Goal: Task Accomplishment & Management: Manage account settings

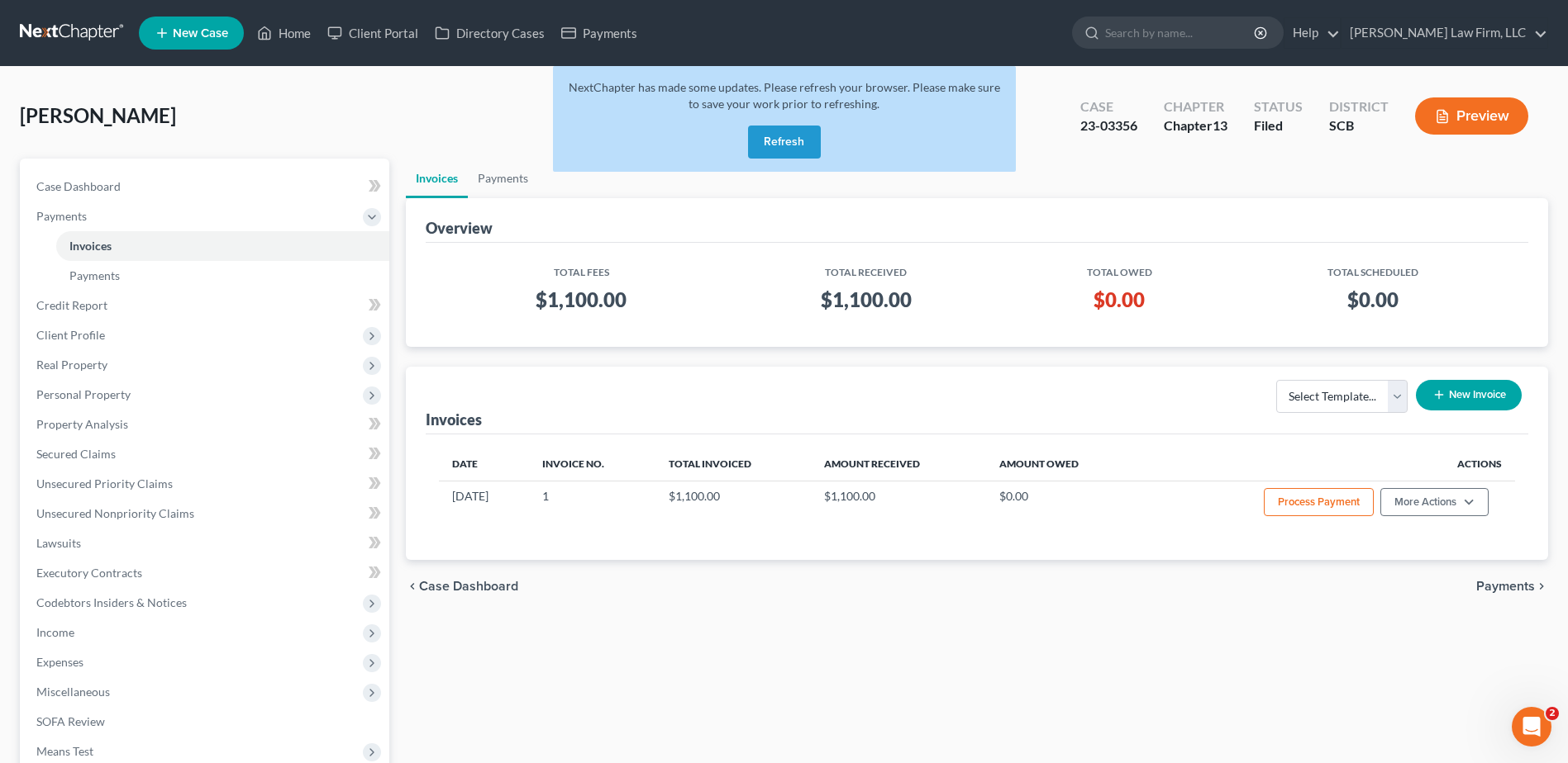
click at [421, 144] on button "Refresh" at bounding box center [784, 141] width 73 height 33
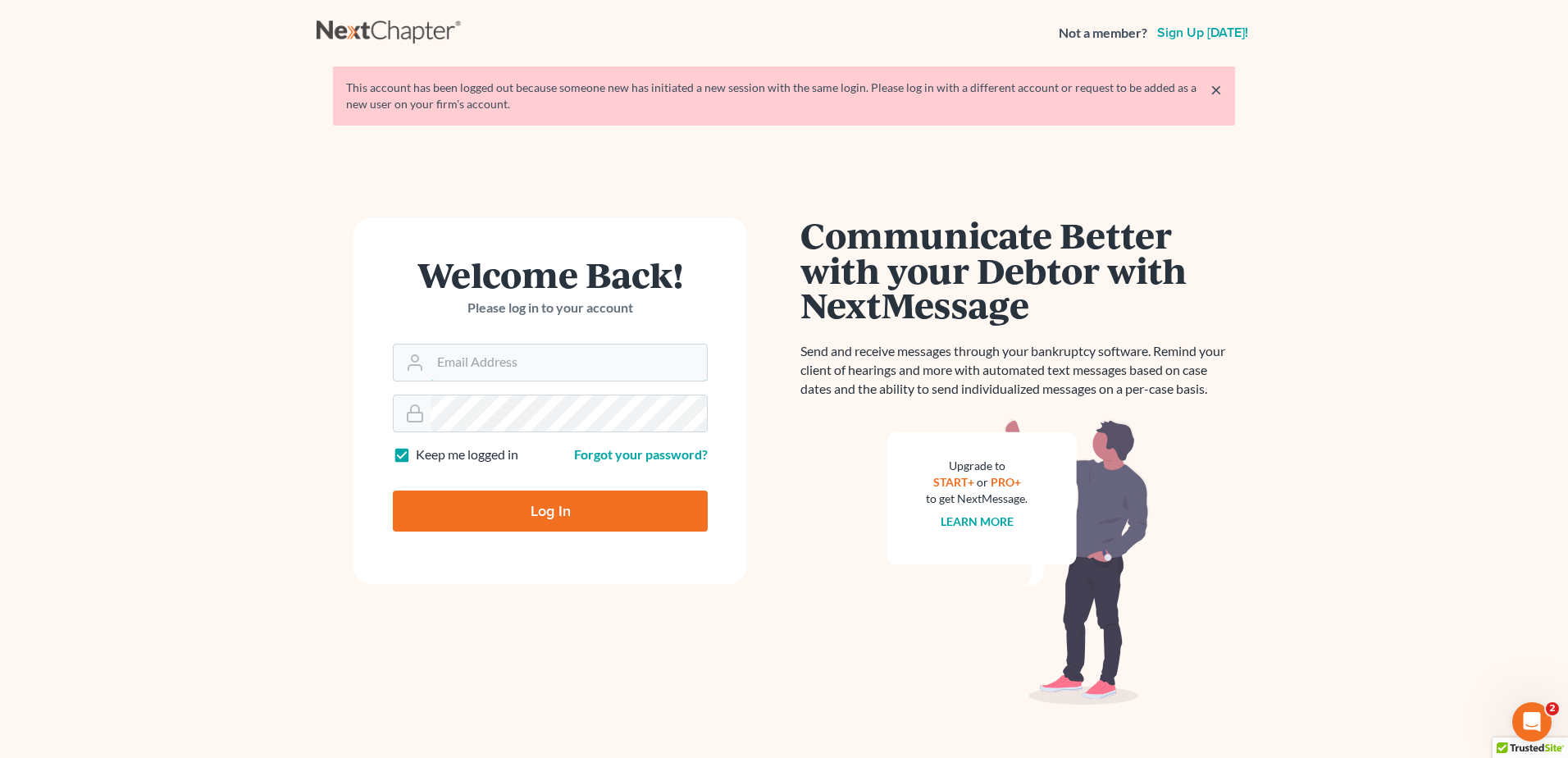
type input "[EMAIL_ADDRESS][DOMAIN_NAME]"
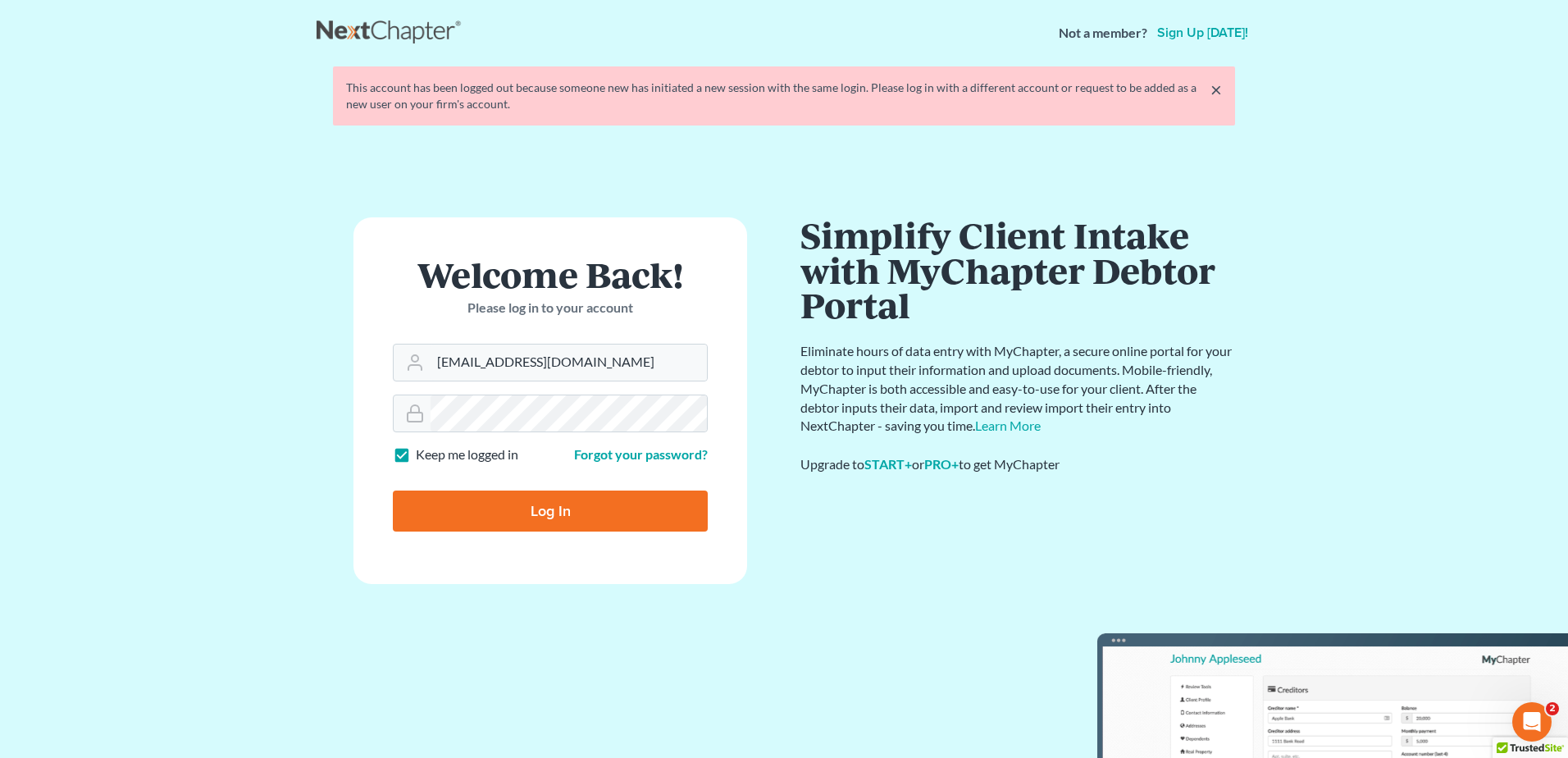
click at [645, 513] on input "Log In" at bounding box center [550, 510] width 315 height 41
type input "Thinking..."
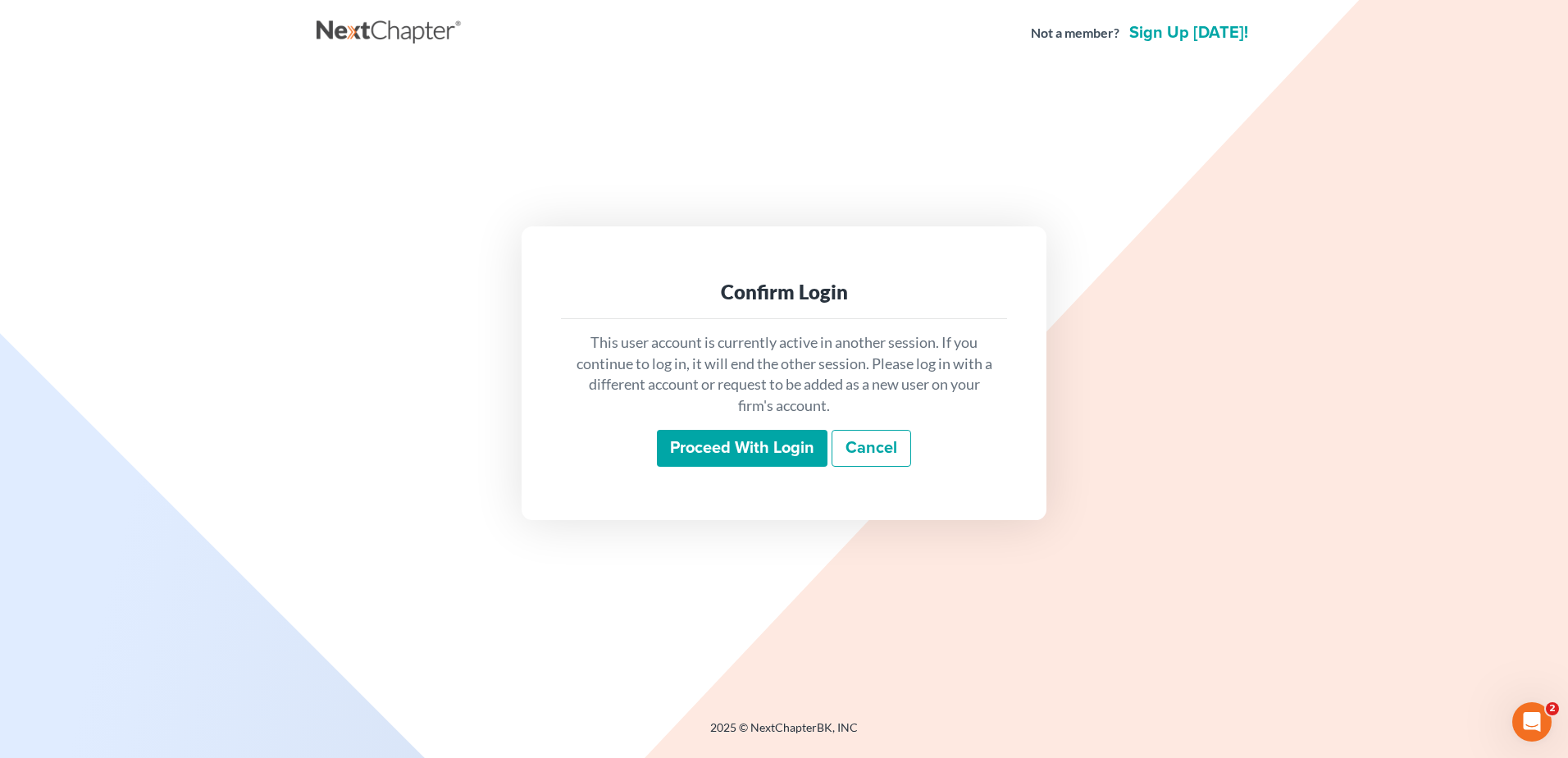
click at [734, 451] on input "Proceed with login" at bounding box center [742, 448] width 171 height 37
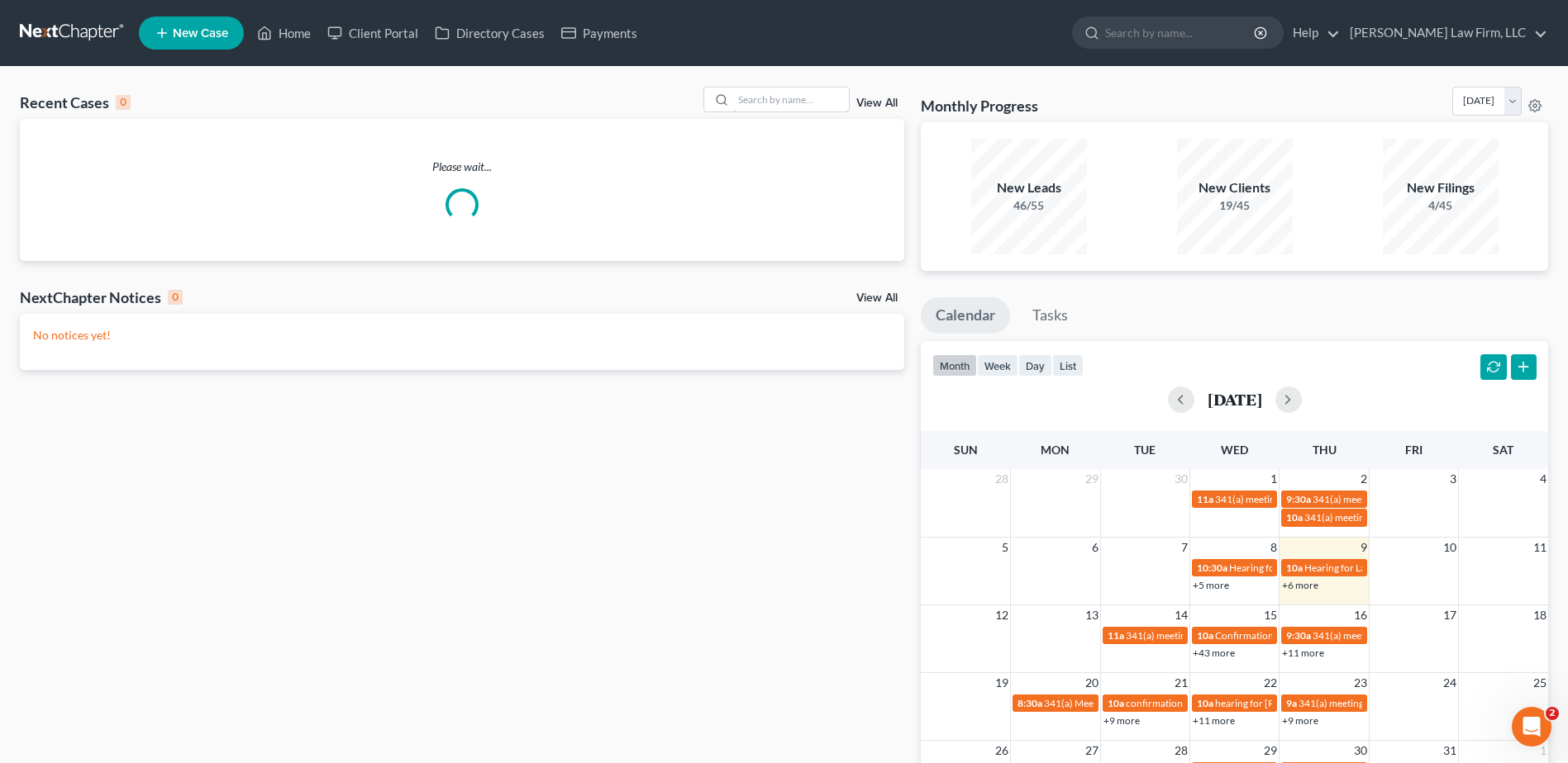
click at [768, 102] on input "search" at bounding box center [790, 99] width 116 height 24
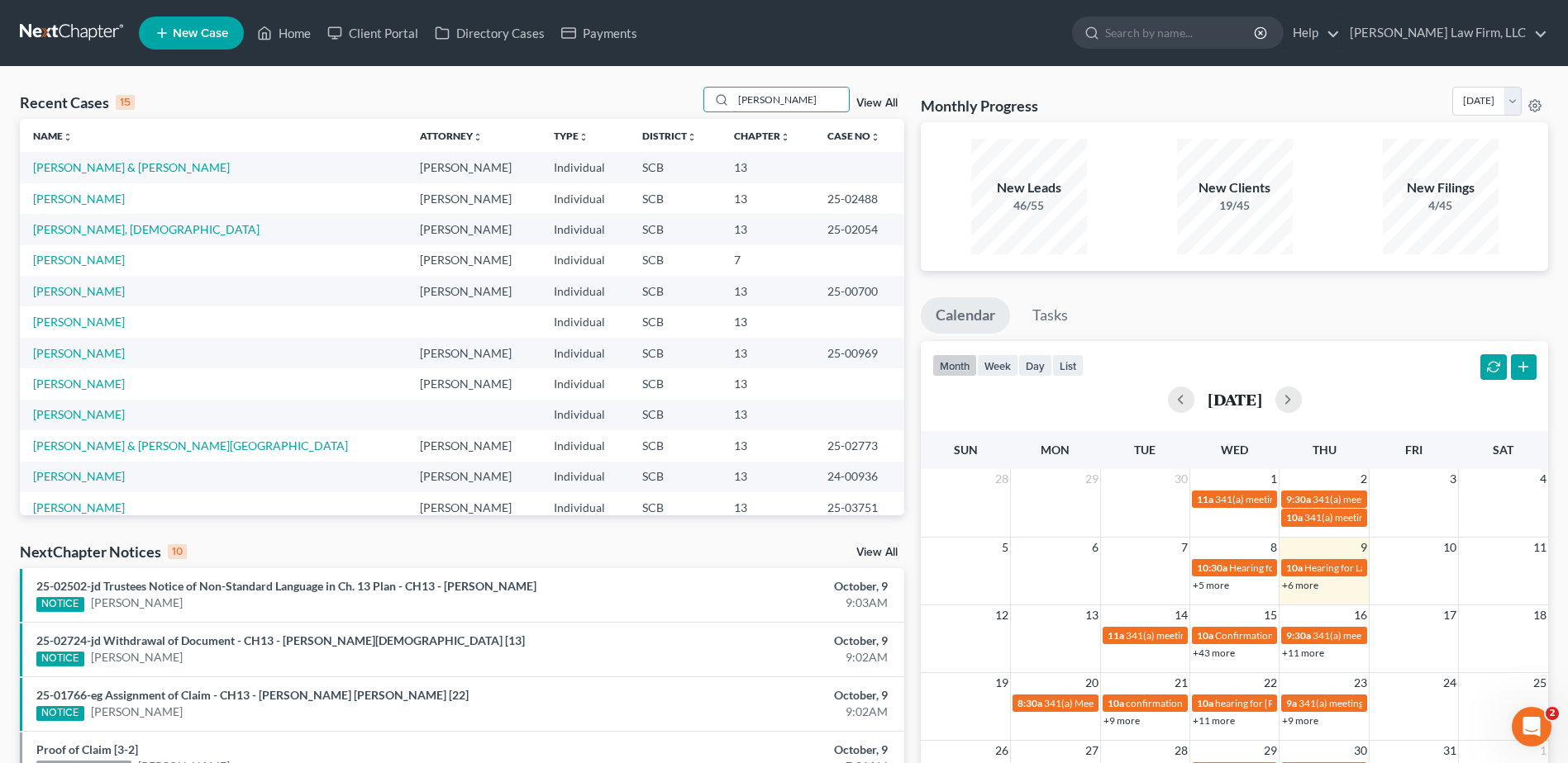
type input "Nowell"
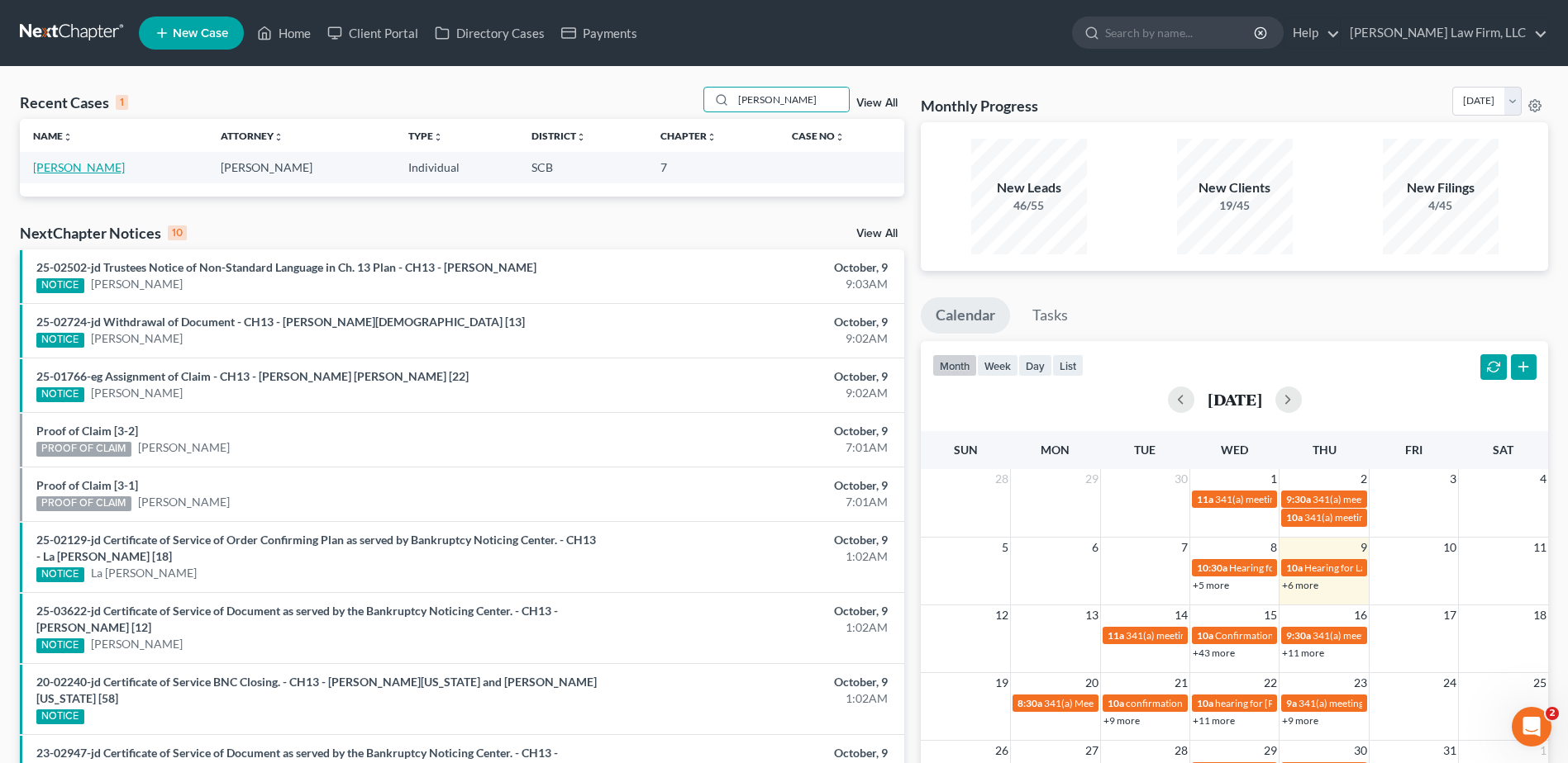
click at [56, 171] on link "Nowell, Laurina" at bounding box center [78, 167] width 91 height 14
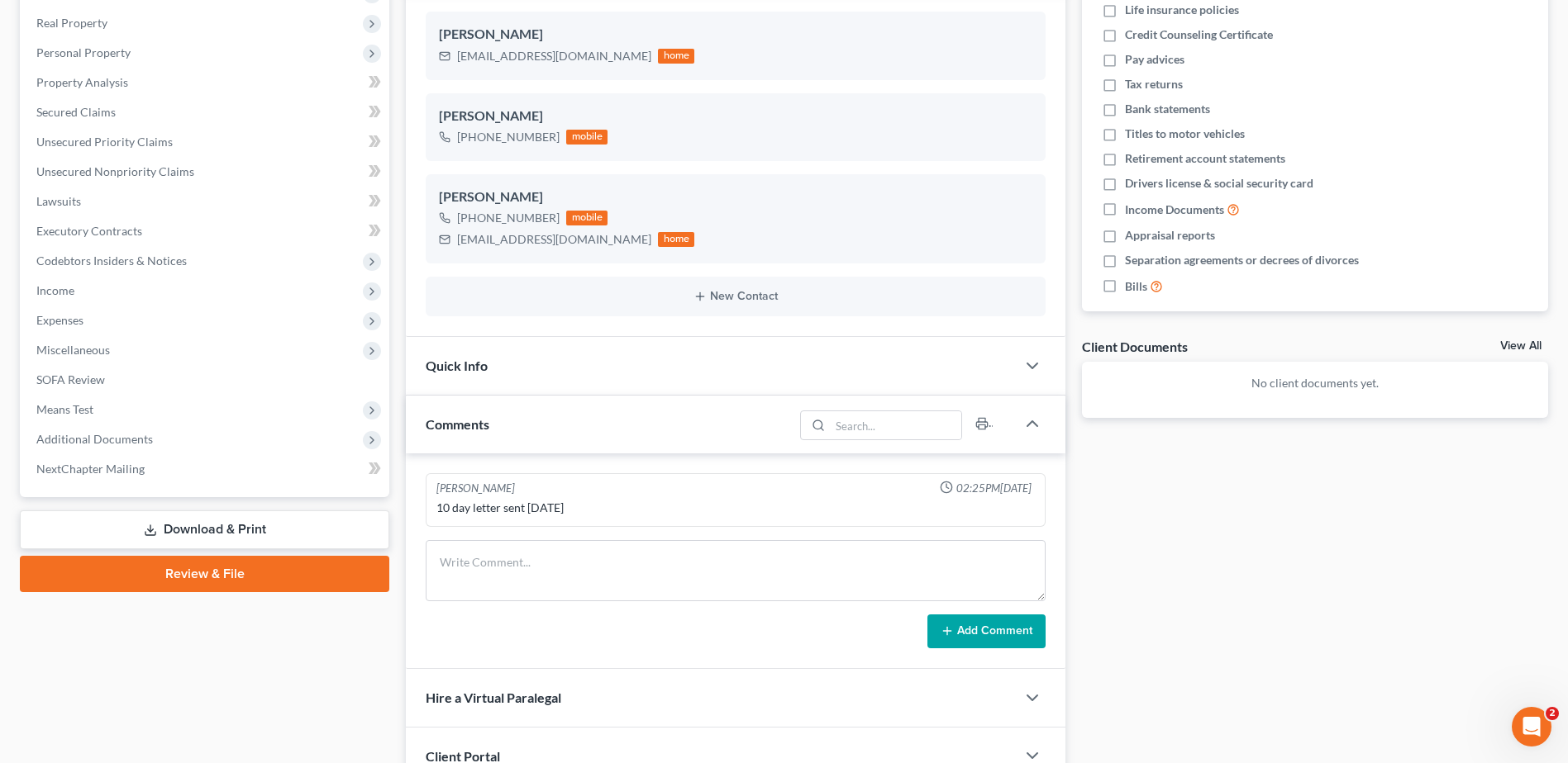
scroll to position [178, 0]
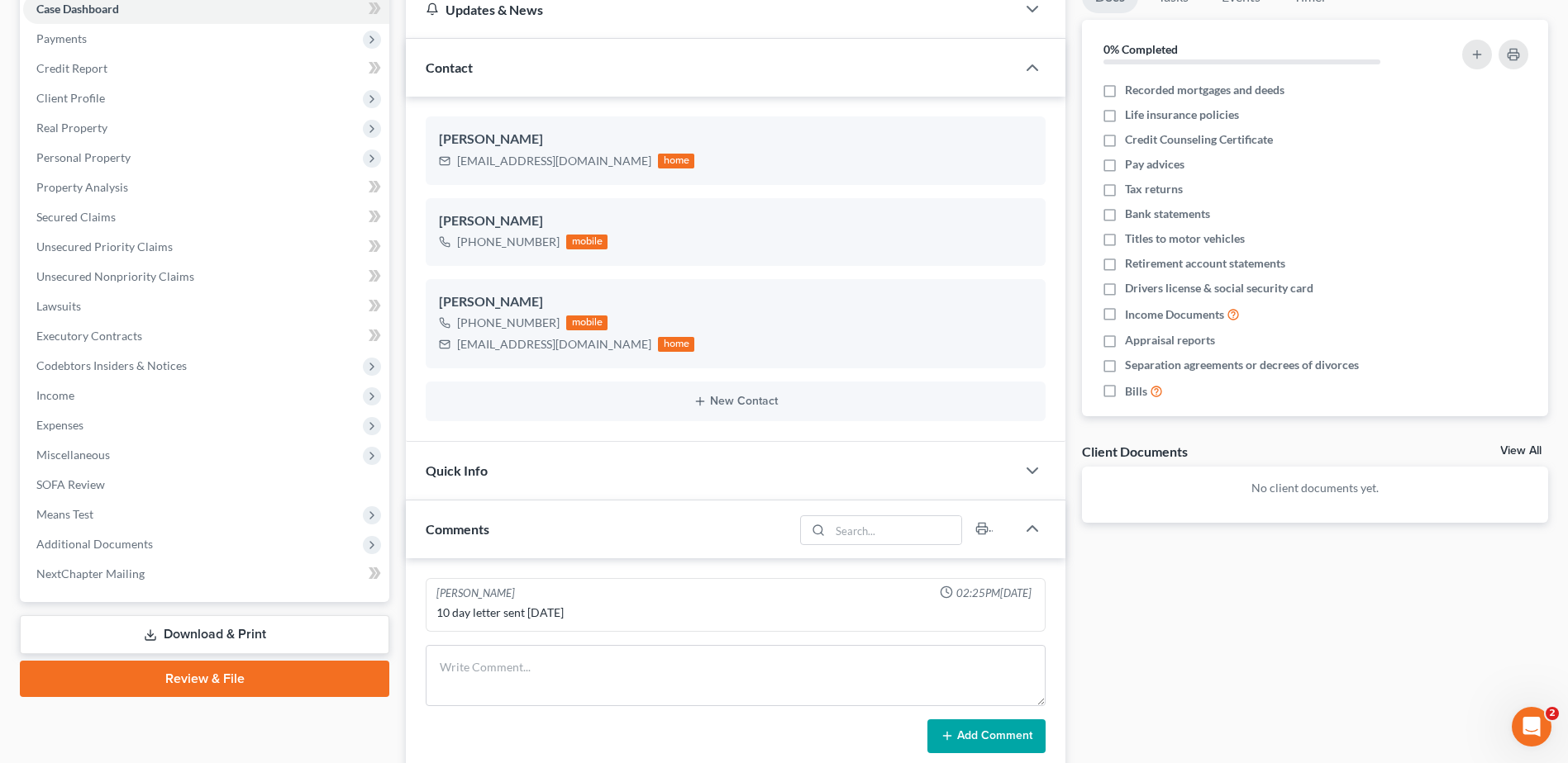
click at [67, 425] on span "Expenses" at bounding box center [60, 424] width 47 height 14
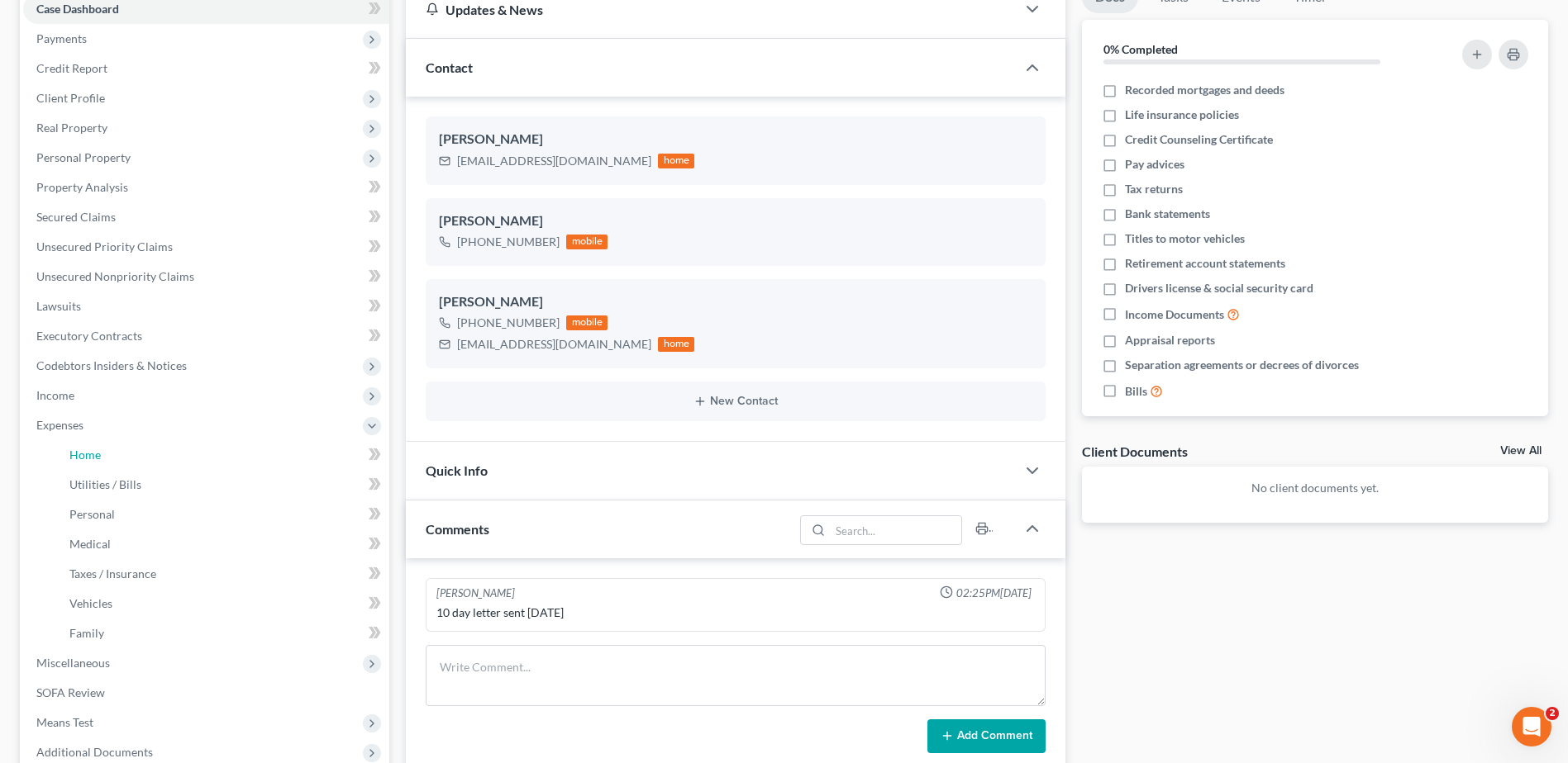
click at [161, 449] on link "Home" at bounding box center [222, 455] width 333 height 30
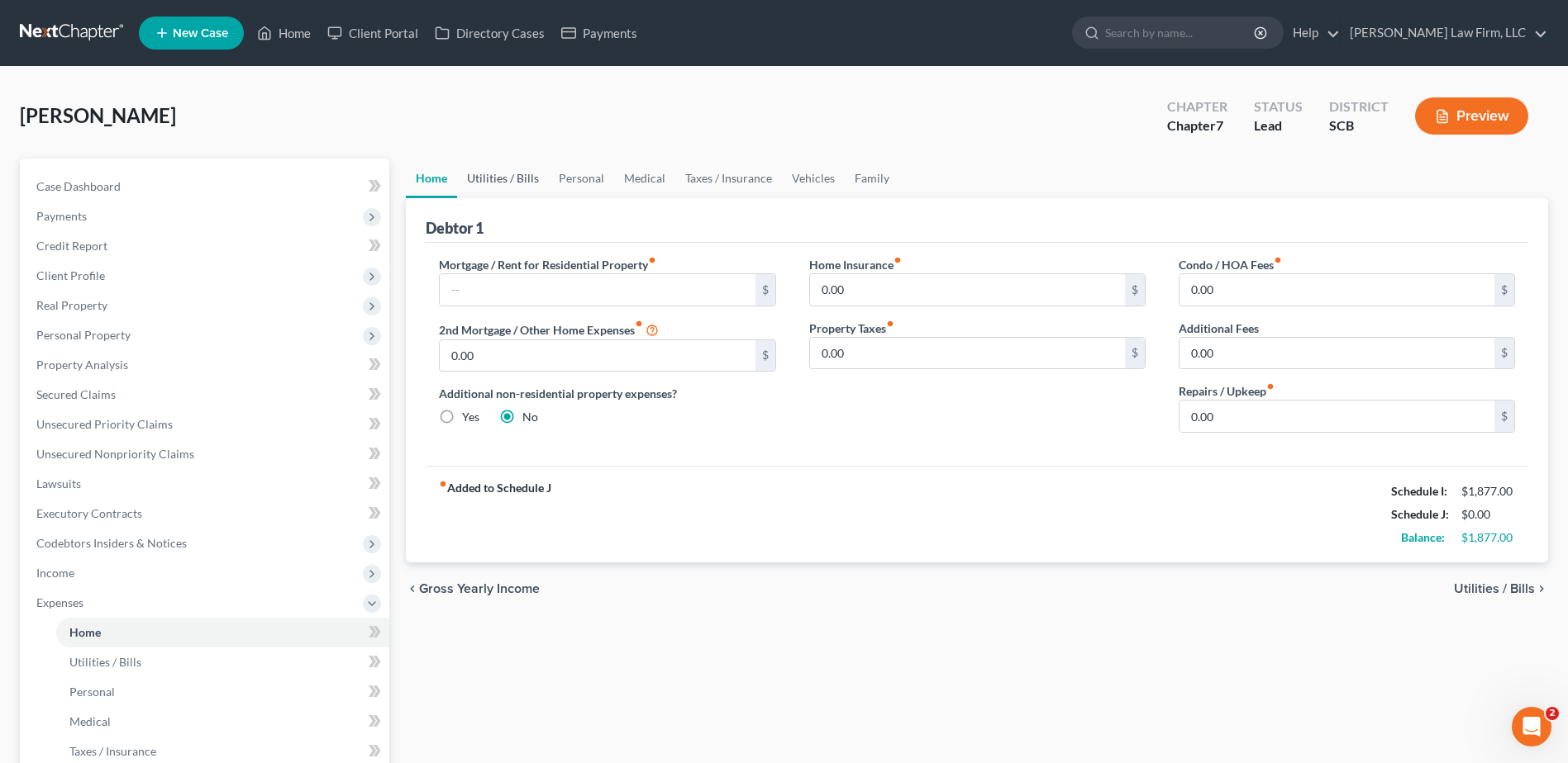
click at [477, 168] on link "Utilities / Bills" at bounding box center [502, 178] width 91 height 39
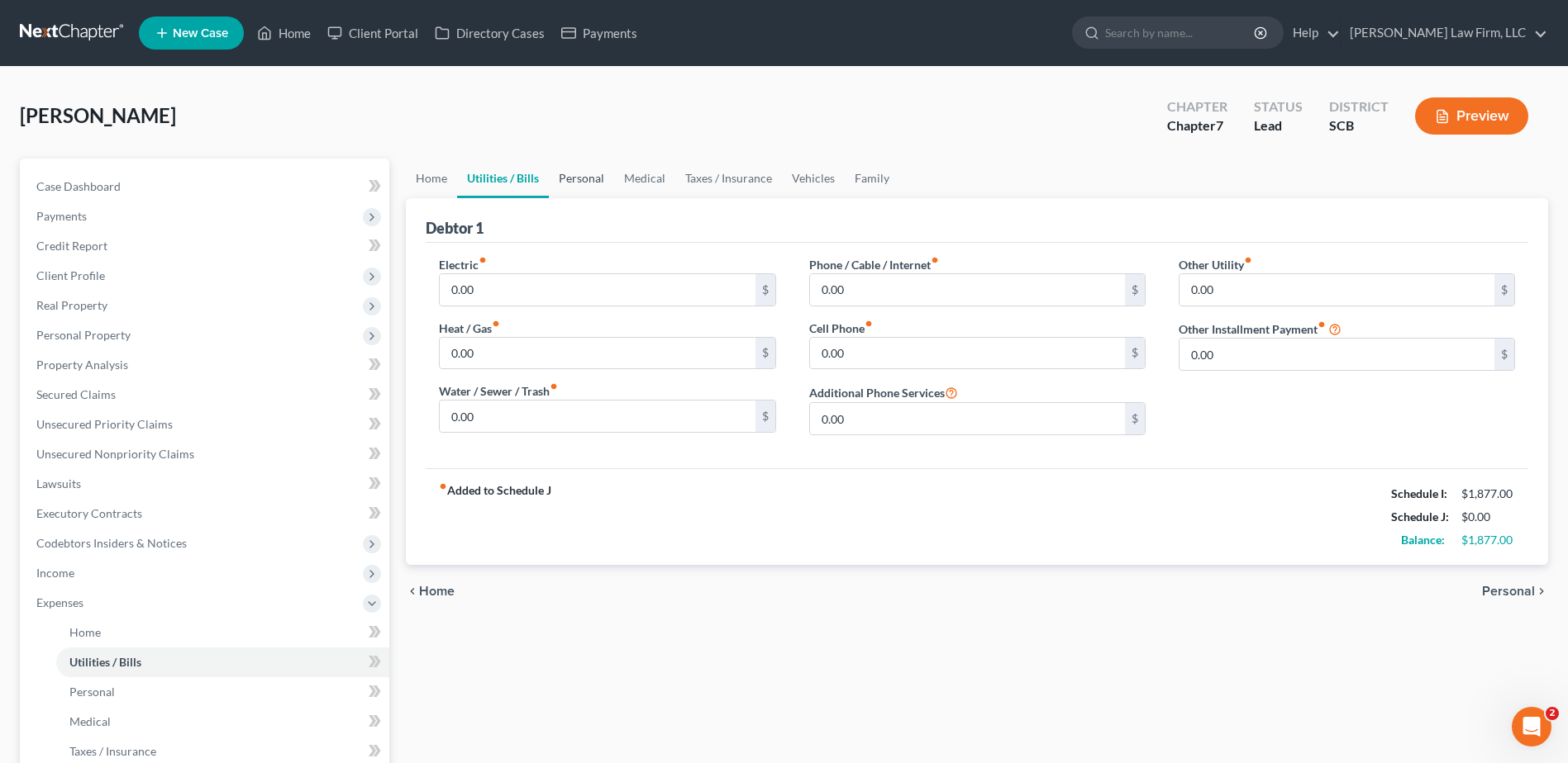
click at [589, 184] on link "Personal" at bounding box center [581, 178] width 65 height 39
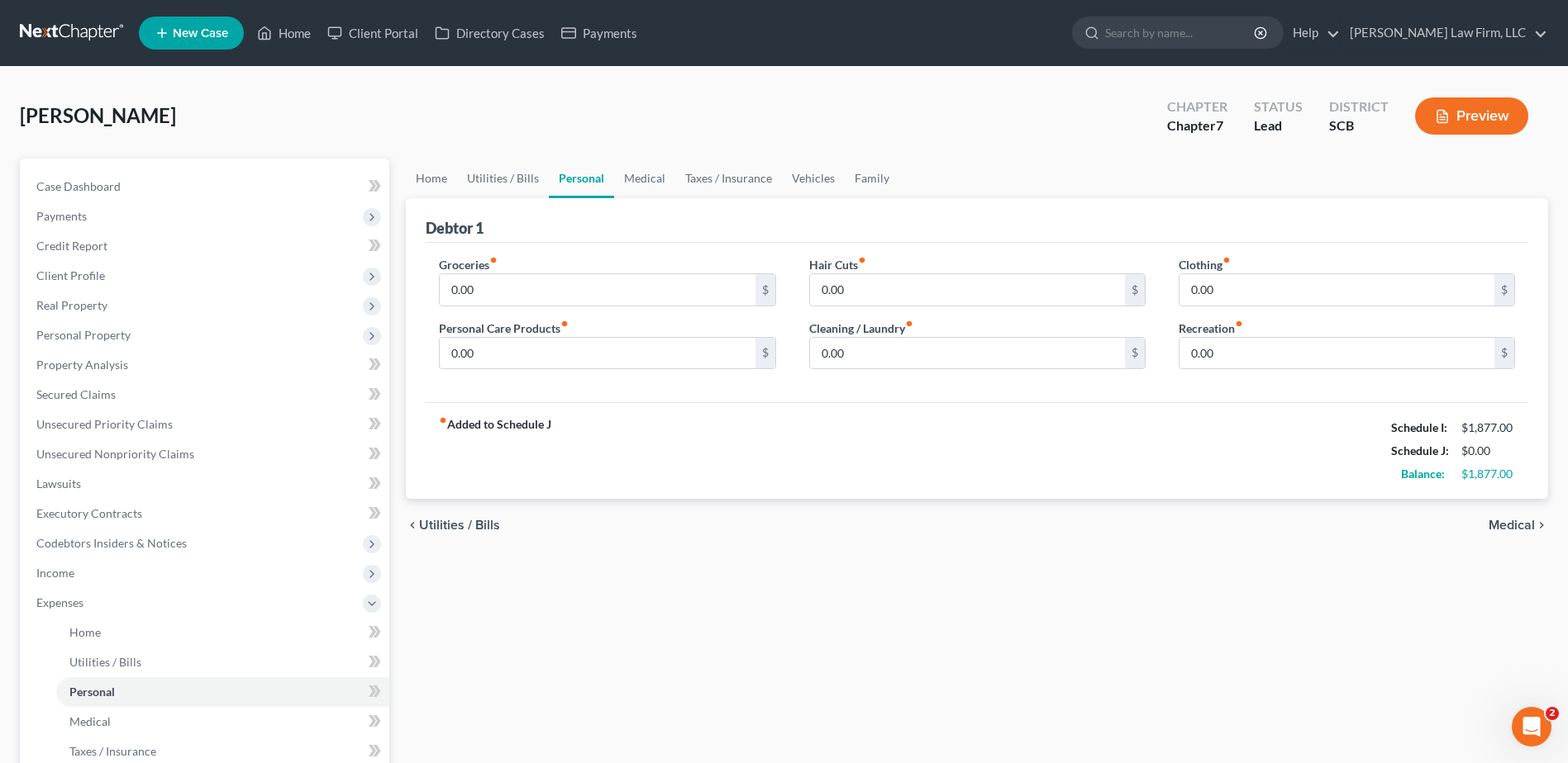
drag, startPoint x: 578, startPoint y: 260, endPoint x: 576, endPoint y: 283, distance: 23.1
click at [578, 268] on div "Groceries fiber_manual_record 0.00 $" at bounding box center [606, 281] width 336 height 50
click at [576, 284] on input "0.00" at bounding box center [597, 290] width 315 height 32
click at [711, 296] on input "0.00" at bounding box center [597, 290] width 315 height 32
type input "0"
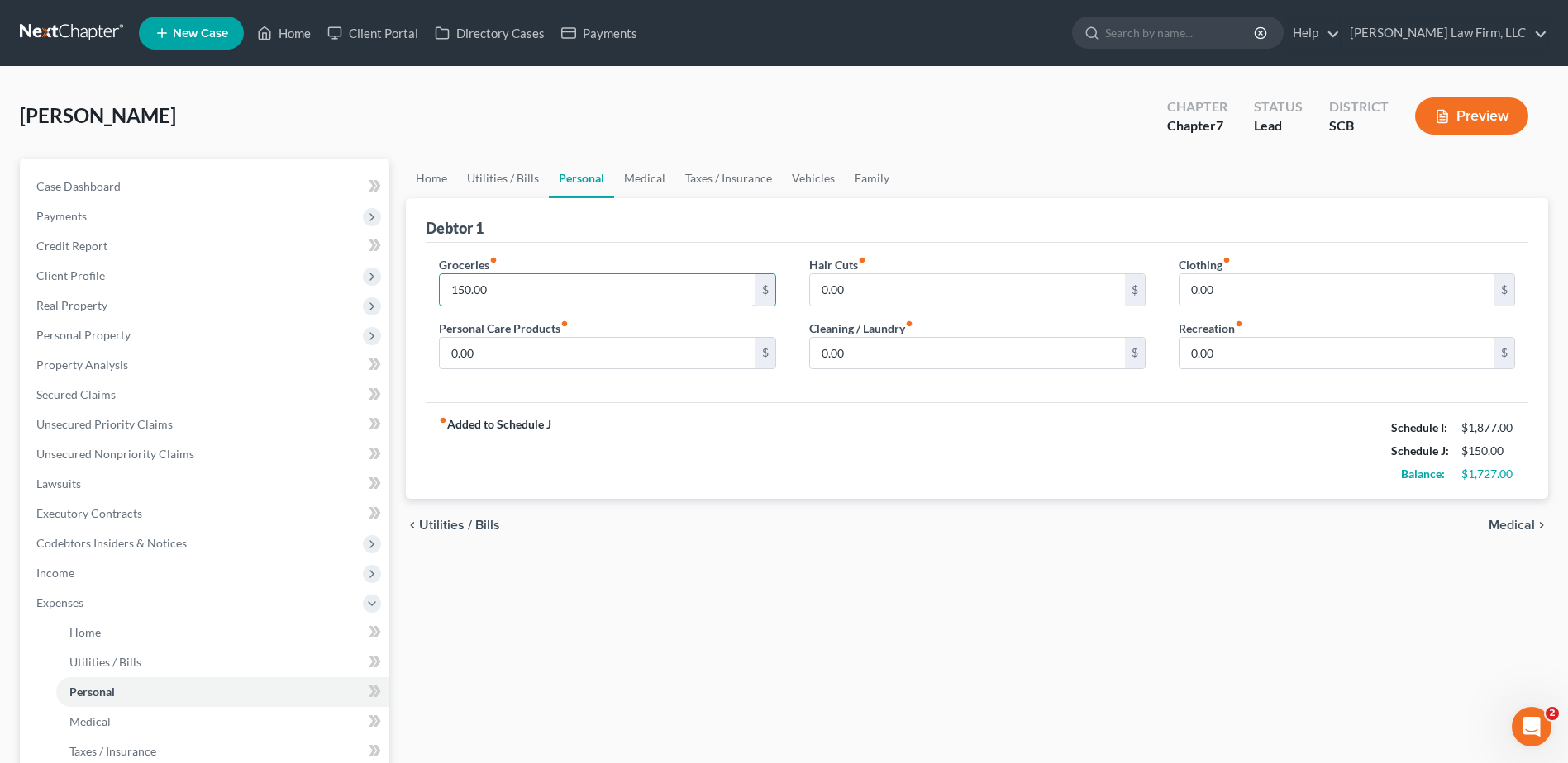
type input "150.00"
click at [656, 346] on input "0.00" at bounding box center [597, 353] width 315 height 32
click at [1299, 301] on input "0.00" at bounding box center [1336, 290] width 315 height 32
click at [645, 554] on div "Home Utilities / Bills Personal Medical Taxes / Insurance Vehicles Family Debto…" at bounding box center [977, 621] width 1159 height 925
type input "25"
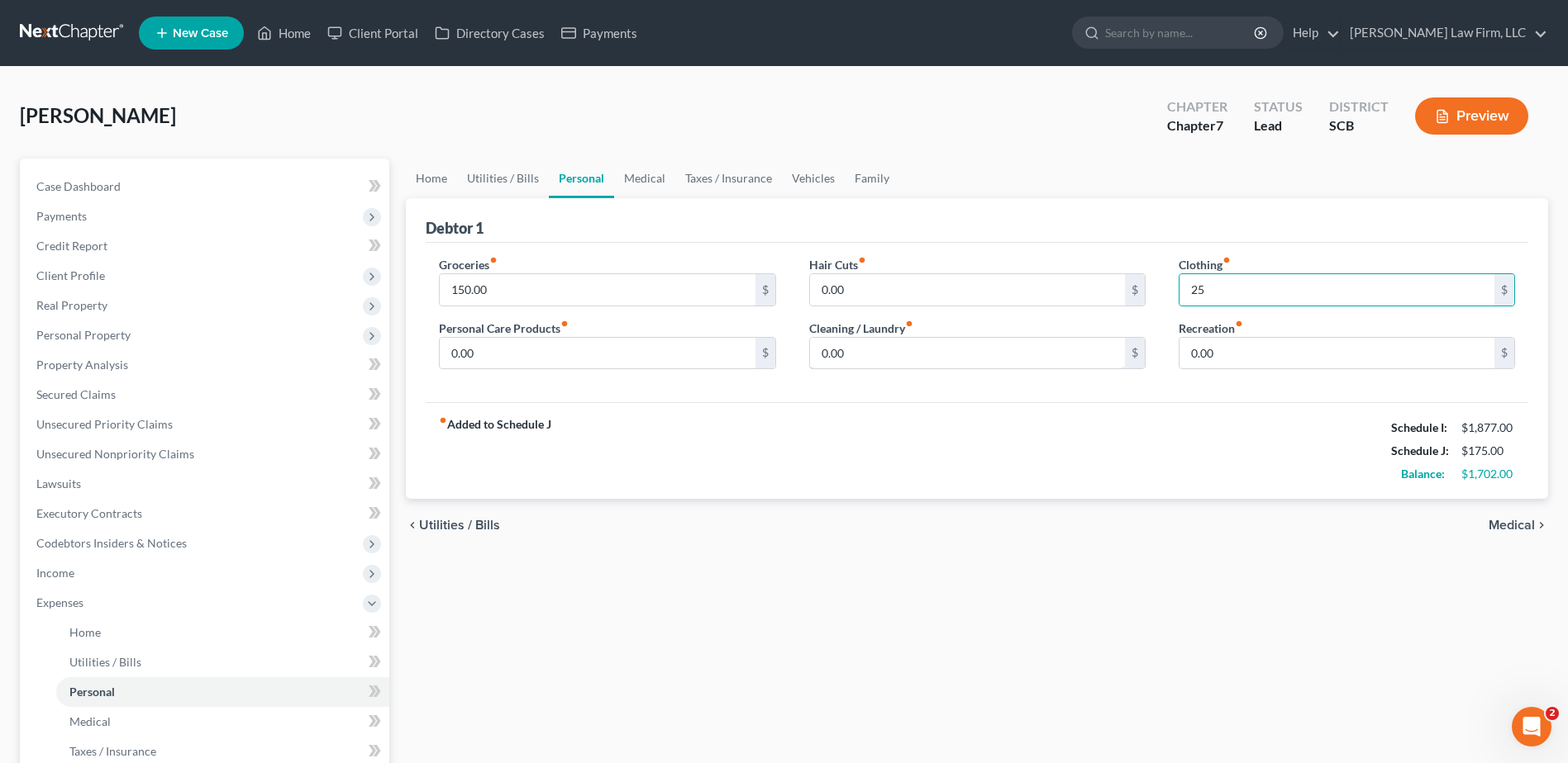
click at [943, 338] on input "0.00" at bounding box center [966, 353] width 315 height 32
type input "2"
type input "50"
click at [655, 175] on link "Medical" at bounding box center [645, 178] width 62 height 39
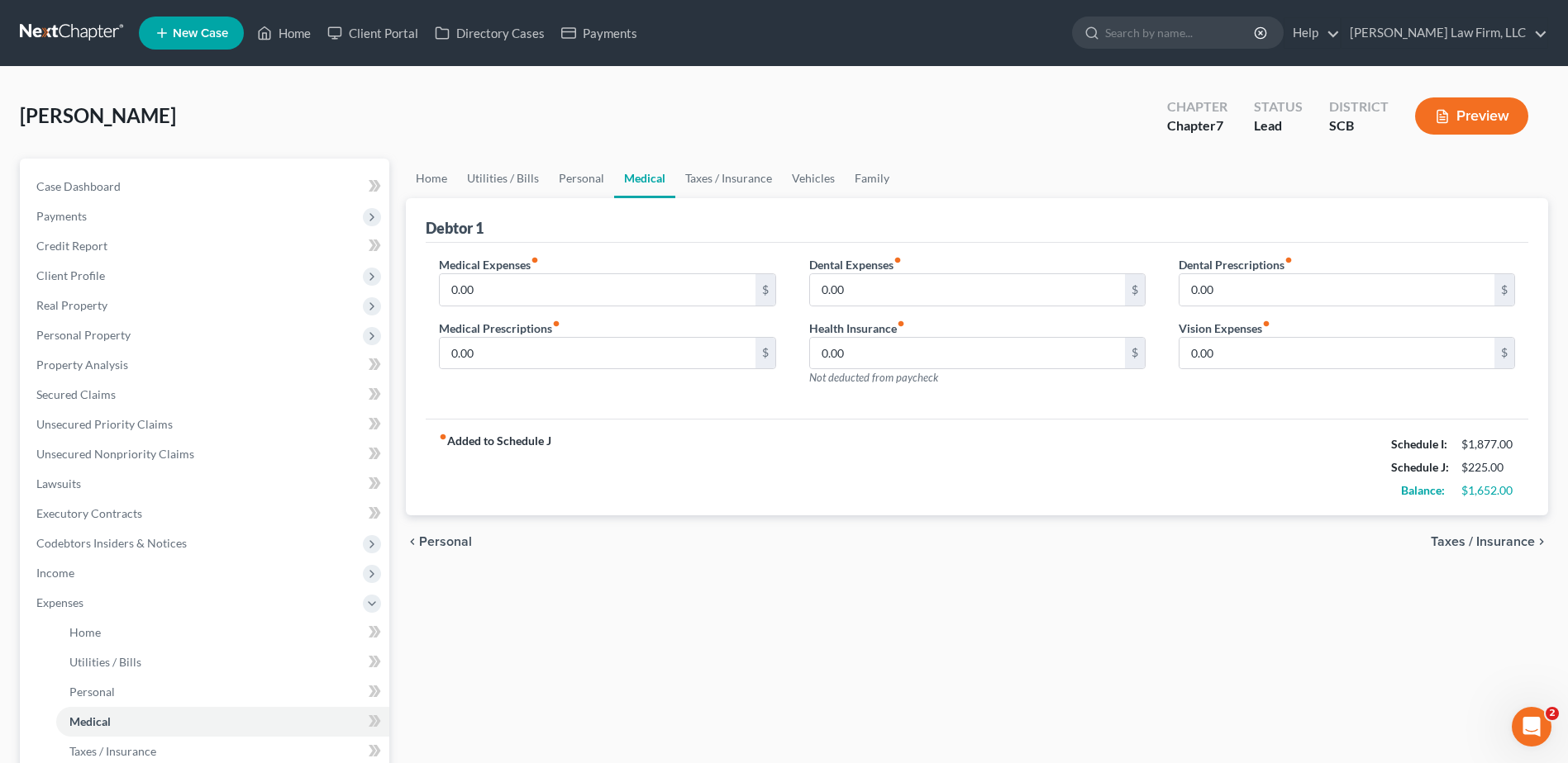
click at [109, 34] on link at bounding box center [73, 33] width 106 height 30
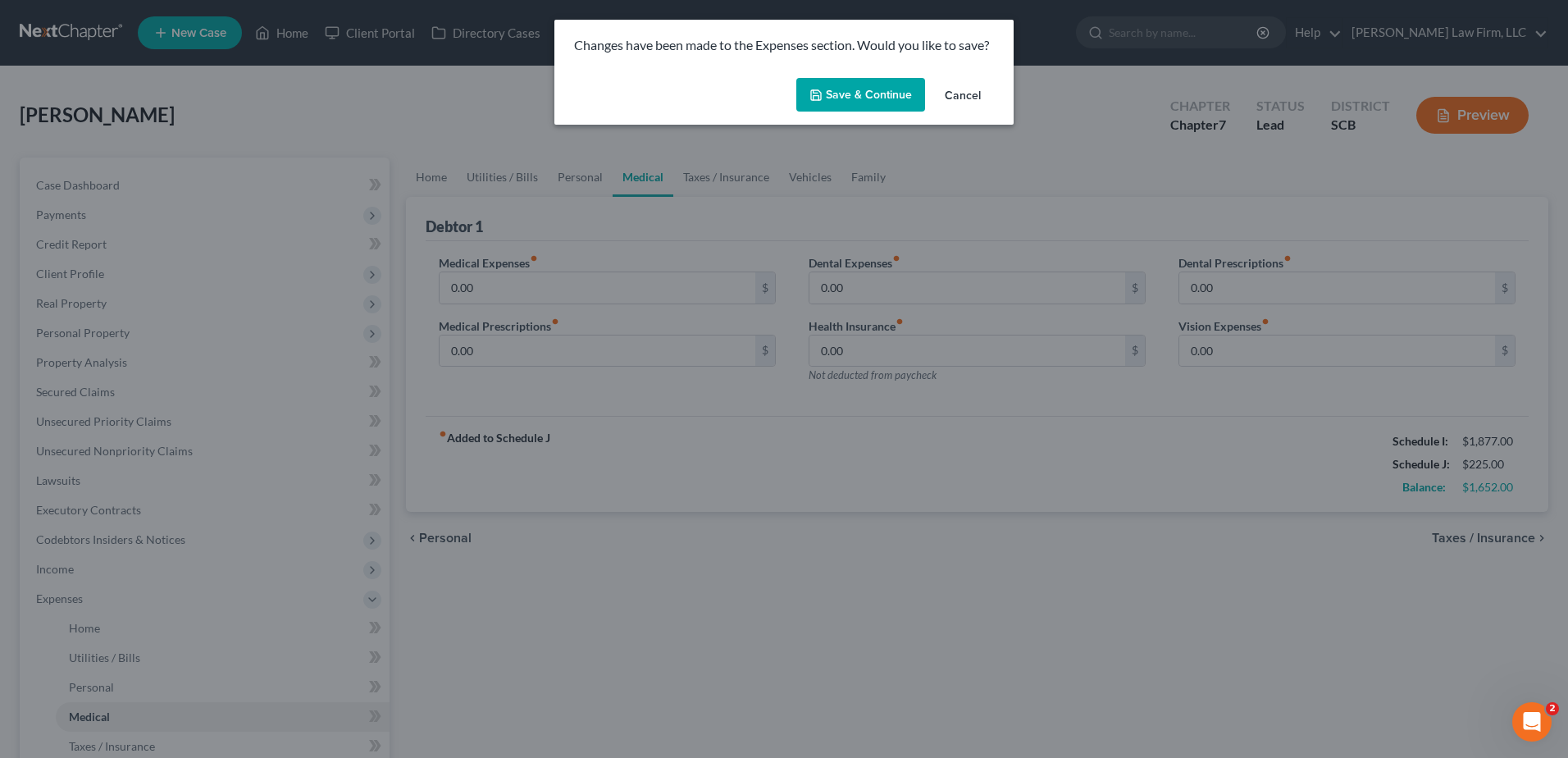
click at [868, 97] on button "Save & Continue" at bounding box center [861, 96] width 129 height 34
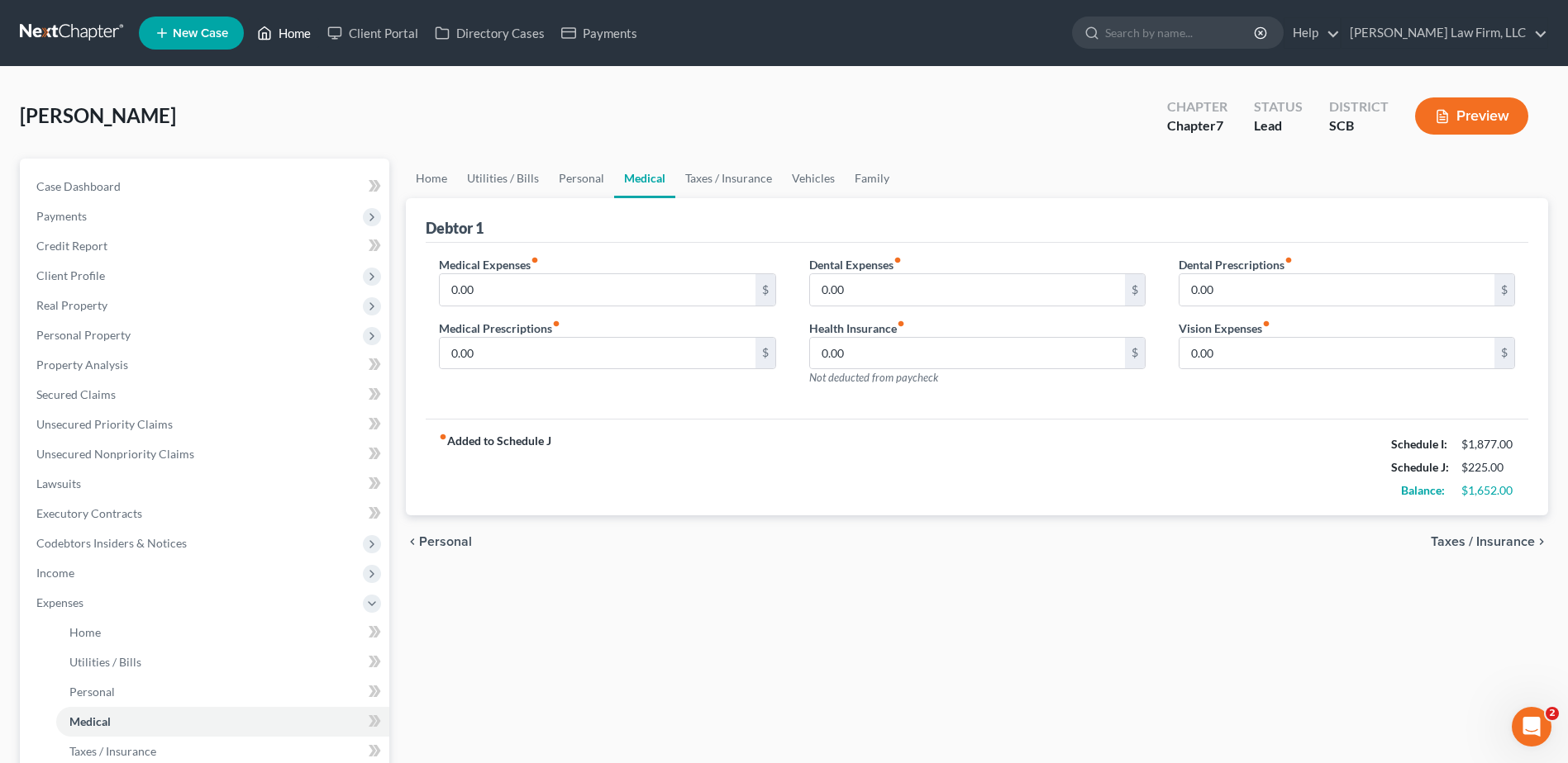
click at [276, 31] on link "Home" at bounding box center [283, 33] width 70 height 30
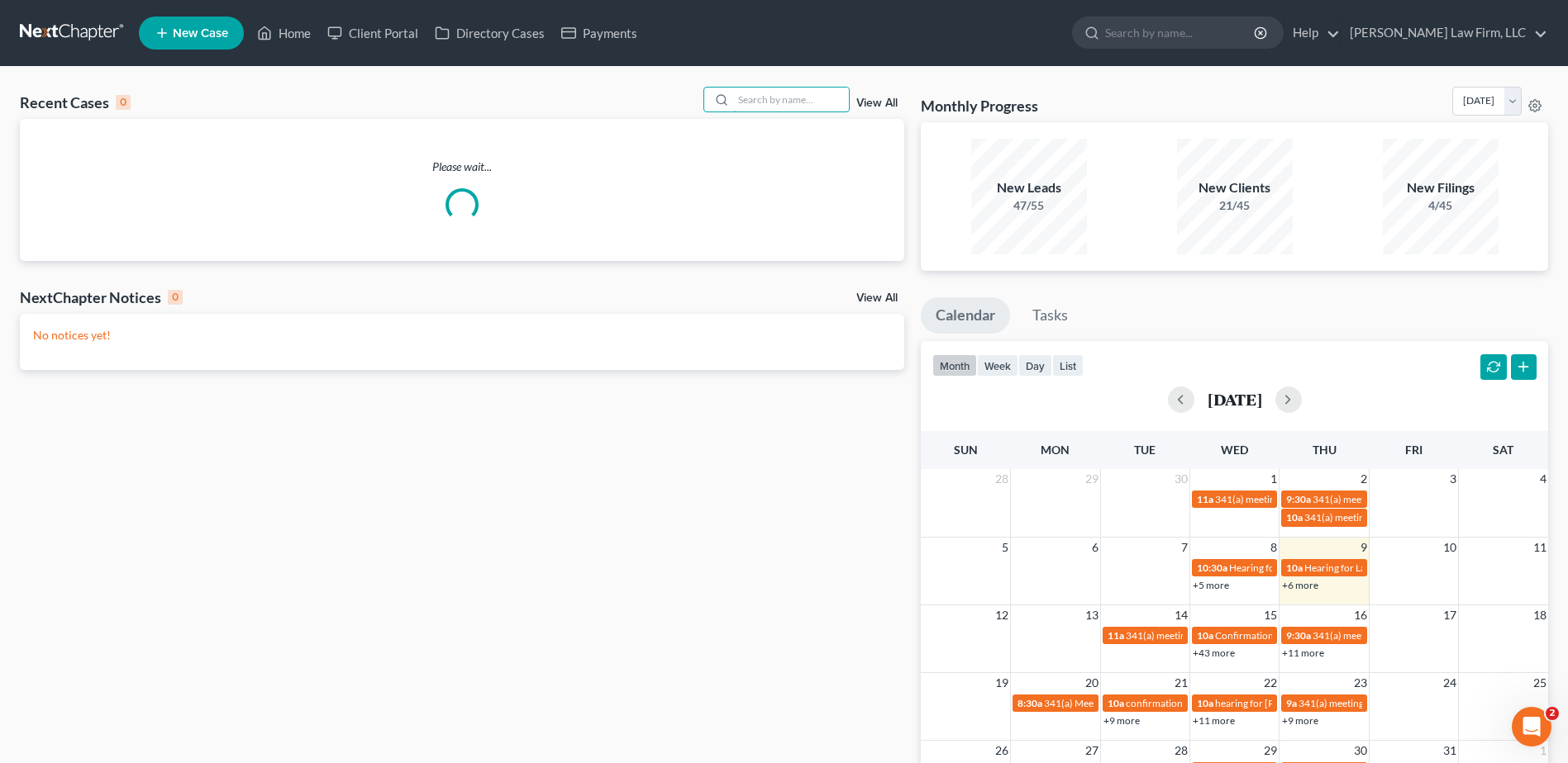
click at [806, 107] on input "search" at bounding box center [790, 99] width 116 height 24
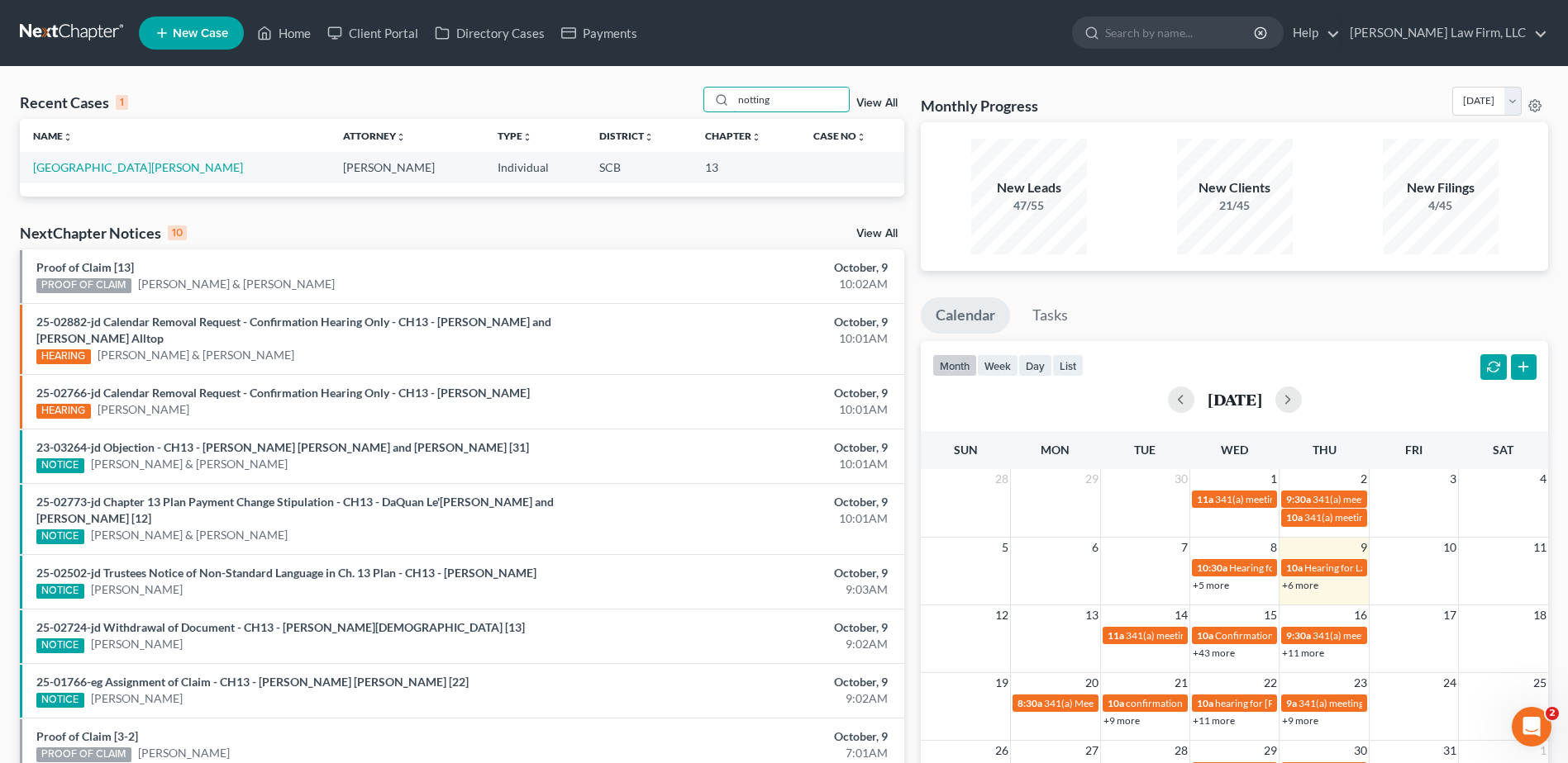
type input "notting"
click at [117, 166] on link "[GEOGRAPHIC_DATA][PERSON_NAME]" at bounding box center [138, 167] width 210 height 14
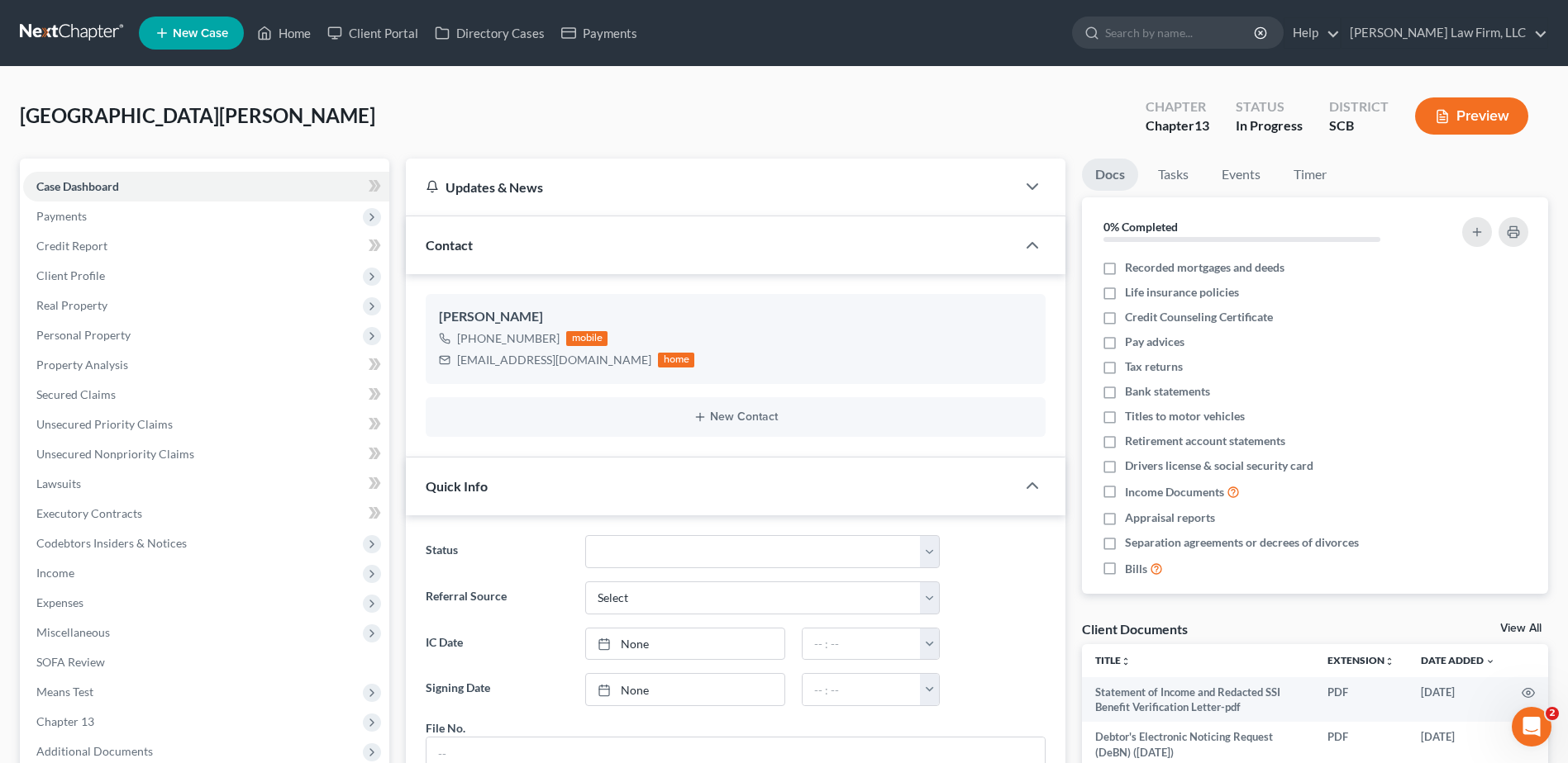
scroll to position [271, 0]
click at [113, 218] on span "Payments" at bounding box center [206, 216] width 366 height 30
click at [138, 243] on link "Invoices" at bounding box center [222, 245] width 333 height 30
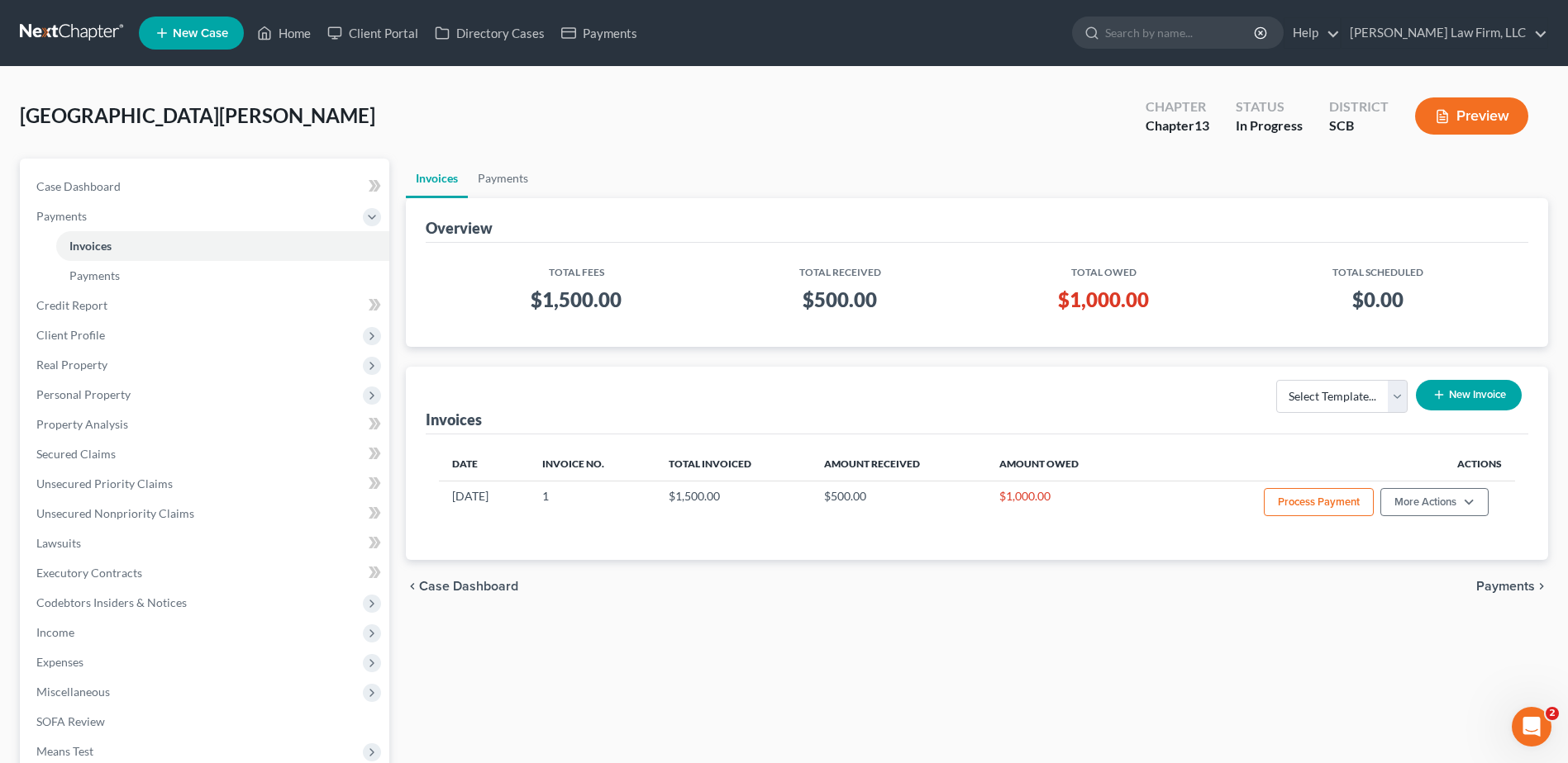
click at [44, 26] on link at bounding box center [73, 33] width 106 height 30
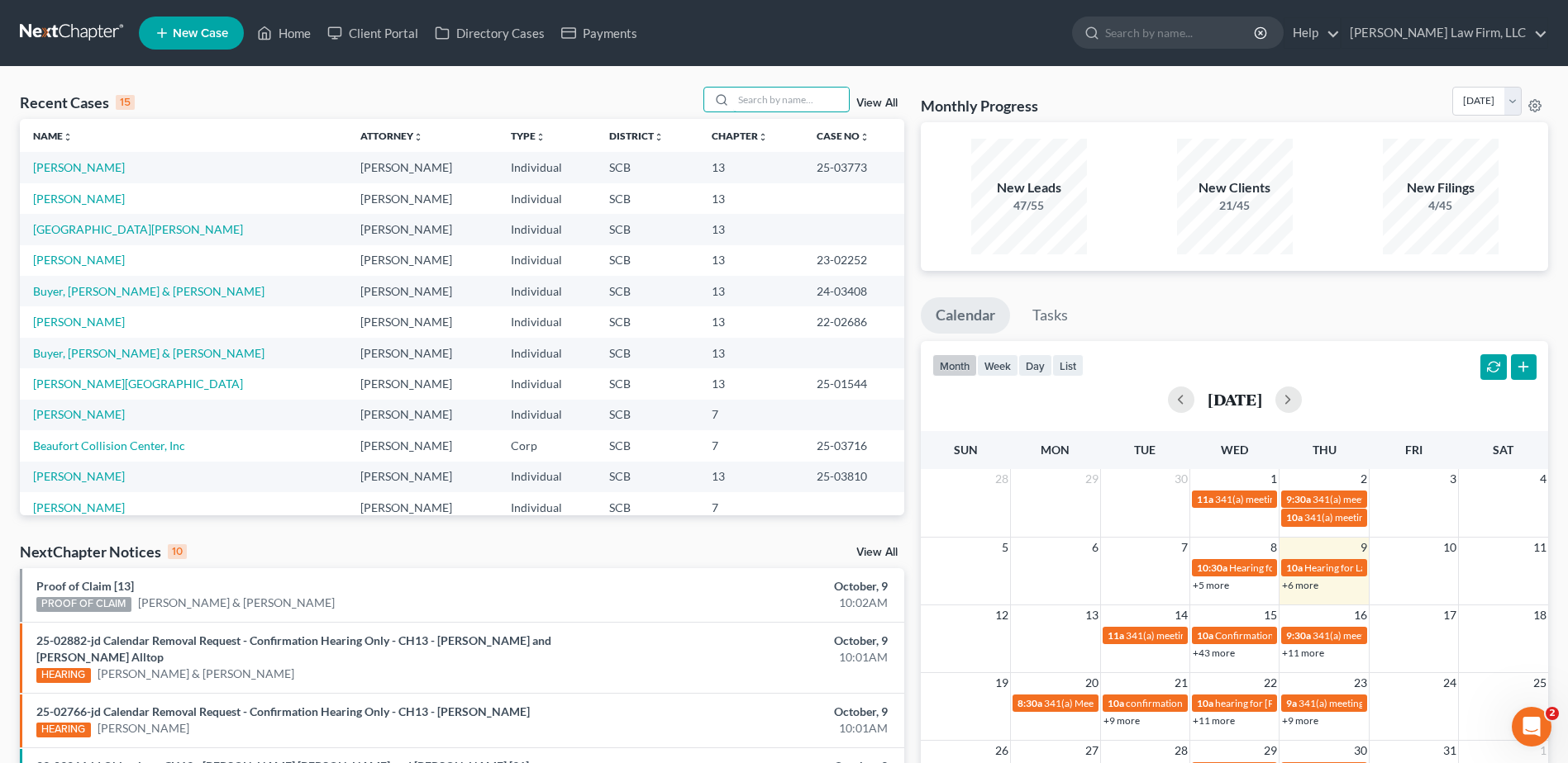
click at [764, 98] on input "search" at bounding box center [790, 99] width 116 height 24
type input "[PERSON_NAME]"
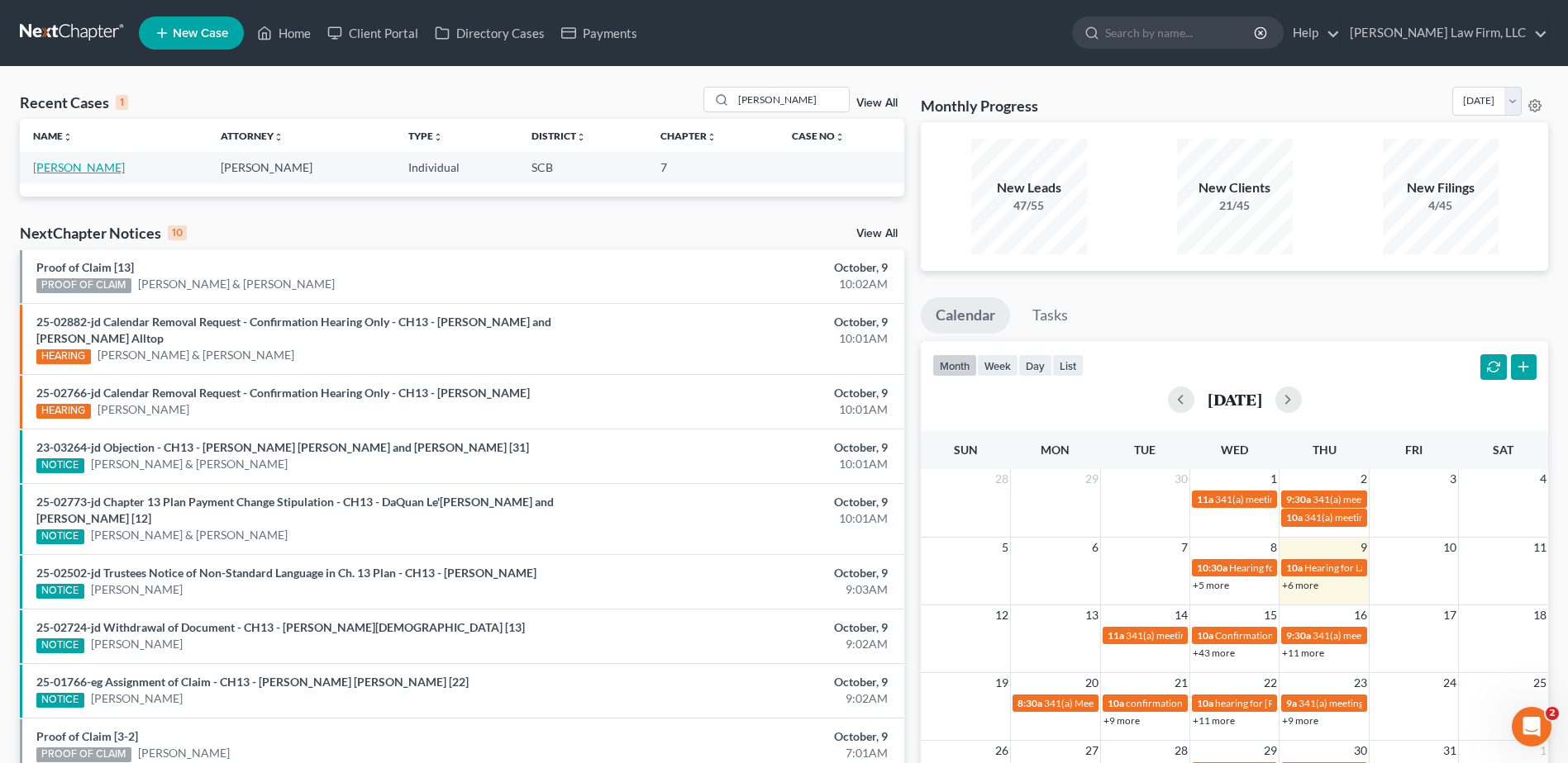
click at [84, 168] on link "[PERSON_NAME]" at bounding box center [78, 167] width 91 height 14
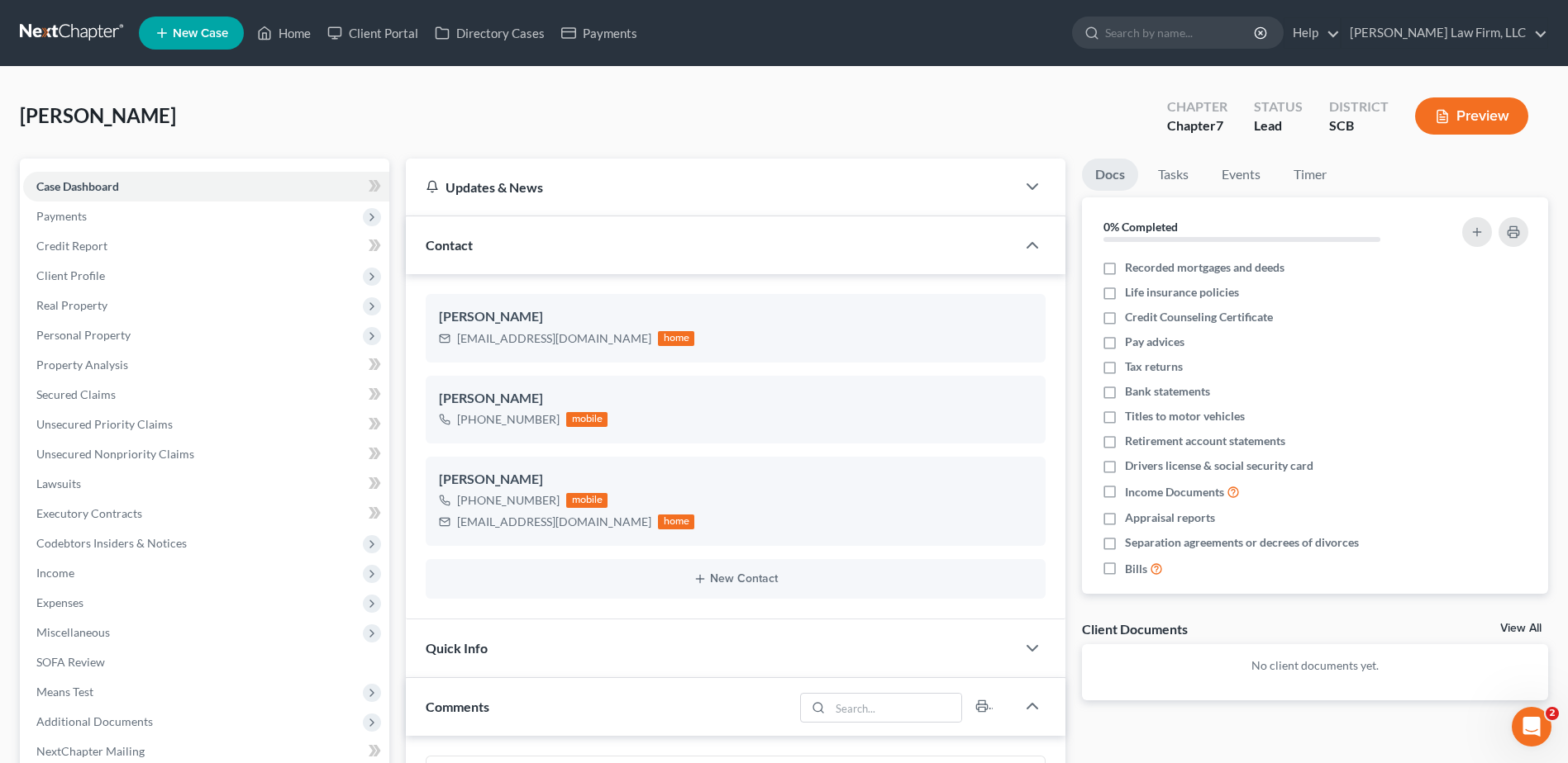
scroll to position [248, 0]
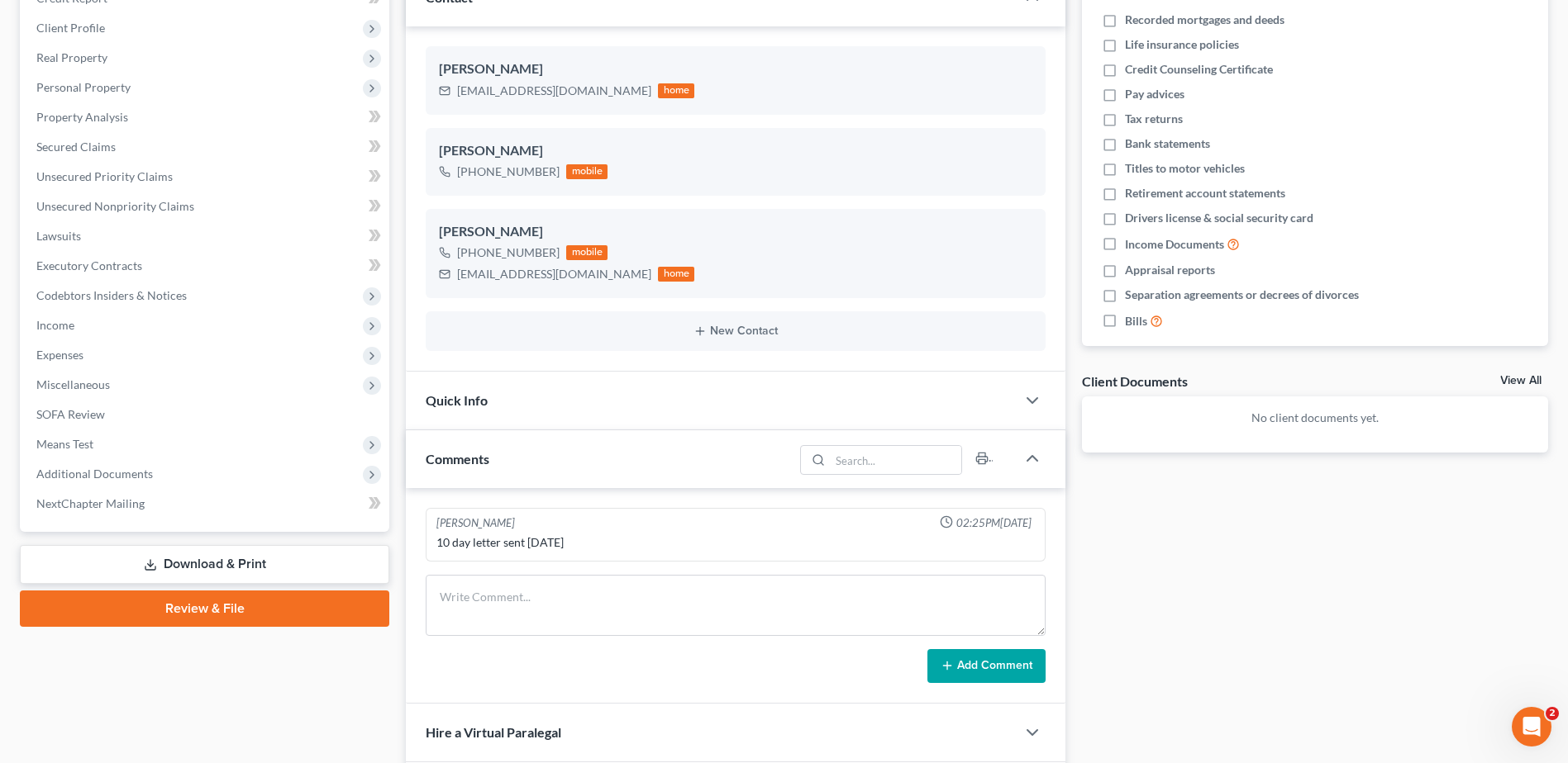
click at [85, 318] on span "Income" at bounding box center [206, 325] width 366 height 30
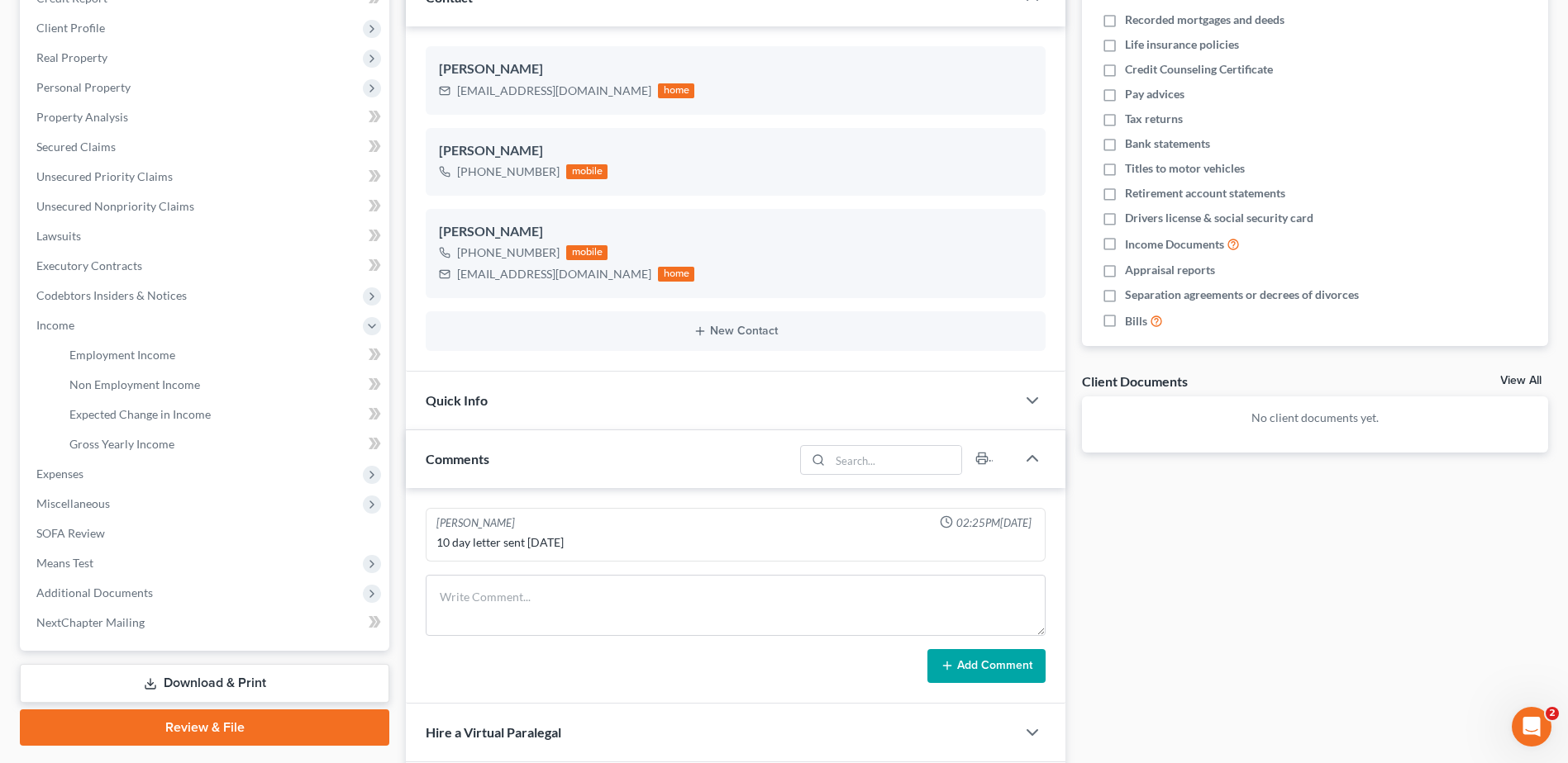
click at [90, 471] on span "Expenses" at bounding box center [206, 473] width 366 height 30
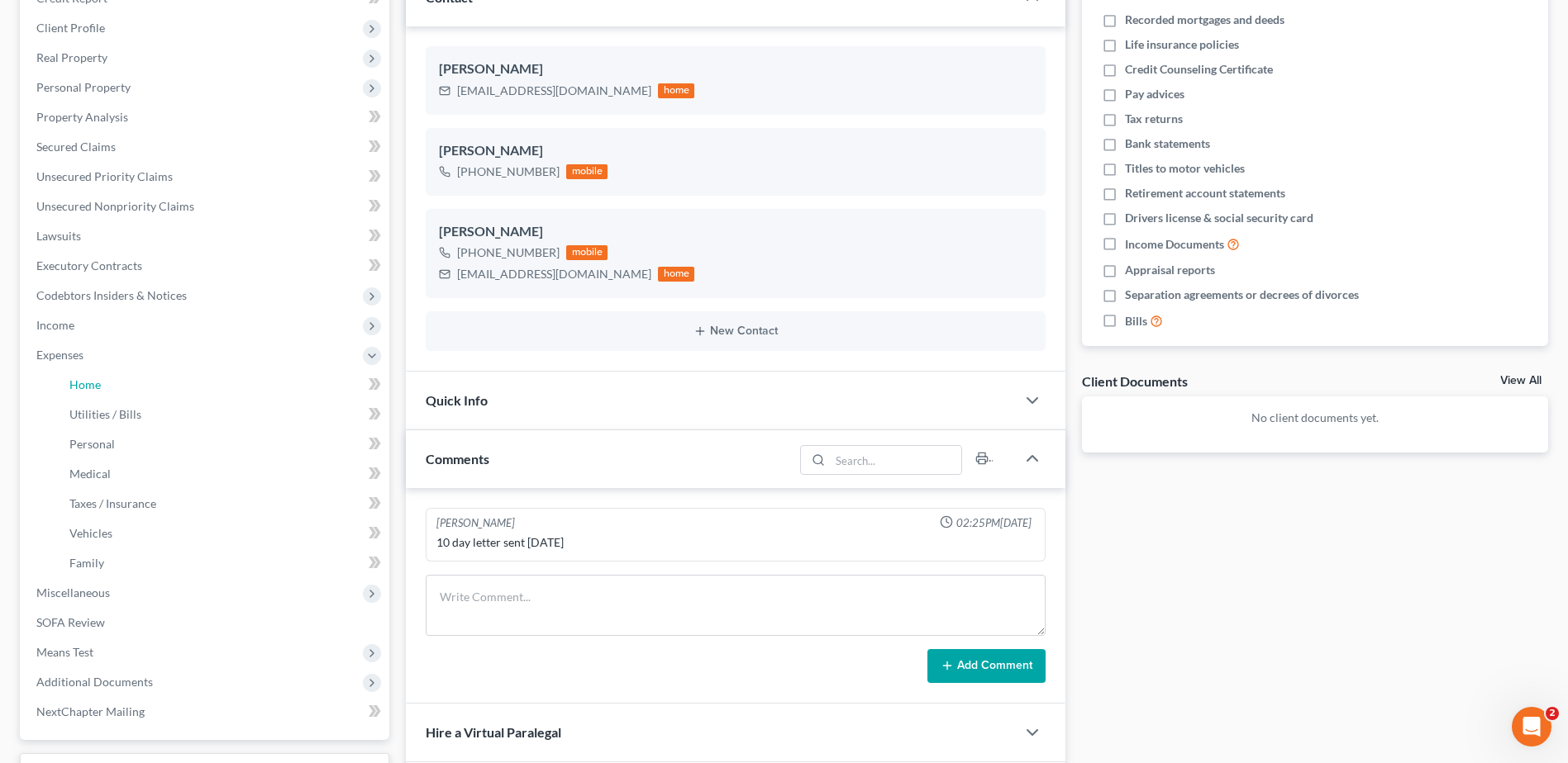
click at [135, 388] on link "Home" at bounding box center [222, 385] width 333 height 30
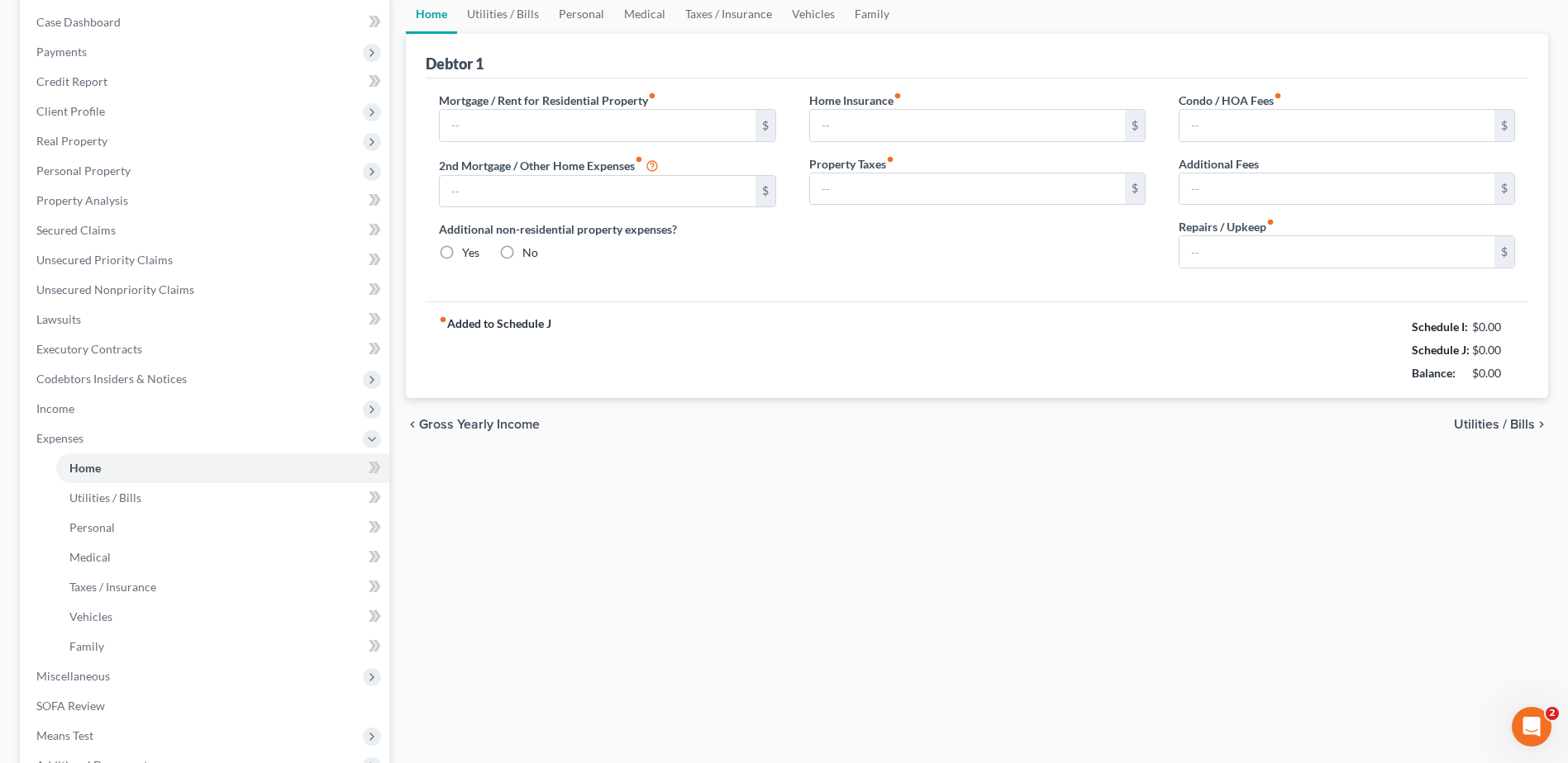
type input "0.00"
radio input "true"
type input "0.00"
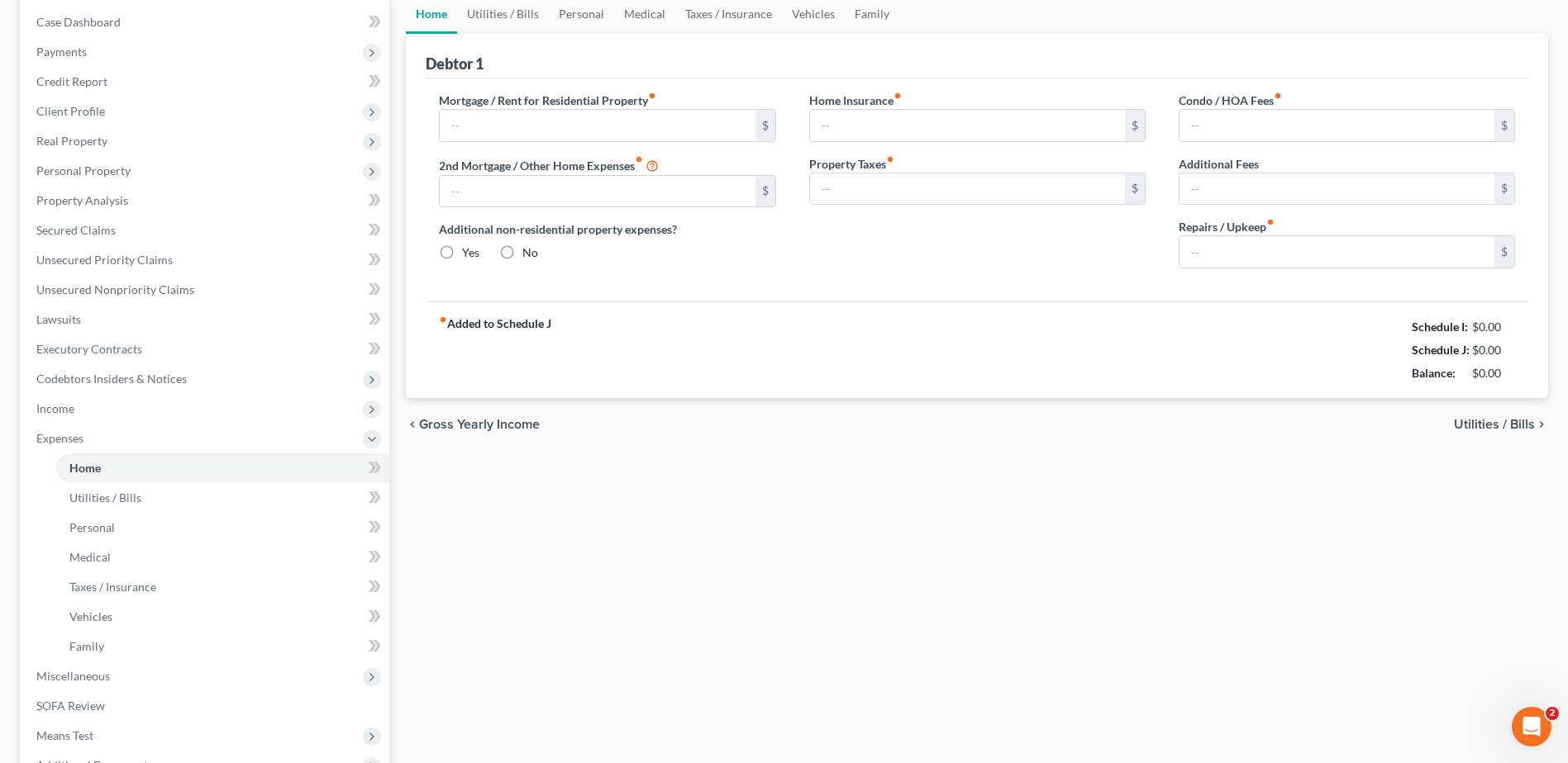
type input "0.00"
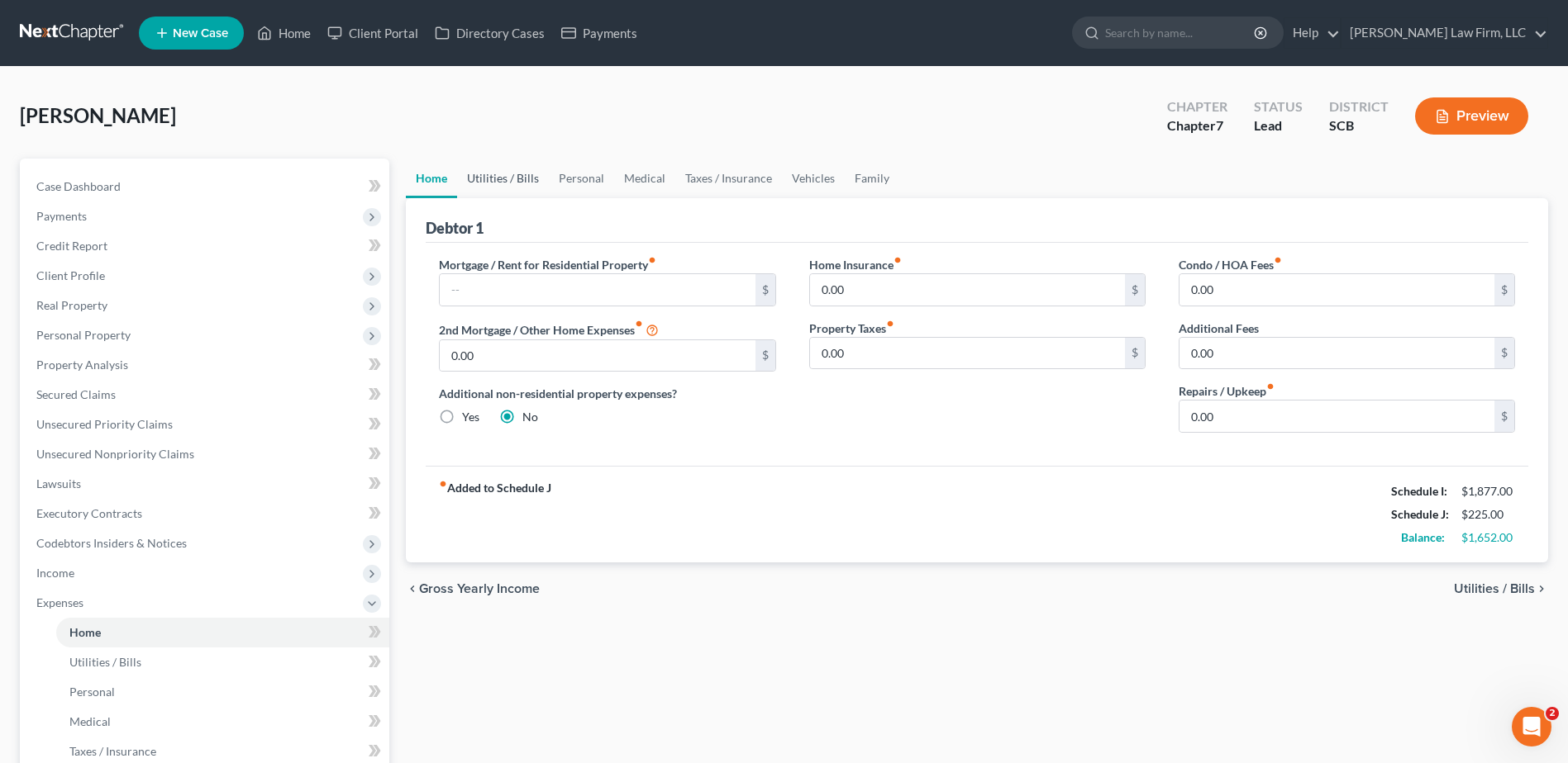
click at [499, 175] on link "Utilities / Bills" at bounding box center [502, 178] width 91 height 39
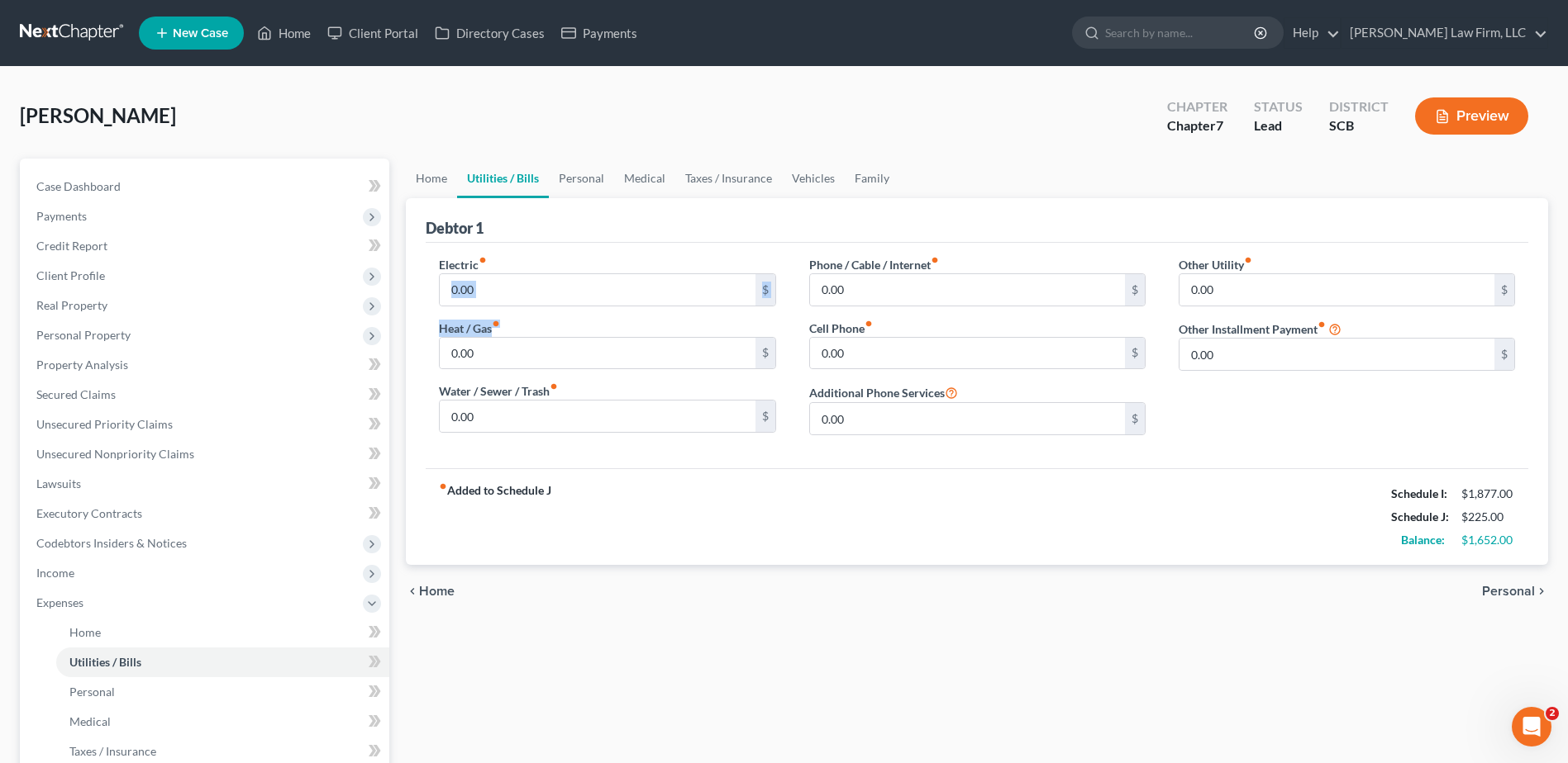
click at [628, 306] on div "Electric fiber_manual_record 0.00 $ Heat / Gas fiber_manual_record 0.00 $ Water…" at bounding box center [607, 352] width 370 height 192
drag, startPoint x: 628, startPoint y: 306, endPoint x: 625, endPoint y: 284, distance: 22.2
click at [625, 284] on input "0.00" at bounding box center [597, 290] width 315 height 32
click at [110, 26] on link at bounding box center [73, 33] width 106 height 30
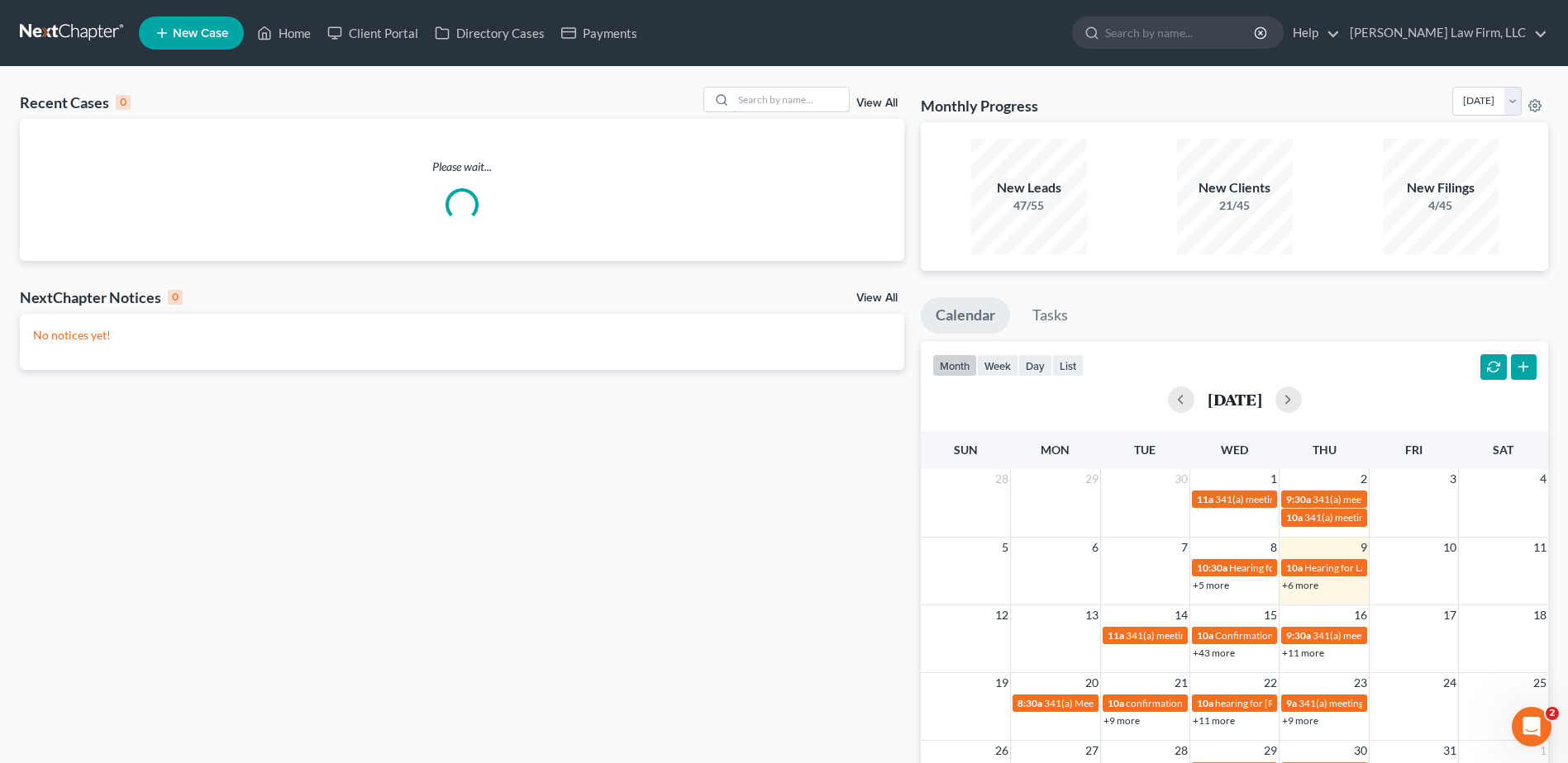
click at [767, 108] on input "search" at bounding box center [790, 99] width 116 height 24
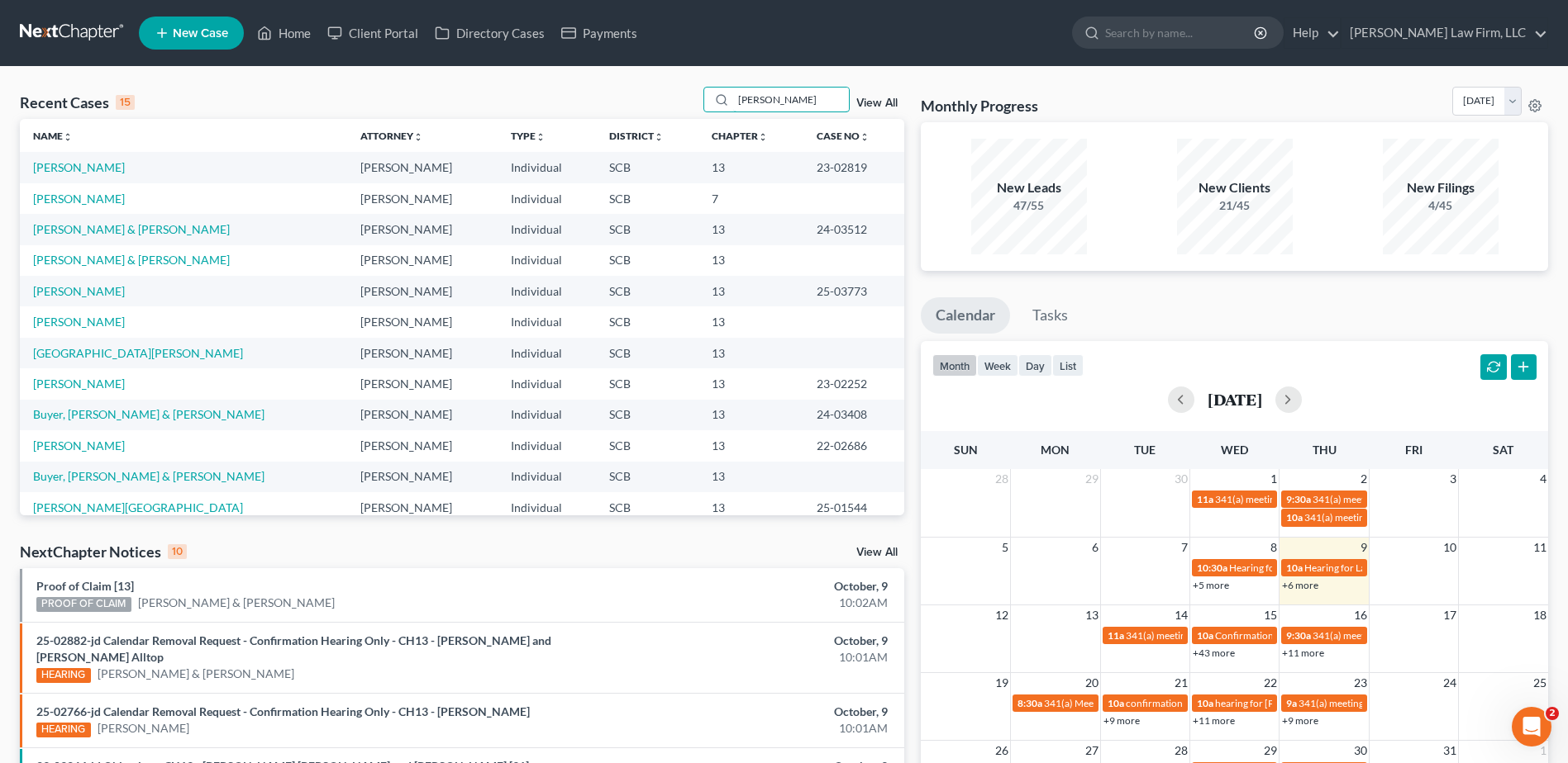
type input "[PERSON_NAME]"
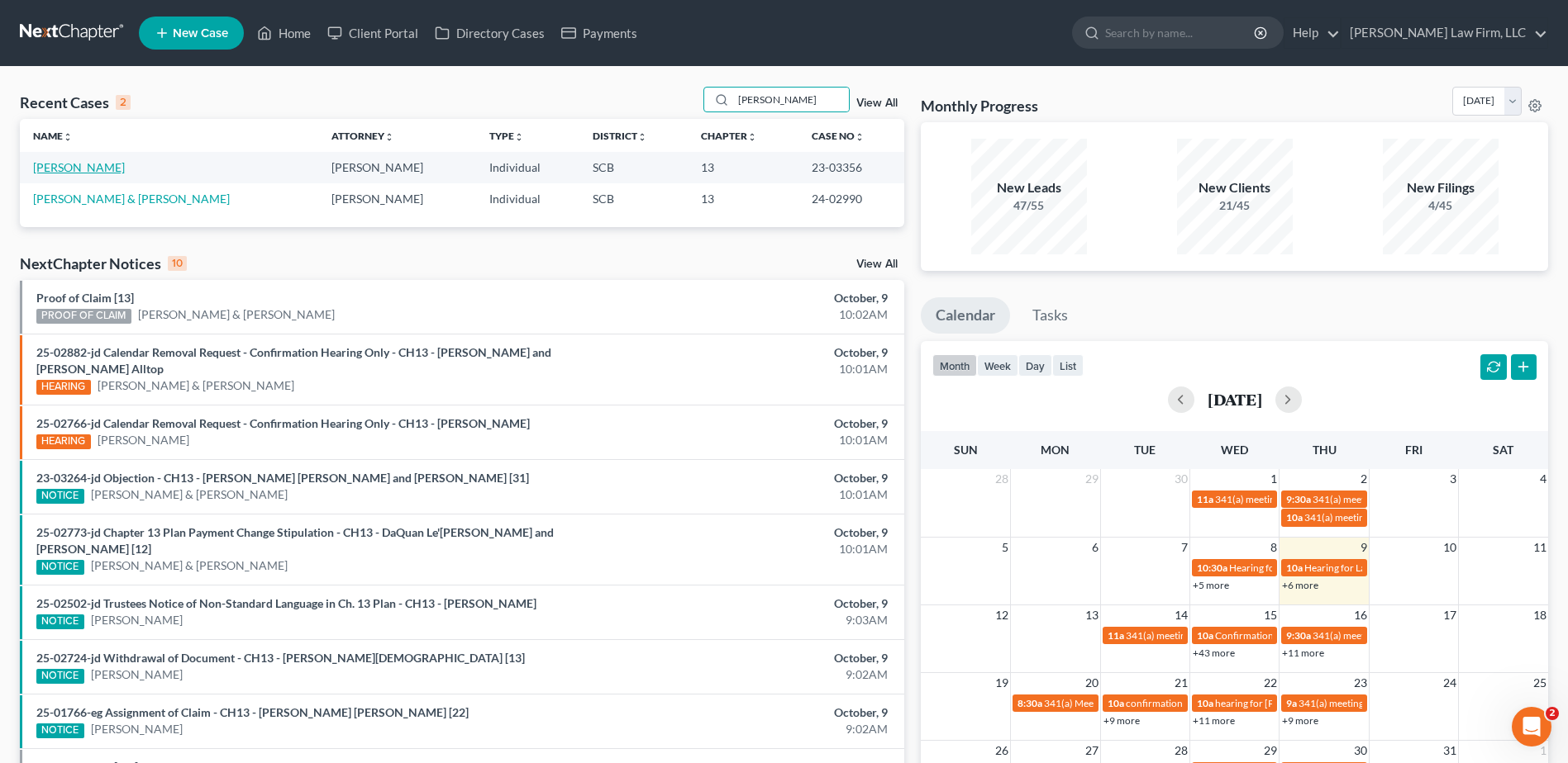
click at [102, 166] on link "[PERSON_NAME]" at bounding box center [78, 167] width 91 height 14
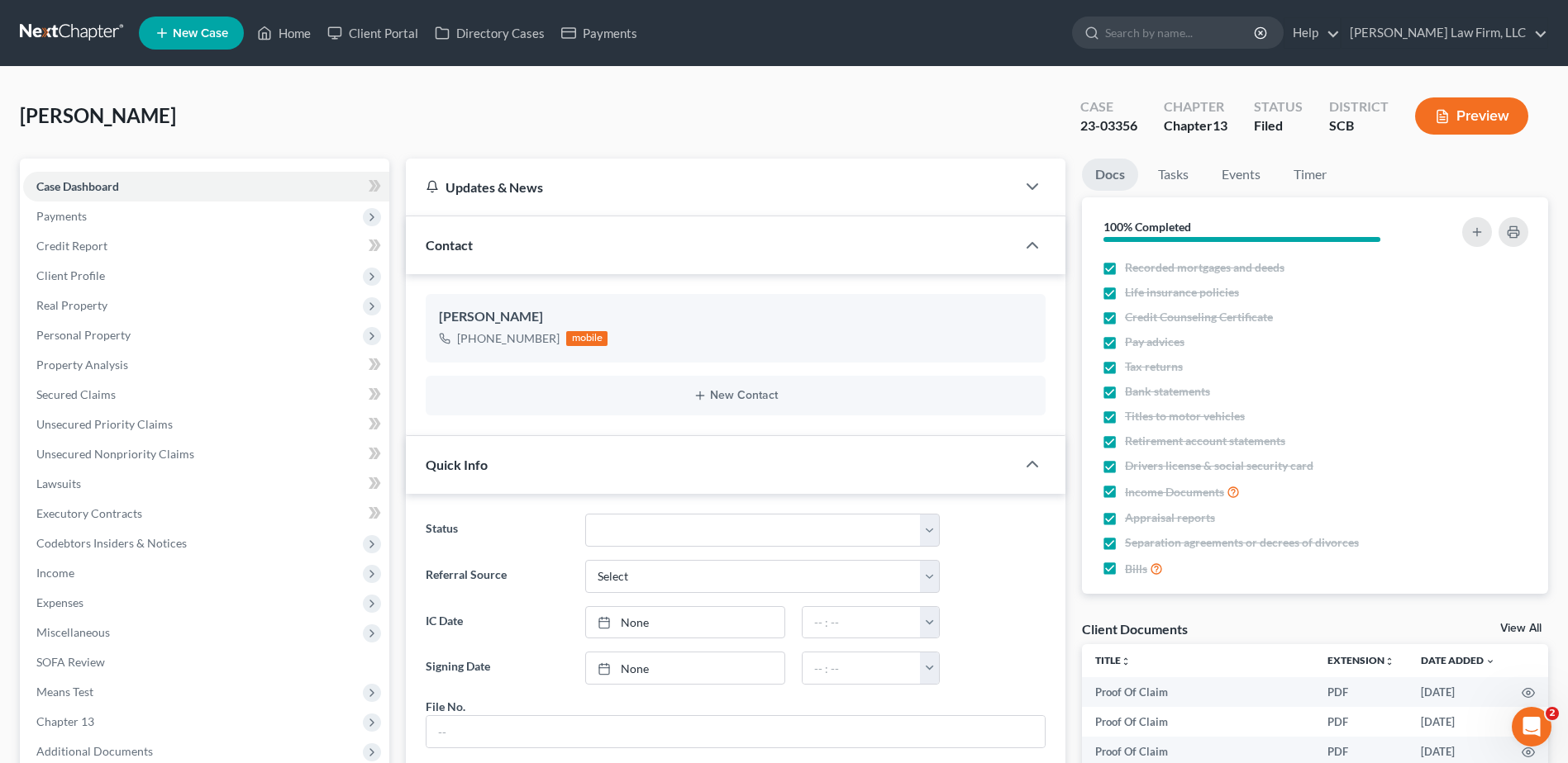
scroll to position [993, 0]
click at [217, 221] on span "Payments" at bounding box center [206, 216] width 366 height 30
click at [236, 239] on link "Invoices" at bounding box center [222, 245] width 333 height 30
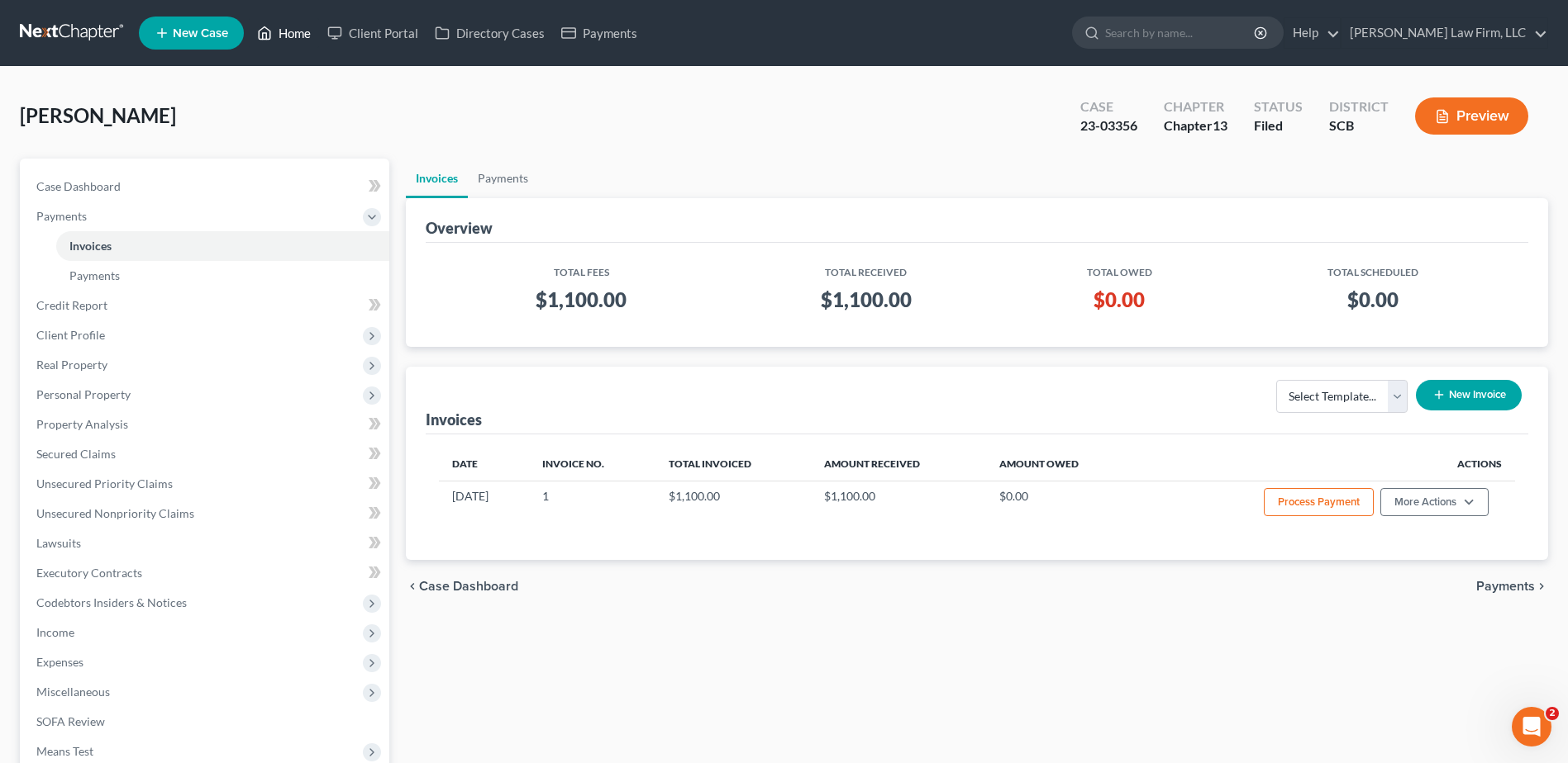
click at [312, 30] on link "Home" at bounding box center [283, 33] width 70 height 30
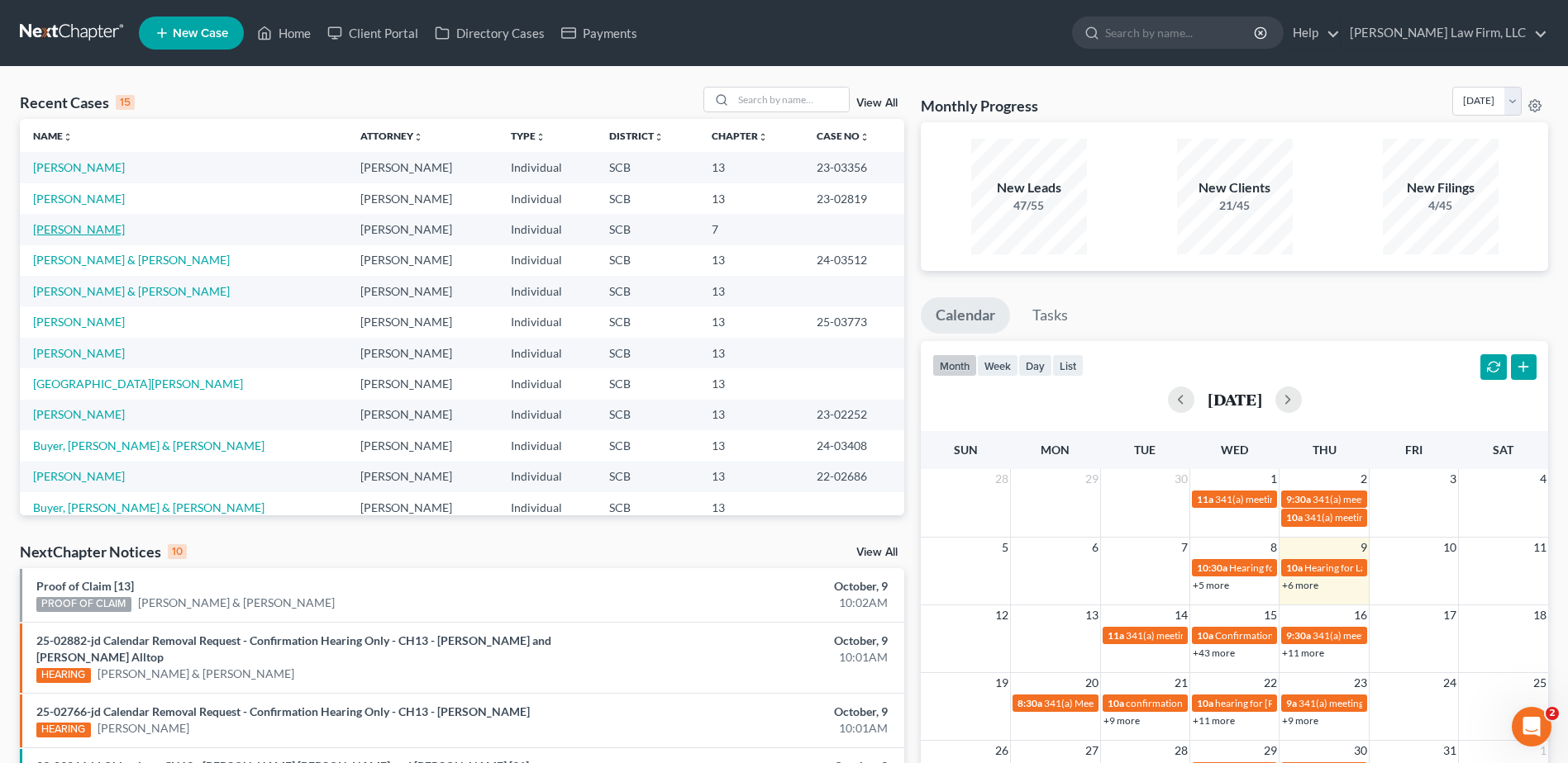
click at [77, 231] on link "[PERSON_NAME]" at bounding box center [78, 229] width 91 height 14
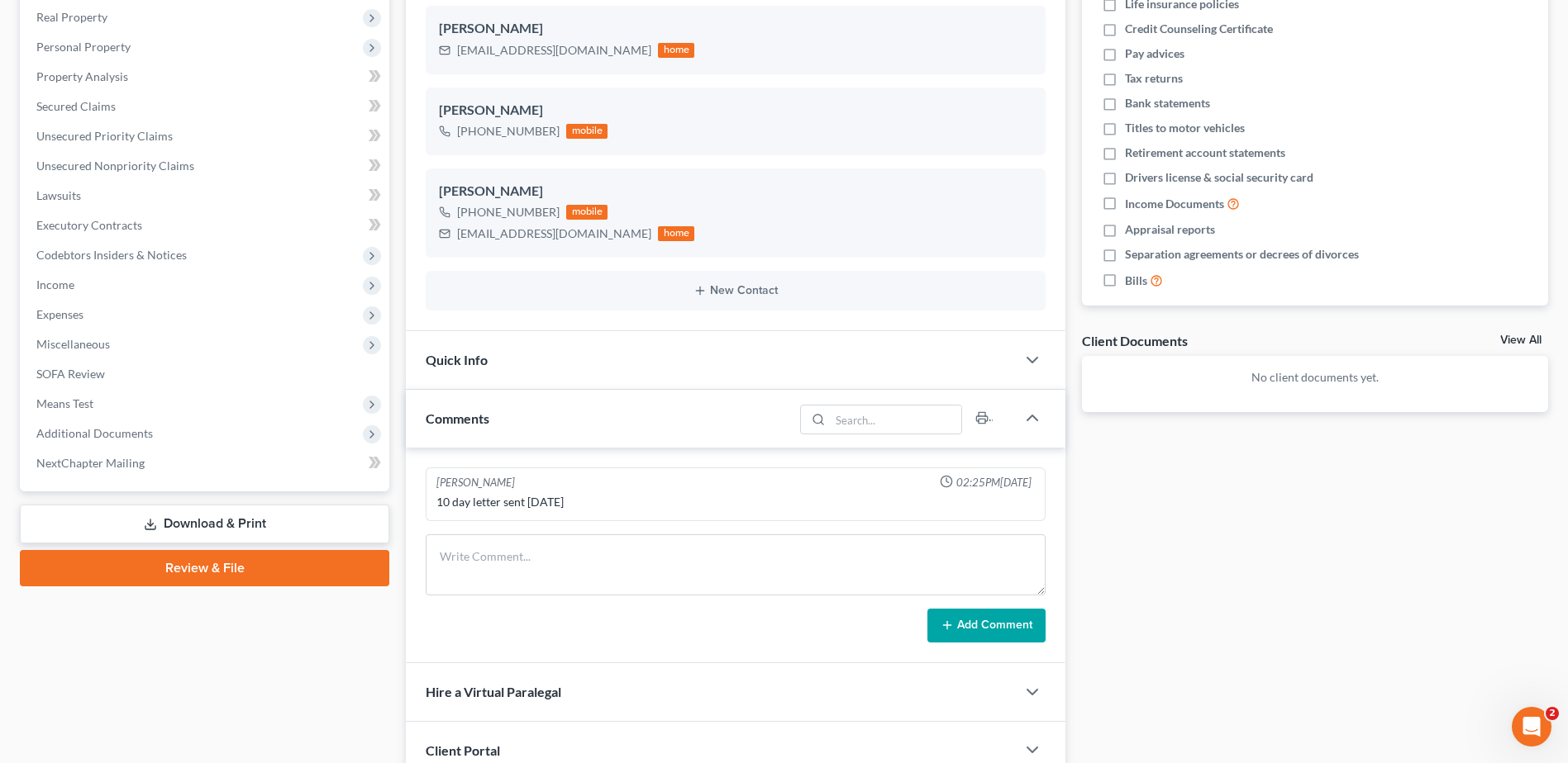
scroll to position [330, 0]
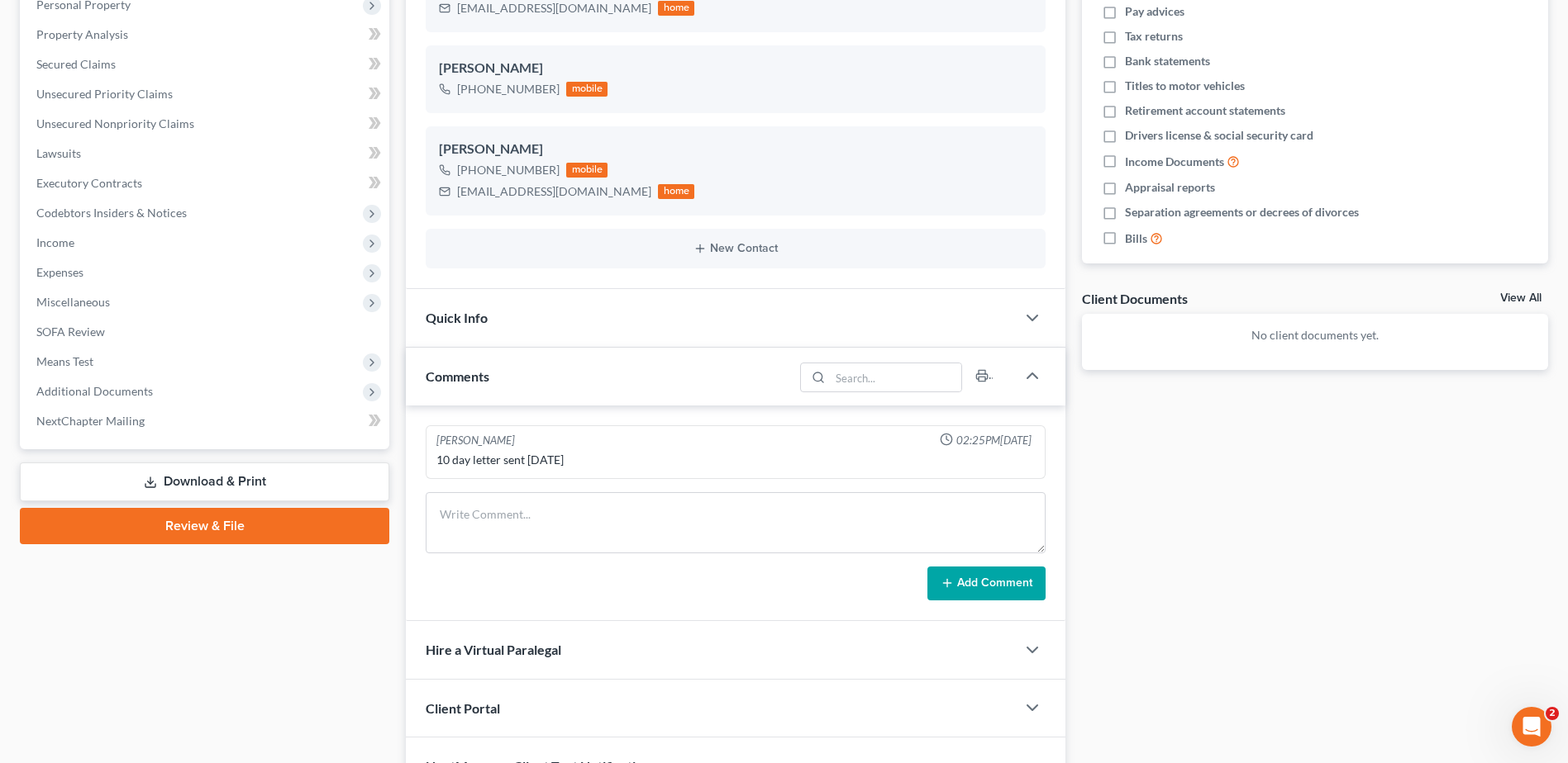
click at [85, 271] on span "Expenses" at bounding box center [206, 272] width 366 height 30
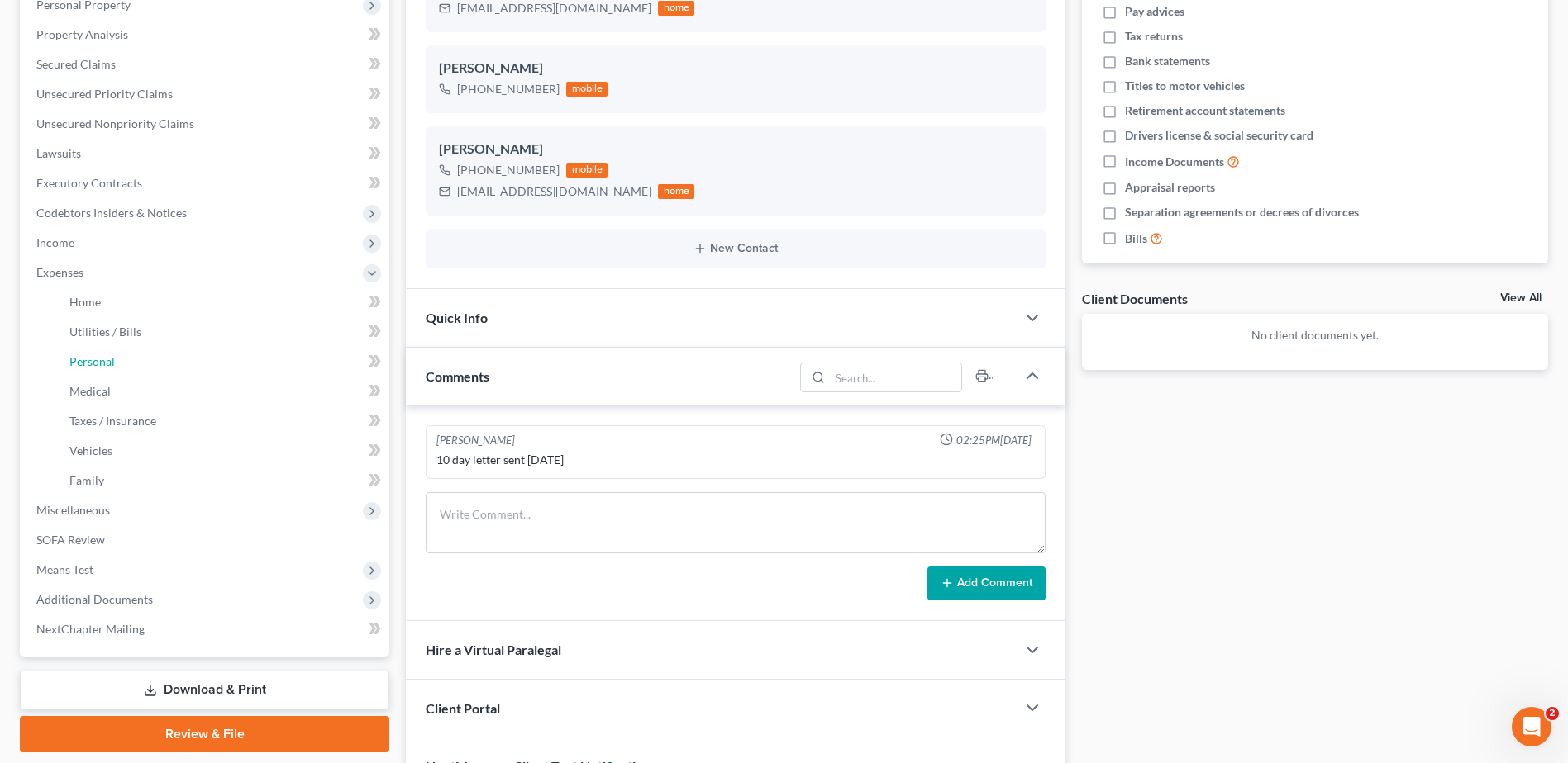
click at [102, 350] on link "Personal" at bounding box center [222, 362] width 333 height 30
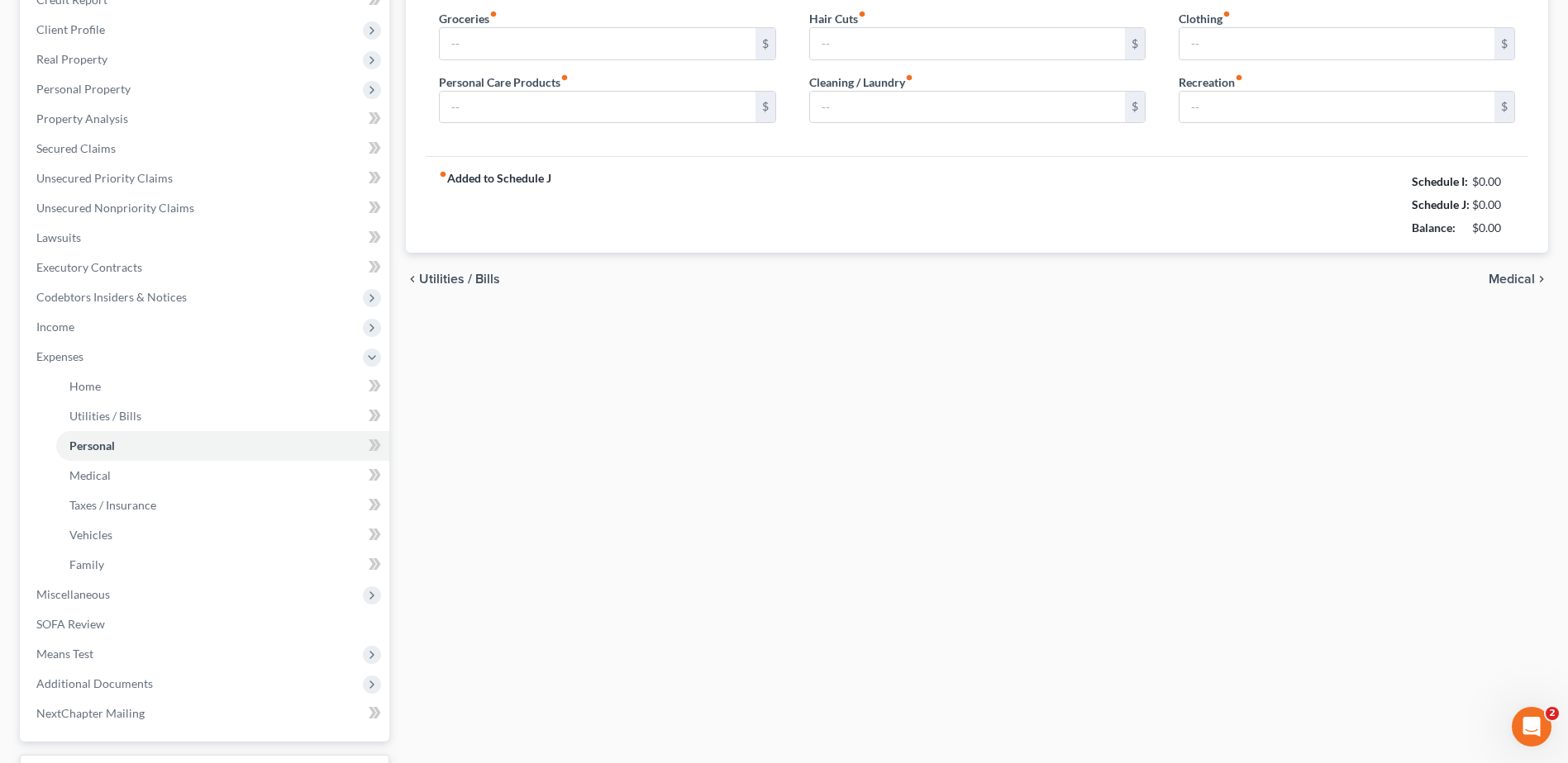
type input "150.00"
type input "0.00"
type input "50.00"
type input "25.00"
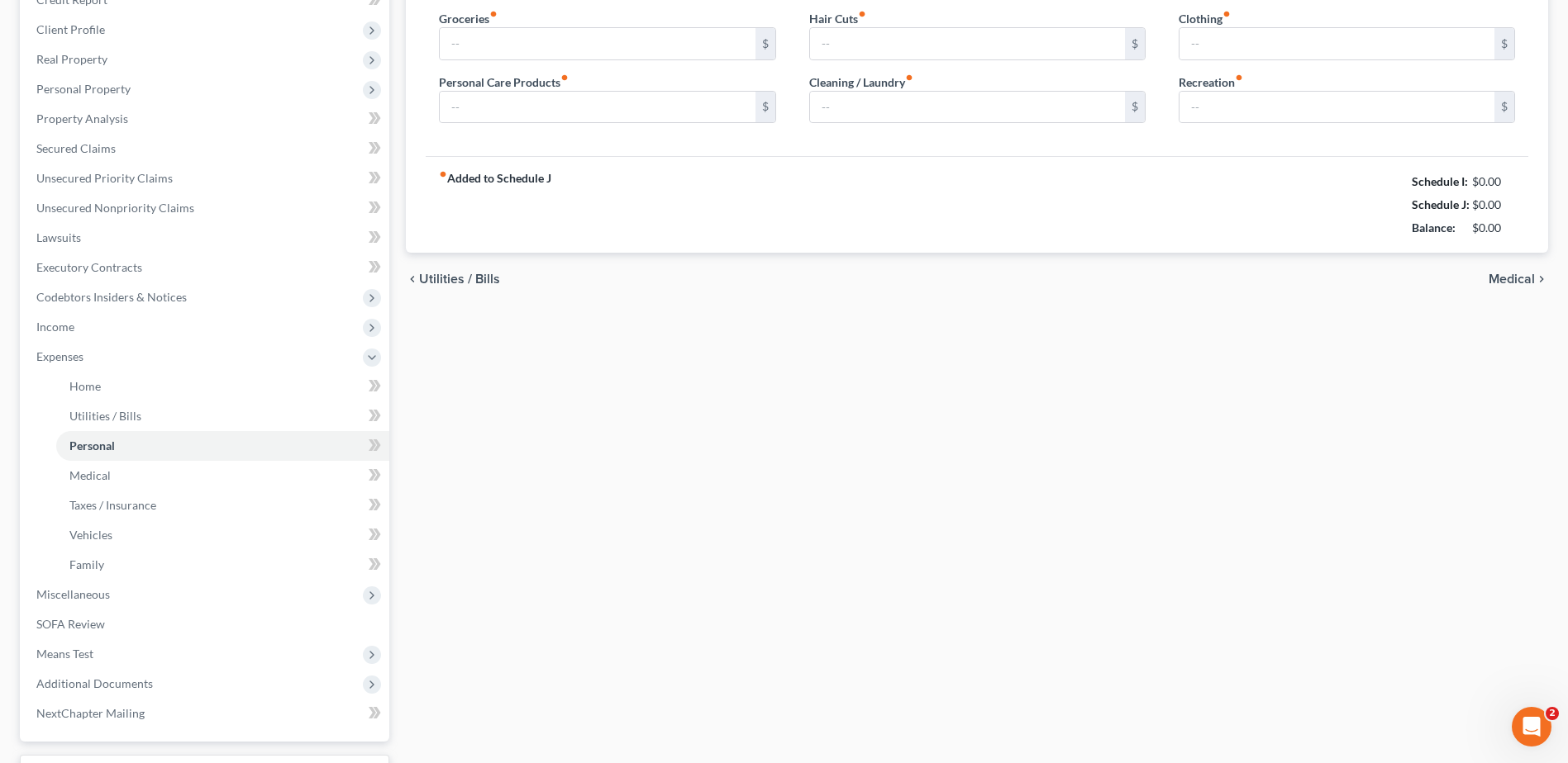
type input "0.00"
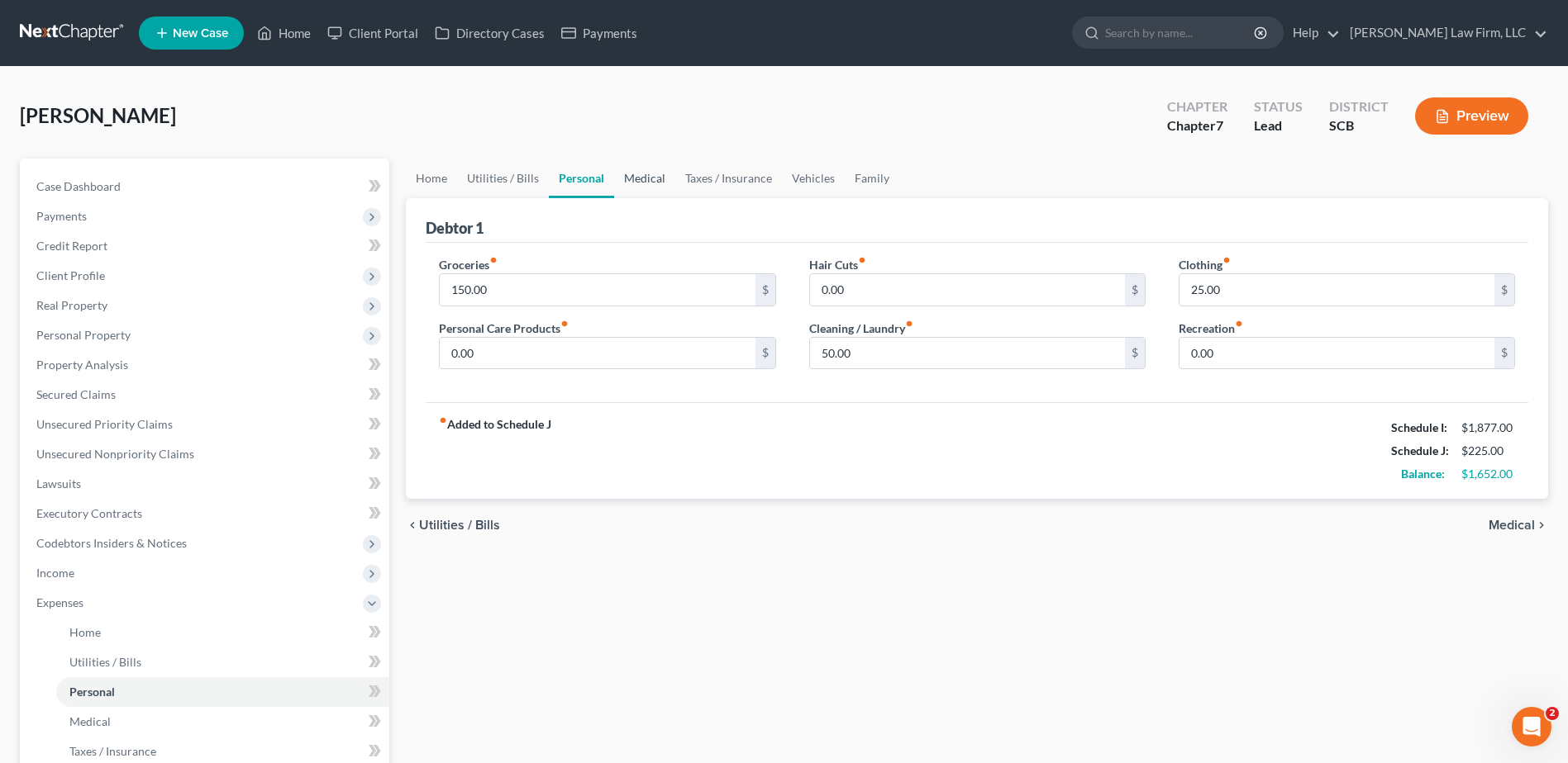
click at [633, 188] on link "Medical" at bounding box center [645, 178] width 62 height 39
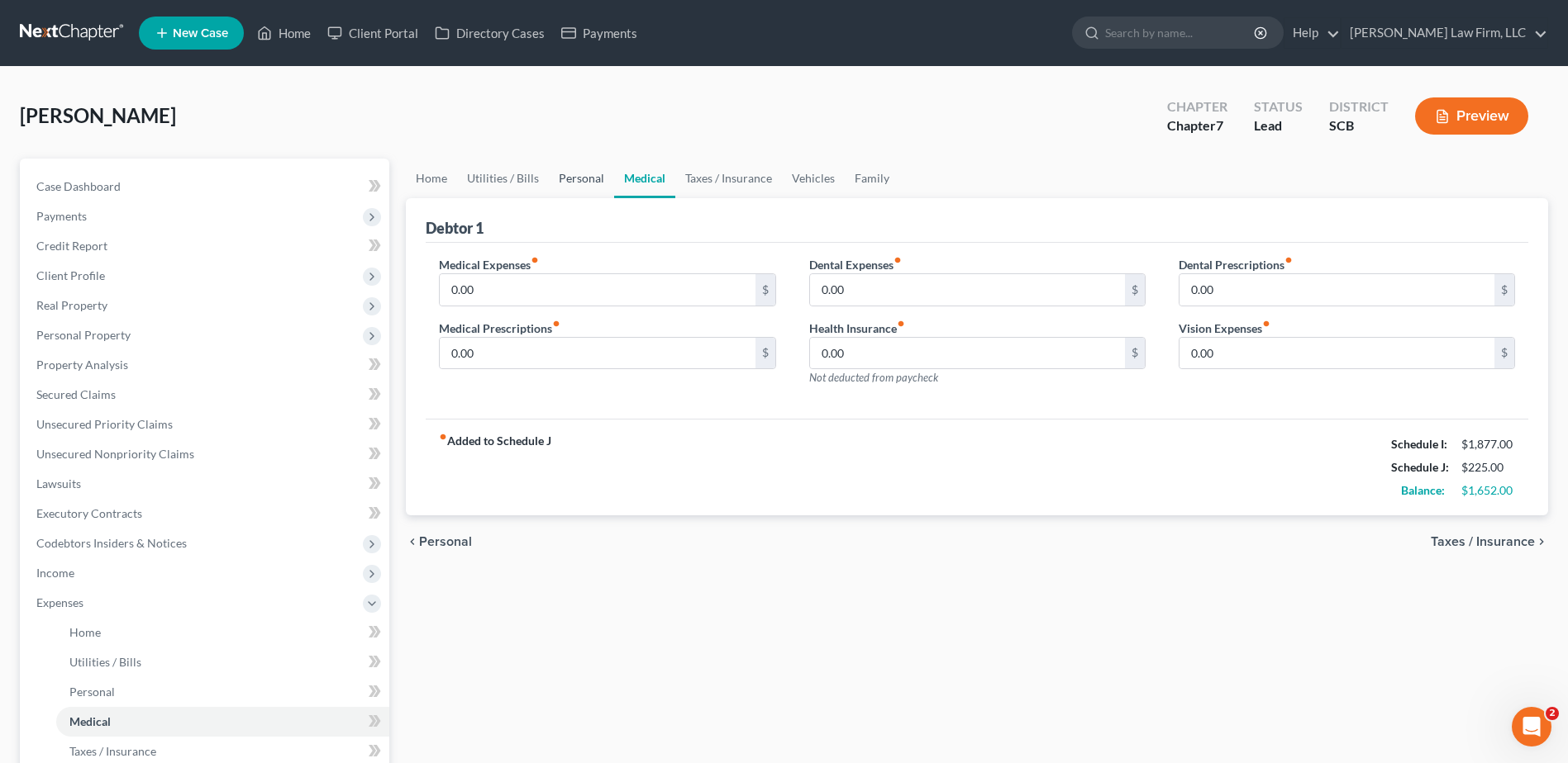
click at [549, 172] on link "Personal" at bounding box center [581, 178] width 65 height 39
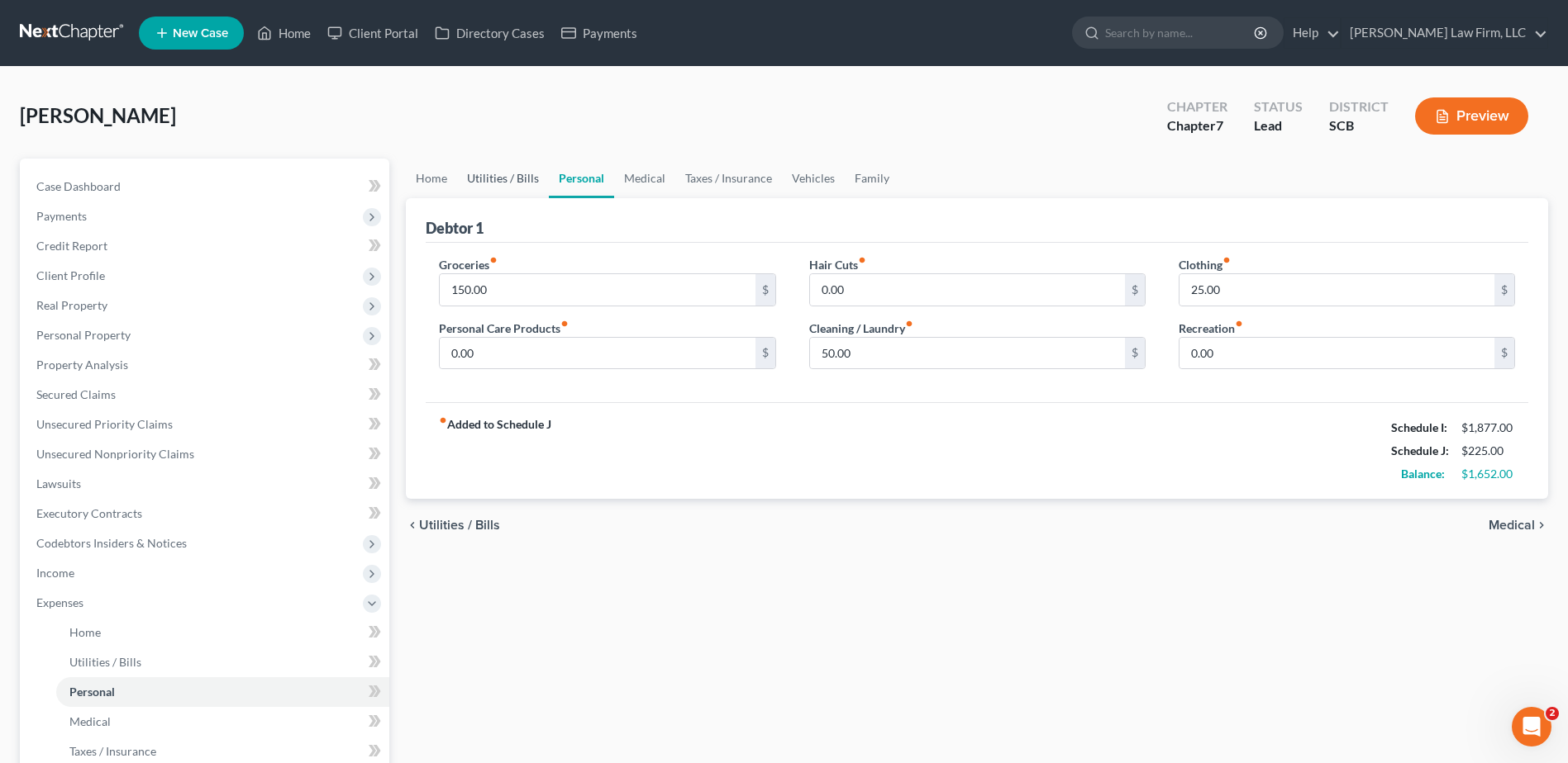
click at [521, 171] on link "Utilities / Bills" at bounding box center [502, 178] width 91 height 39
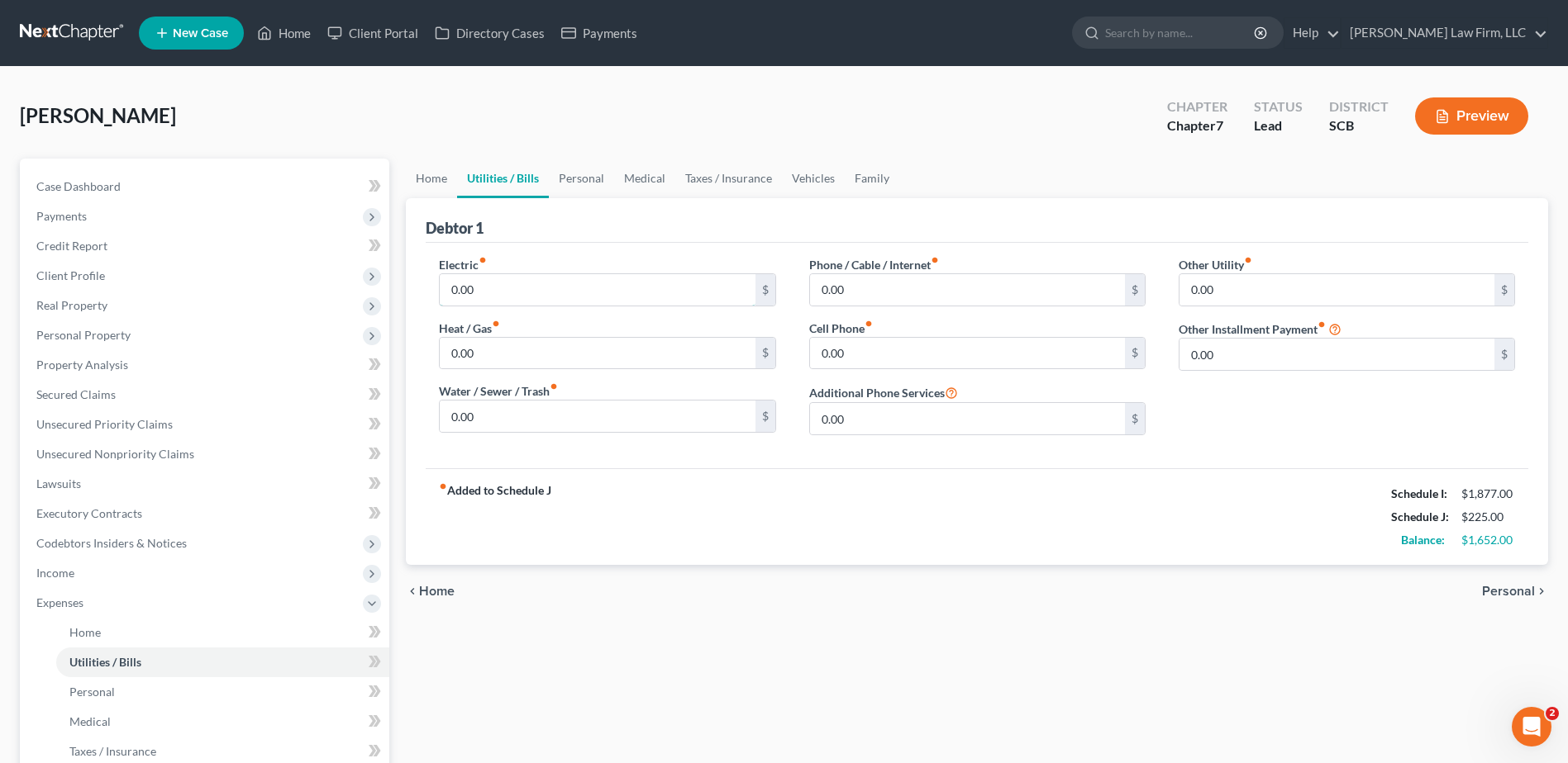
click at [686, 300] on input "0.00" at bounding box center [597, 290] width 315 height 32
type input "230.00"
click at [614, 435] on div "Electric fiber_manual_record 230.00 $ Heat / Gas fiber_manual_record 0.00 $ Wat…" at bounding box center [607, 352] width 370 height 192
click at [605, 420] on input "0.00" at bounding box center [597, 416] width 315 height 32
type input "200.00"
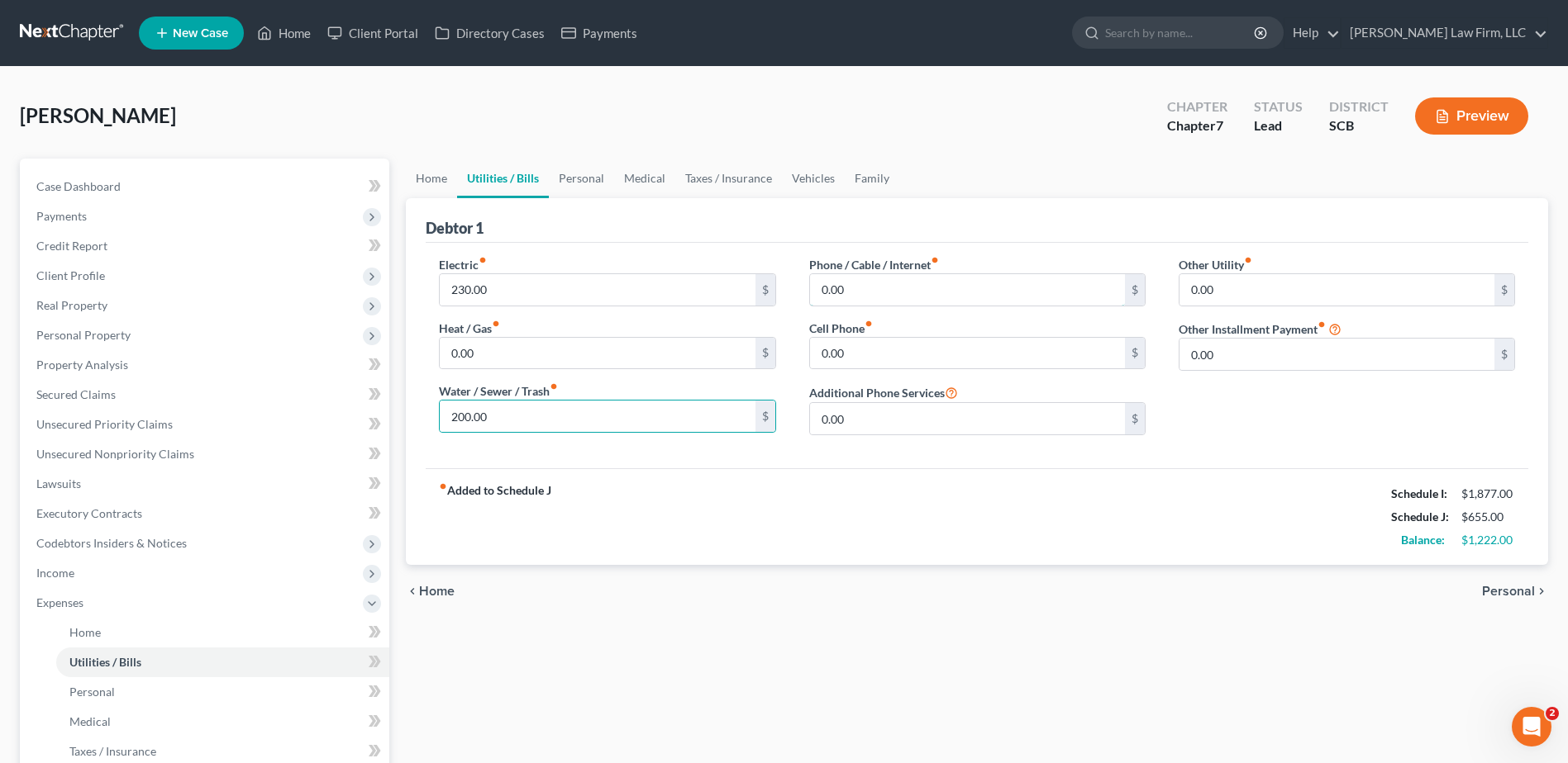
click at [891, 300] on input "0.00" at bounding box center [966, 290] width 315 height 32
drag, startPoint x: 895, startPoint y: 278, endPoint x: 797, endPoint y: 294, distance: 99.3
click at [797, 294] on div "Phone / Cable / Internet fiber_manual_record 188.11 $ Cell Phone fiber_manual_r…" at bounding box center [977, 352] width 370 height 192
type input "142.00"
drag, startPoint x: 835, startPoint y: 313, endPoint x: 861, endPoint y: 325, distance: 28.6
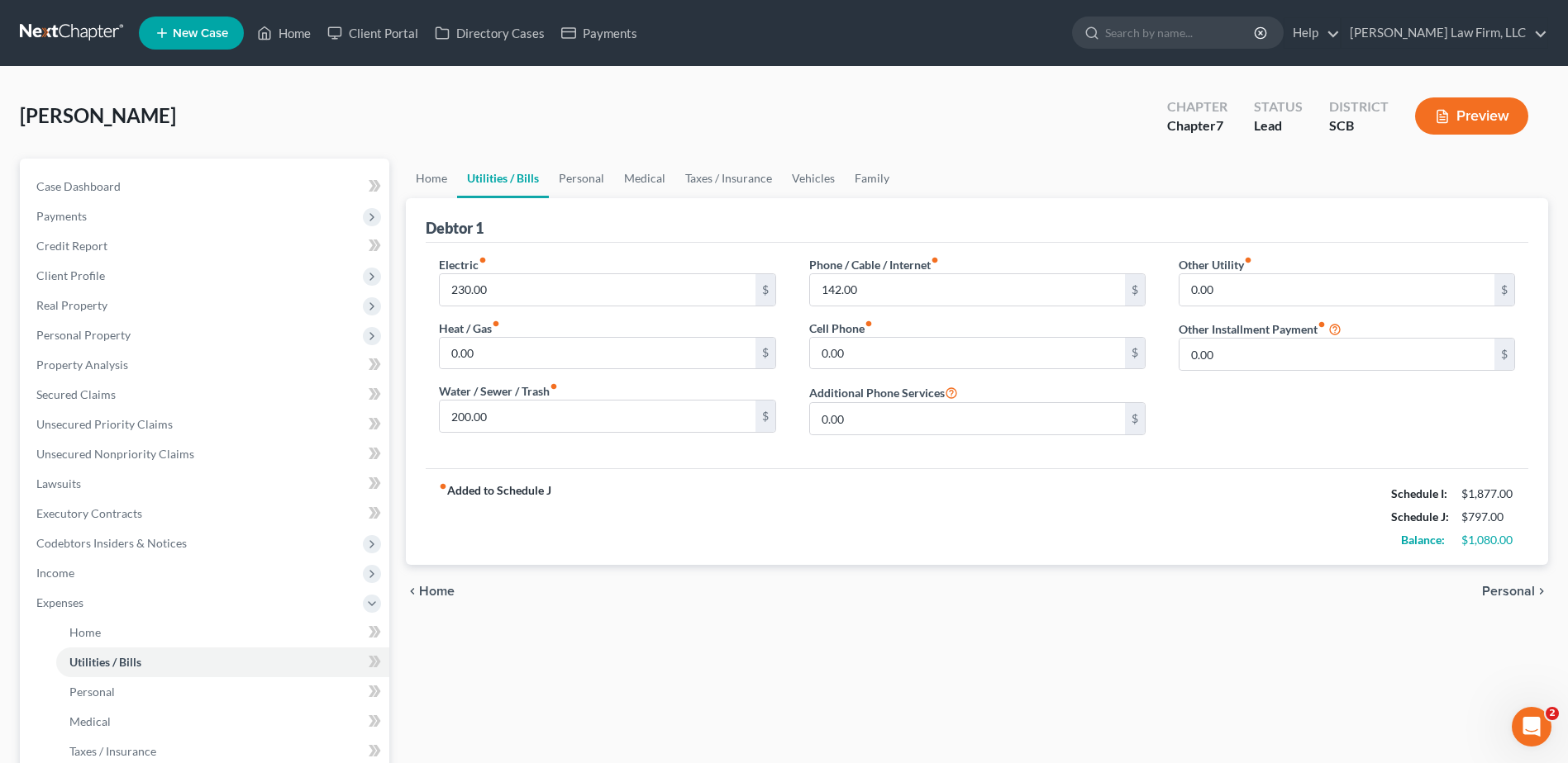
click at [837, 315] on div "Phone / Cable / Internet fiber_manual_record 142.00 $ Cell Phone fiber_manual_r…" at bounding box center [977, 352] width 370 height 192
click at [855, 386] on div "Phone / Cable / Internet fiber_manual_record 142.00 $ Cell Phone fiber_manual_r…" at bounding box center [977, 352] width 370 height 192
copy label "Addition"
click at [856, 343] on input "0.00" at bounding box center [966, 353] width 315 height 32
type input "188.11"
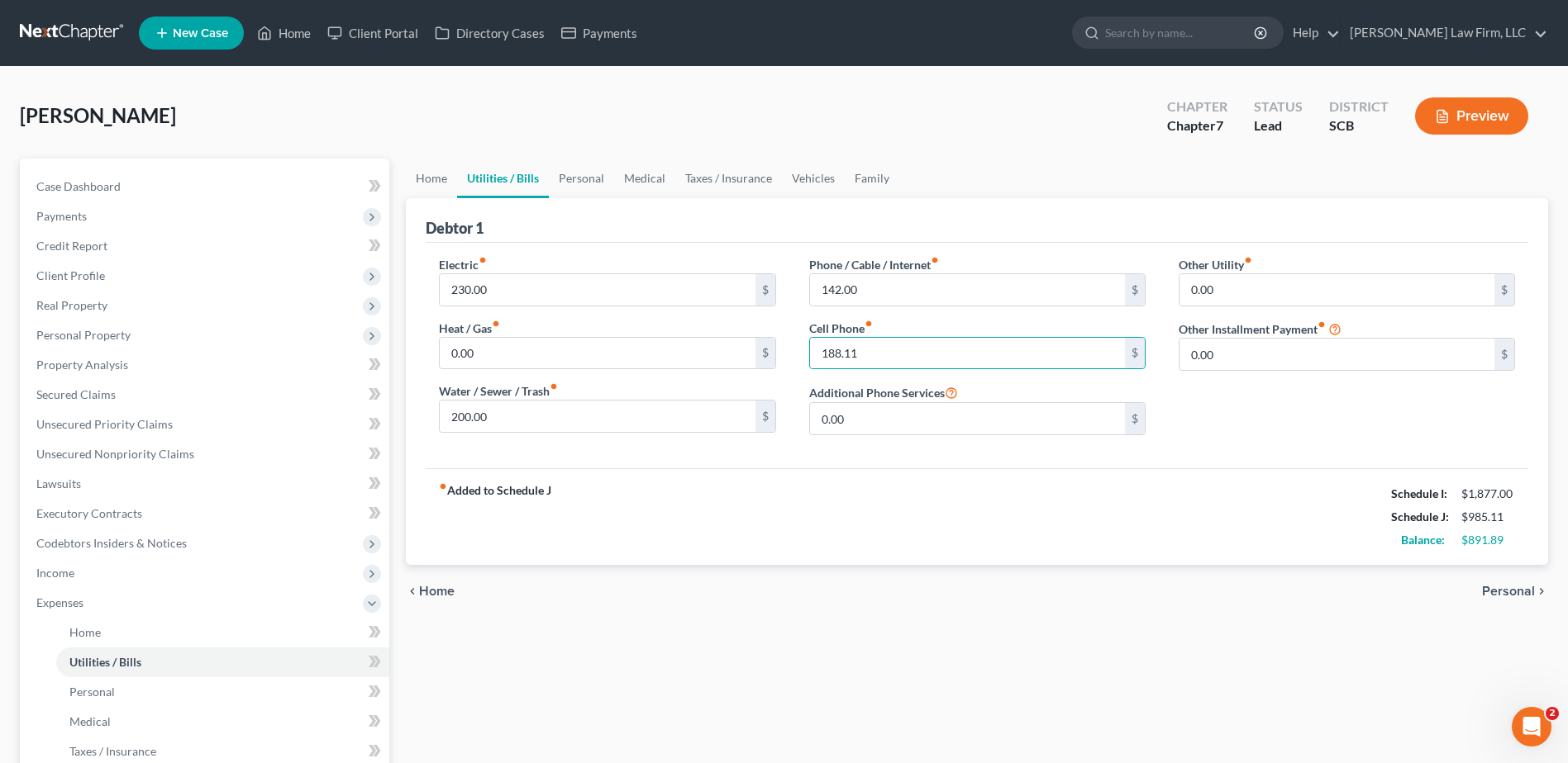
drag, startPoint x: 1276, startPoint y: 414, endPoint x: 1249, endPoint y: 414, distance: 27.0
click at [1276, 415] on div "Other Utility fiber_manual_record 0.00 $ Other Installment Payment fiber_manual…" at bounding box center [1347, 352] width 370 height 192
click at [1212, 283] on input "0.00" at bounding box center [1336, 290] width 315 height 32
click at [1288, 467] on div "Electric fiber_manual_record 230.00 $ Heat / Gas fiber_manual_record 0.00 $ Wat…" at bounding box center [976, 355] width 1102 height 225
click at [585, 182] on link "Personal" at bounding box center [581, 178] width 65 height 39
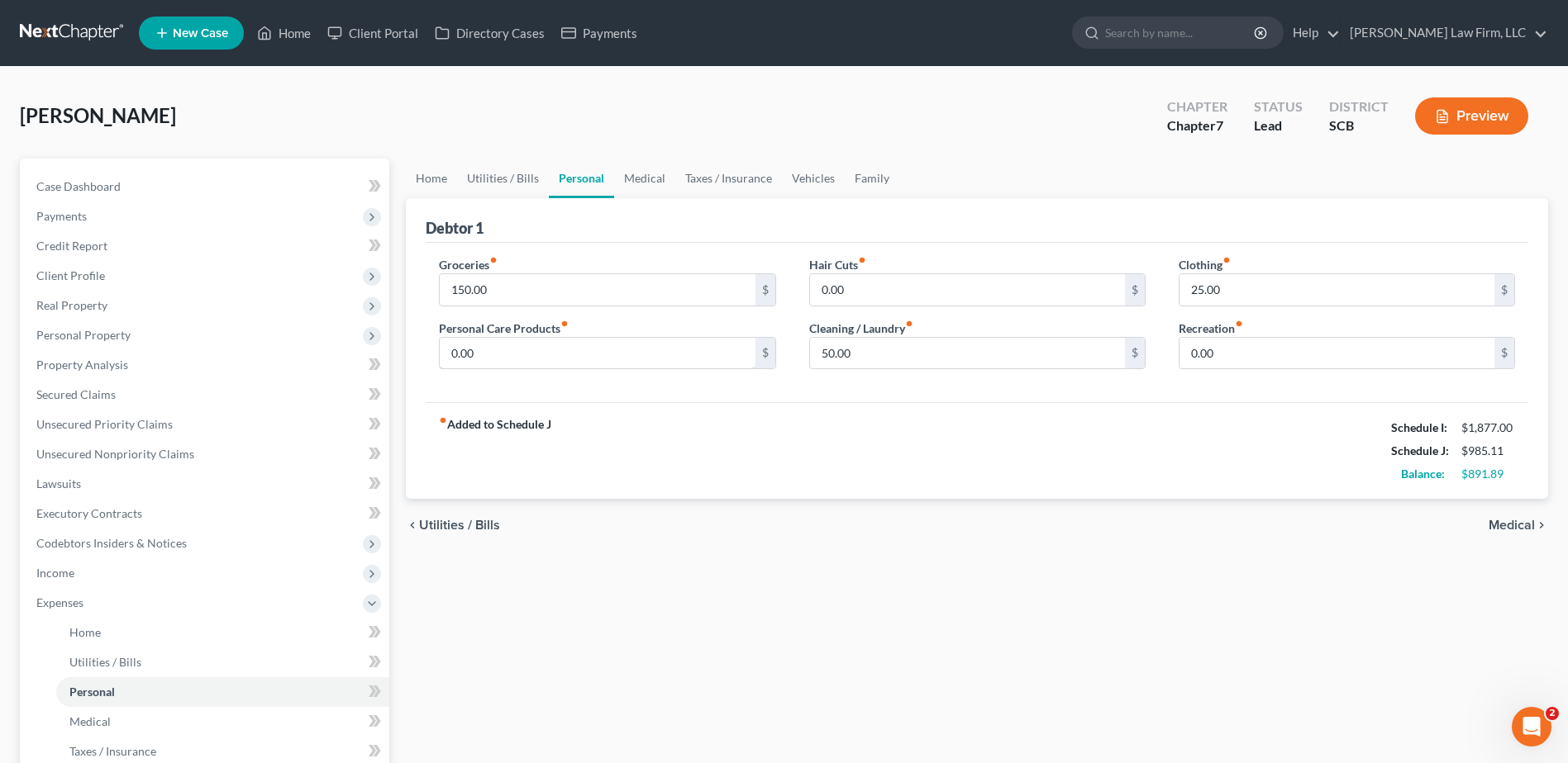
click at [651, 360] on input "0.00" at bounding box center [597, 353] width 315 height 32
type input "1"
type input "50.00"
click at [698, 447] on div "fiber_manual_record Added to Schedule J Schedule I: $1,877.00 Schedule J: $1,03…" at bounding box center [976, 450] width 1102 height 96
type input "25"
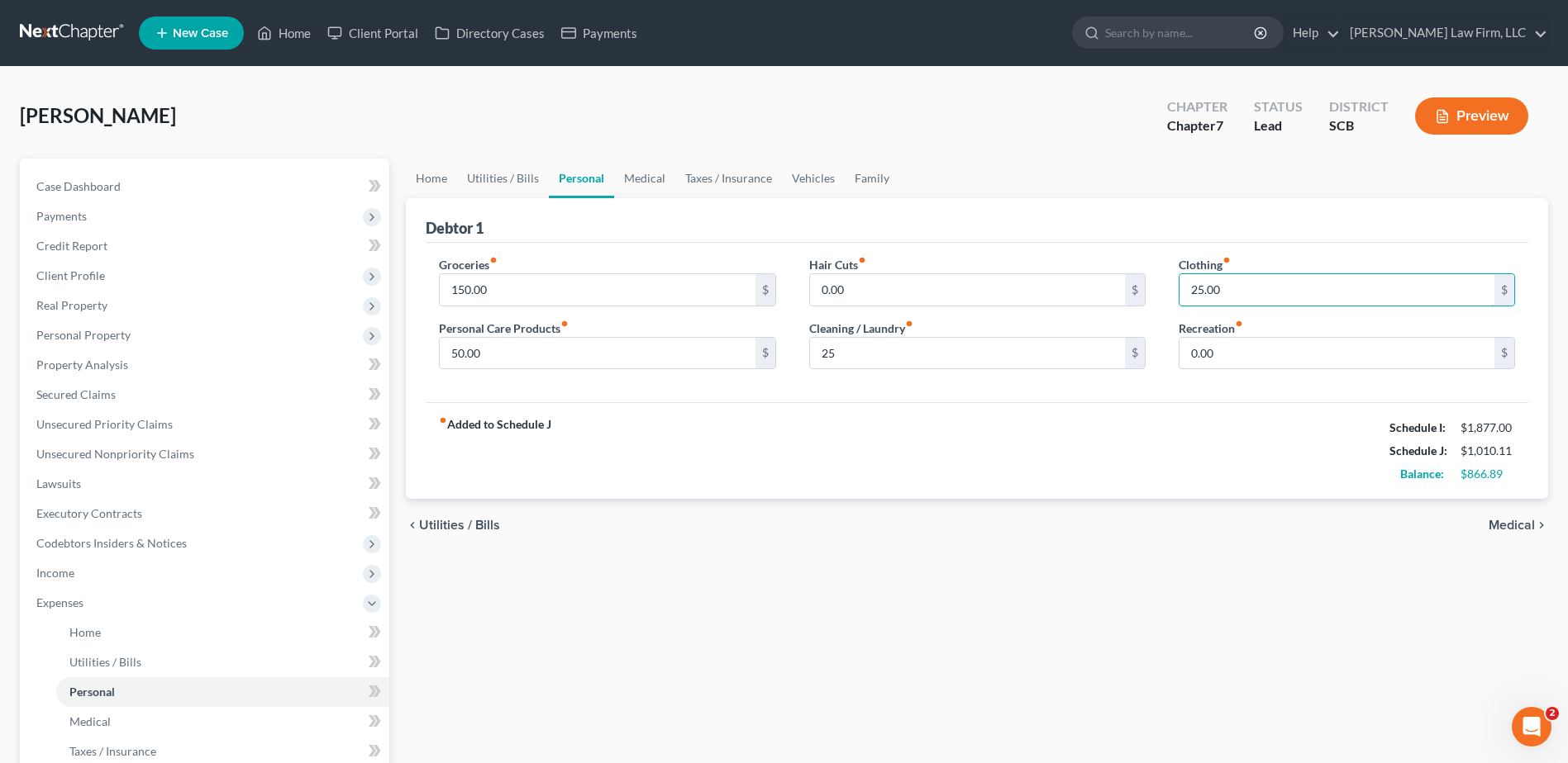
click at [1324, 294] on input "25.00" at bounding box center [1336, 290] width 315 height 32
type input "50.00"
click at [647, 181] on link "Medical" at bounding box center [645, 178] width 62 height 39
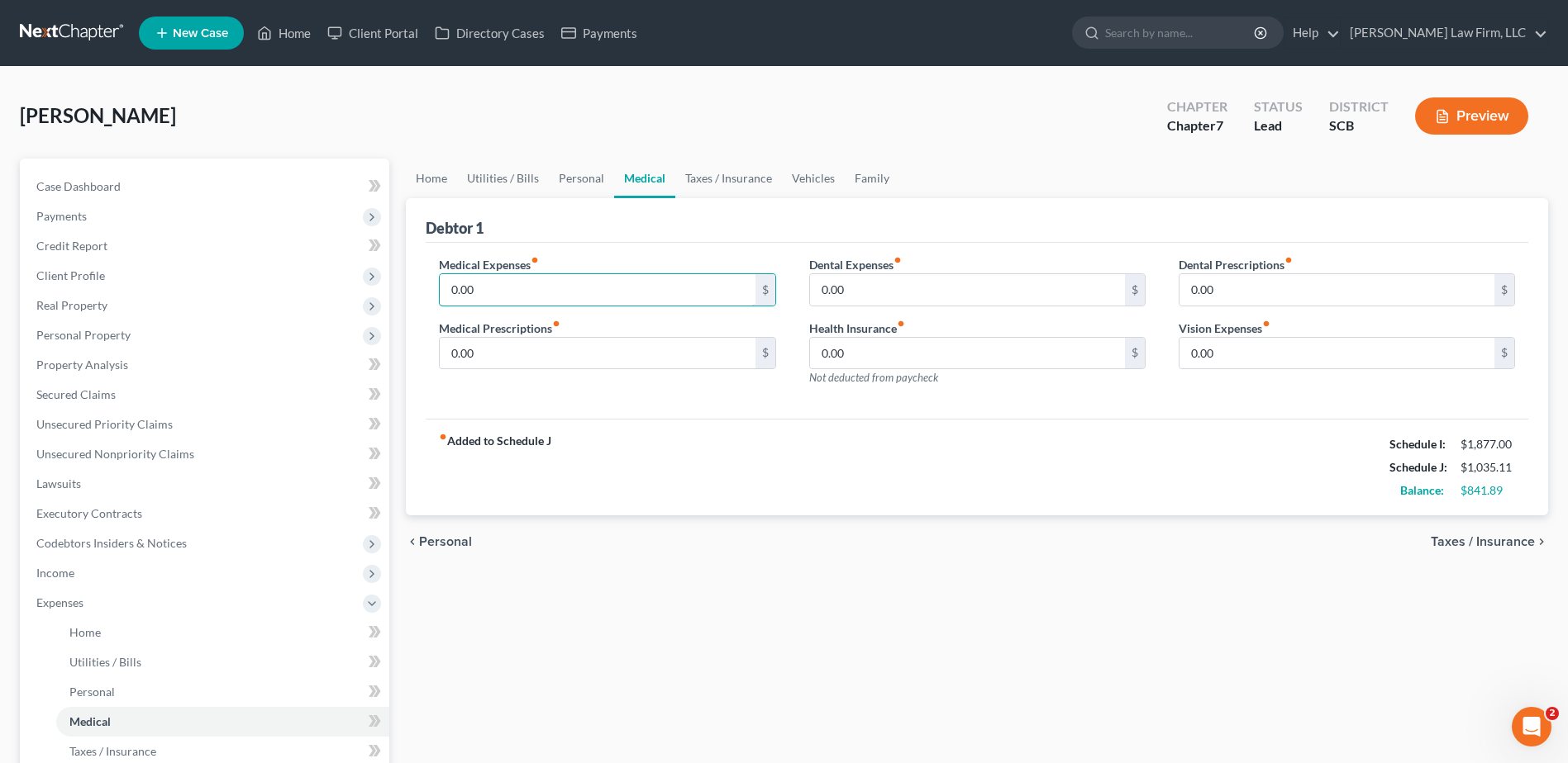
click at [622, 296] on input "0.00" at bounding box center [597, 290] width 315 height 32
type input "75.00"
click at [927, 283] on input "0.00" at bounding box center [966, 290] width 315 height 32
type input "75"
click at [981, 218] on div "Debtor 1" at bounding box center [976, 220] width 1102 height 44
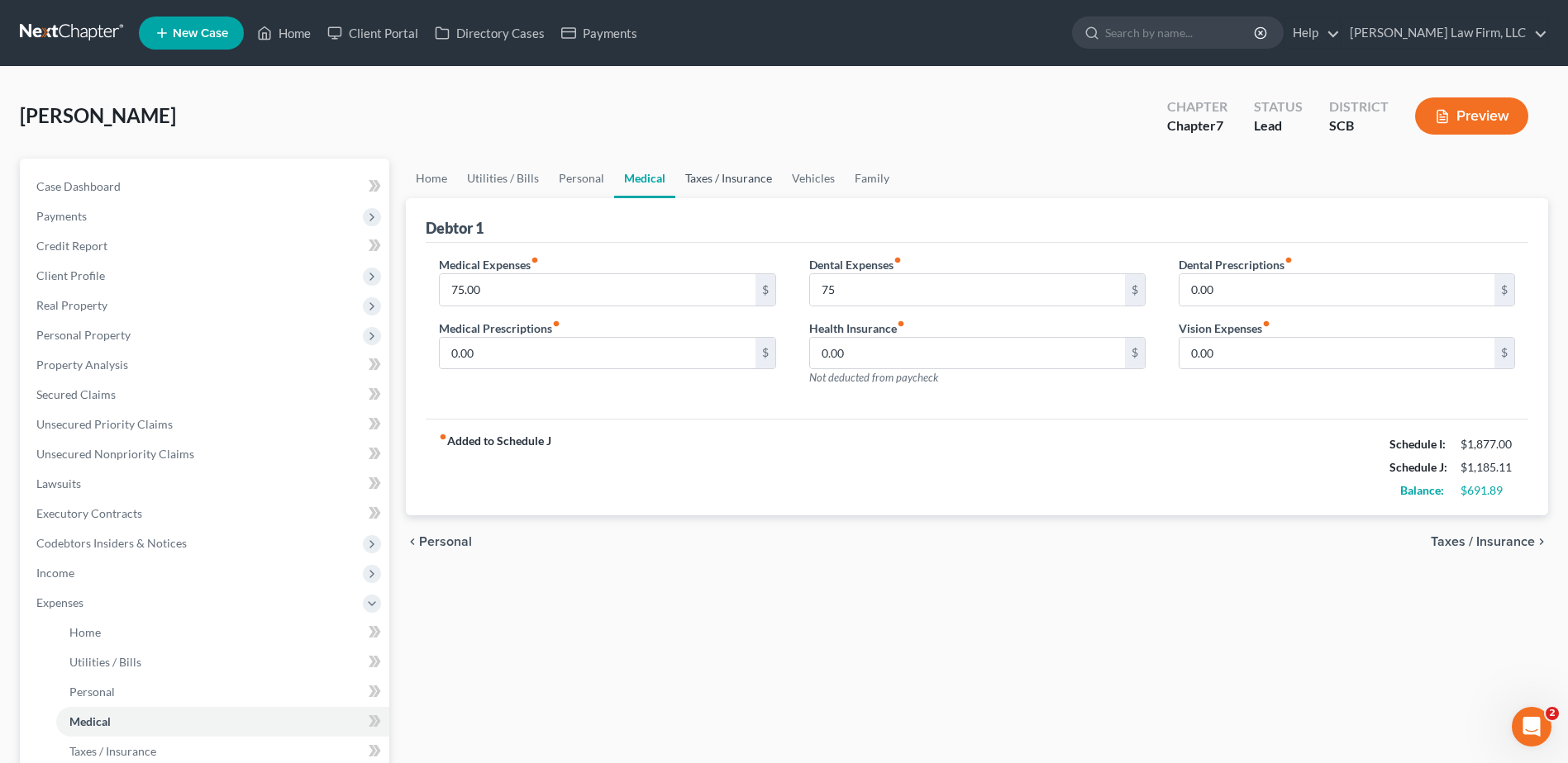
click at [698, 178] on link "Taxes / Insurance" at bounding box center [728, 178] width 107 height 39
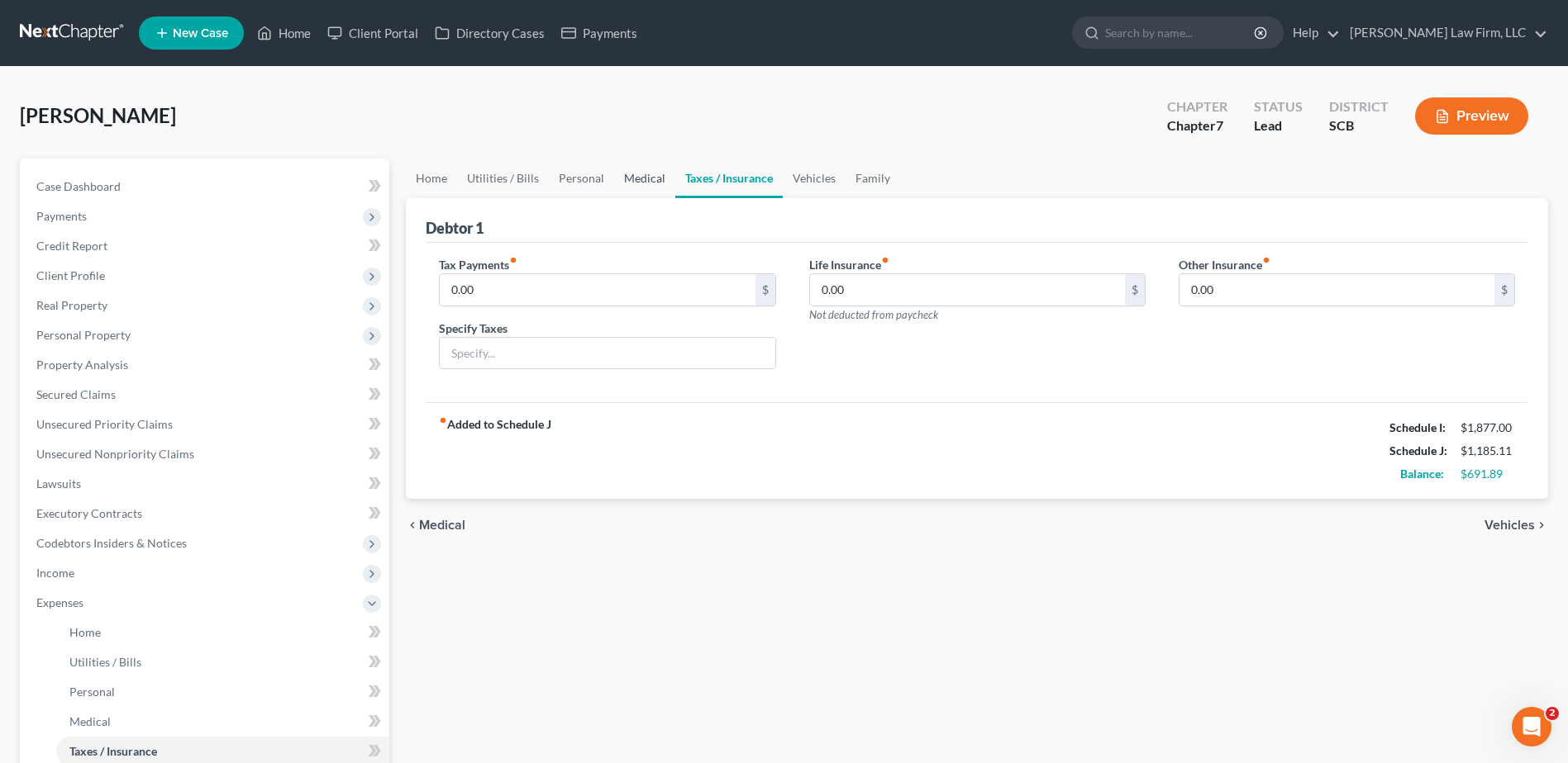
click at [651, 187] on link "Medical" at bounding box center [645, 178] width 62 height 39
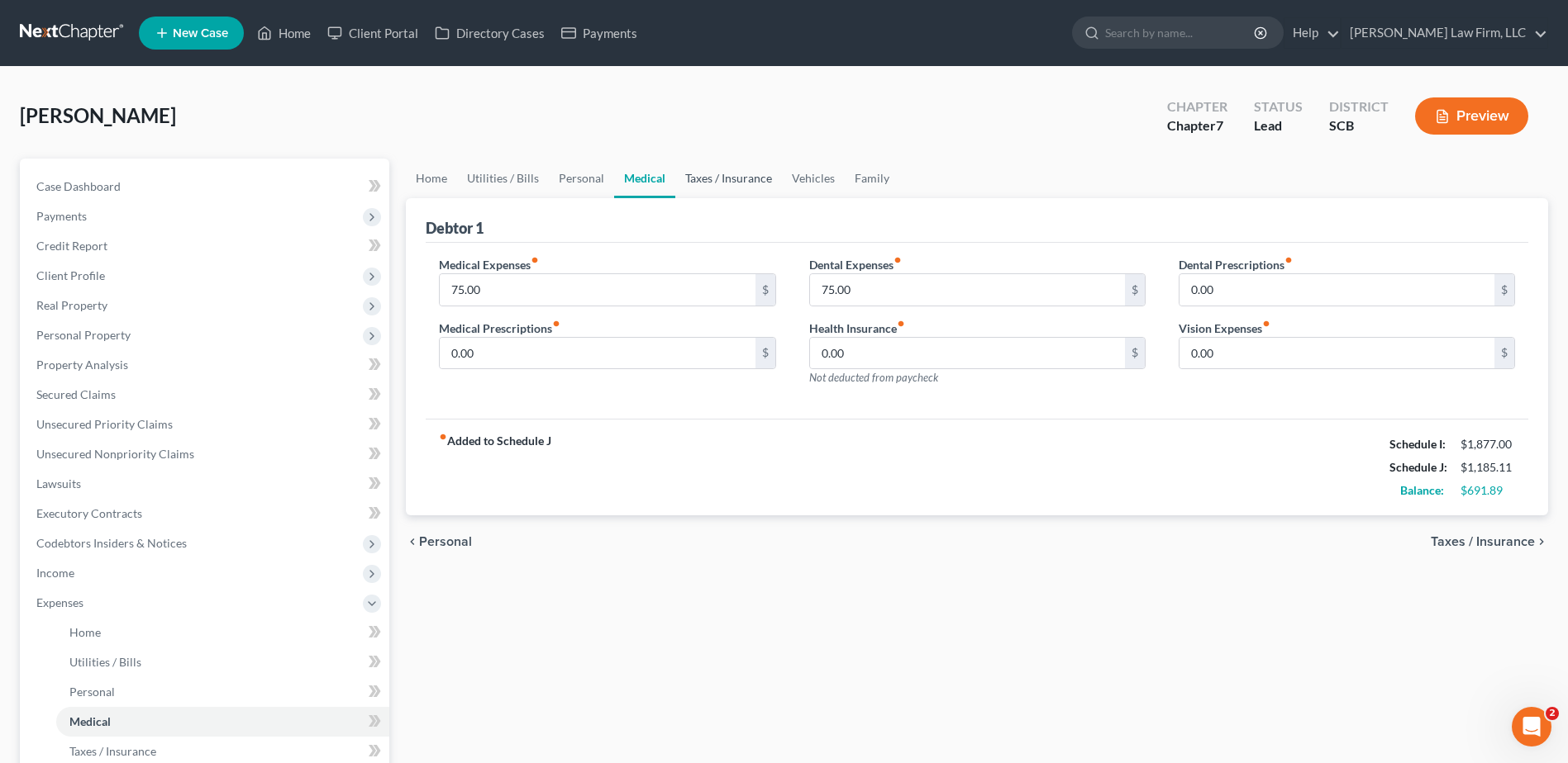
click at [758, 186] on link "Taxes / Insurance" at bounding box center [728, 178] width 107 height 39
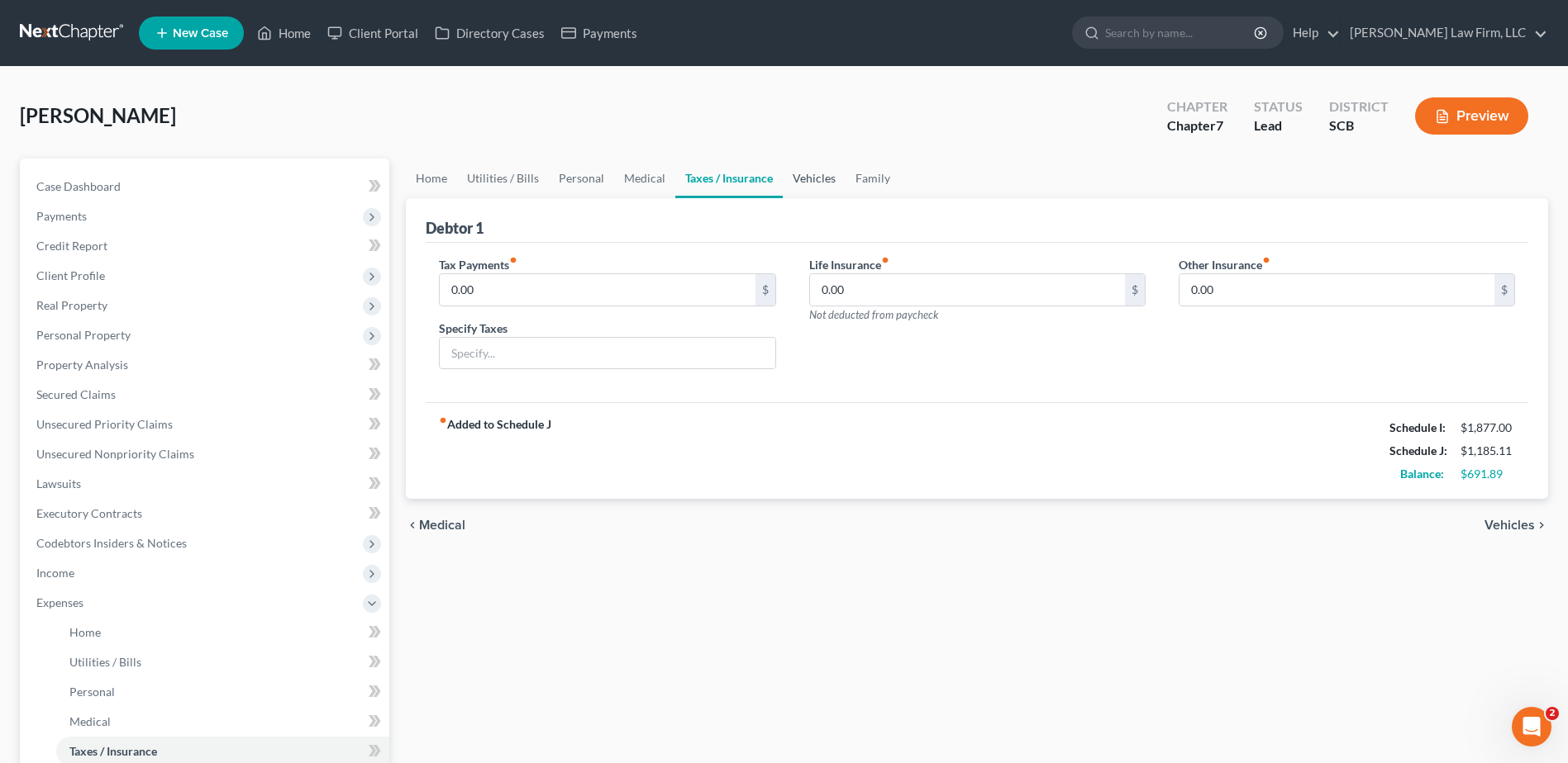
click at [828, 183] on link "Vehicles" at bounding box center [813, 178] width 63 height 39
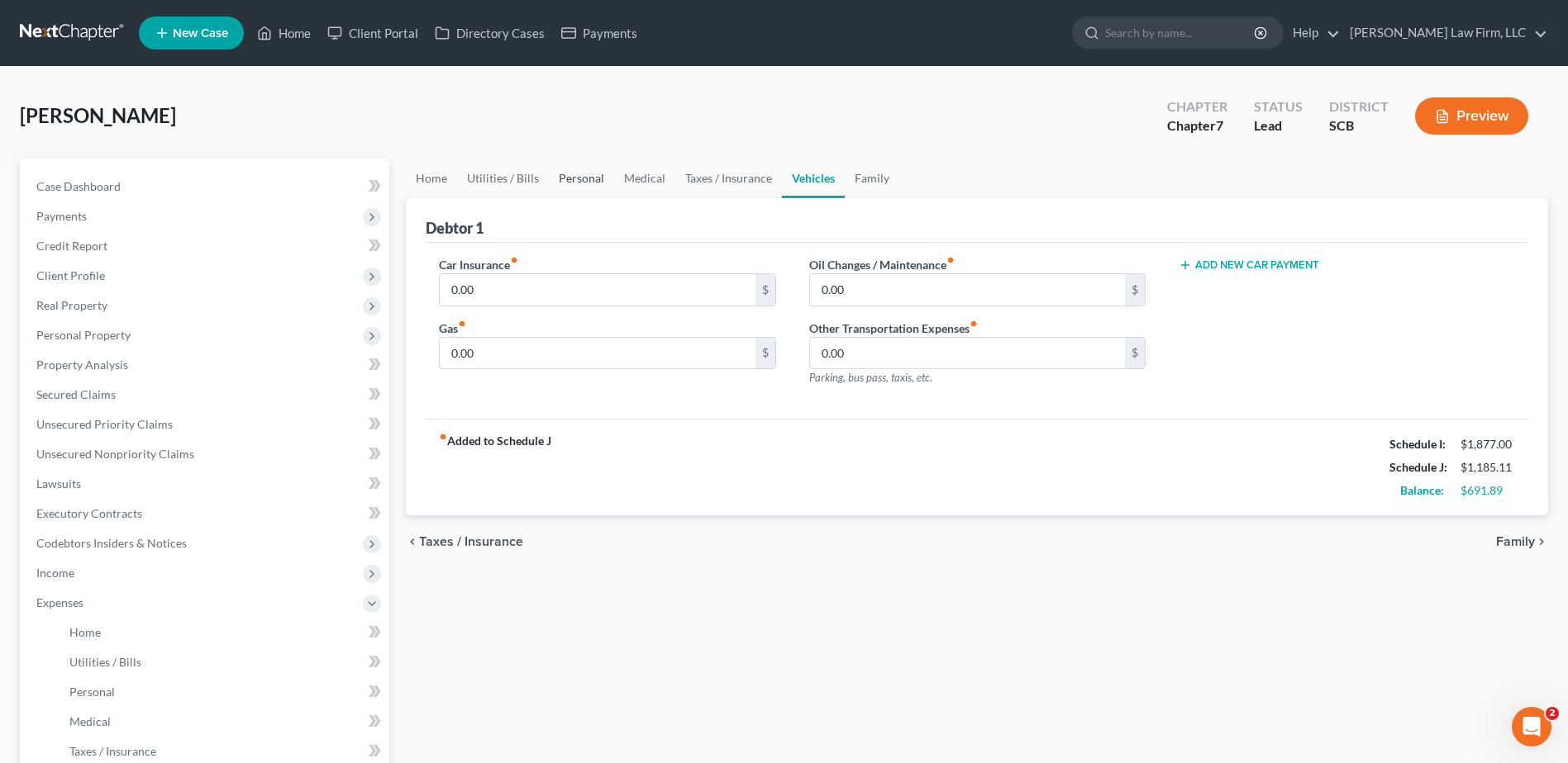
click at [593, 185] on link "Personal" at bounding box center [581, 178] width 65 height 39
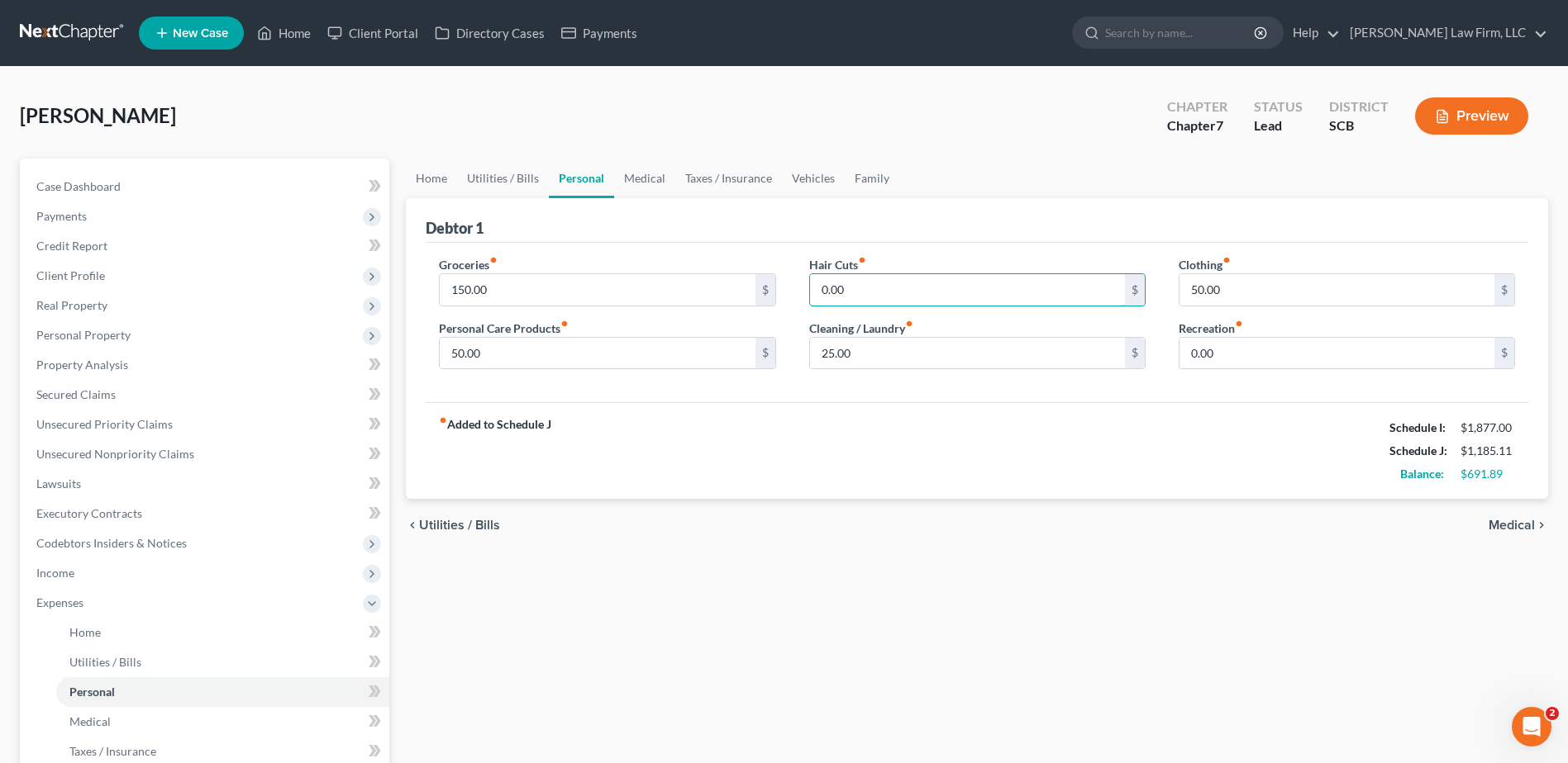
click at [910, 290] on input "0.00" at bounding box center [966, 290] width 315 height 32
type input "50.00"
click at [655, 177] on link "Medical" at bounding box center [645, 178] width 62 height 39
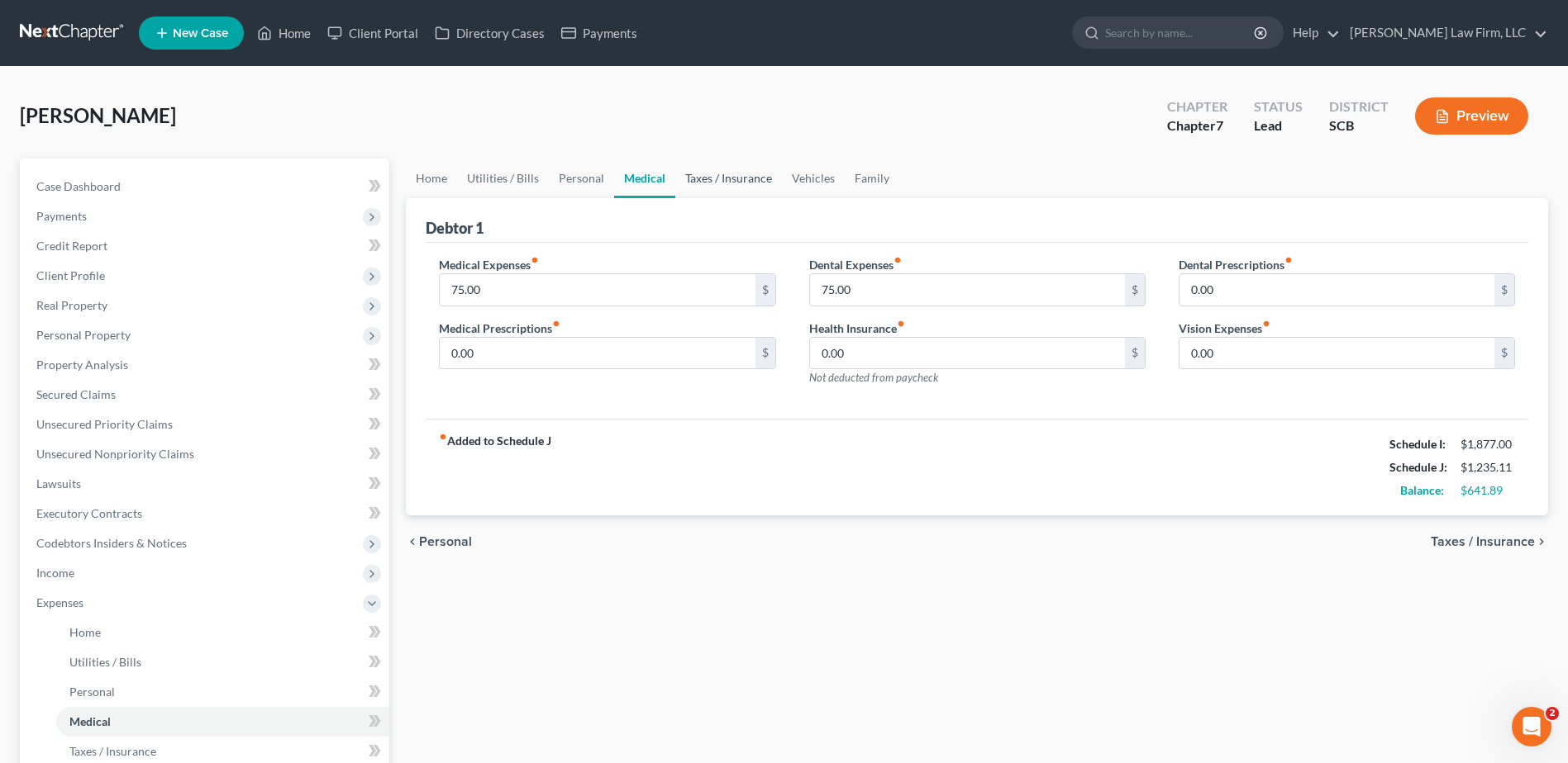
click at [687, 180] on link "Taxes / Insurance" at bounding box center [728, 178] width 107 height 39
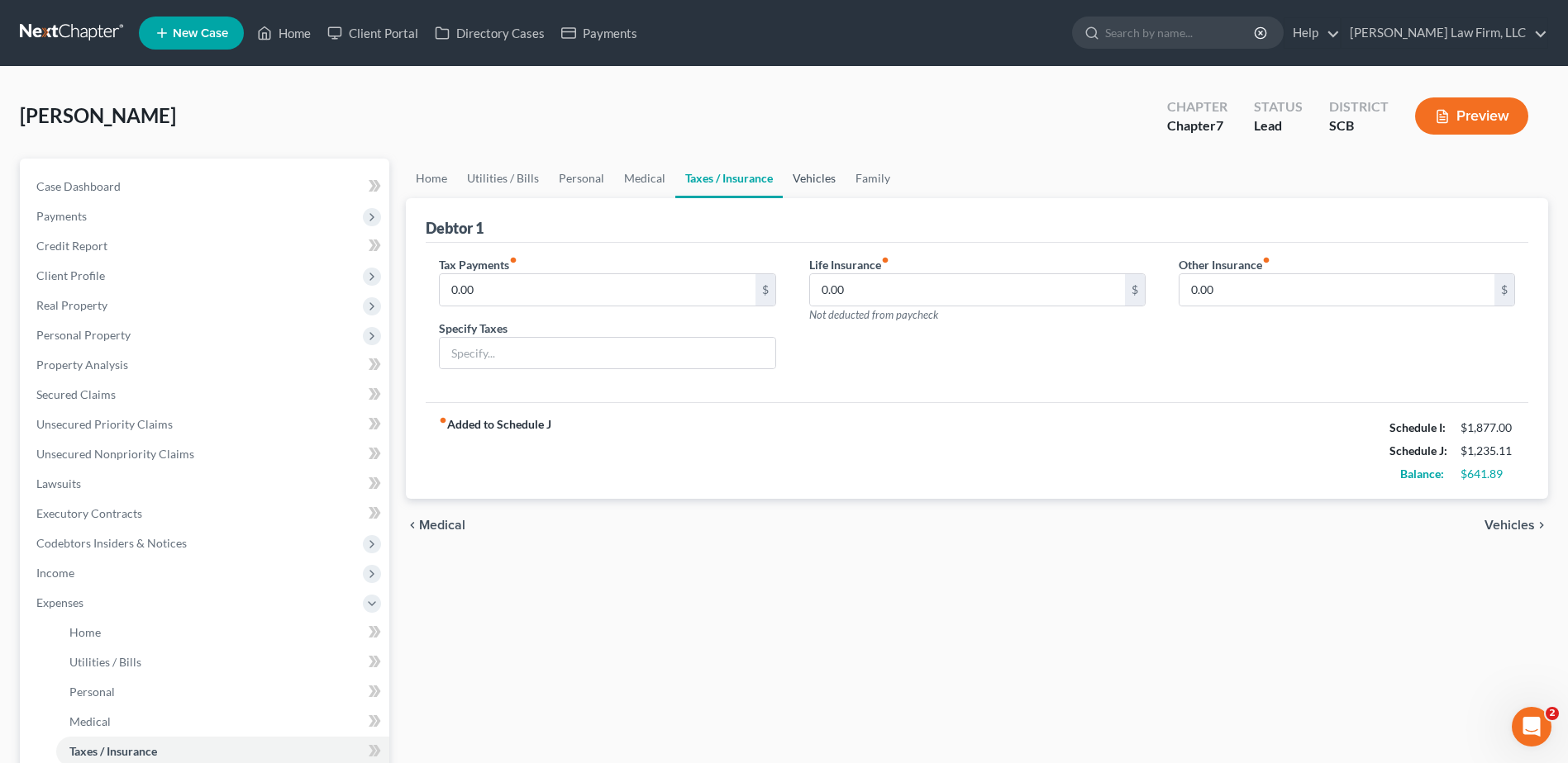
click at [808, 180] on link "Vehicles" at bounding box center [813, 178] width 63 height 39
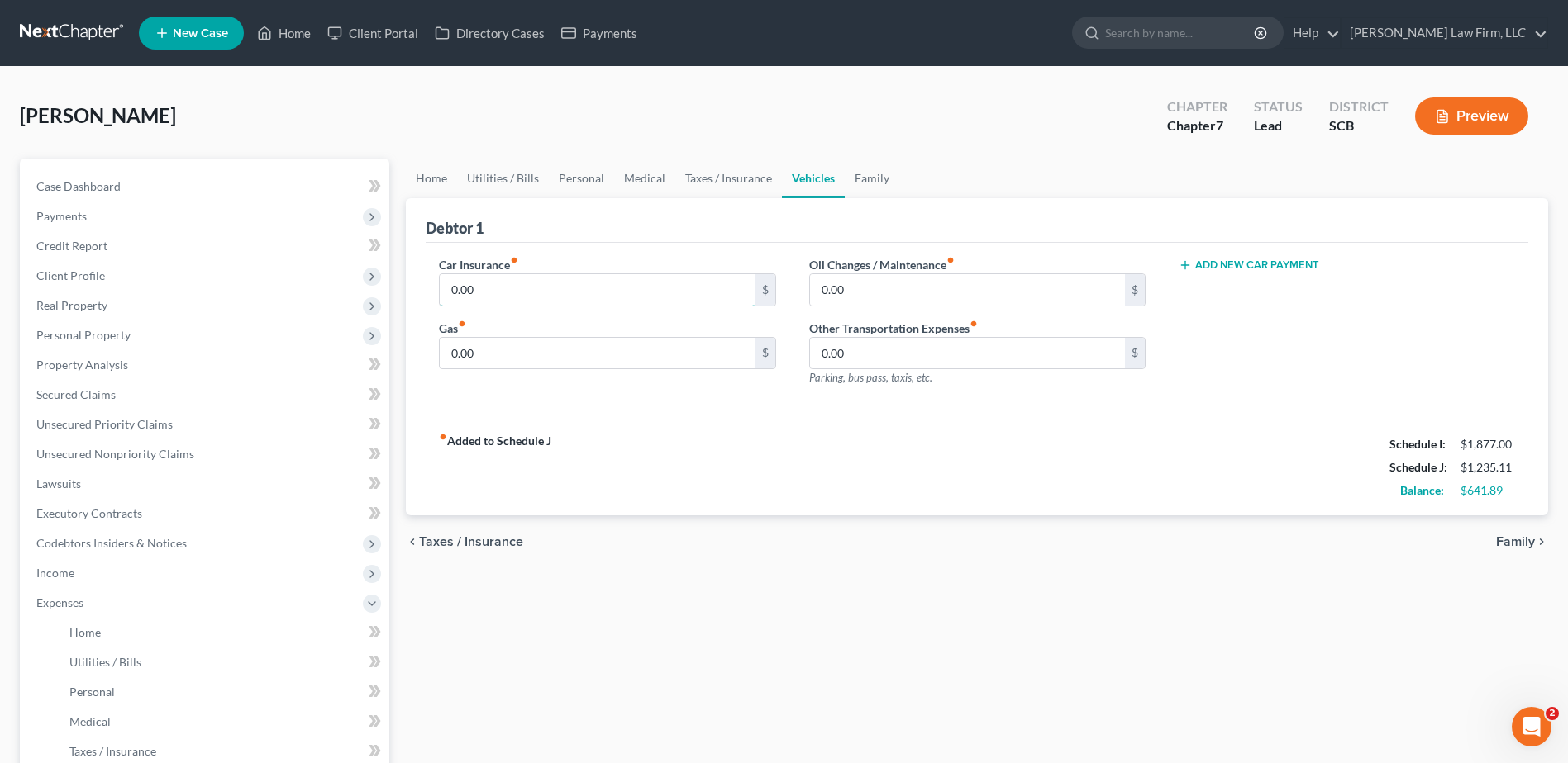
click at [620, 293] on input "0.00" at bounding box center [597, 290] width 315 height 32
type input "136.00"
click at [683, 248] on div "Car Insurance fiber_manual_record 136.00 $ Gas fiber_manual_record 0.00 $ Oil C…" at bounding box center [976, 331] width 1102 height 177
click at [861, 182] on link "Family" at bounding box center [871, 178] width 55 height 39
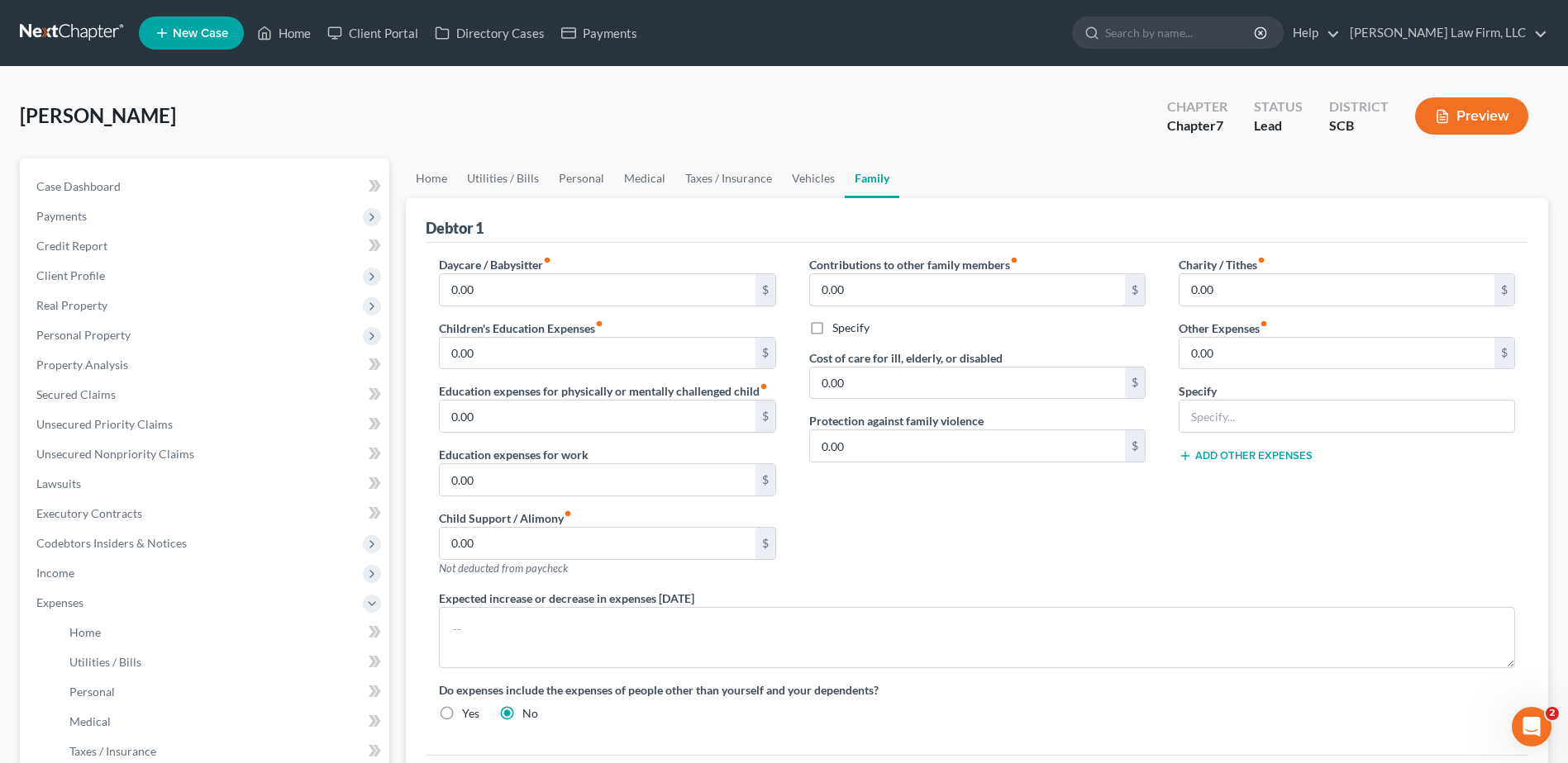
click at [984, 289] on input "0.00" at bounding box center [966, 290] width 315 height 32
type input "3"
type input "2"
type input "25.00"
click at [437, 178] on link "Home" at bounding box center [431, 178] width 51 height 39
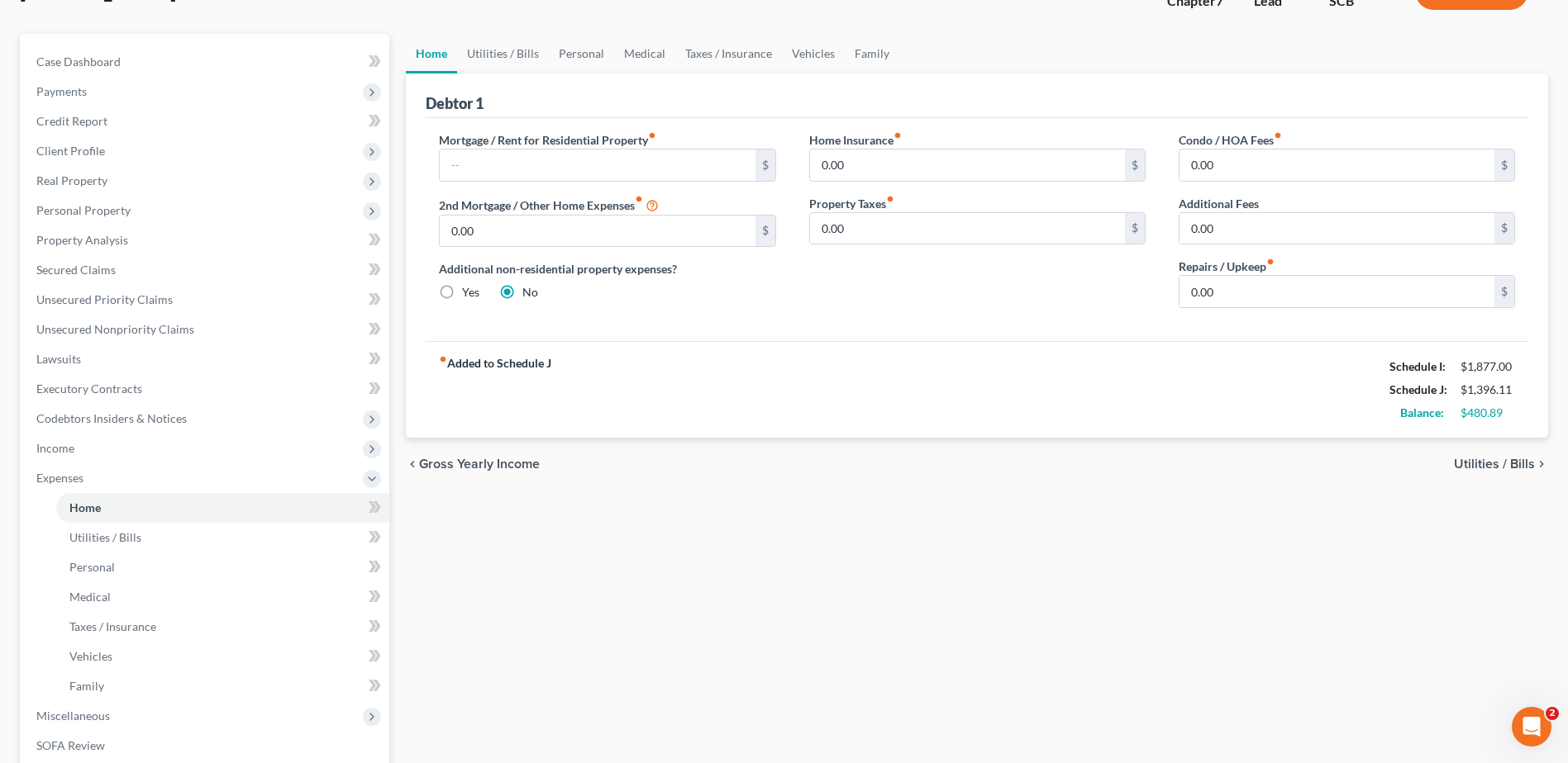
scroll to position [248, 0]
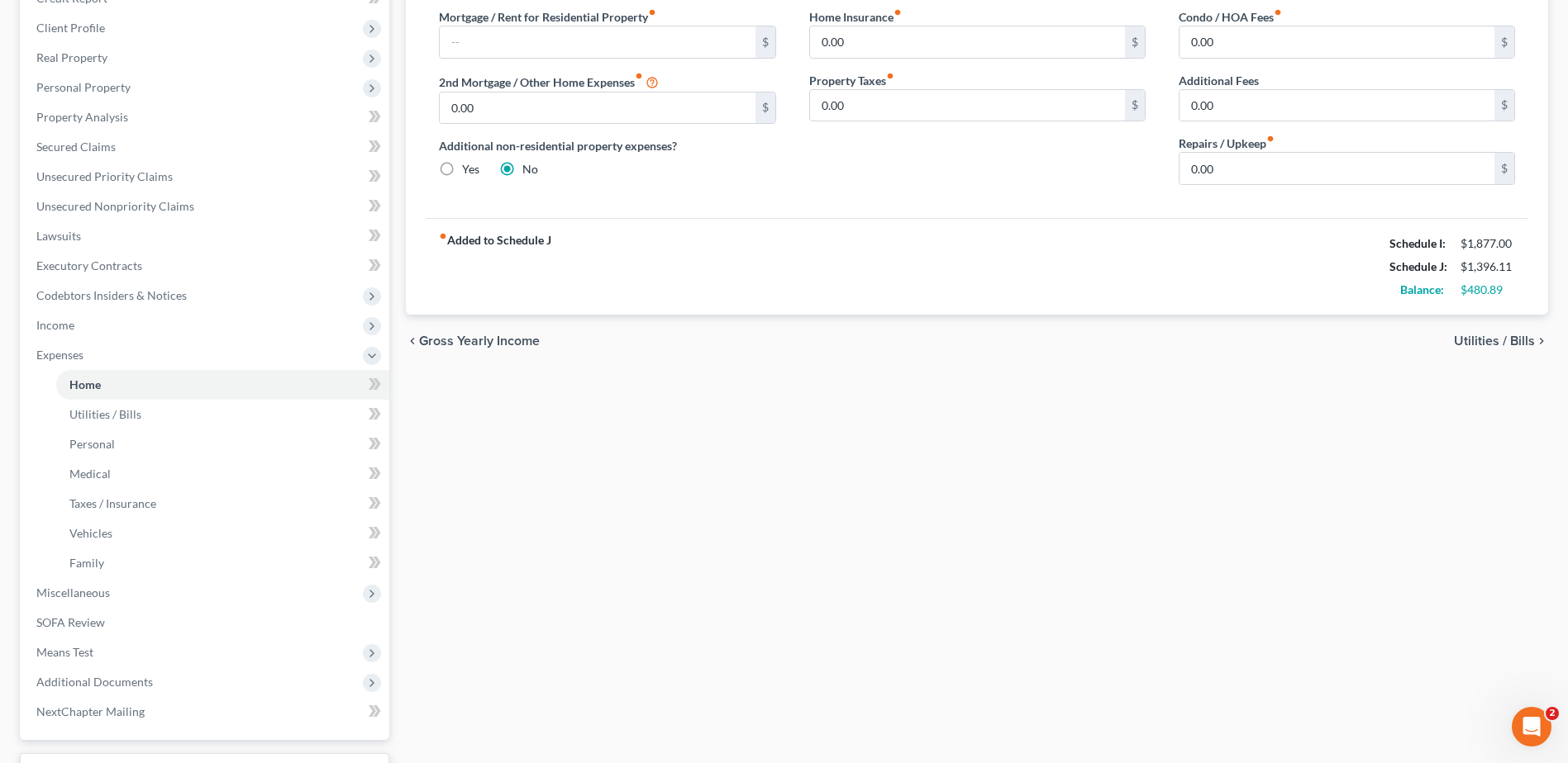
click at [65, 331] on span "Income" at bounding box center [206, 325] width 366 height 30
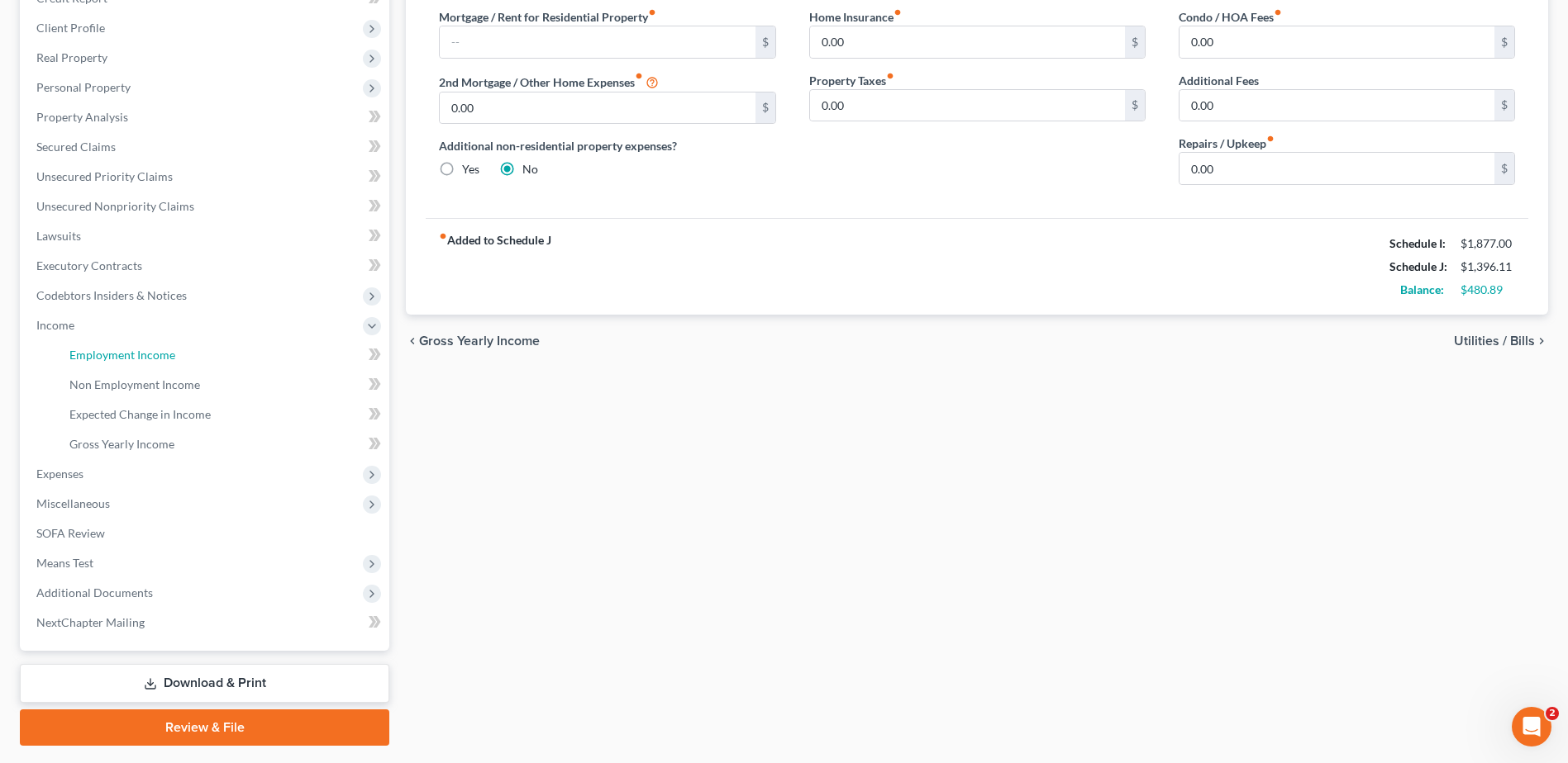
click at [186, 352] on link "Employment Income" at bounding box center [222, 355] width 333 height 30
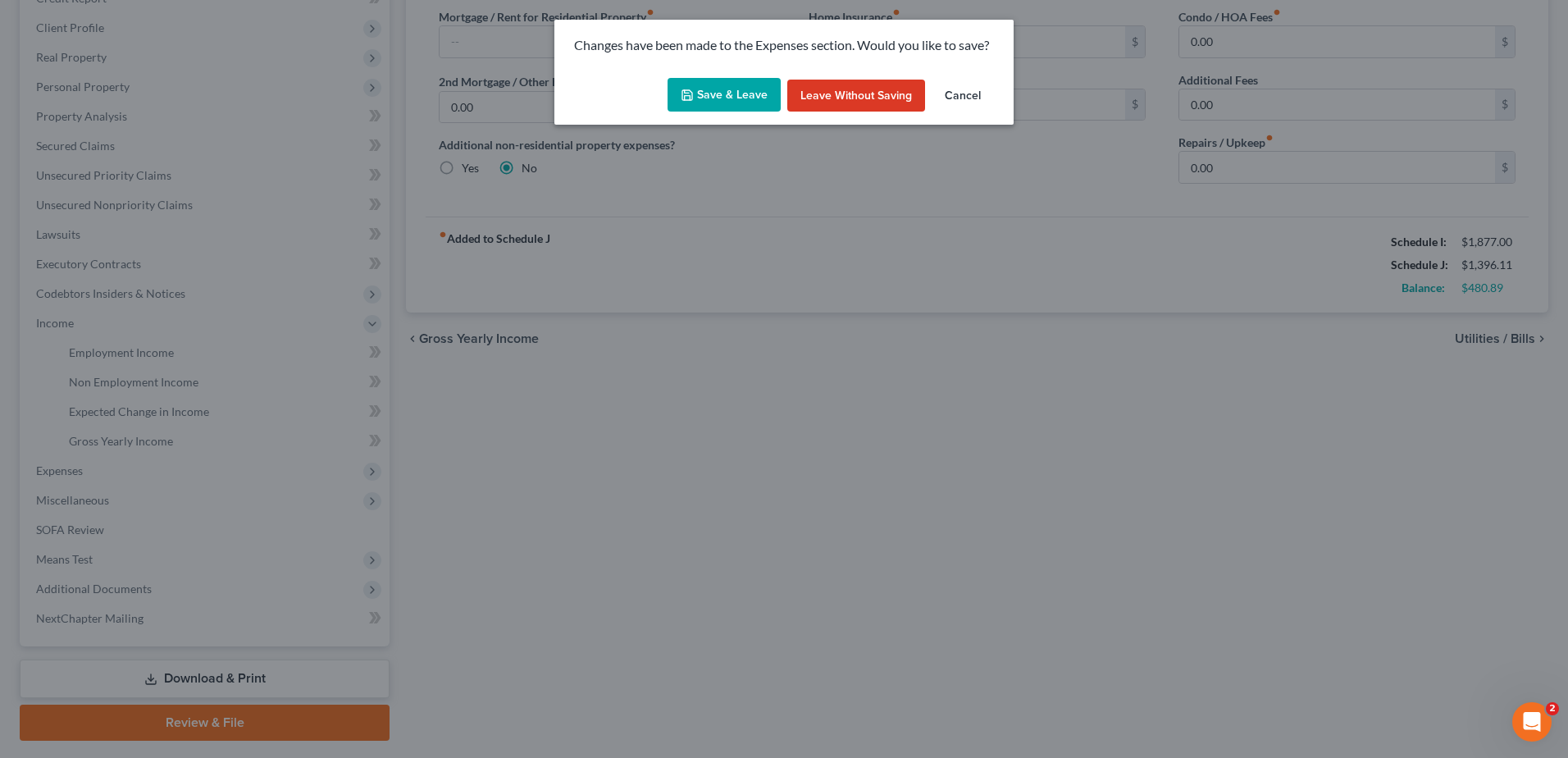
click at [751, 89] on button "Save & Leave" at bounding box center [724, 96] width 113 height 34
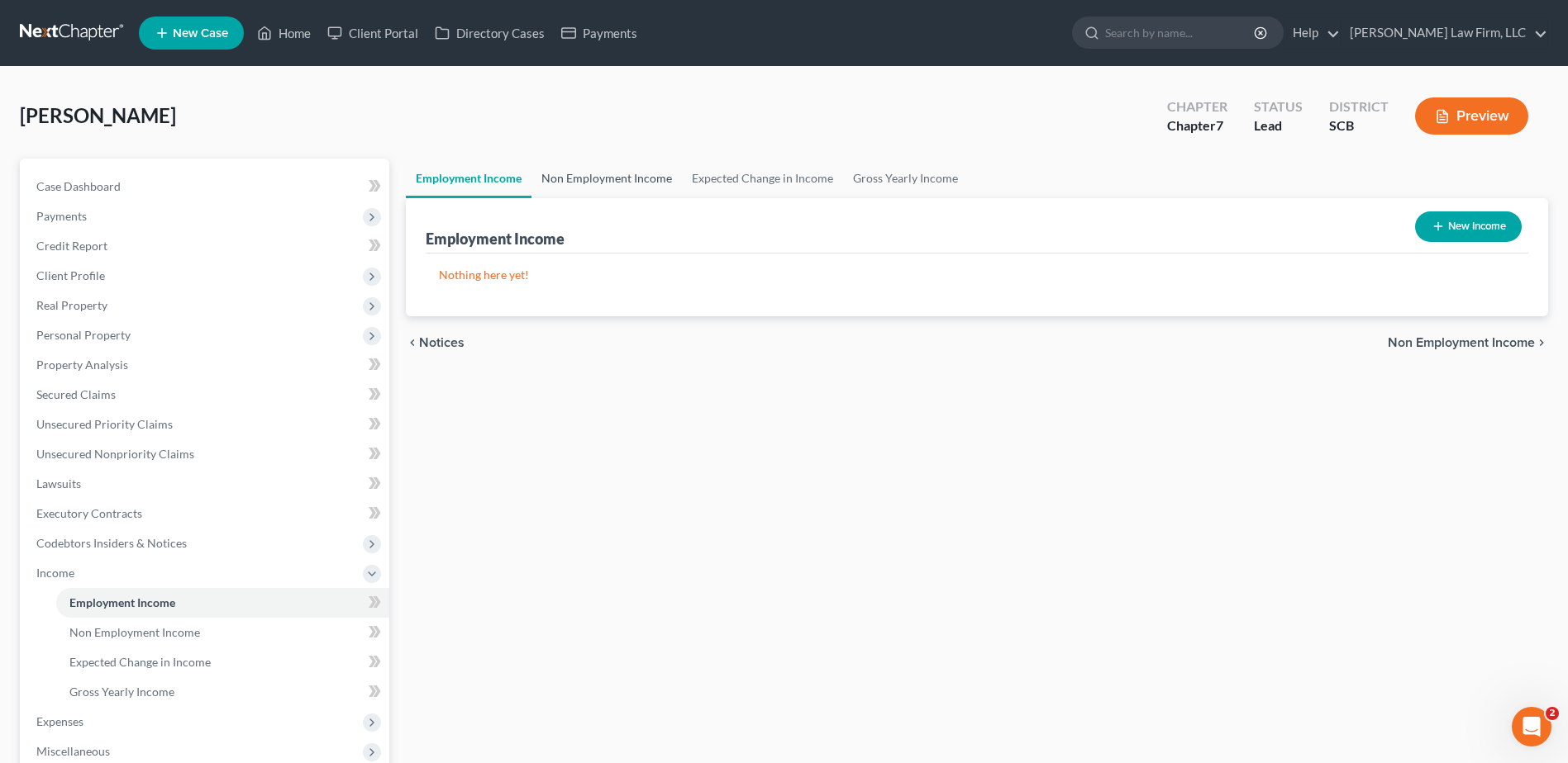
click at [560, 180] on link "Non Employment Income" at bounding box center [606, 178] width 150 height 39
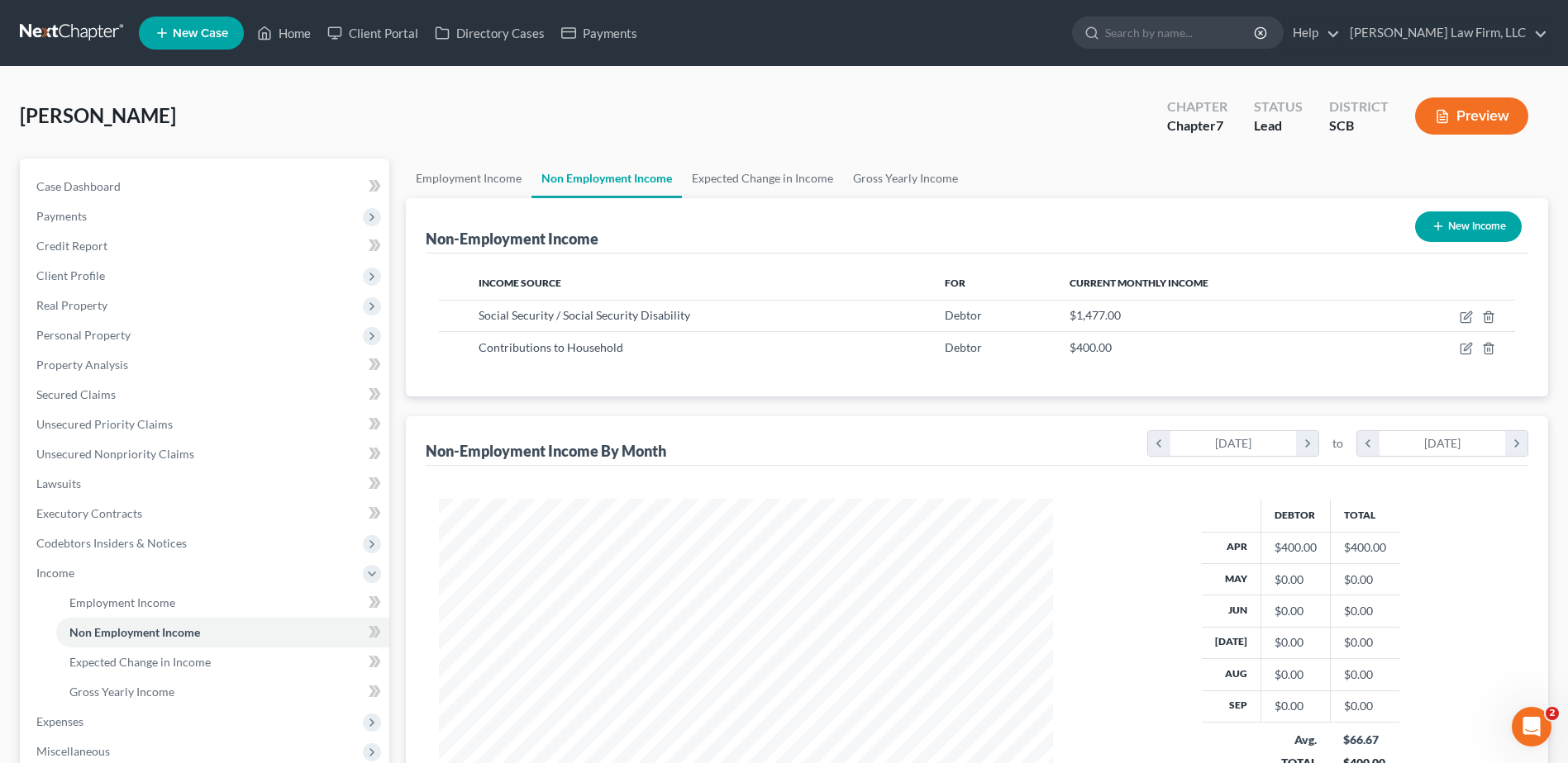
scroll to position [306, 646]
click at [759, 177] on link "Expected Change in Income" at bounding box center [761, 178] width 161 height 39
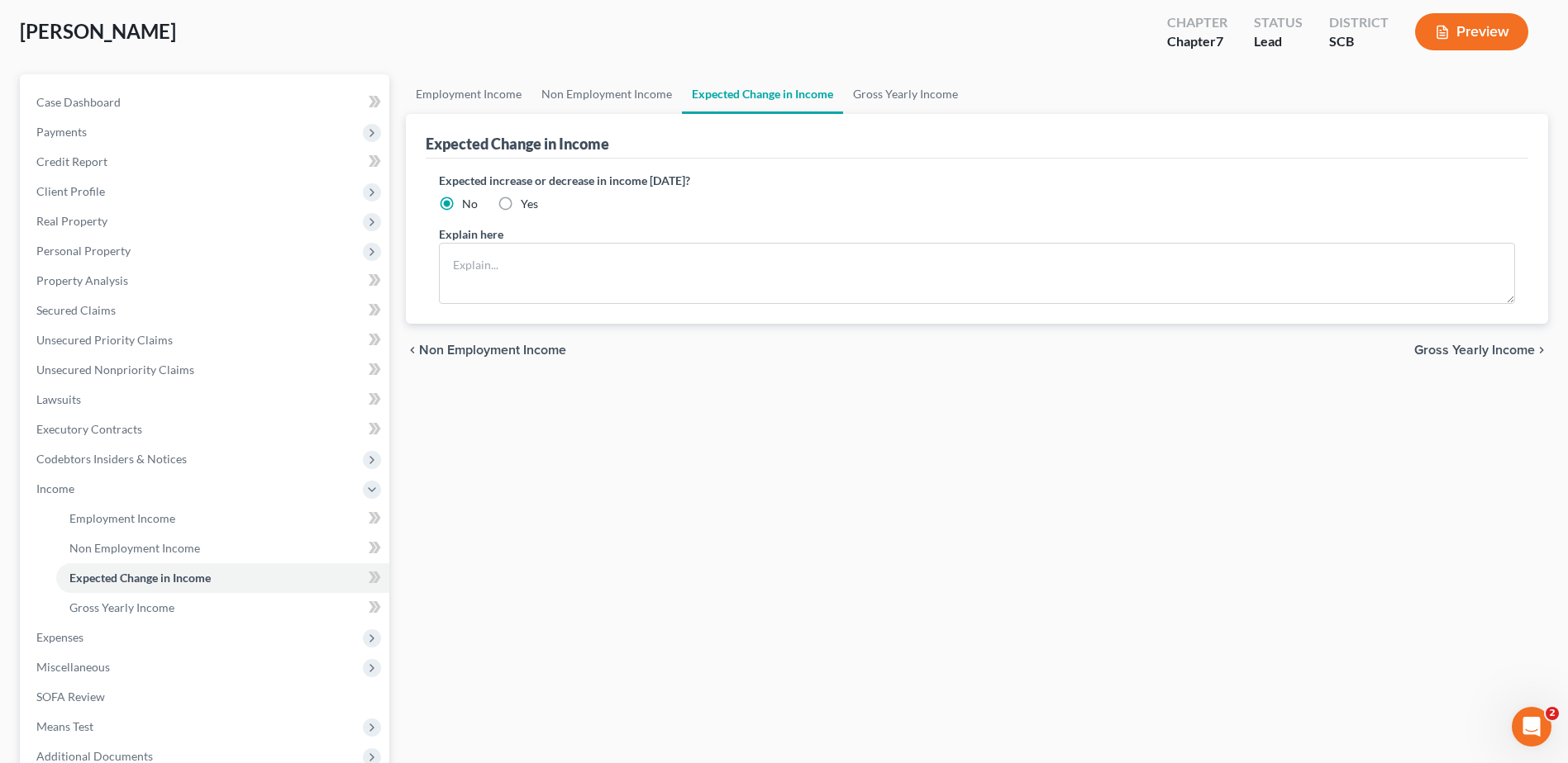
scroll to position [83, 0]
click at [906, 614] on div "Employment Income Non Employment Income Expected Change in Income Gross Yearly …" at bounding box center [977, 494] width 1159 height 835
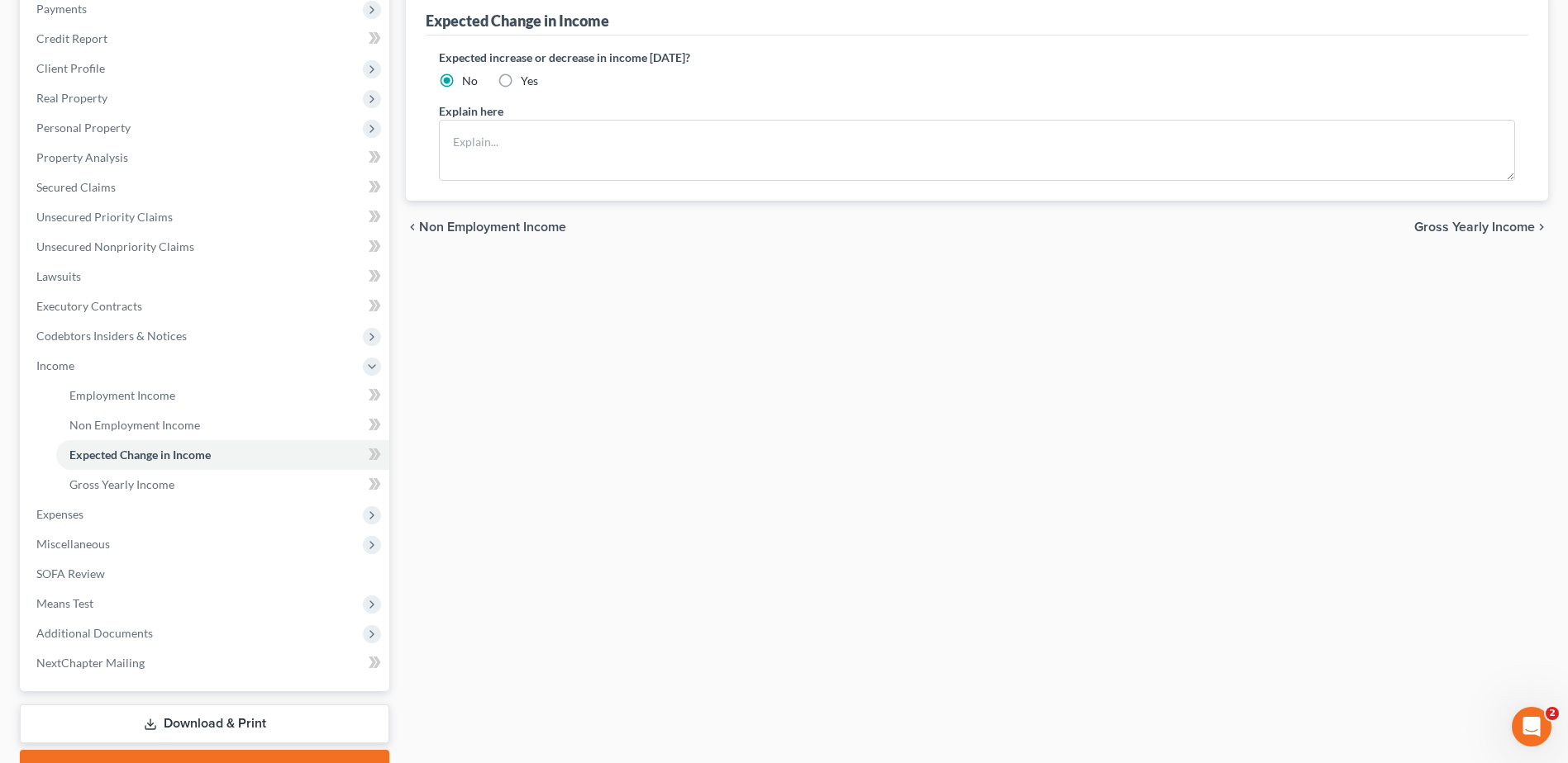
scroll to position [248, 0]
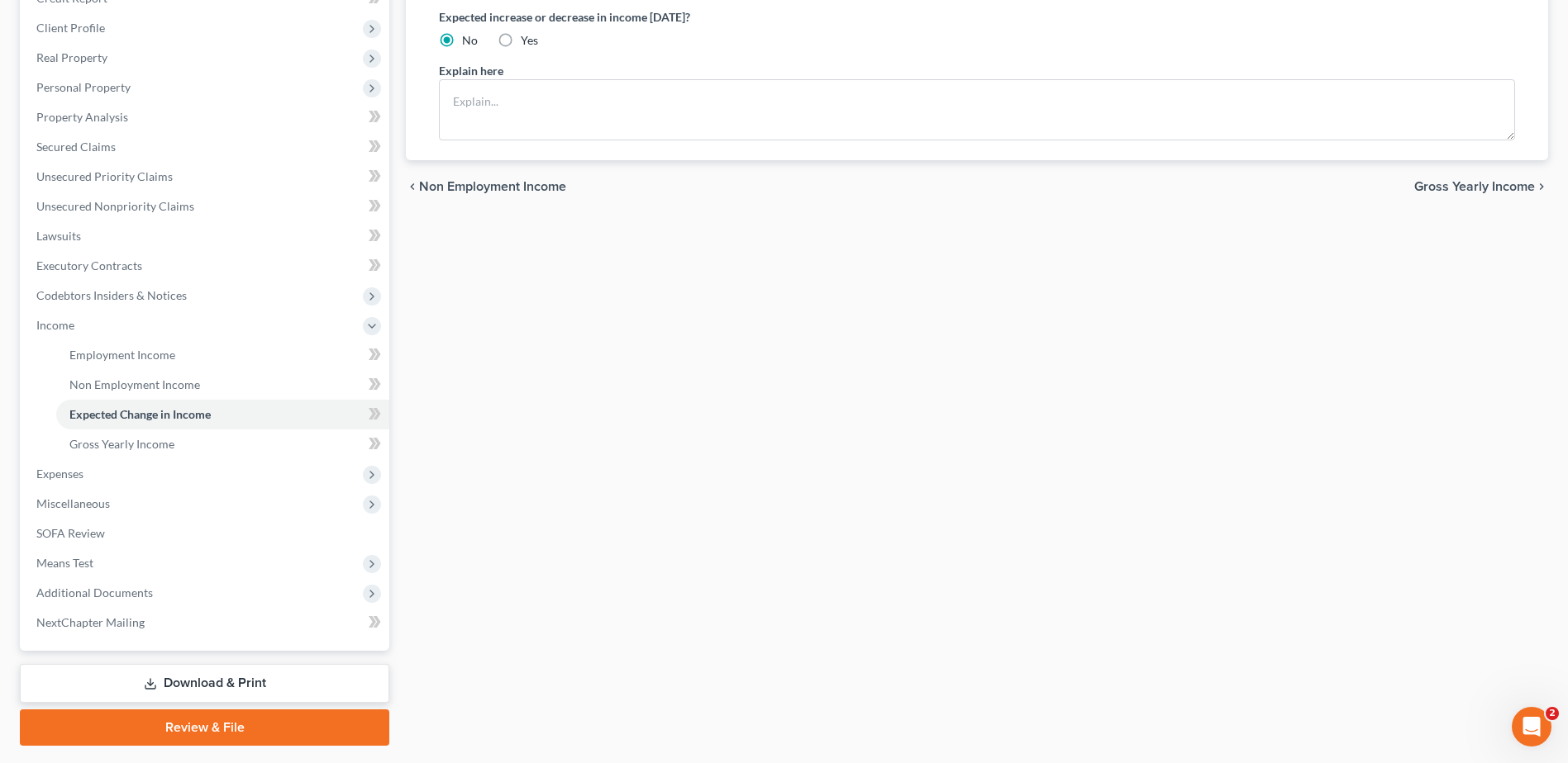
click at [273, 675] on link "Download & Print" at bounding box center [205, 683] width 370 height 38
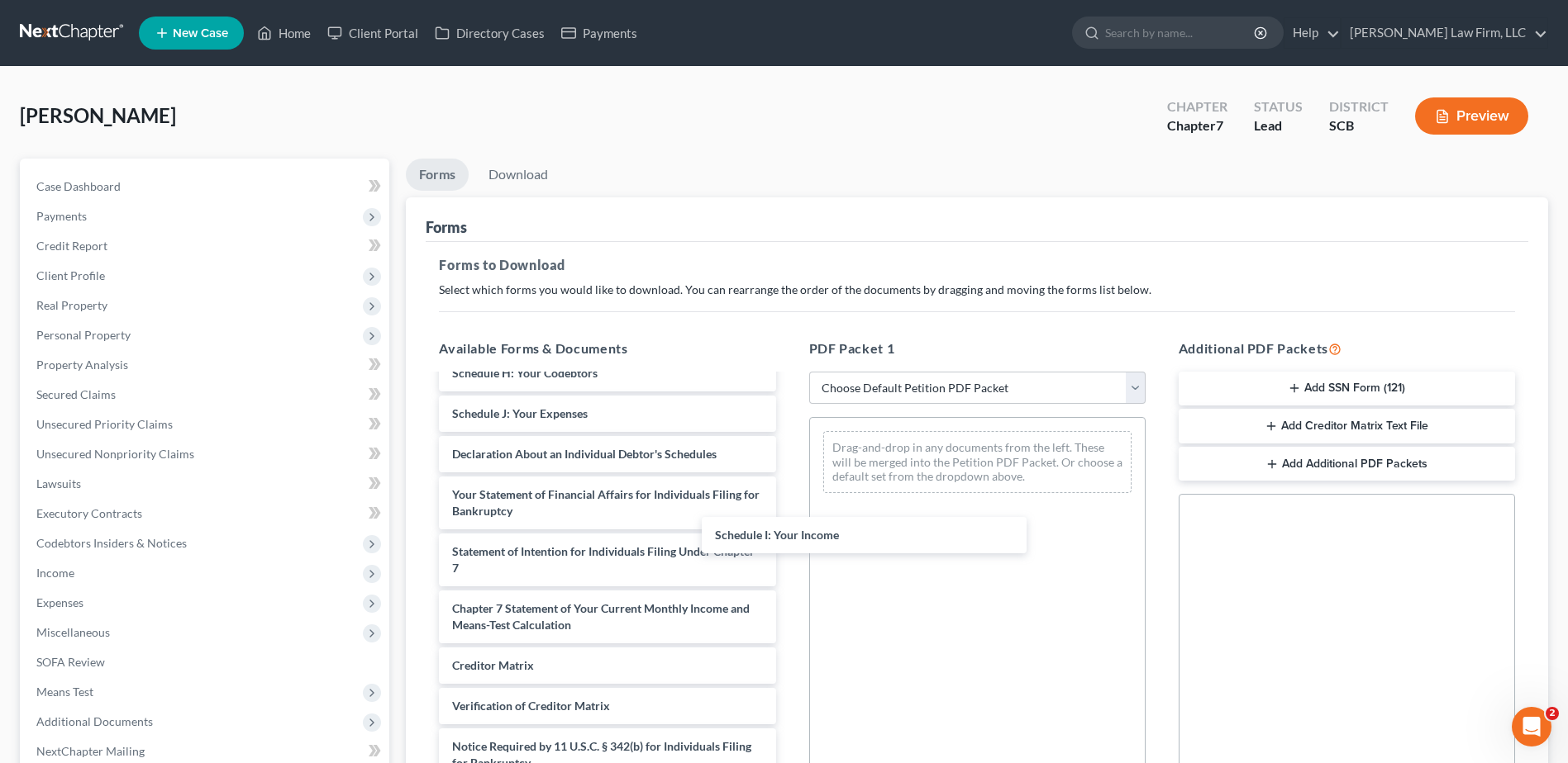
scroll to position [320, 0]
drag, startPoint x: 564, startPoint y: 407, endPoint x: 939, endPoint y: 554, distance: 402.8
click at [788, 554] on div "Schedule I: Your Income Voluntary Petition for Individuals Filing for Bankruptc…" at bounding box center [606, 439] width 363 height 767
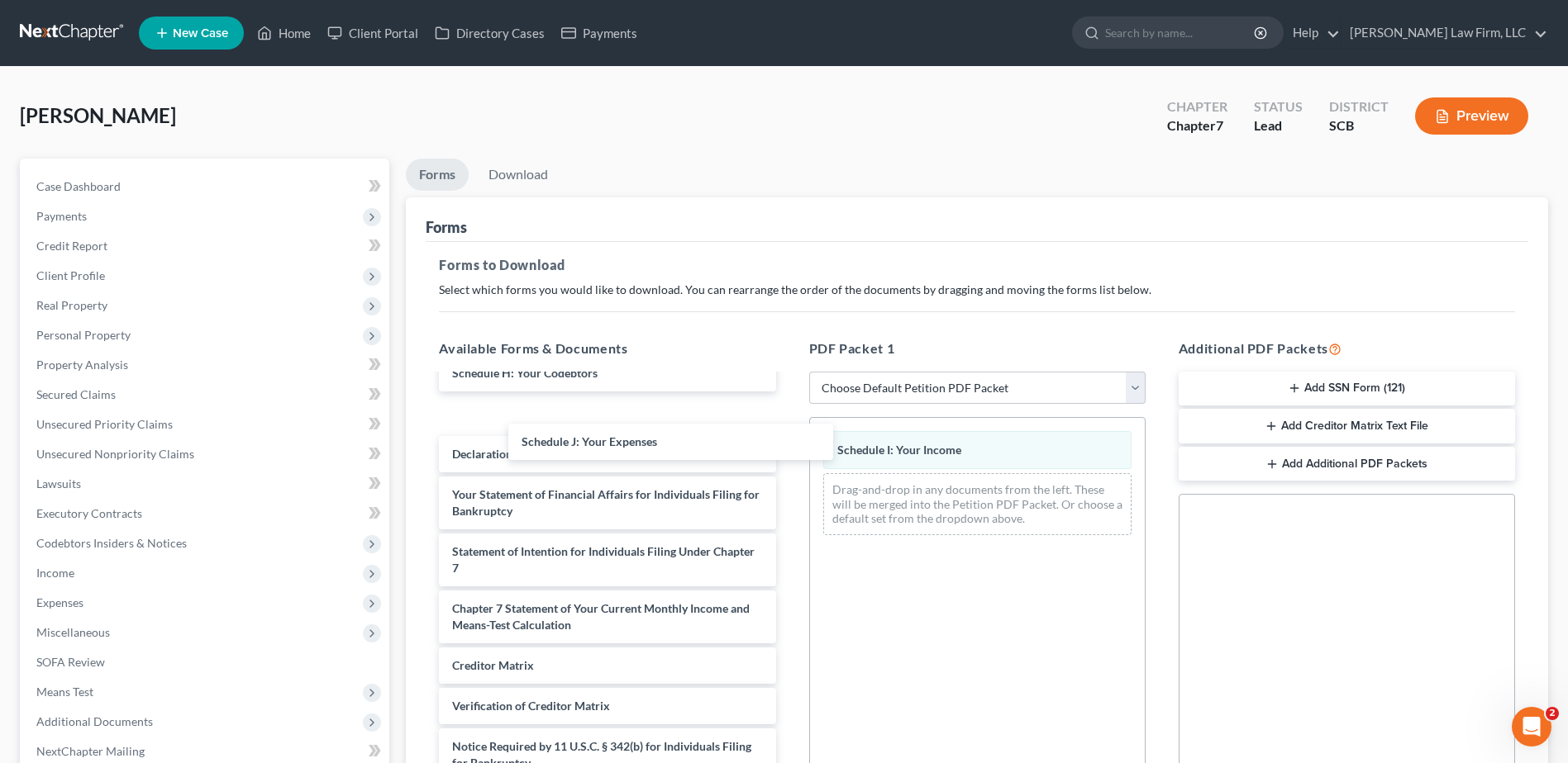
scroll to position [280, 0]
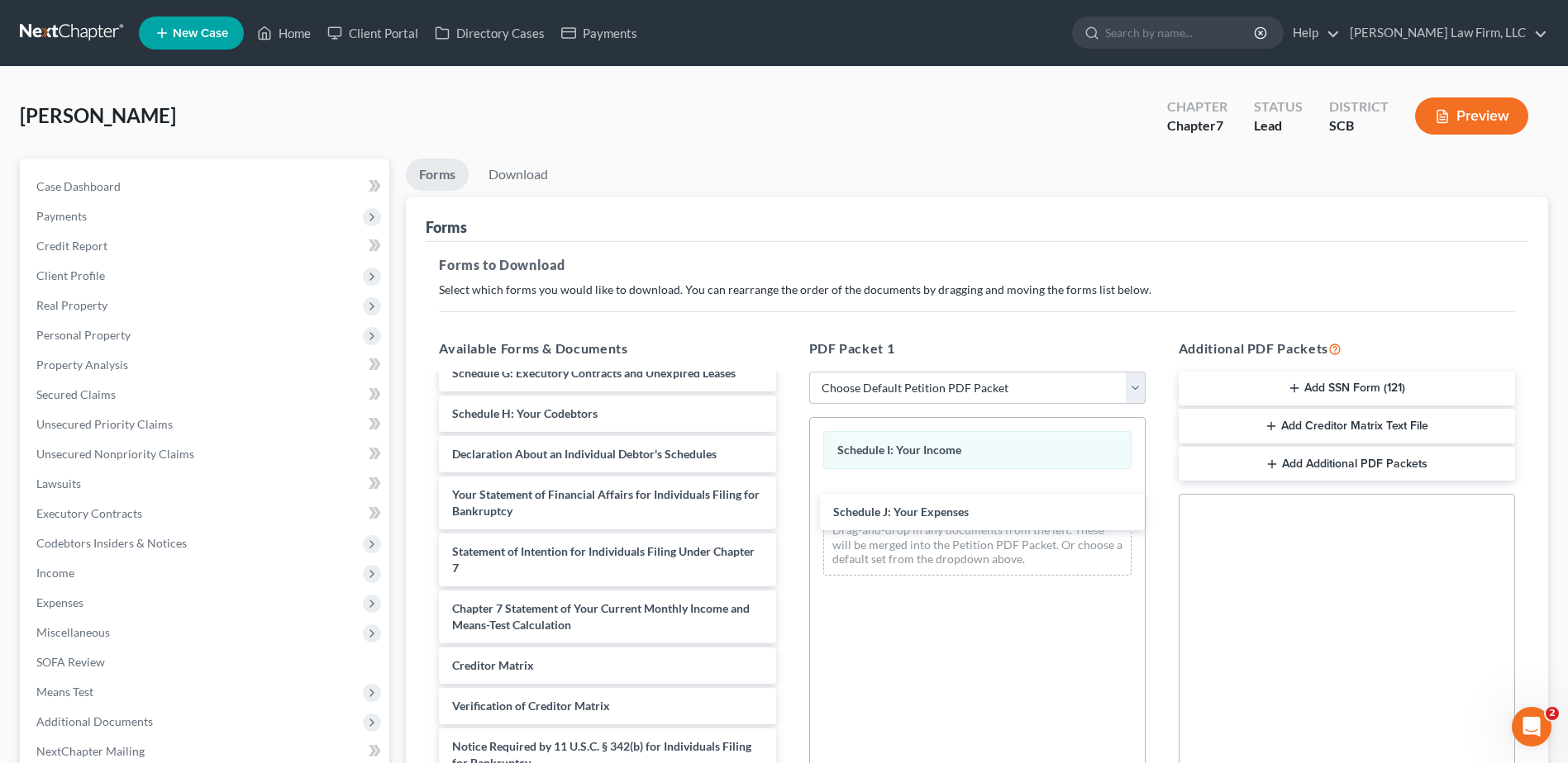
drag, startPoint x: 538, startPoint y: 411, endPoint x: 919, endPoint y: 509, distance: 393.4
click at [788, 509] on div "Schedule J: Your Expenses Voluntary Petition for Individuals Filing for Bankrup…" at bounding box center [606, 459] width 363 height 726
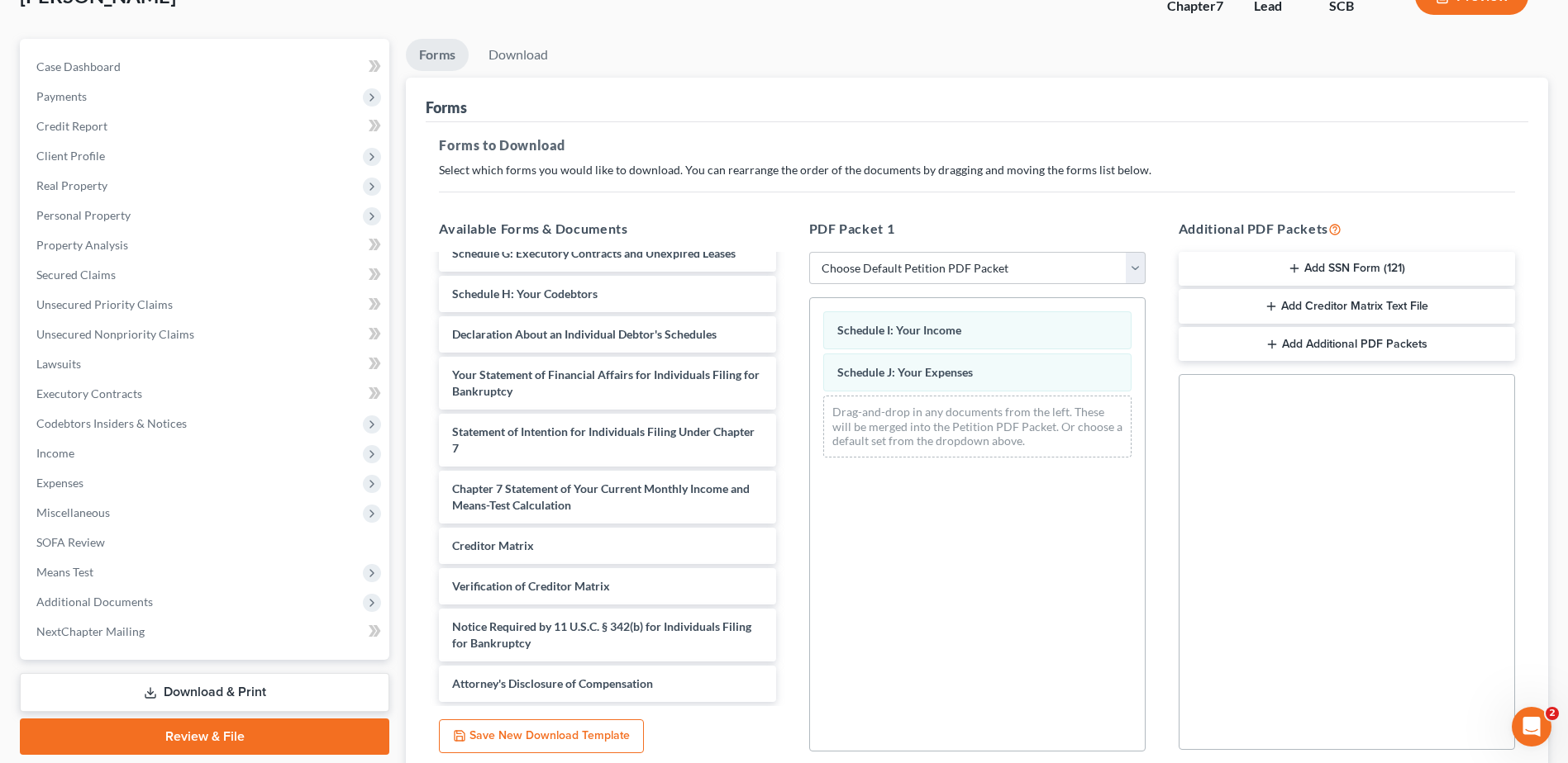
scroll to position [257, 0]
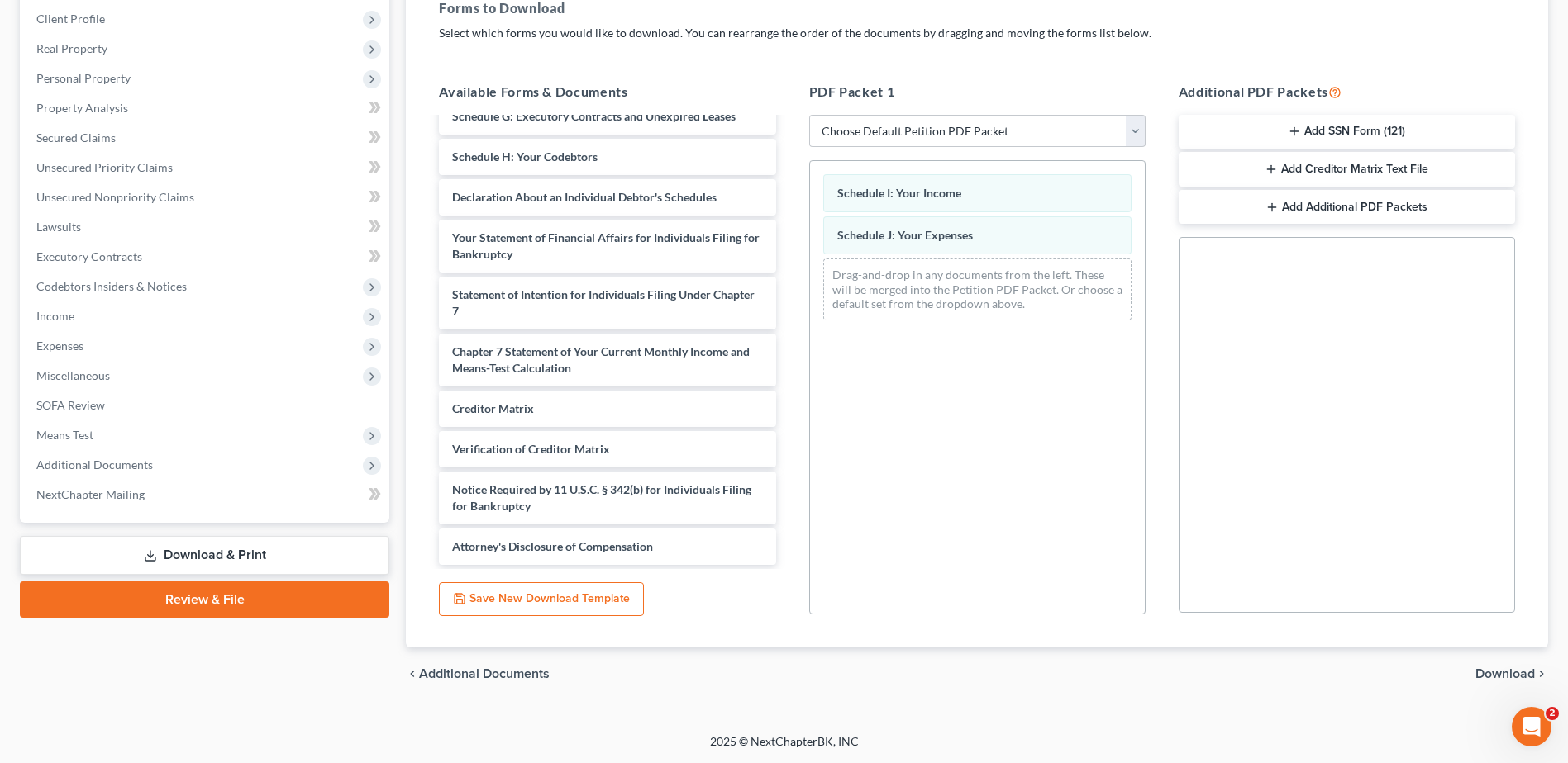
click at [1514, 676] on span "Download" at bounding box center [1504, 674] width 60 height 13
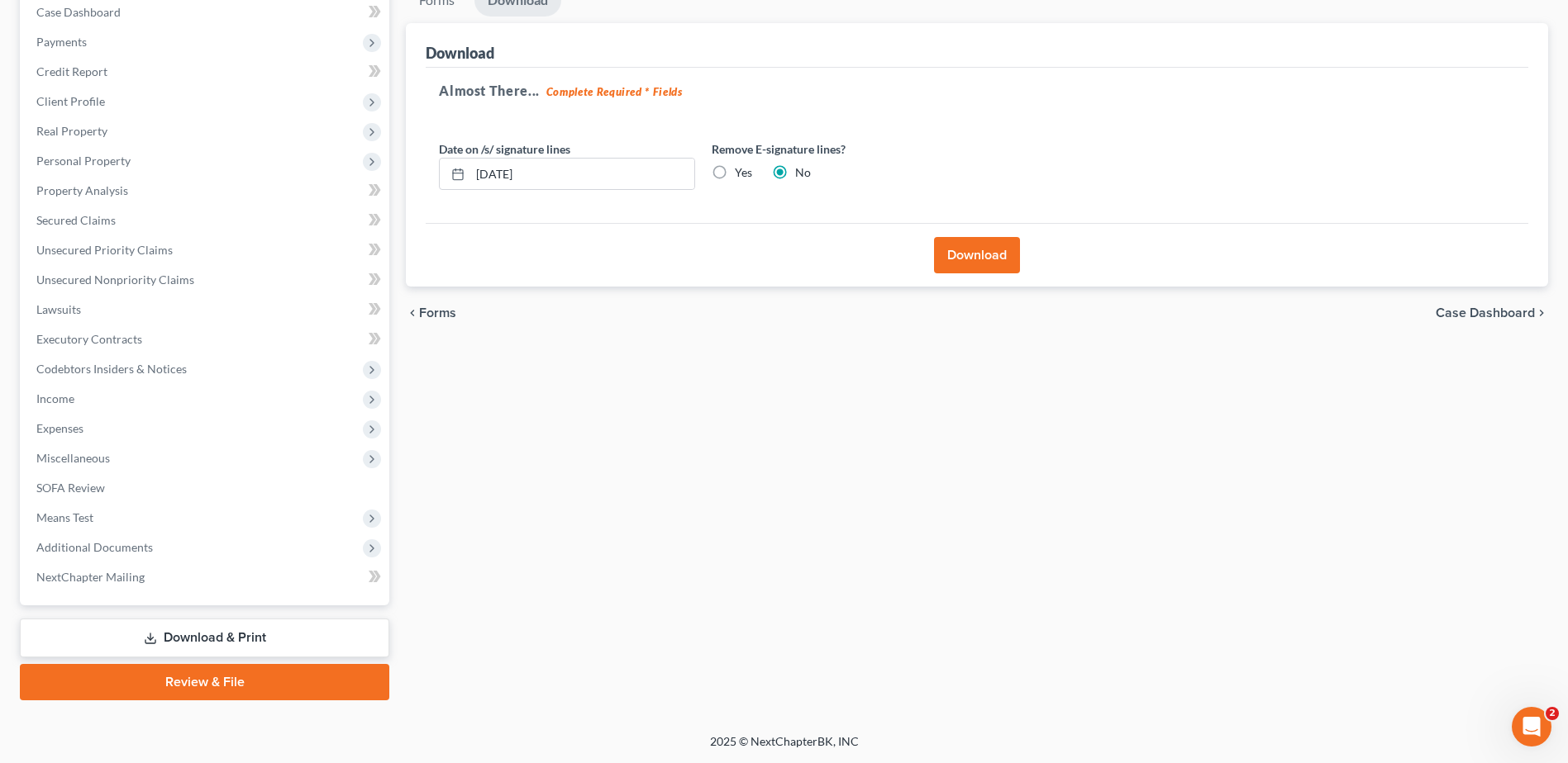
scroll to position [174, 0]
click at [975, 252] on button "Download" at bounding box center [976, 255] width 86 height 37
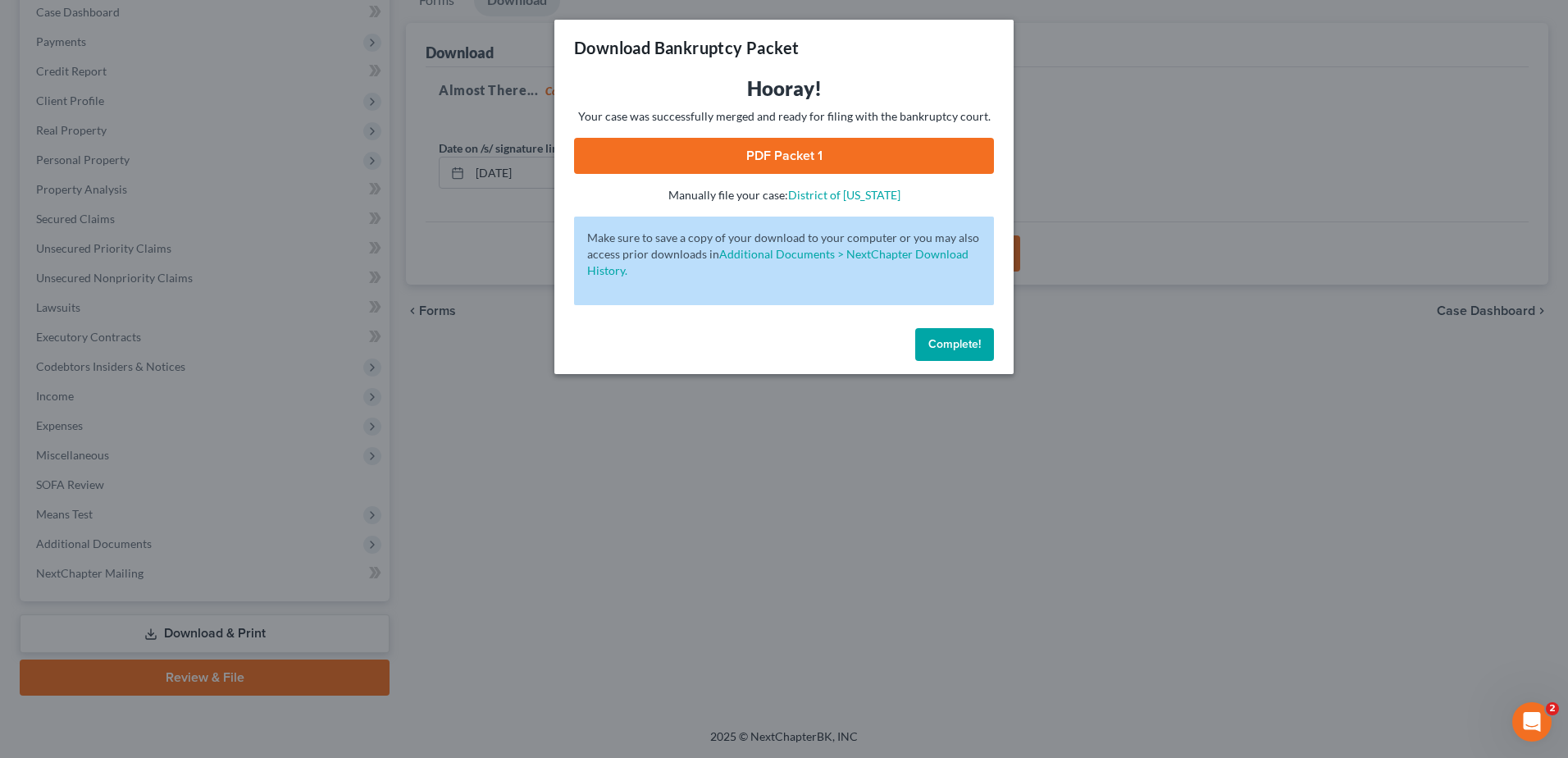
click at [965, 345] on span "Complete!" at bounding box center [955, 344] width 53 height 14
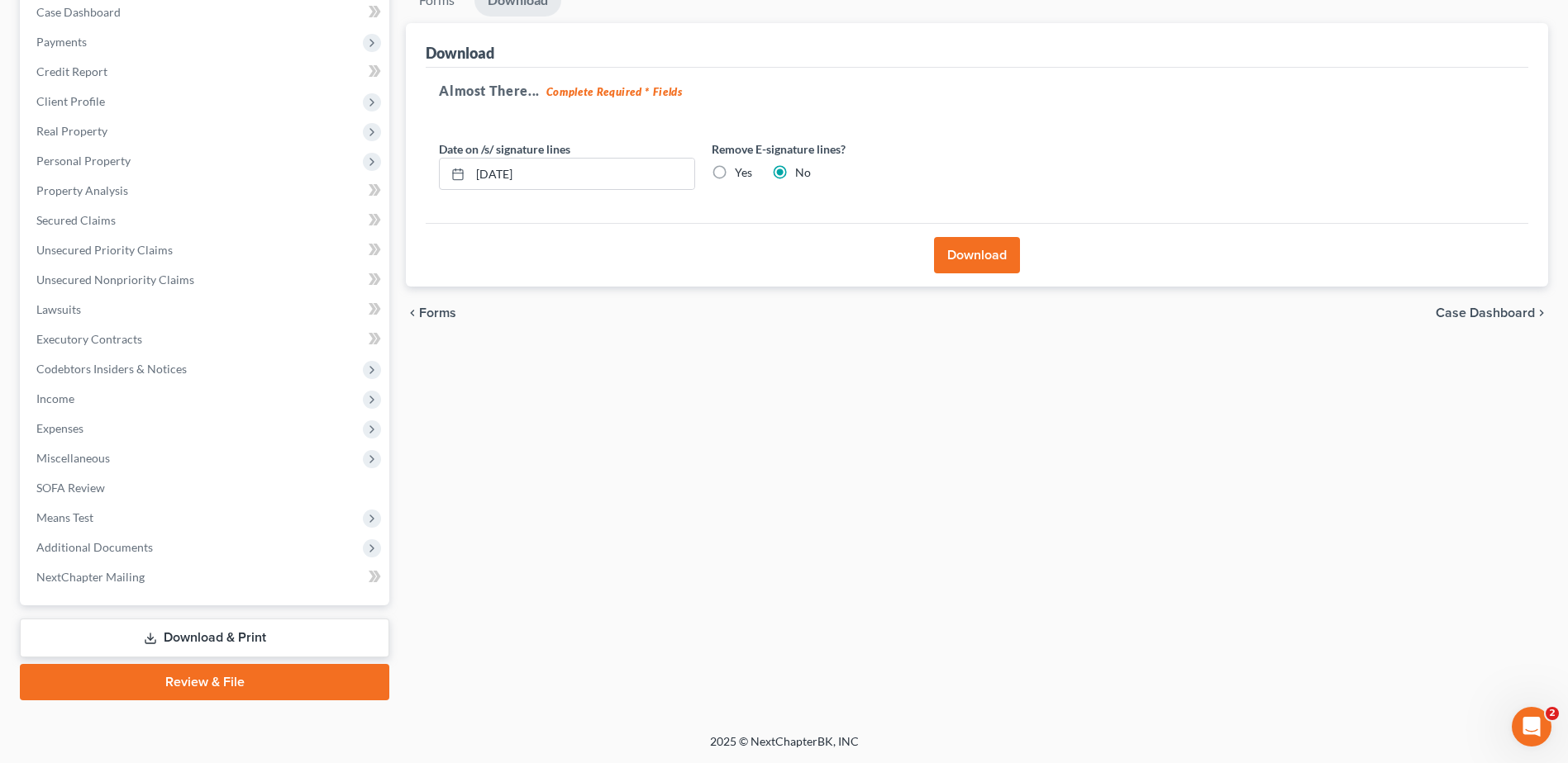
scroll to position [9, 0]
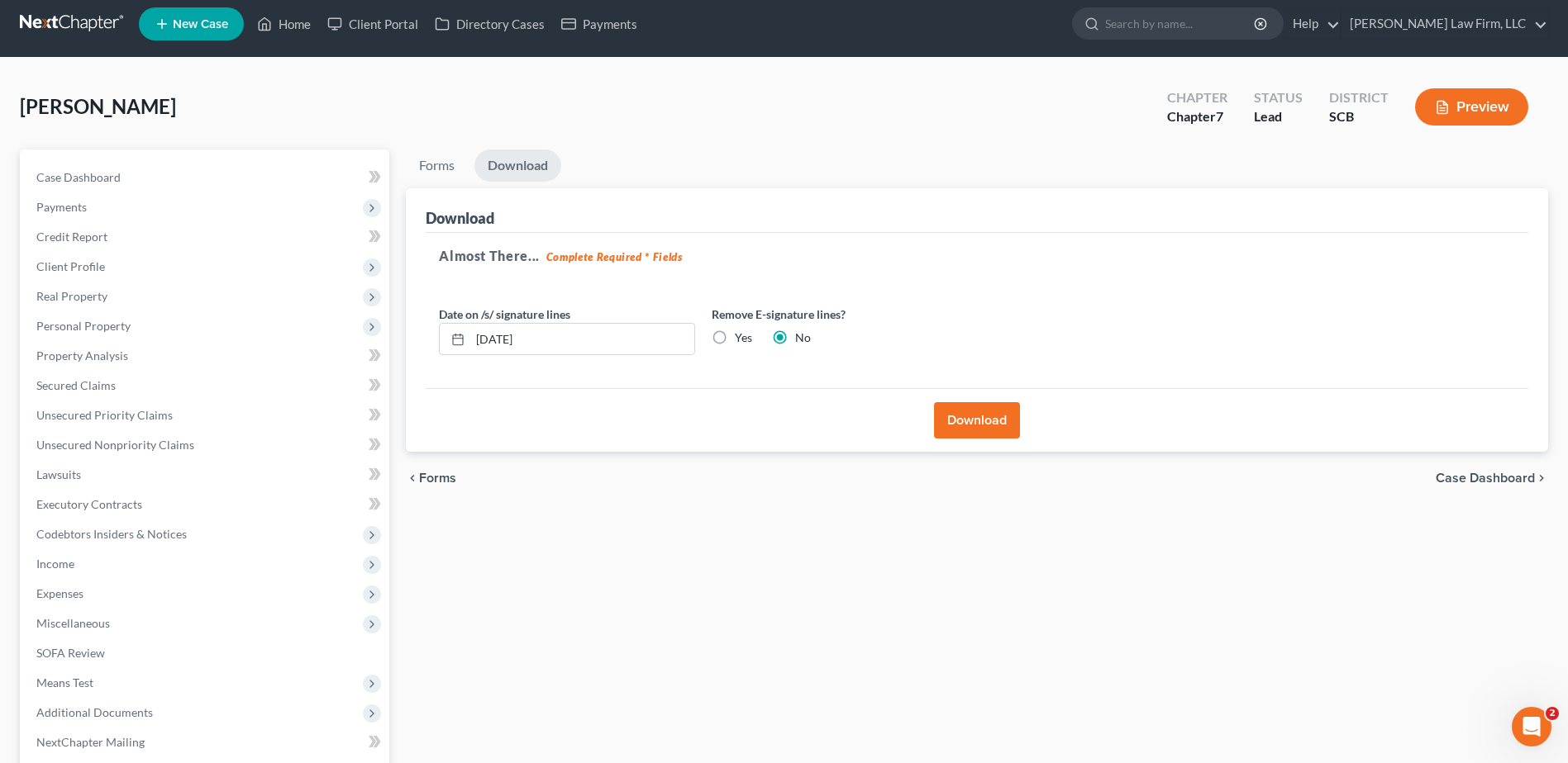
click at [528, 171] on link "Download" at bounding box center [518, 165] width 87 height 32
click at [990, 418] on button "Download" at bounding box center [976, 420] width 86 height 37
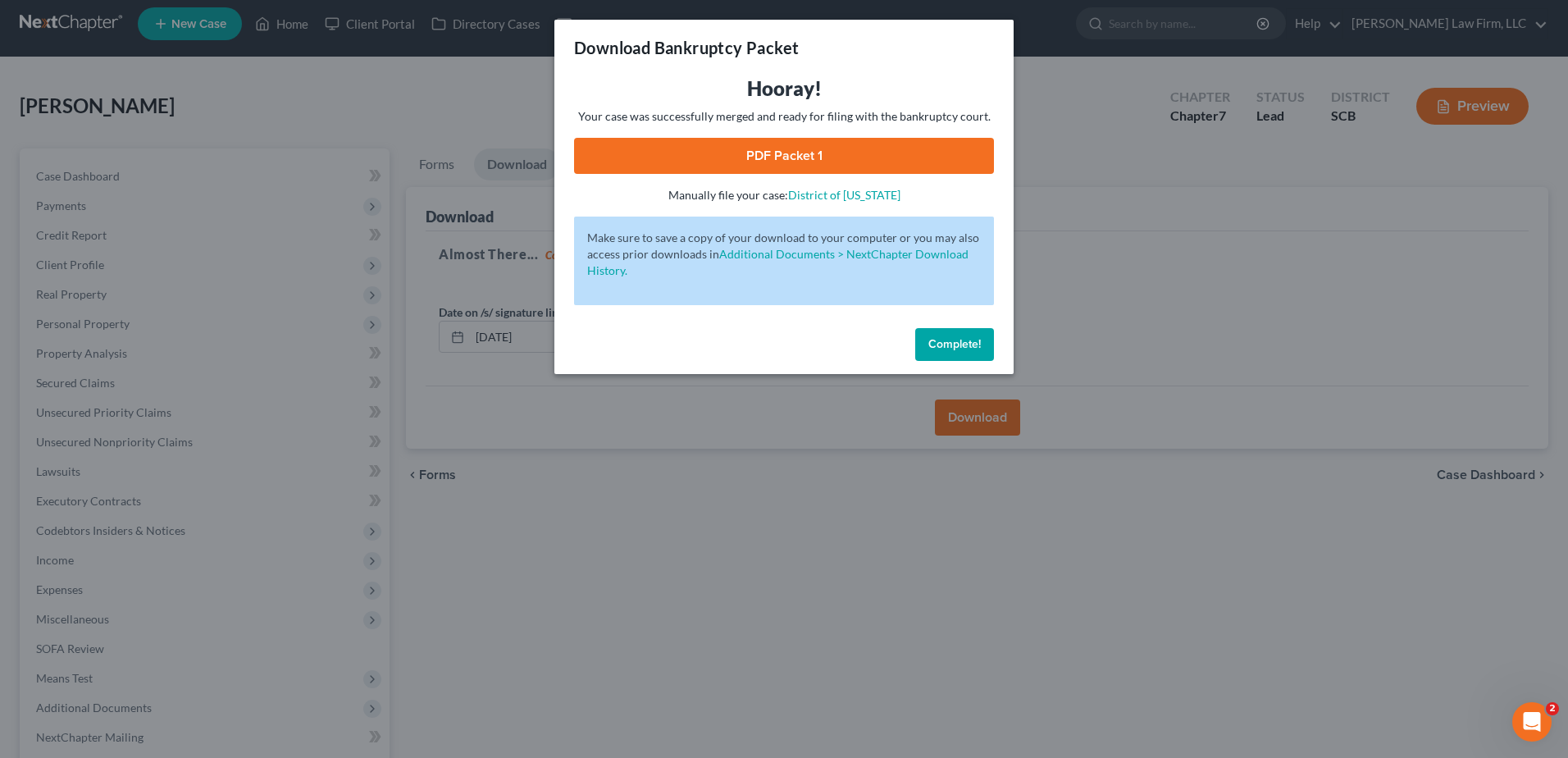
click at [861, 160] on link "PDF Packet 1" at bounding box center [784, 156] width 420 height 36
click at [1226, 229] on div "Download Bankruptcy Packet Hooray! Your case was successfully merged and ready …" at bounding box center [784, 379] width 1568 height 758
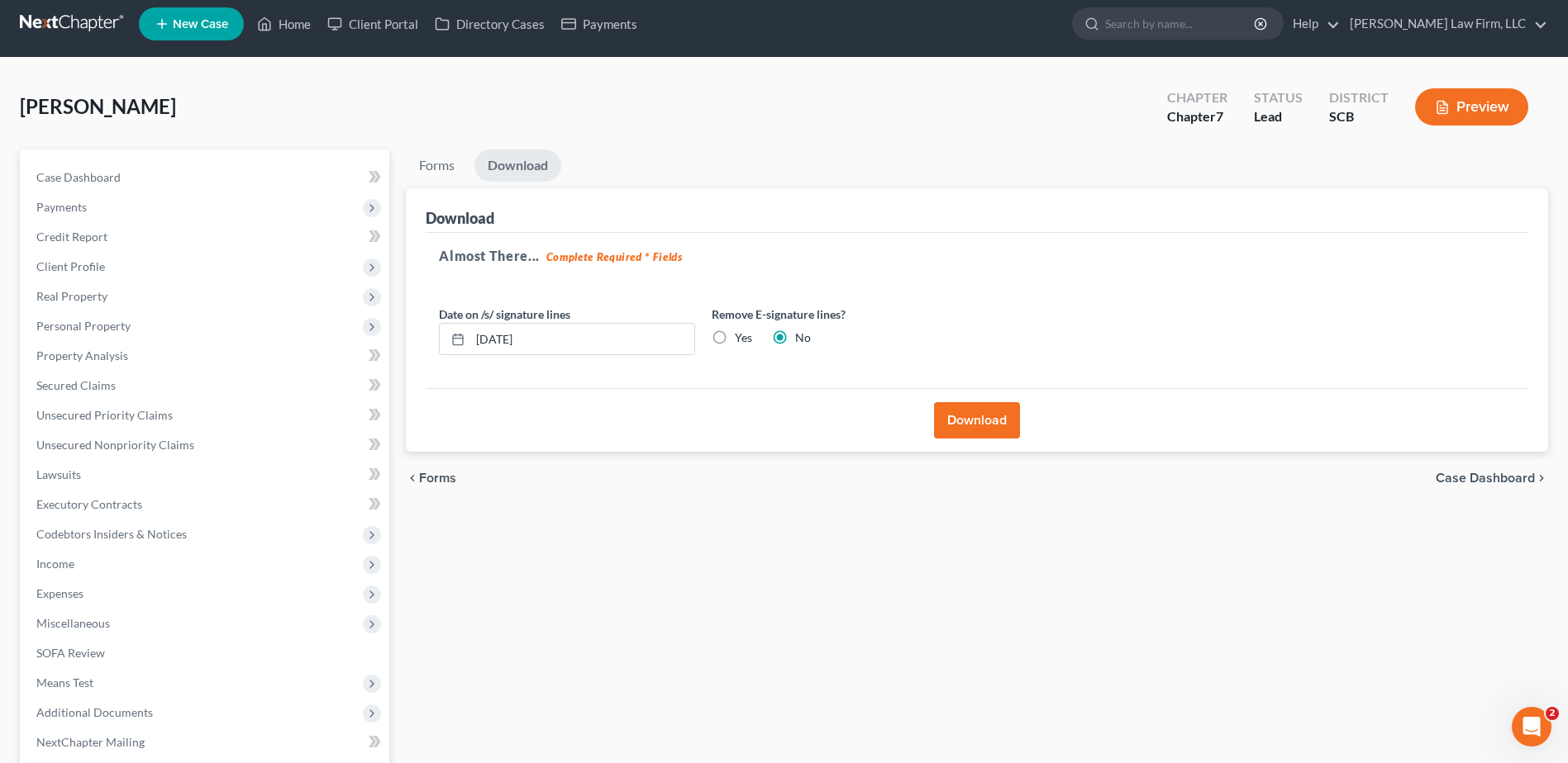
click at [96, 561] on span "Income" at bounding box center [206, 564] width 366 height 30
click at [102, 588] on span "Employment Income" at bounding box center [122, 594] width 106 height 14
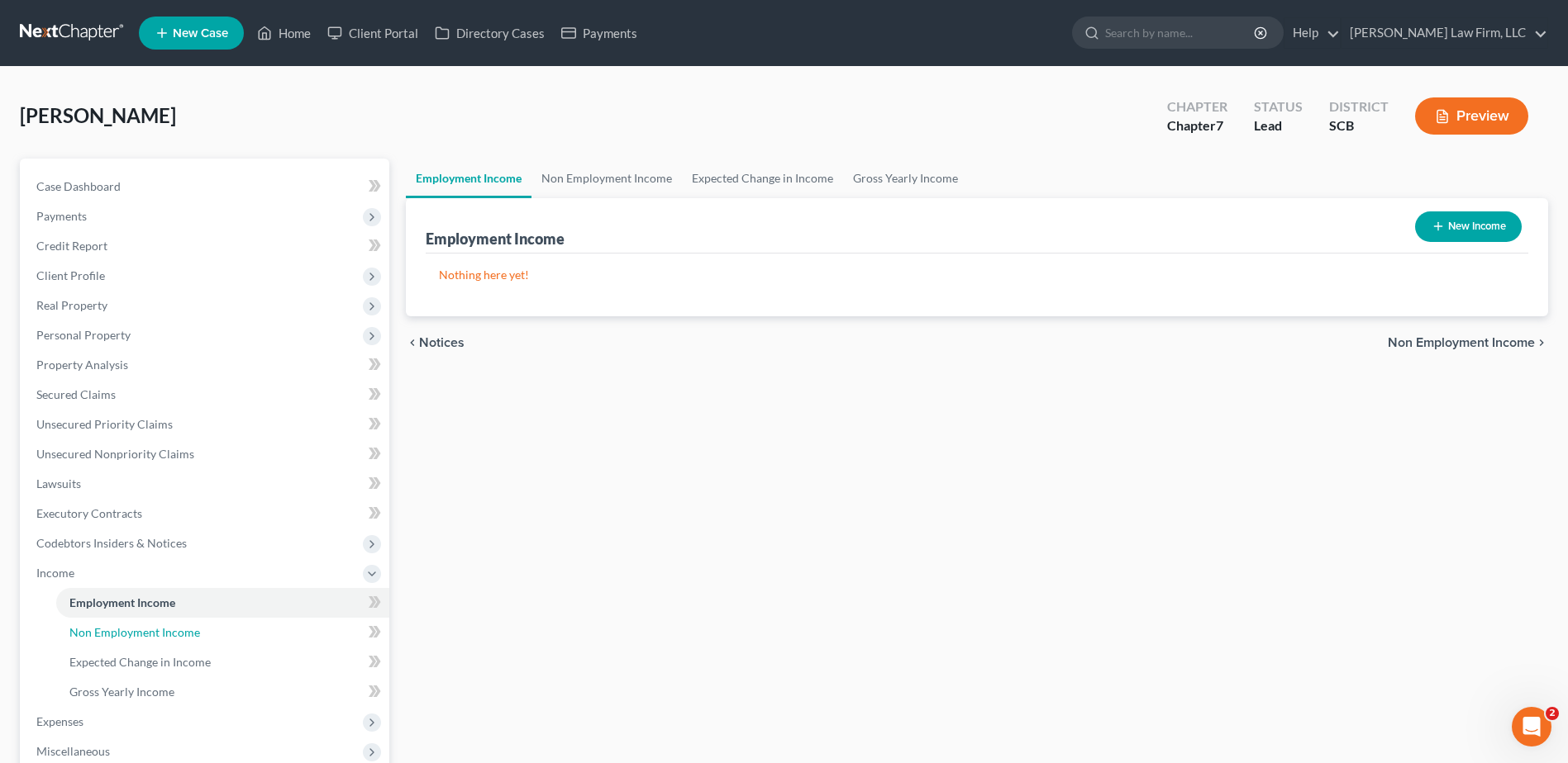
click at [120, 627] on span "Non Employment Income" at bounding box center [135, 632] width 131 height 14
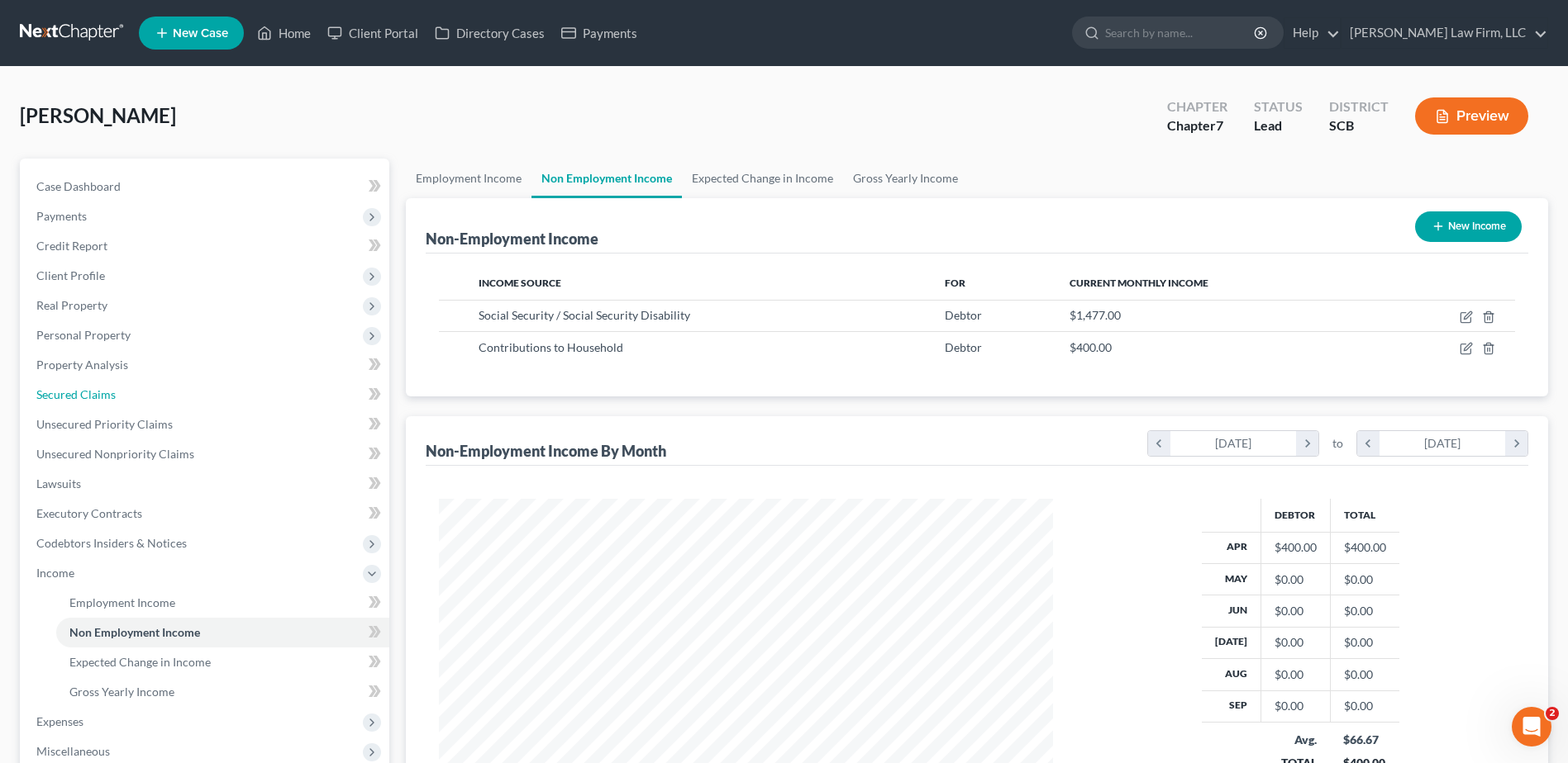
click at [132, 405] on link "Secured Claims" at bounding box center [206, 394] width 366 height 30
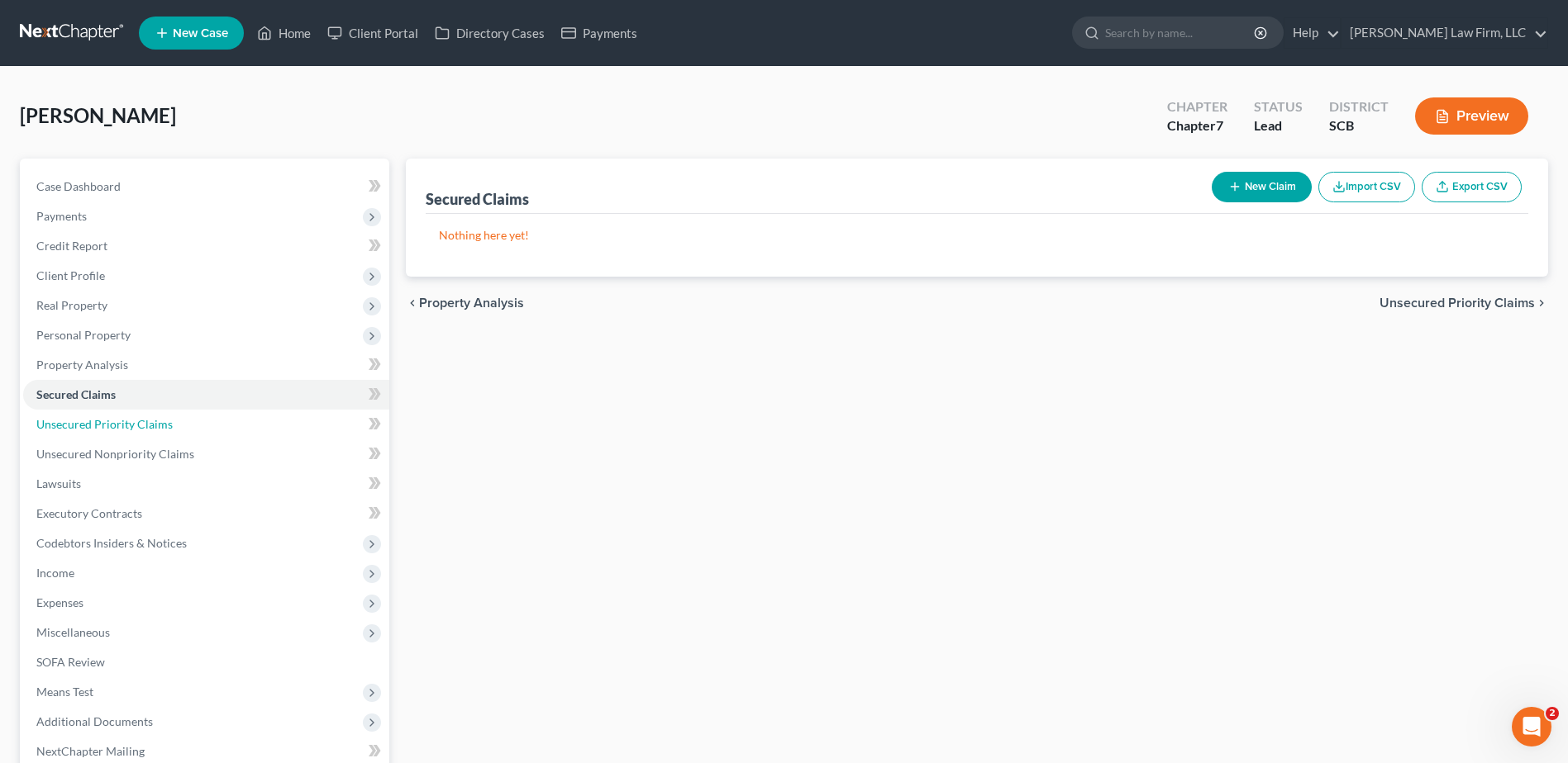
click at [140, 427] on span "Unsecured Priority Claims" at bounding box center [105, 424] width 137 height 14
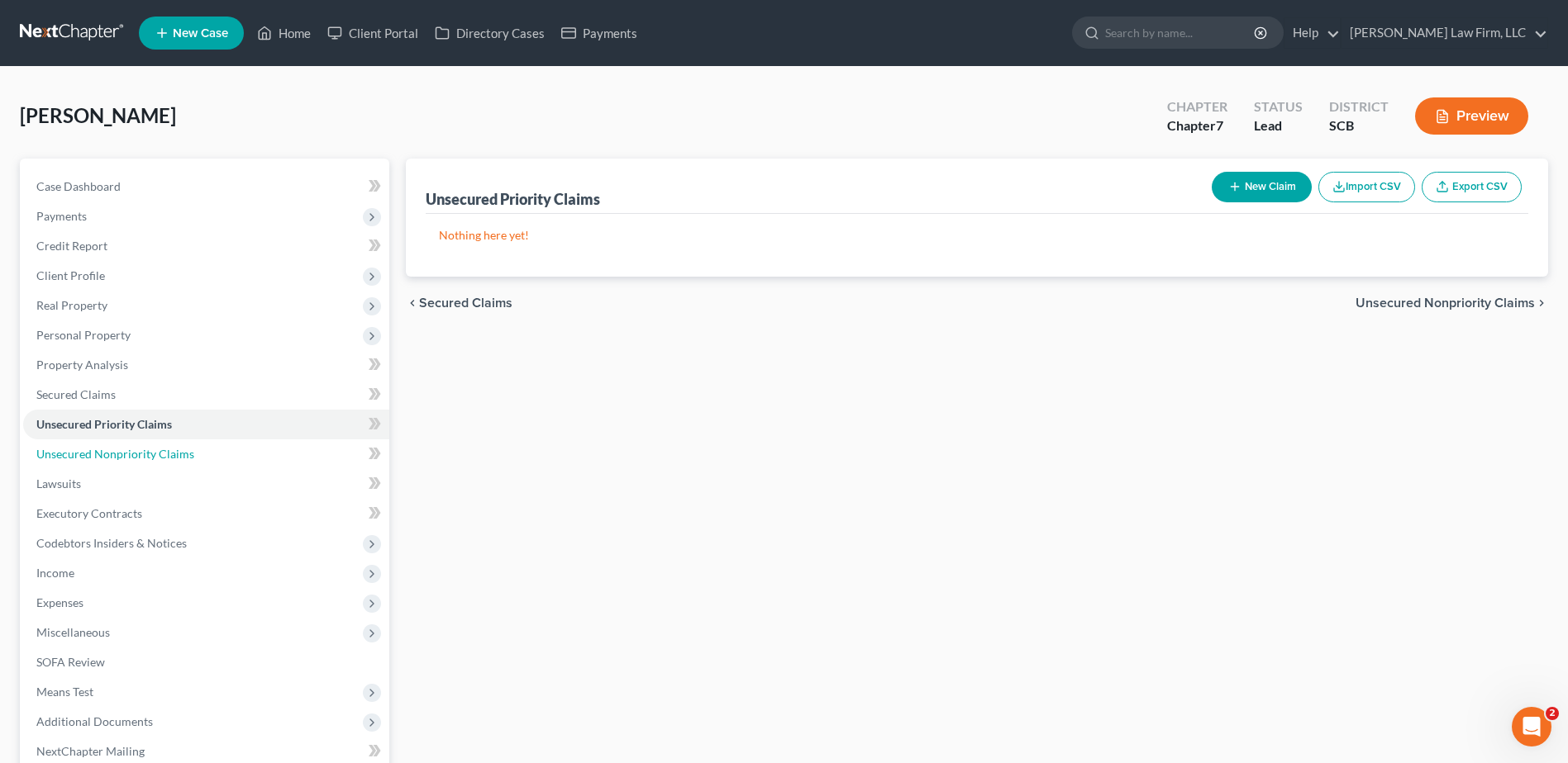
click at [143, 447] on span "Unsecured Nonpriority Claims" at bounding box center [116, 453] width 158 height 14
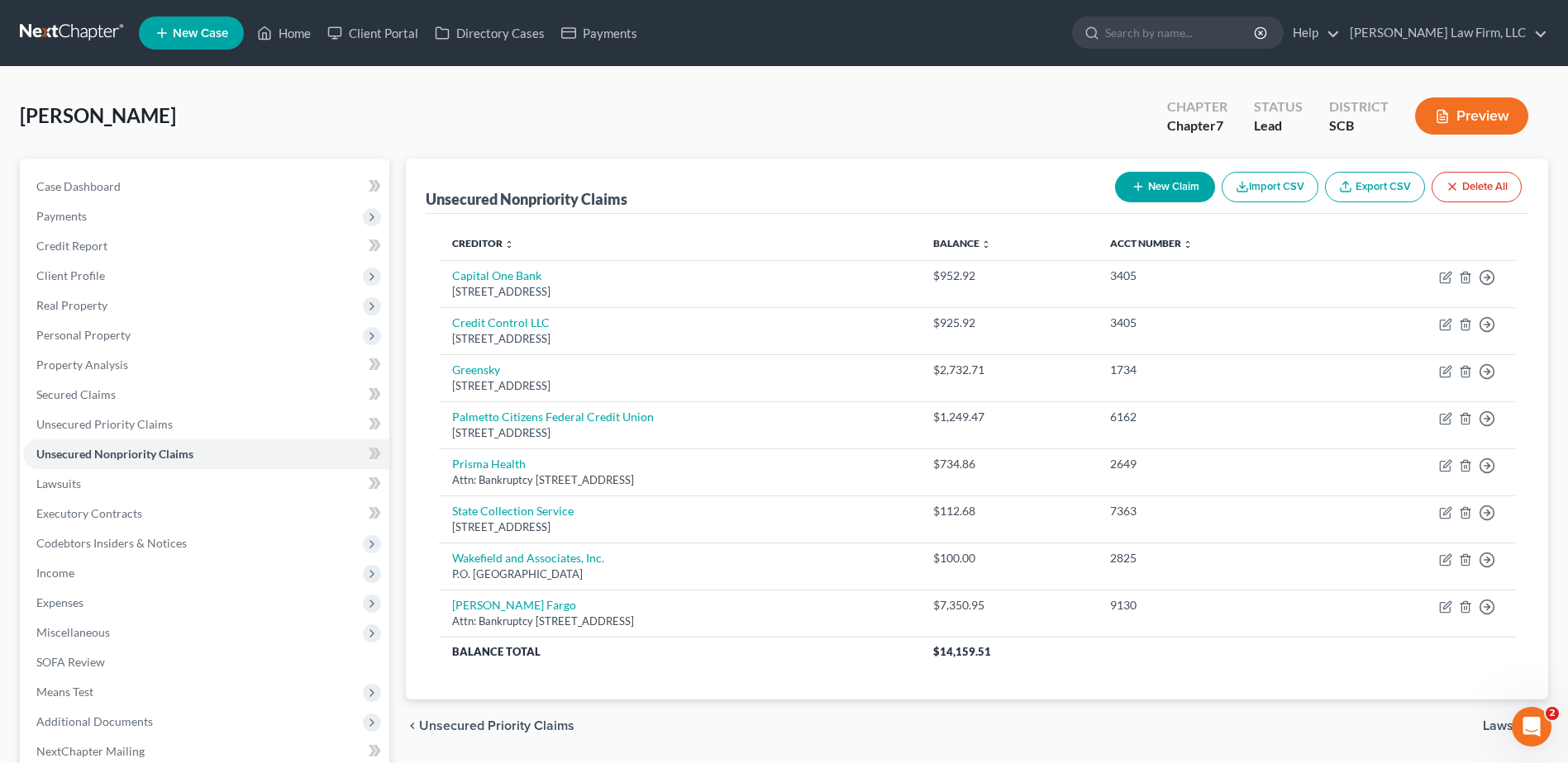
click at [68, 33] on link at bounding box center [73, 33] width 106 height 30
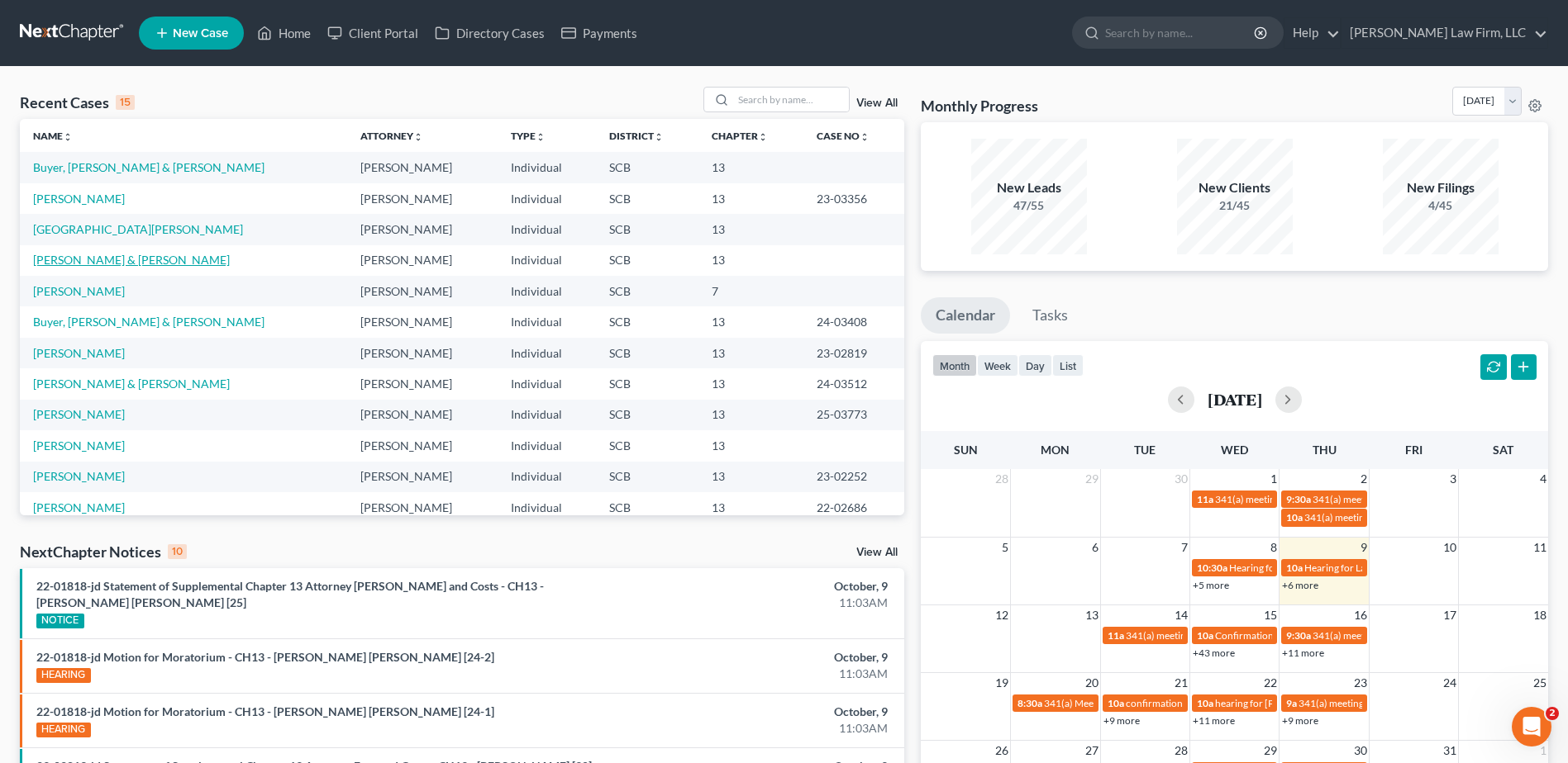
click at [73, 257] on link "[PERSON_NAME] & [PERSON_NAME]" at bounding box center [131, 260] width 196 height 14
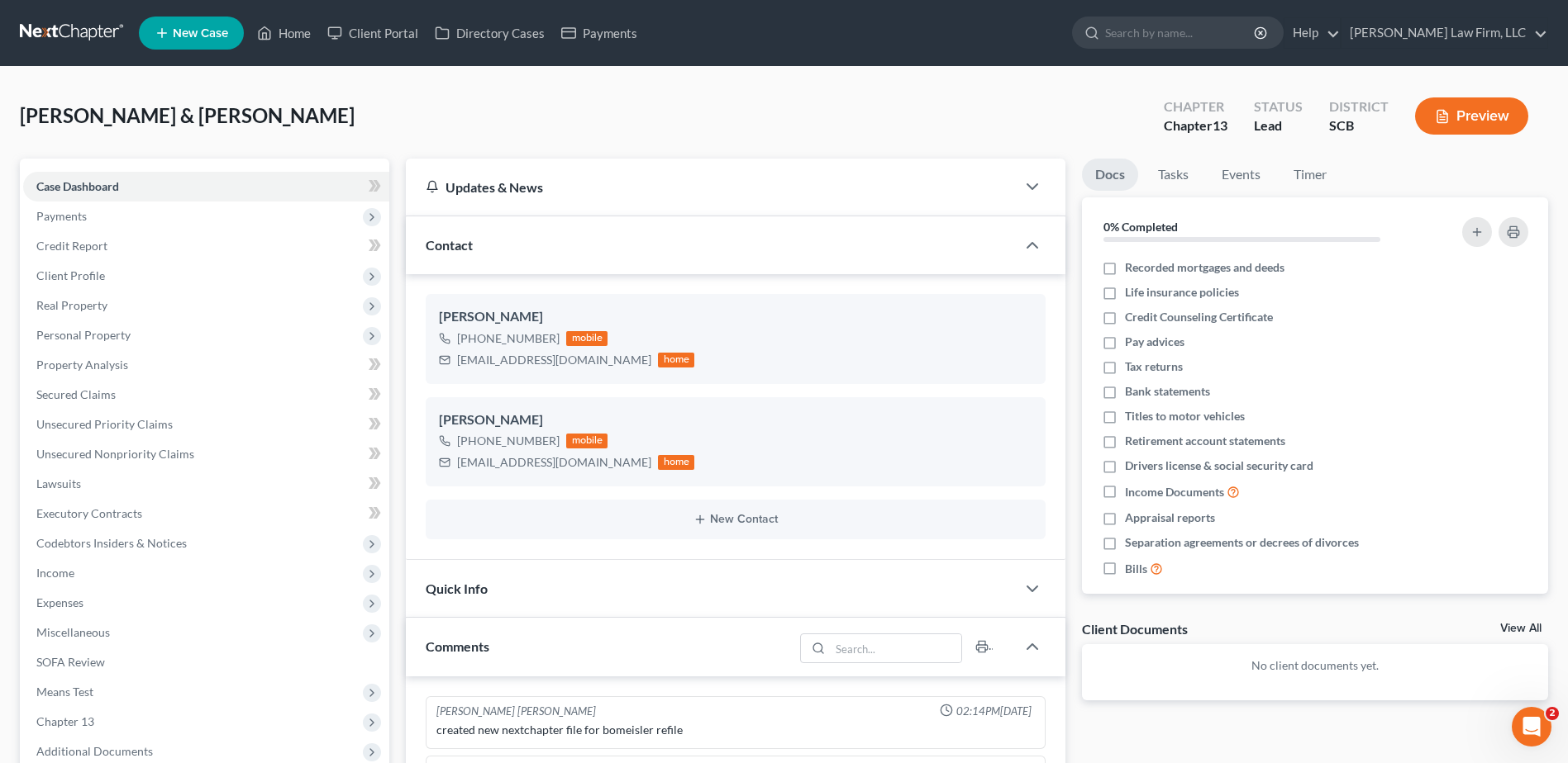
click at [91, 568] on span "Income" at bounding box center [206, 572] width 366 height 30
click at [91, 601] on span "Employment Income" at bounding box center [122, 602] width 106 height 14
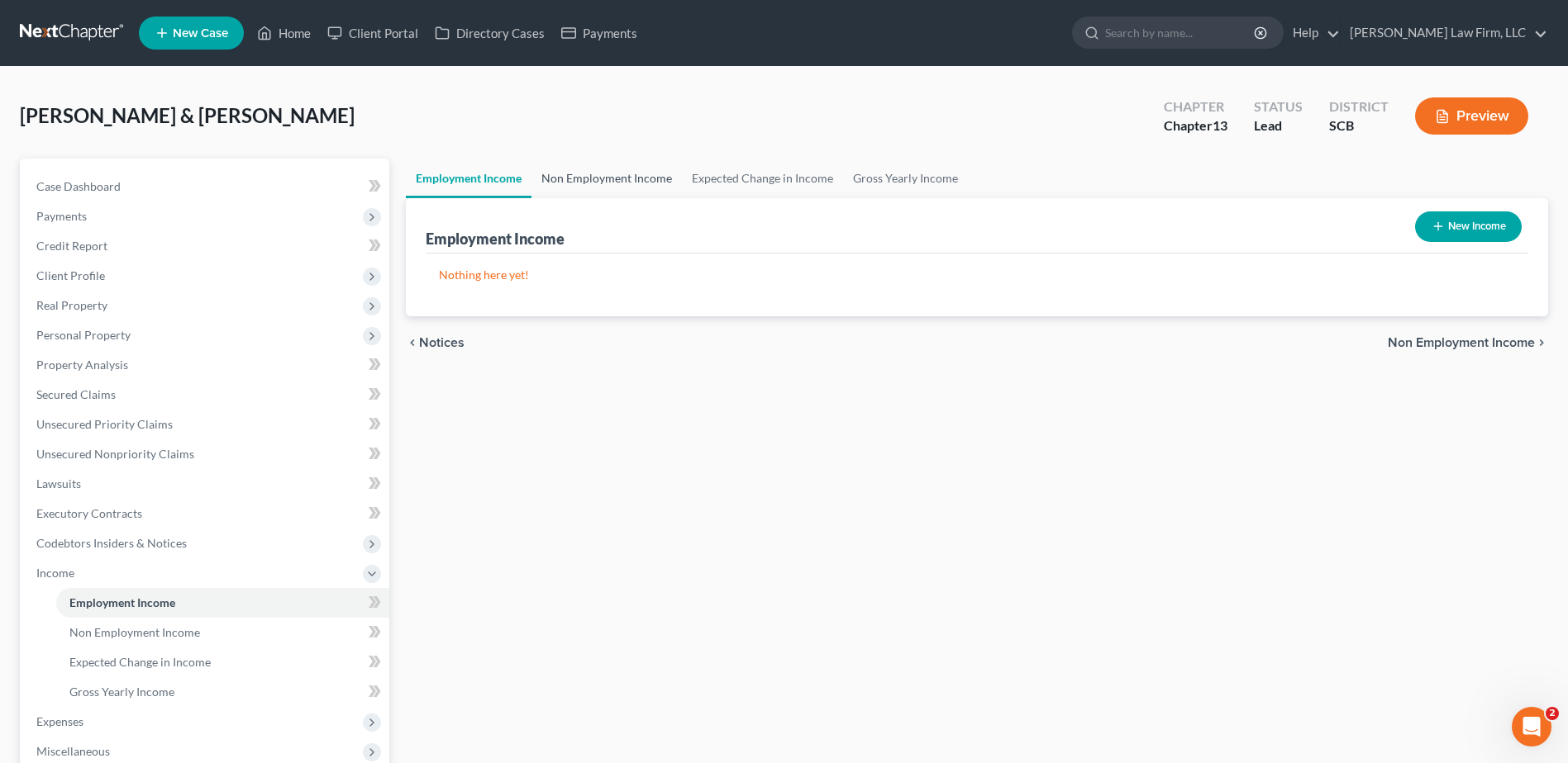
click at [587, 180] on link "Non Employment Income" at bounding box center [606, 178] width 150 height 39
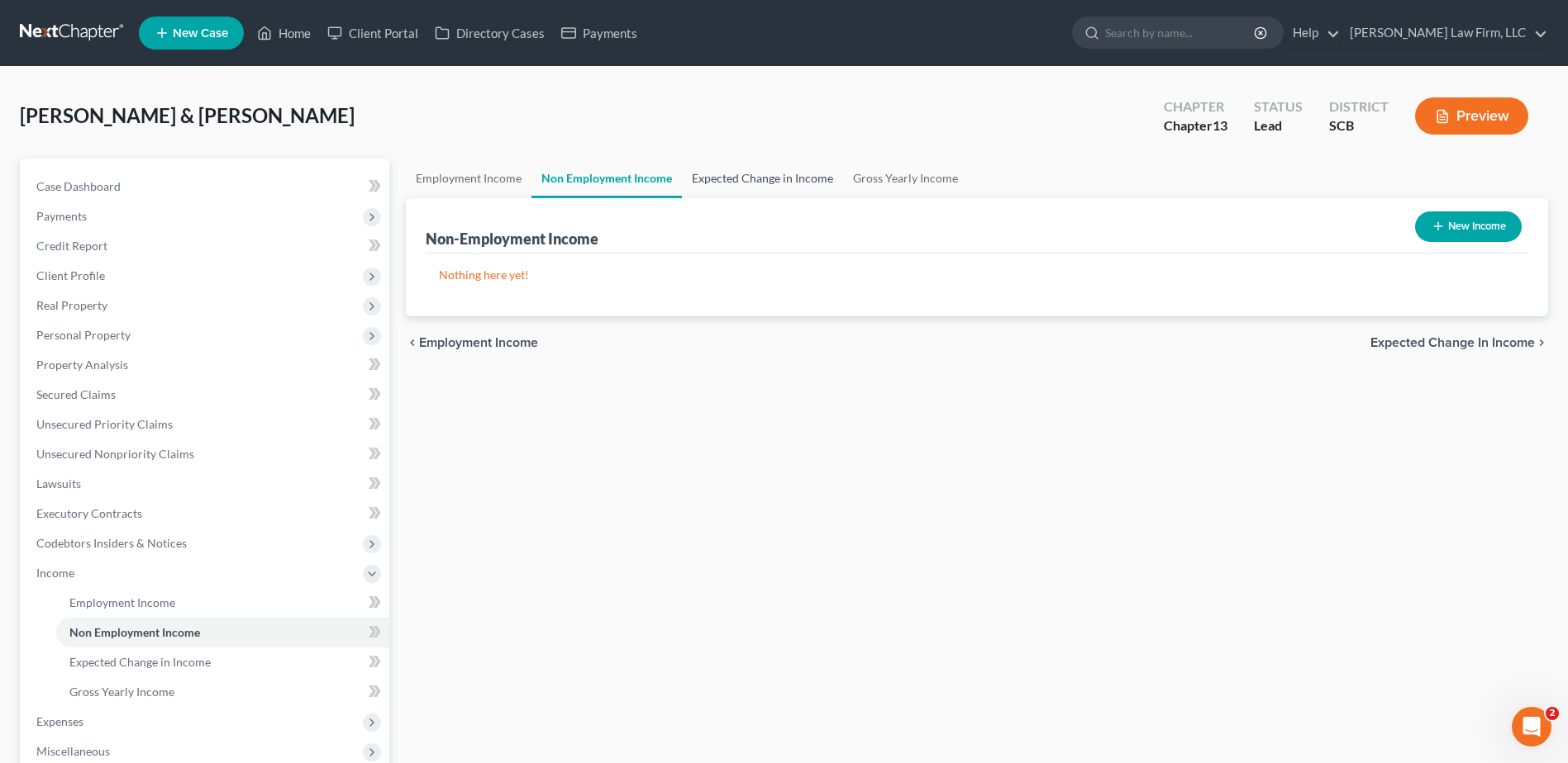
click at [783, 183] on link "Expected Change in Income" at bounding box center [761, 178] width 161 height 39
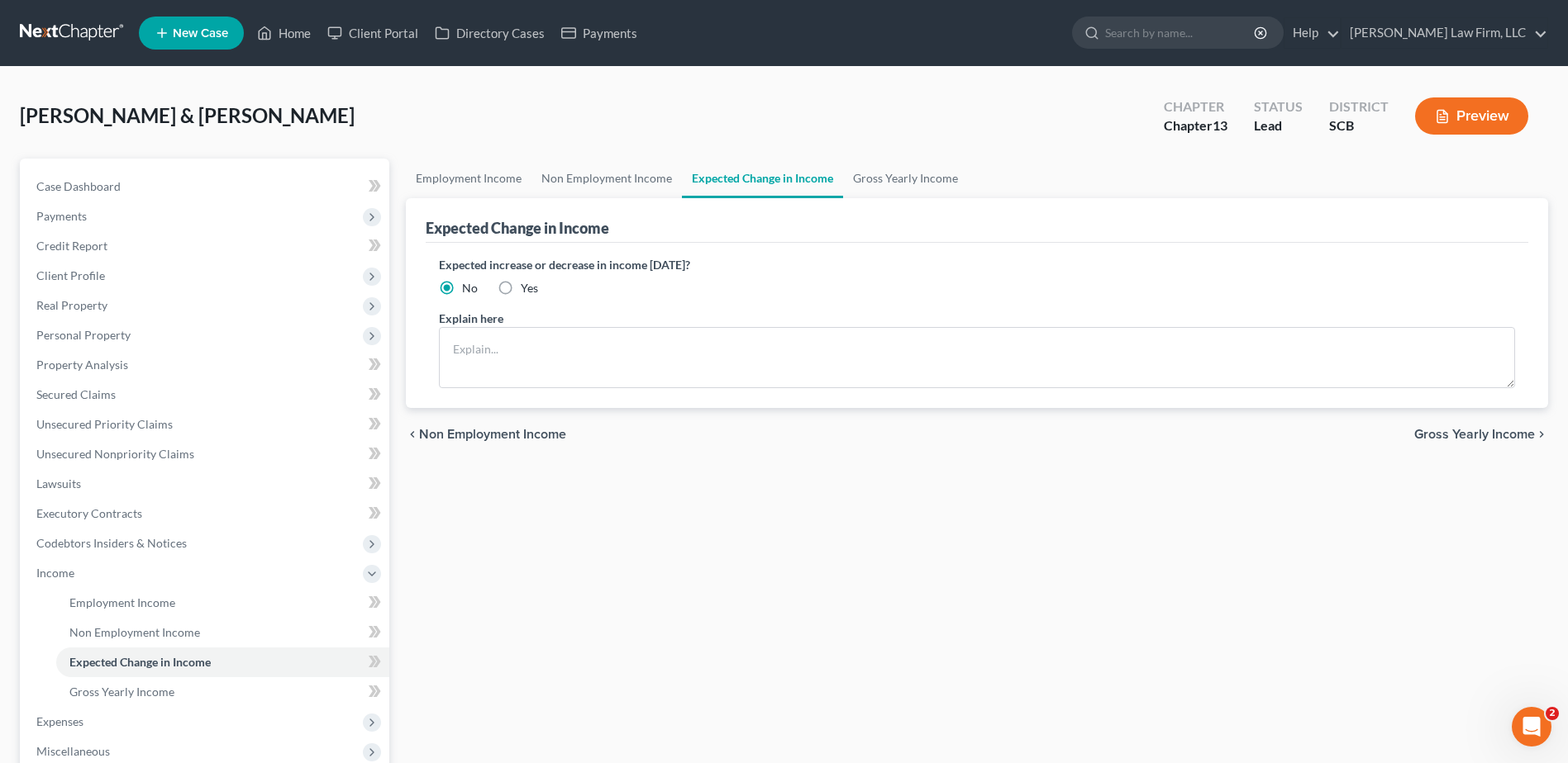
click at [67, 18] on link at bounding box center [73, 33] width 106 height 30
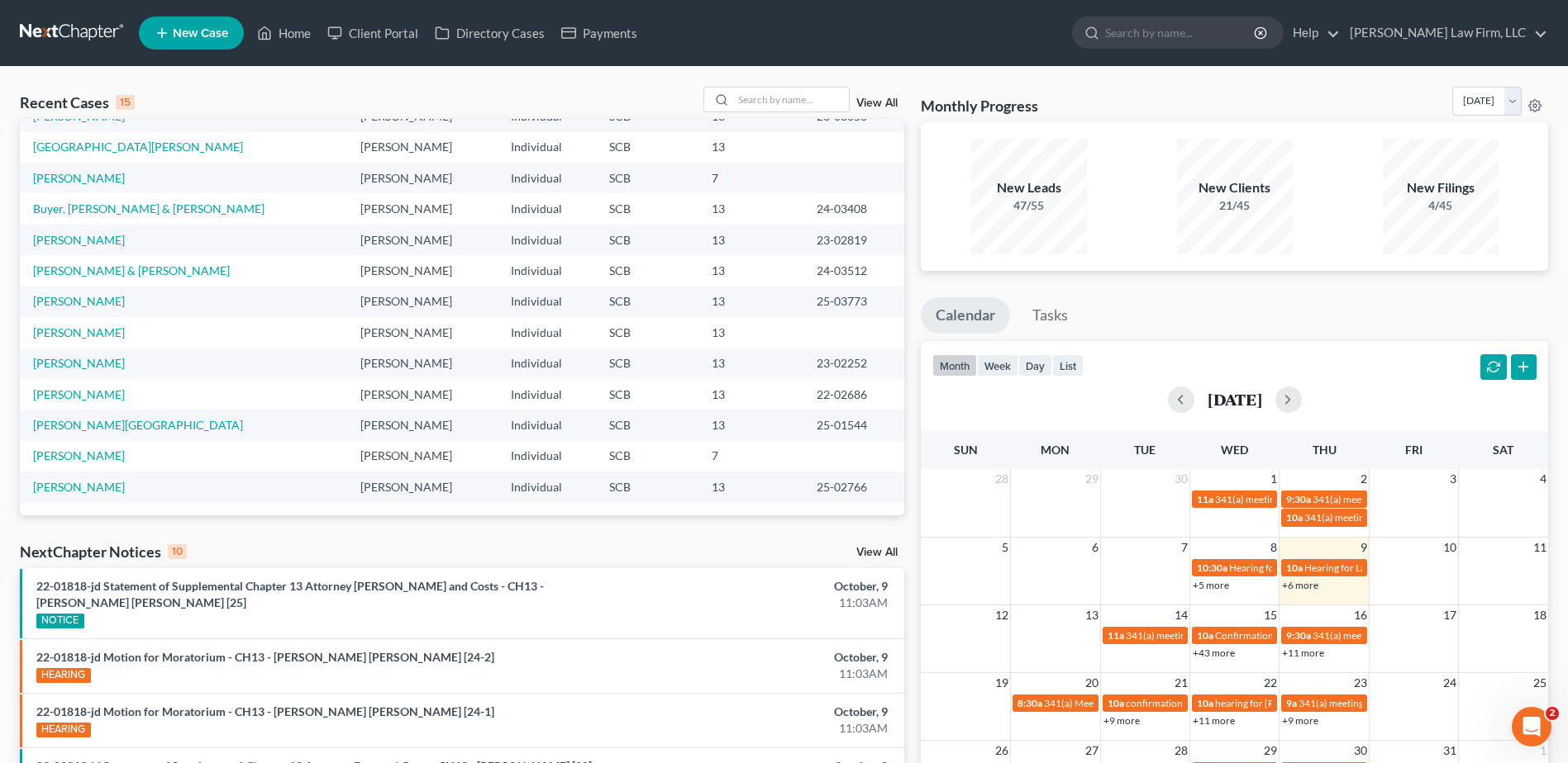
click at [79, 476] on td "[PERSON_NAME]" at bounding box center [184, 487] width 327 height 31
click at [84, 493] on link "[PERSON_NAME]" at bounding box center [78, 487] width 91 height 14
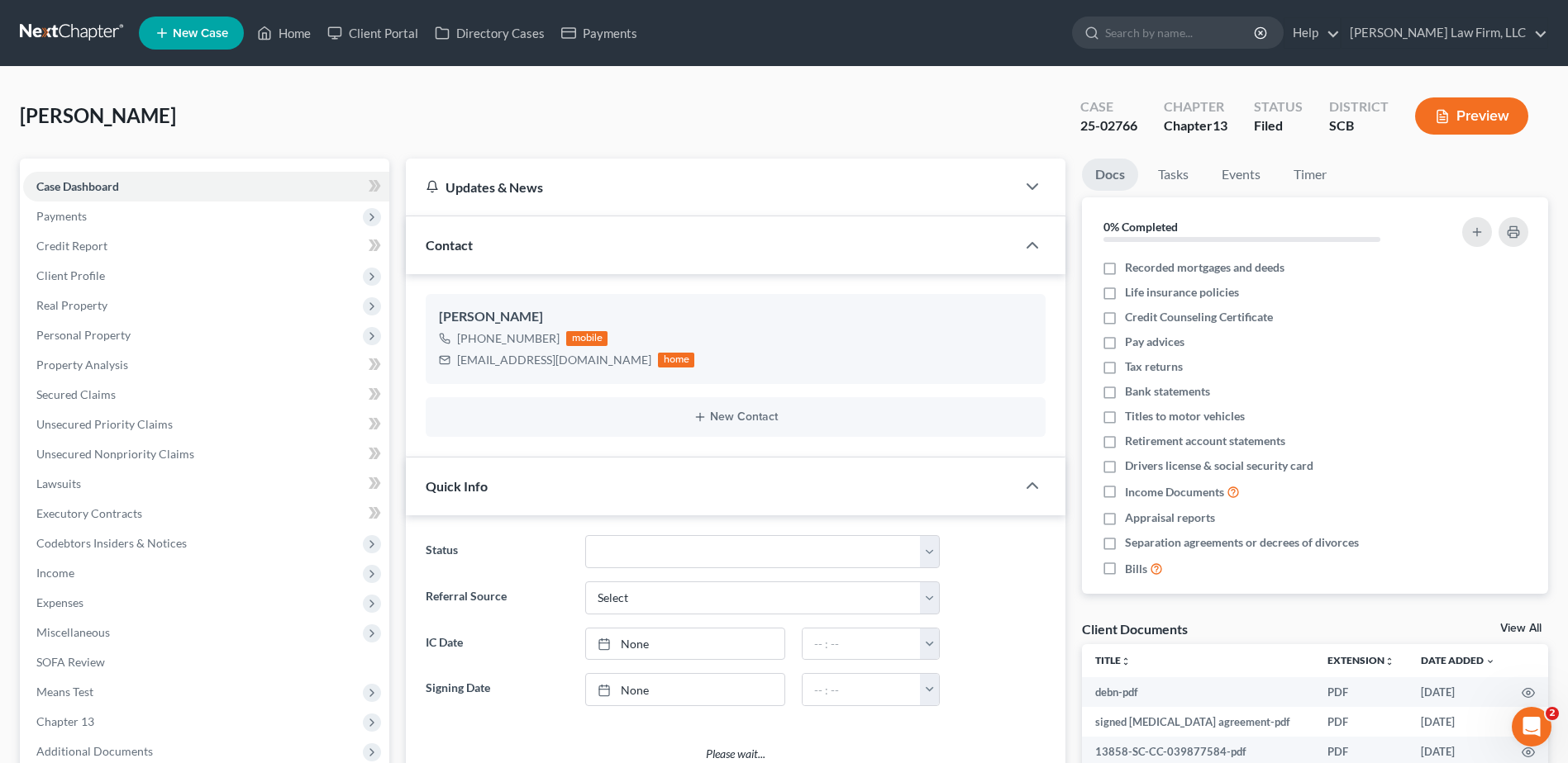
select select "0"
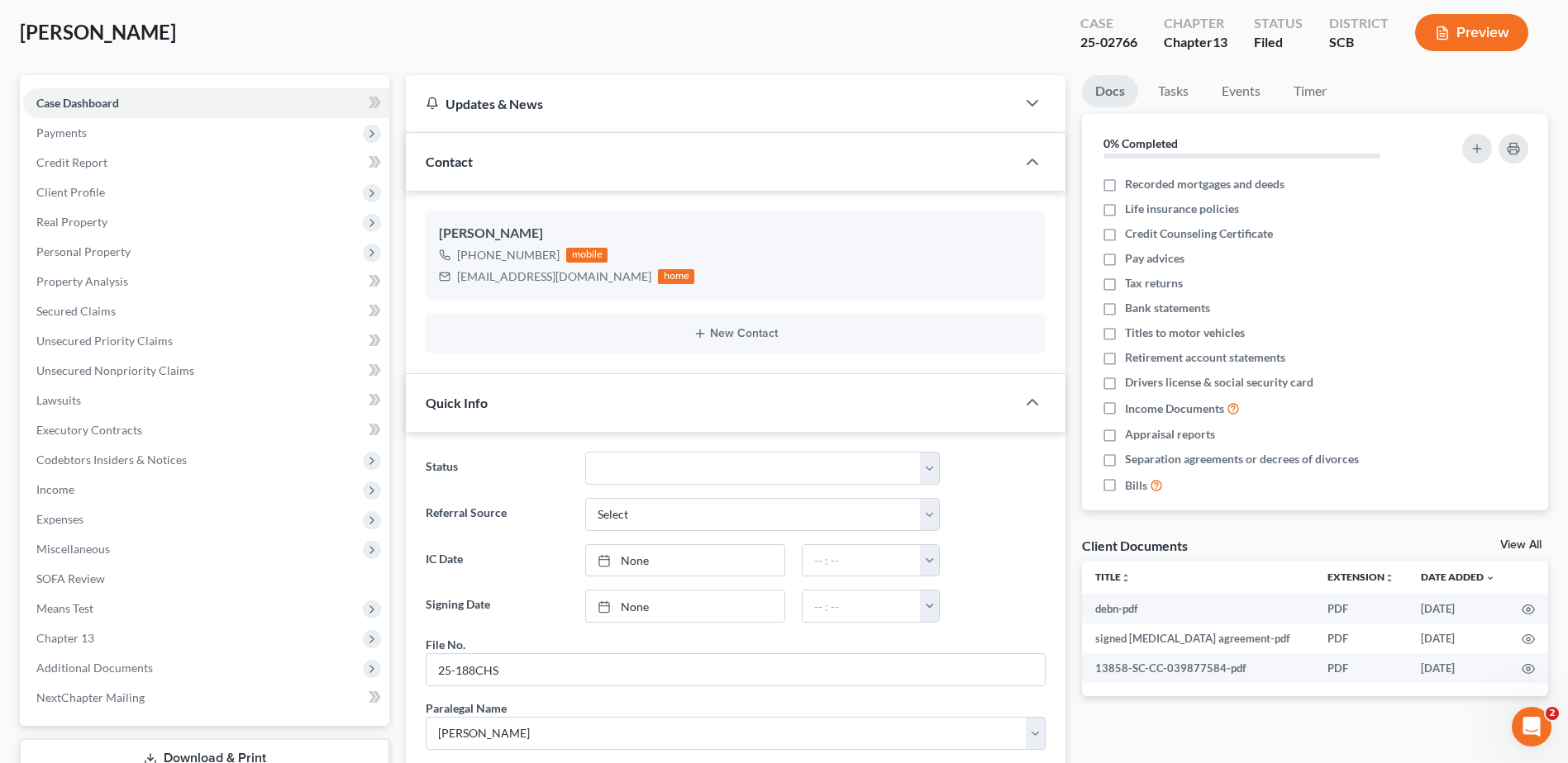
scroll to position [83, 0]
click at [64, 496] on span "Income" at bounding box center [55, 490] width 38 height 14
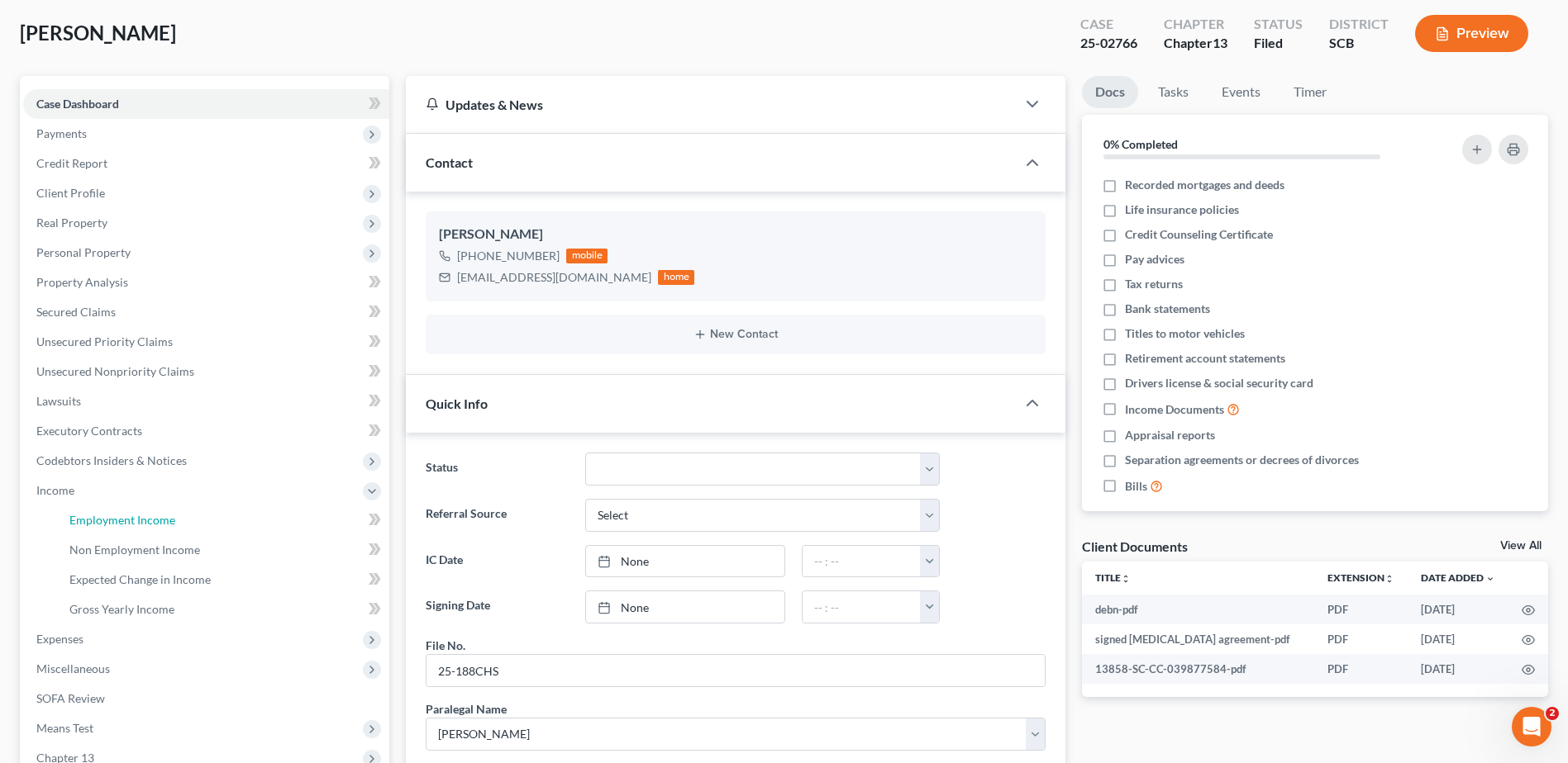
click at [77, 520] on span "Employment Income" at bounding box center [122, 520] width 106 height 14
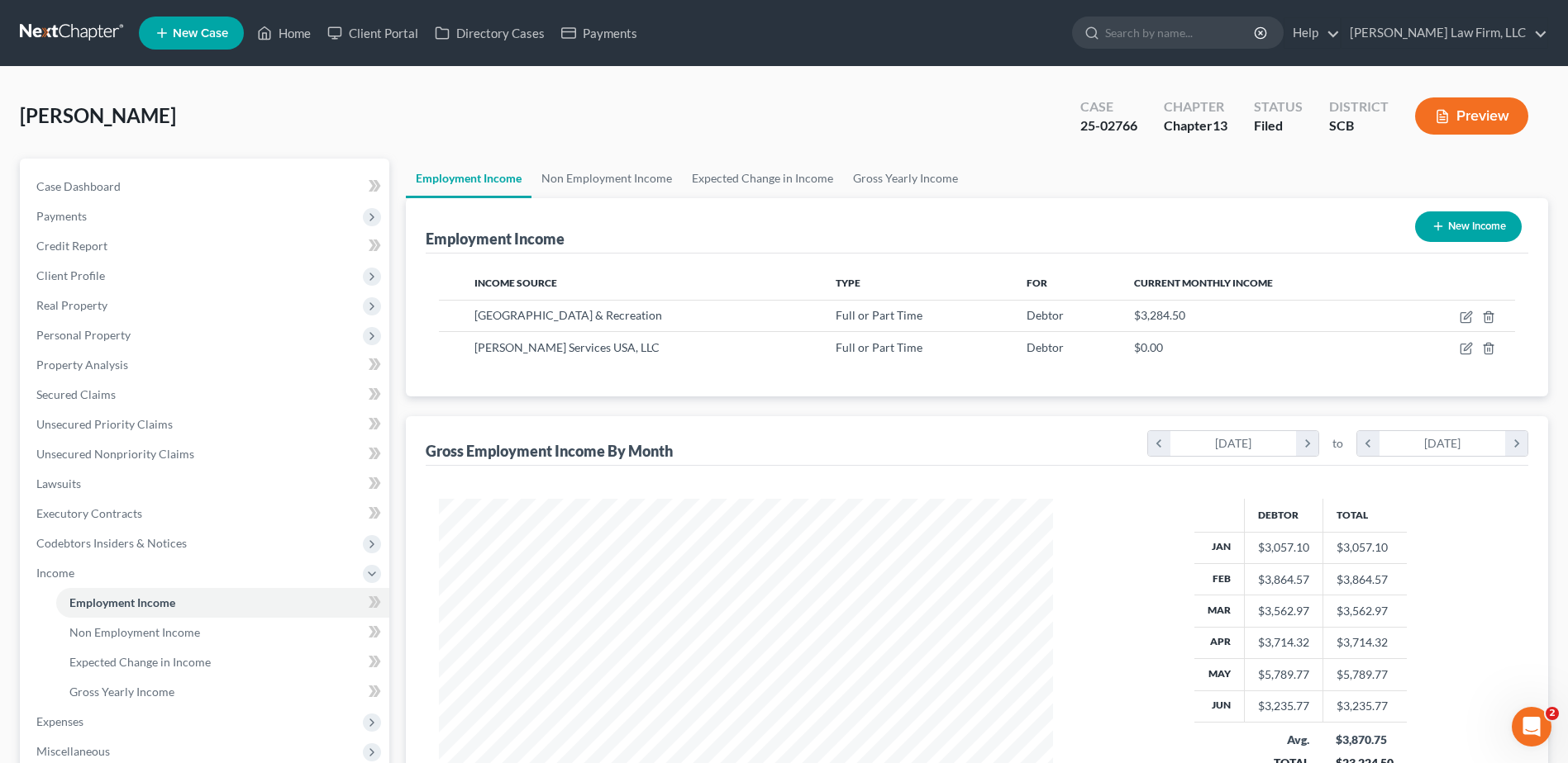
scroll to position [306, 646]
click at [564, 175] on link "Non Employment Income" at bounding box center [606, 178] width 150 height 39
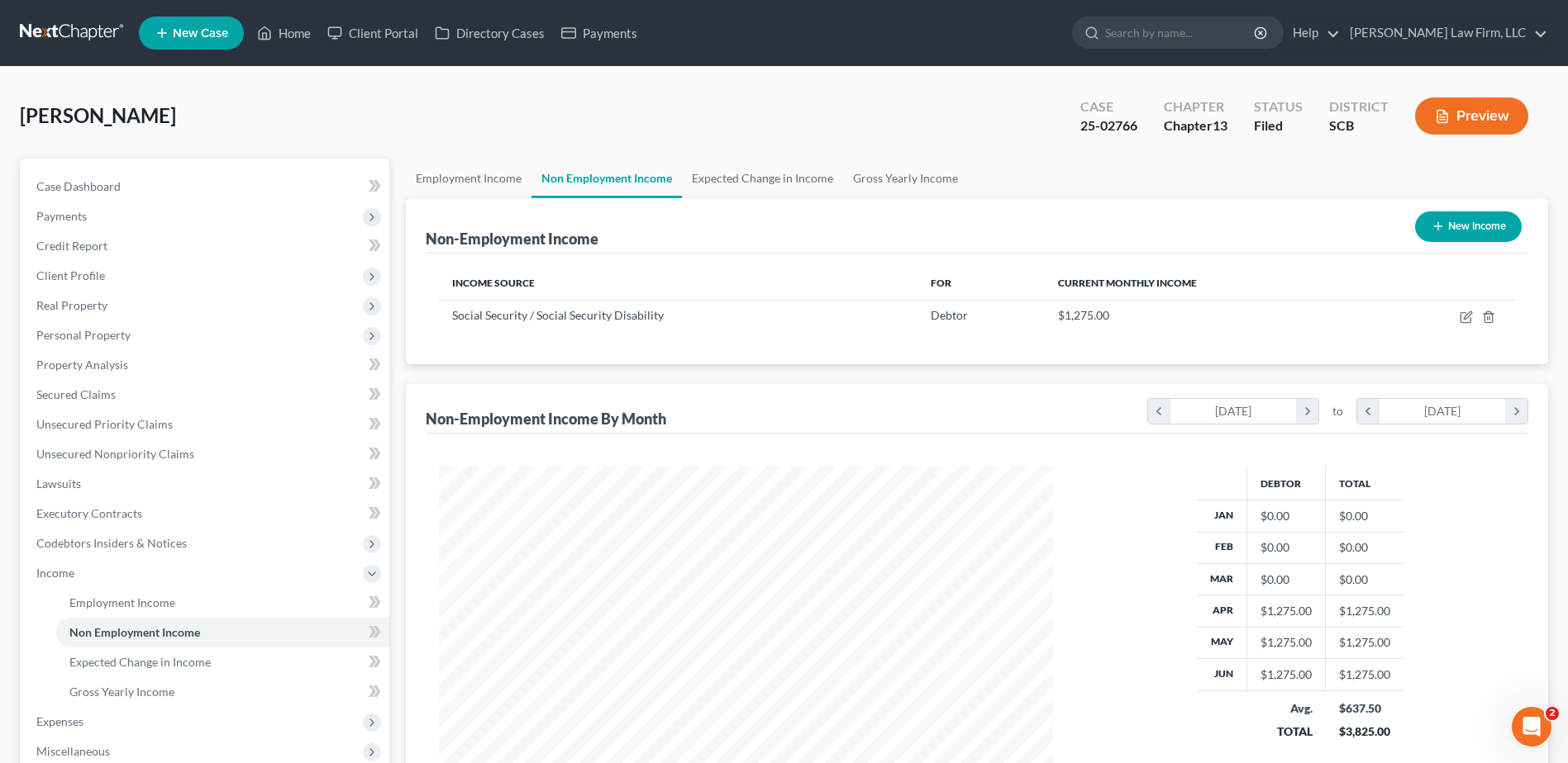
scroll to position [306, 646]
click at [706, 175] on link "Expected Change in Income" at bounding box center [761, 178] width 161 height 39
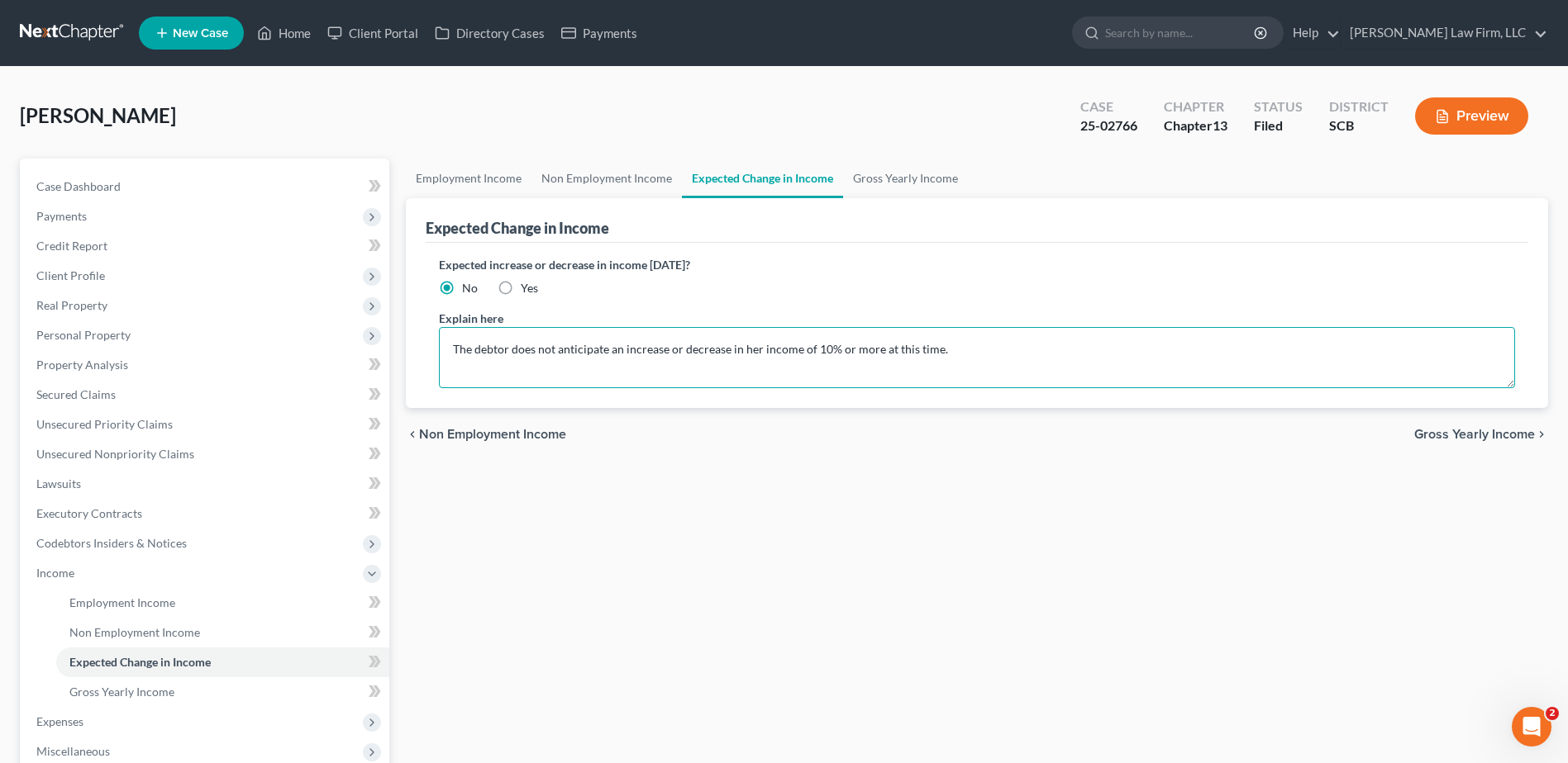
drag, startPoint x: 455, startPoint y: 356, endPoint x: 943, endPoint y: 329, distance: 488.7
click at [951, 327] on textarea "The debtor does not anticipate an increase or decrease in her income of 10% or …" at bounding box center [977, 358] width 1076 height 62
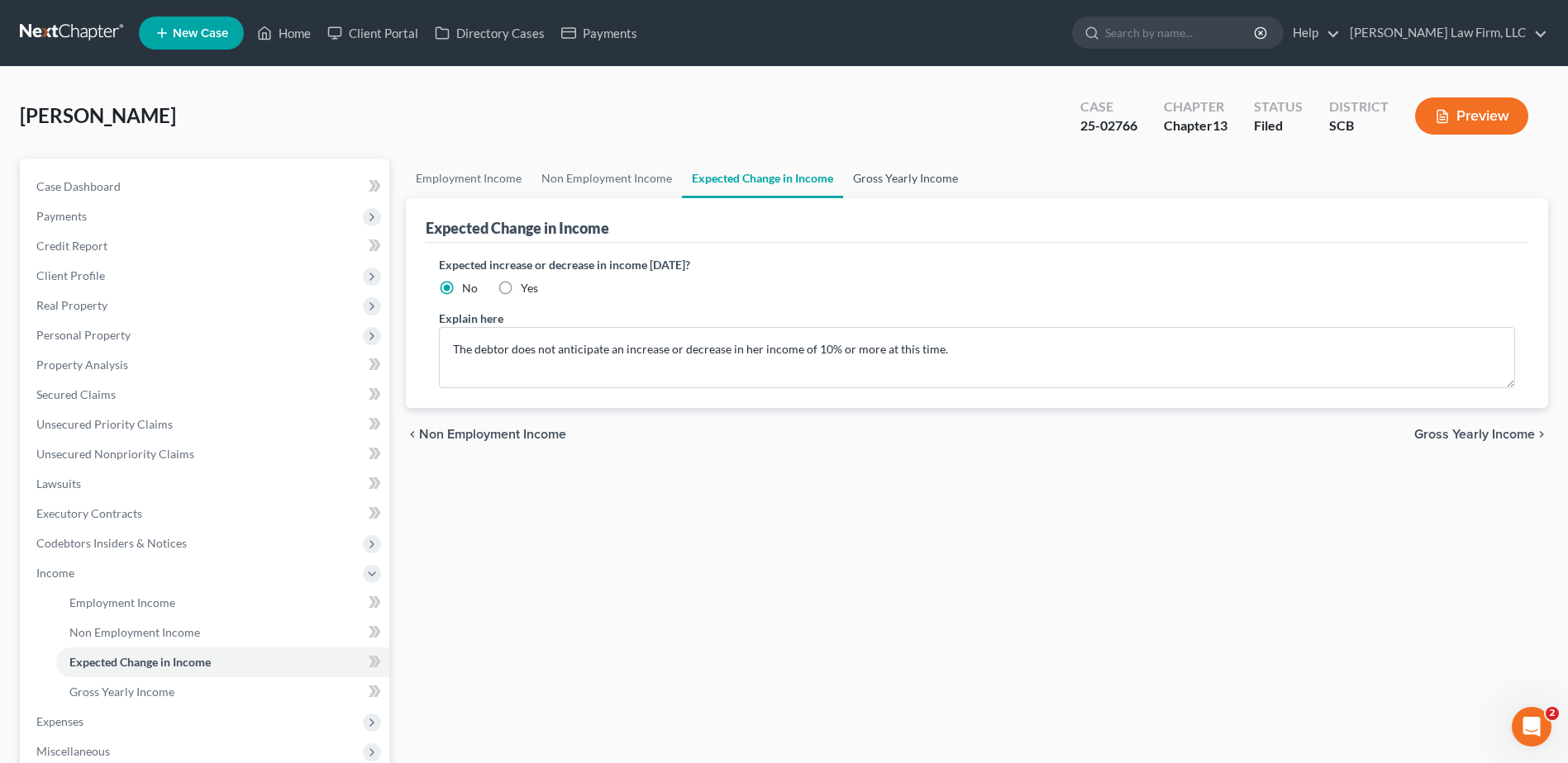
click at [897, 172] on link "Gross Yearly Income" at bounding box center [906, 178] width 125 height 39
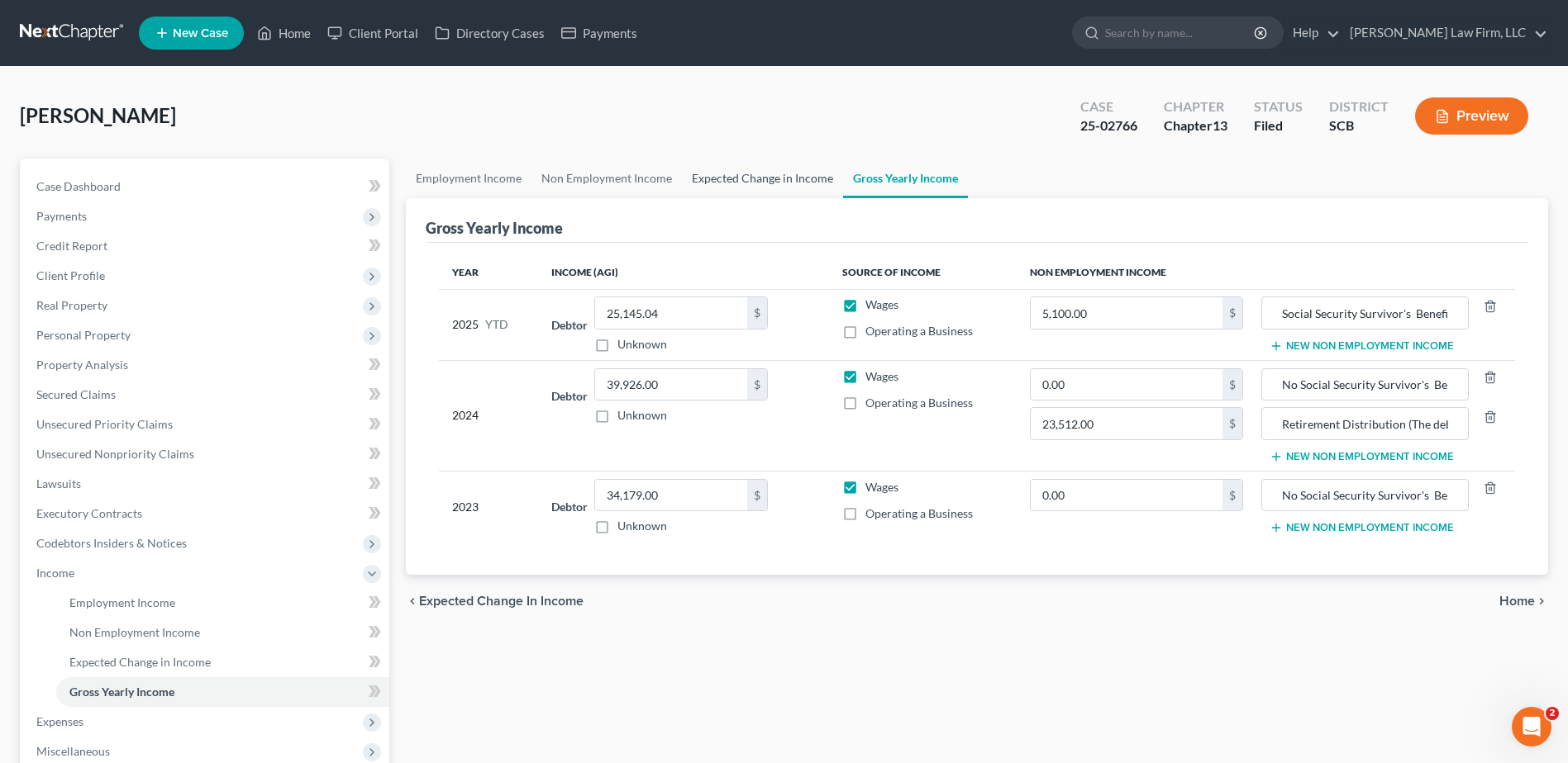
click at [780, 180] on link "Expected Change in Income" at bounding box center [761, 178] width 161 height 39
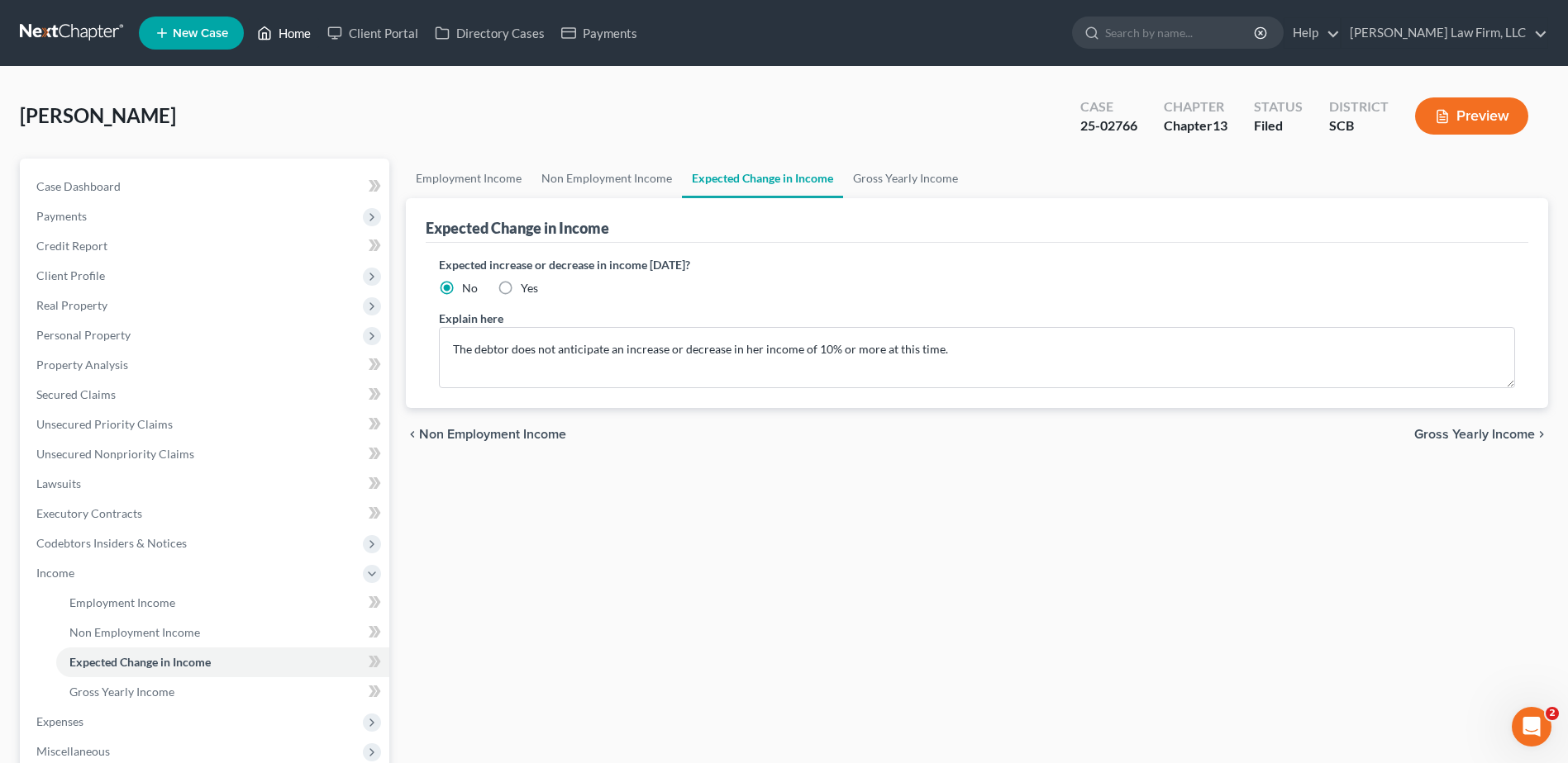
click at [286, 31] on link "Home" at bounding box center [283, 33] width 70 height 30
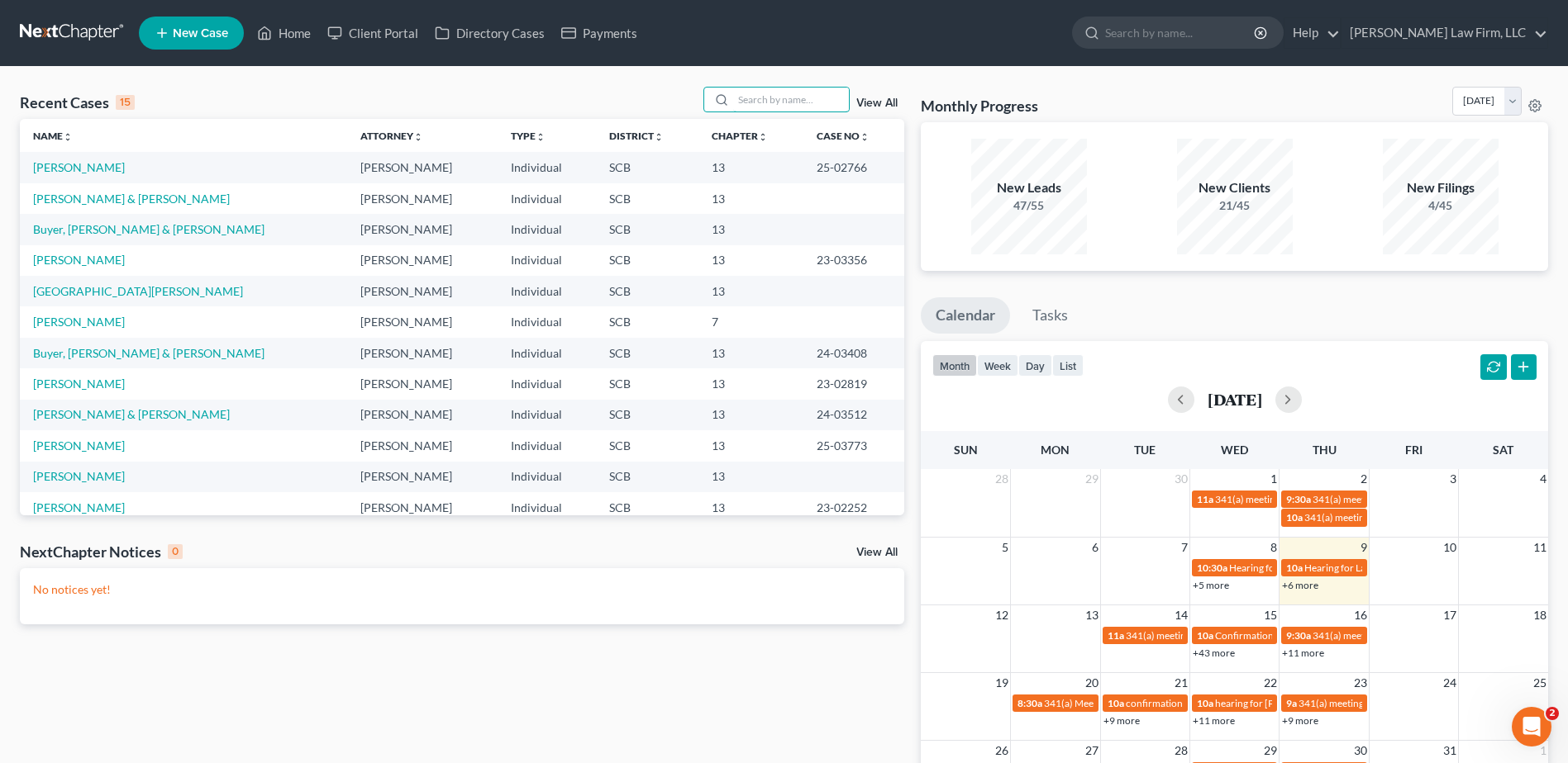
click at [758, 102] on input "search" at bounding box center [790, 99] width 116 height 24
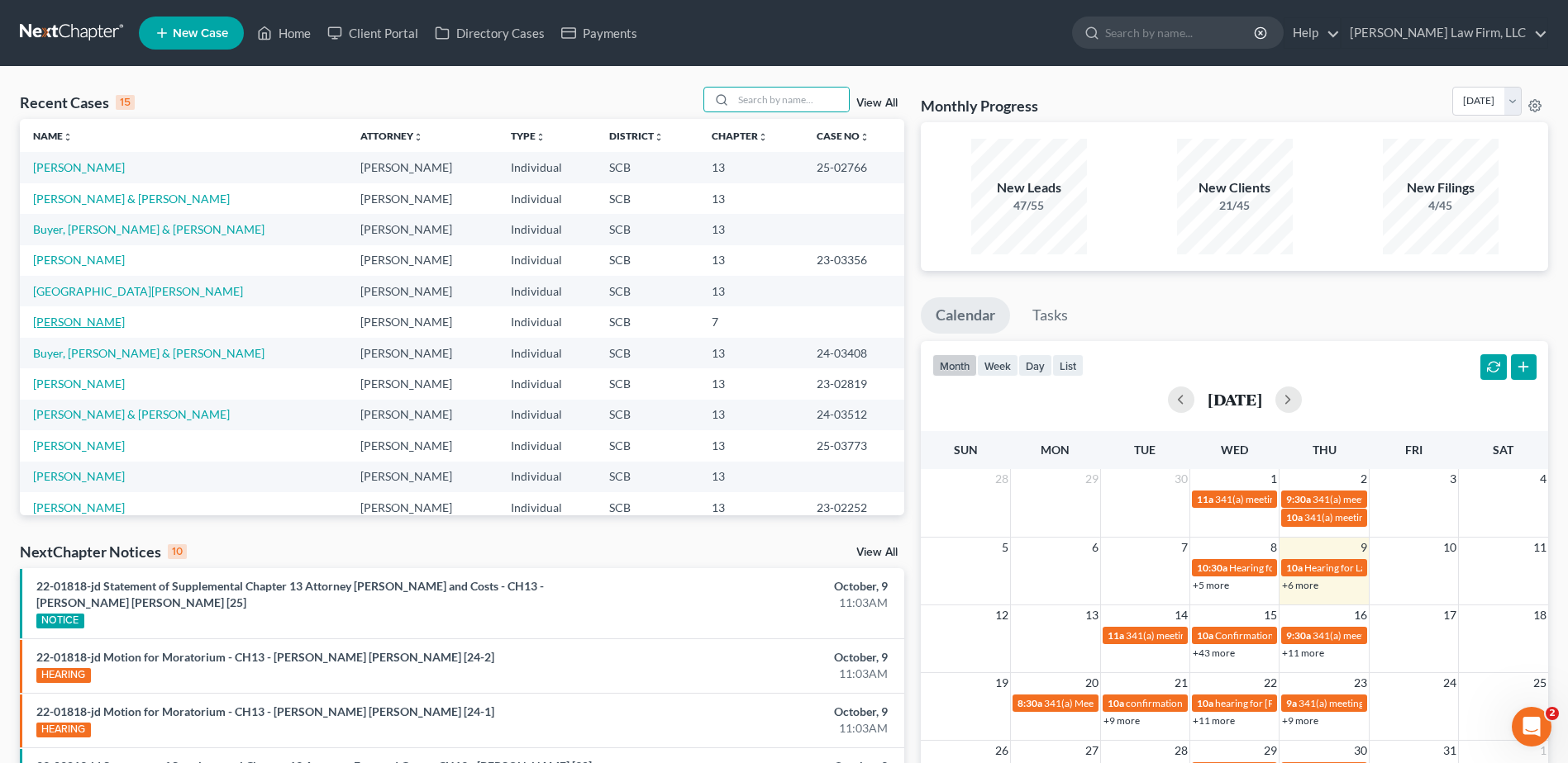
click at [71, 317] on link "Nowell, Laurina" at bounding box center [78, 321] width 91 height 14
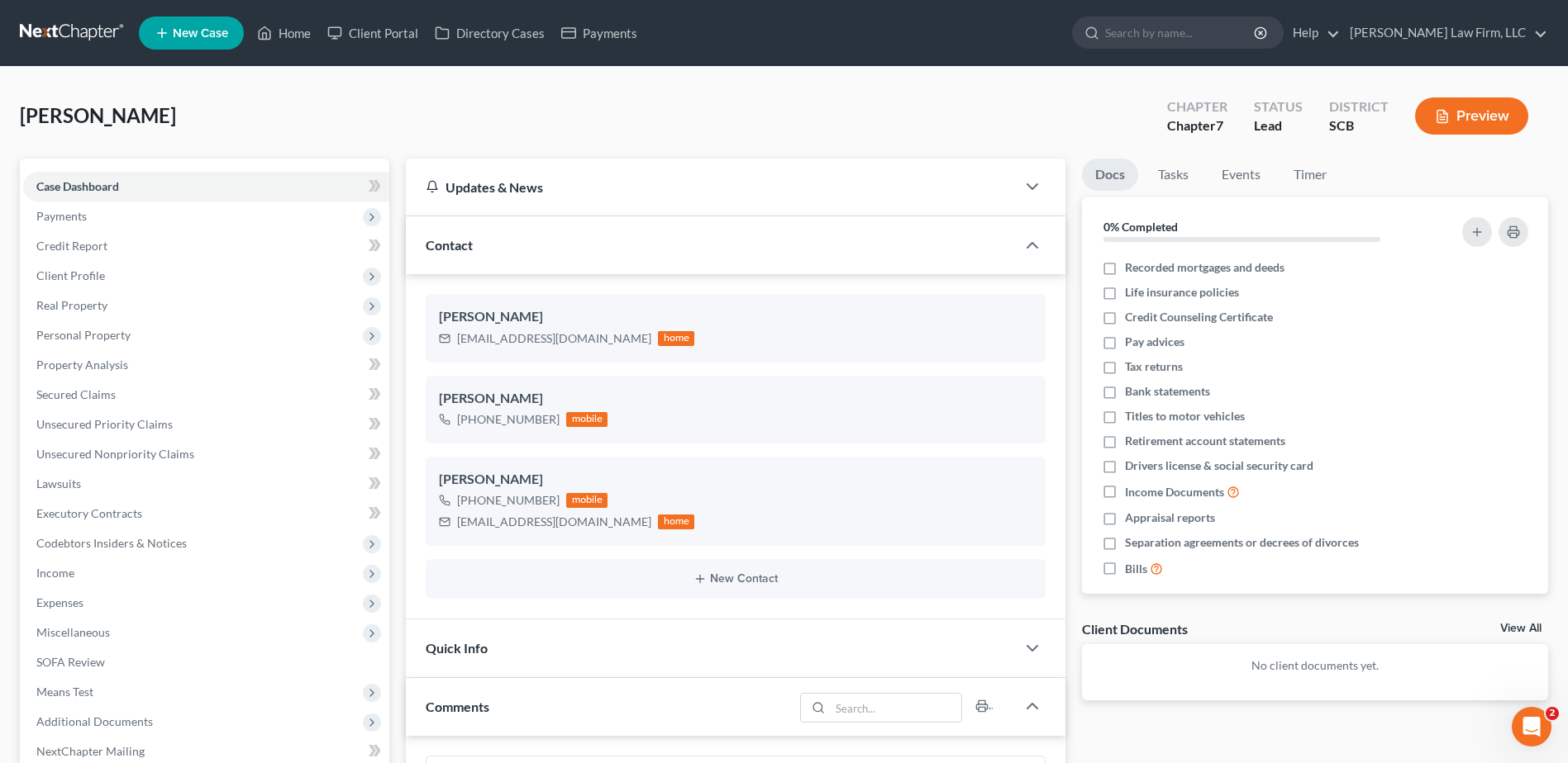
click at [71, 574] on span "Income" at bounding box center [55, 572] width 38 height 14
click at [133, 598] on span "Employment Income" at bounding box center [122, 602] width 106 height 14
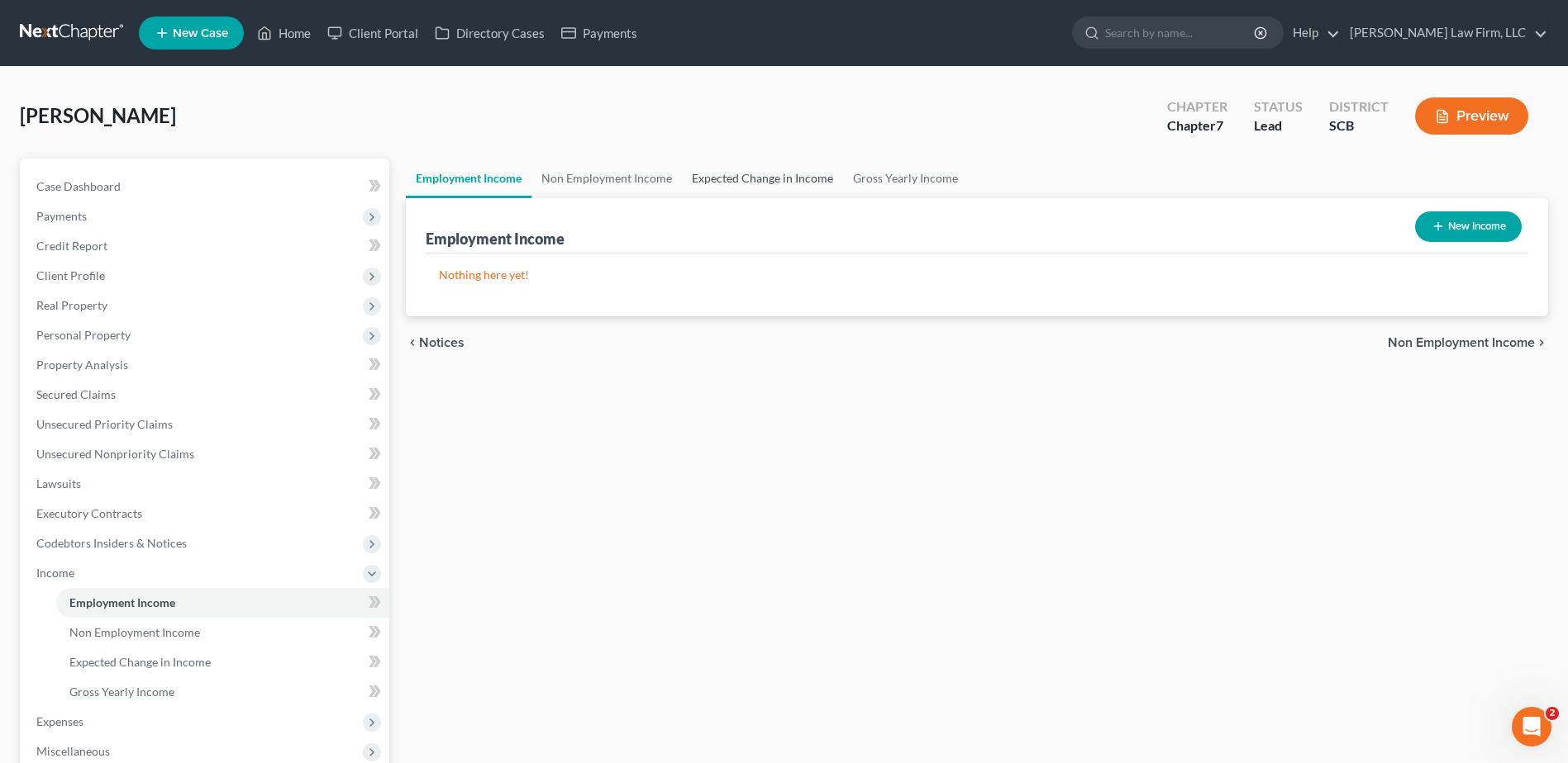
click at [758, 172] on link "Expected Change in Income" at bounding box center [761, 178] width 161 height 39
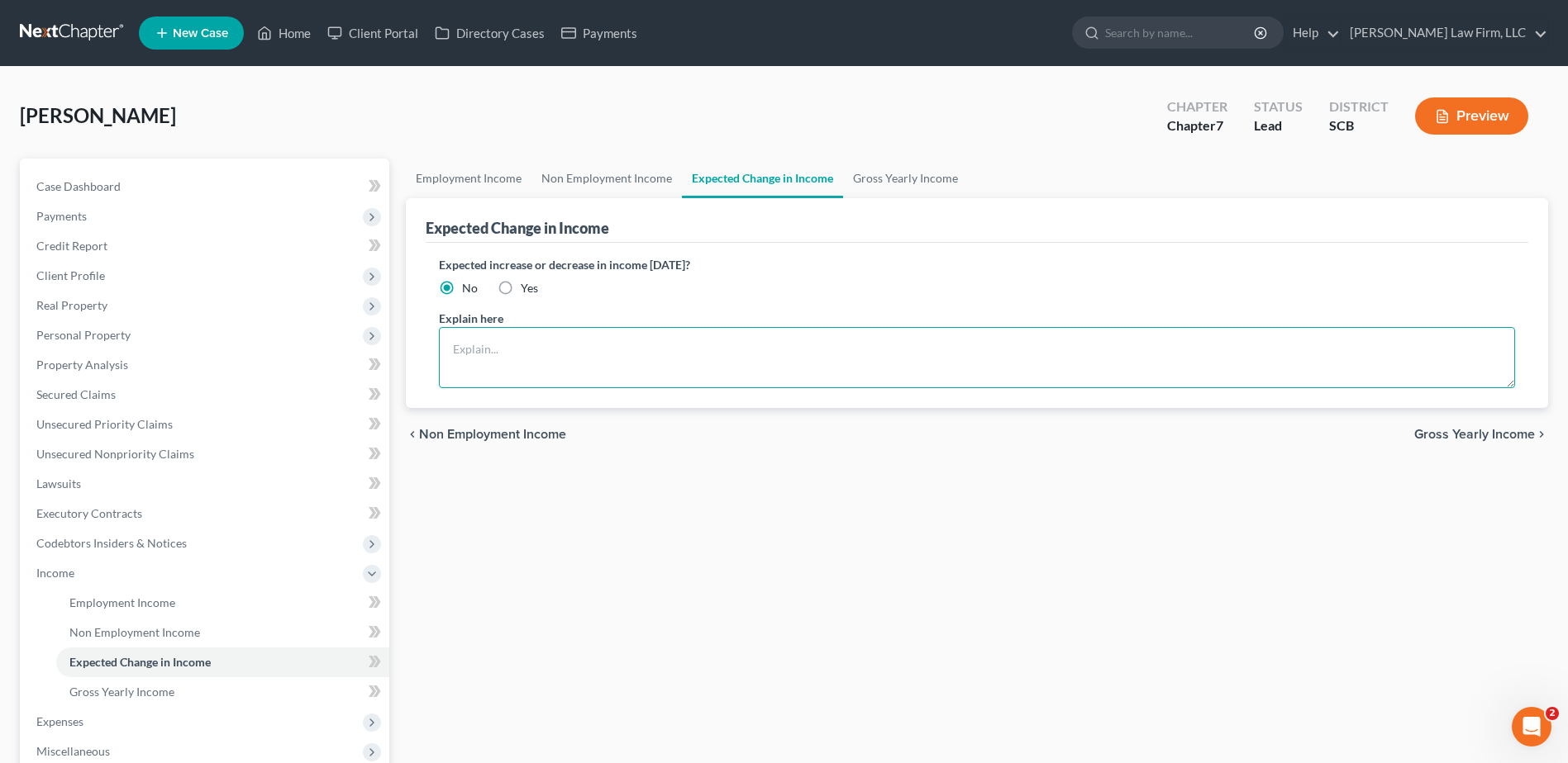
click at [499, 364] on textarea at bounding box center [977, 358] width 1076 height 62
paste textarea "The debtor does not anticipate an increase or decrease in her income of 10% or …"
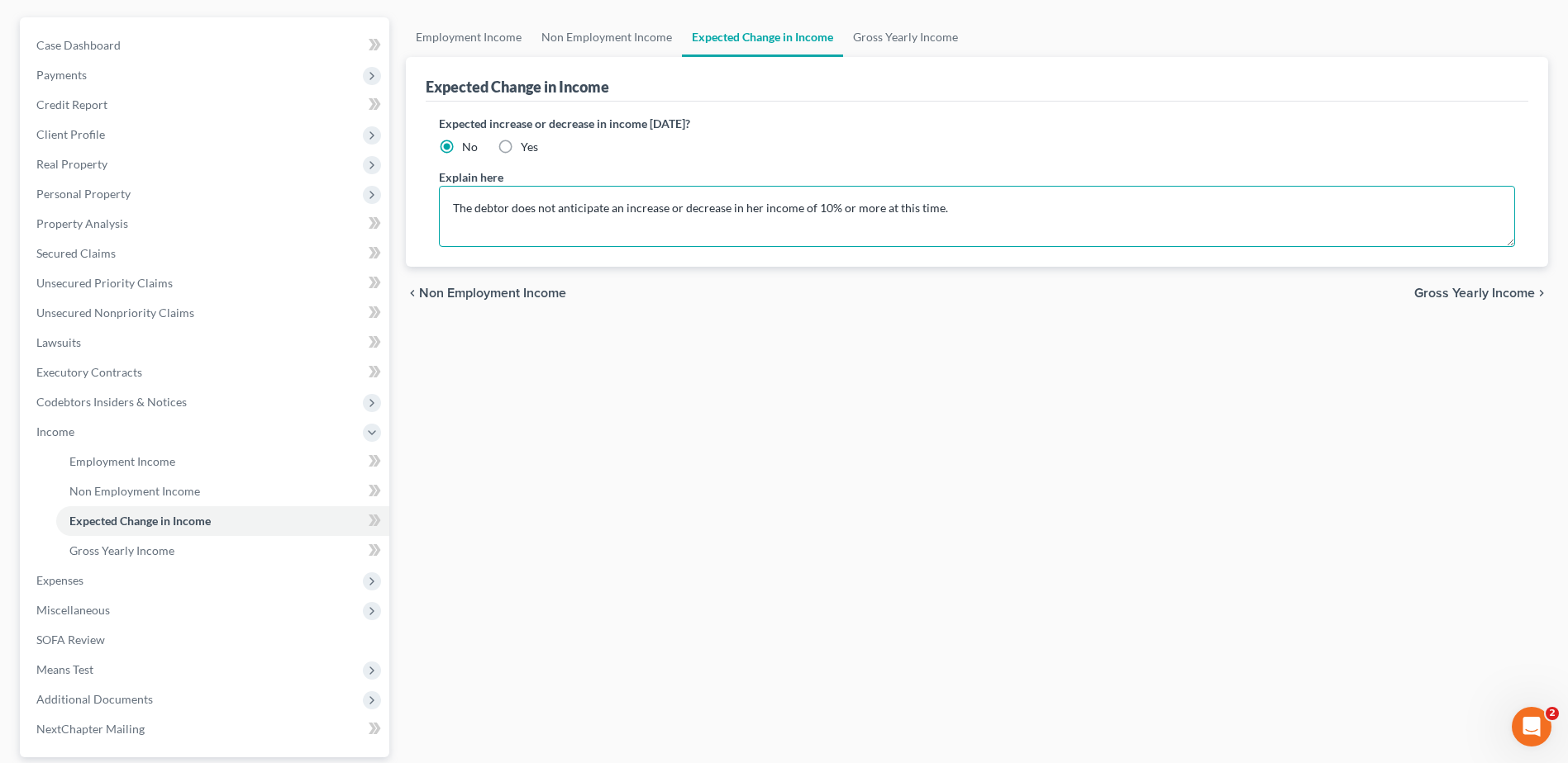
scroll to position [165, 0]
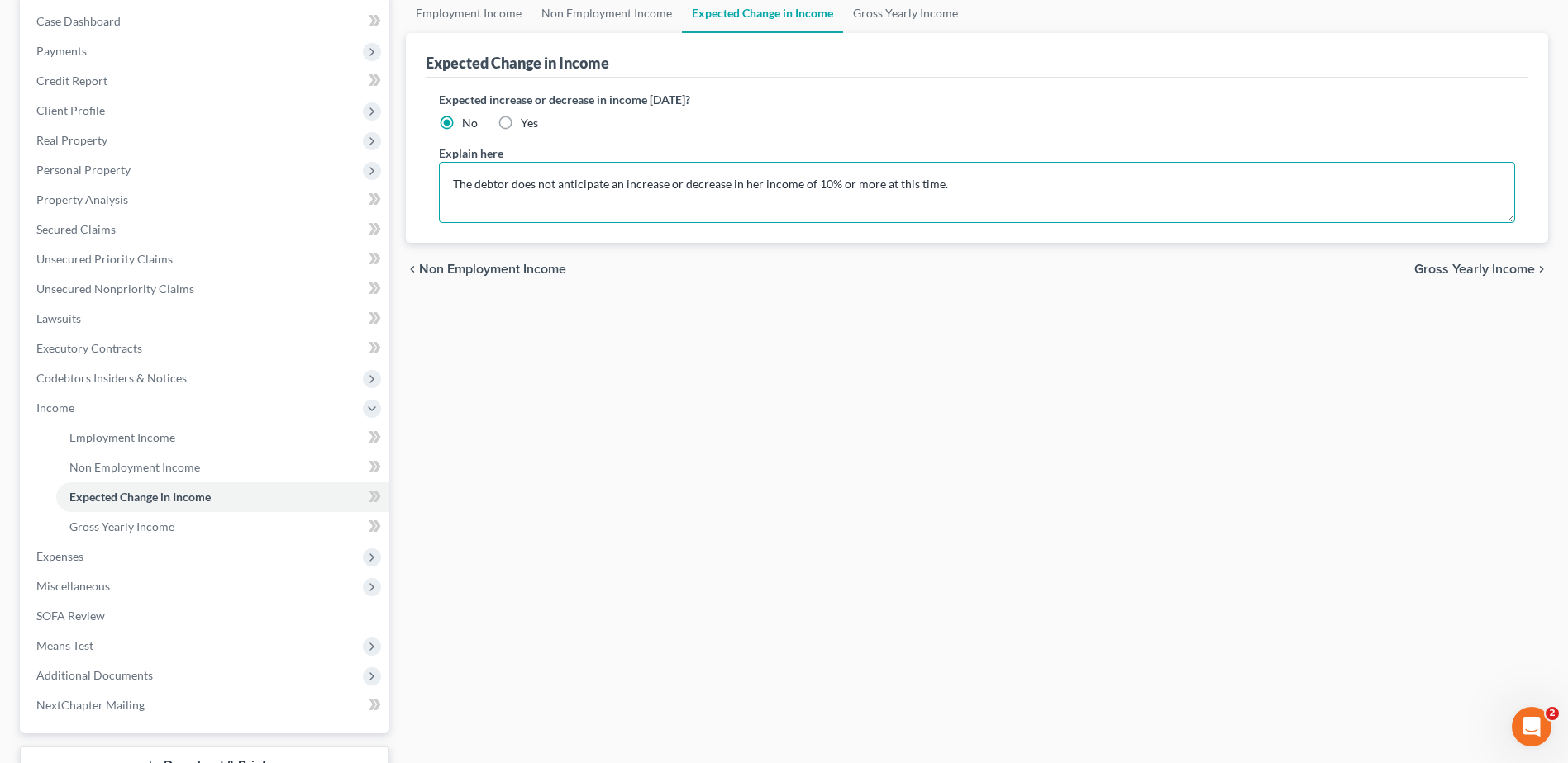
type textarea "The debtor does not anticipate an increase or decrease in her income of 10% or …"
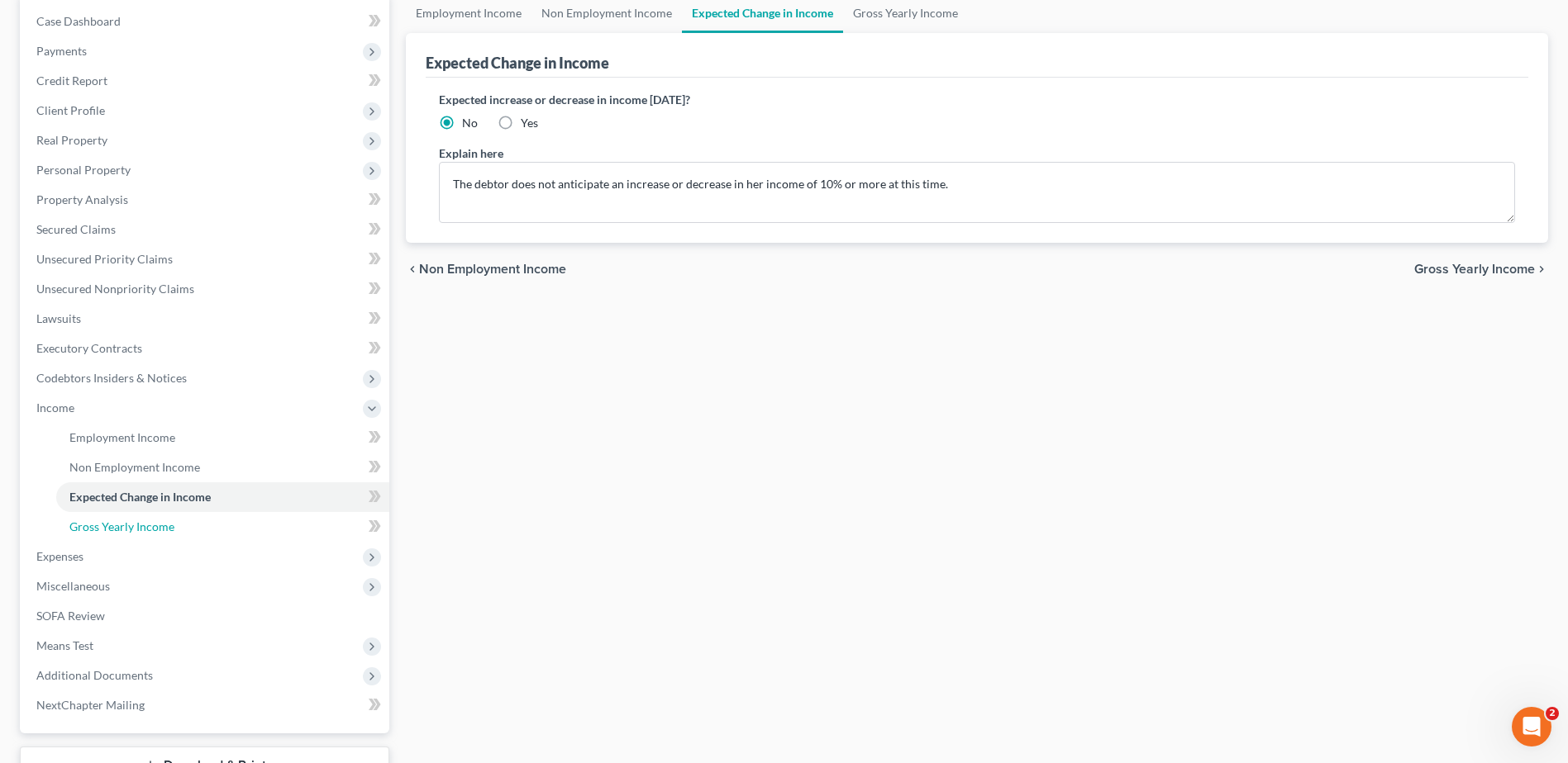
click at [178, 533] on link "Gross Yearly Income" at bounding box center [222, 526] width 333 height 30
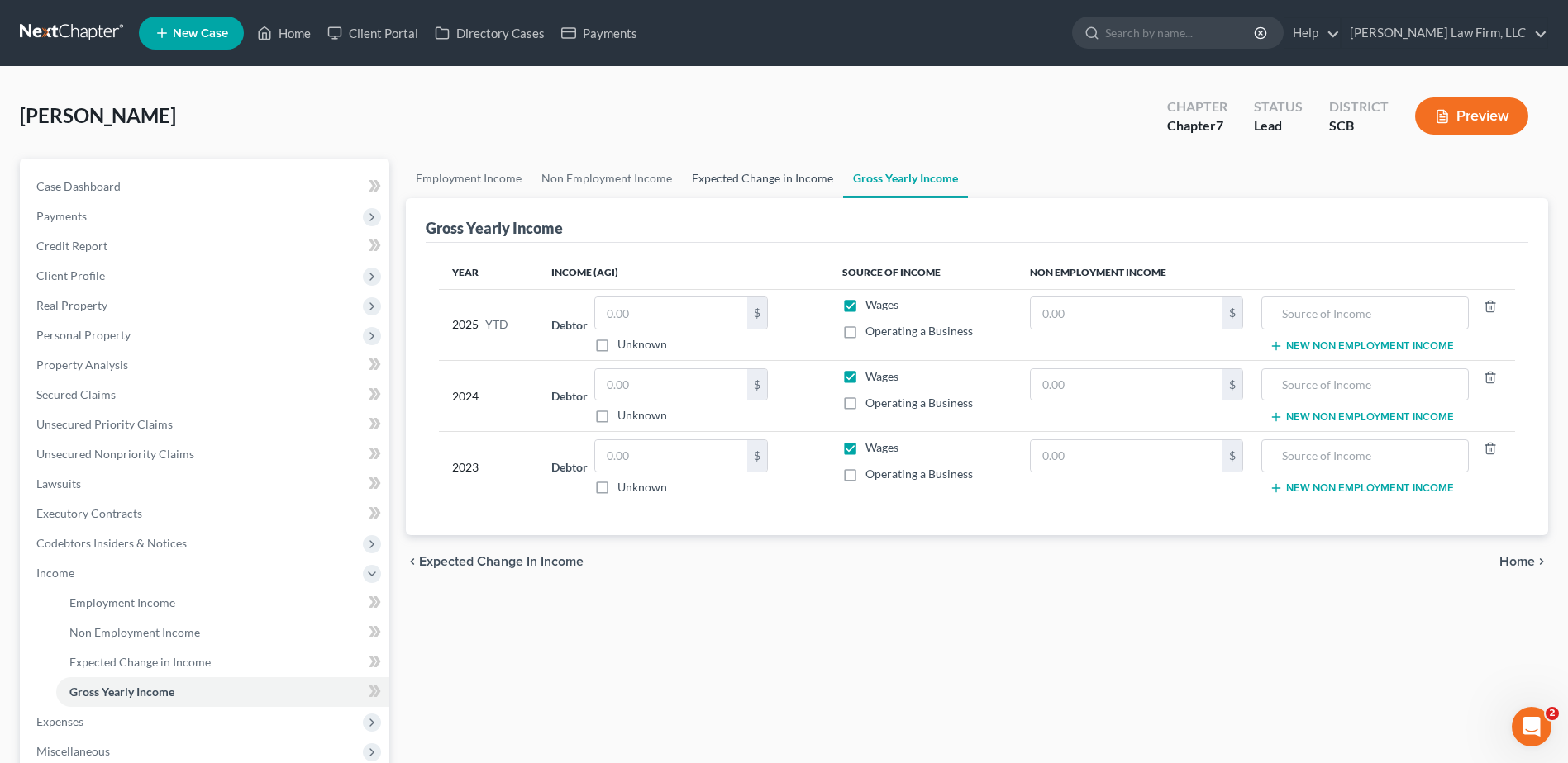
click at [768, 169] on link "Expected Change in Income" at bounding box center [761, 178] width 161 height 39
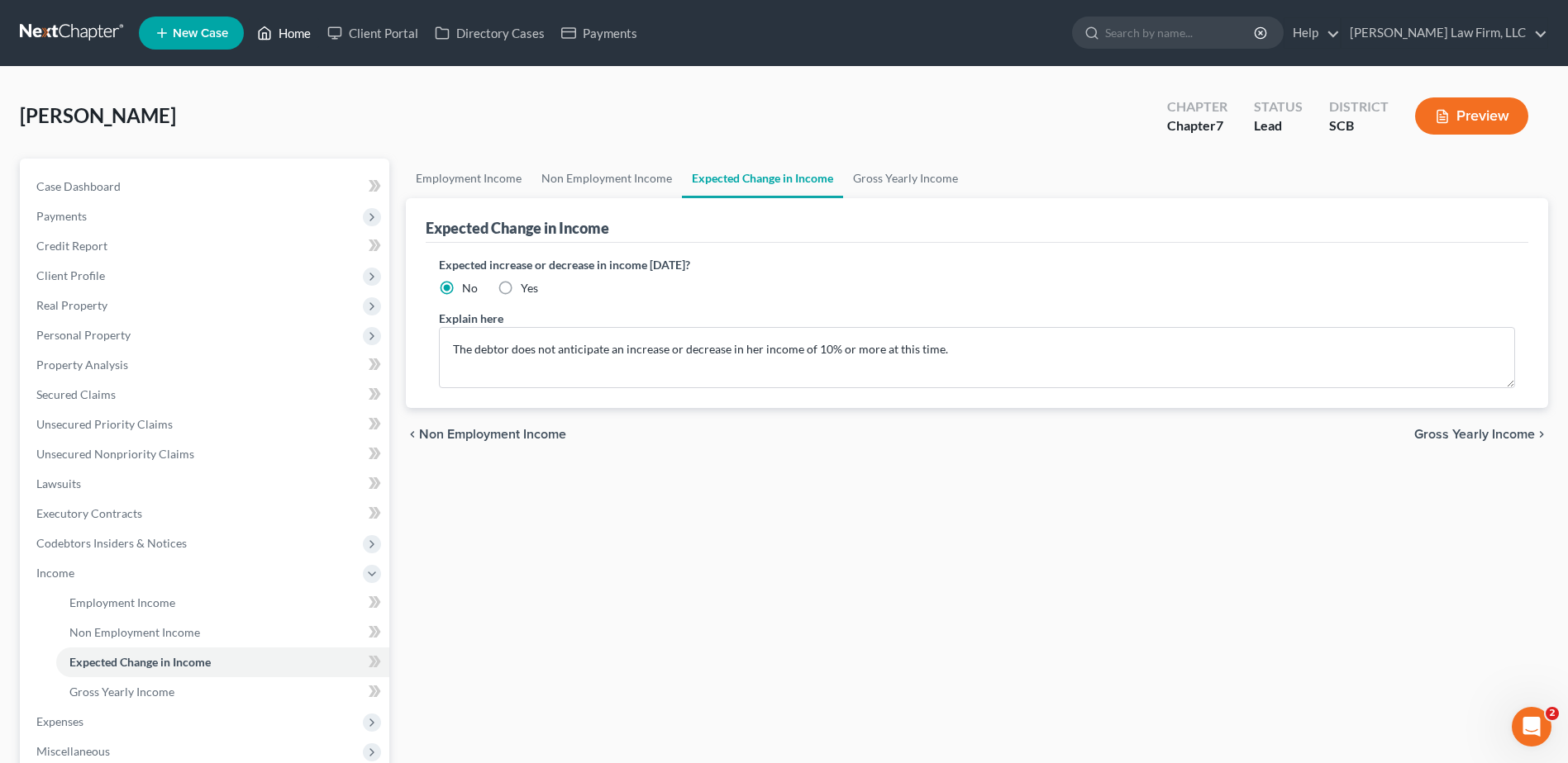
click at [282, 25] on link "Home" at bounding box center [283, 33] width 70 height 30
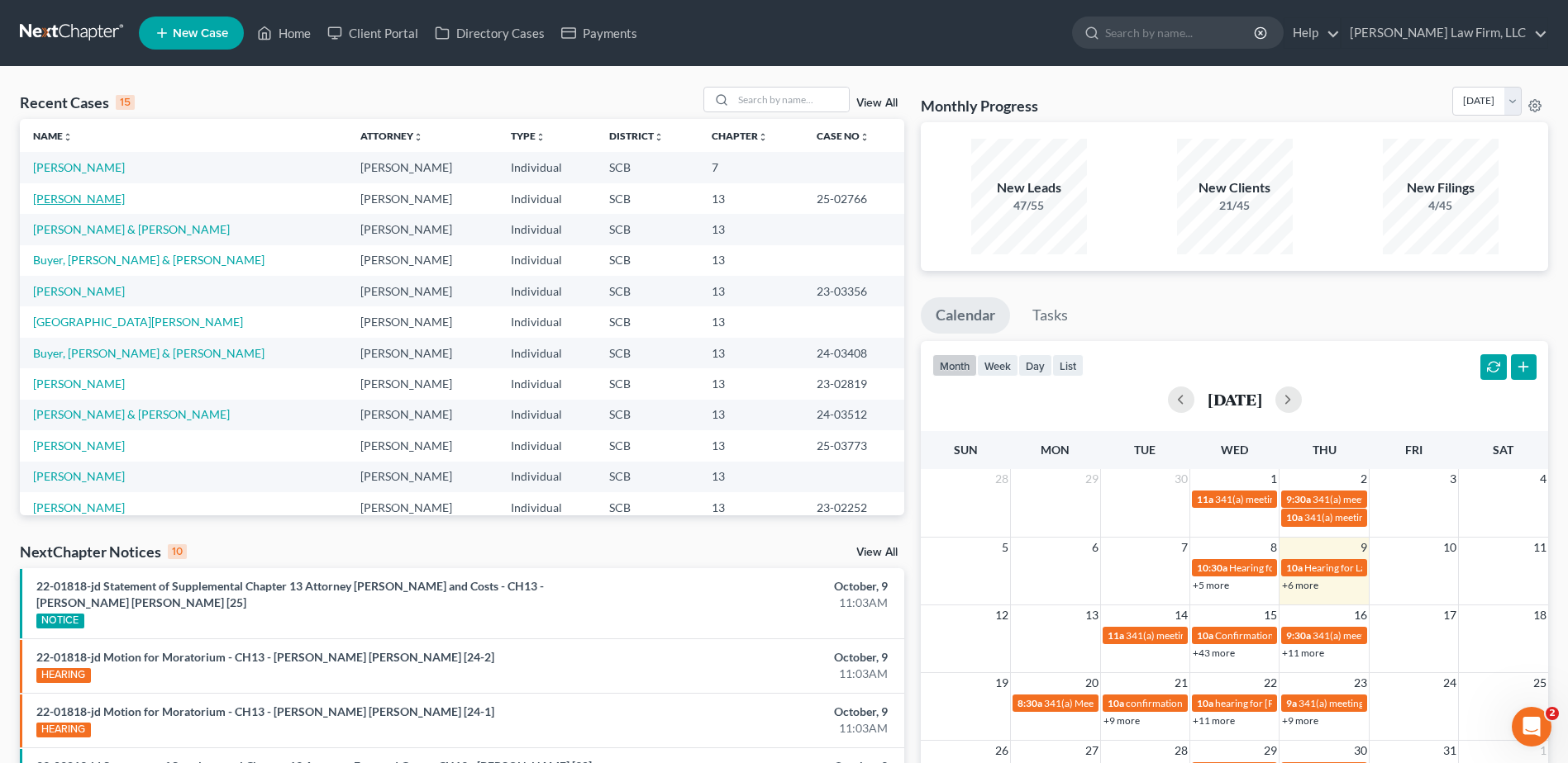
click at [78, 197] on link "Williams, Heidi" at bounding box center [78, 198] width 91 height 14
select select "0"
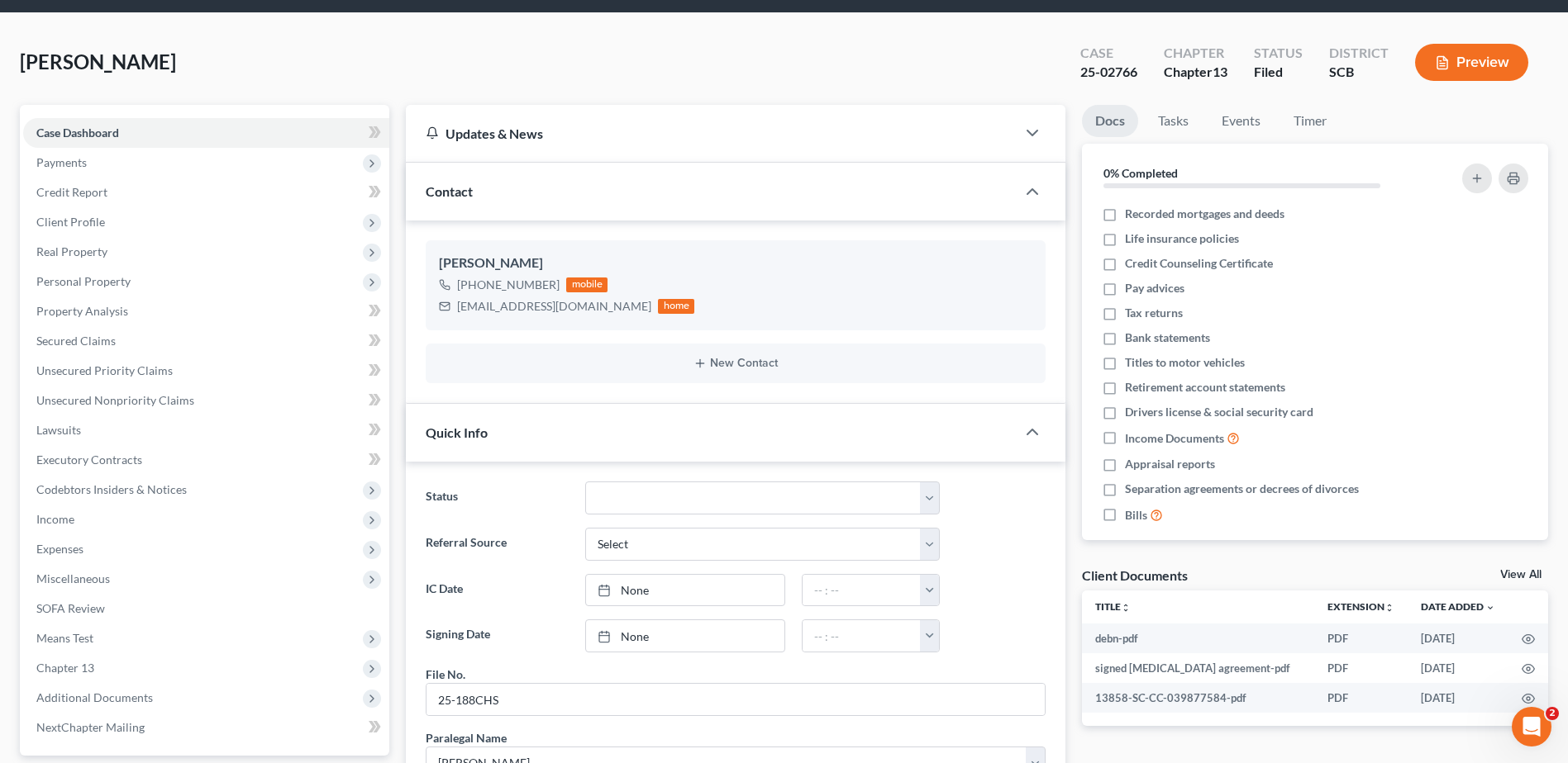
scroll to position [83, 0]
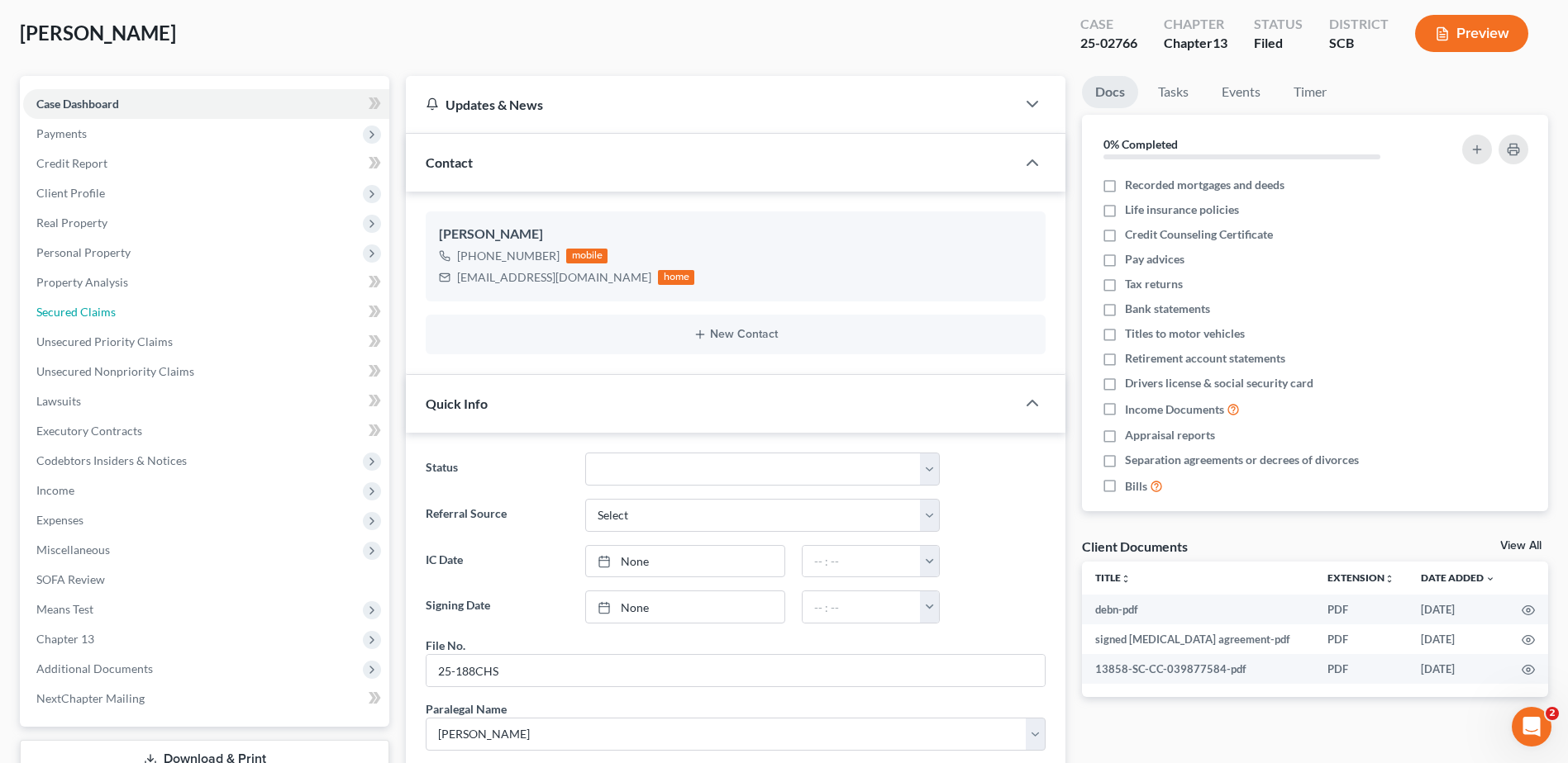
click at [95, 321] on link "Secured Claims" at bounding box center [206, 312] width 366 height 30
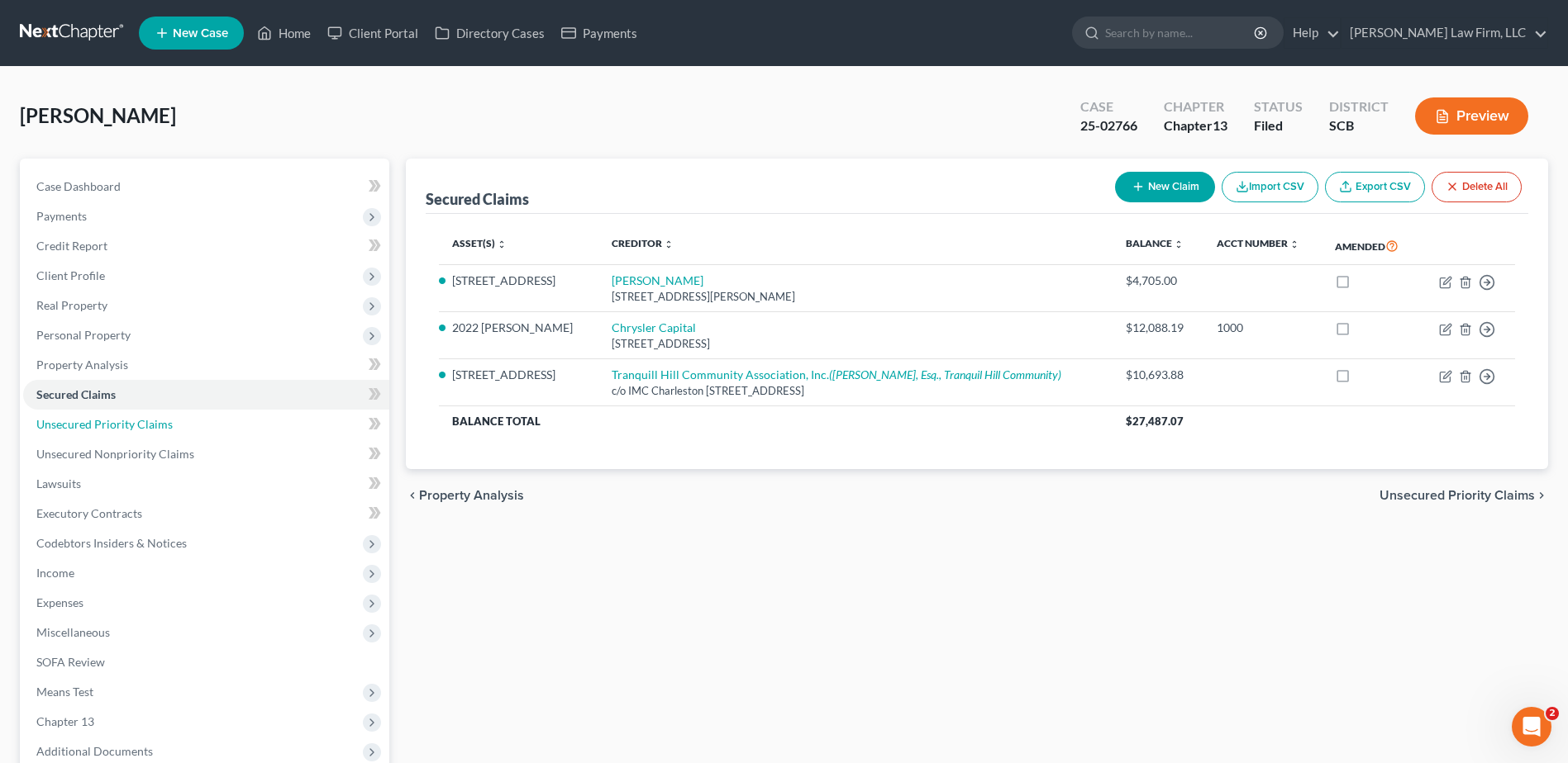
click at [121, 418] on span "Unsecured Priority Claims" at bounding box center [105, 424] width 137 height 14
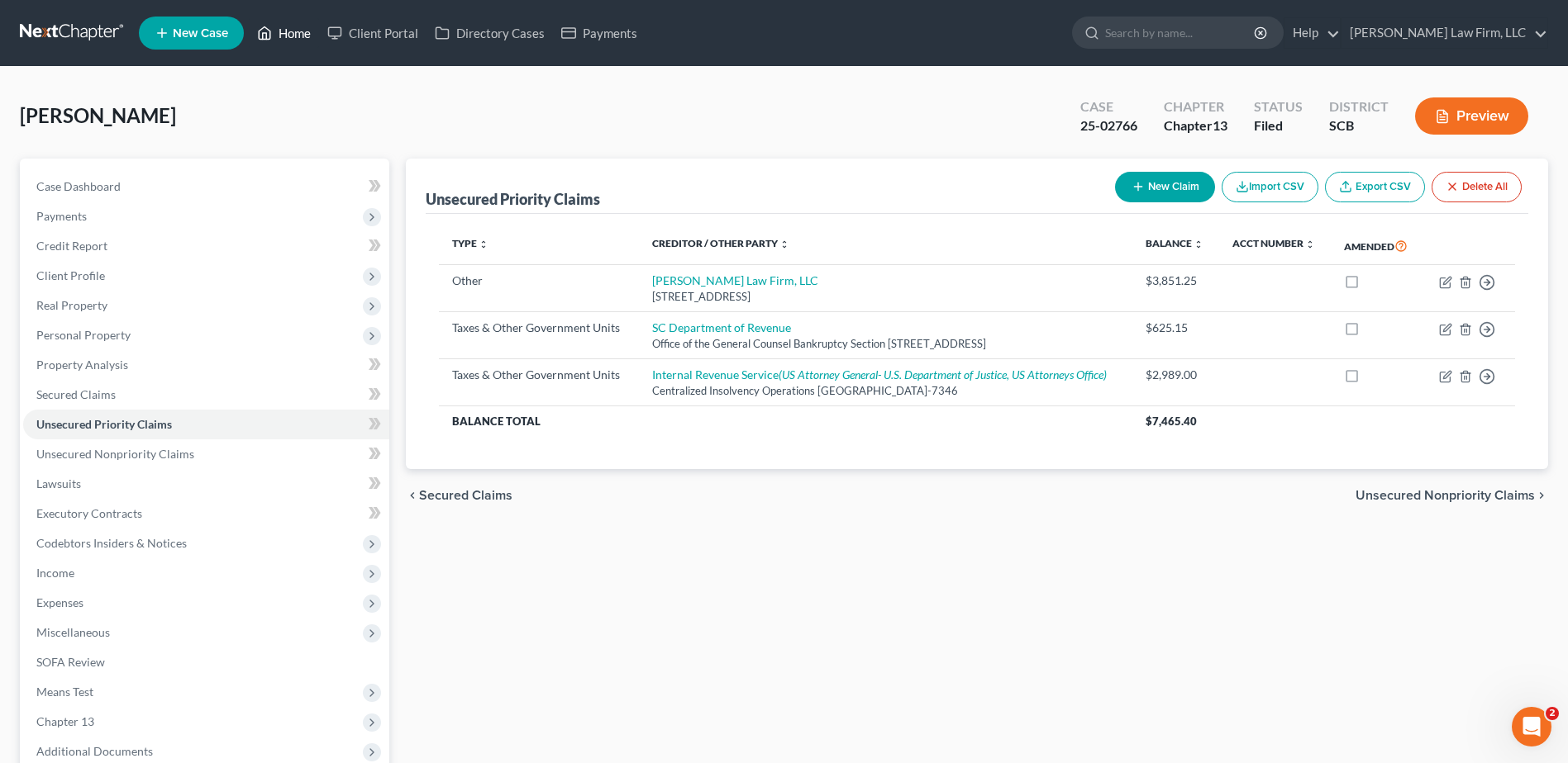
click at [311, 29] on link "Home" at bounding box center [283, 33] width 70 height 30
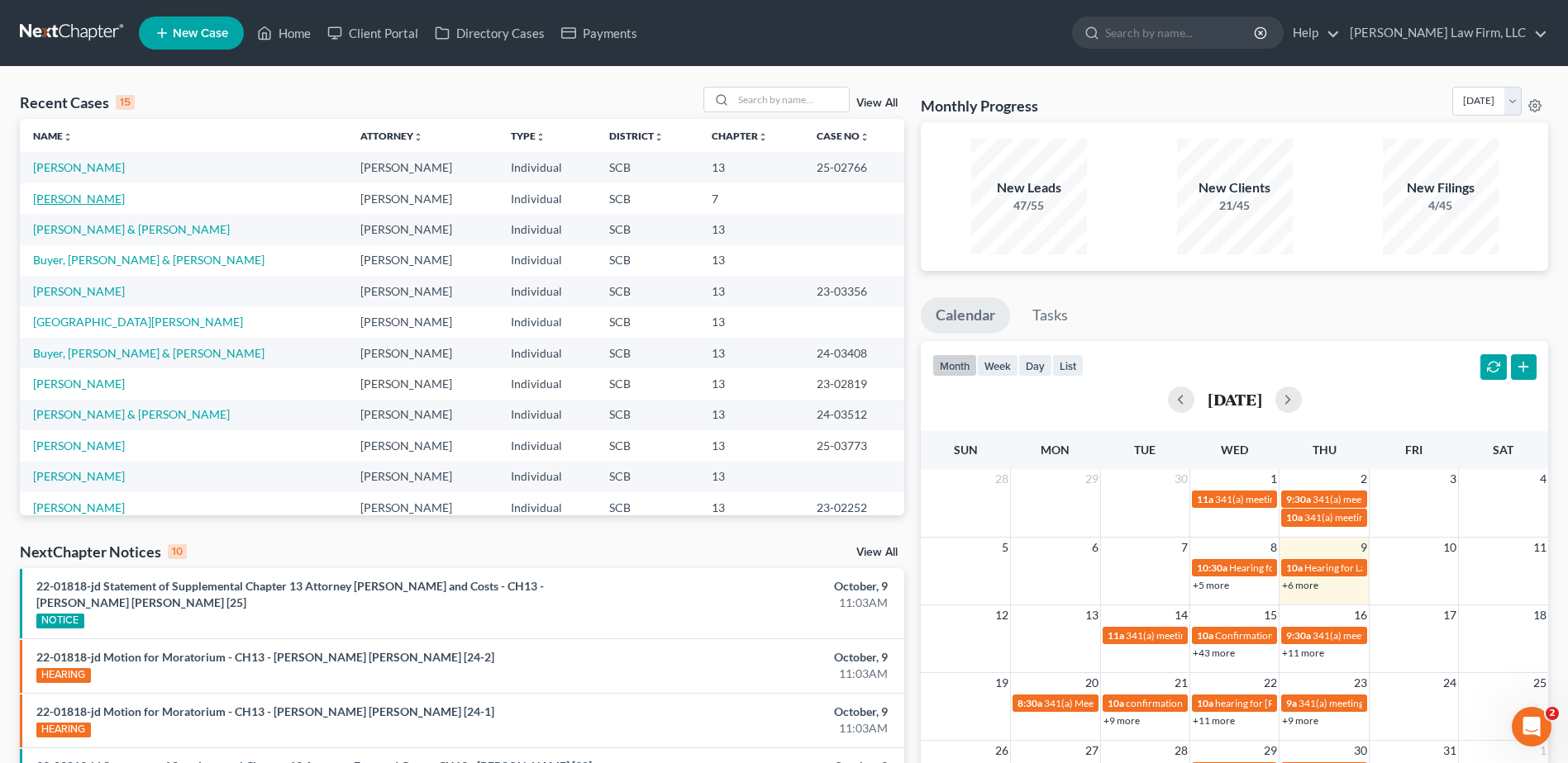
click at [96, 199] on link "Nowell, Laurina" at bounding box center [78, 198] width 91 height 14
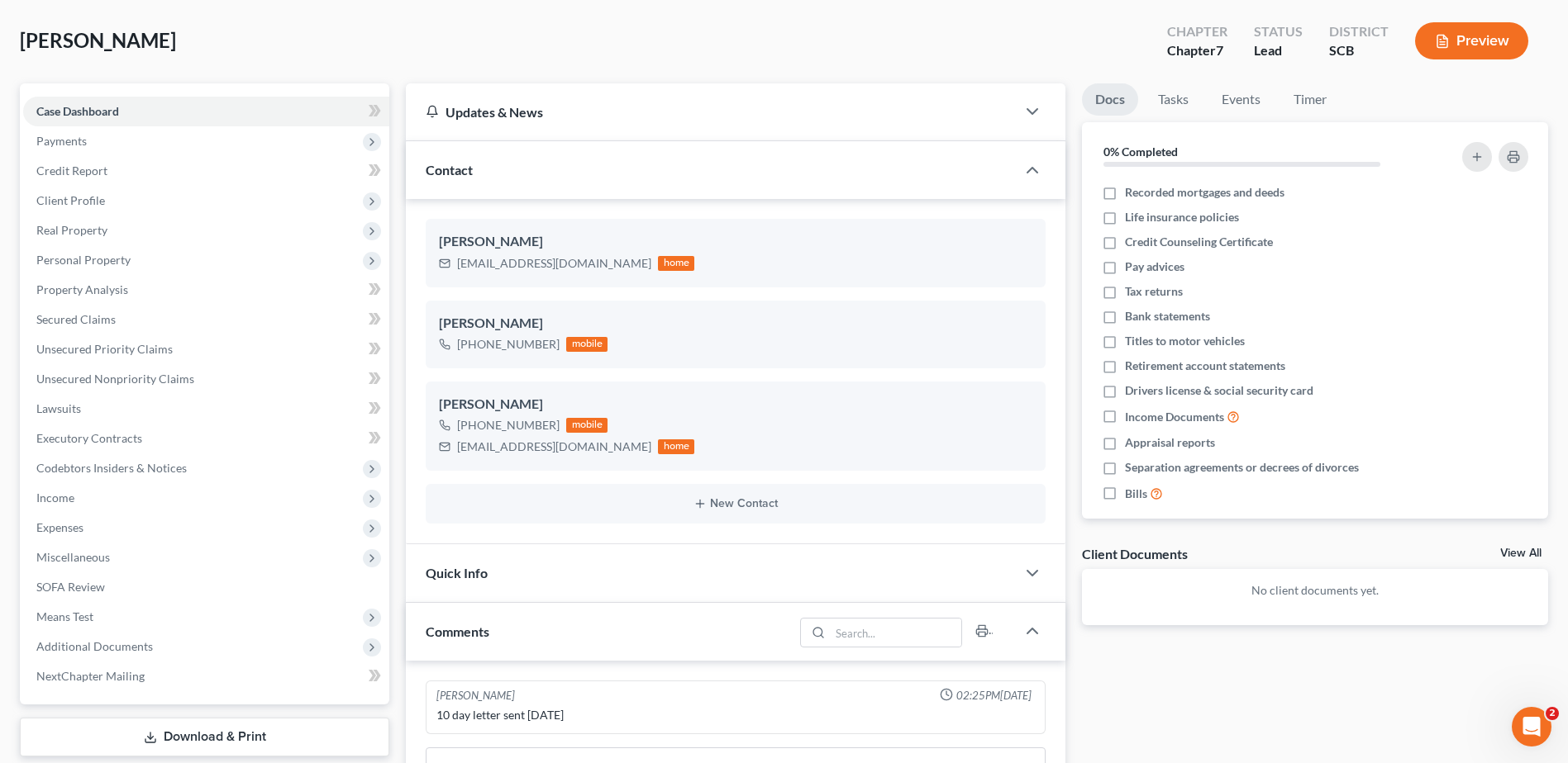
scroll to position [165, 0]
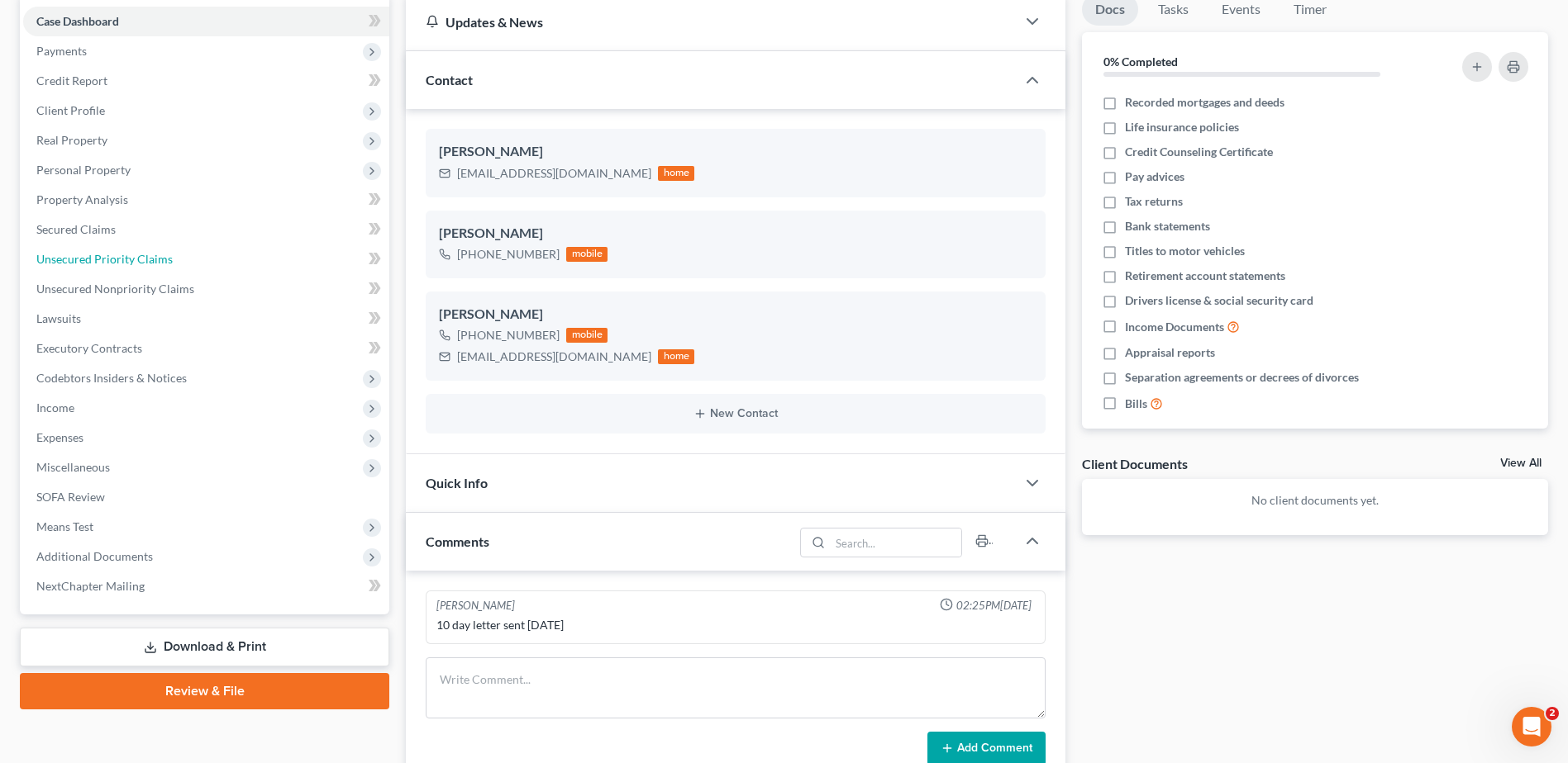
click at [110, 261] on span "Unsecured Priority Claims" at bounding box center [105, 259] width 137 height 14
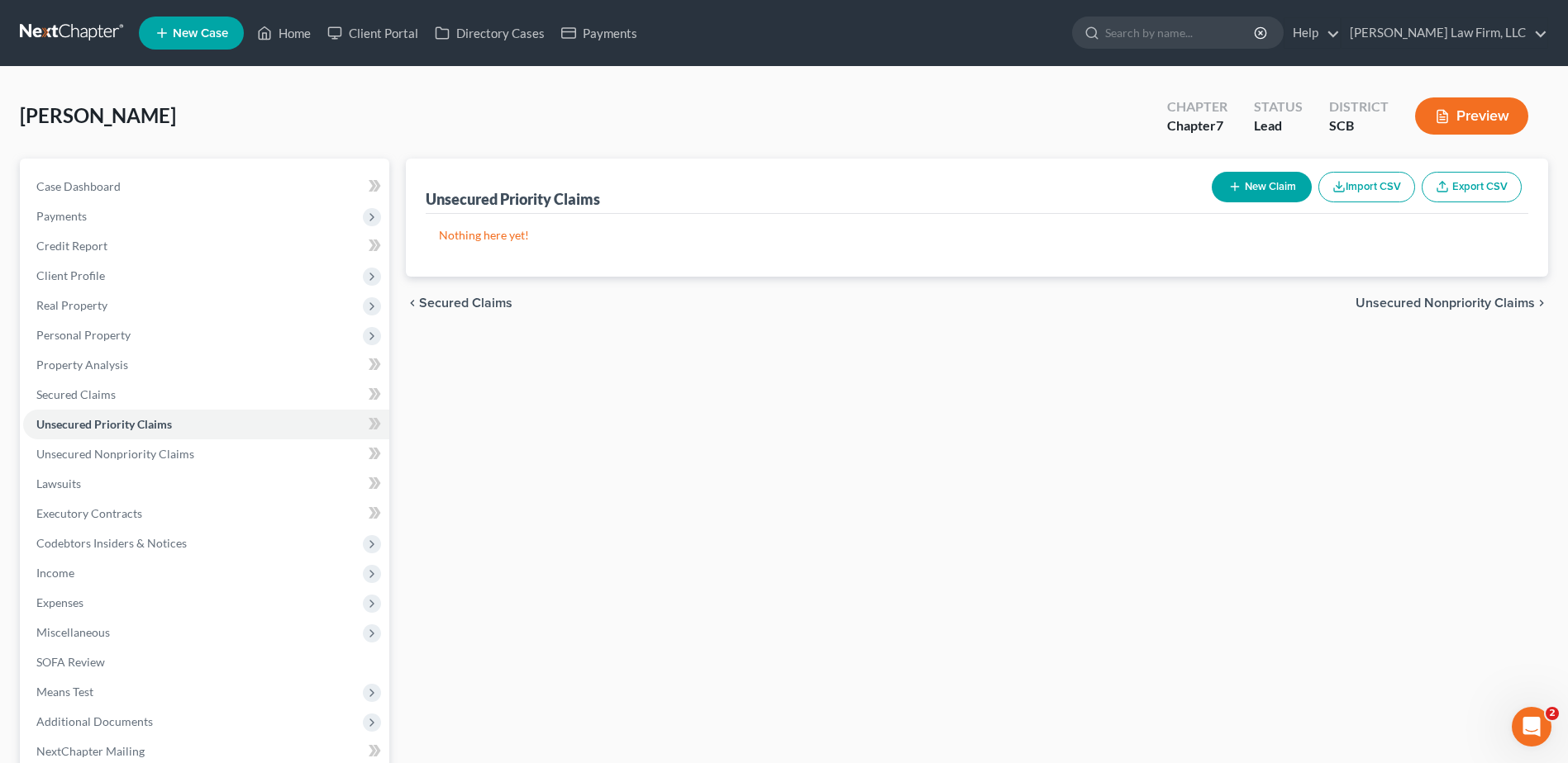
click at [1256, 195] on button "New Claim" at bounding box center [1262, 188] width 100 height 31
select select "0"
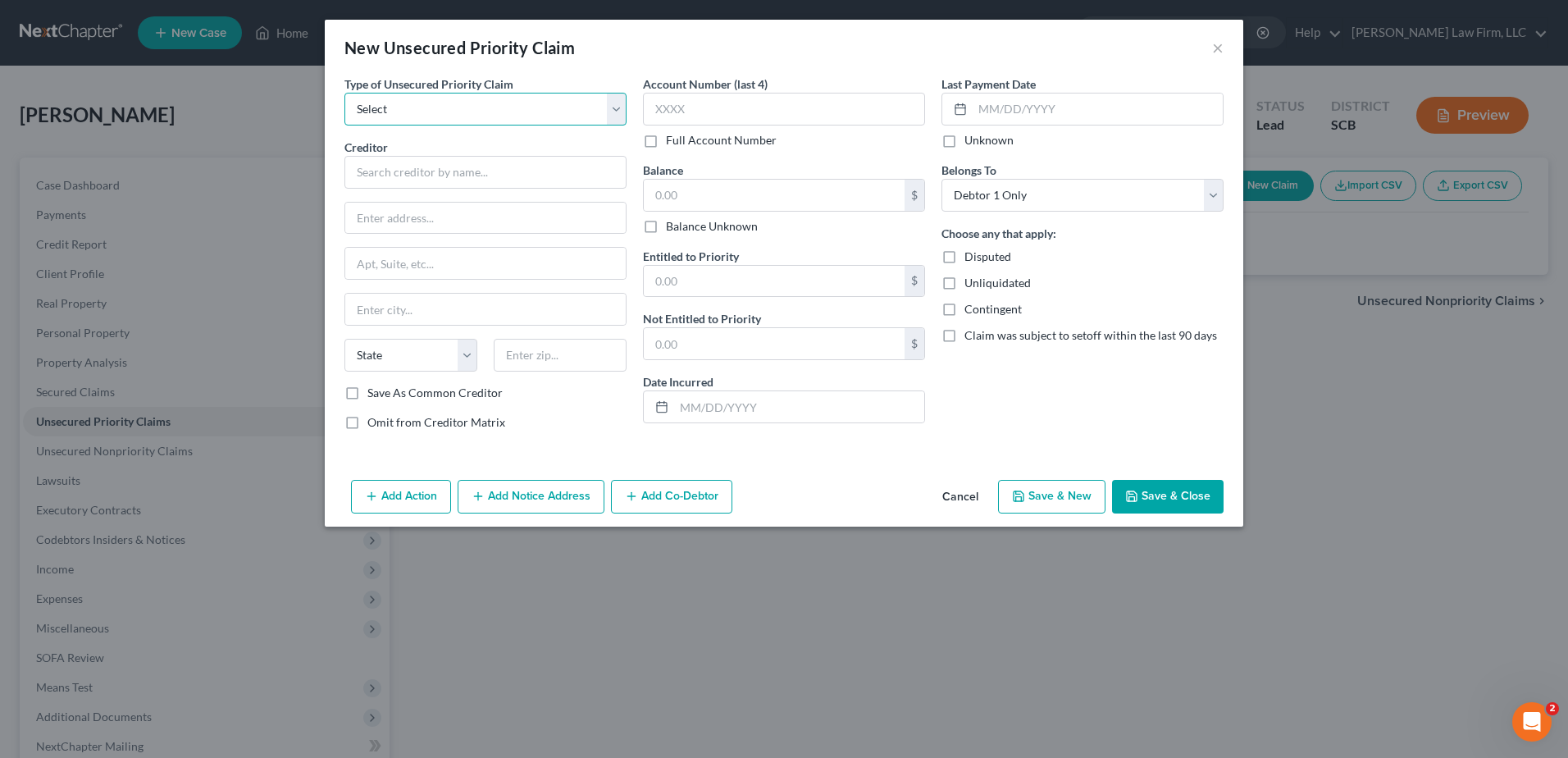
click at [521, 106] on select "Select Taxes & Other Government Units Domestic Support Obligations Extensions o…" at bounding box center [485, 109] width 282 height 32
select select "0"
click at [345, 93] on select "Select Taxes & Other Government Units Domestic Support Obligations Extensions o…" at bounding box center [485, 109] width 282 height 32
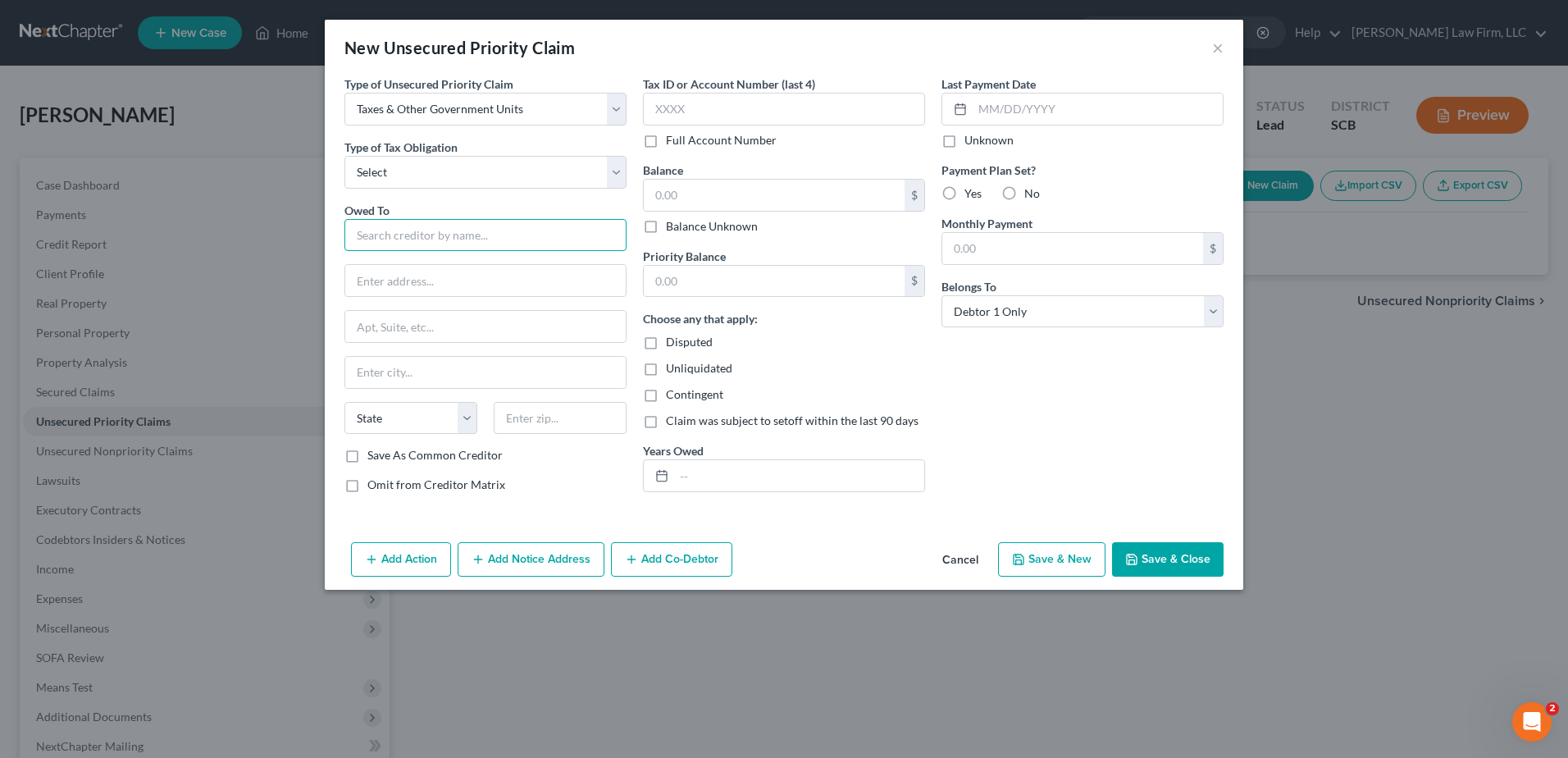
click at [470, 245] on input "text" at bounding box center [485, 235] width 282 height 32
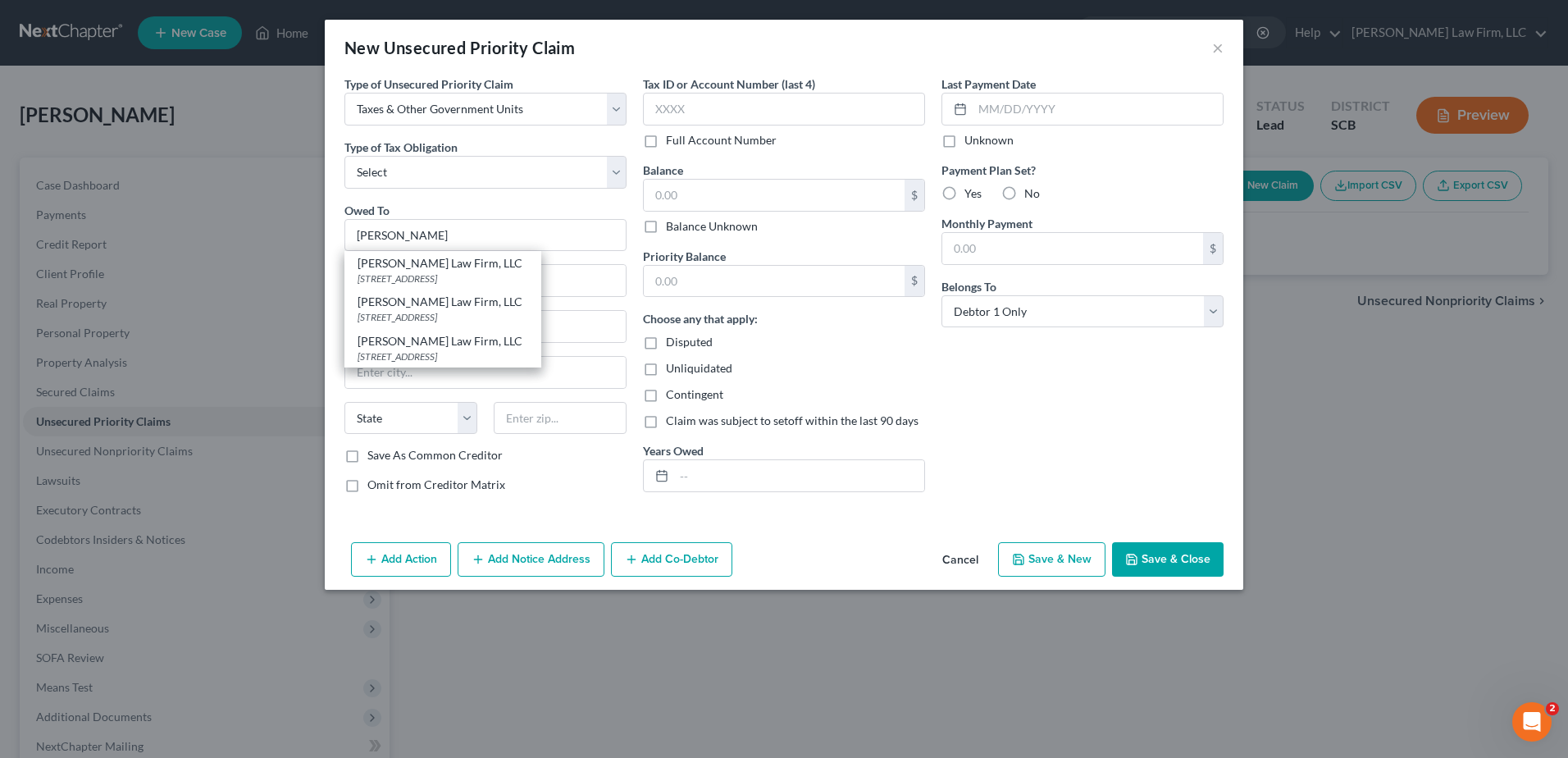
click at [481, 363] on div "1901 Assembly Street Suite 360, Columbia, SC 29201" at bounding box center [442, 357] width 171 height 14
type input "Meredith Law Firm, LLC"
type input "1901 Assembly Street"
type input "Suite 360"
type input "Columbia"
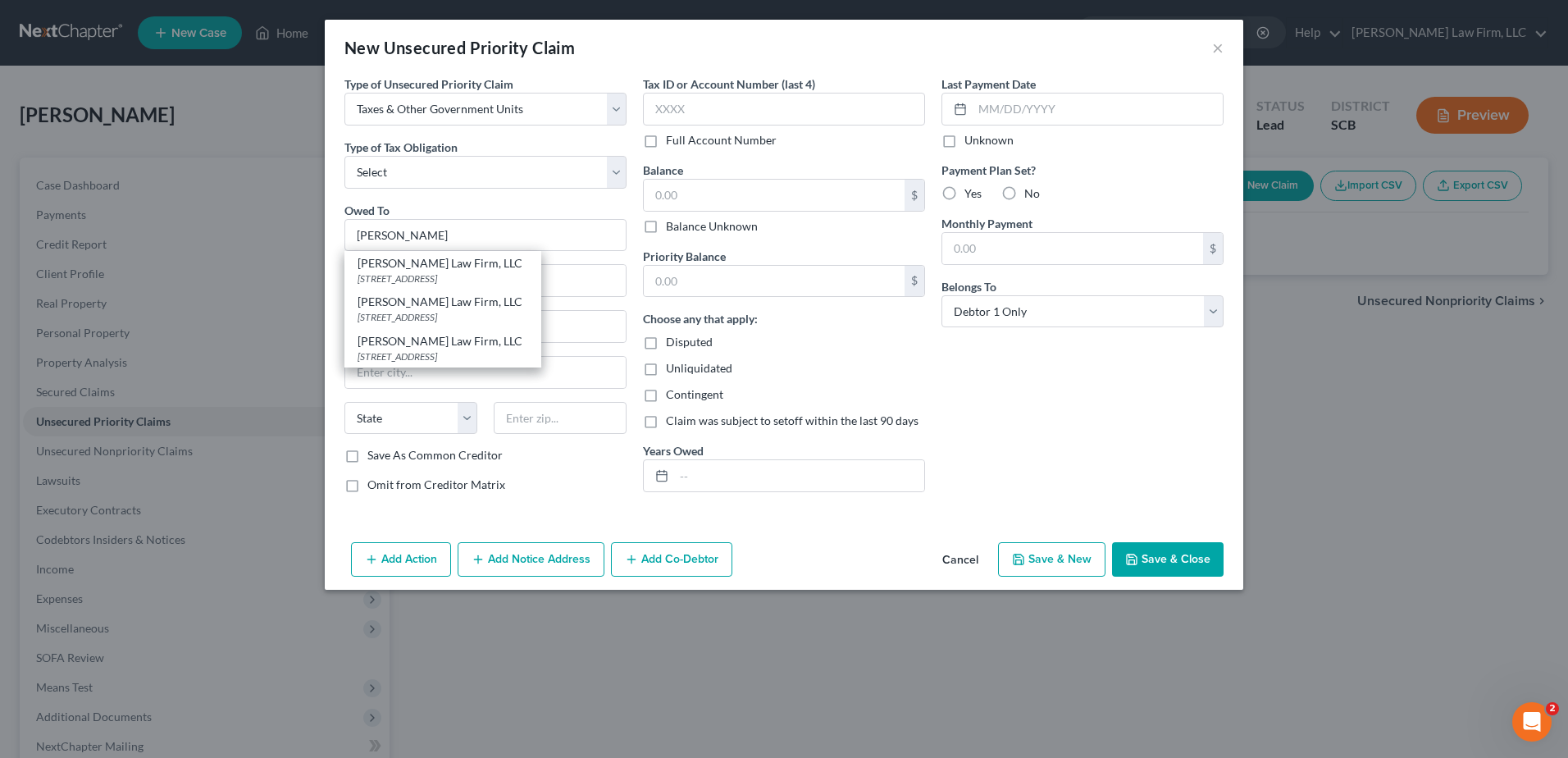
select select "42"
type input "29201"
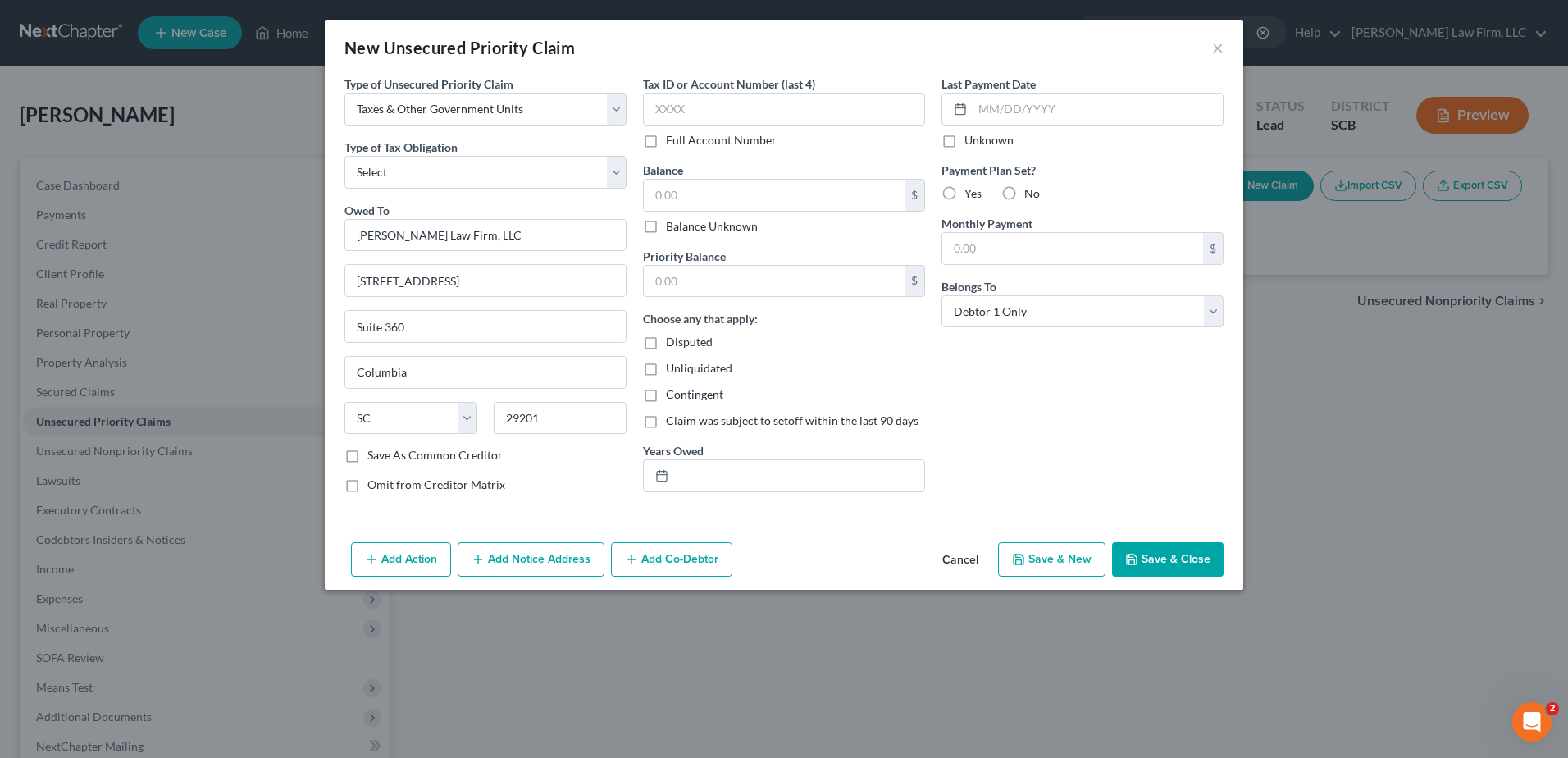
click at [1167, 553] on button "Save & Close" at bounding box center [1168, 559] width 112 height 34
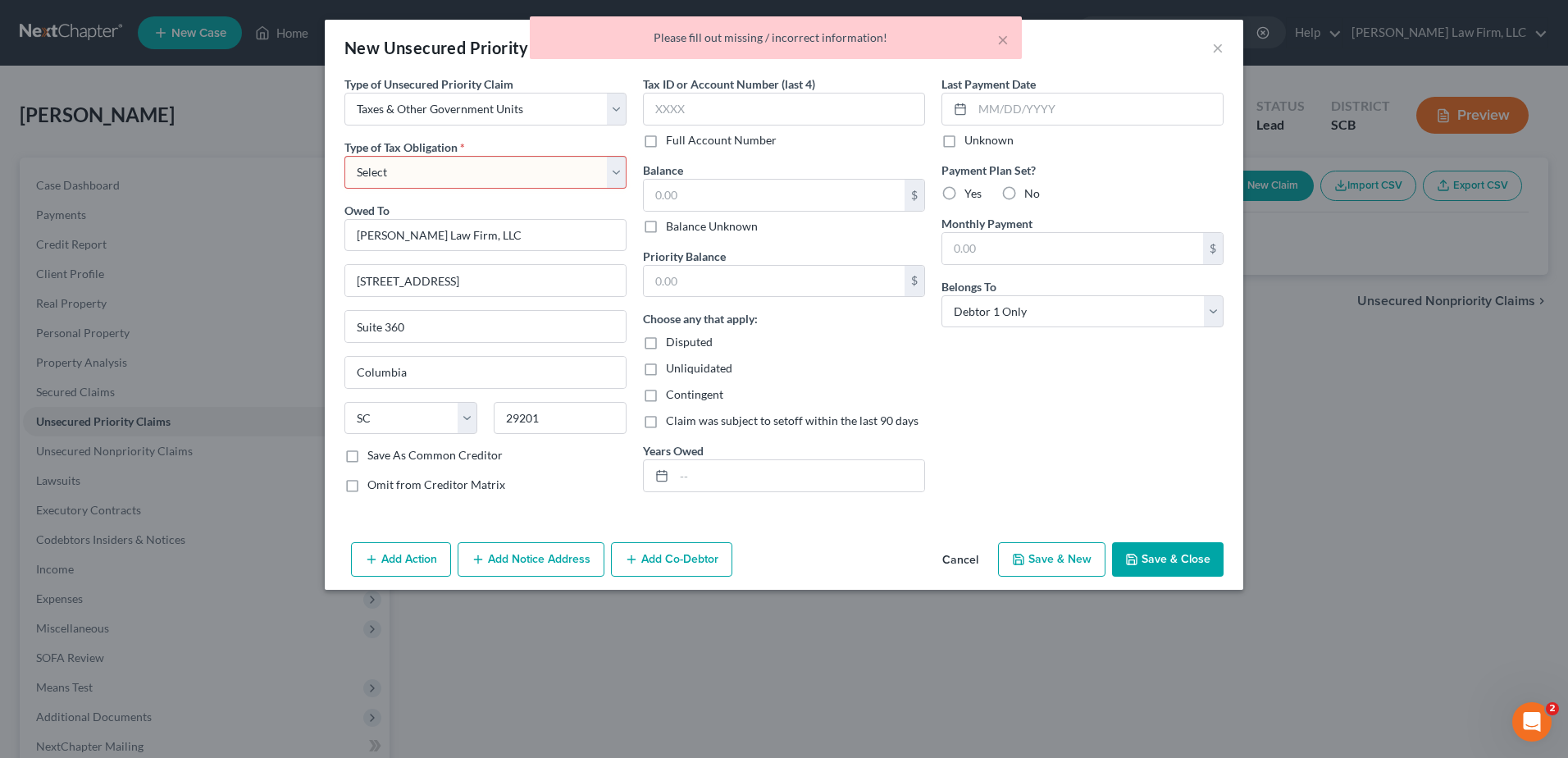
click at [612, 171] on select "Select Federal City State Franchise Tax Board Other" at bounding box center [485, 172] width 282 height 32
click at [616, 107] on select "Select Taxes & Other Government Units Domestic Support Obligations Extensions o…" at bounding box center [485, 109] width 282 height 32
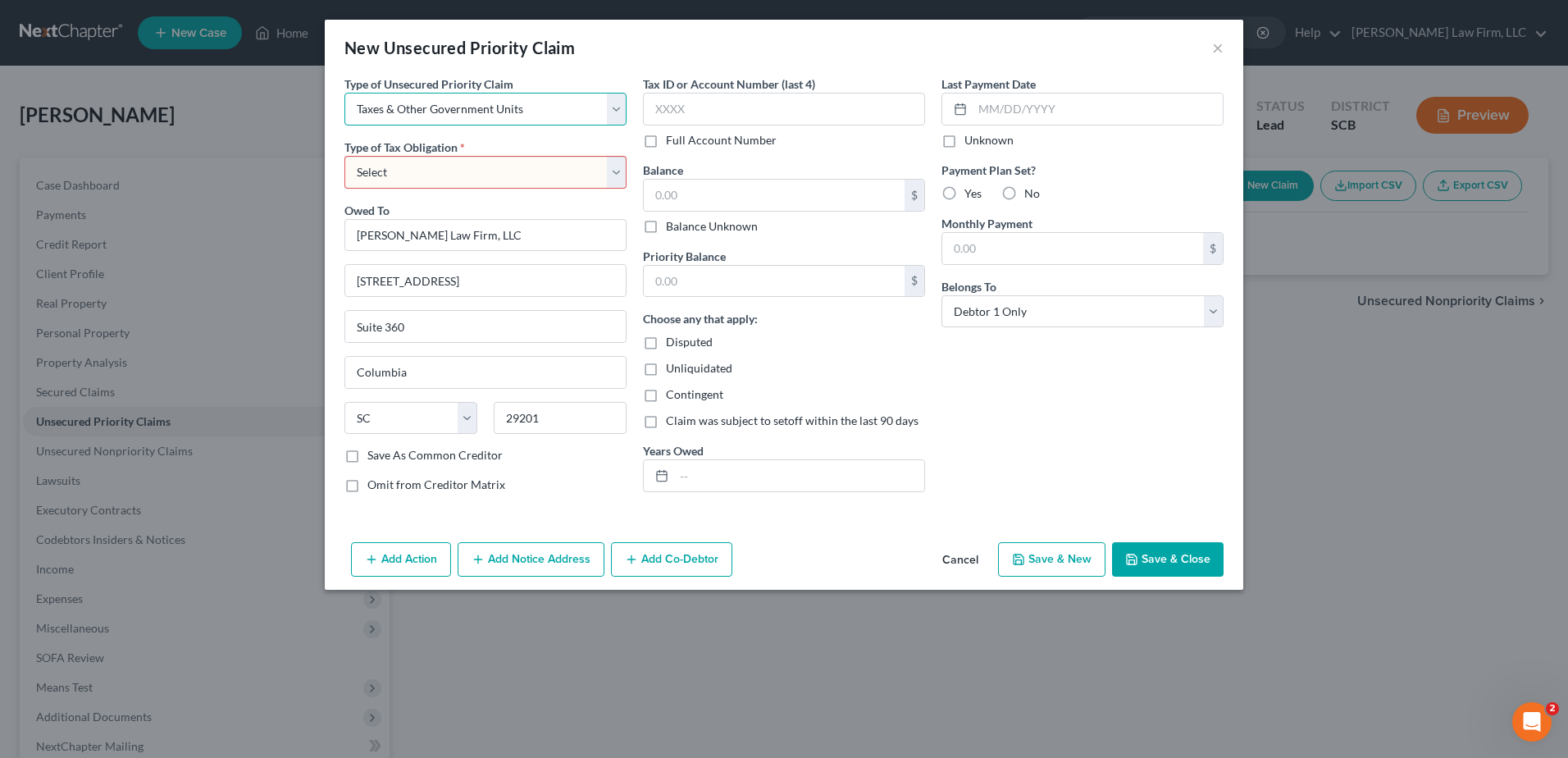
select select "9"
click at [345, 93] on select "Select Taxes & Other Government Units Domestic Support Obligations Extensions o…" at bounding box center [485, 109] width 282 height 32
select select "42"
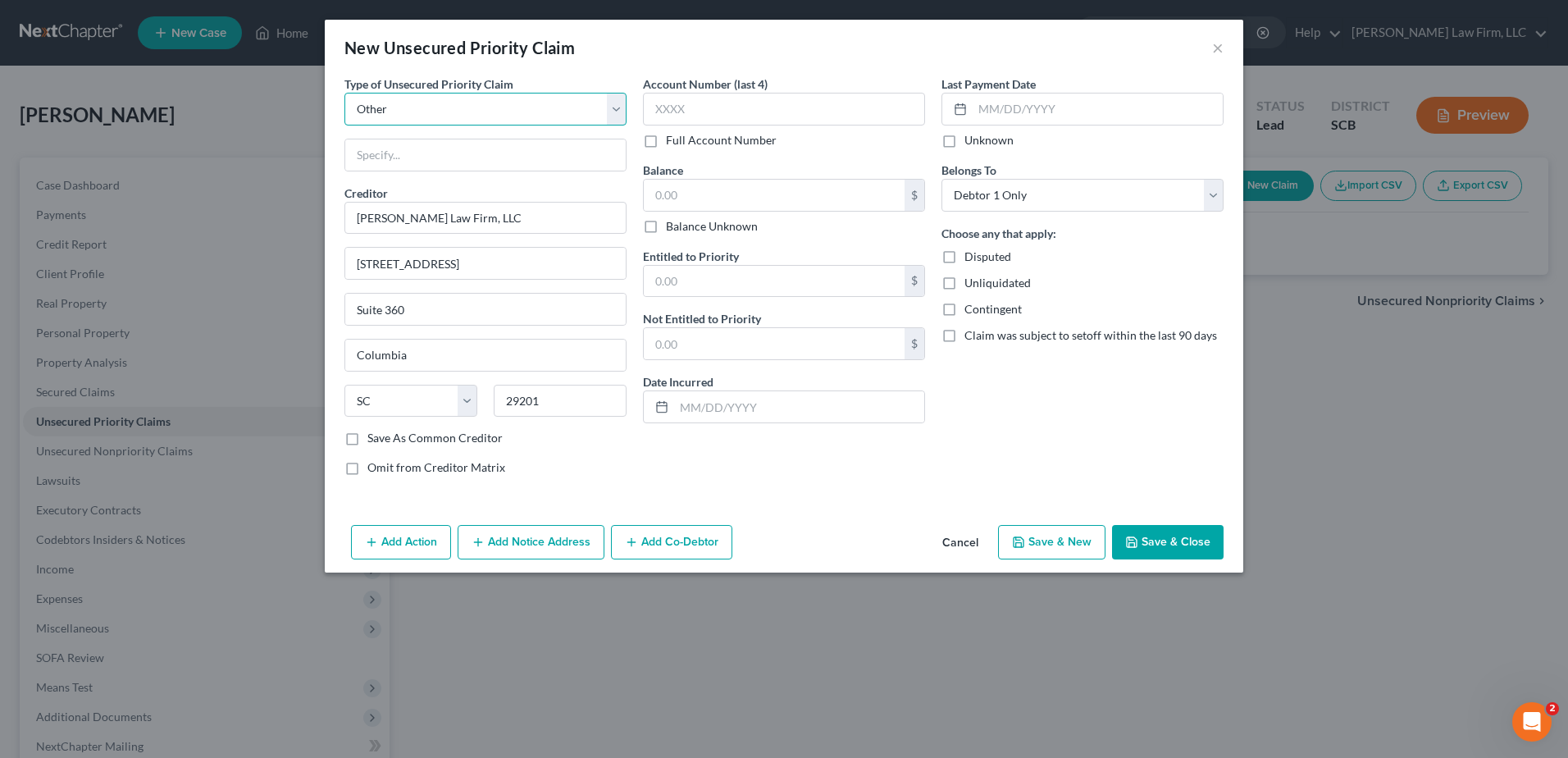
click at [613, 100] on select "Select Taxes & Other Government Units Domestic Support Obligations Extensions o…" at bounding box center [485, 109] width 282 height 32
click at [345, 93] on select "Select Taxes & Other Government Units Domestic Support Obligations Extensions o…" at bounding box center [485, 109] width 282 height 32
click at [1193, 545] on button "Save & Close" at bounding box center [1168, 542] width 112 height 34
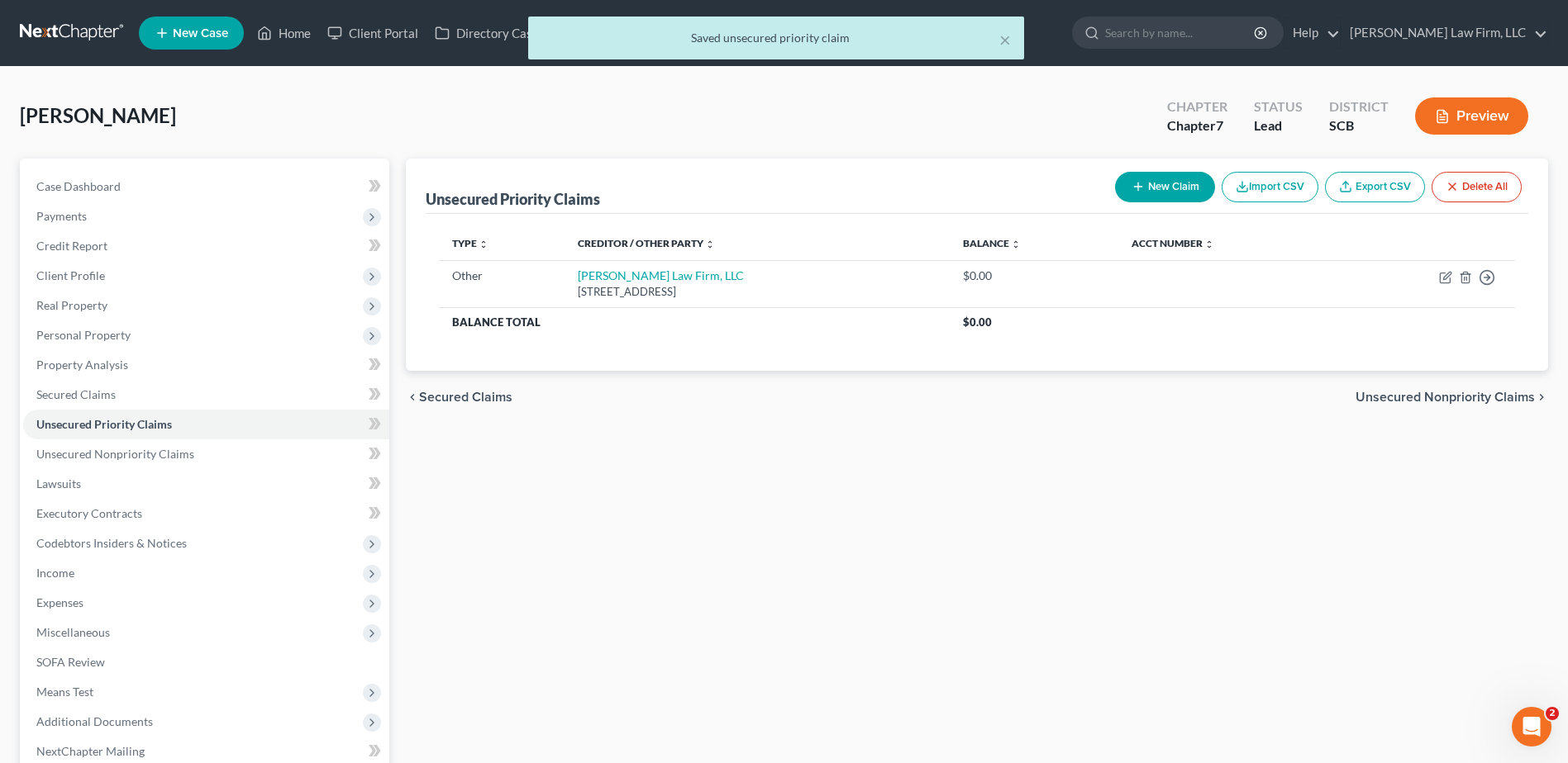
click at [1153, 184] on button "New Claim" at bounding box center [1165, 188] width 100 height 31
select select "0"
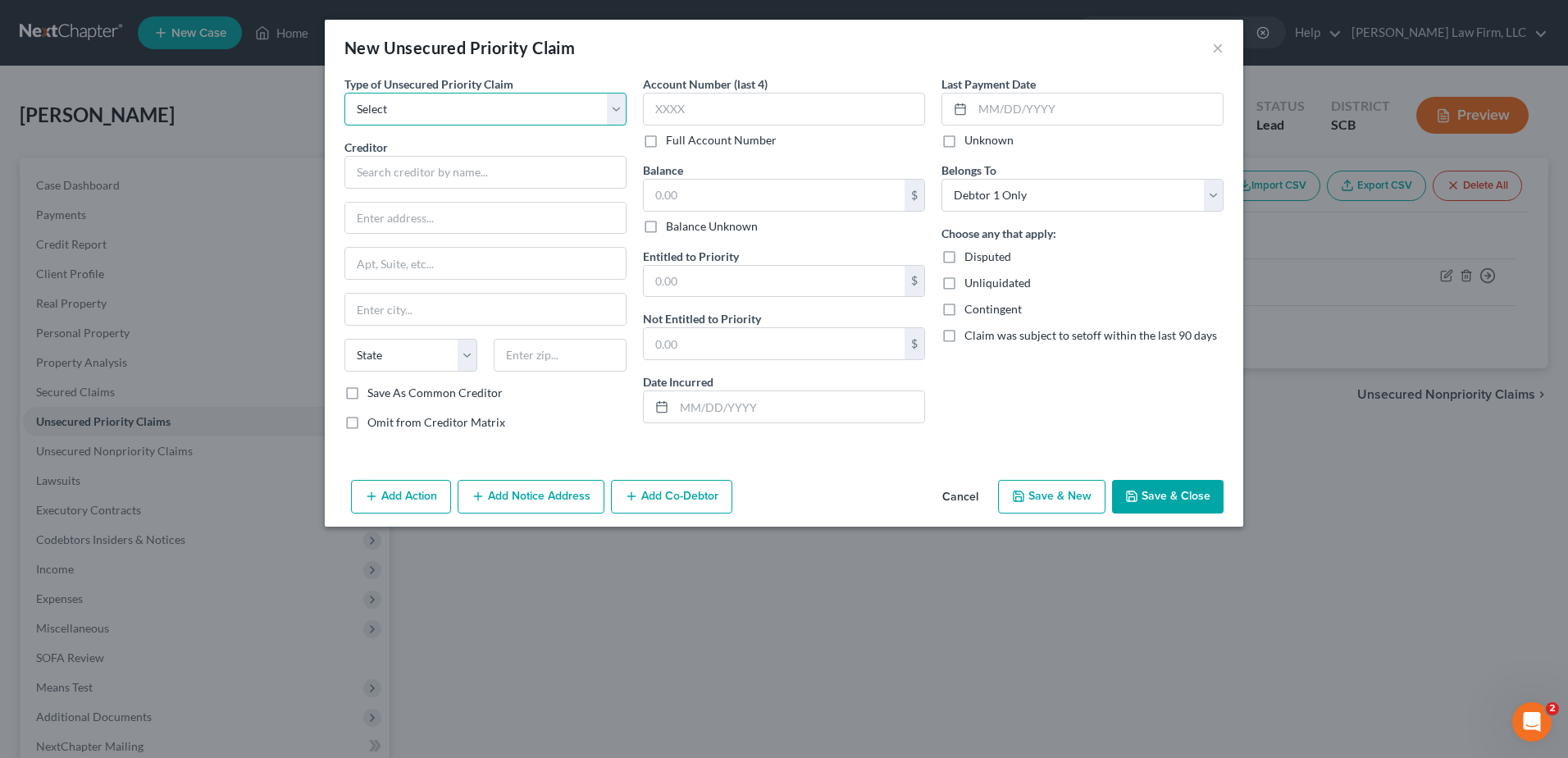
click at [520, 113] on select "Select Taxes & Other Government Units Domestic Support Obligations Extensions o…" at bounding box center [485, 109] width 282 height 32
select select "0"
click at [345, 93] on select "Select Taxes & Other Government Units Domestic Support Obligations Extensions o…" at bounding box center [485, 109] width 282 height 32
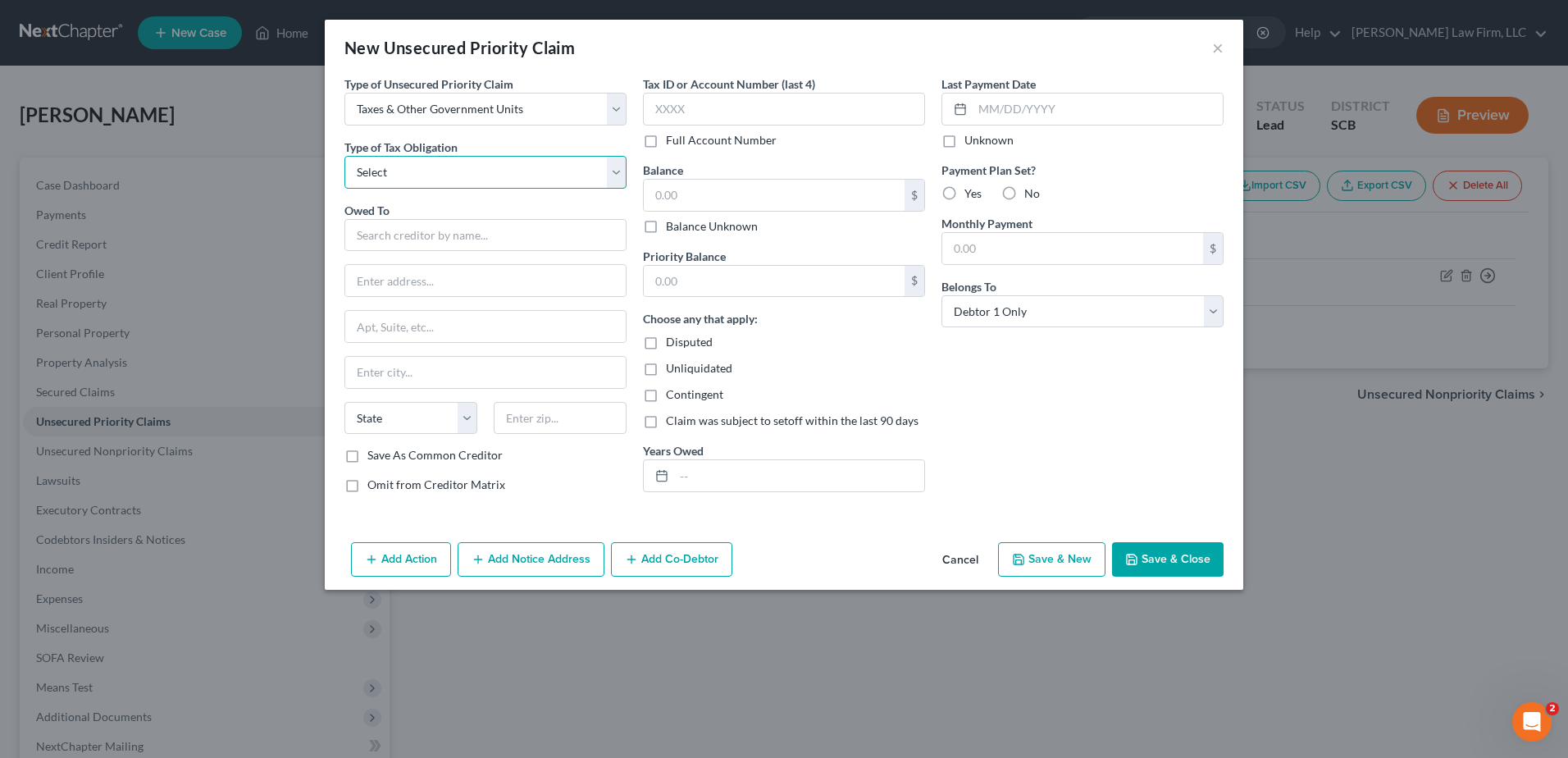
click at [459, 171] on select "Select Federal City State Franchise Tax Board Other" at bounding box center [485, 172] width 282 height 32
select select "0"
click at [345, 156] on select "Select Federal City State Franchise Tax Board Other" at bounding box center [485, 172] width 282 height 32
click at [457, 240] on input "text" at bounding box center [485, 235] width 282 height 32
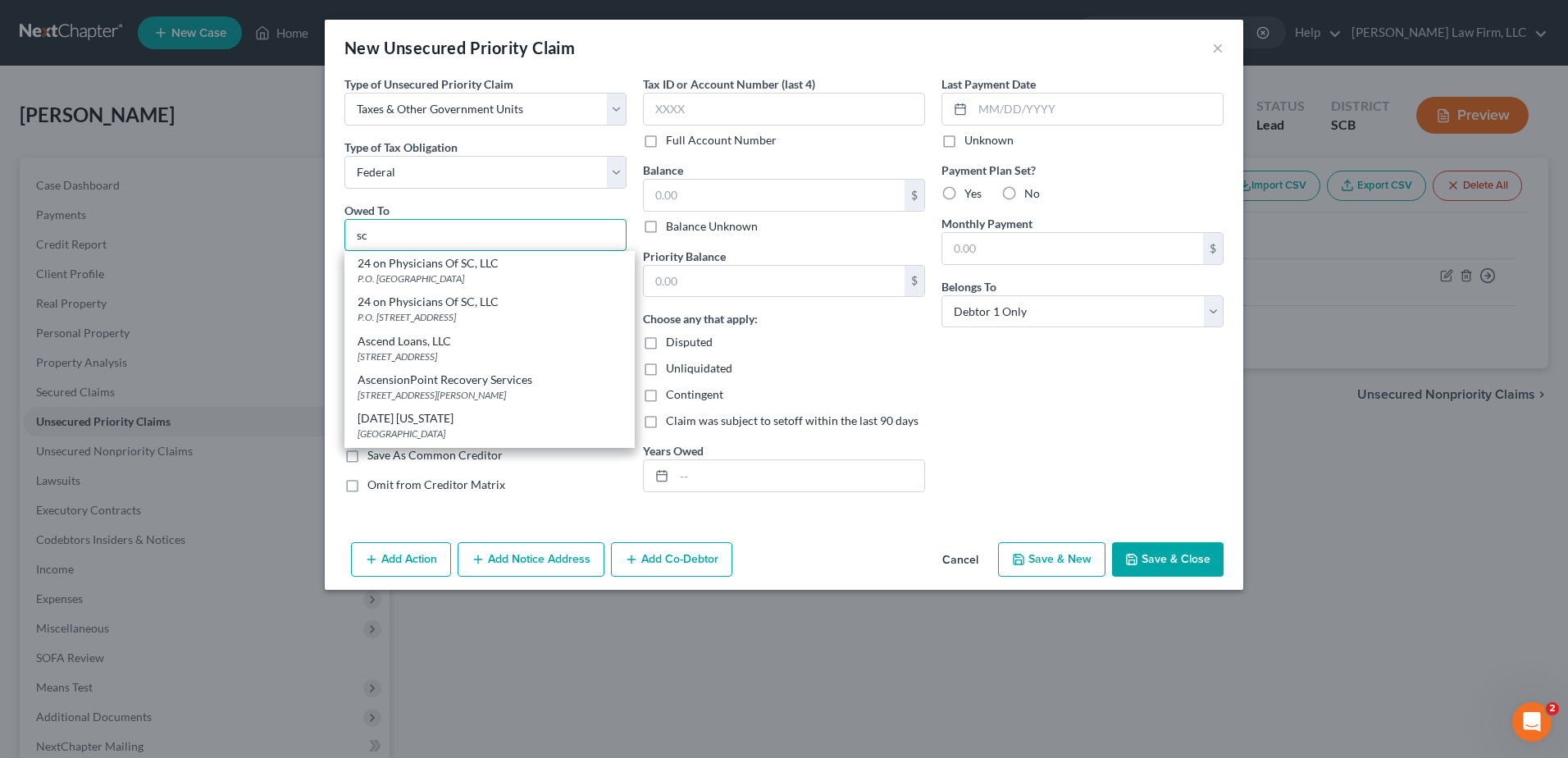
type input "s"
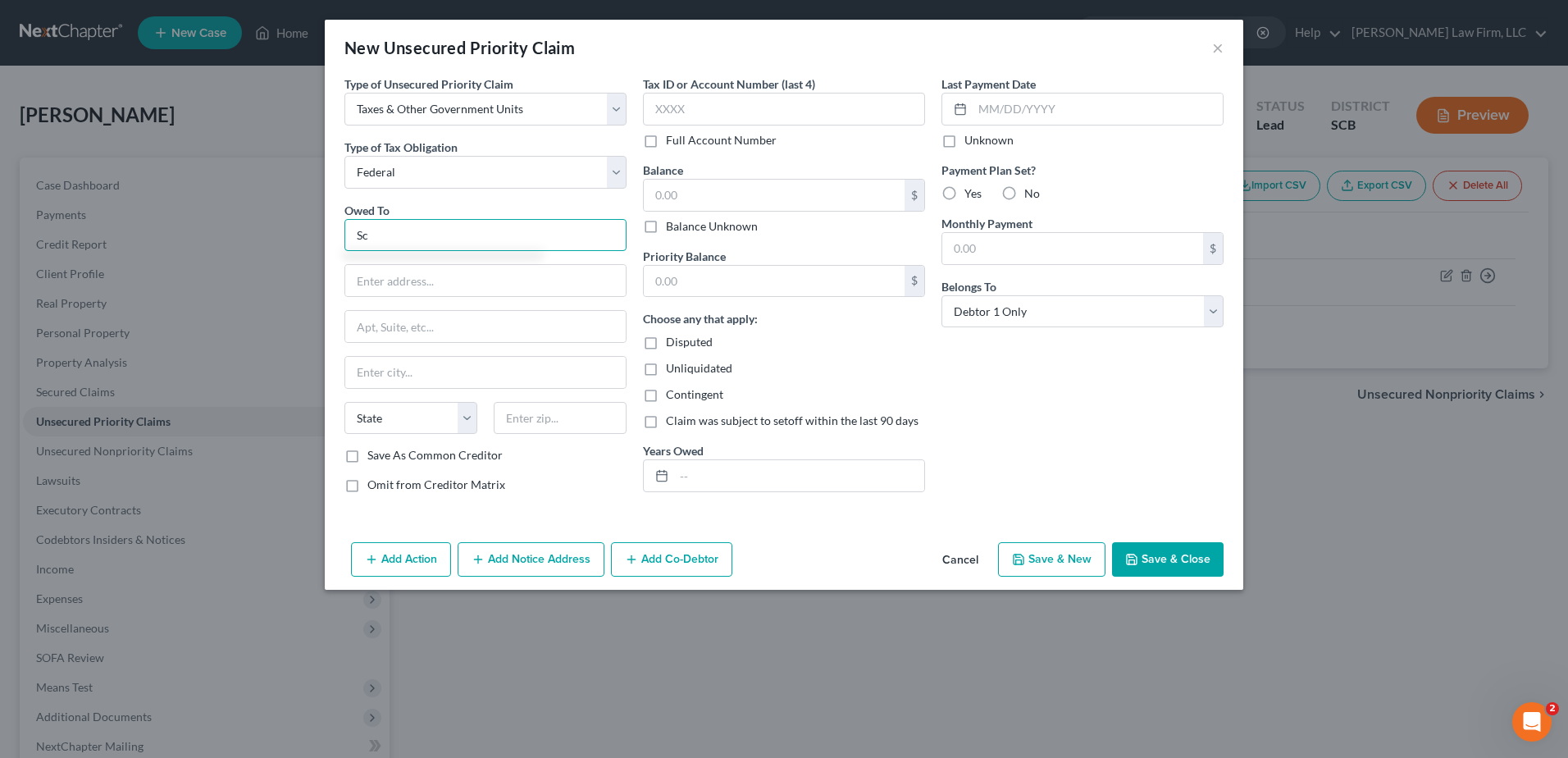
type input "S"
click at [973, 567] on button "Cancel" at bounding box center [960, 560] width 62 height 32
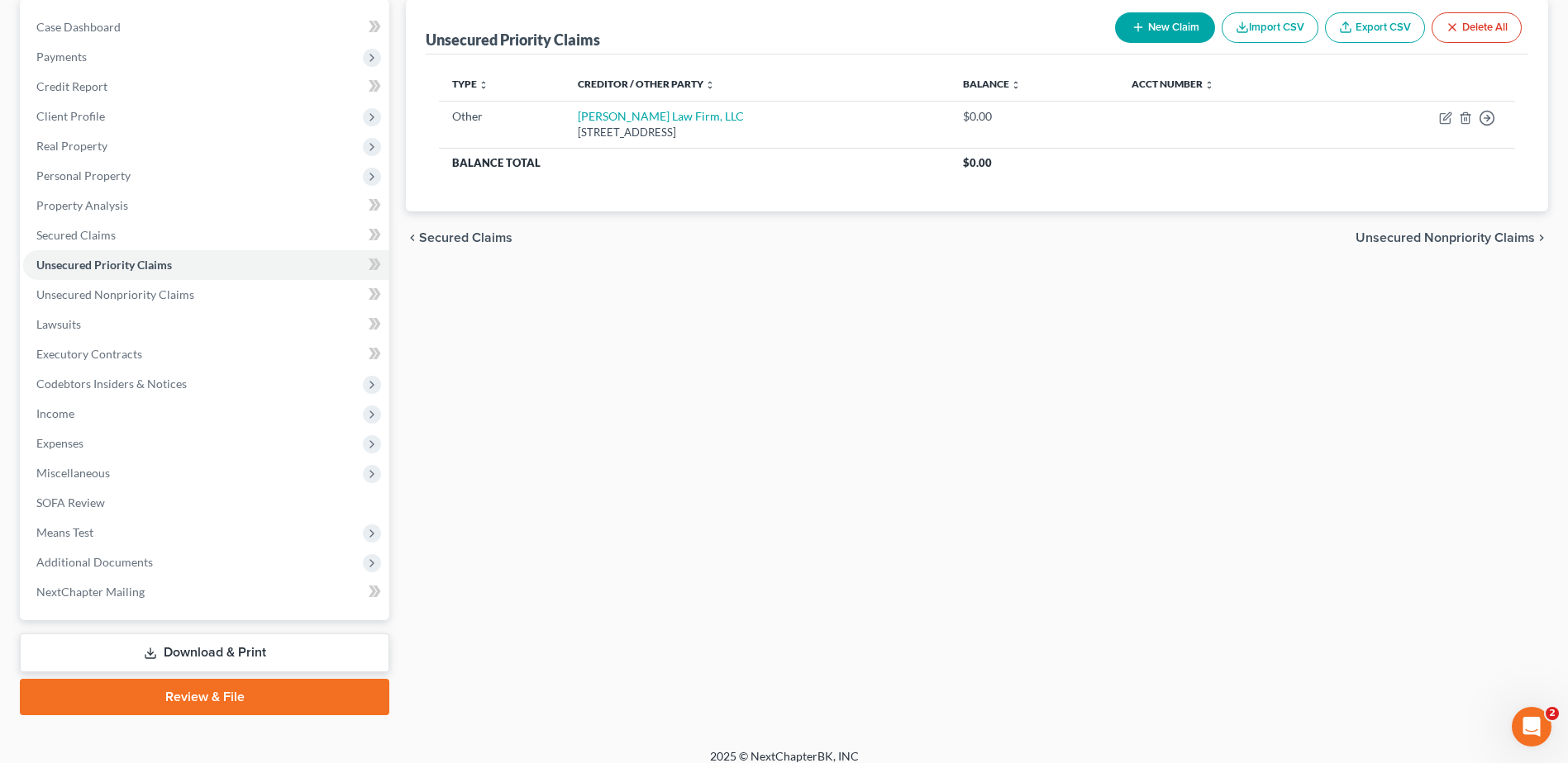
scroll to position [174, 0]
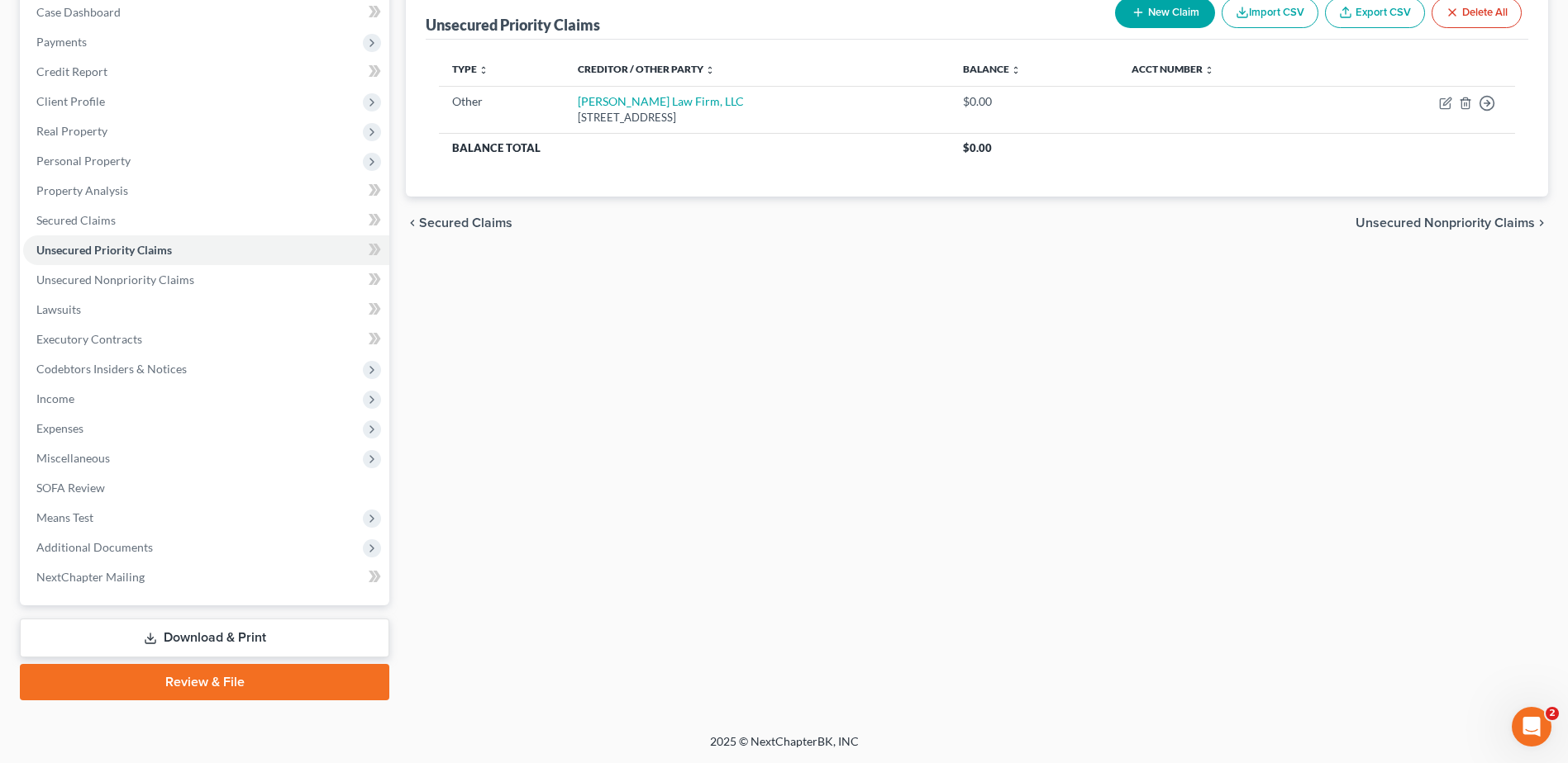
click at [116, 409] on span "Income" at bounding box center [206, 398] width 366 height 30
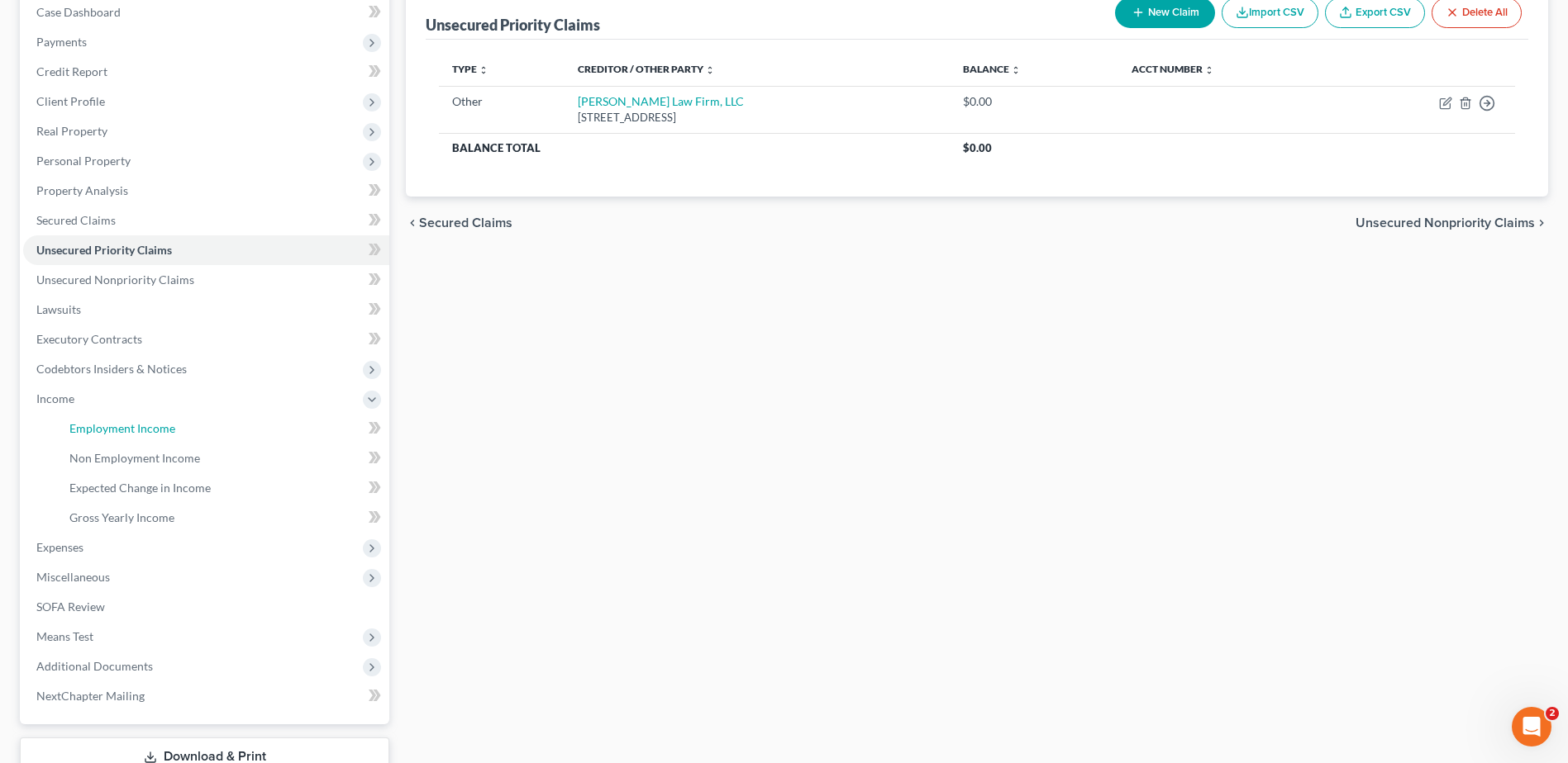
click at [125, 437] on link "Employment Income" at bounding box center [222, 428] width 333 height 30
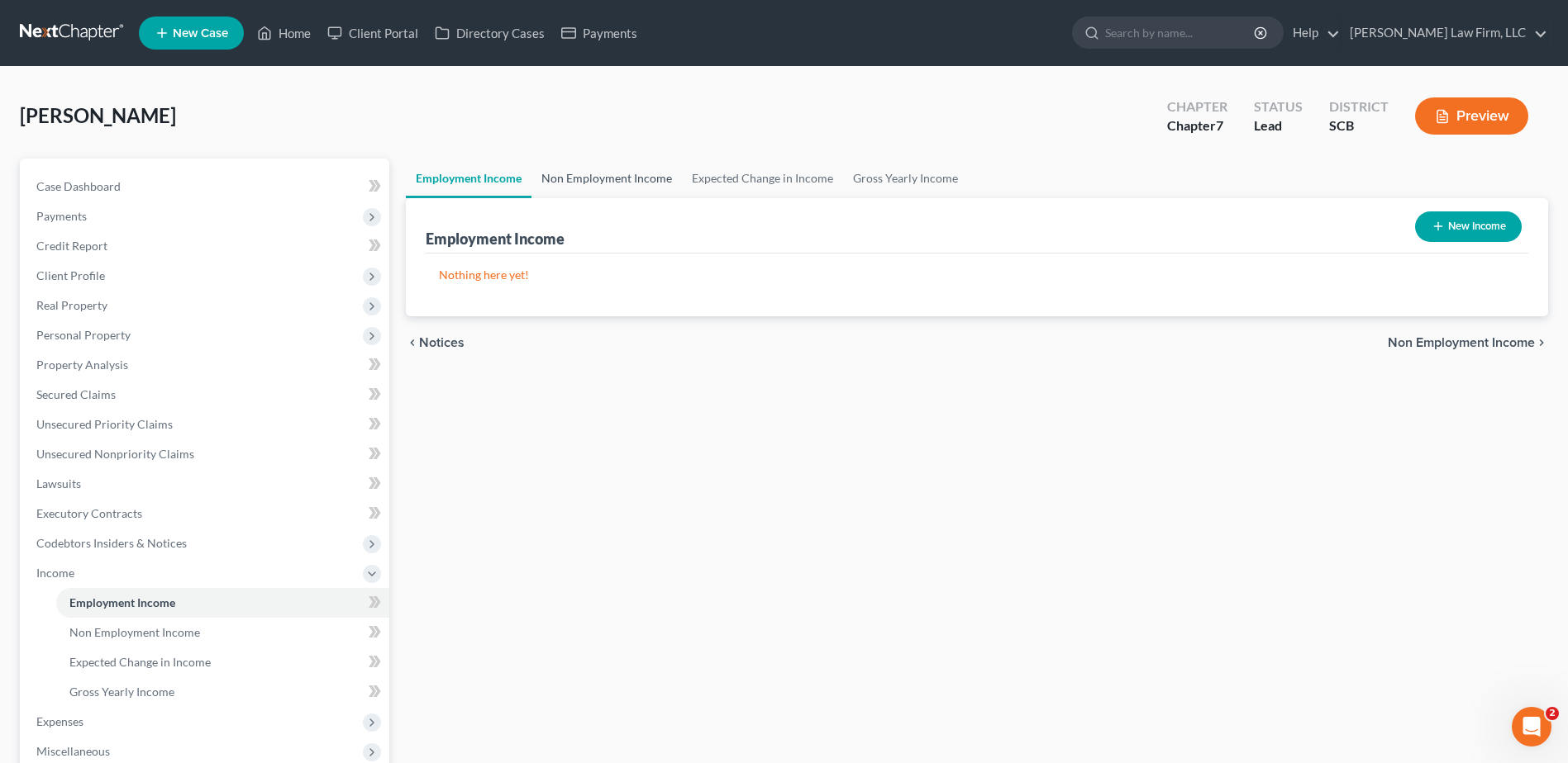
click at [637, 188] on link "Non Employment Income" at bounding box center [606, 178] width 150 height 39
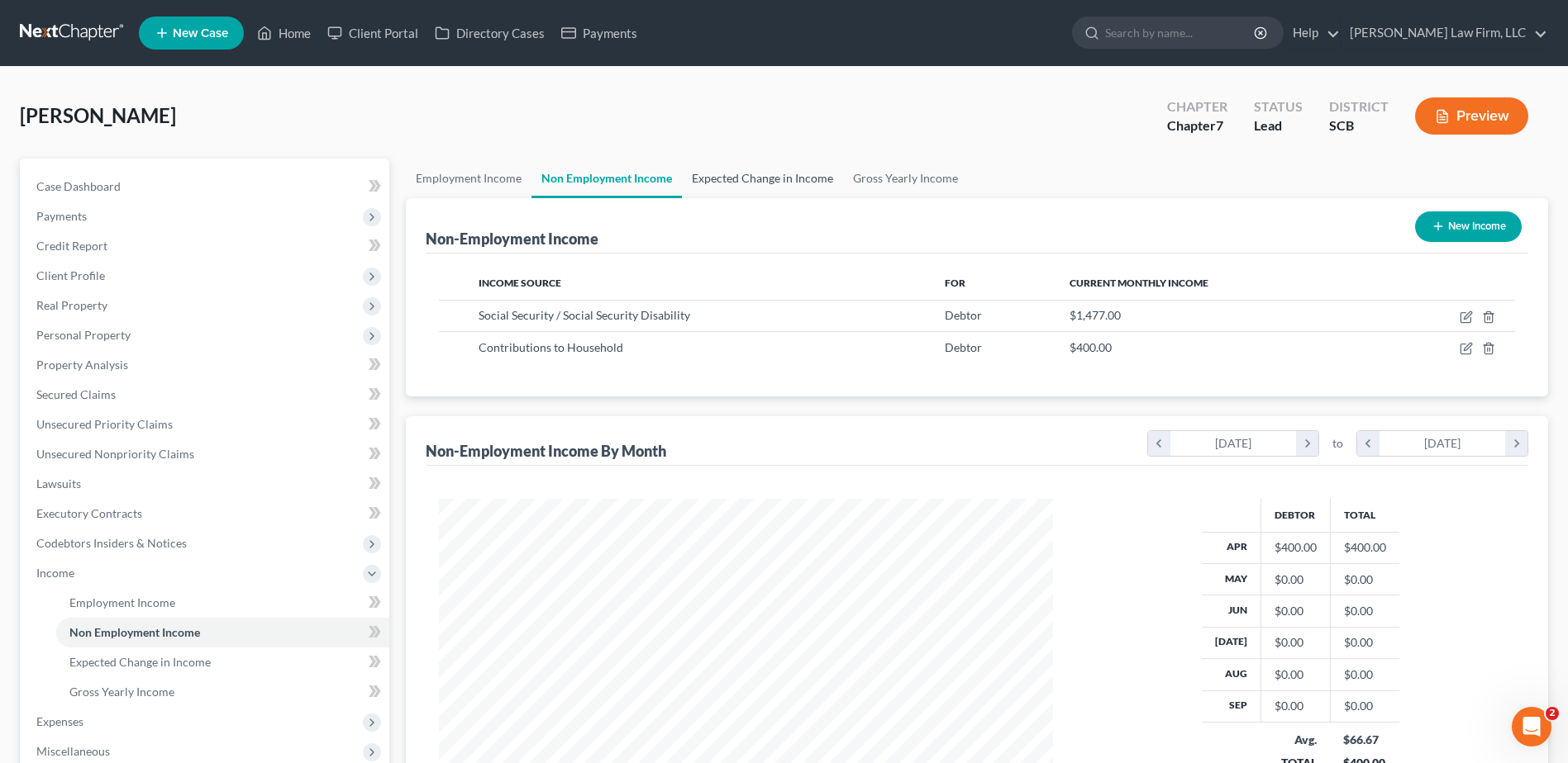
click at [734, 183] on link "Expected Change in Income" at bounding box center [761, 178] width 161 height 39
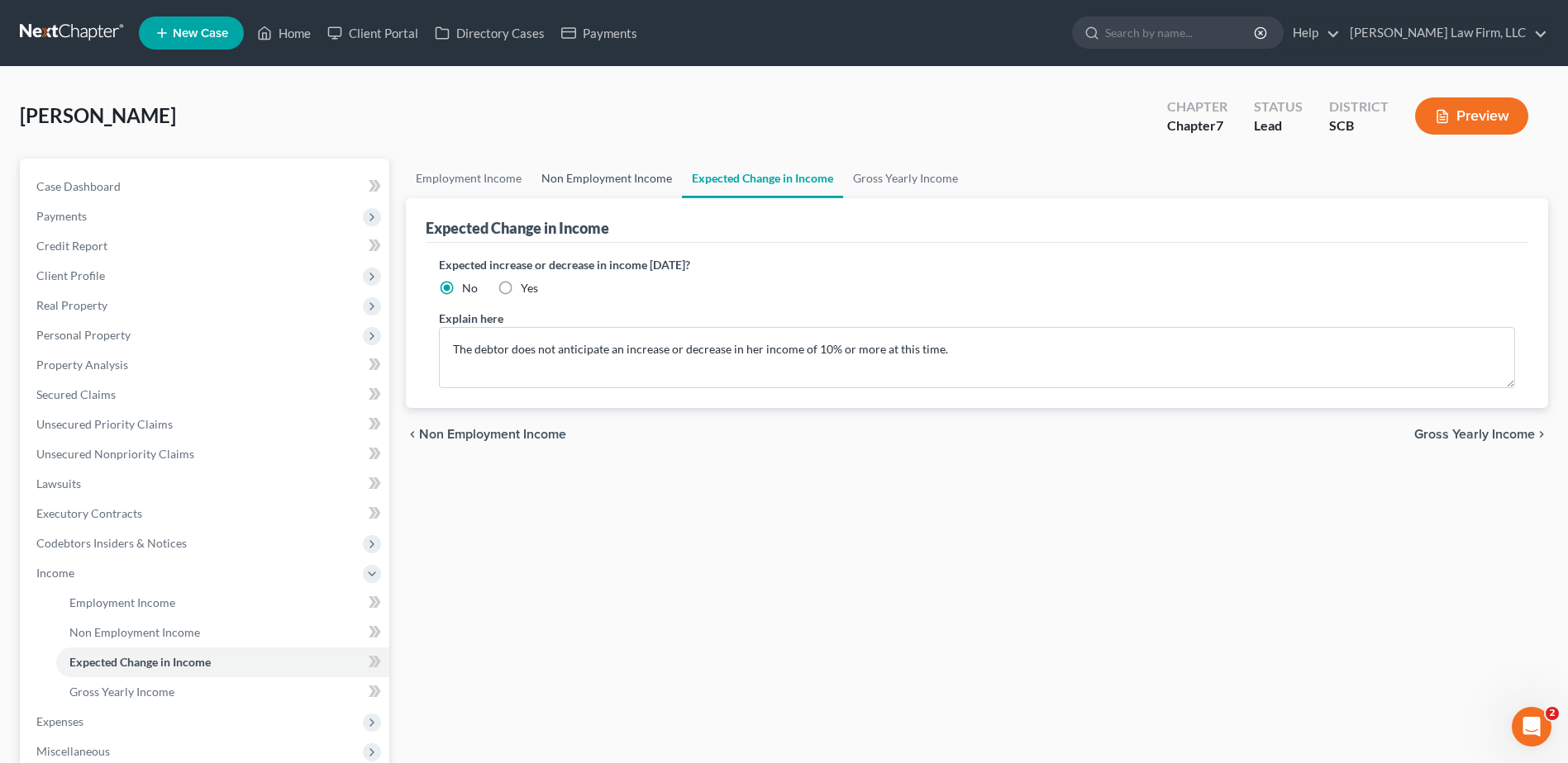
click at [578, 178] on link "Non Employment Income" at bounding box center [606, 178] width 150 height 39
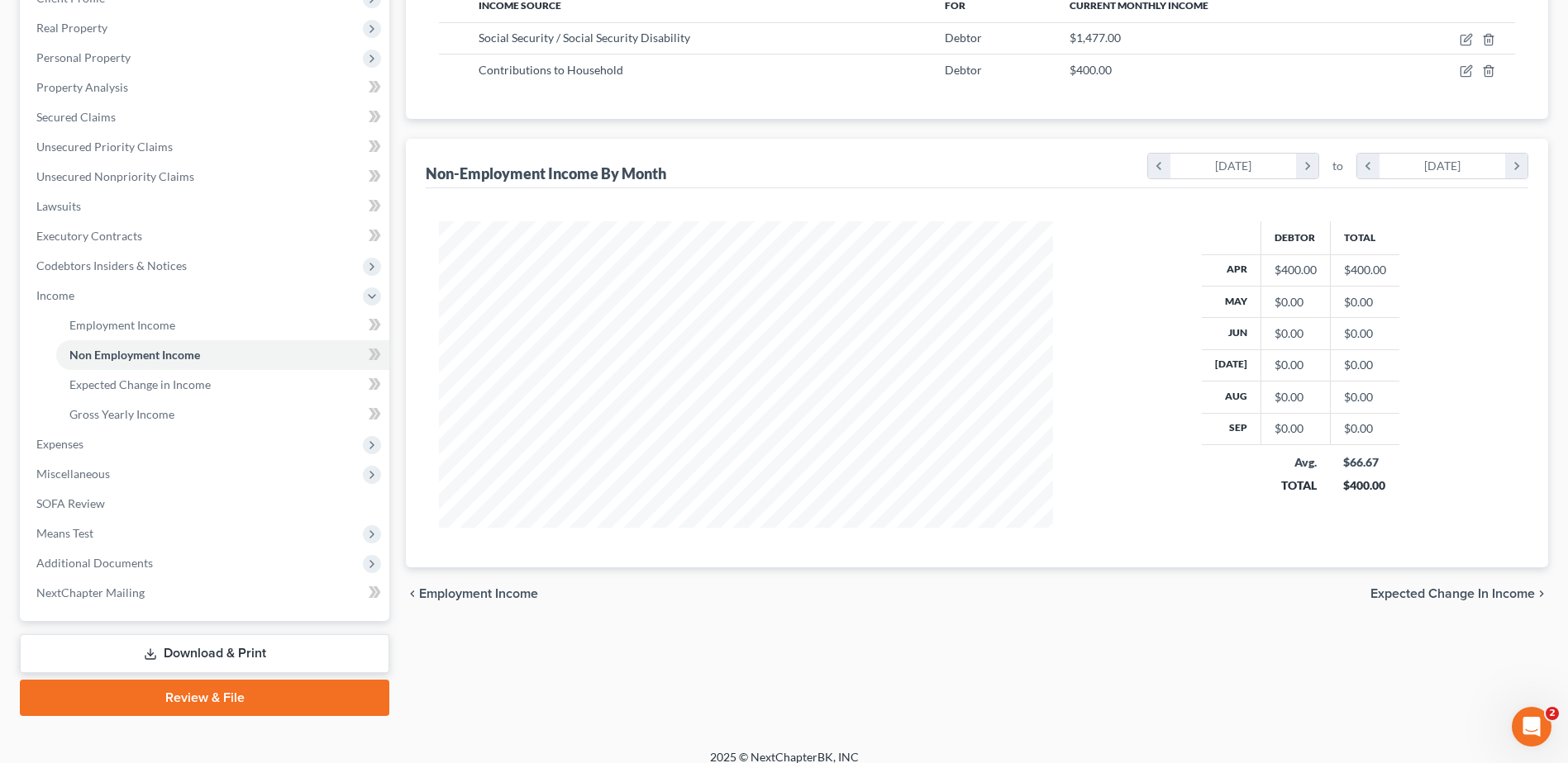
scroll to position [293, 0]
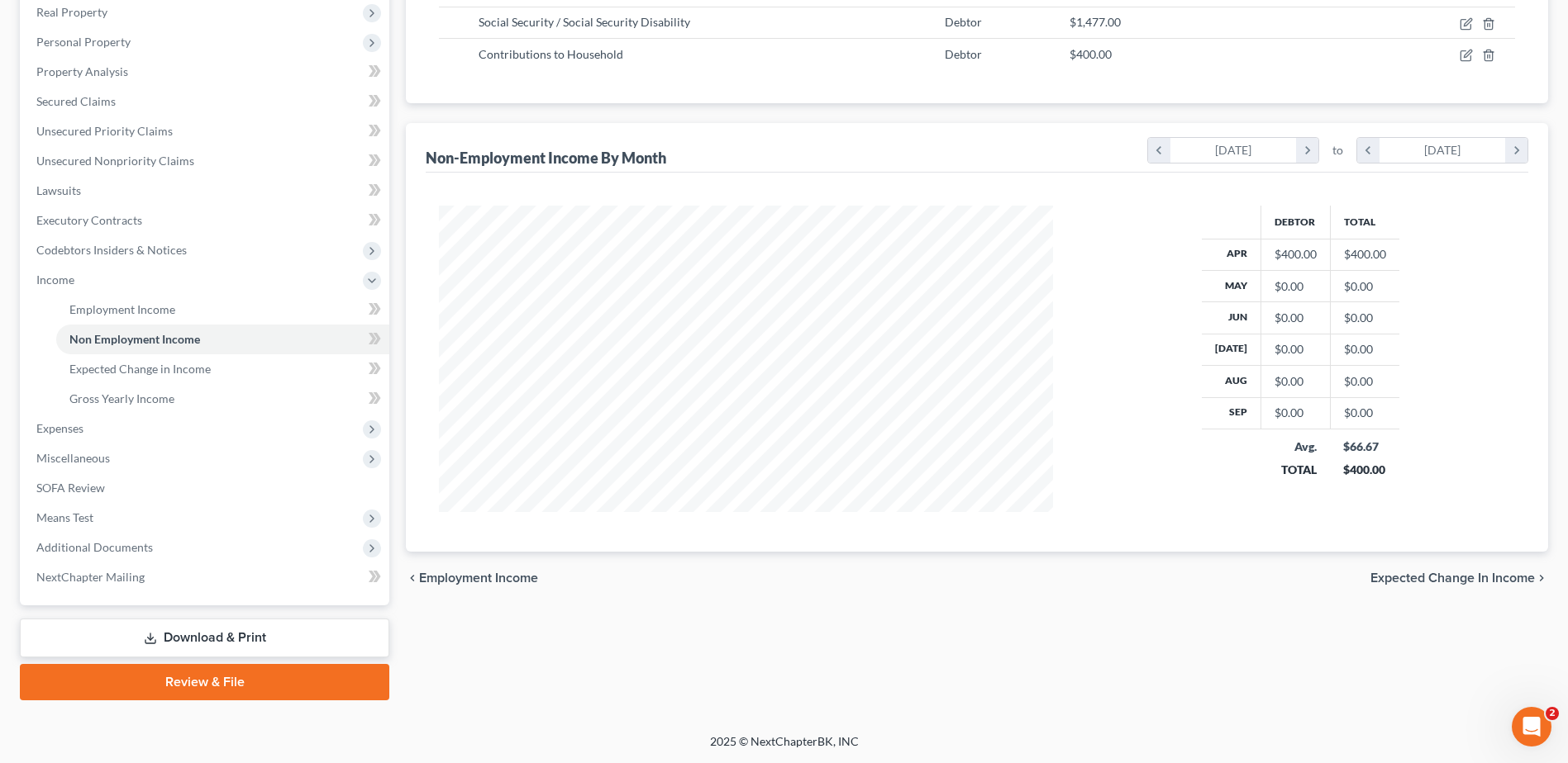
click at [249, 645] on link "Download & Print" at bounding box center [205, 638] width 370 height 38
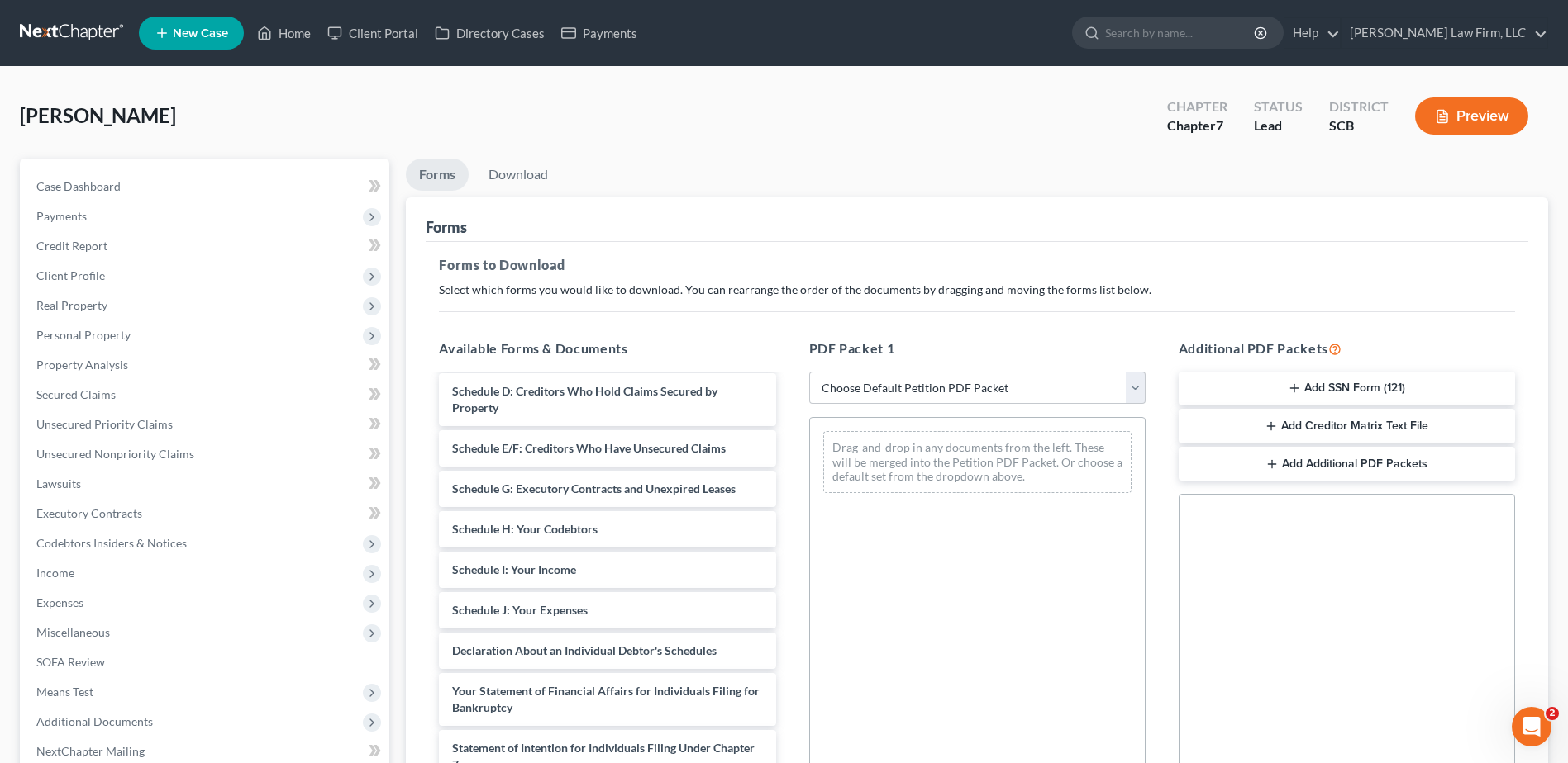
scroll to position [165, 0]
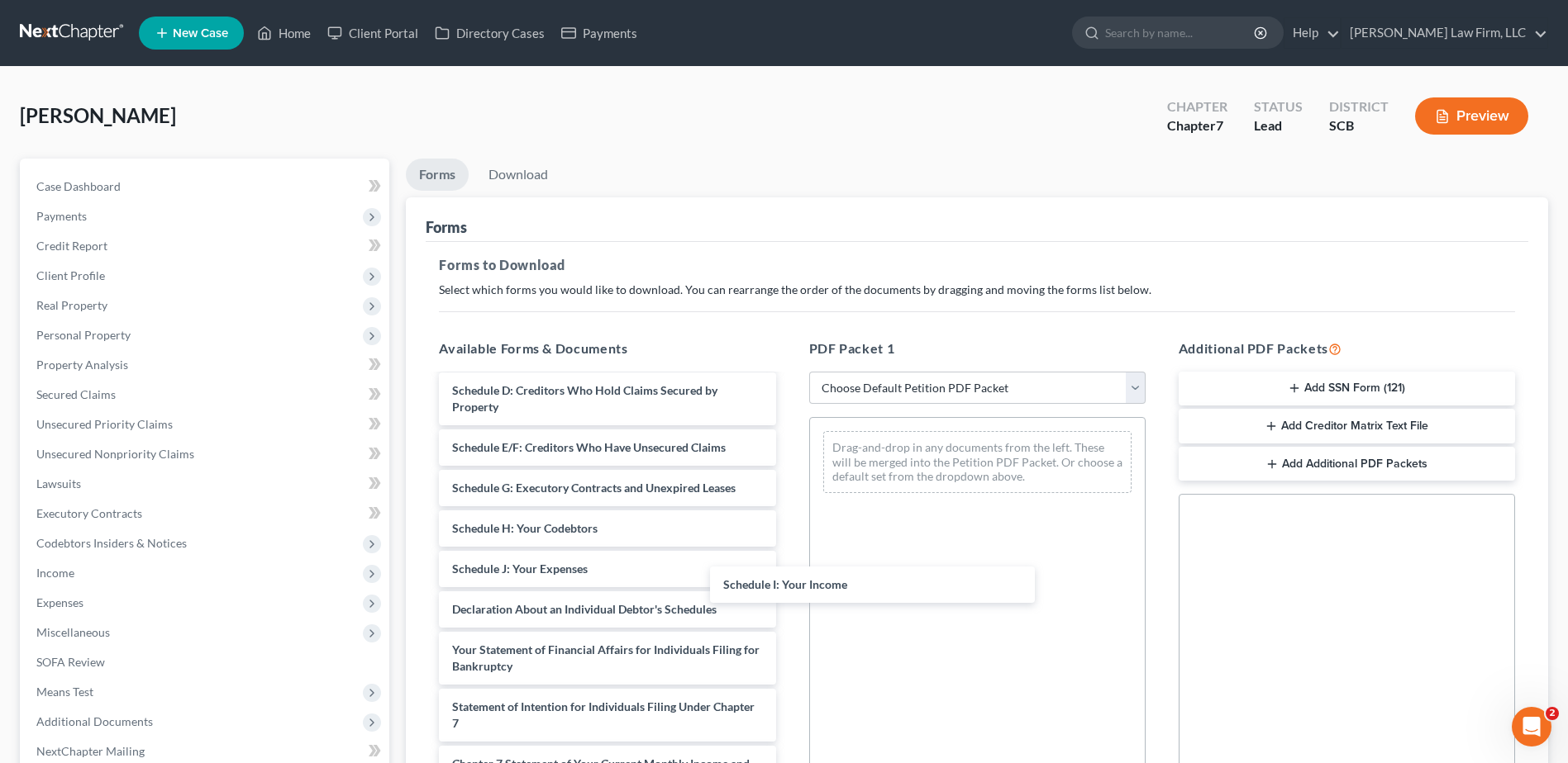
drag, startPoint x: 542, startPoint y: 561, endPoint x: 888, endPoint y: 569, distance: 346.1
click at [788, 569] on div "Schedule I: Your Income Voluntary Petition for Individuals Filing for Bankruptc…" at bounding box center [606, 594] width 363 height 767
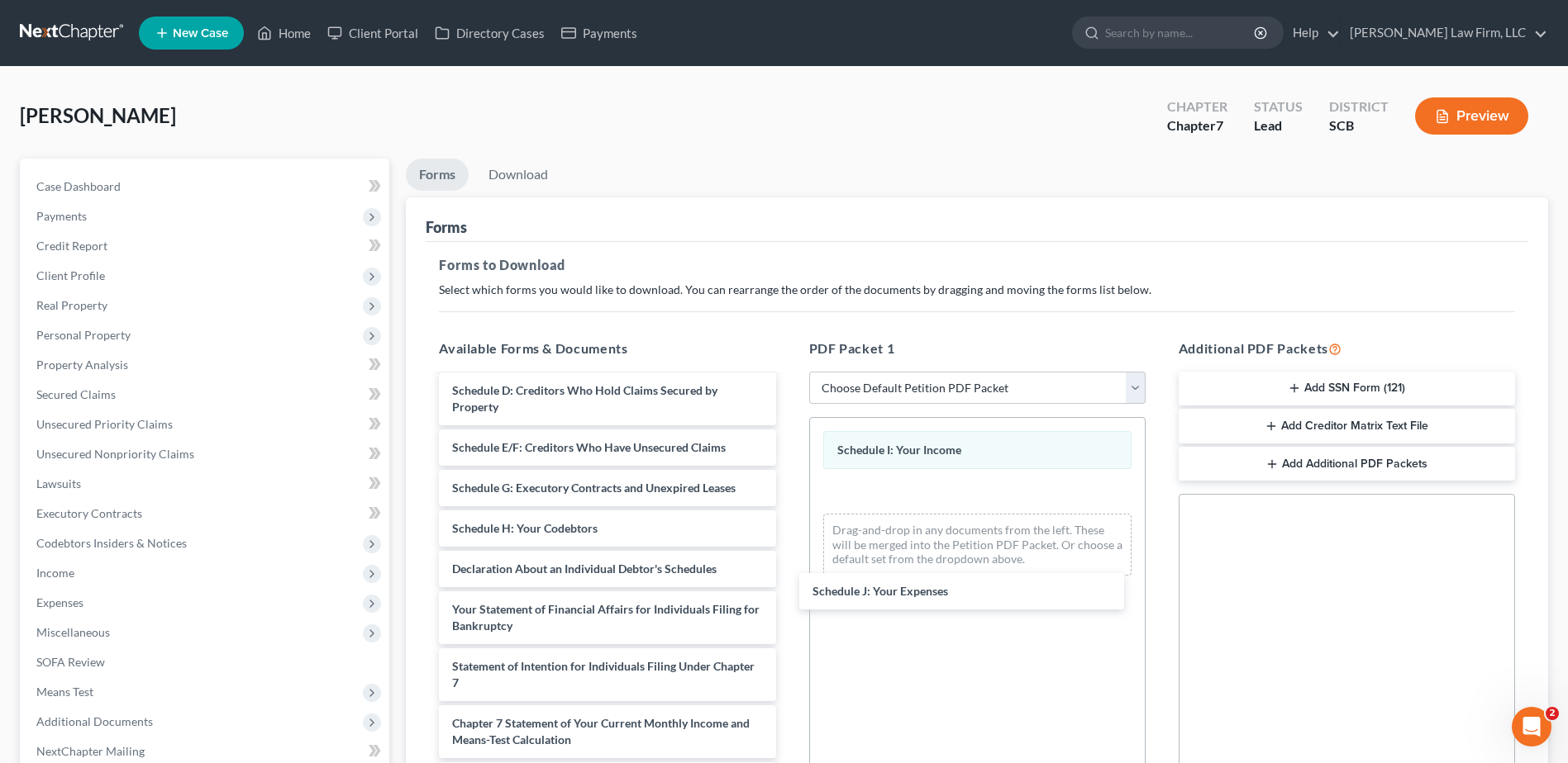
drag, startPoint x: 615, startPoint y: 572, endPoint x: 960, endPoint y: 591, distance: 345.5
click at [788, 591] on div "Schedule J: Your Expenses Voluntary Petition for Individuals Filing for Bankrup…" at bounding box center [606, 573] width 363 height 726
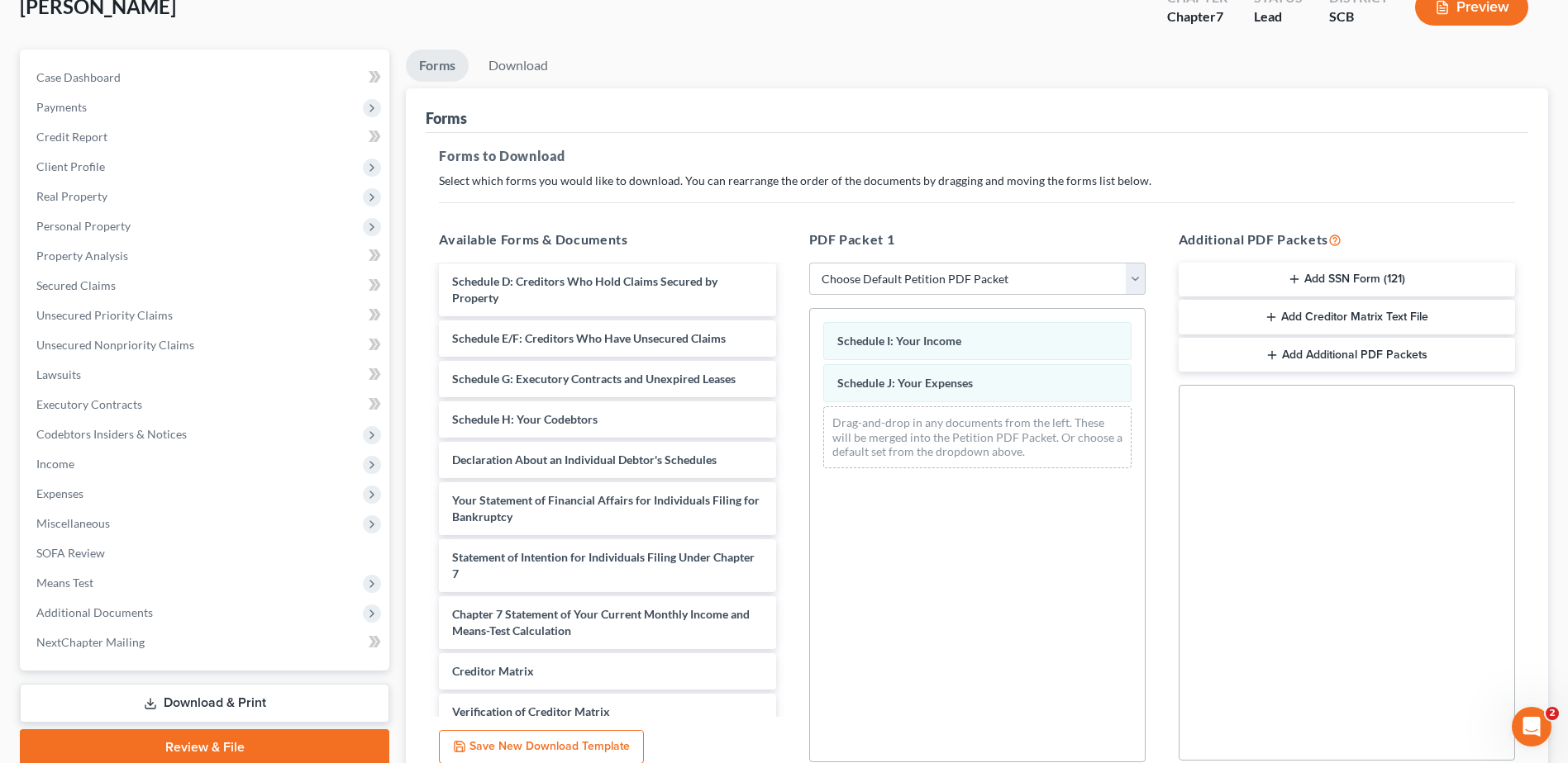
scroll to position [257, 0]
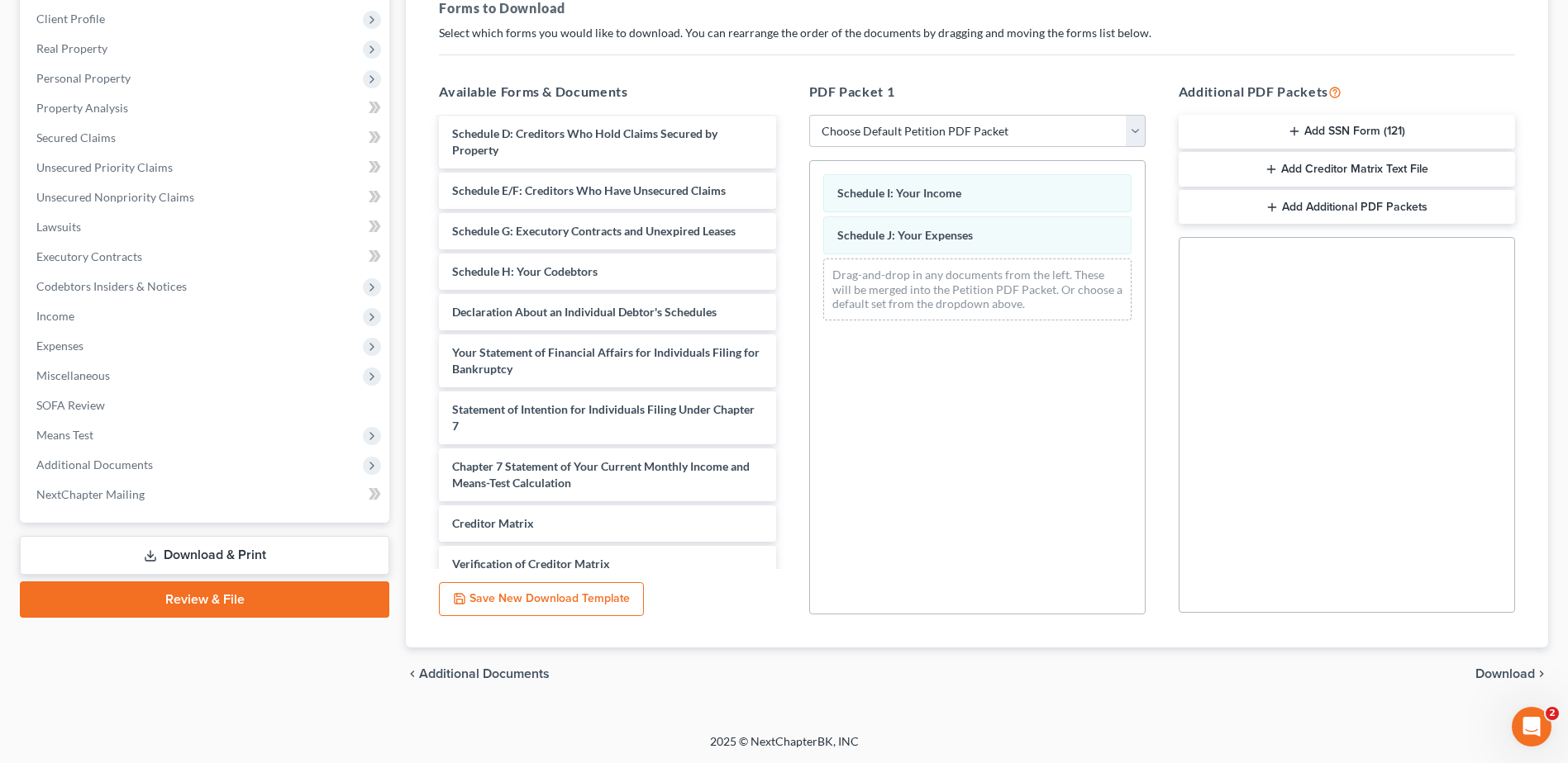
click at [1504, 669] on span "Download" at bounding box center [1504, 674] width 60 height 13
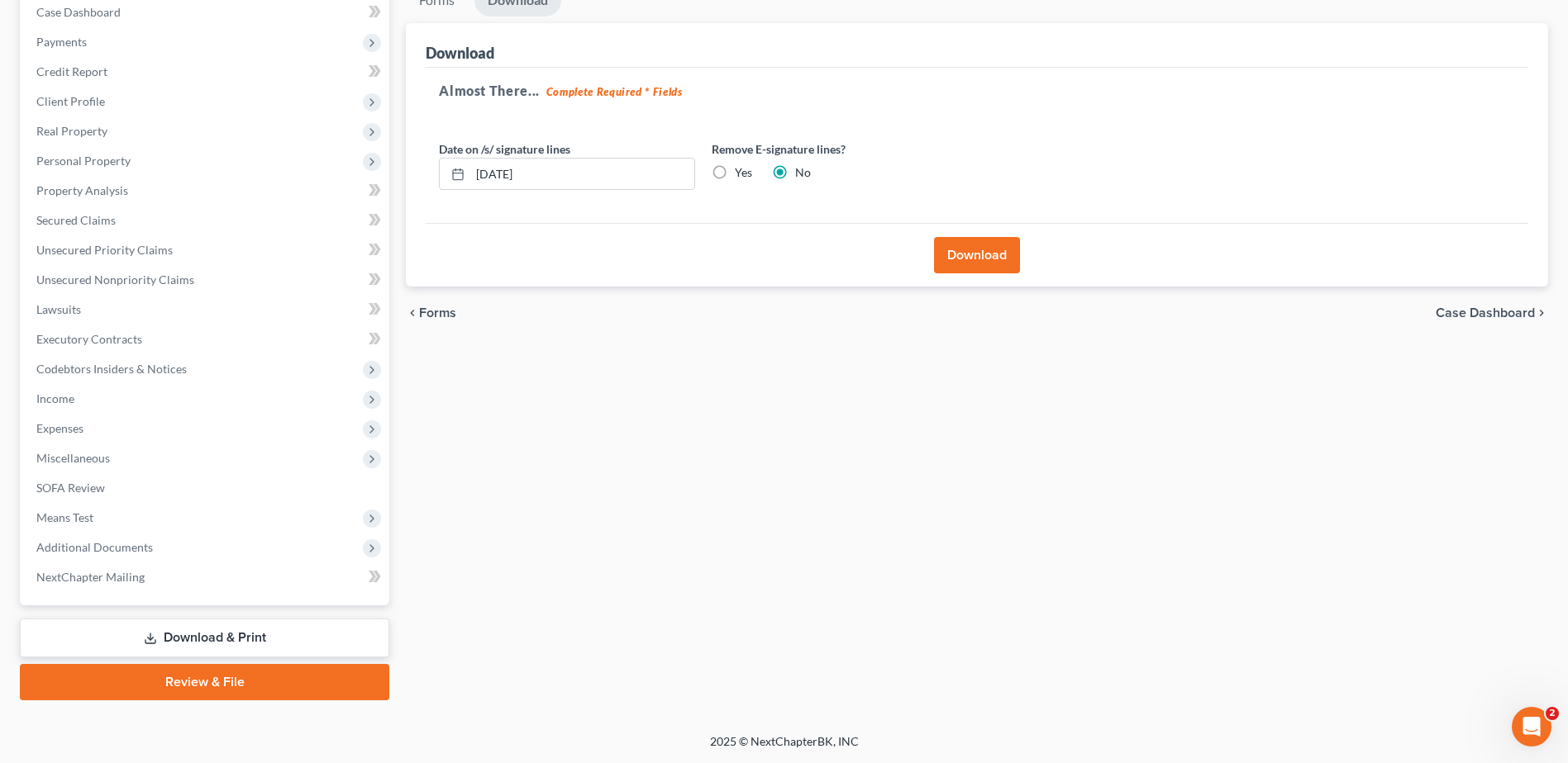
scroll to position [174, 0]
click at [982, 264] on button "Download" at bounding box center [976, 255] width 86 height 37
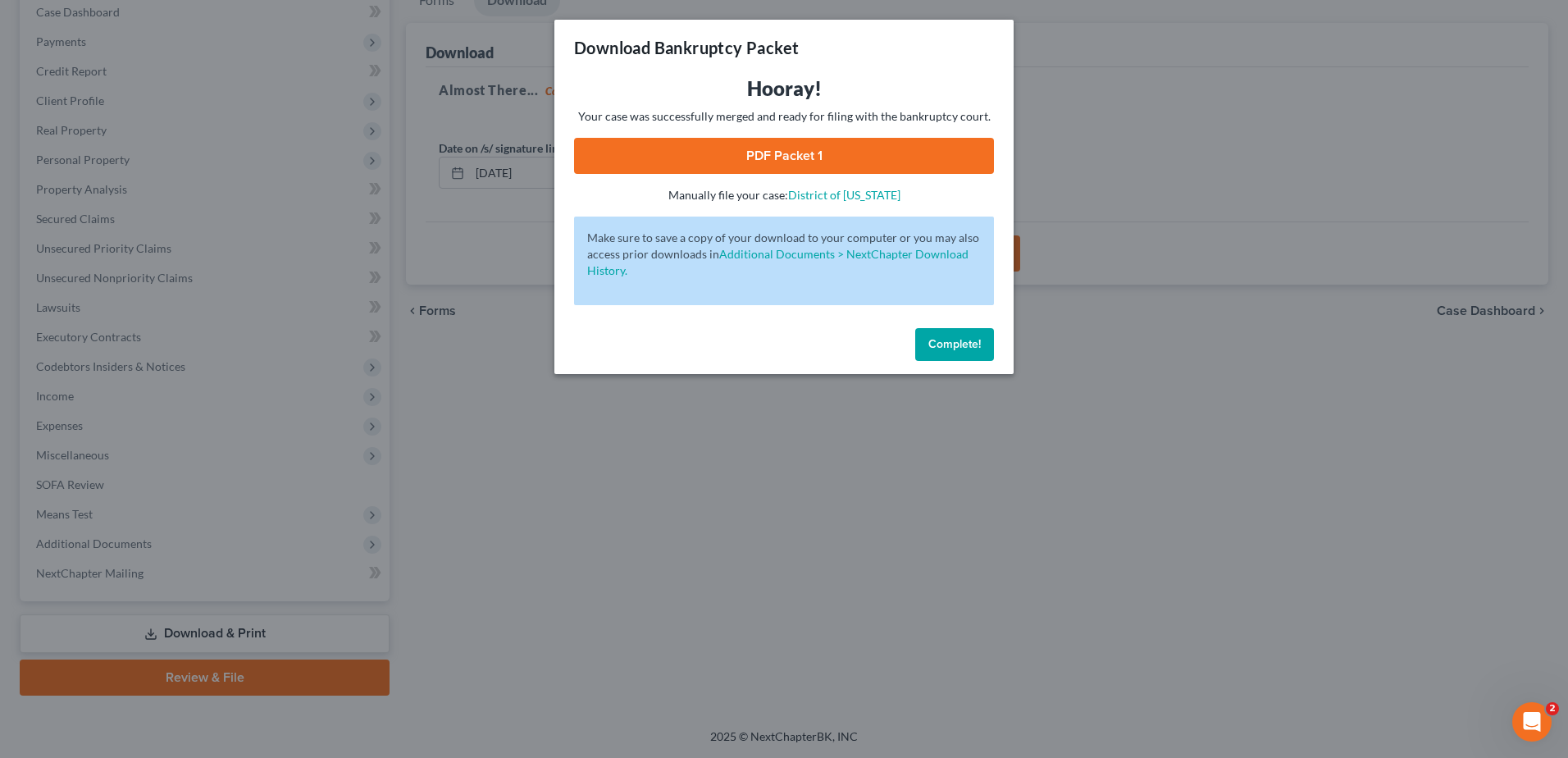
click at [829, 162] on link "PDF Packet 1" at bounding box center [784, 156] width 420 height 36
drag, startPoint x: 1146, startPoint y: 104, endPoint x: 1058, endPoint y: 100, distance: 88.1
click at [1139, 102] on div "Download Bankruptcy Packet Hooray! Your case was successfully merged and ready …" at bounding box center [784, 379] width 1568 height 758
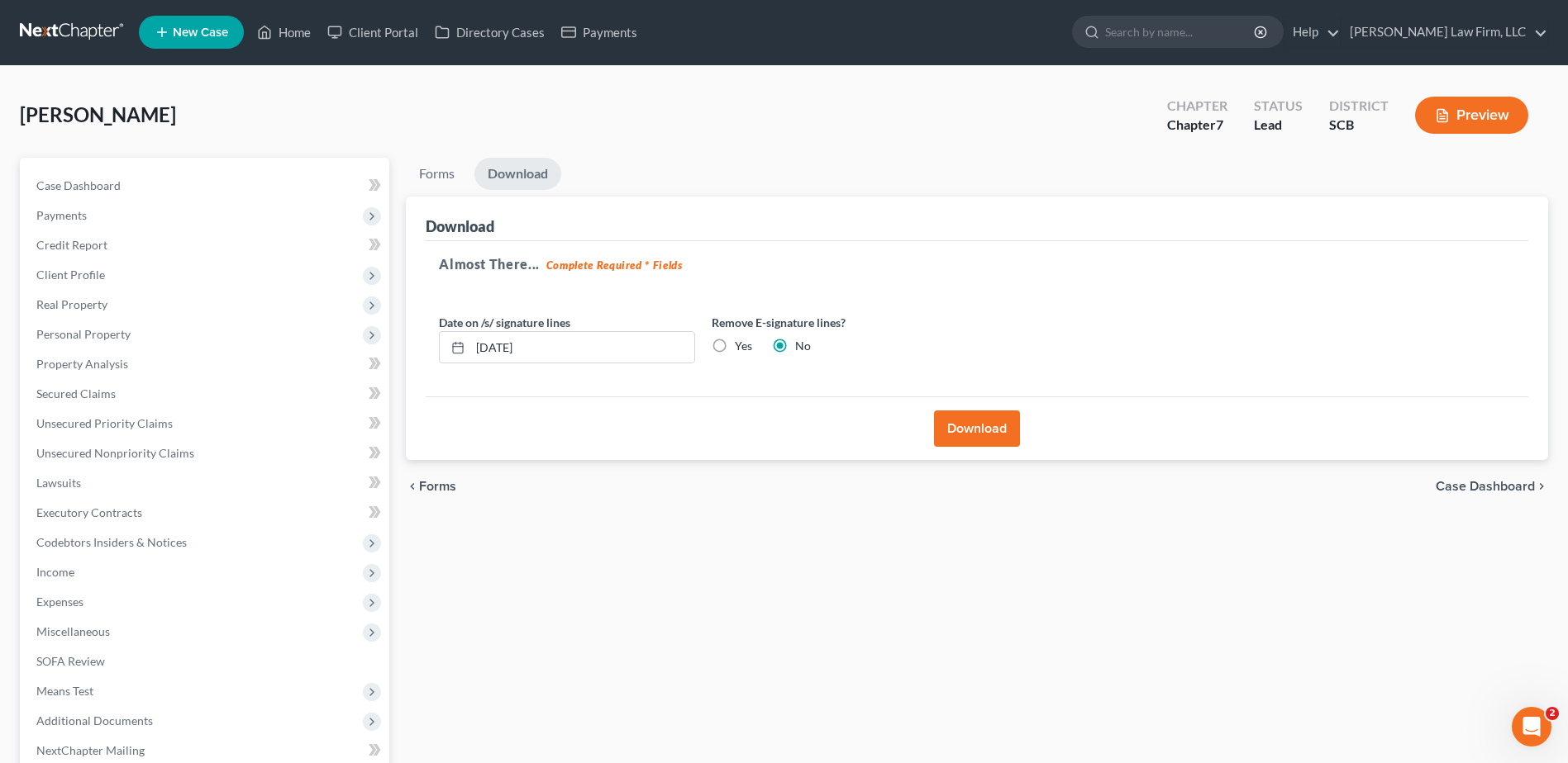
scroll to position [0, 0]
click at [240, 117] on div "Nowell, Laurina Upgraded Chapter Chapter 7 Status Lead District SCB Preview" at bounding box center [784, 122] width 1528 height 72
click at [76, 251] on span "Credit Report" at bounding box center [72, 245] width 71 height 14
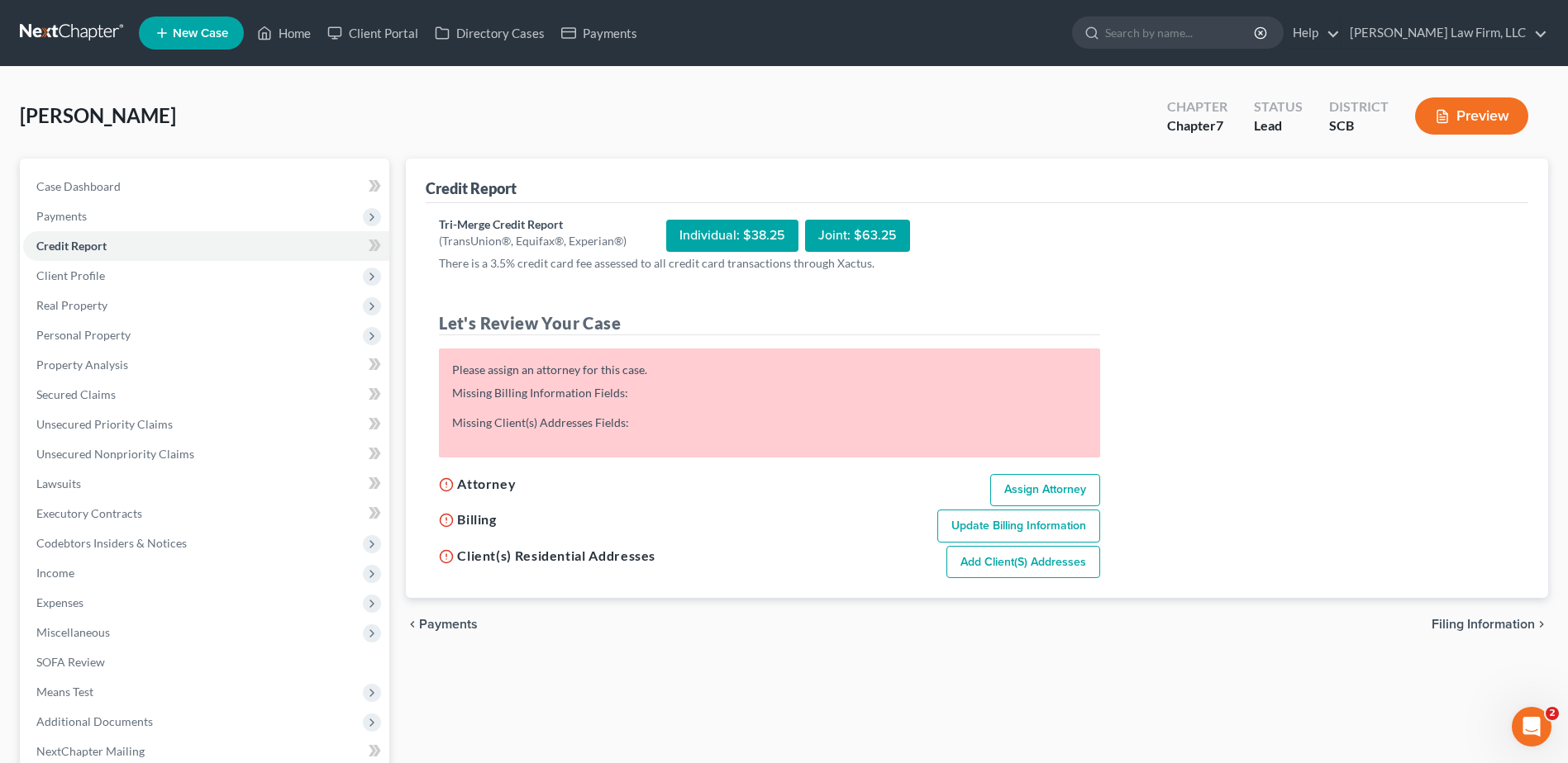
click at [77, 277] on span "Client Profile" at bounding box center [70, 275] width 68 height 14
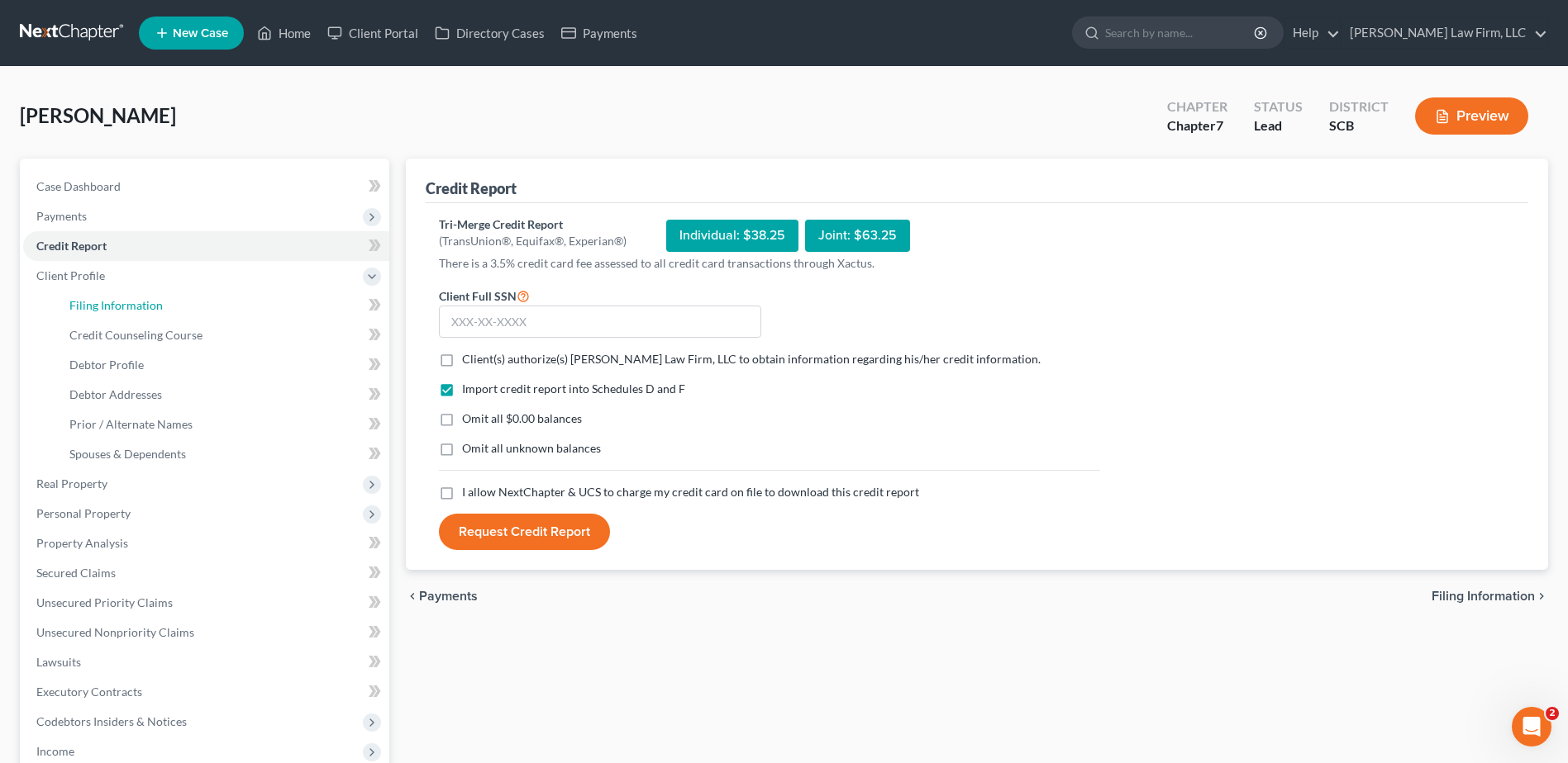
click at [77, 309] on span "Filing Information" at bounding box center [116, 305] width 93 height 14
select select "1"
select select "0"
select select "1"
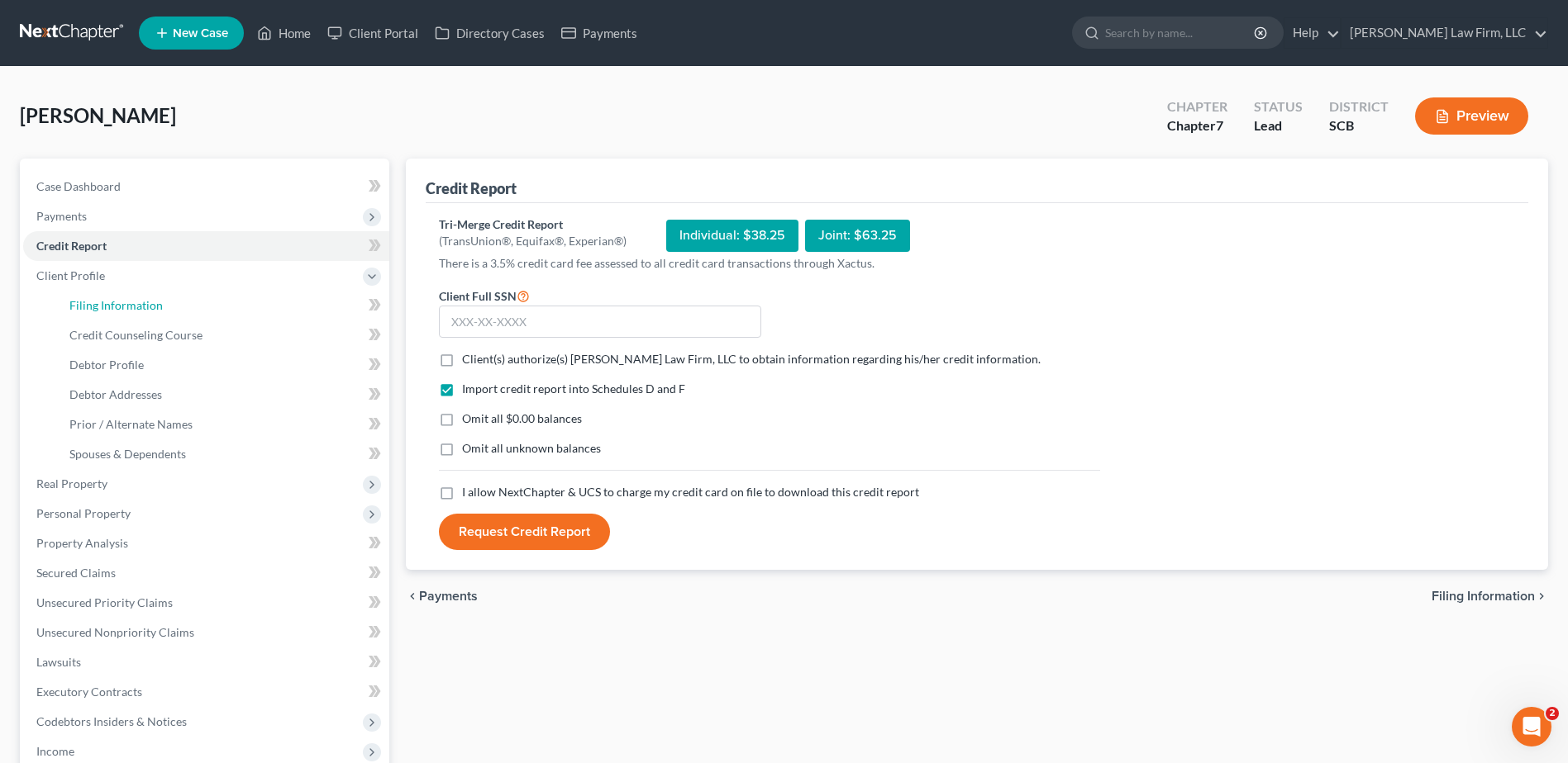
select select "42"
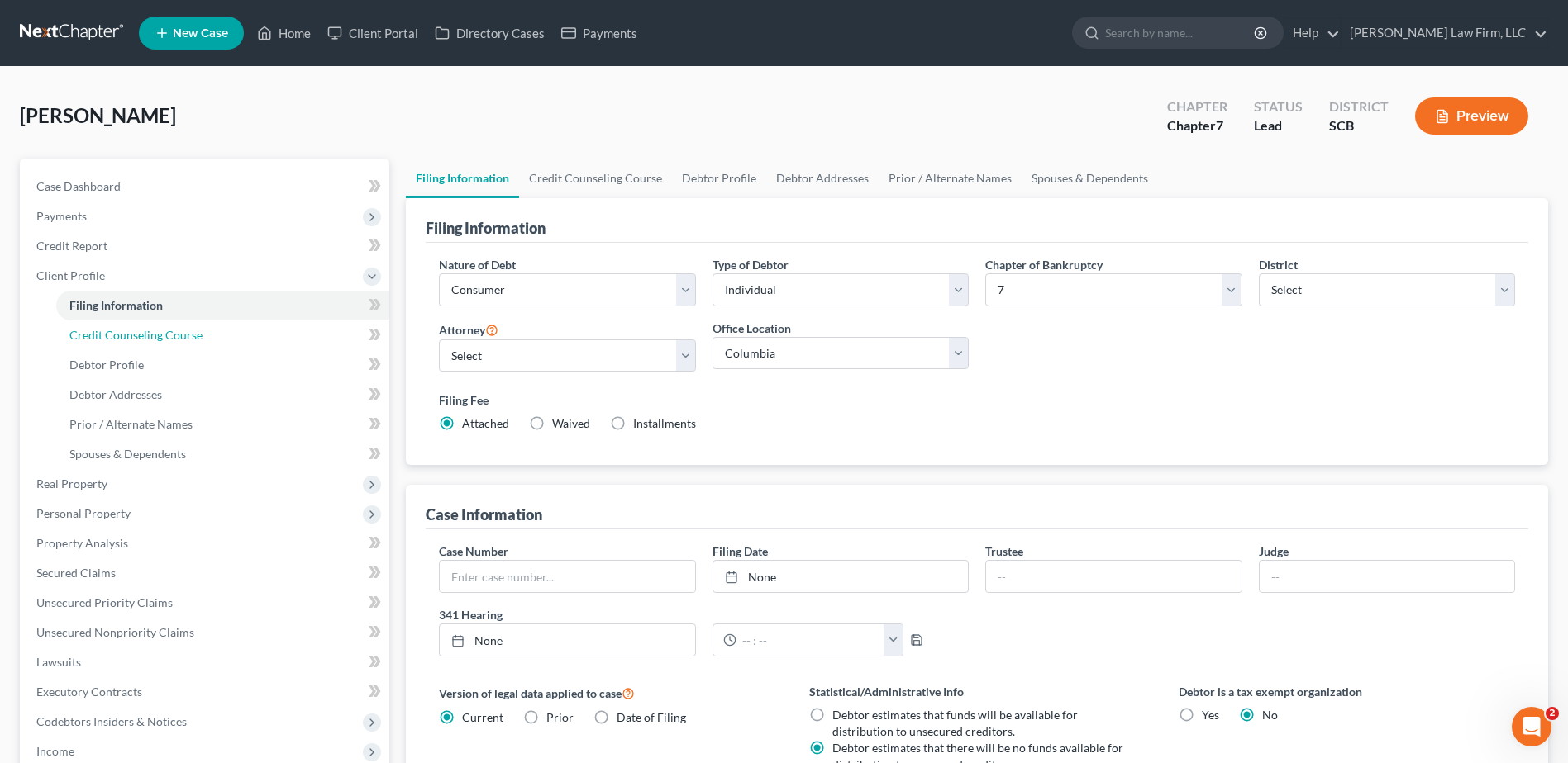
click at [73, 338] on span "Credit Counseling Course" at bounding box center [136, 335] width 133 height 14
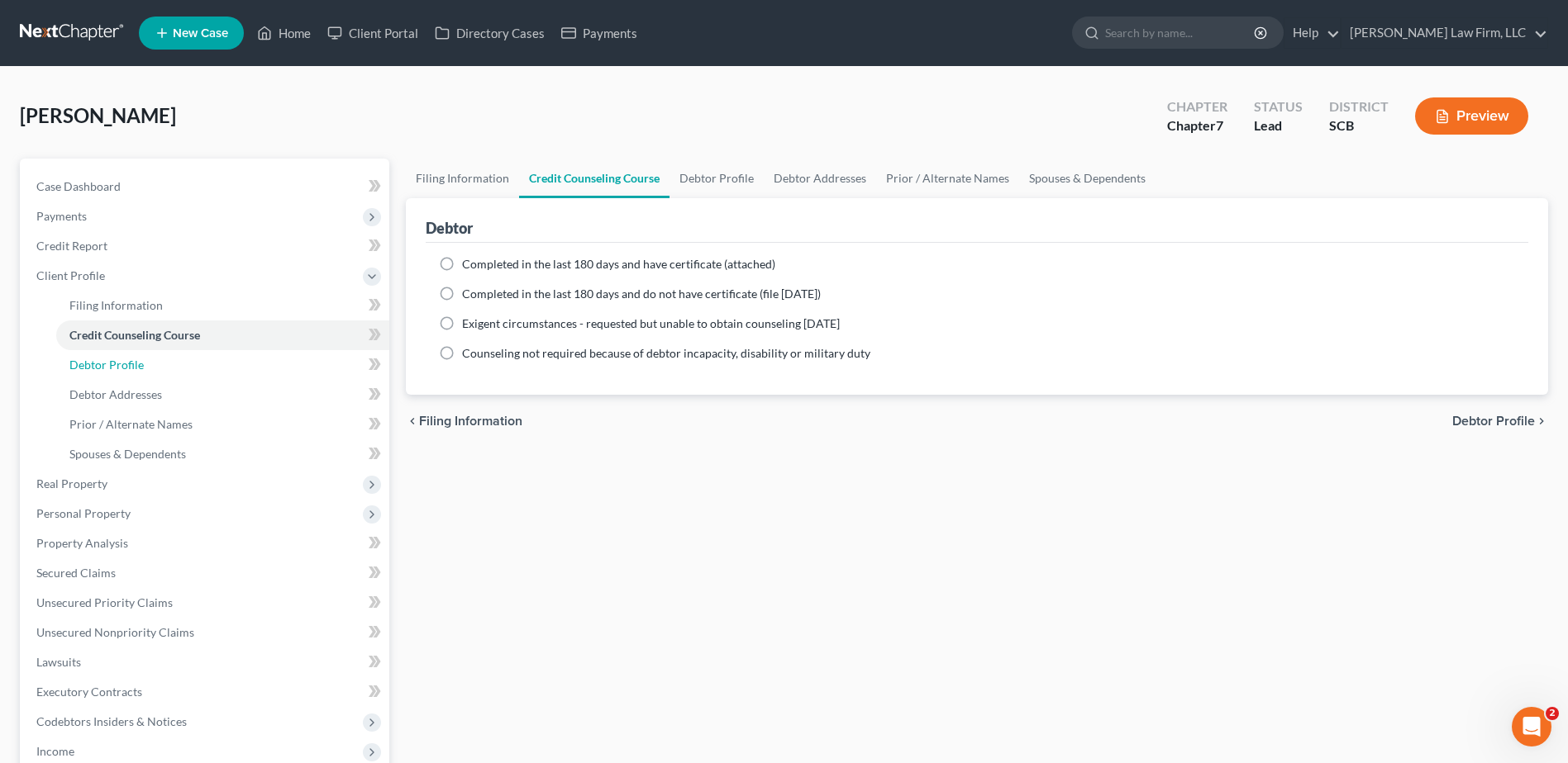
click at [74, 364] on span "Debtor Profile" at bounding box center [106, 365] width 74 height 14
select select "0"
select select "1"
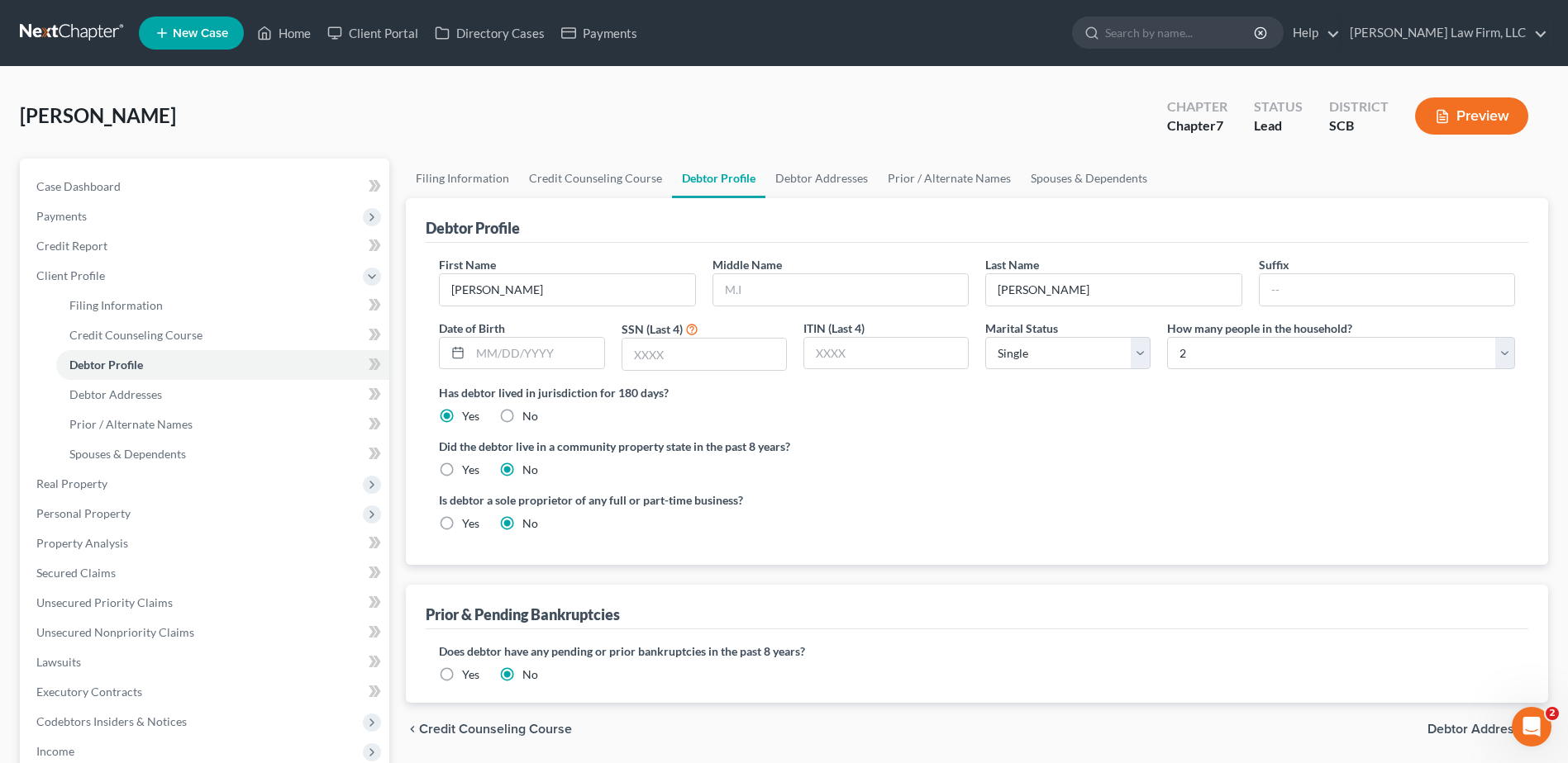
click at [64, 488] on span "Real Property" at bounding box center [72, 483] width 71 height 14
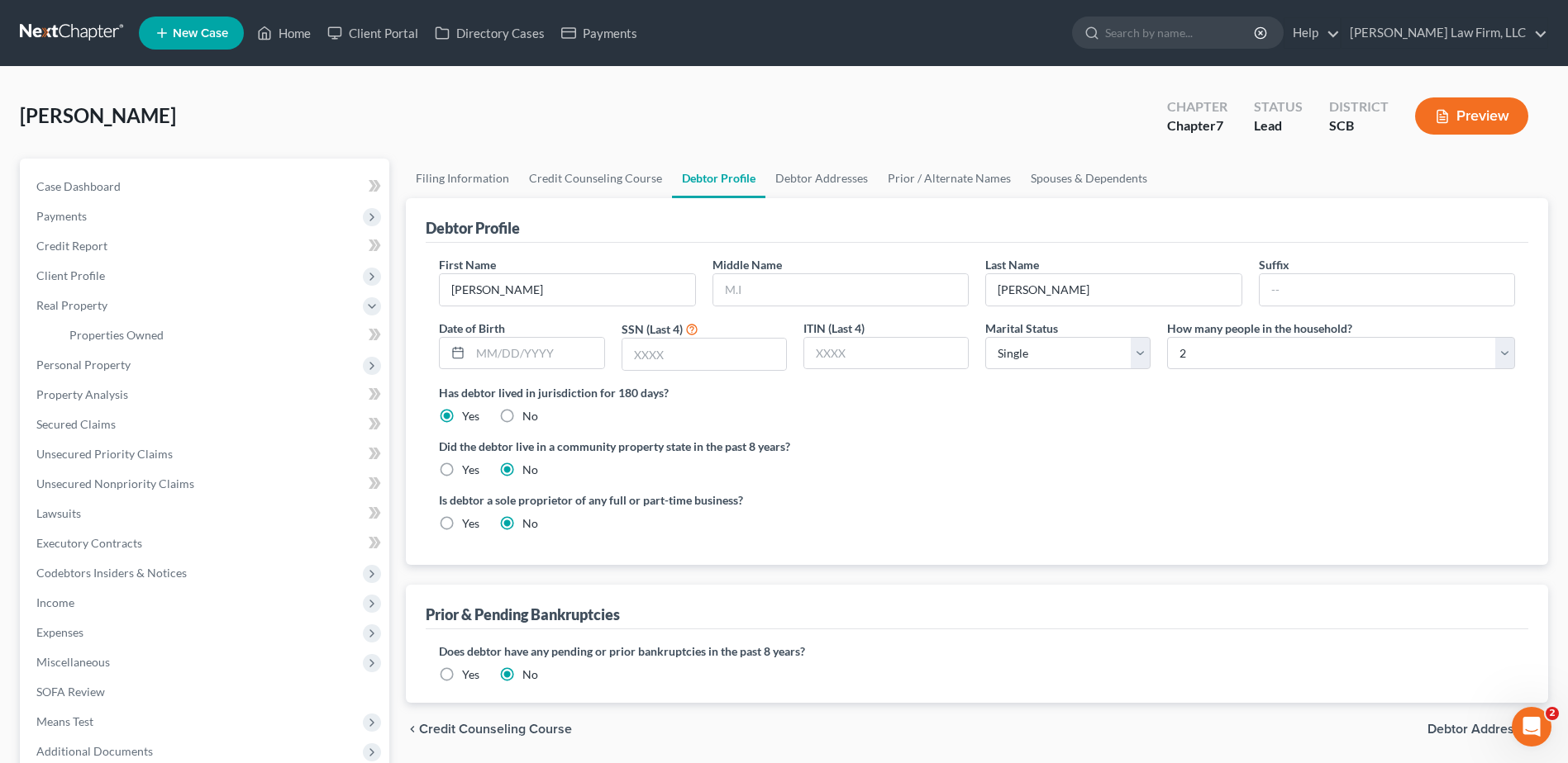
click at [100, 365] on span "Personal Property" at bounding box center [84, 365] width 94 height 14
drag, startPoint x: 480, startPoint y: 140, endPoint x: 299, endPoint y: 165, distance: 182.7
click at [476, 138] on div "Nowell, Laurina Upgraded Chapter Chapter 7 Status Lead District SCB Preview" at bounding box center [784, 122] width 1528 height 72
click at [331, 76] on div "Nowell, Laurina Upgraded Chapter Chapter 7 Status Lead District SCB Preview Pet…" at bounding box center [784, 636] width 1568 height 1138
click at [26, 21] on link at bounding box center [73, 33] width 106 height 30
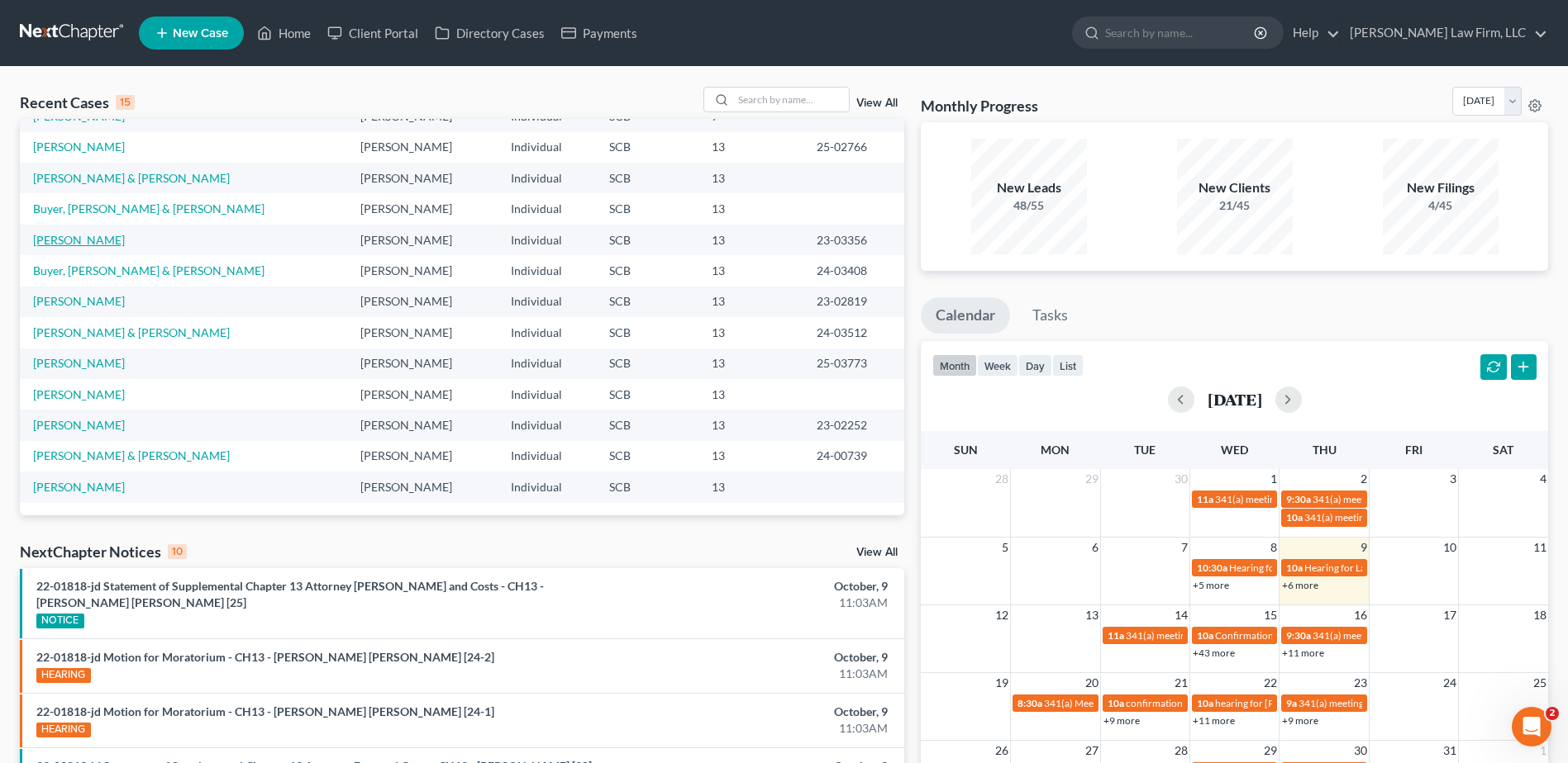
click at [90, 242] on link "[PERSON_NAME]" at bounding box center [78, 240] width 91 height 14
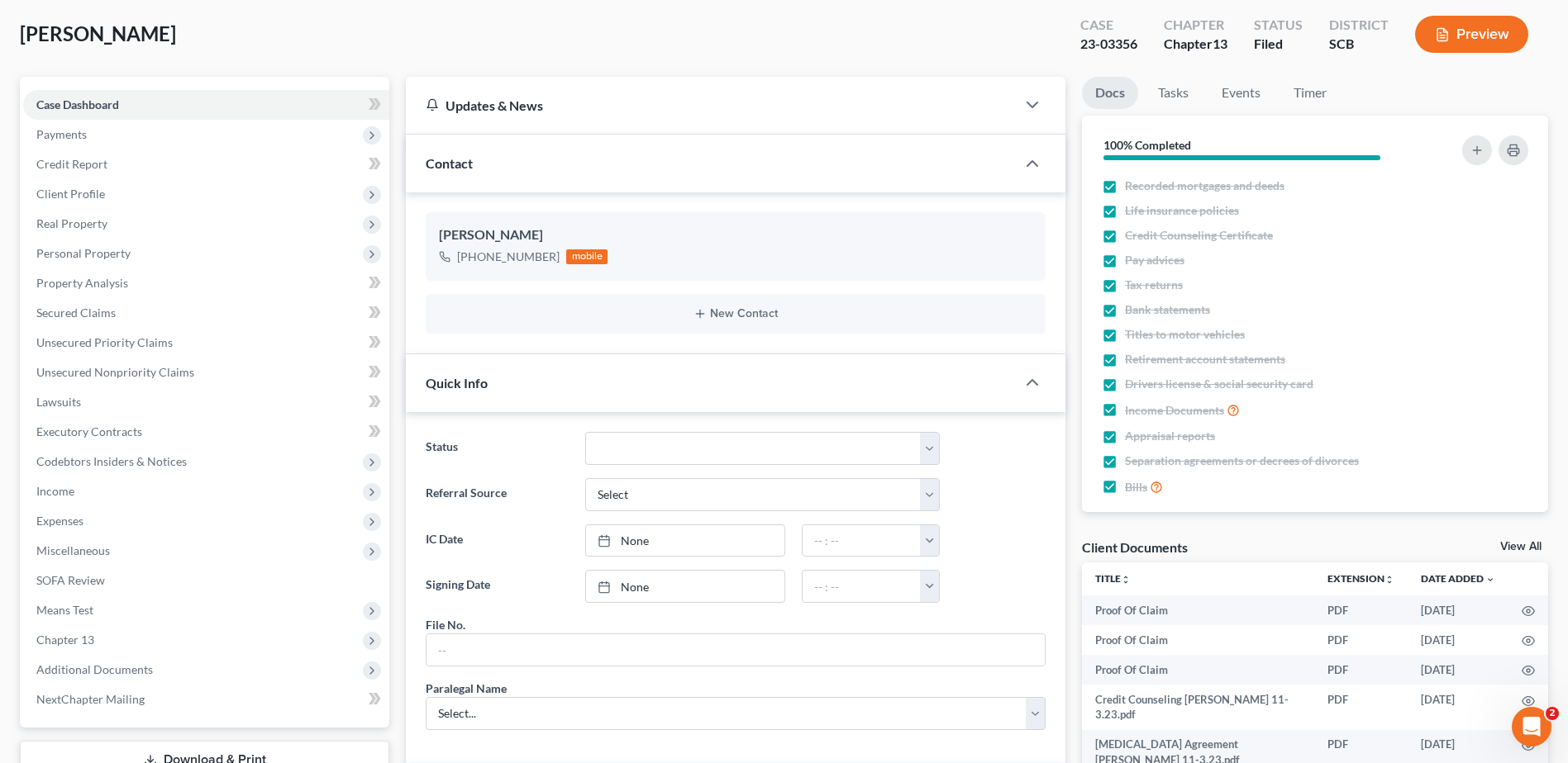
scroll to position [83, 0]
click at [93, 547] on span "Miscellaneous" at bounding box center [73, 549] width 73 height 14
click at [77, 496] on span "Income" at bounding box center [206, 490] width 366 height 30
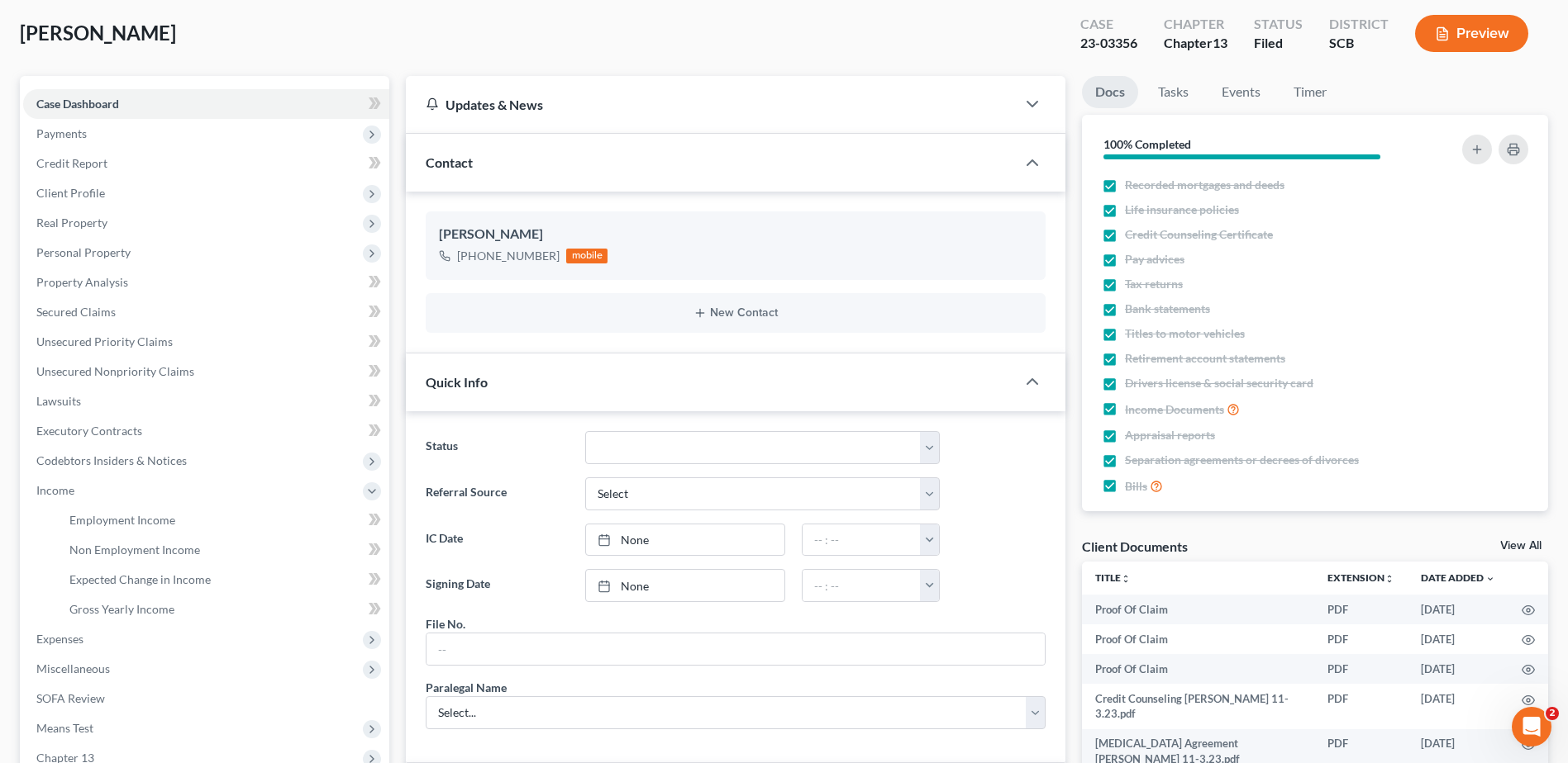
click at [62, 639] on span "Expenses" at bounding box center [60, 639] width 47 height 14
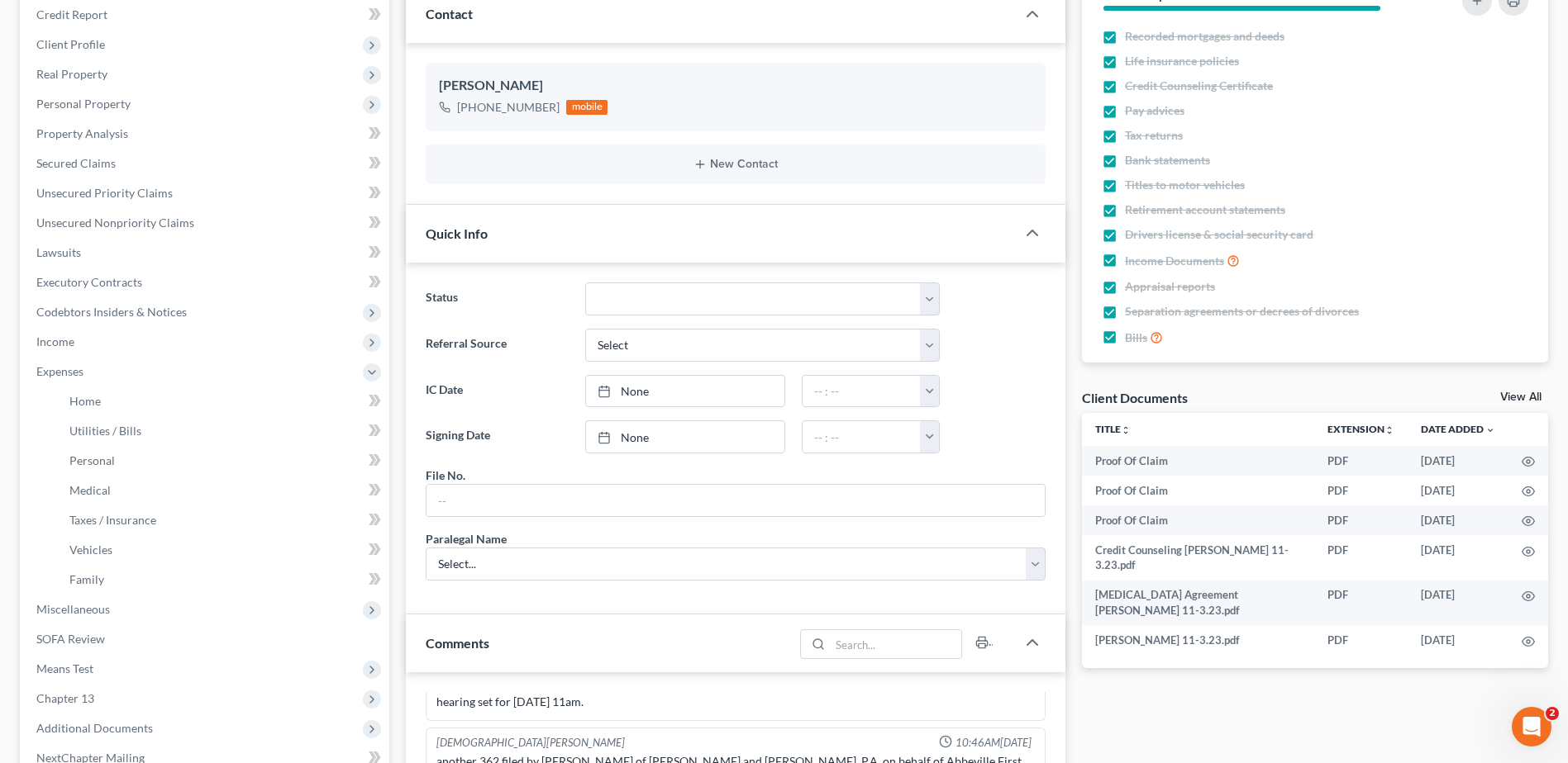
scroll to position [248, 0]
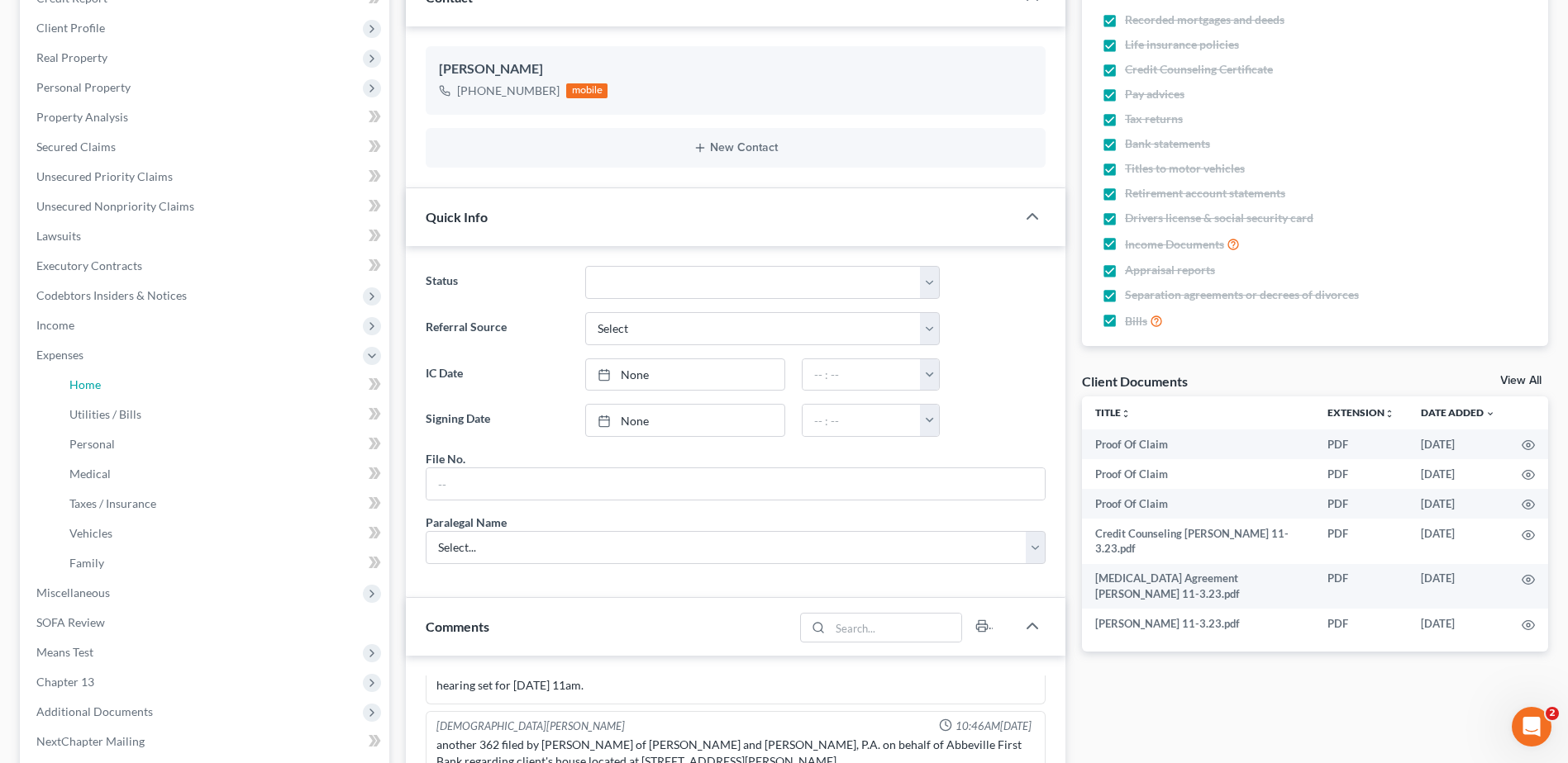
click at [103, 387] on link "Home" at bounding box center [222, 385] width 333 height 30
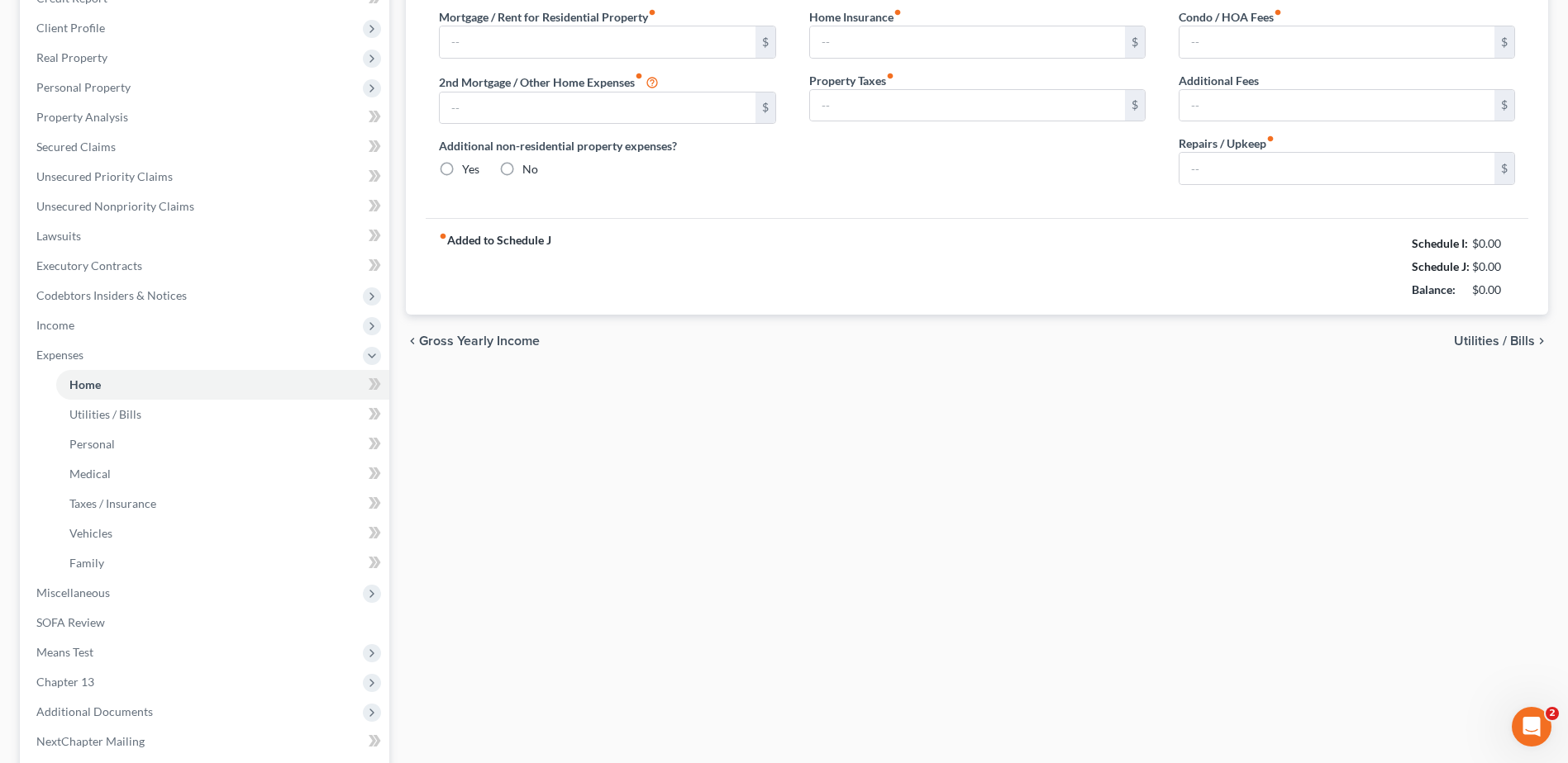
scroll to position [165, 0]
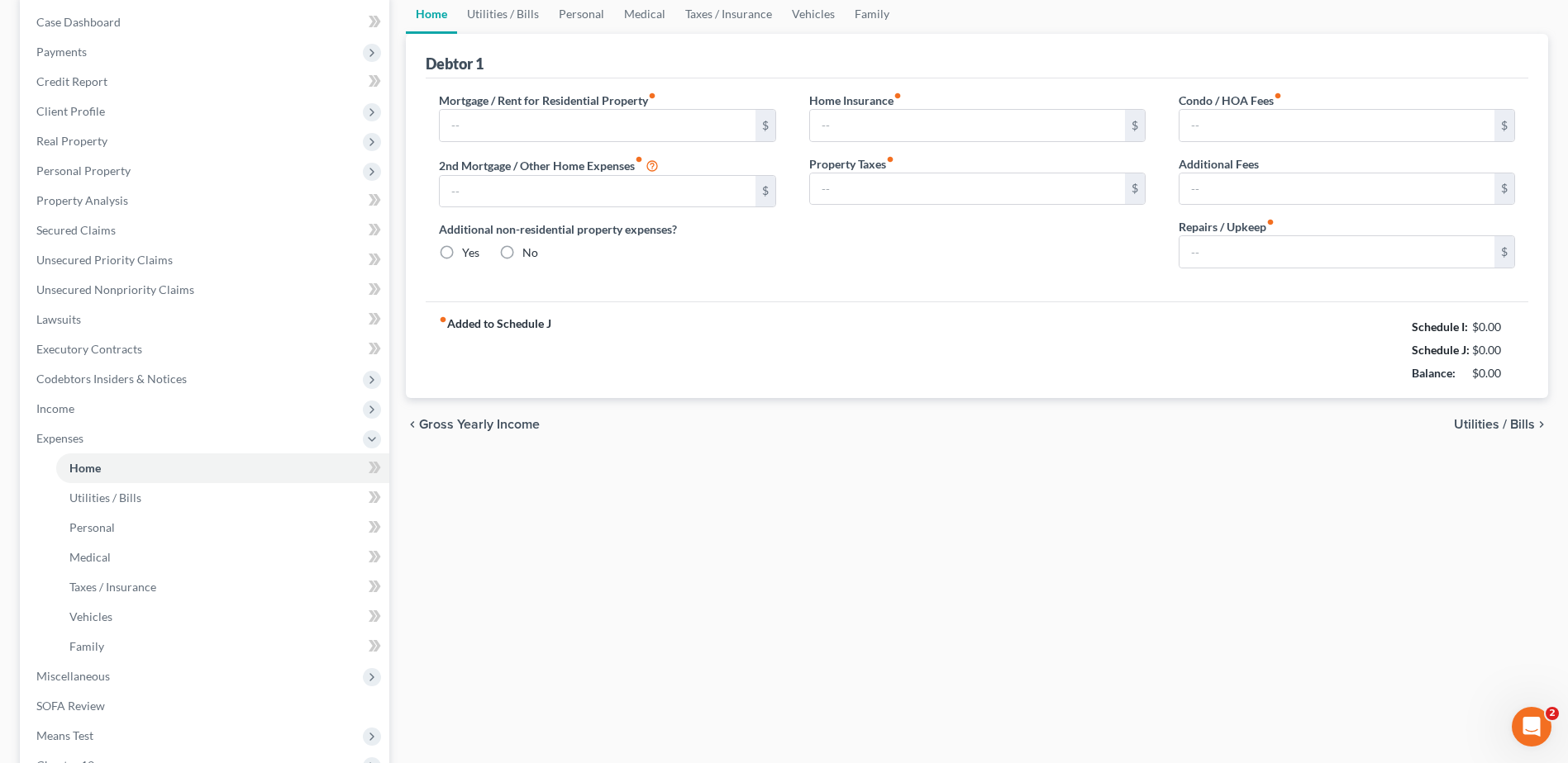
type input "0.00"
radio input "true"
type input "0.00"
type input "12.50"
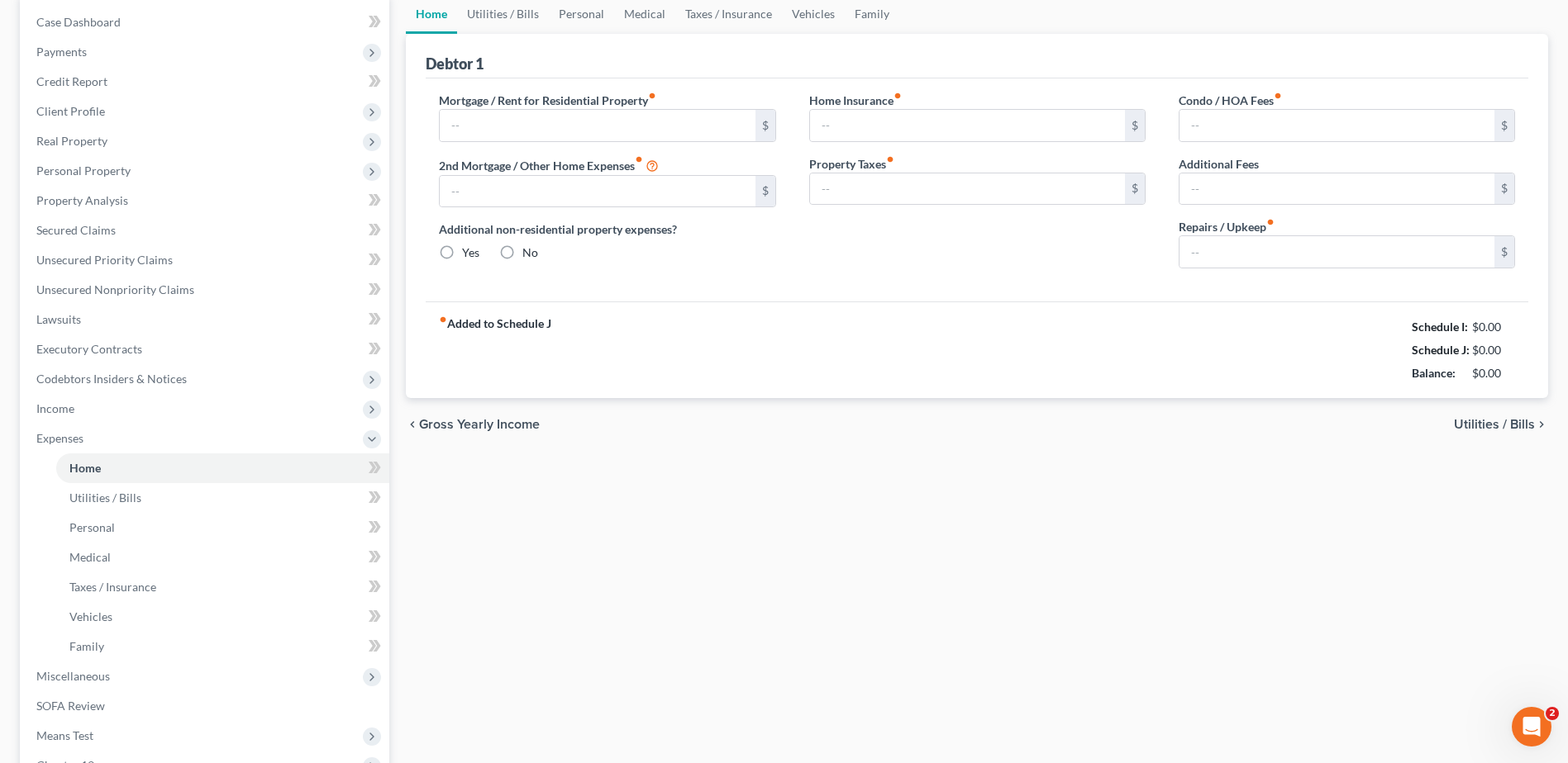
type input "0.00"
type input "750.00"
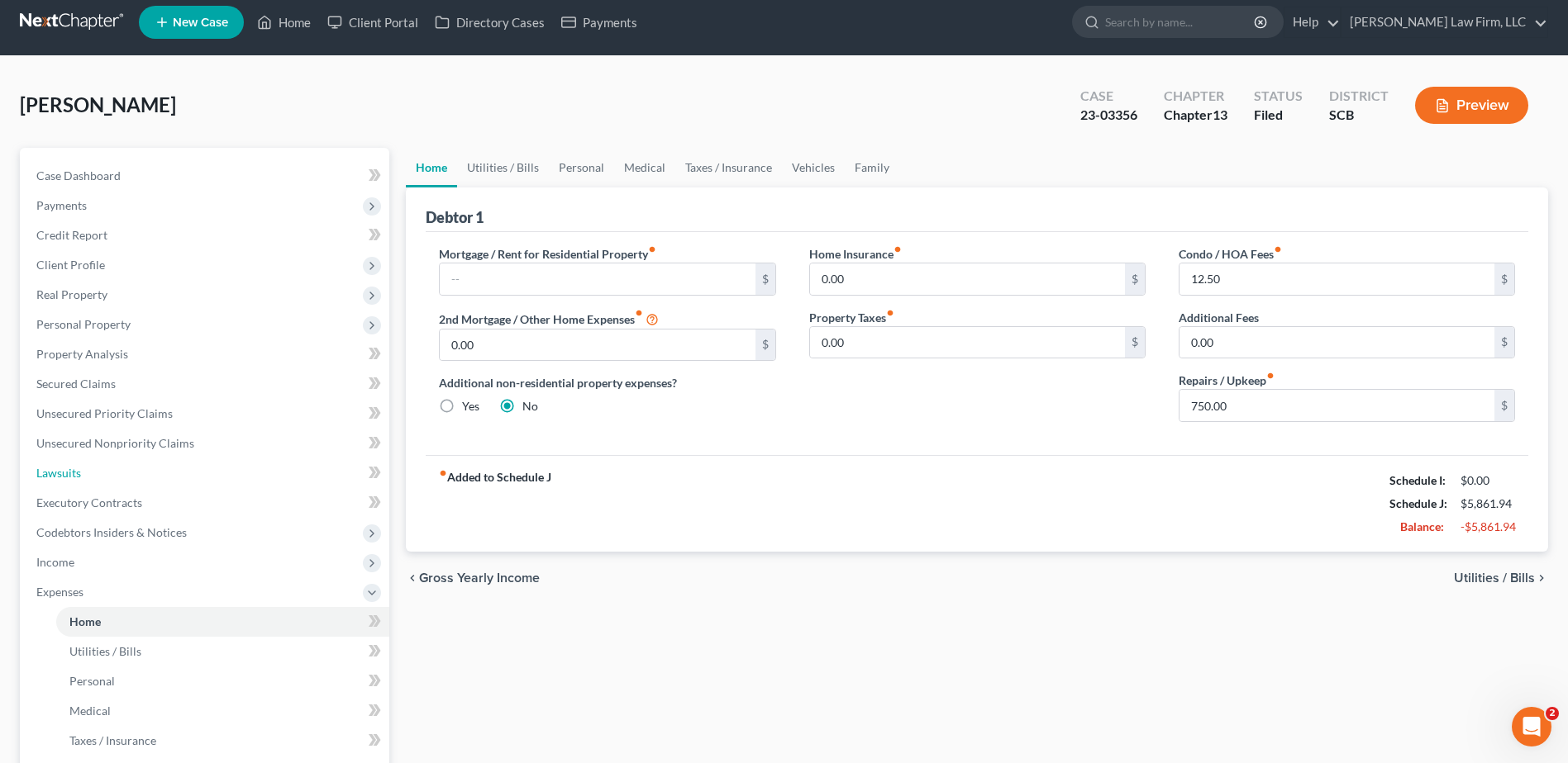
click at [90, 388] on ul "Case Dashboard Payments Invoices Payments Payments Credit Report Client Profile" at bounding box center [206, 576] width 366 height 832
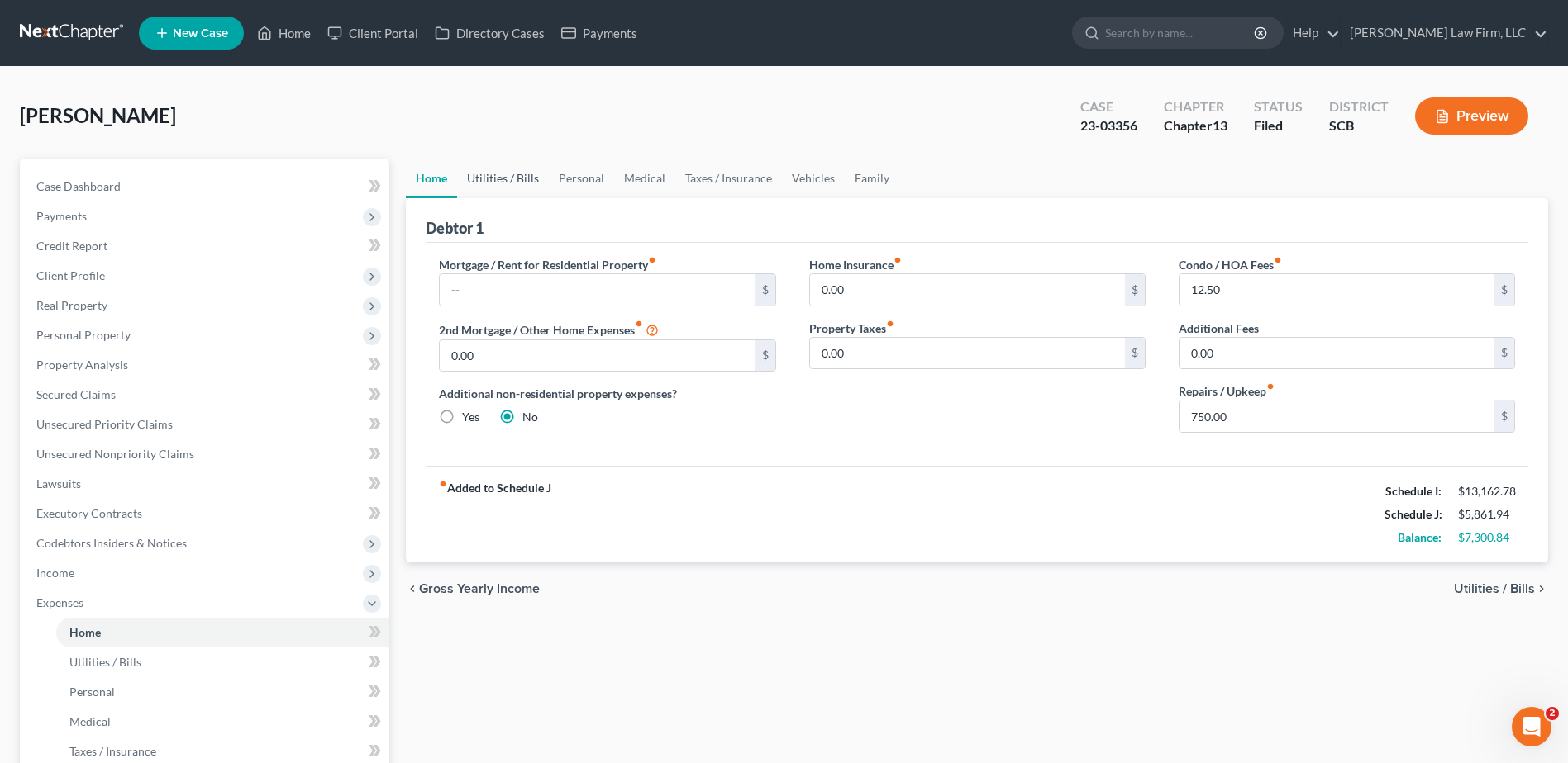
click at [480, 185] on link "Utilities / Bills" at bounding box center [502, 178] width 91 height 39
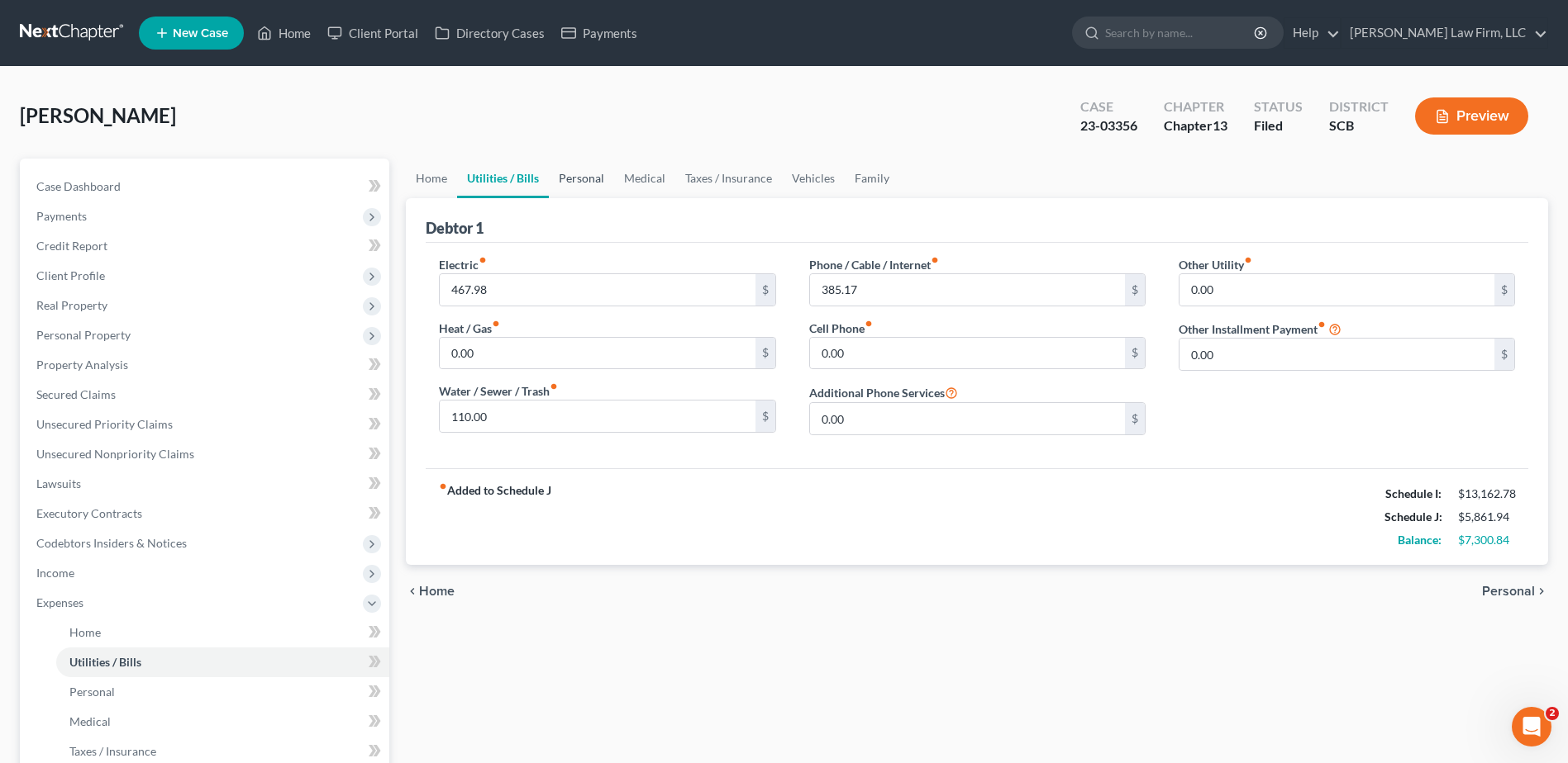
click at [563, 172] on link "Personal" at bounding box center [581, 178] width 65 height 39
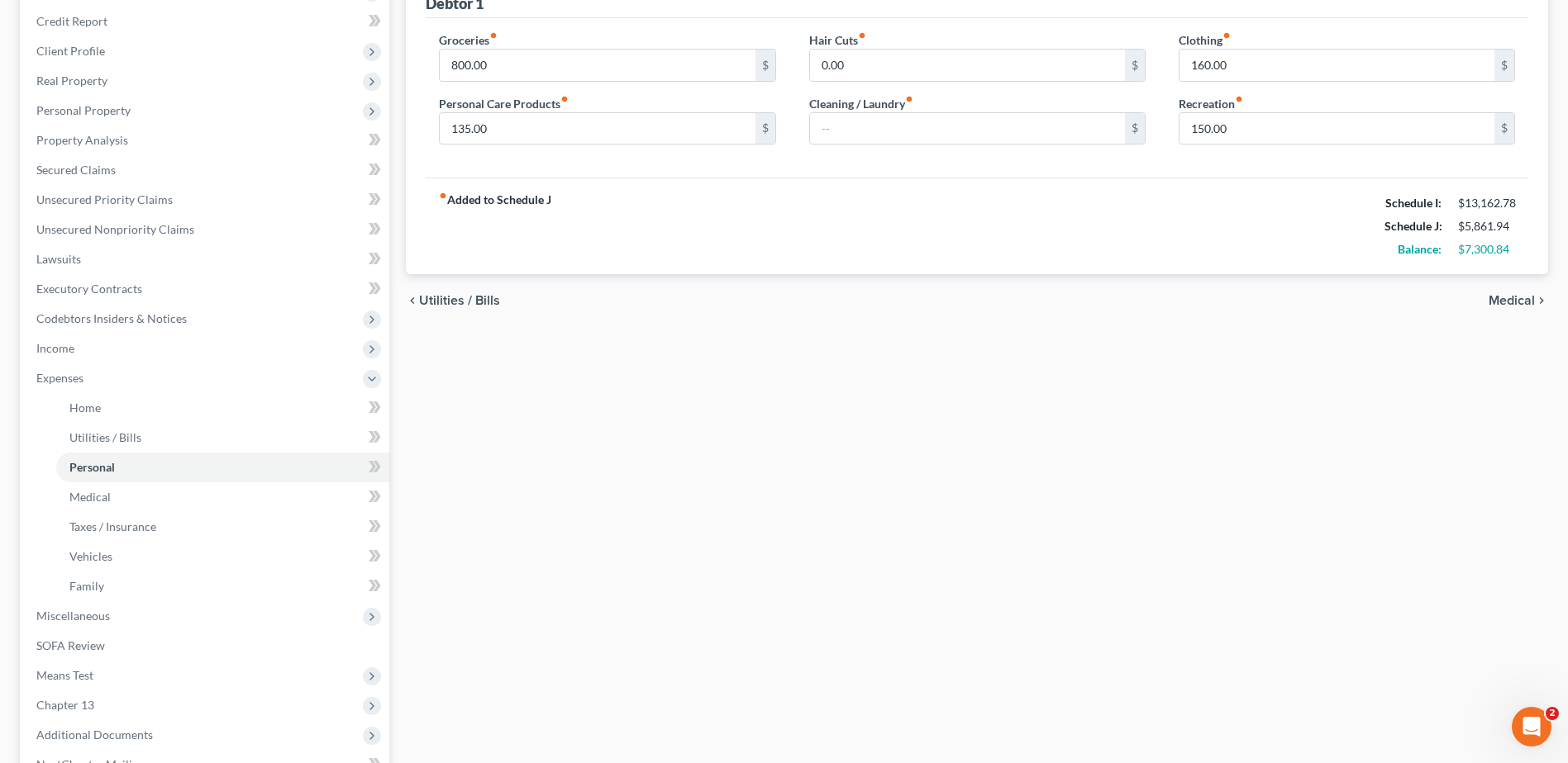
scroll to position [248, 0]
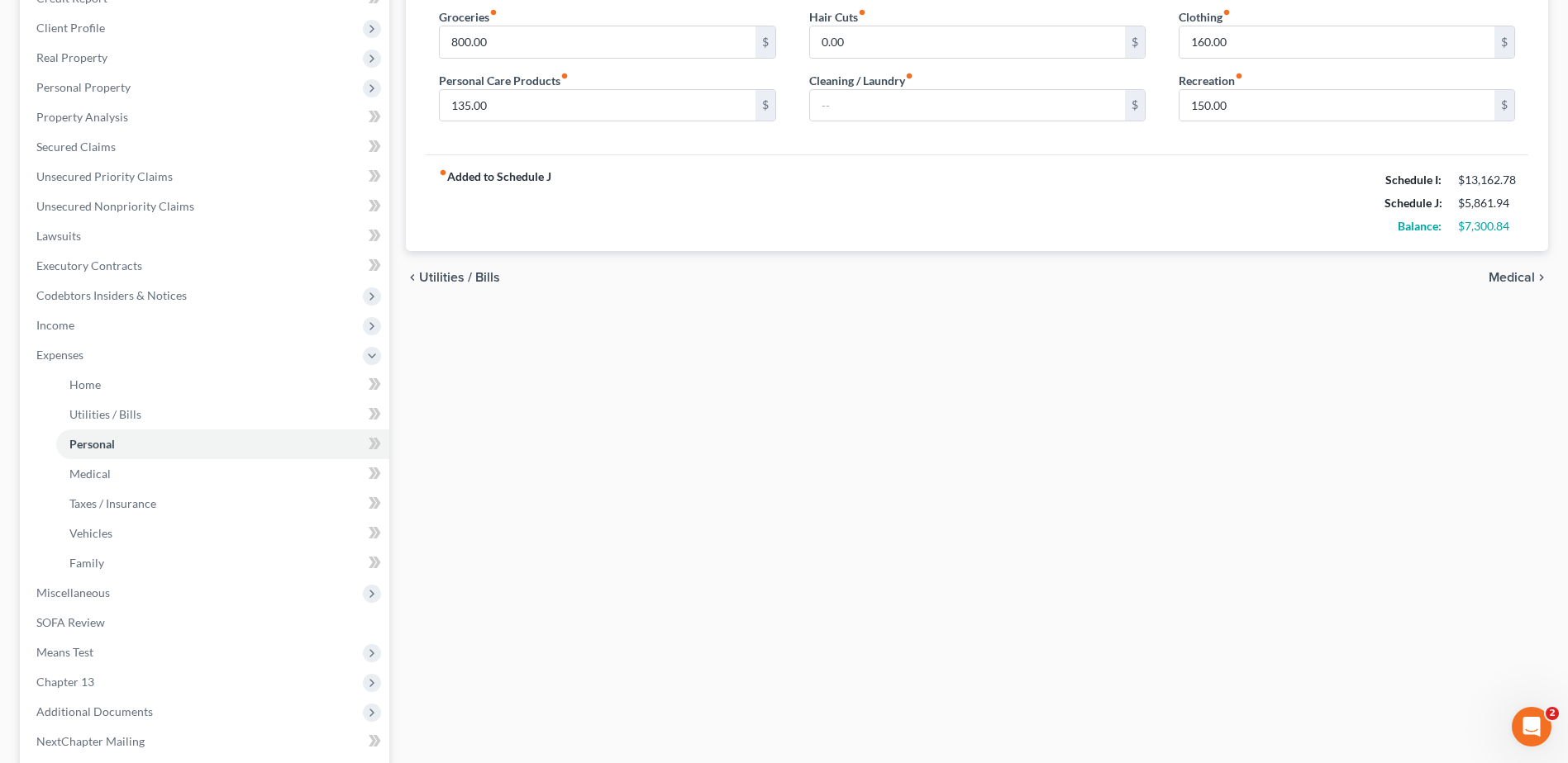
click at [102, 604] on span "Miscellaneous" at bounding box center [206, 593] width 366 height 30
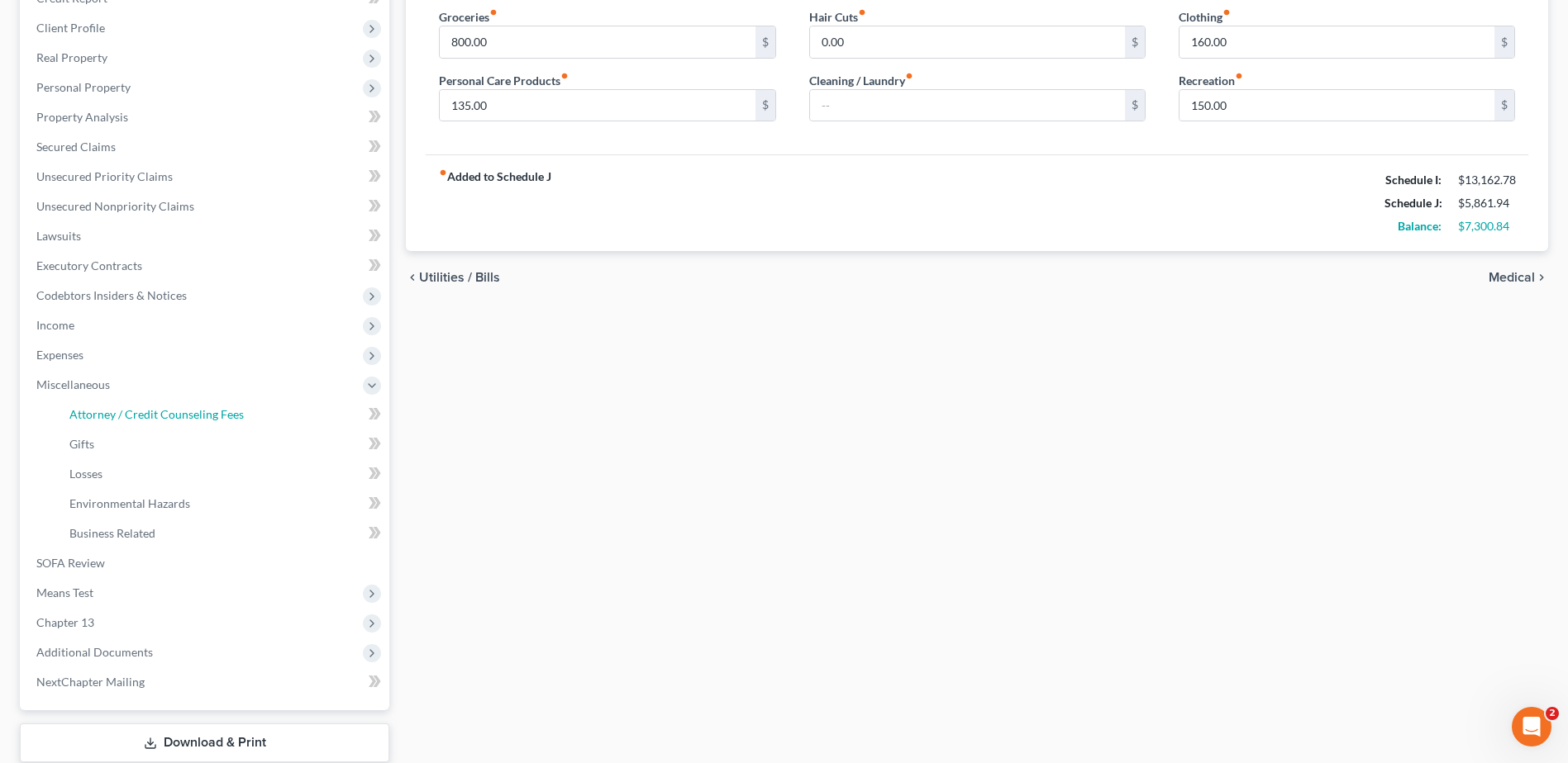
click at [118, 420] on span "Attorney / Credit Counseling Fees" at bounding box center [156, 414] width 174 height 14
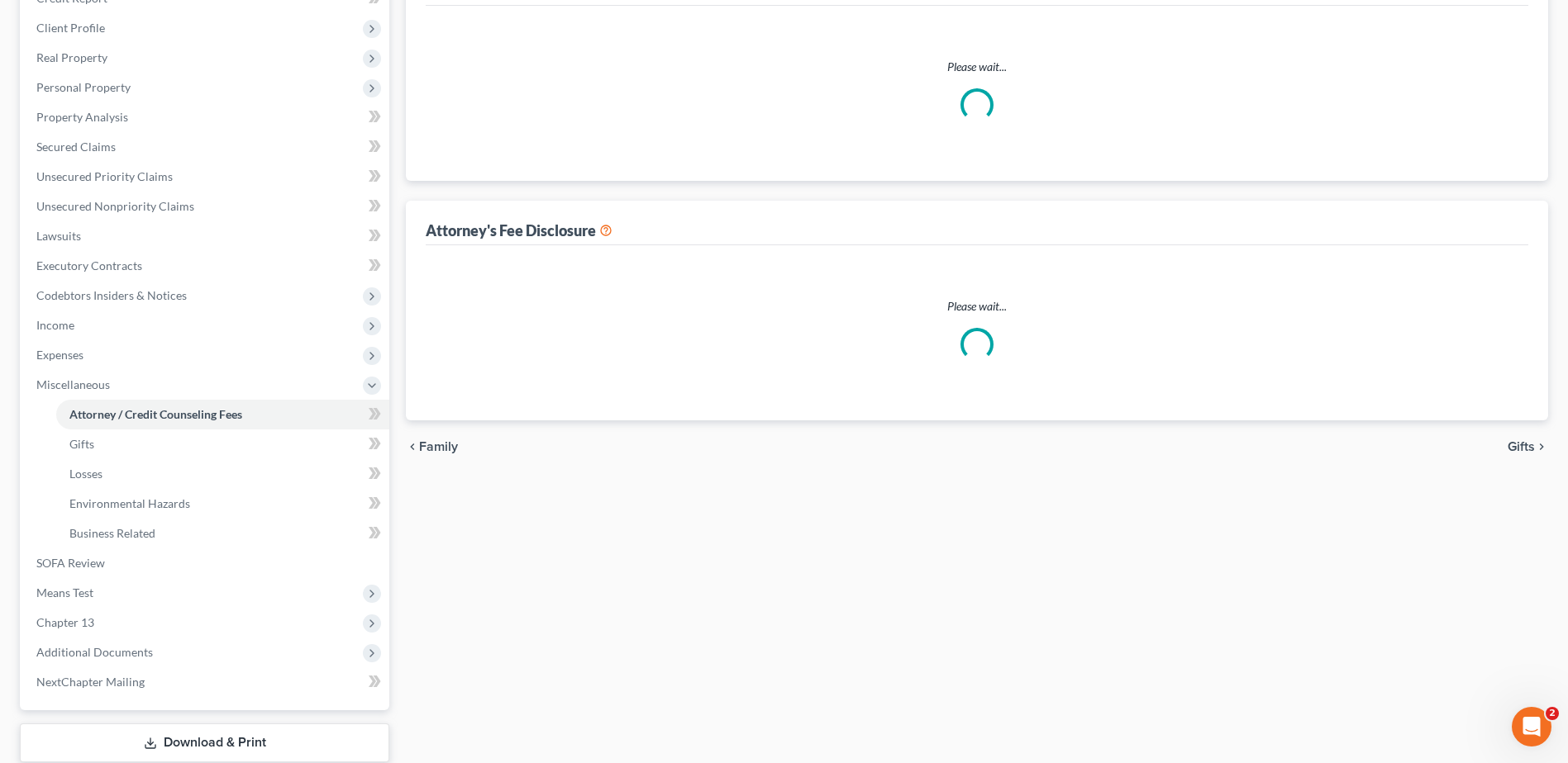
scroll to position [18, 0]
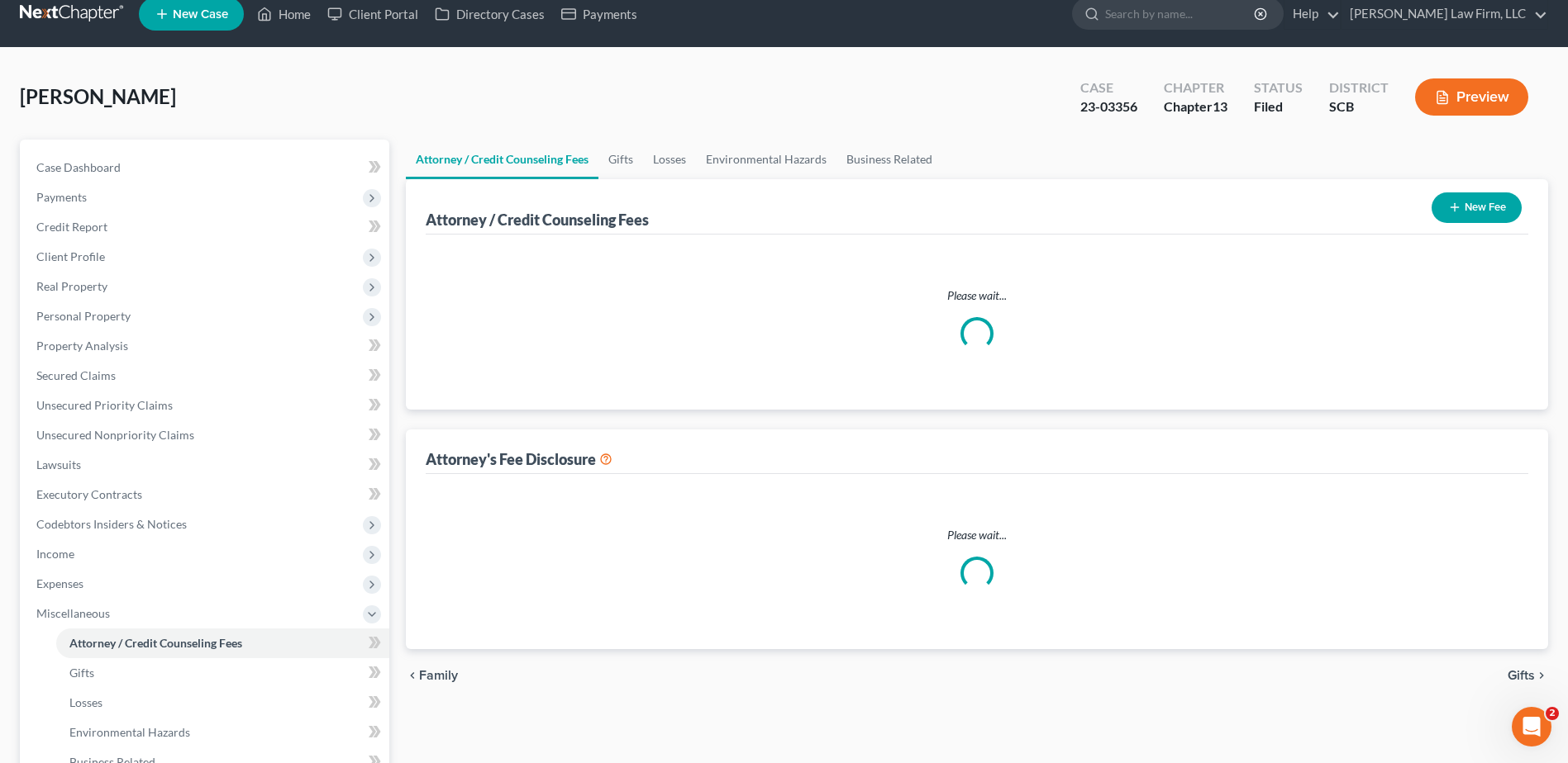
select select "0"
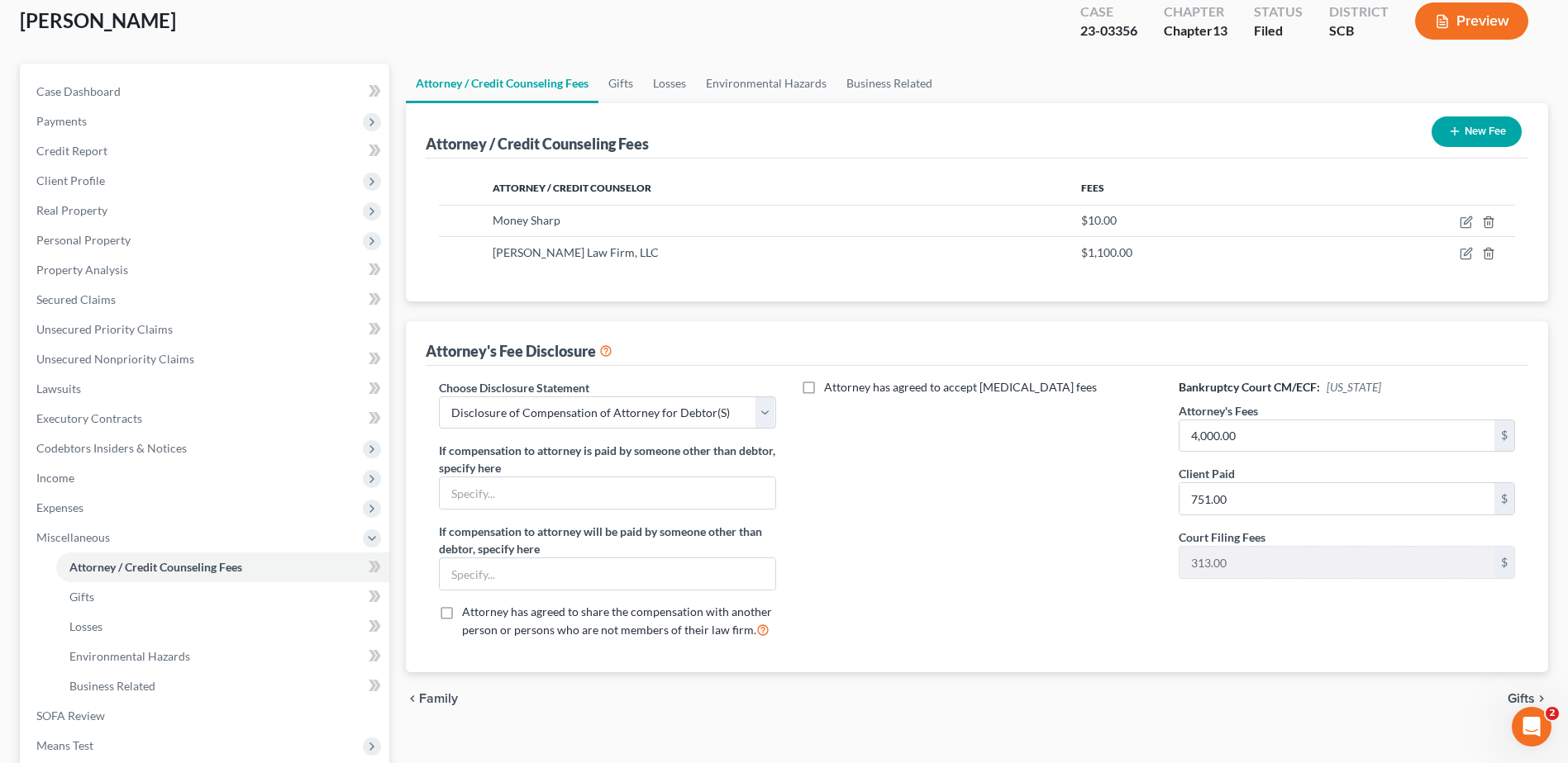
scroll to position [0, 0]
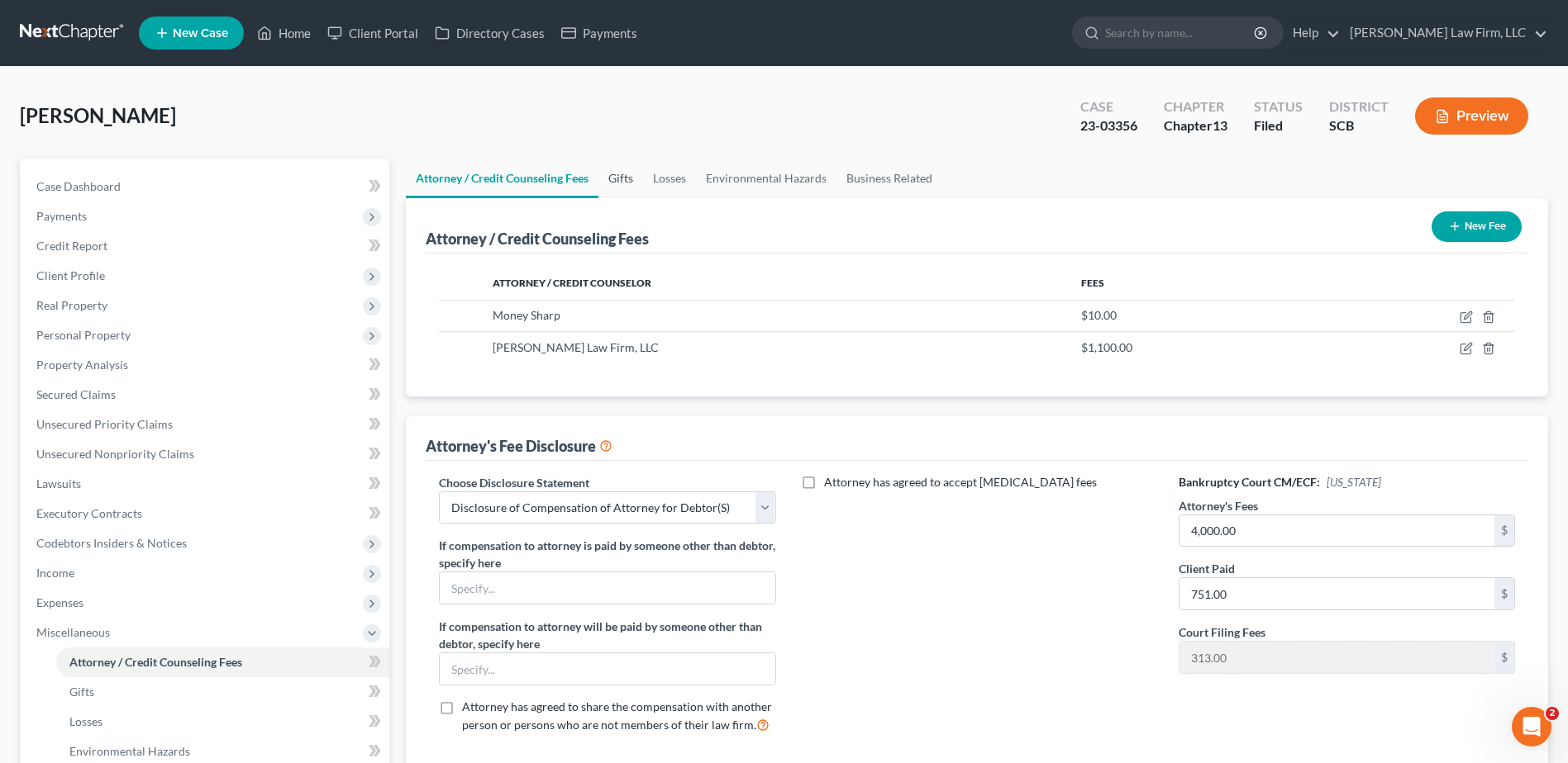
click at [619, 183] on link "Gifts" at bounding box center [621, 178] width 44 height 39
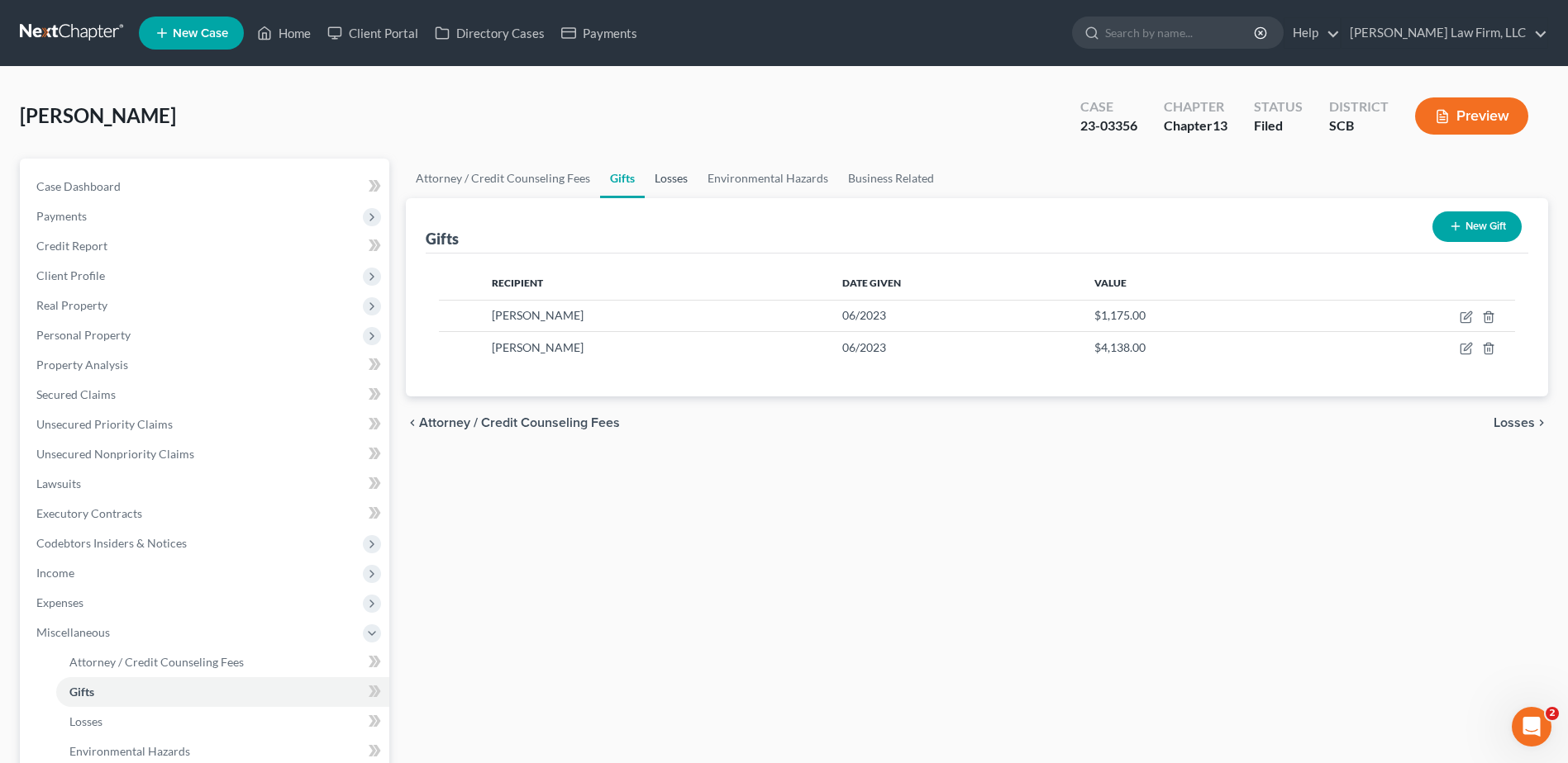
click at [675, 190] on link "Losses" at bounding box center [671, 178] width 53 height 39
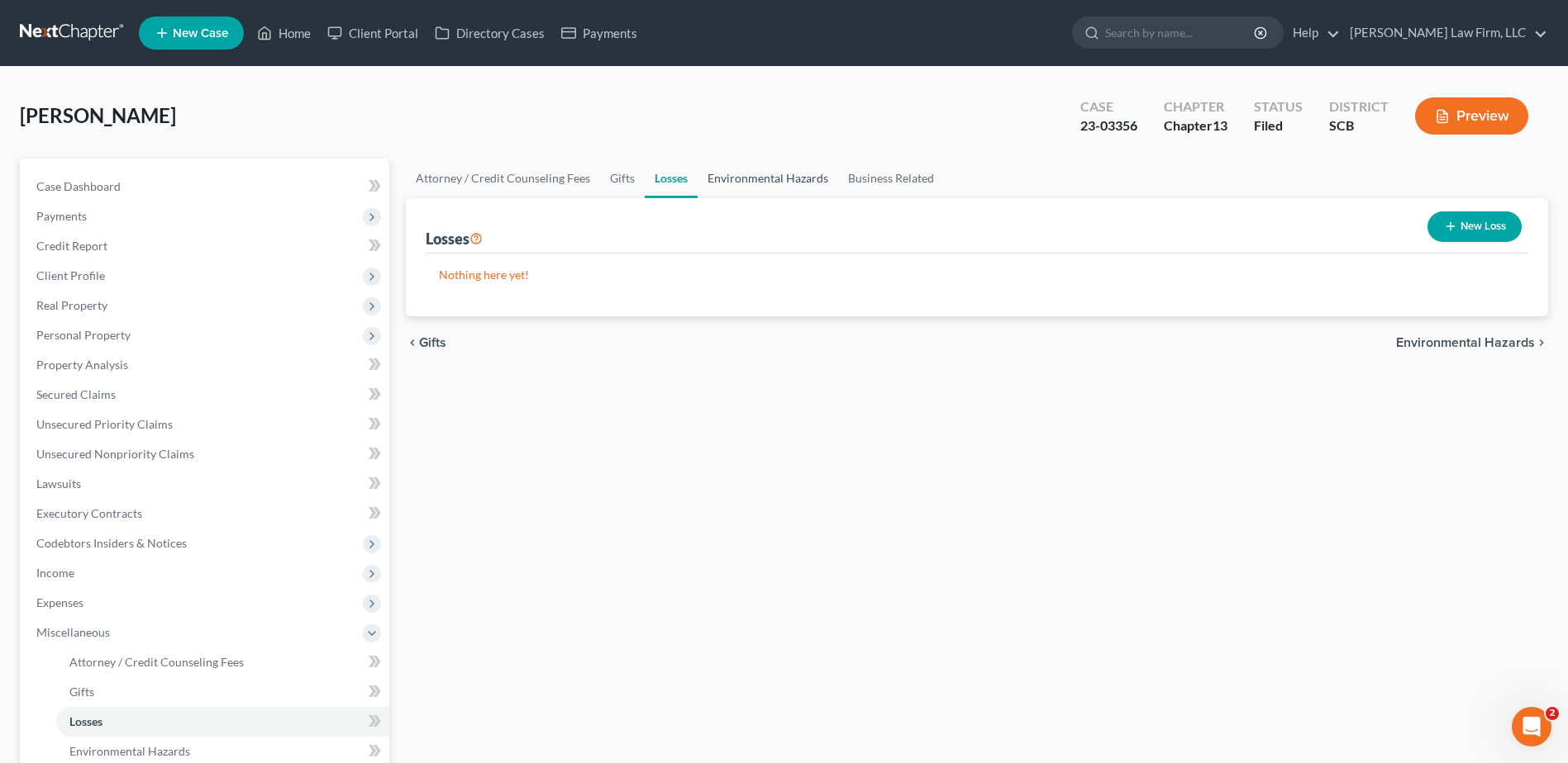
click at [719, 183] on link "Environmental Hazards" at bounding box center [768, 178] width 141 height 39
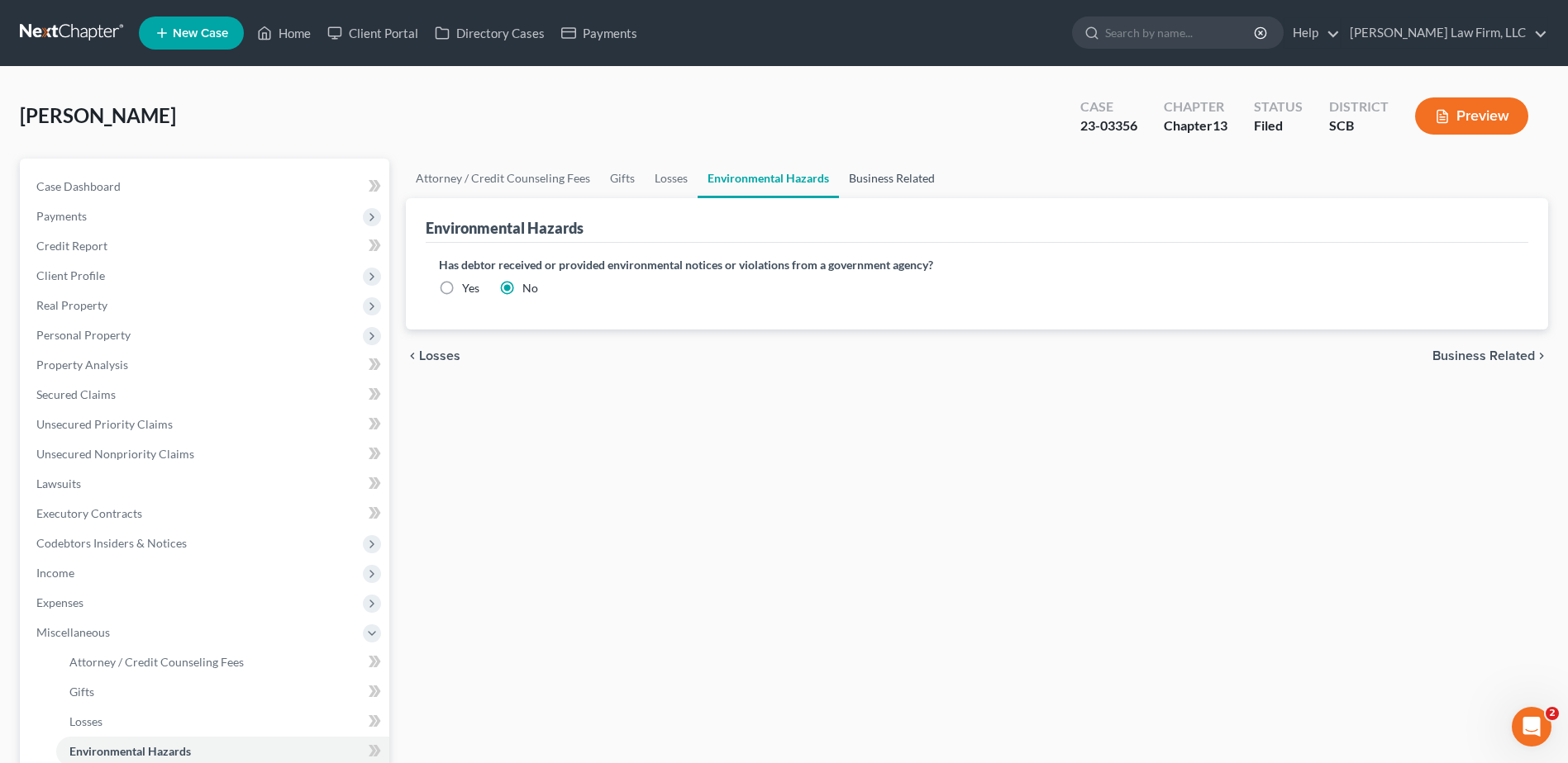
click at [891, 174] on link "Business Related" at bounding box center [891, 178] width 106 height 39
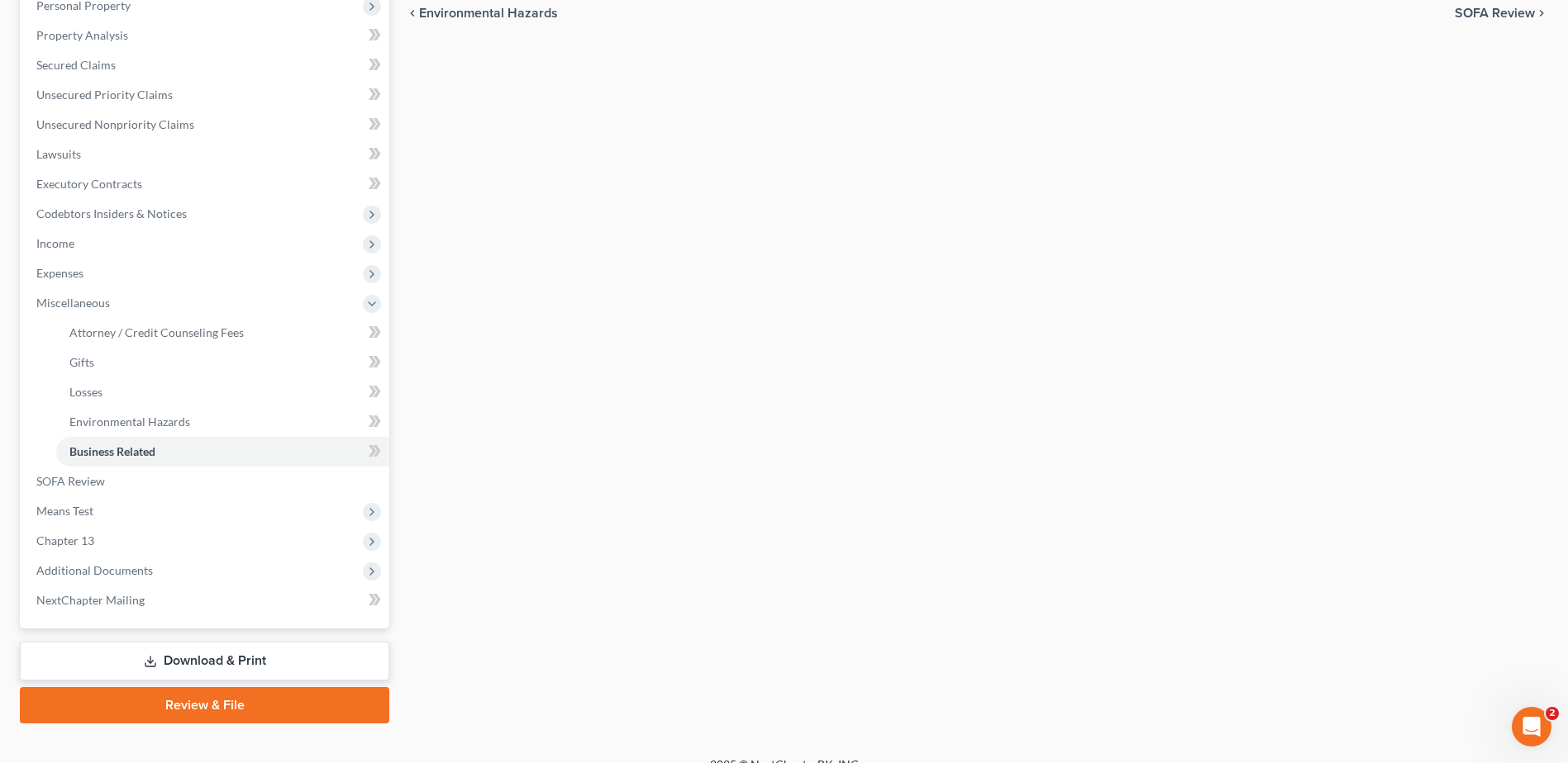
scroll to position [330, 0]
click at [128, 486] on link "SOFA Review" at bounding box center [206, 480] width 366 height 30
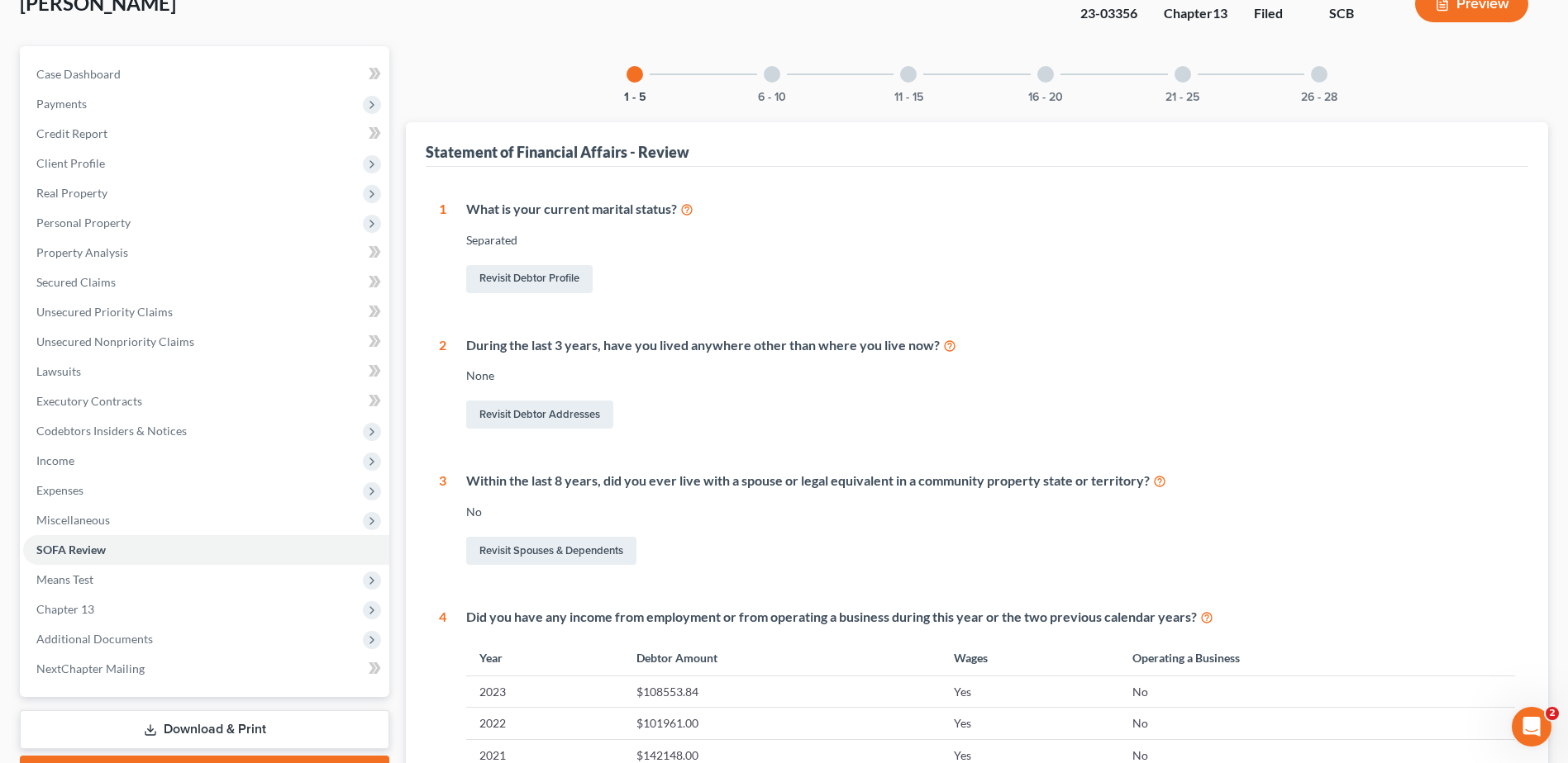
scroll to position [83, 0]
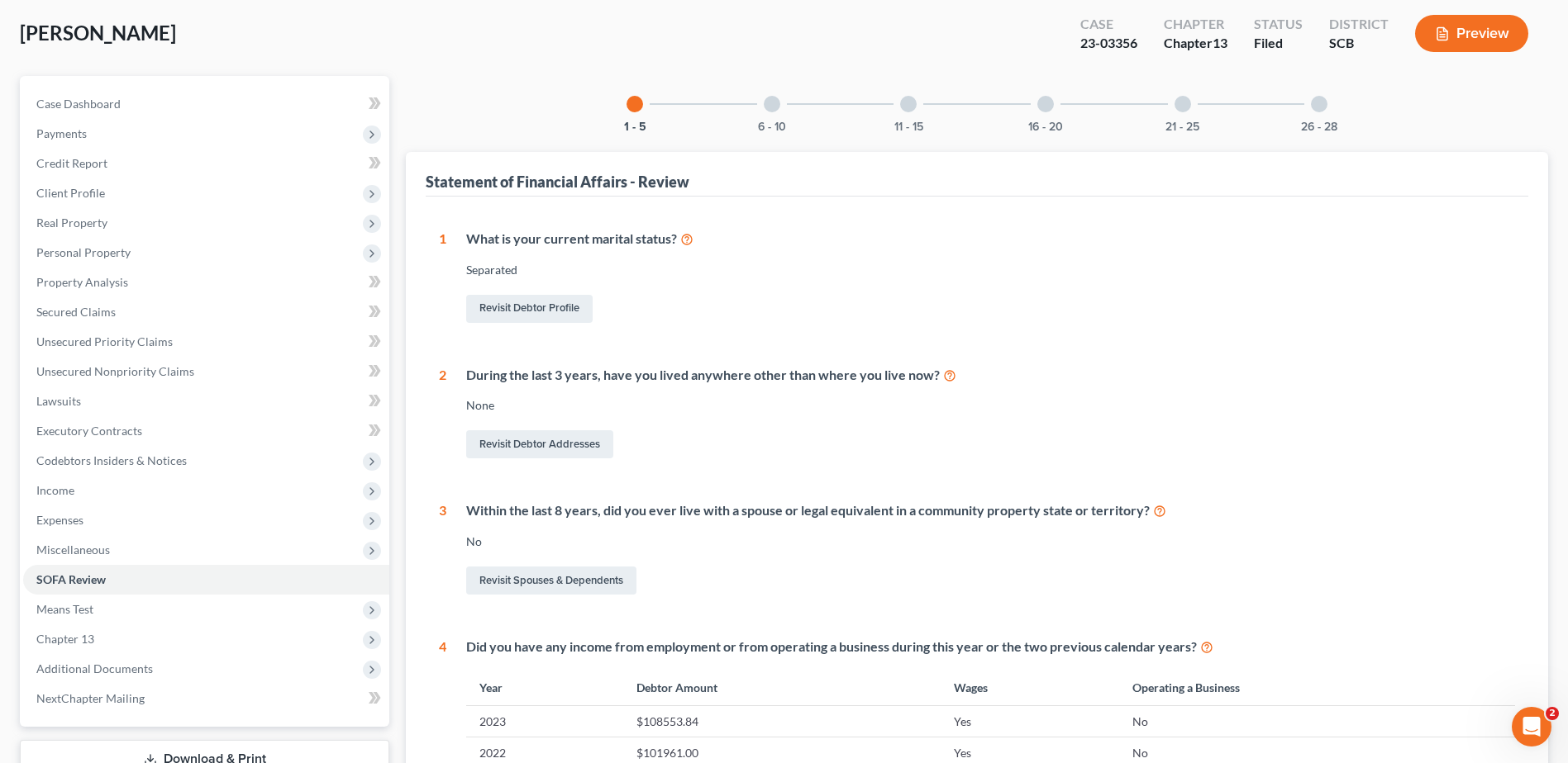
click at [119, 249] on span "Personal Property" at bounding box center [84, 252] width 94 height 14
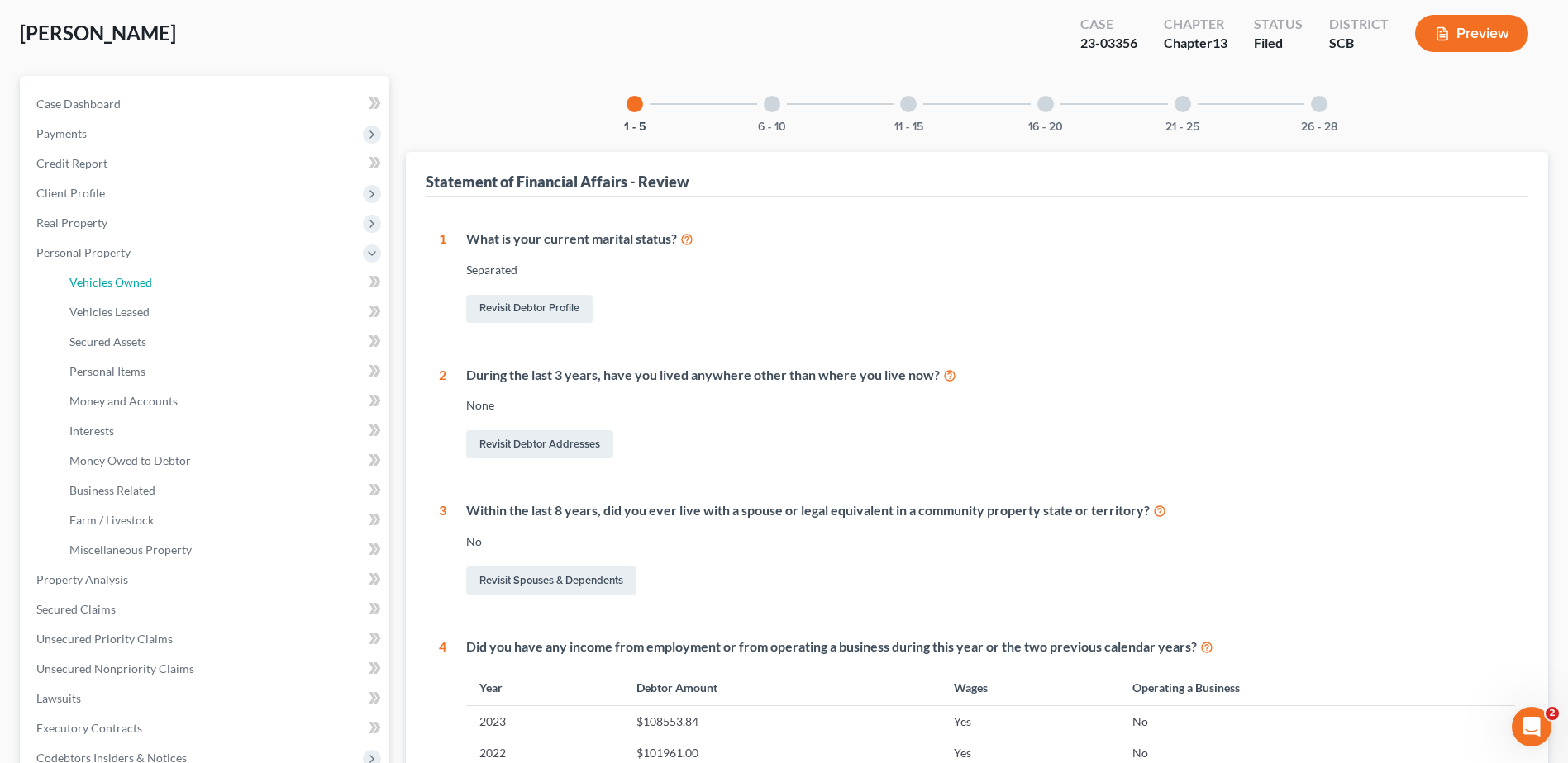
click at [131, 282] on span "Vehicles Owned" at bounding box center [111, 282] width 83 height 14
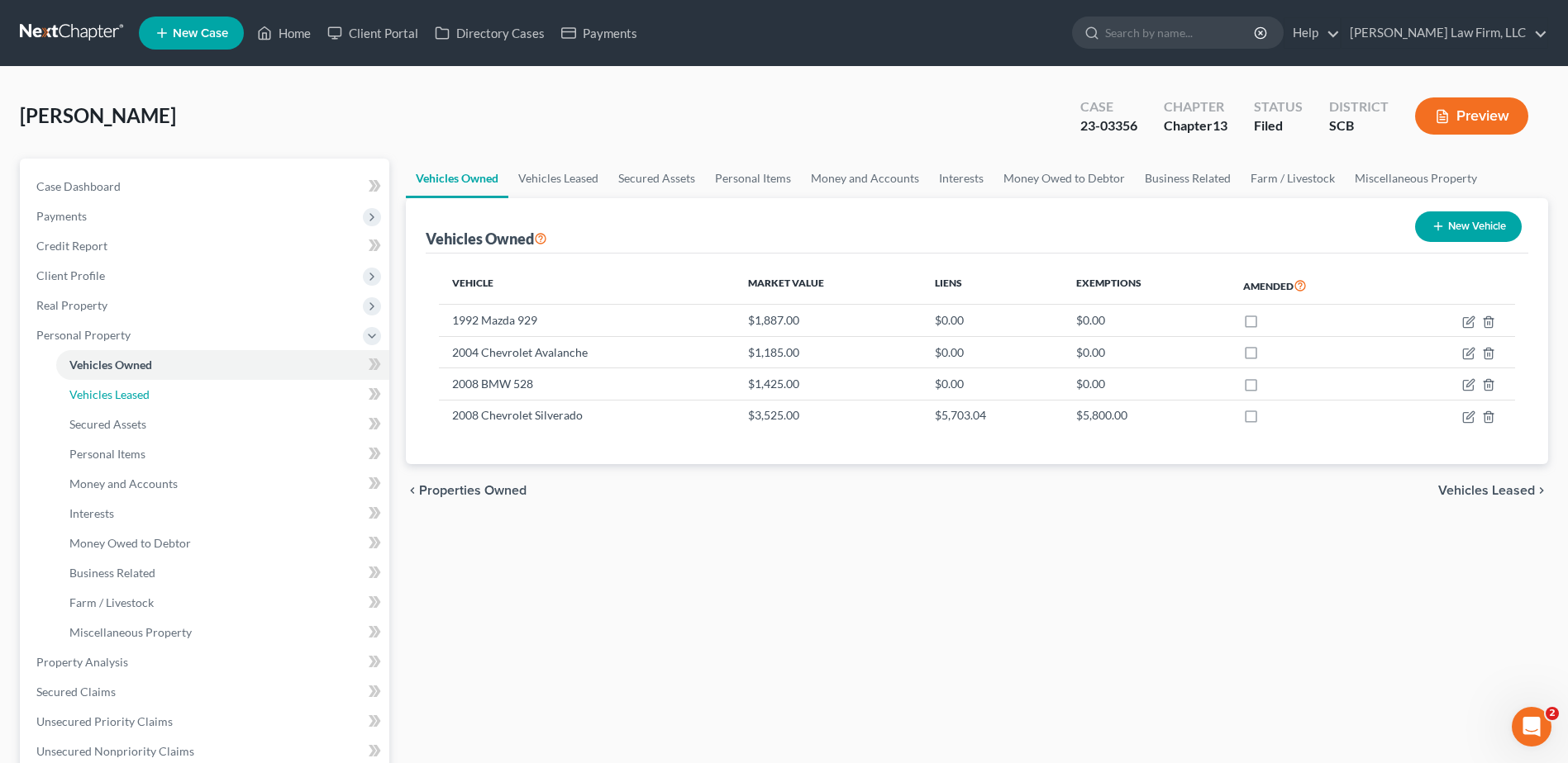
click at [113, 400] on span "Vehicles Leased" at bounding box center [109, 394] width 80 height 14
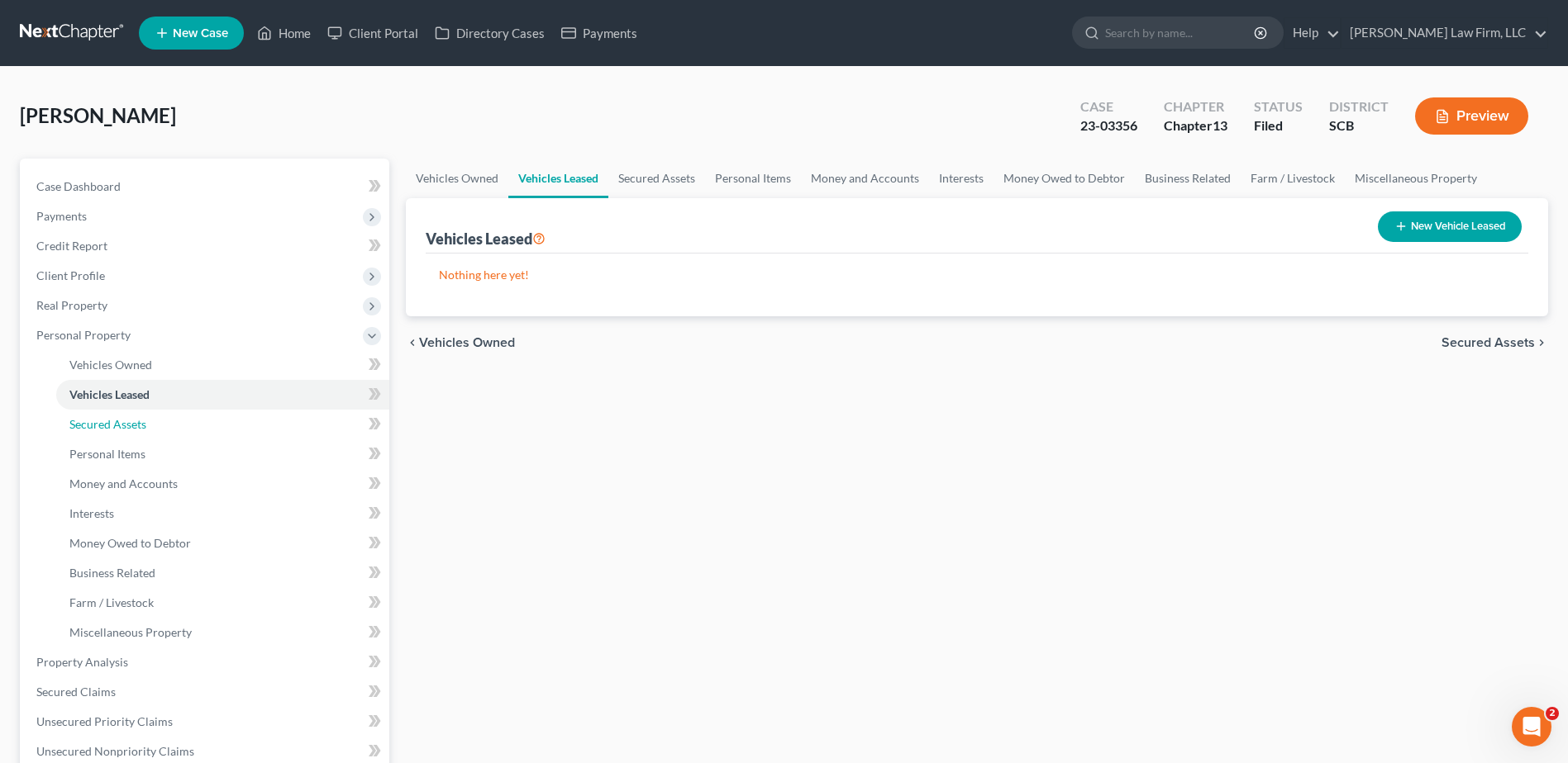
click at [113, 431] on link "Secured Assets" at bounding box center [222, 424] width 333 height 30
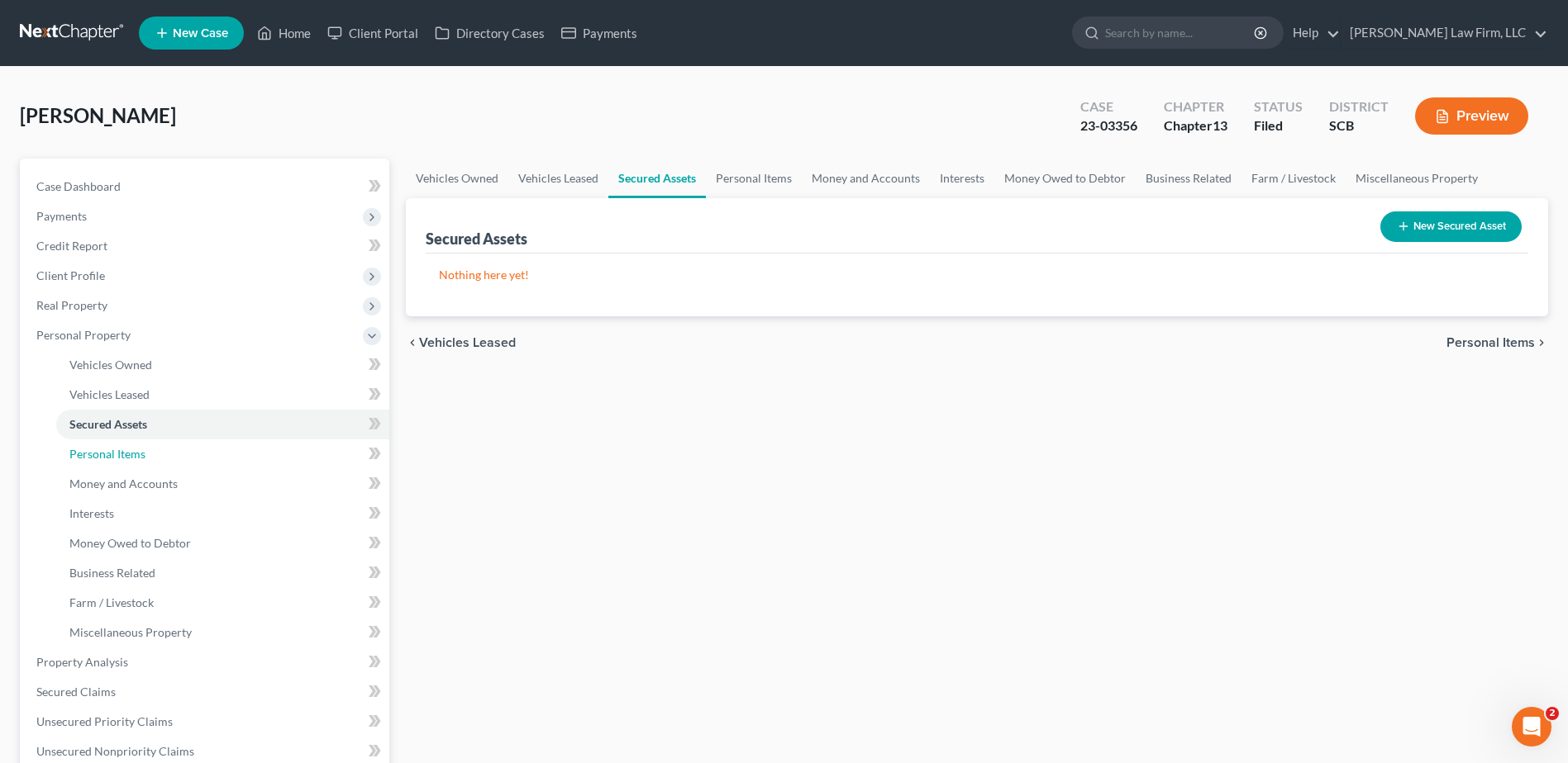
click at [108, 458] on span "Personal Items" at bounding box center [107, 453] width 76 height 14
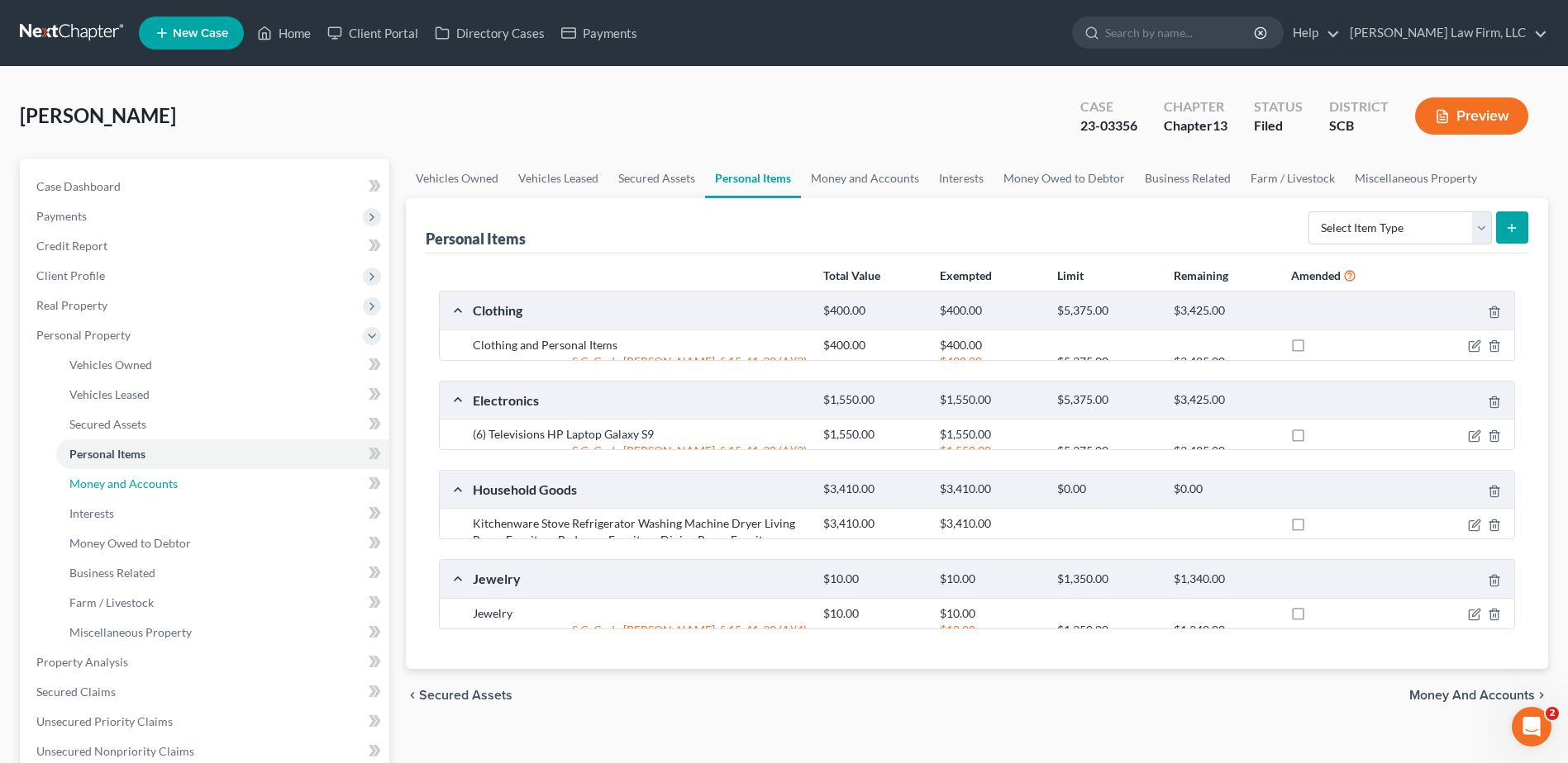
click at [108, 479] on span "Money and Accounts" at bounding box center [123, 483] width 108 height 14
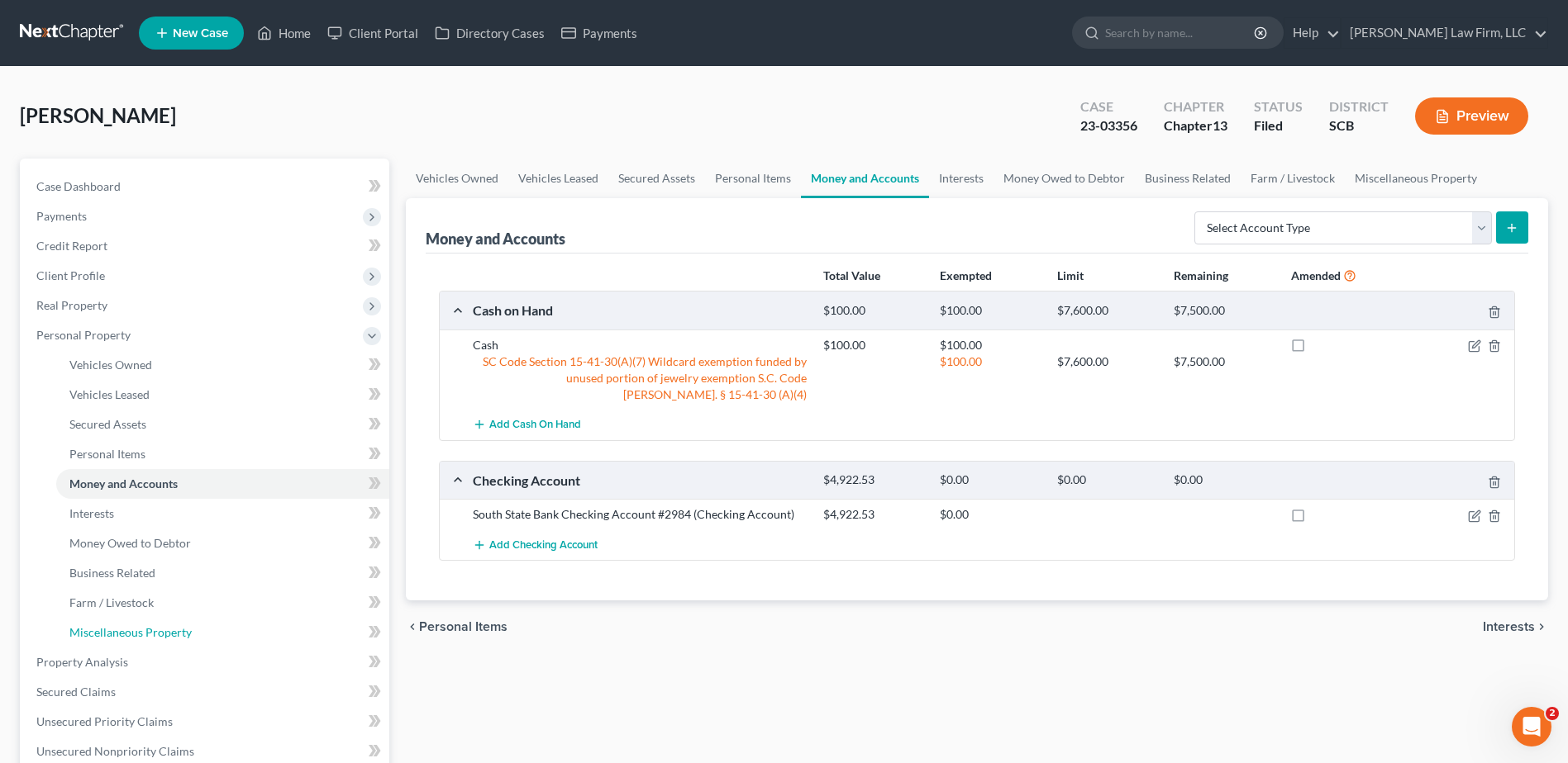
click at [128, 646] on link "Miscellaneous Property" at bounding box center [222, 632] width 333 height 30
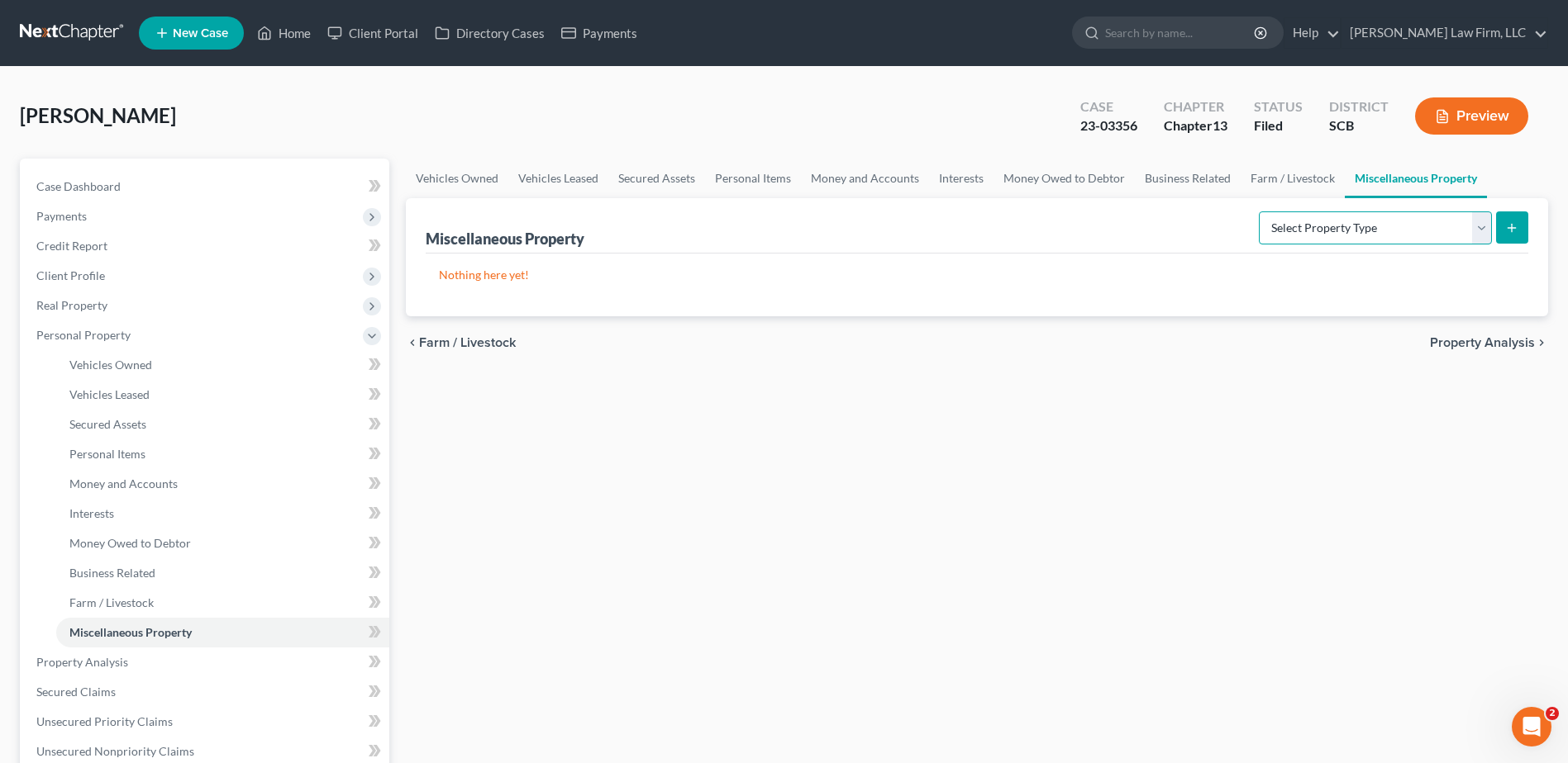
click at [1483, 236] on select "Select Property Type Assigned for Creditor Benefit Within 1 Year Holding for An…" at bounding box center [1375, 228] width 233 height 33
click at [1296, 183] on link "Farm / Livestock" at bounding box center [1293, 178] width 104 height 39
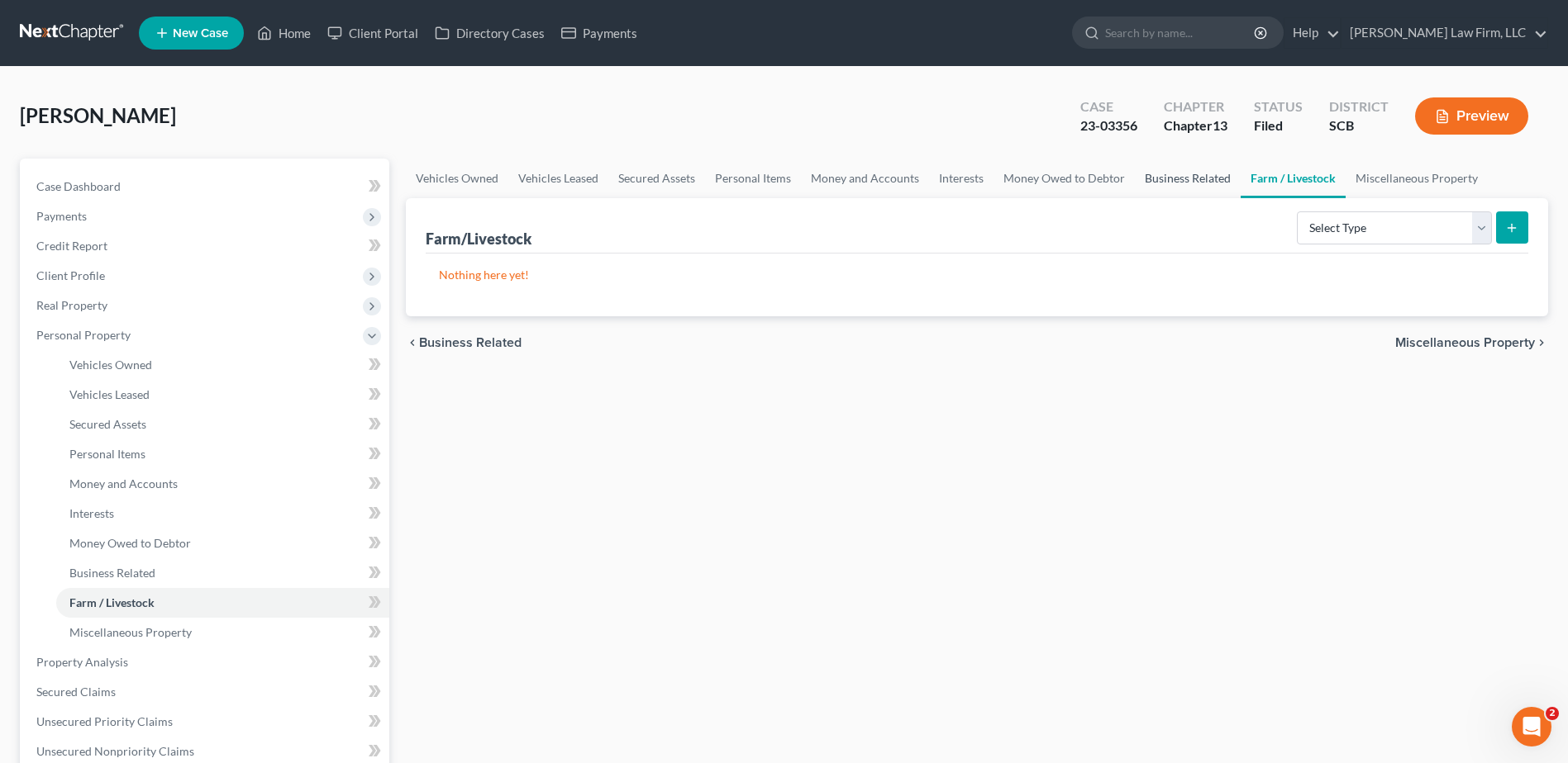
click at [1178, 190] on link "Business Related" at bounding box center [1188, 178] width 106 height 39
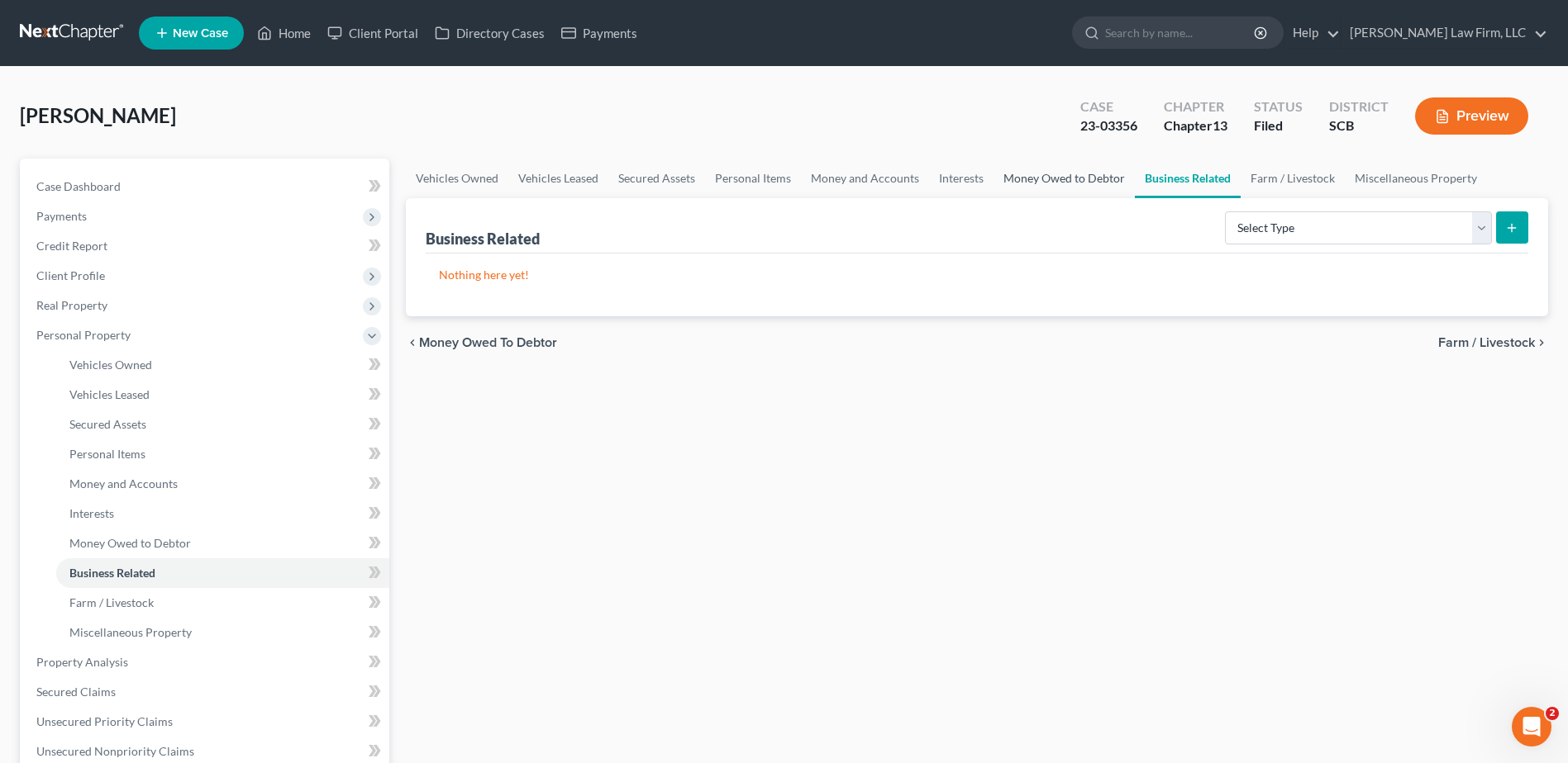
click at [1007, 187] on link "Money Owed to Debtor" at bounding box center [1064, 178] width 141 height 39
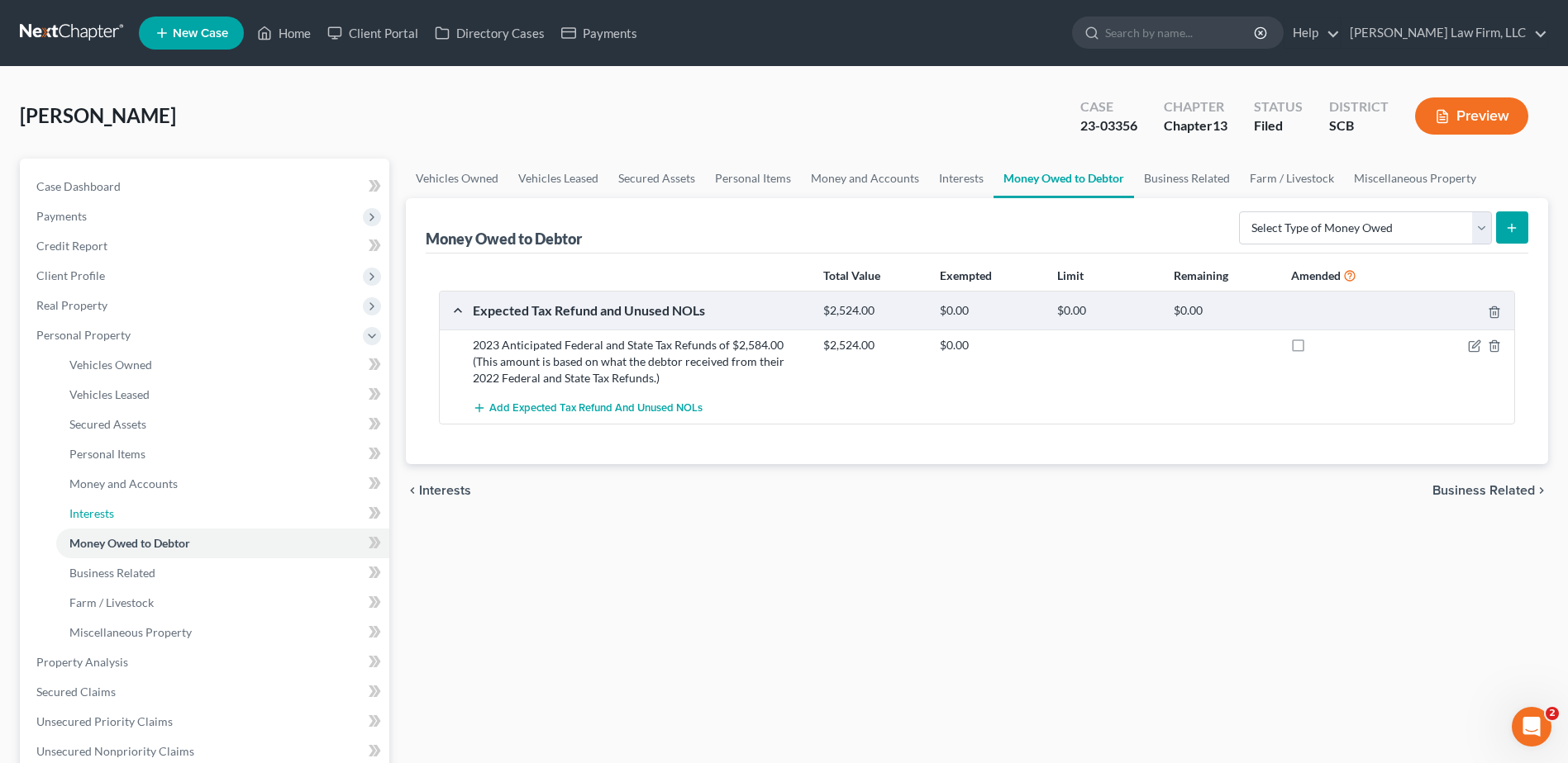
click at [157, 511] on link "Interests" at bounding box center [222, 514] width 333 height 30
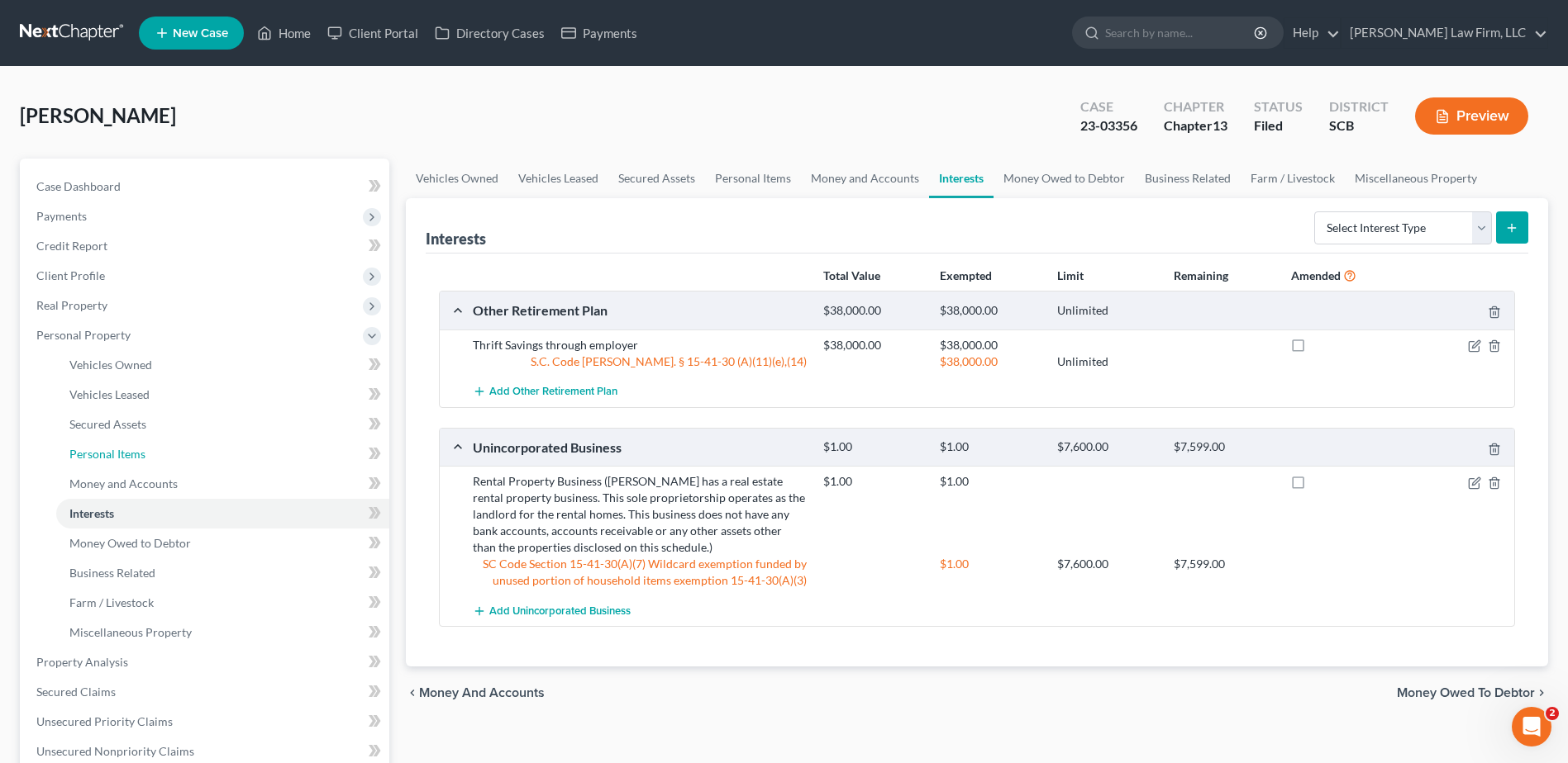
click at [152, 449] on link "Personal Items" at bounding box center [222, 454] width 333 height 30
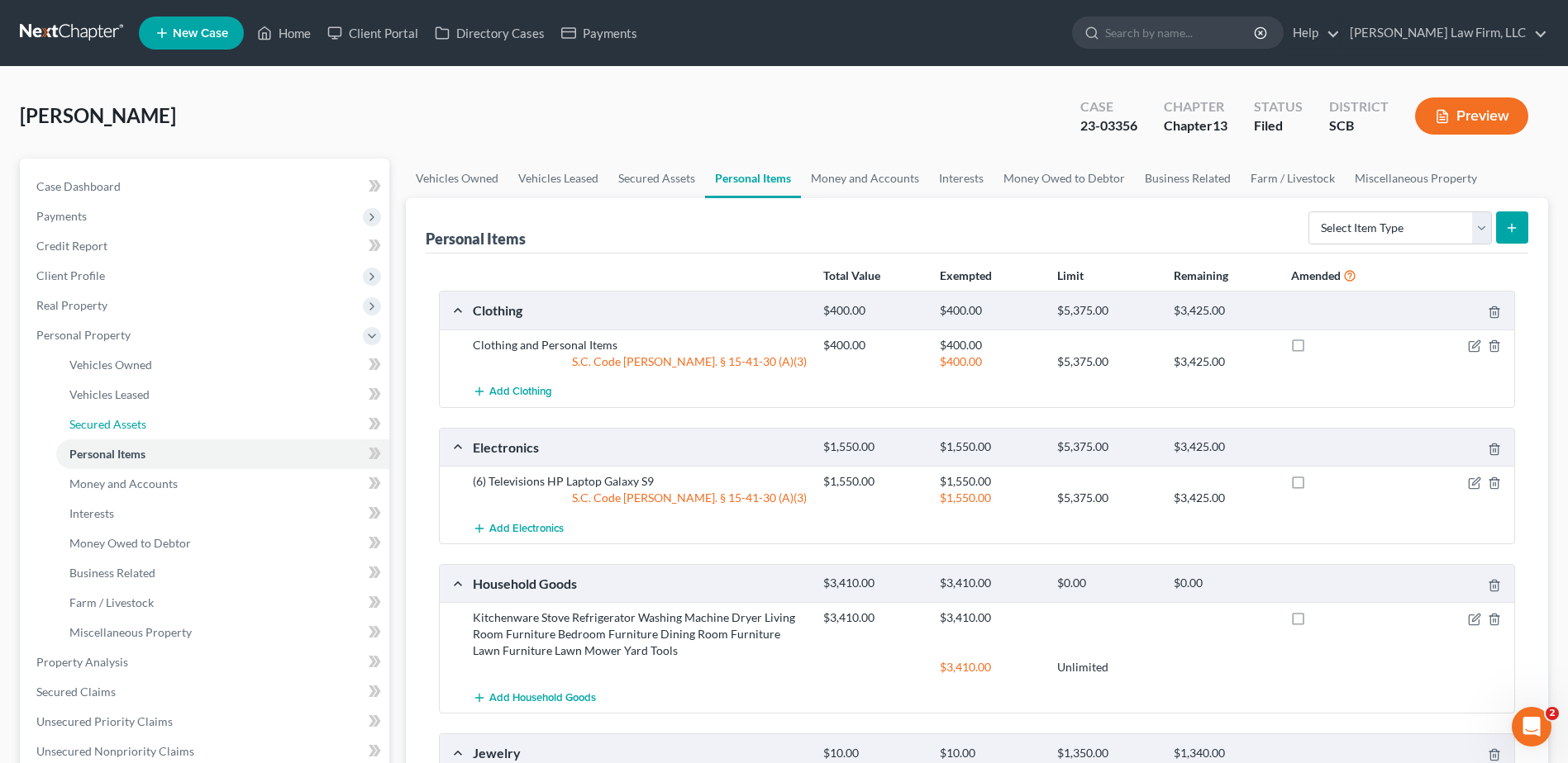
click at [143, 412] on link "Secured Assets" at bounding box center [222, 424] width 333 height 30
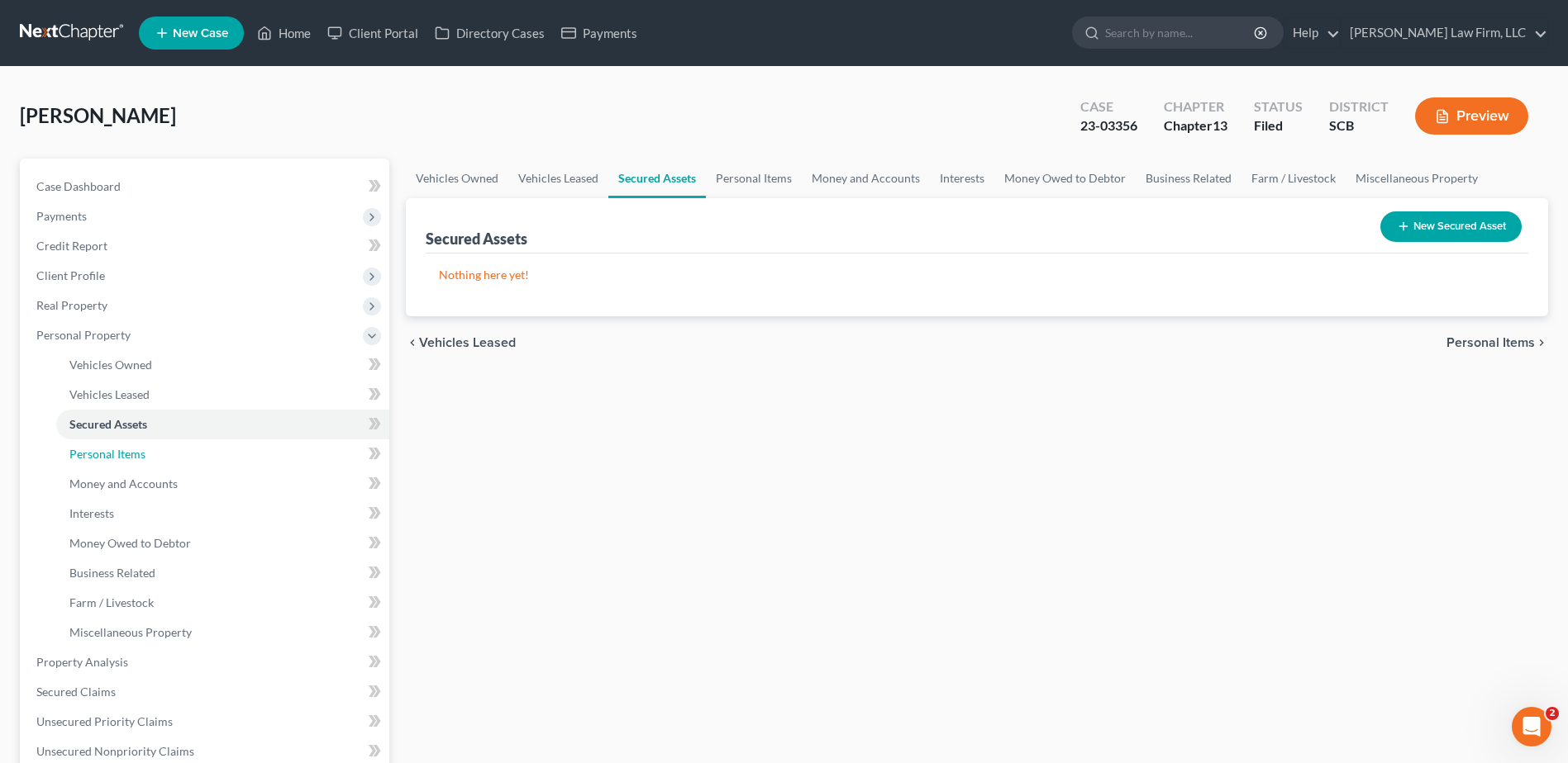
click at [139, 452] on span "Personal Items" at bounding box center [107, 453] width 76 height 14
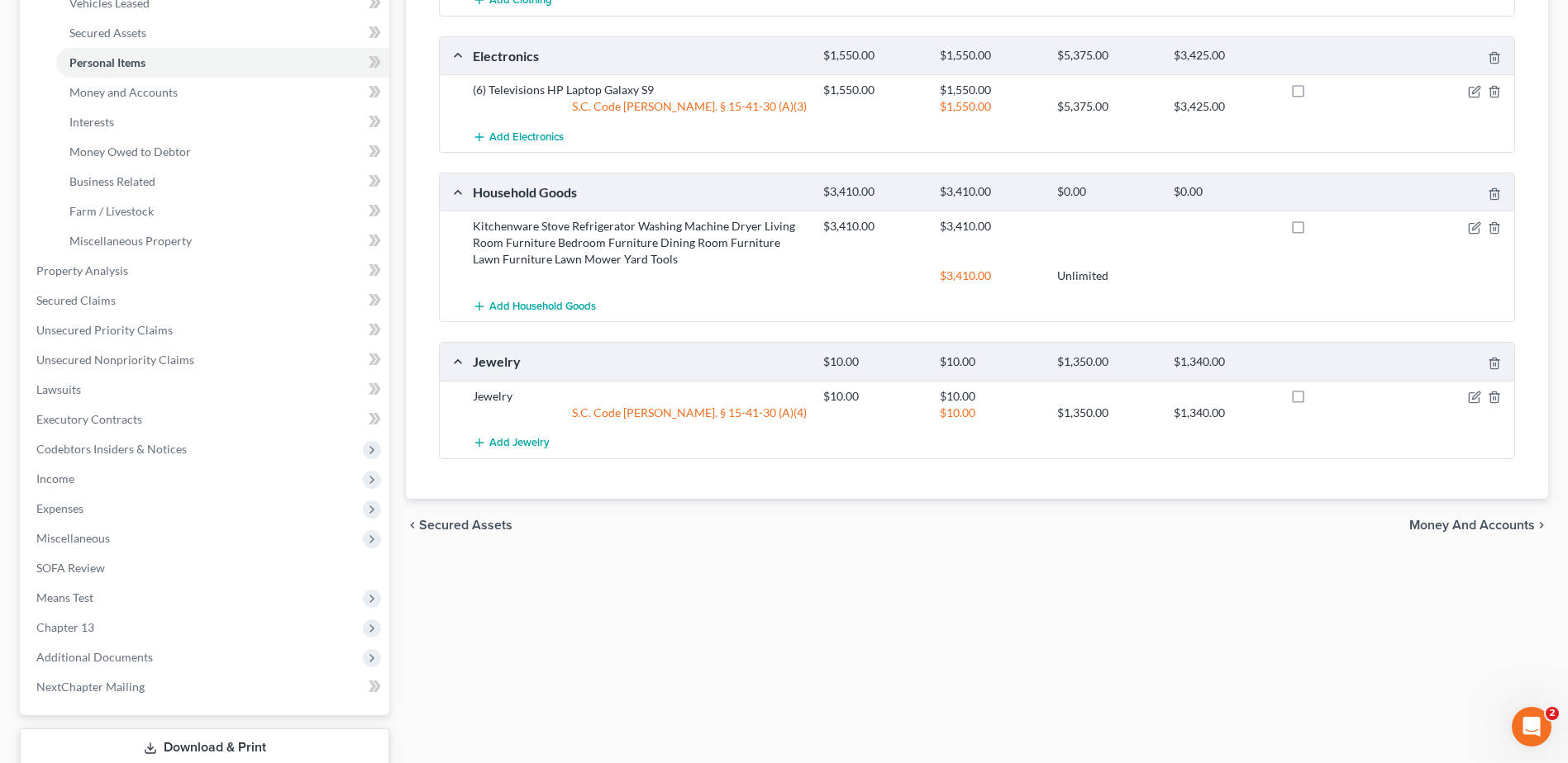
scroll to position [496, 0]
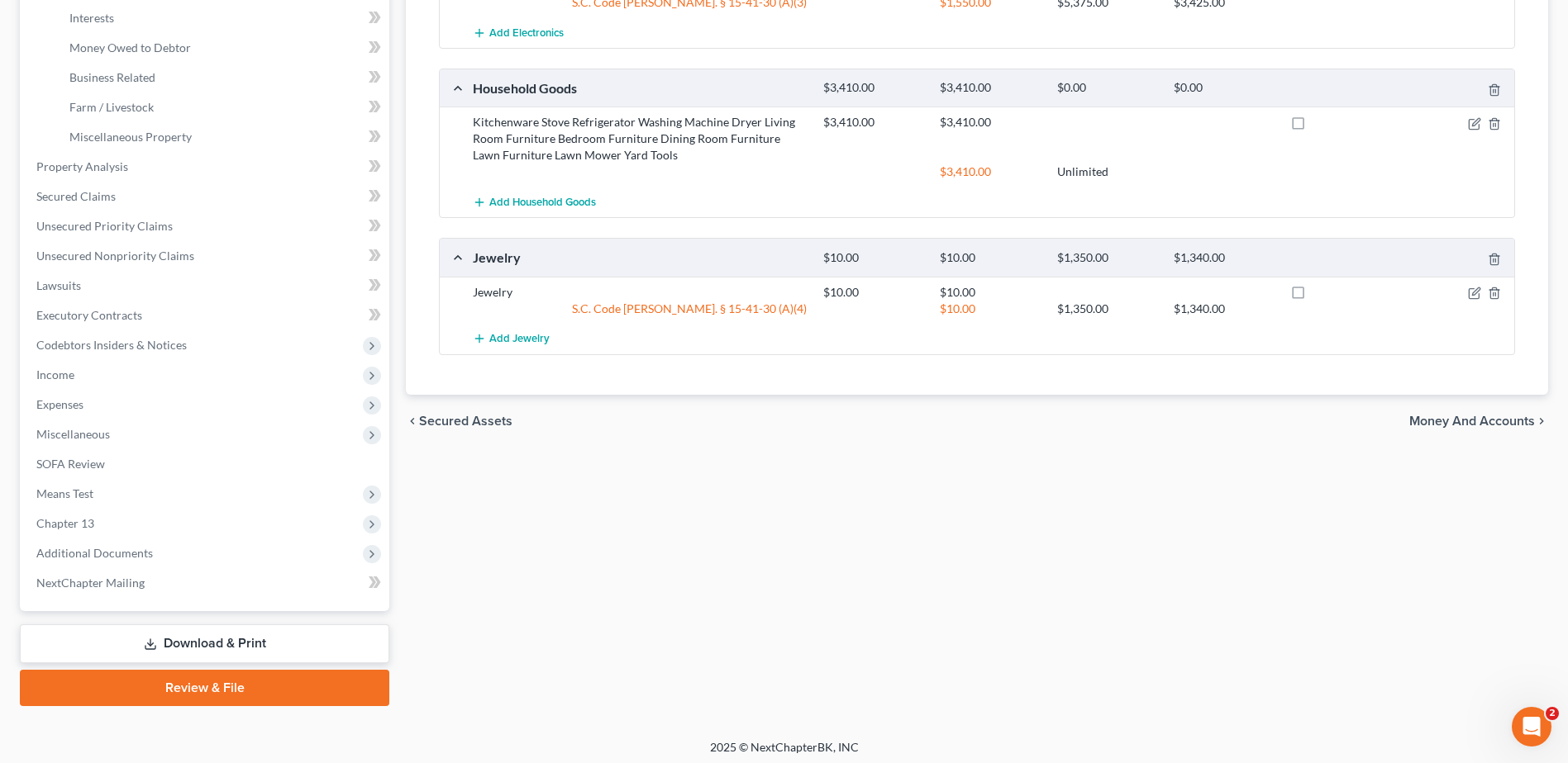
click at [254, 644] on link "Download & Print" at bounding box center [205, 644] width 370 height 38
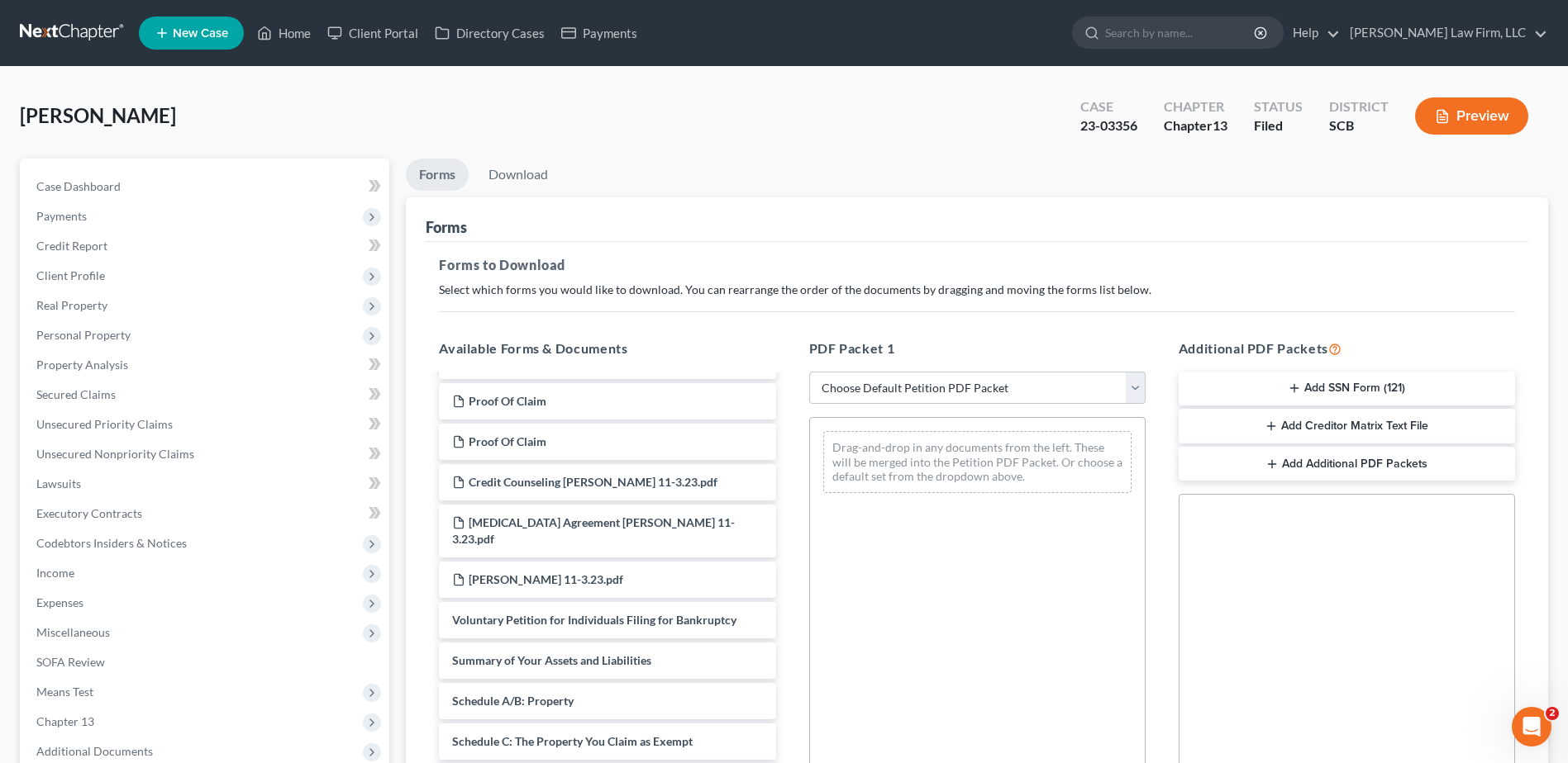
scroll to position [83, 0]
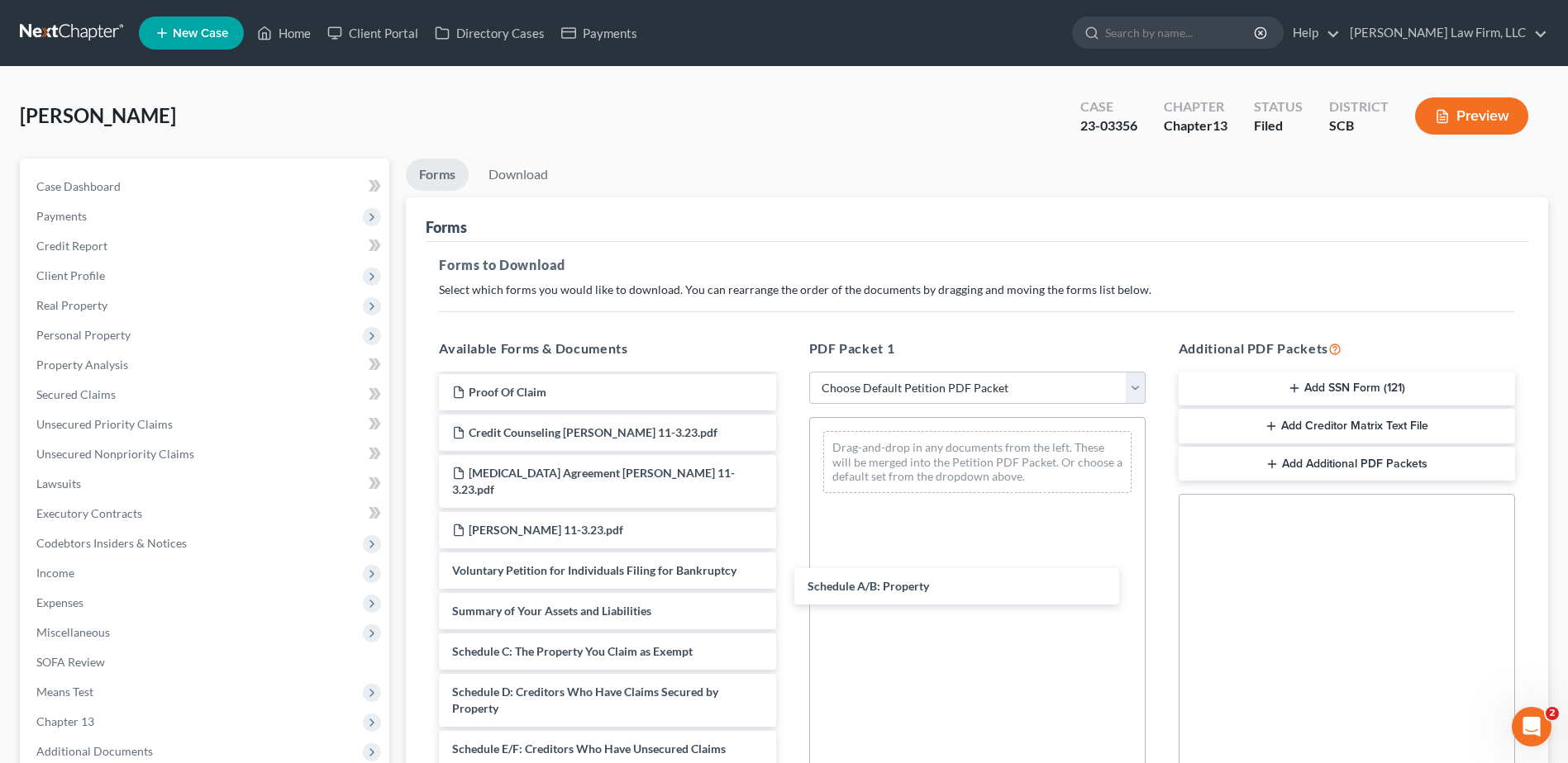
drag, startPoint x: 557, startPoint y: 641, endPoint x: 913, endPoint y: 592, distance: 359.4
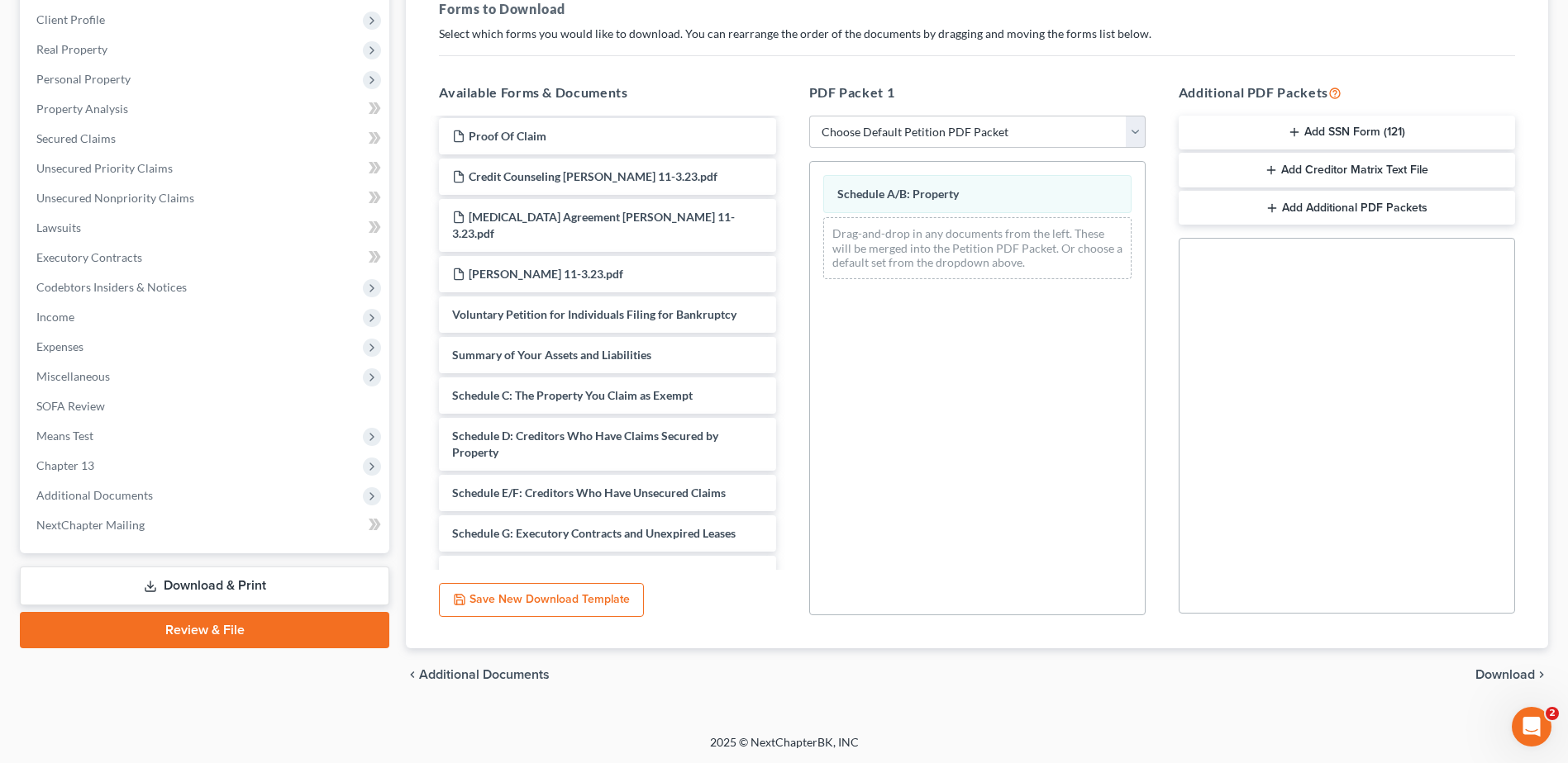
scroll to position [257, 0]
click at [1525, 669] on span "Download" at bounding box center [1504, 674] width 60 height 13
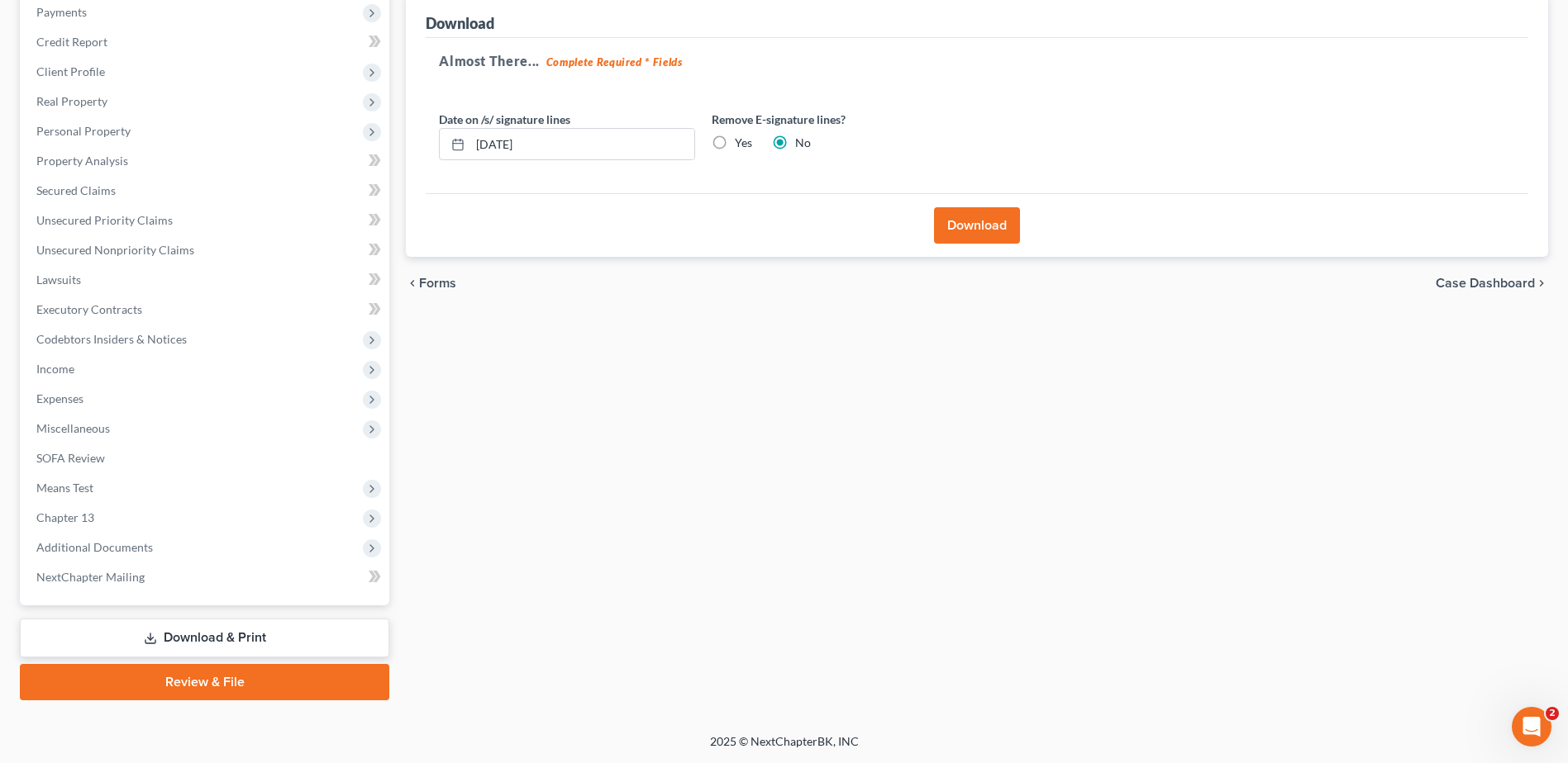
click at [964, 233] on button "Download" at bounding box center [976, 225] width 86 height 37
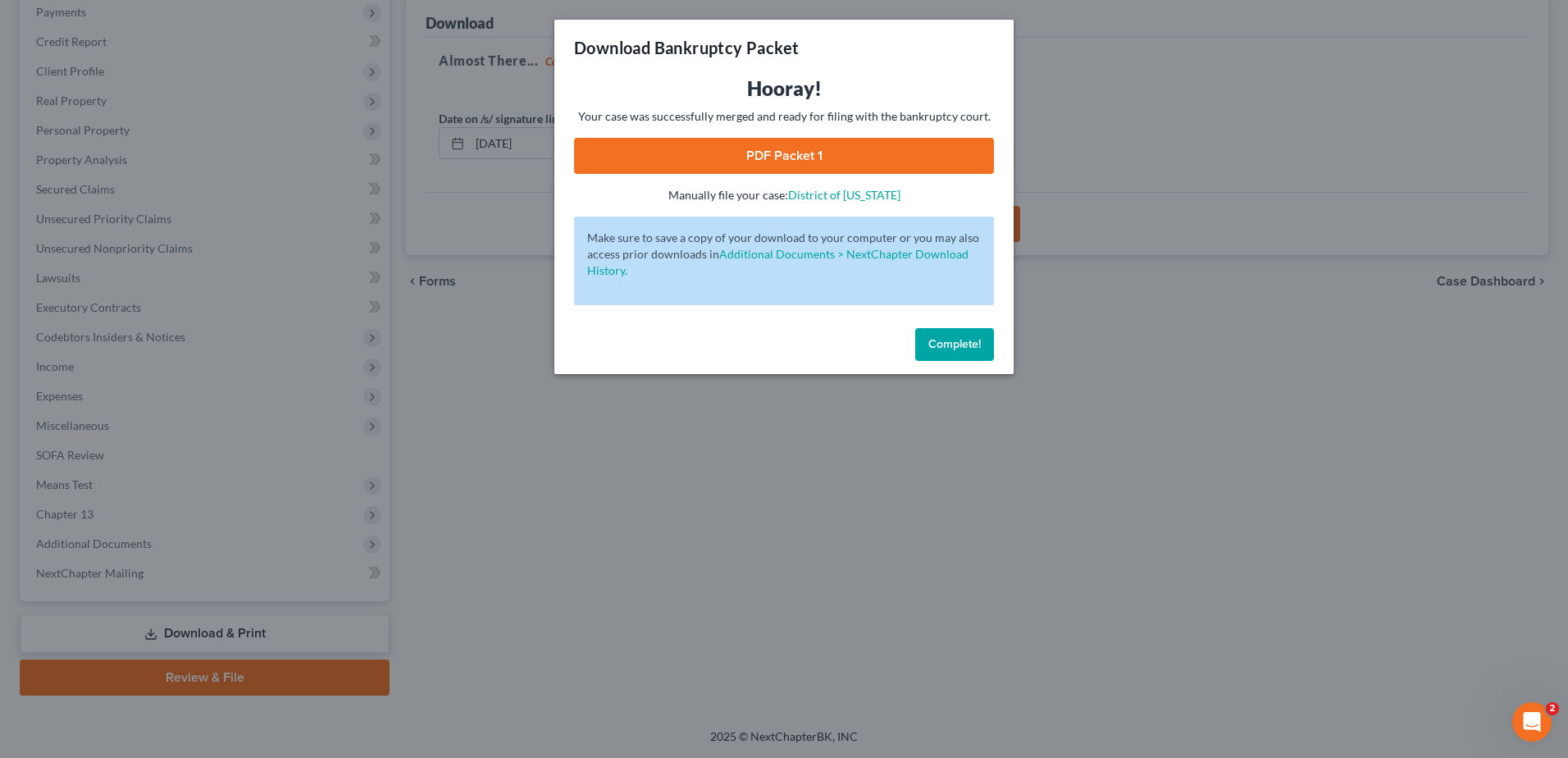
click at [824, 150] on link "PDF Packet 1" at bounding box center [784, 156] width 420 height 36
click at [1232, 140] on div "Download Bankruptcy Packet Hooray! Your case was successfully merged and ready …" at bounding box center [784, 379] width 1568 height 758
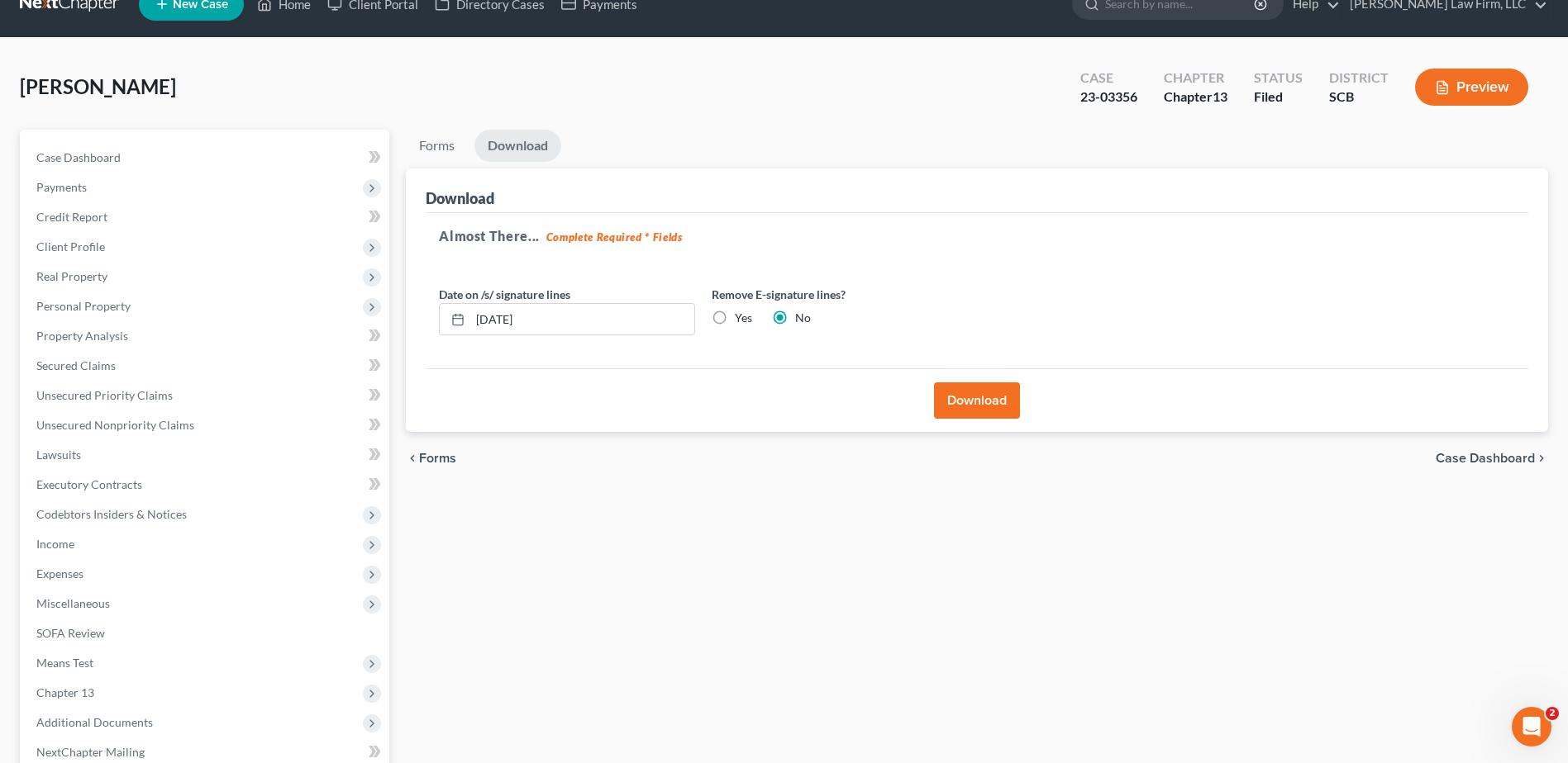
scroll to position [0, 0]
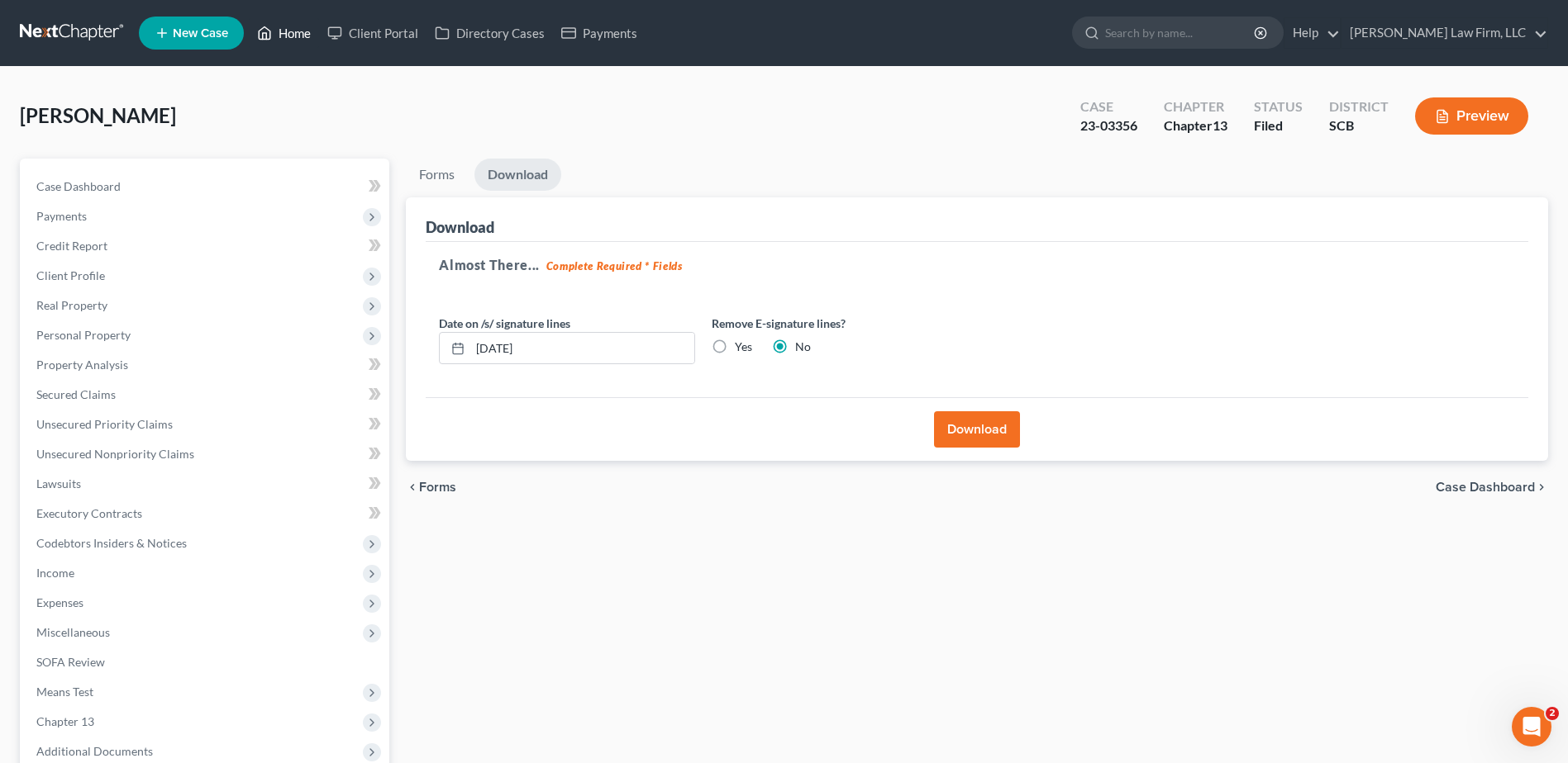
click at [281, 38] on link "Home" at bounding box center [283, 33] width 70 height 30
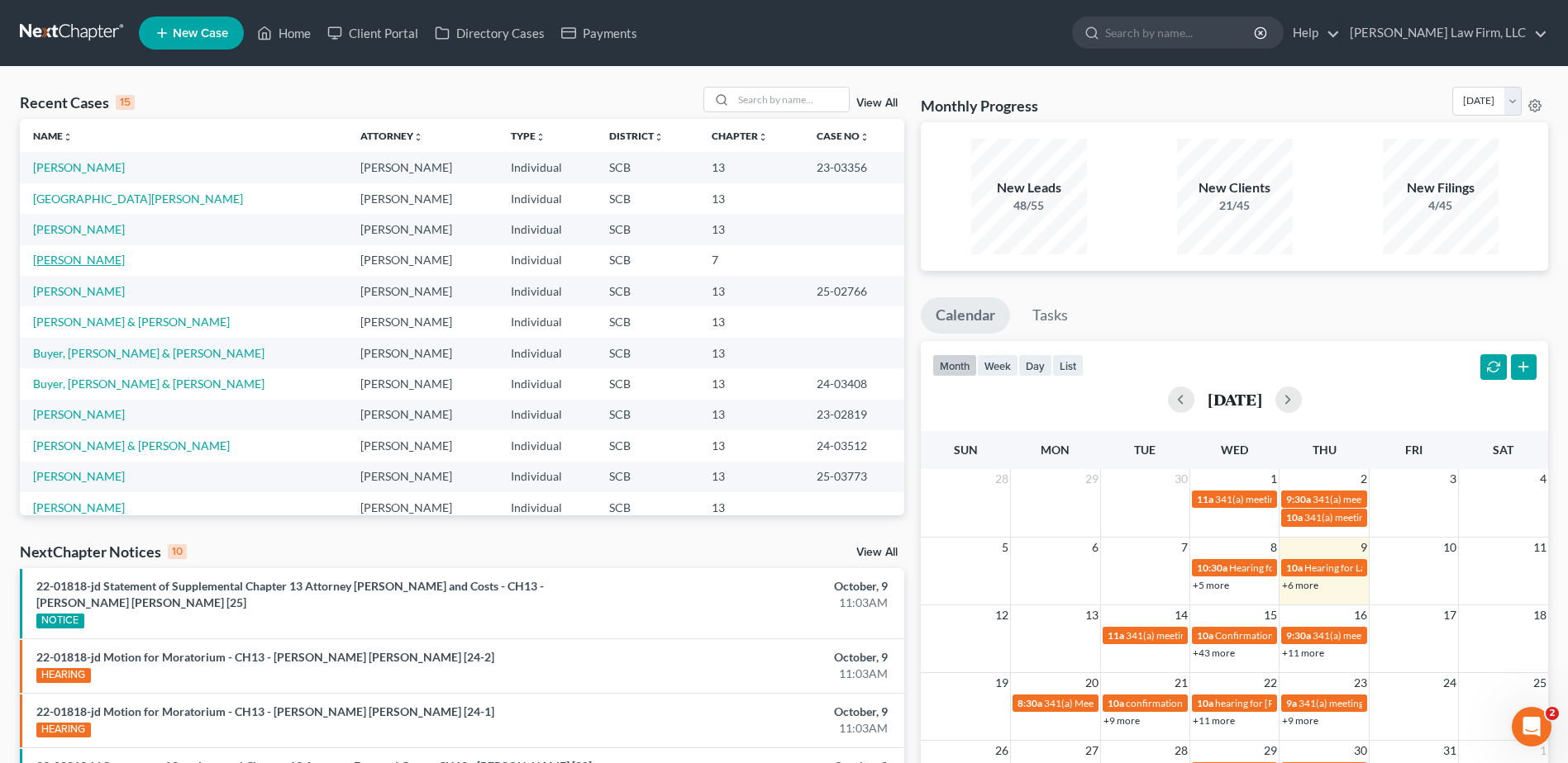
click at [95, 262] on link "Nowell, Laurina" at bounding box center [78, 260] width 91 height 14
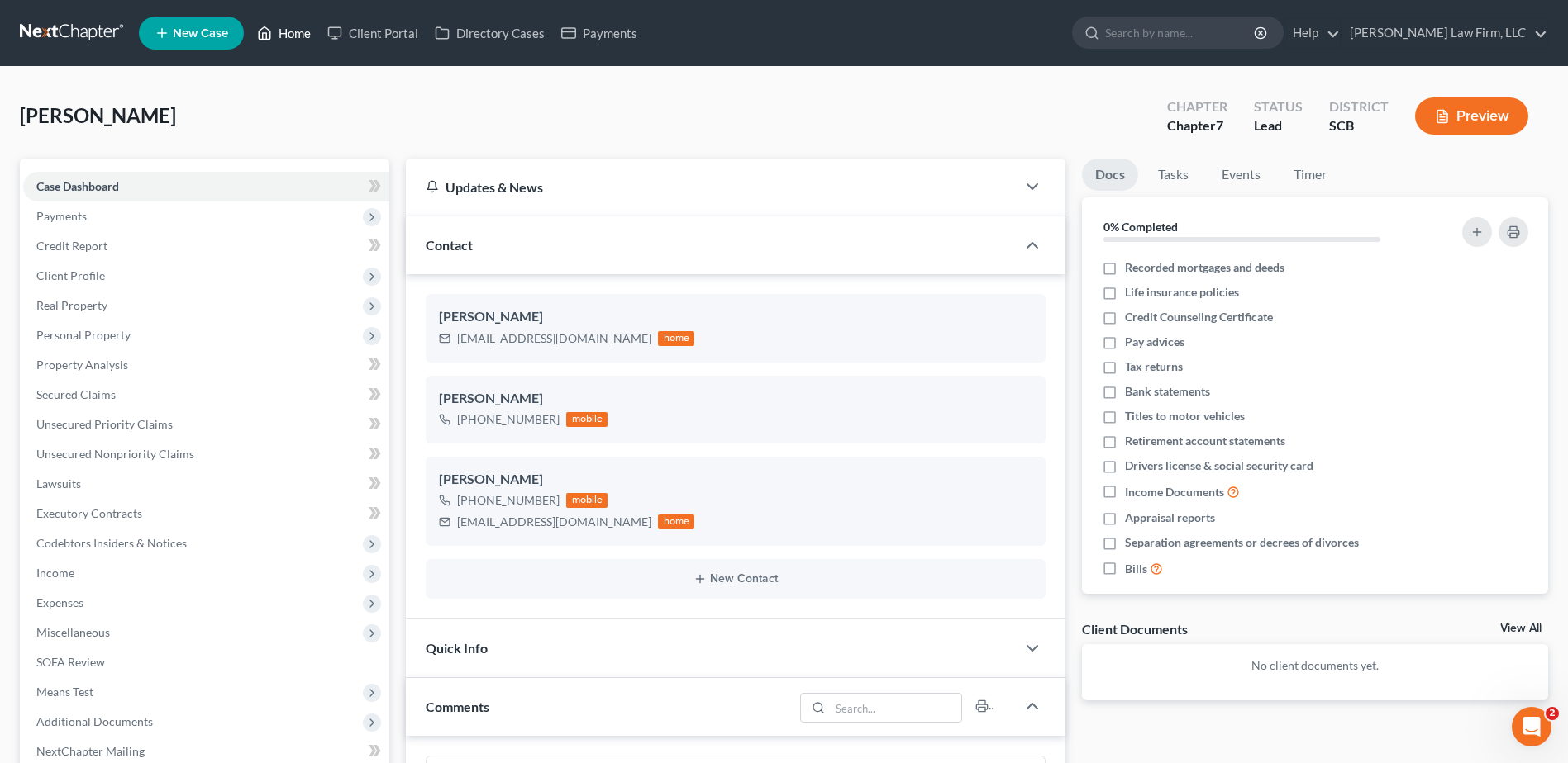
click at [299, 43] on link "Home" at bounding box center [283, 33] width 70 height 30
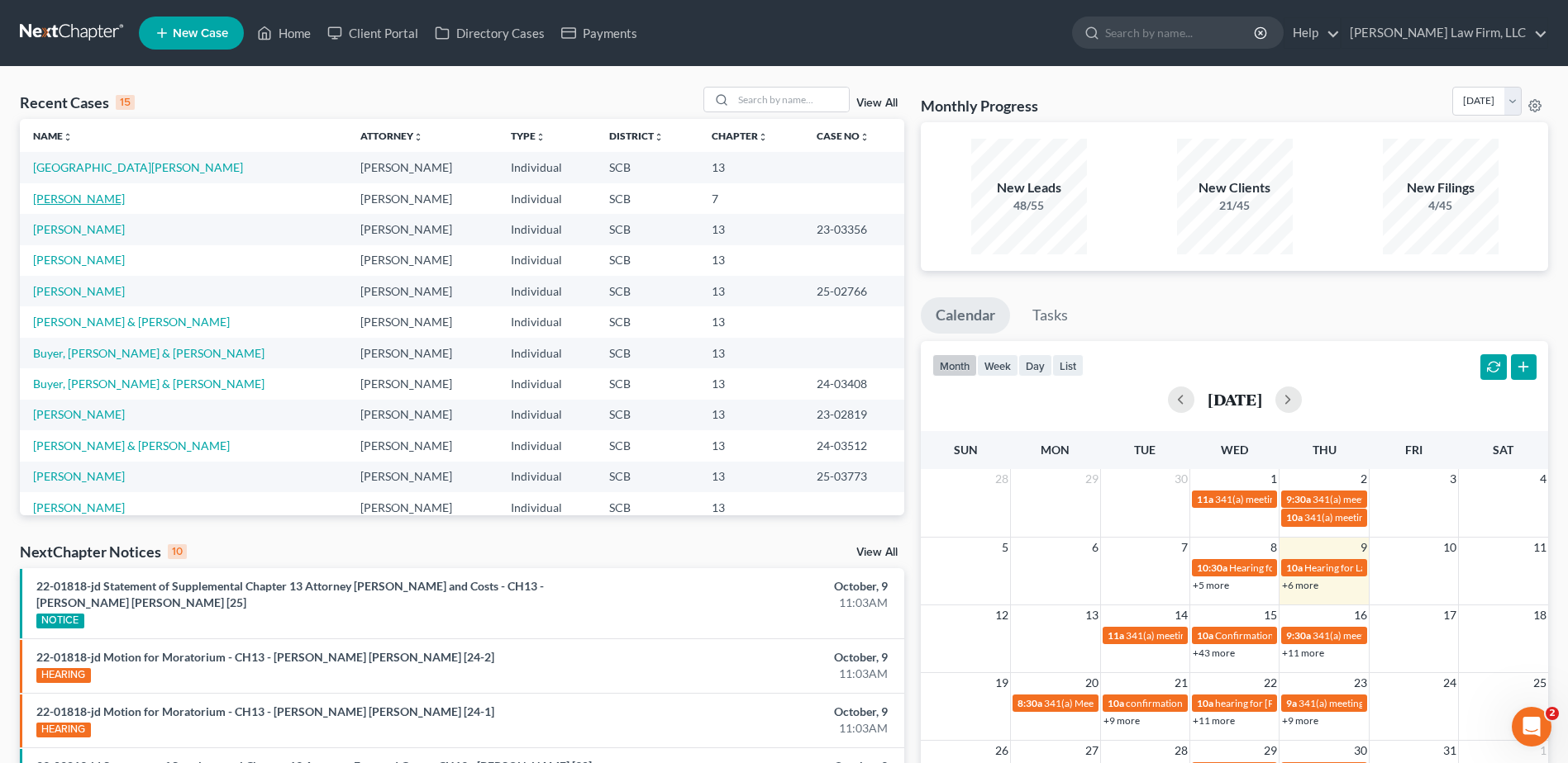
click at [108, 195] on link "Nowell, Laurina" at bounding box center [78, 198] width 91 height 14
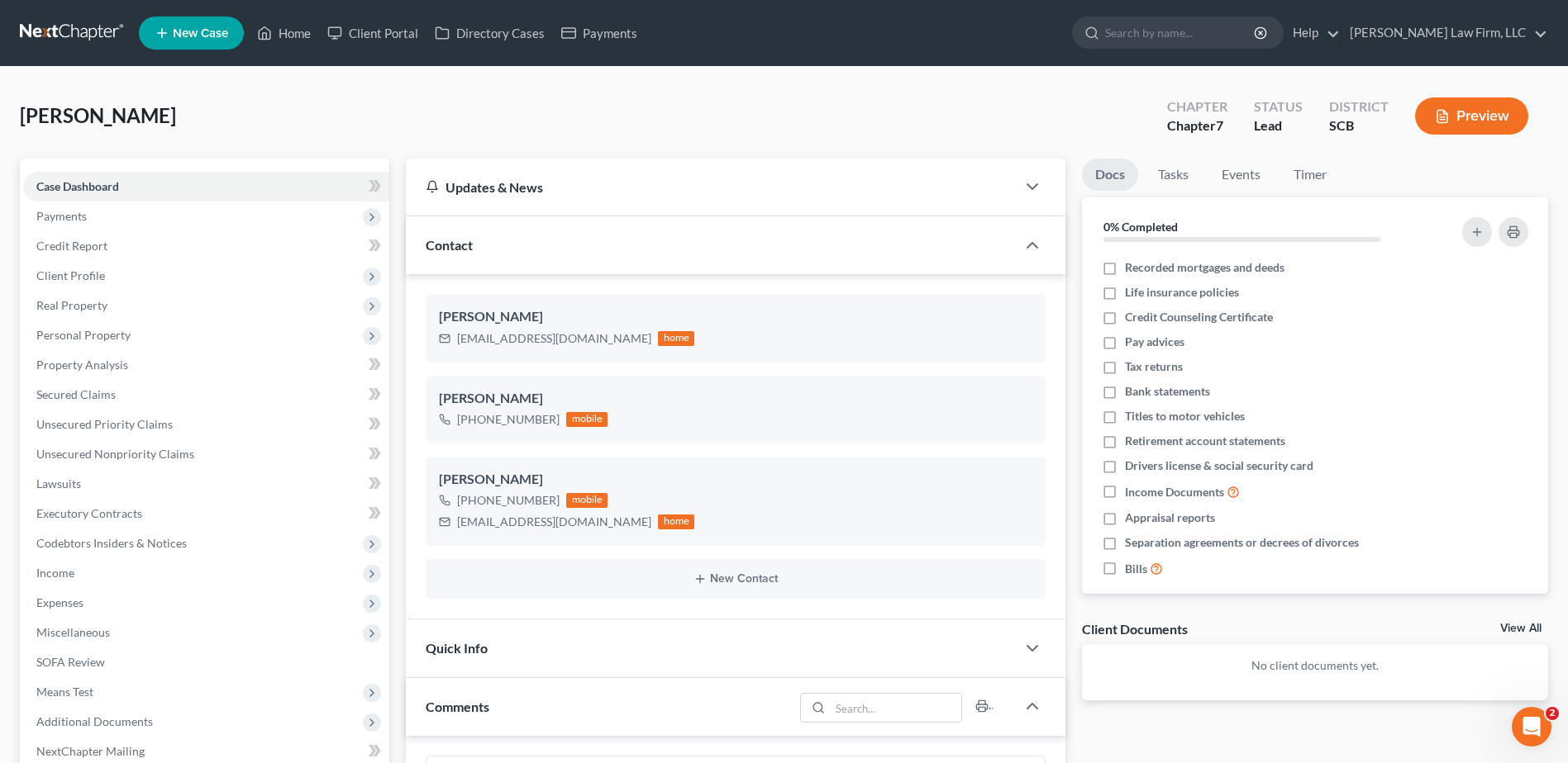
click at [90, 338] on span "Personal Property" at bounding box center [84, 335] width 94 height 14
click at [100, 356] on link "Vehicles Owned" at bounding box center [222, 365] width 333 height 30
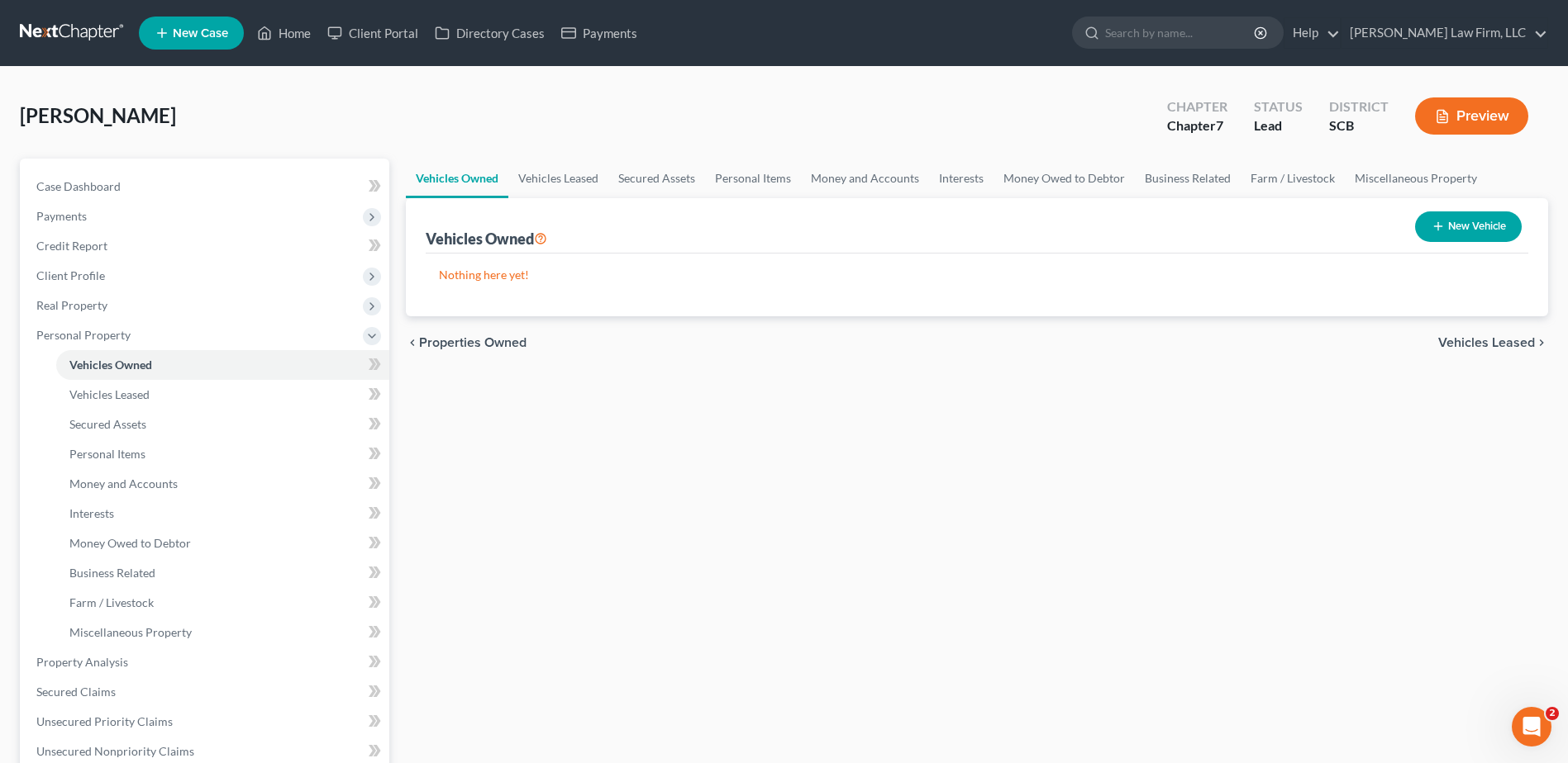
click at [1457, 228] on button "New Vehicle" at bounding box center [1468, 227] width 107 height 31
select select "0"
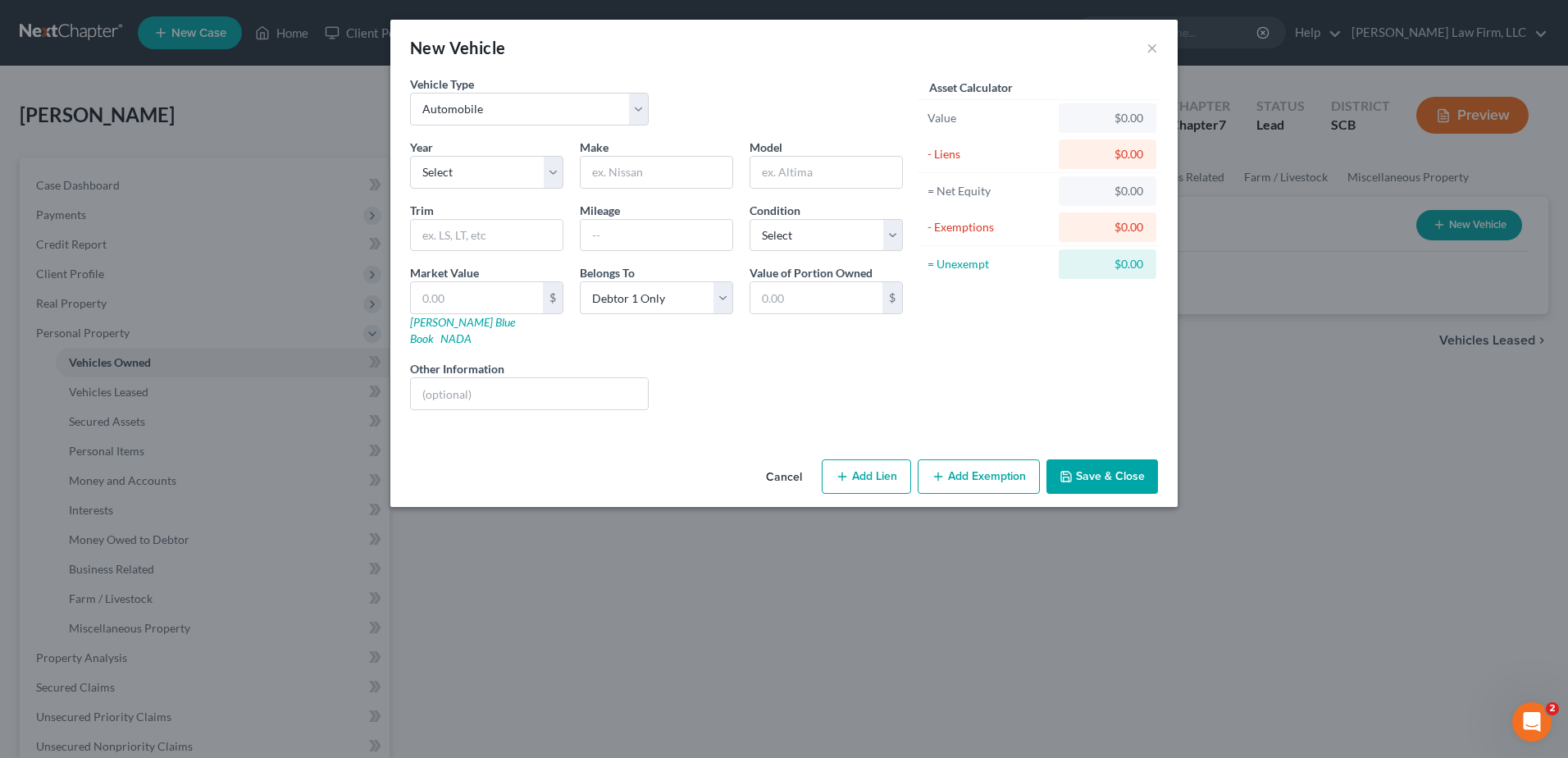
click at [782, 465] on button "Cancel" at bounding box center [784, 477] width 62 height 32
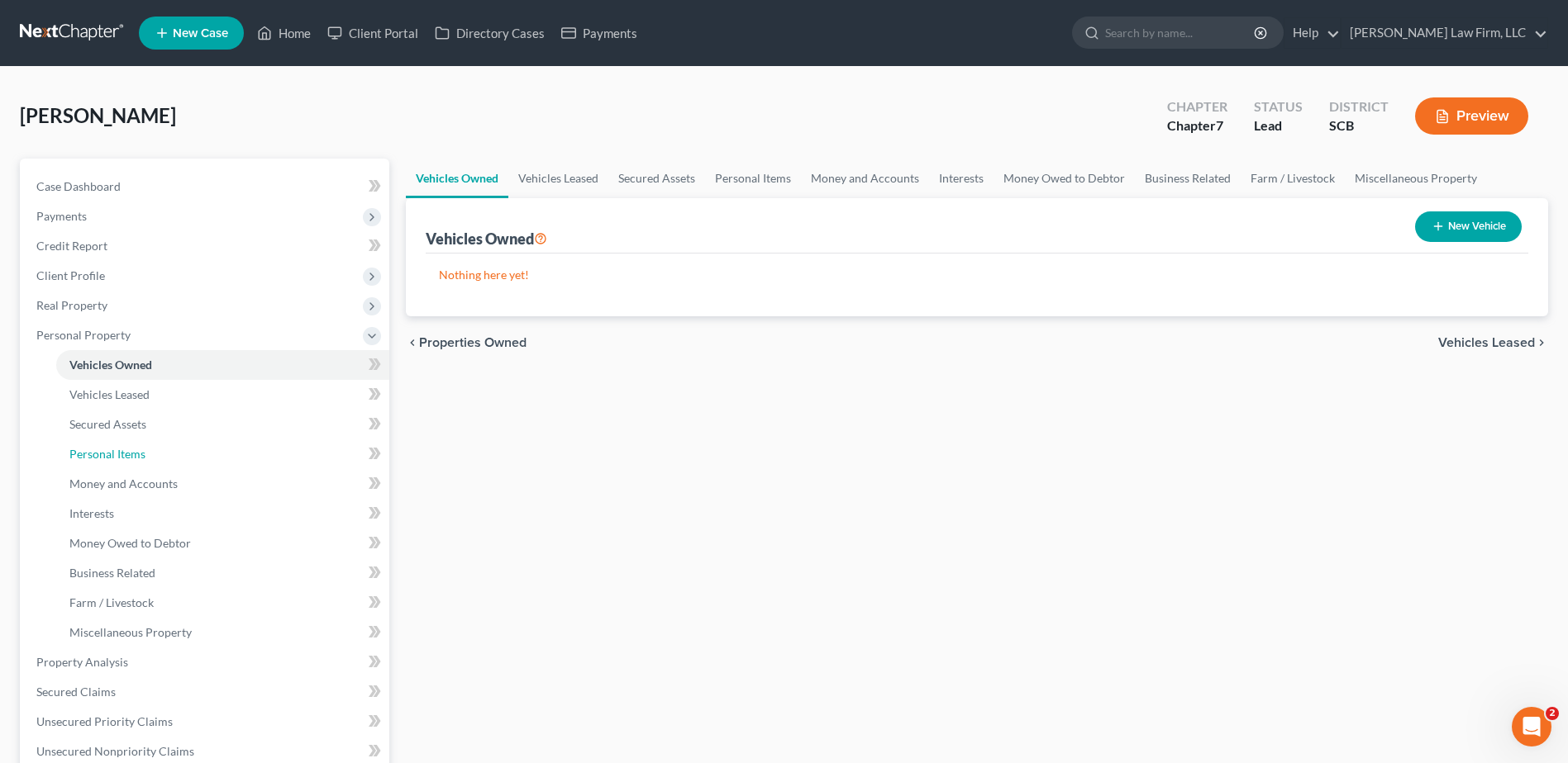
click at [141, 452] on span "Personal Items" at bounding box center [107, 453] width 76 height 14
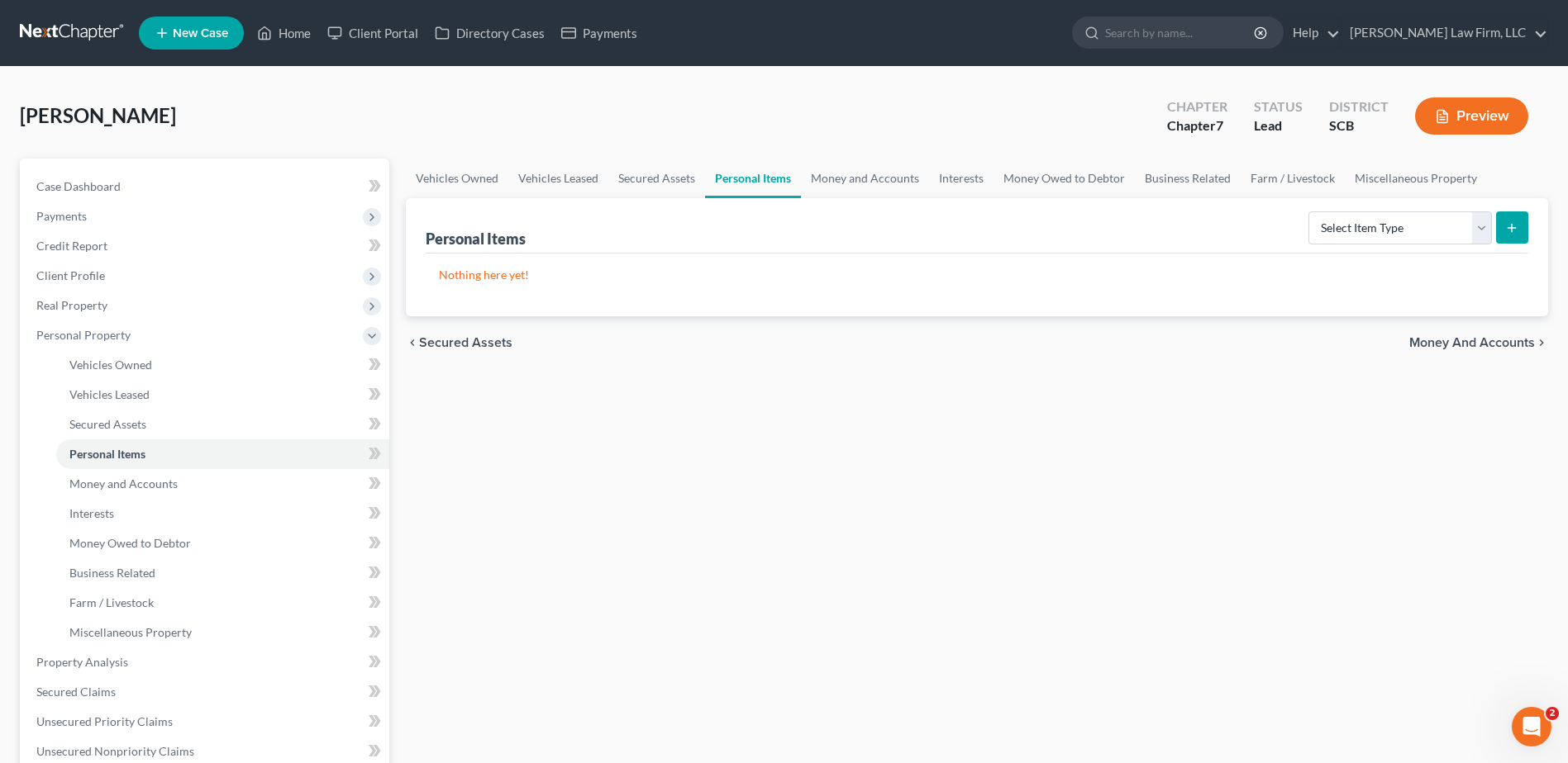
click at [1517, 232] on icon "submit" at bounding box center [1511, 228] width 13 height 13
click at [1475, 230] on select "Select Item Type Clothing Collectibles Of Value Electronics Firearms Household …" at bounding box center [1400, 228] width 184 height 33
select select "clothing"
click at [1310, 212] on select "Select Item Type Clothing Collectibles Of Value Electronics Firearms Household …" at bounding box center [1400, 228] width 184 height 33
click at [1515, 217] on button "submit" at bounding box center [1511, 227] width 32 height 32
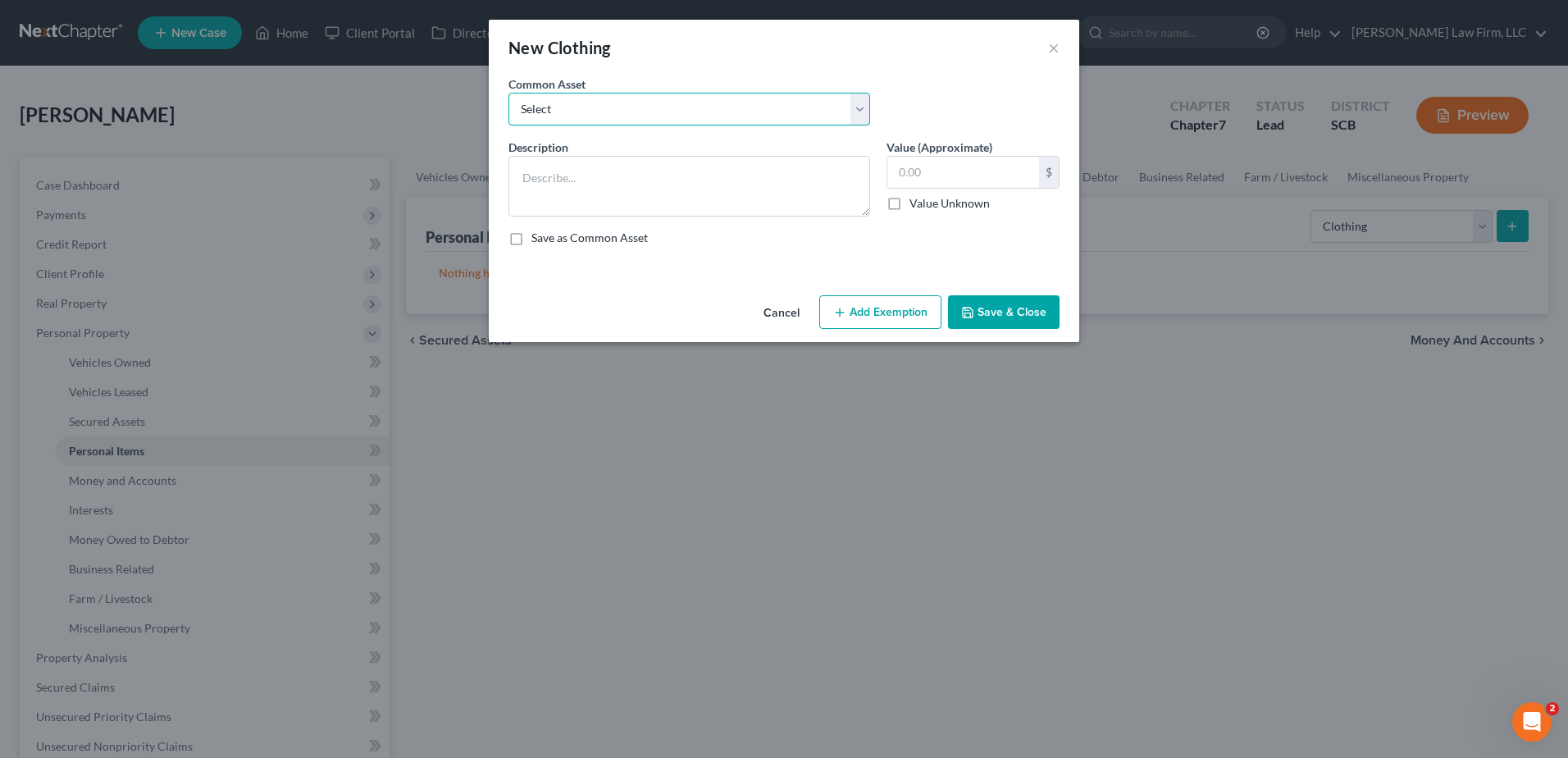
click at [617, 114] on select "Select Clothing and Personal Items Clothing and Personal Items Personal Items C…" at bounding box center [689, 109] width 362 height 32
select select "0"
click at [508, 93] on select "Select Clothing and Personal Items Clothing and Personal Items Personal Items C…" at bounding box center [689, 109] width 362 height 32
type textarea "Clothing and Personal Items"
type input "500.00"
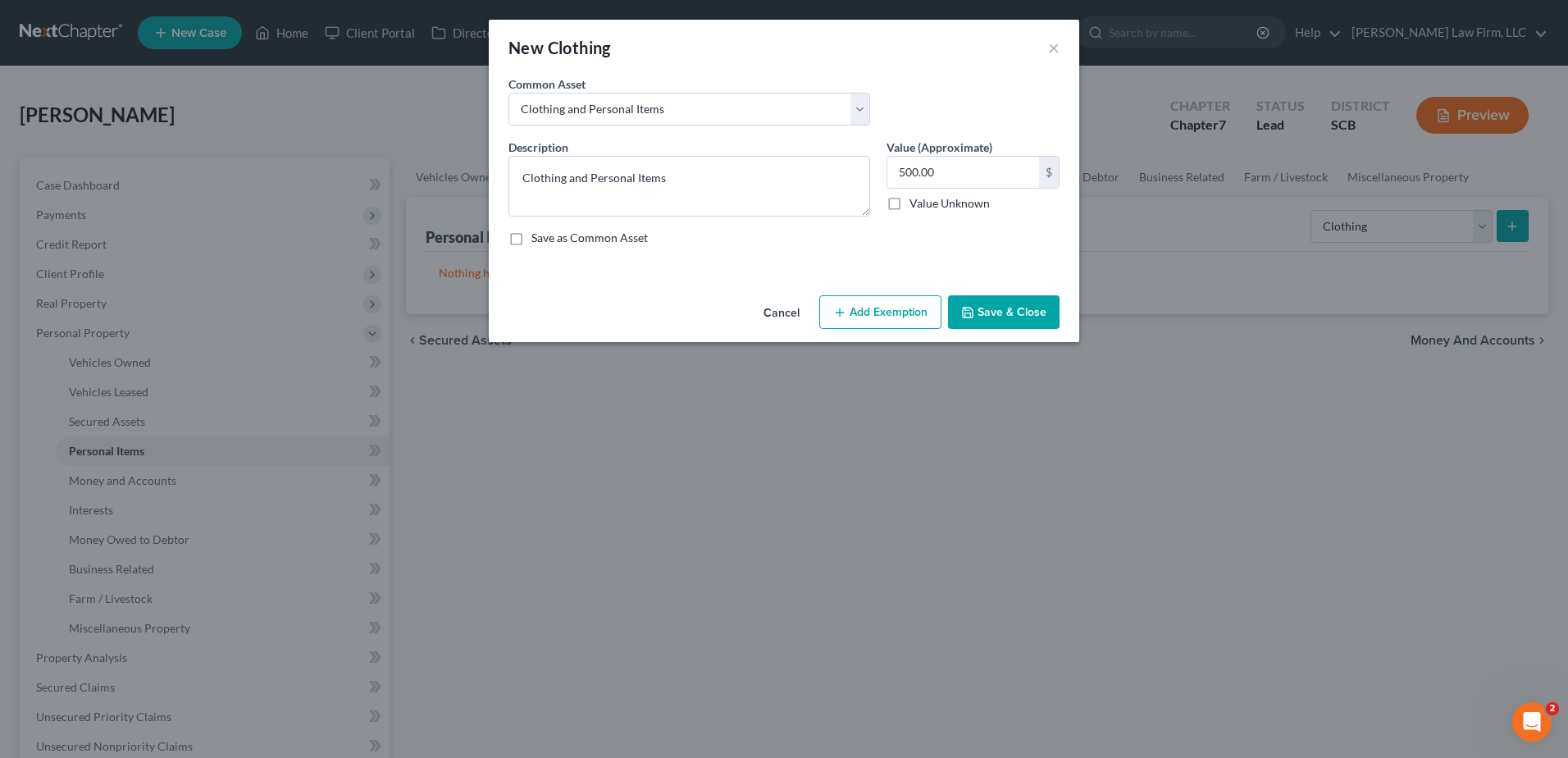
click at [851, 314] on button "Add Exemption" at bounding box center [881, 313] width 122 height 34
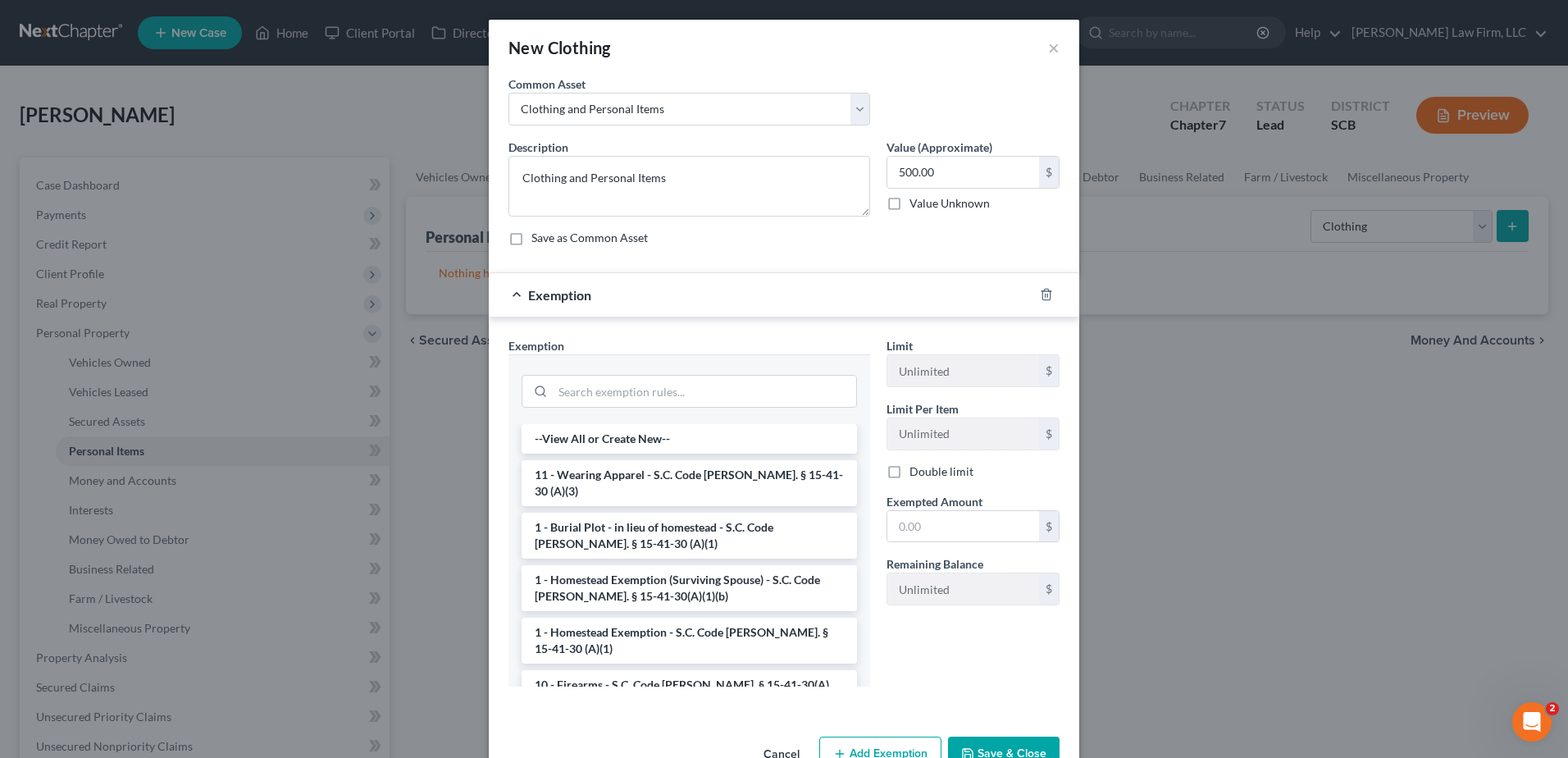
click at [687, 472] on li "11 - Wearing Apparel - S.C. Code Ann. § 15-41-30 (A)(3)" at bounding box center [689, 484] width 335 height 46
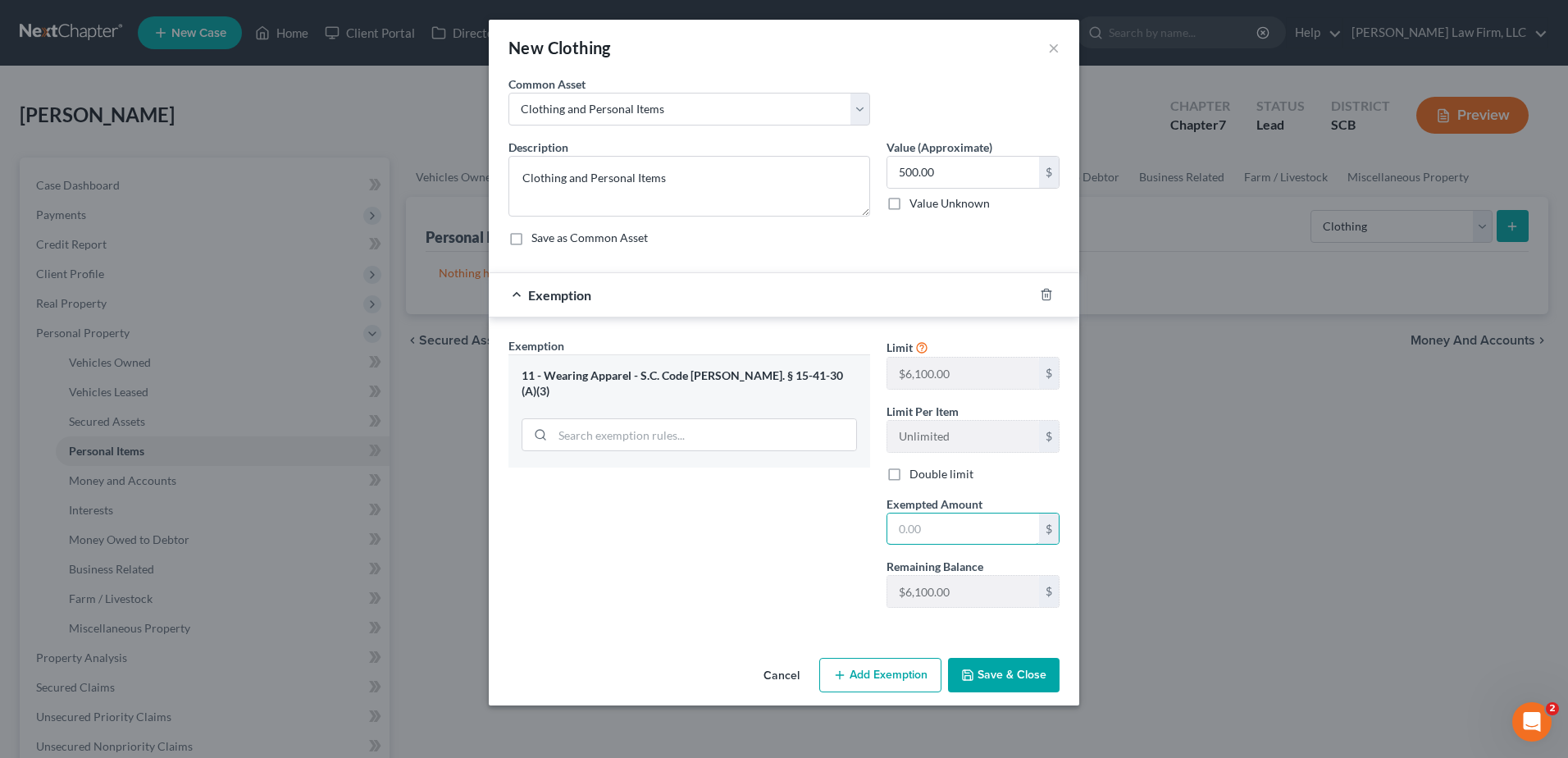
click at [963, 519] on input "text" at bounding box center [963, 529] width 152 height 32
click at [992, 519] on input "text" at bounding box center [963, 529] width 152 height 32
type input "500"
click at [765, 573] on div "Exemption Set must be selected for CA. Exemption * 11 - Wearing Apparel - S.C. …" at bounding box center [690, 479] width 378 height 284
click at [1005, 672] on button "Save & Close" at bounding box center [1003, 675] width 112 height 34
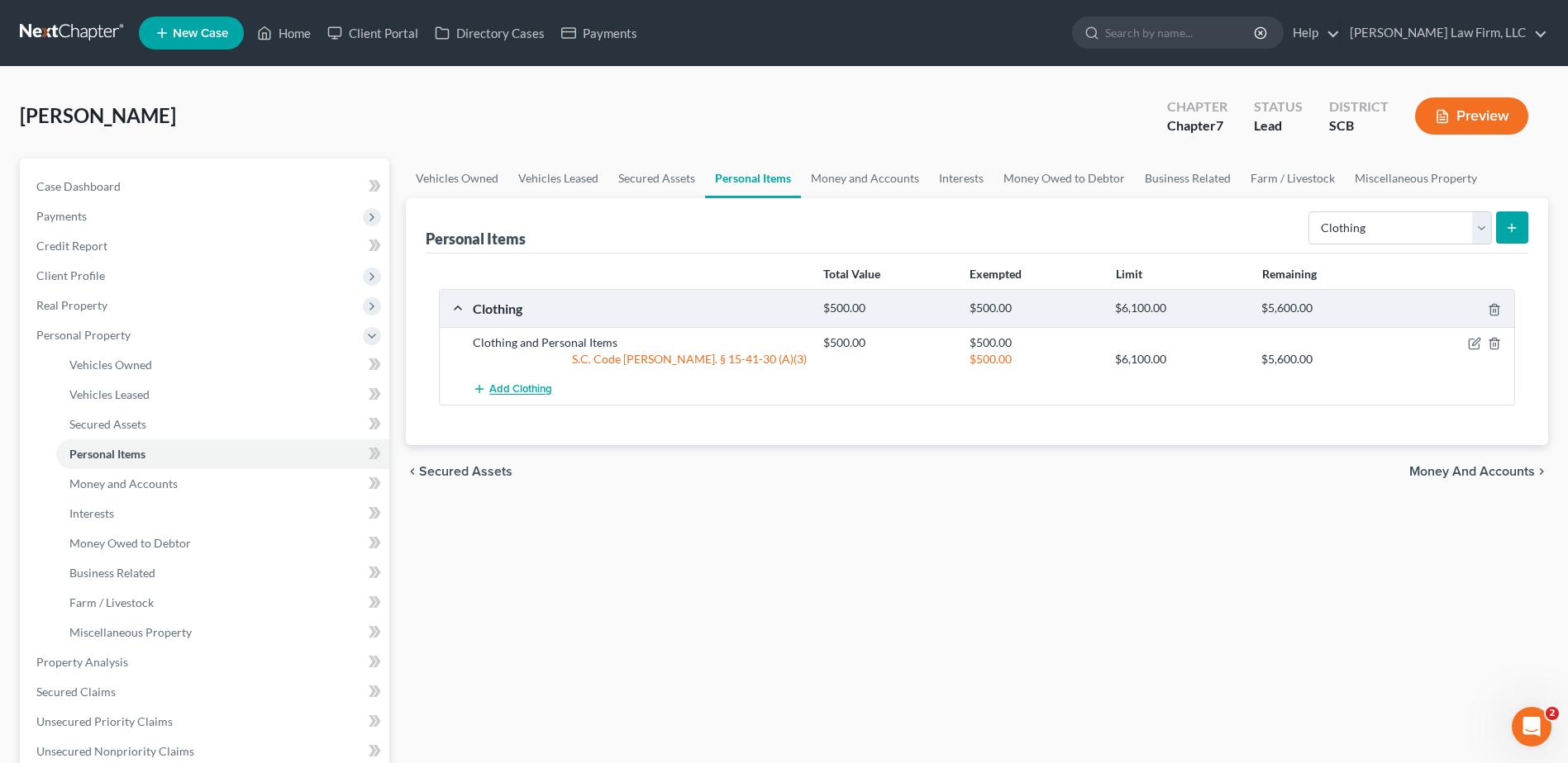
click at [531, 388] on span "Add Clothing" at bounding box center [520, 390] width 63 height 13
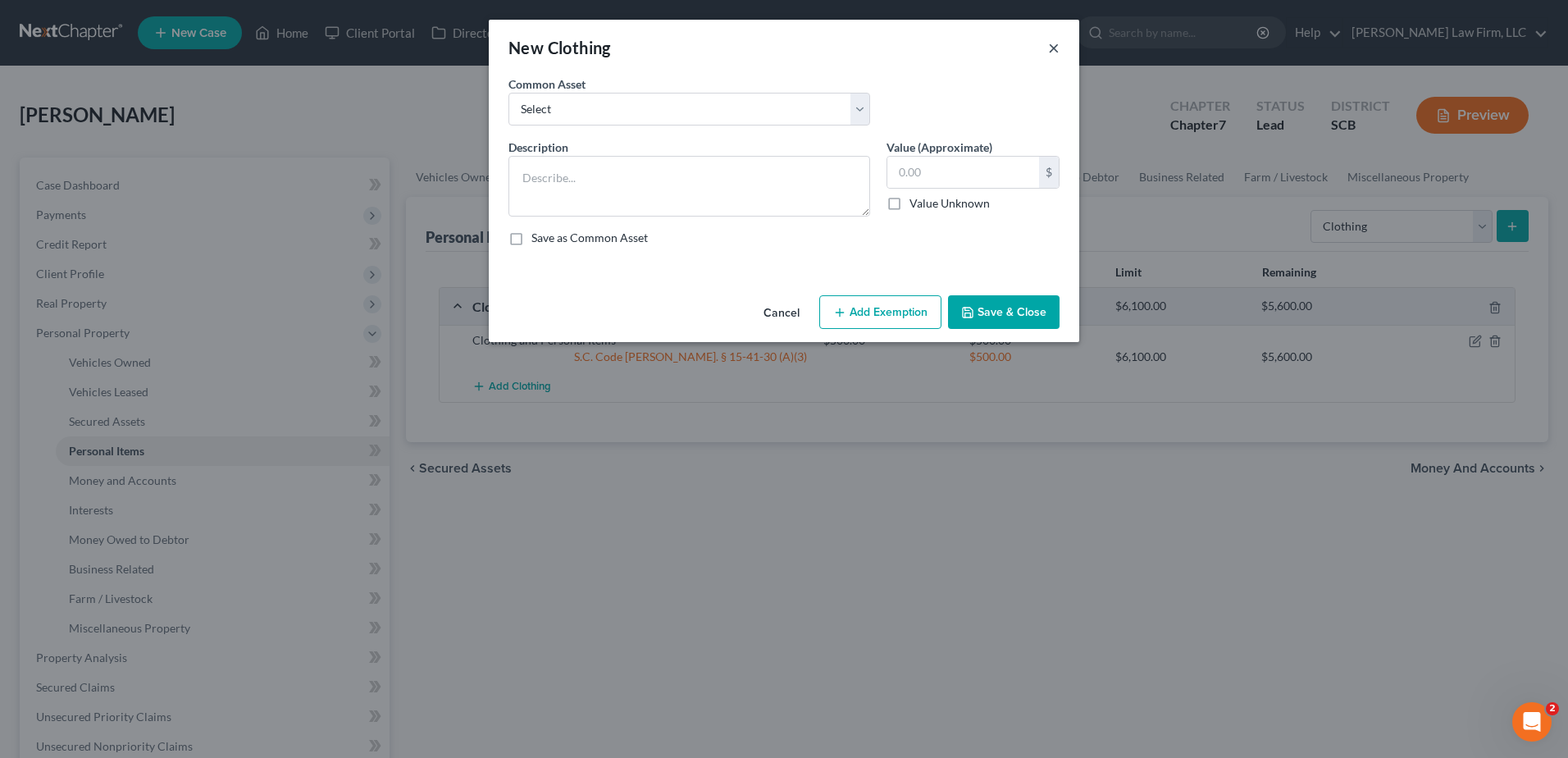
click at [1056, 48] on button "×" at bounding box center [1054, 47] width 11 height 20
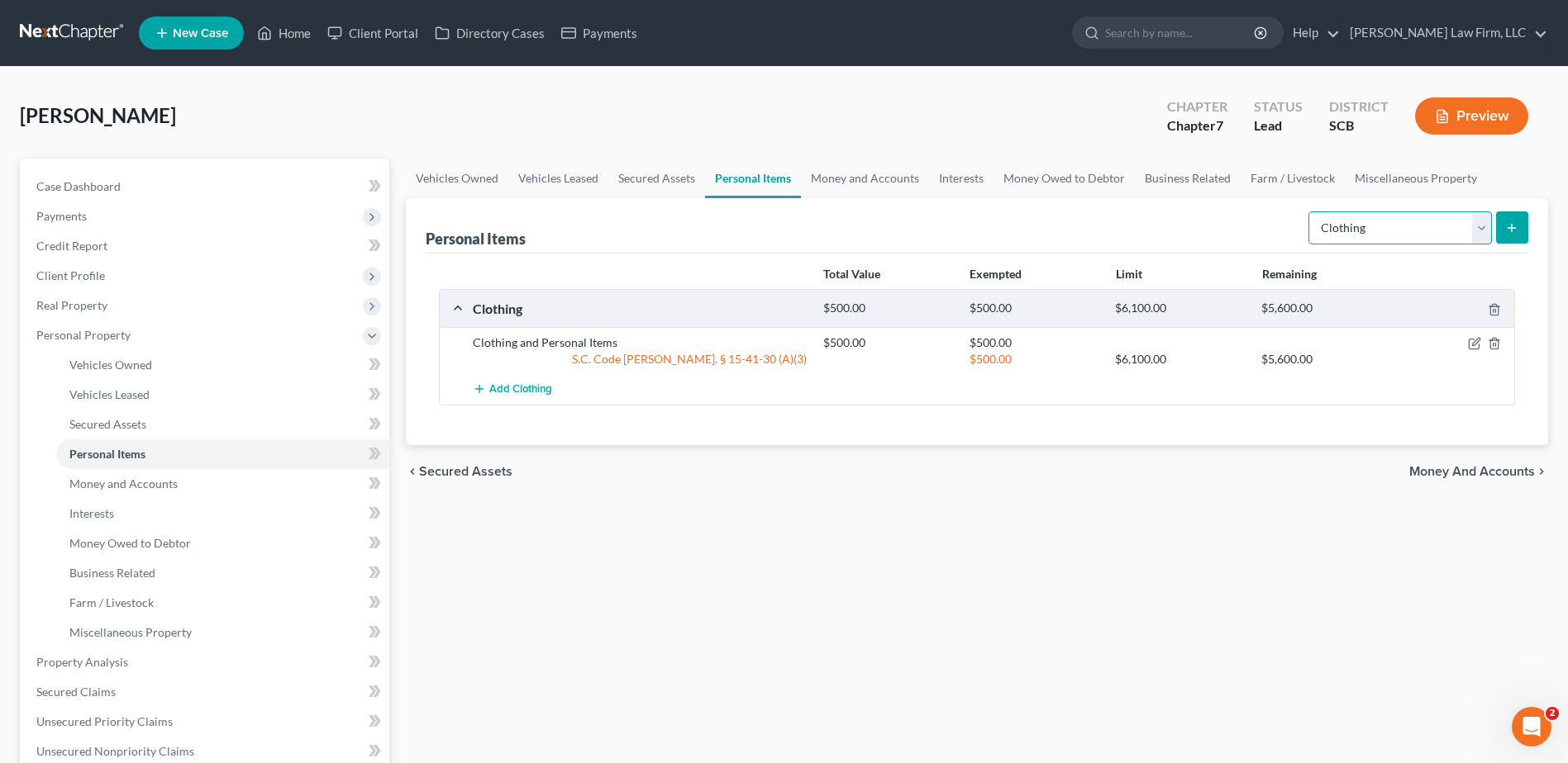
click at [1485, 232] on select "Select Item Type Clothing Collectibles Of Value Electronics Firearms Household …" at bounding box center [1400, 228] width 184 height 33
click at [1310, 212] on select "Select Item Type Clothing Collectibles Of Value Electronics Firearms Household …" at bounding box center [1400, 228] width 184 height 33
click at [1482, 222] on select "Select Item Type Clothing Collectibles Of Value Electronics Firearms Household …" at bounding box center [1400, 228] width 184 height 33
select select "electronics"
click at [1310, 212] on select "Select Item Type Clothing Collectibles Of Value Electronics Firearms Household …" at bounding box center [1400, 228] width 184 height 33
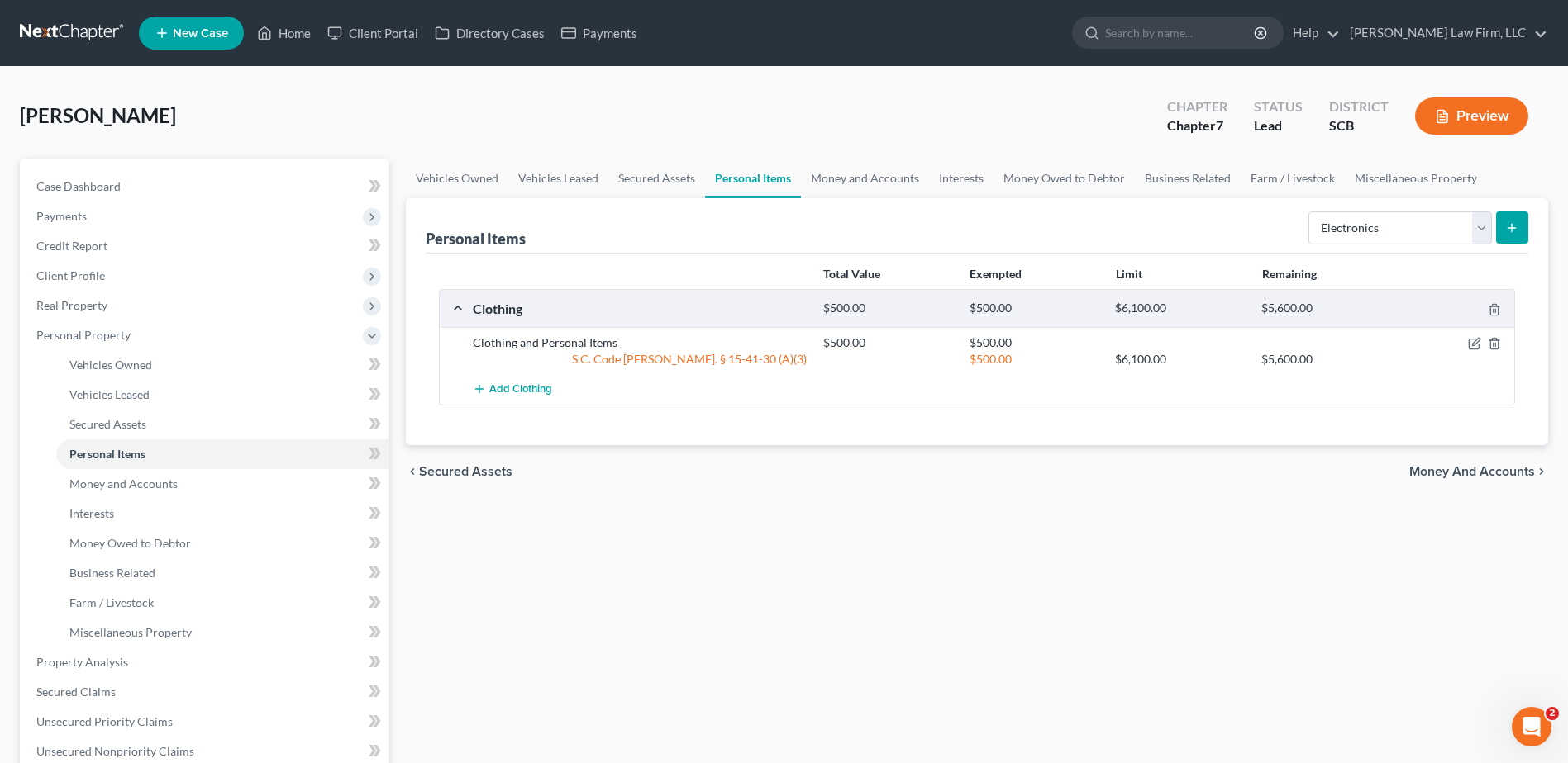
click at [1522, 222] on button "submit" at bounding box center [1511, 227] width 32 height 32
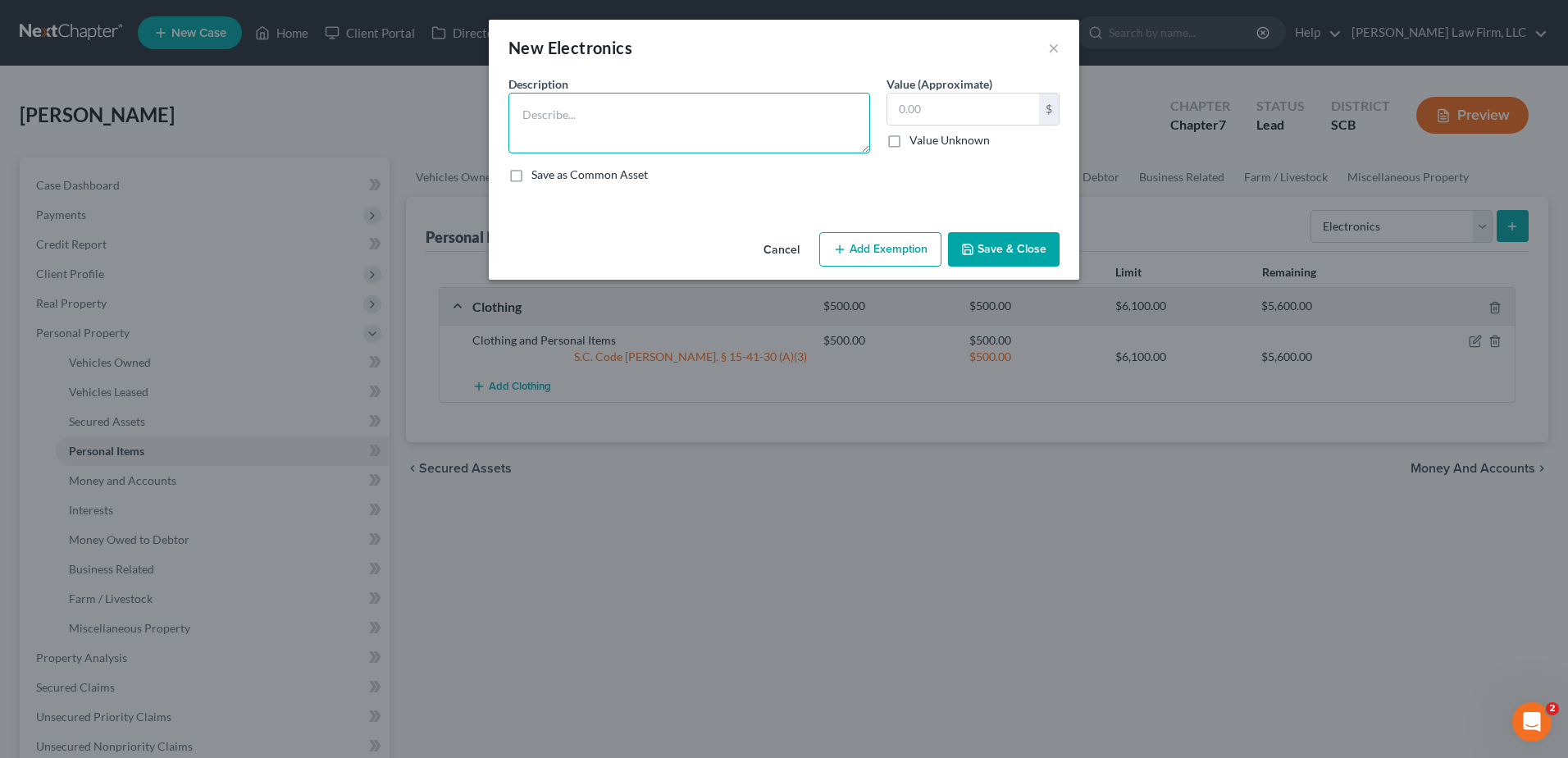
click at [780, 116] on textarea at bounding box center [689, 123] width 362 height 61
click at [634, 106] on textarea at bounding box center [689, 123] width 362 height 61
click at [617, 118] on textarea "(3 Televisions)" at bounding box center [689, 123] width 362 height 61
click at [524, 139] on textarea "(3 Televisions) Android Cell Phone Radio Desktop Computer" at bounding box center [689, 123] width 362 height 61
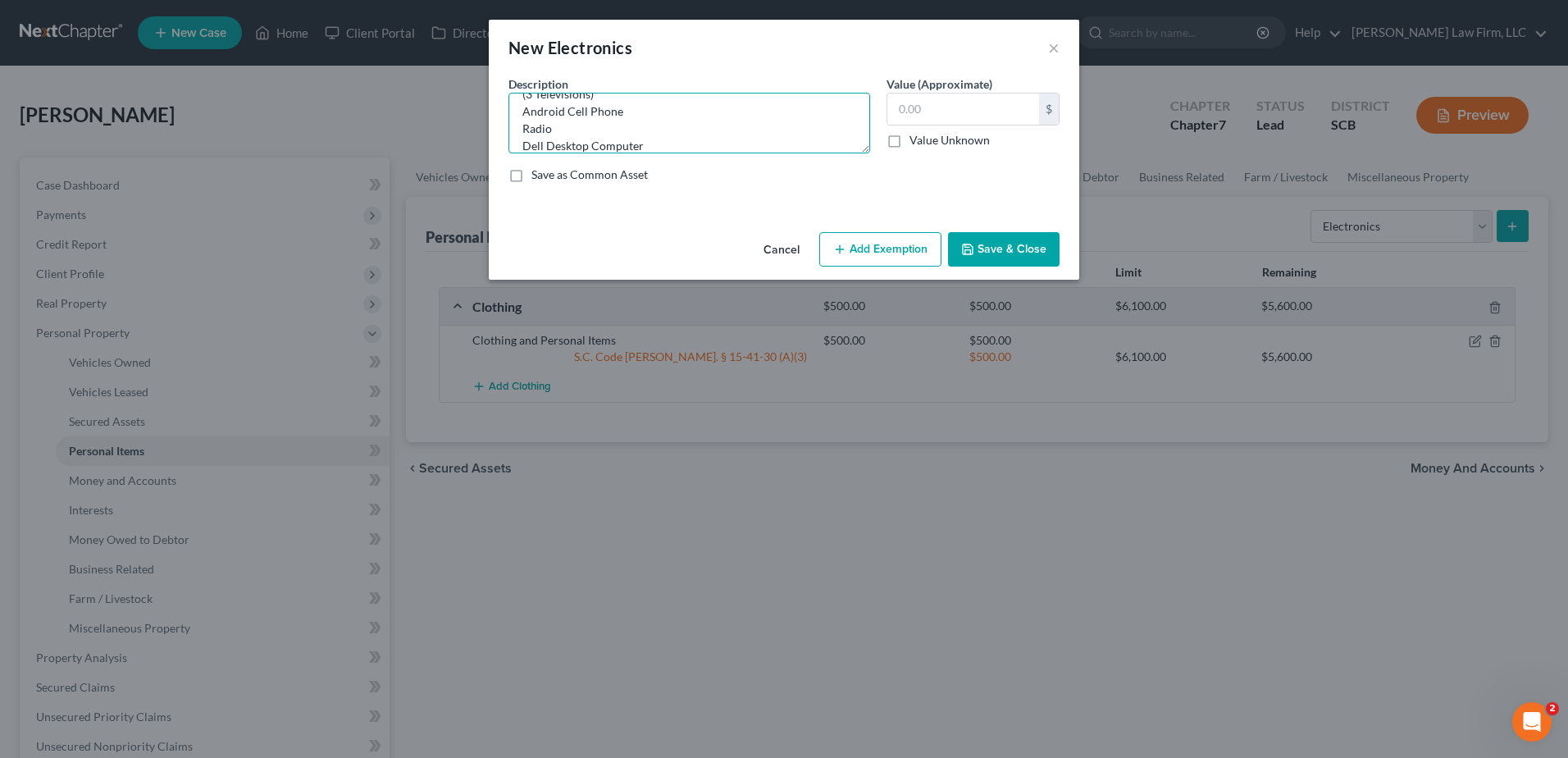
type textarea "(3 Televisions) Android Cell Phone Radio Dell Desktop Computer"
click at [948, 112] on input "text" at bounding box center [963, 109] width 152 height 32
type input "675.00"
click at [872, 255] on button "Add Exemption" at bounding box center [881, 249] width 122 height 34
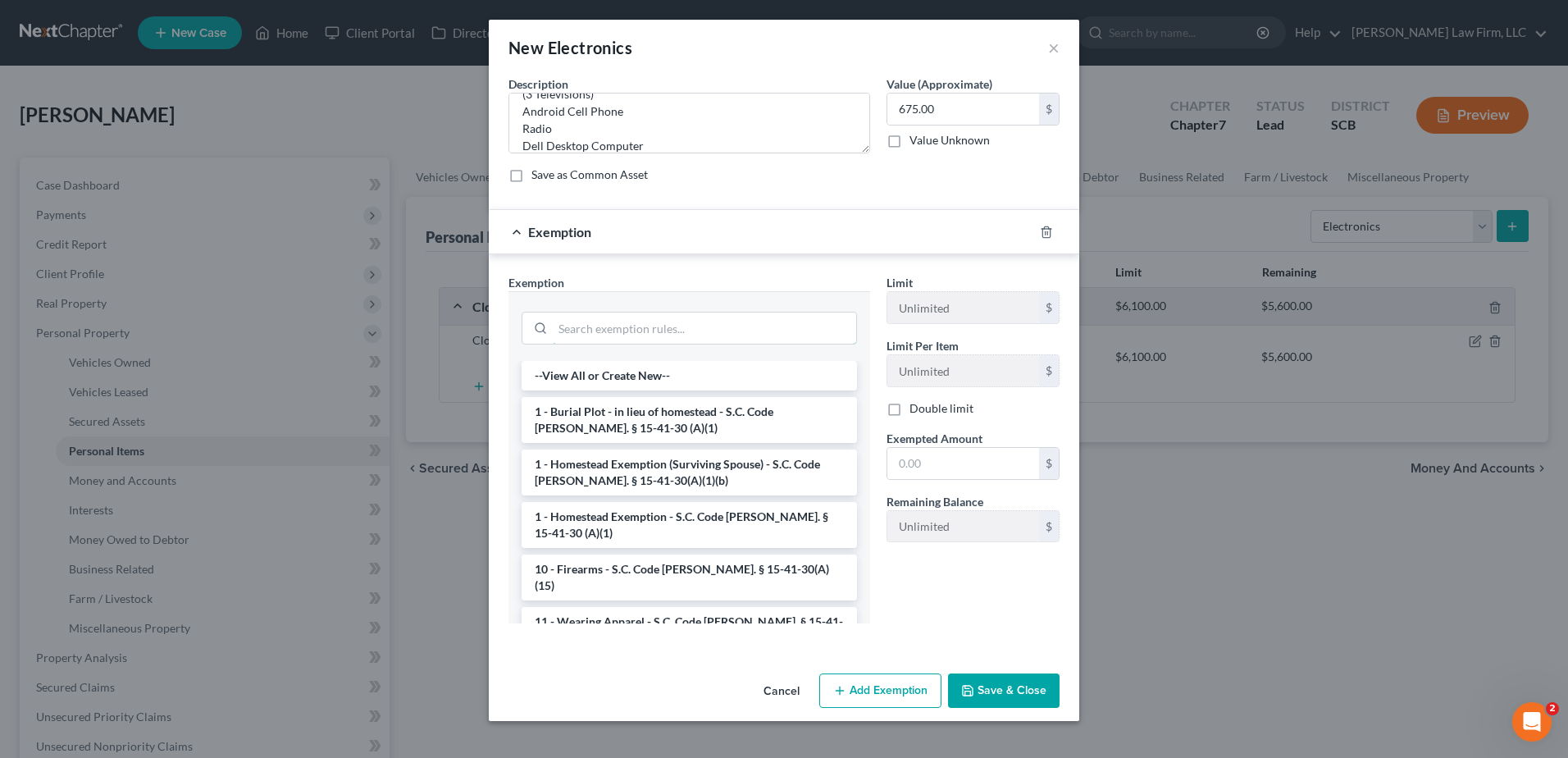
click at [736, 336] on input "search" at bounding box center [705, 328] width 304 height 32
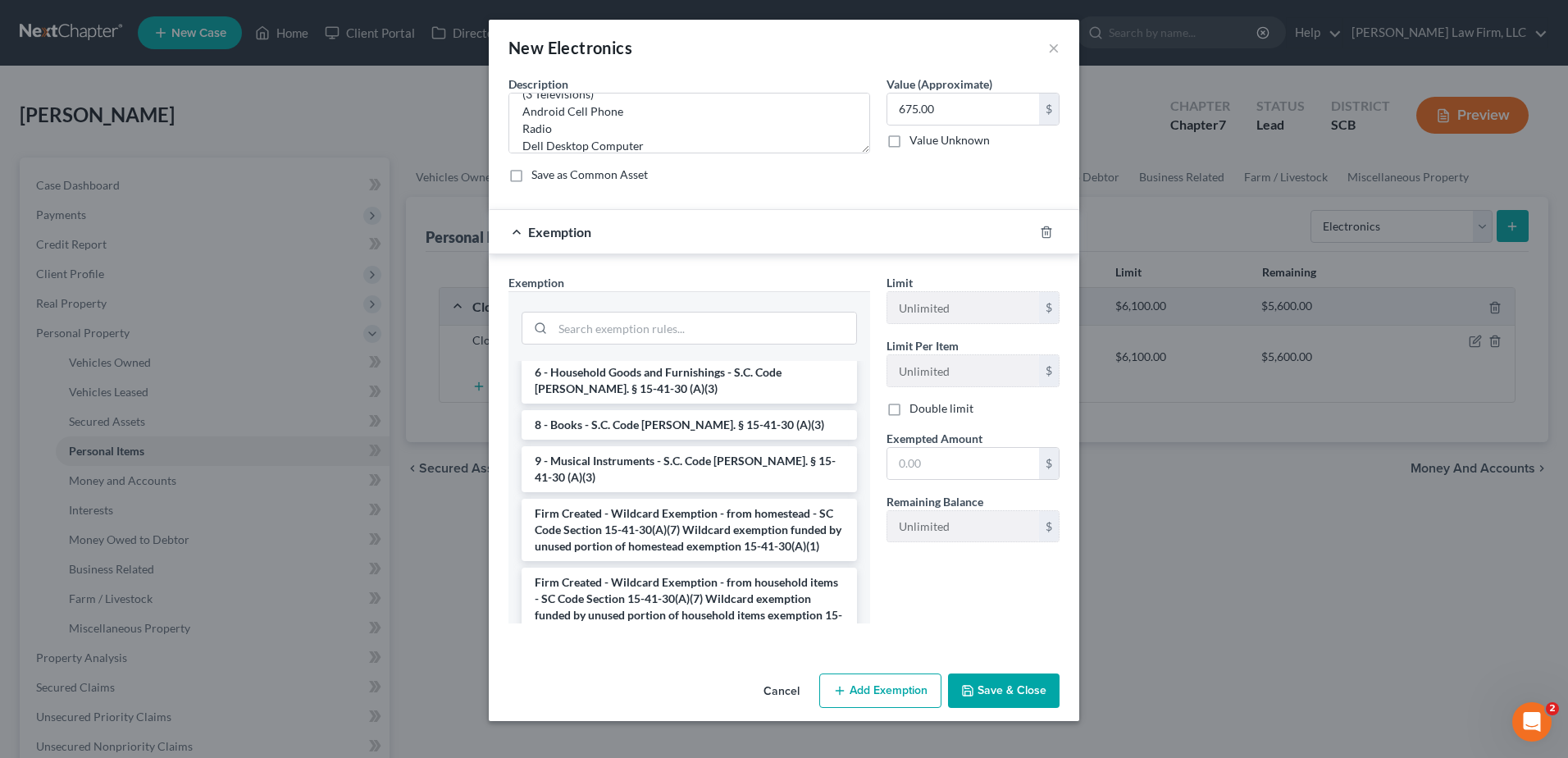
scroll to position [2321, 0]
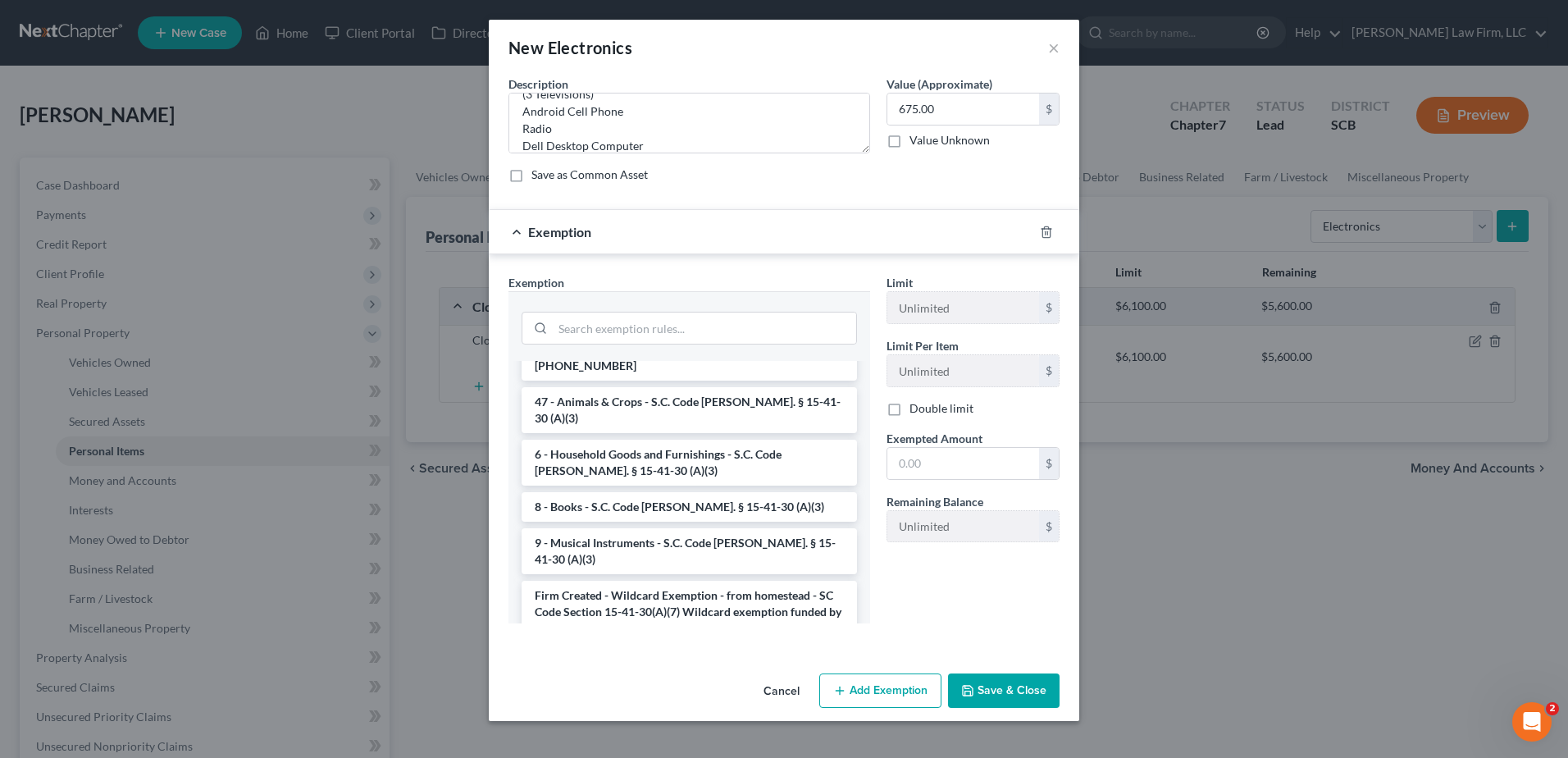
click at [709, 735] on li "Firm Created - Wildcard Exemption - from cash exemption - SC Code Section 15-41…" at bounding box center [689, 766] width 335 height 62
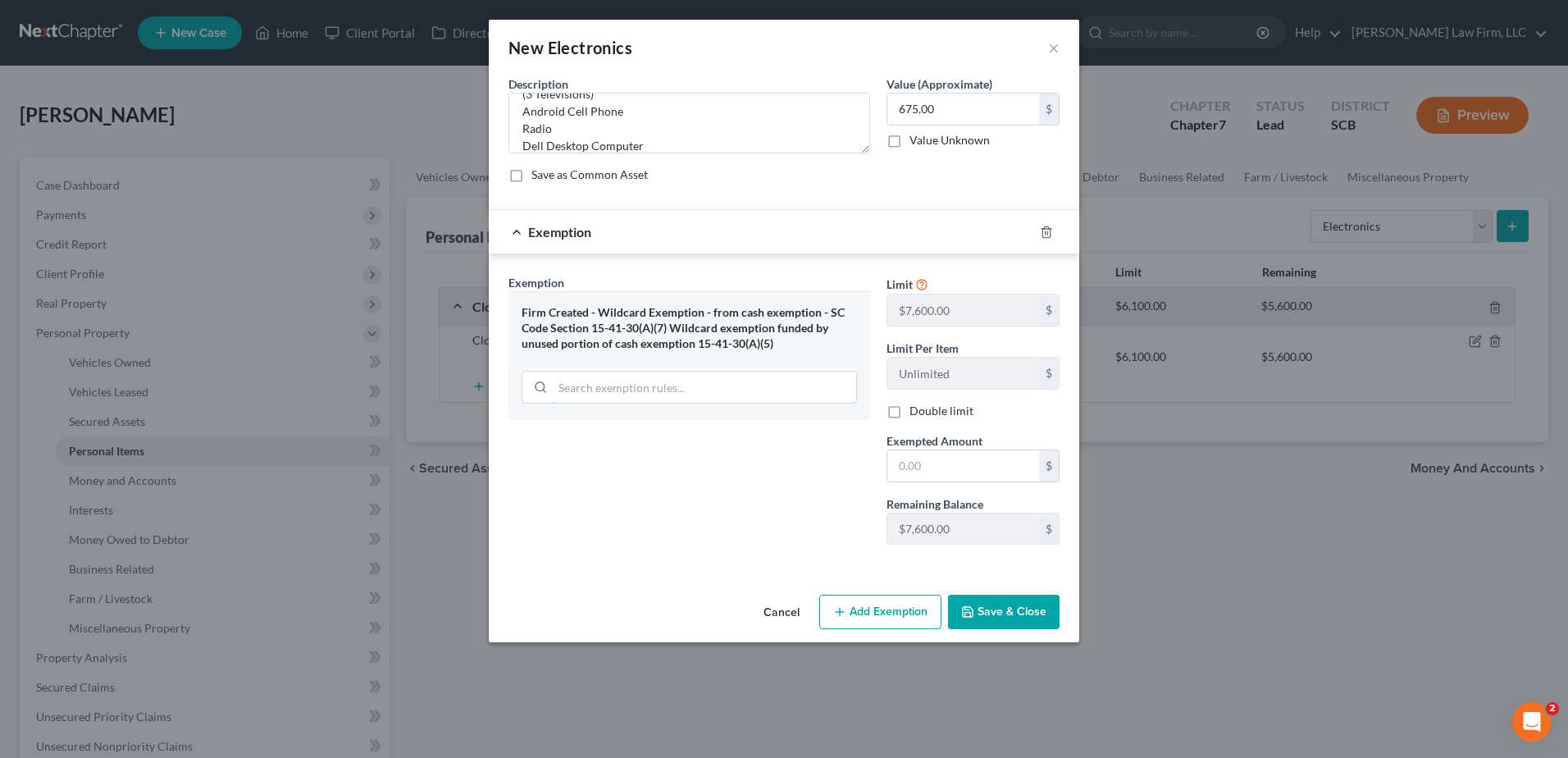
click at [651, 385] on input "search" at bounding box center [705, 387] width 304 height 32
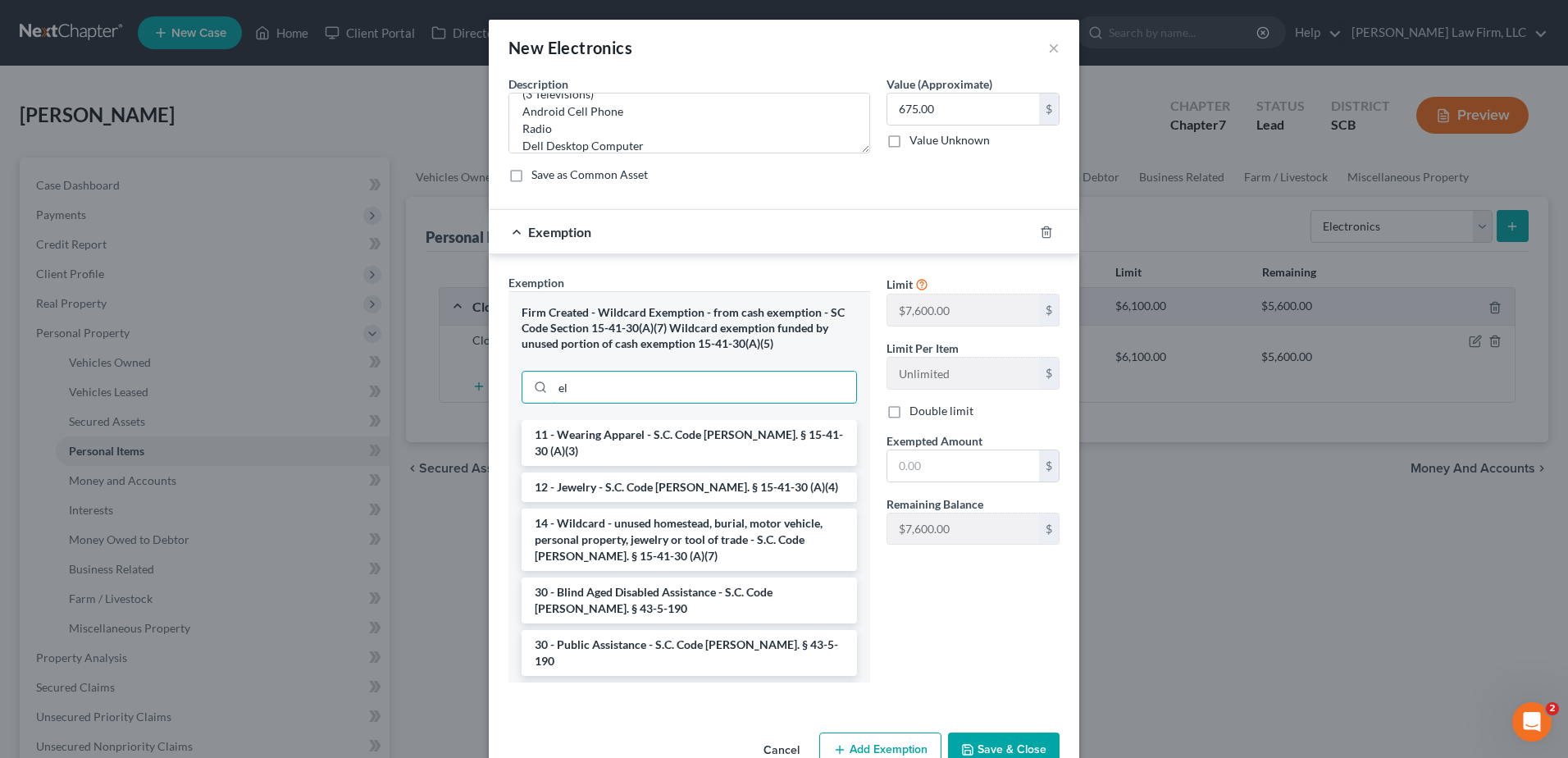
type input "e"
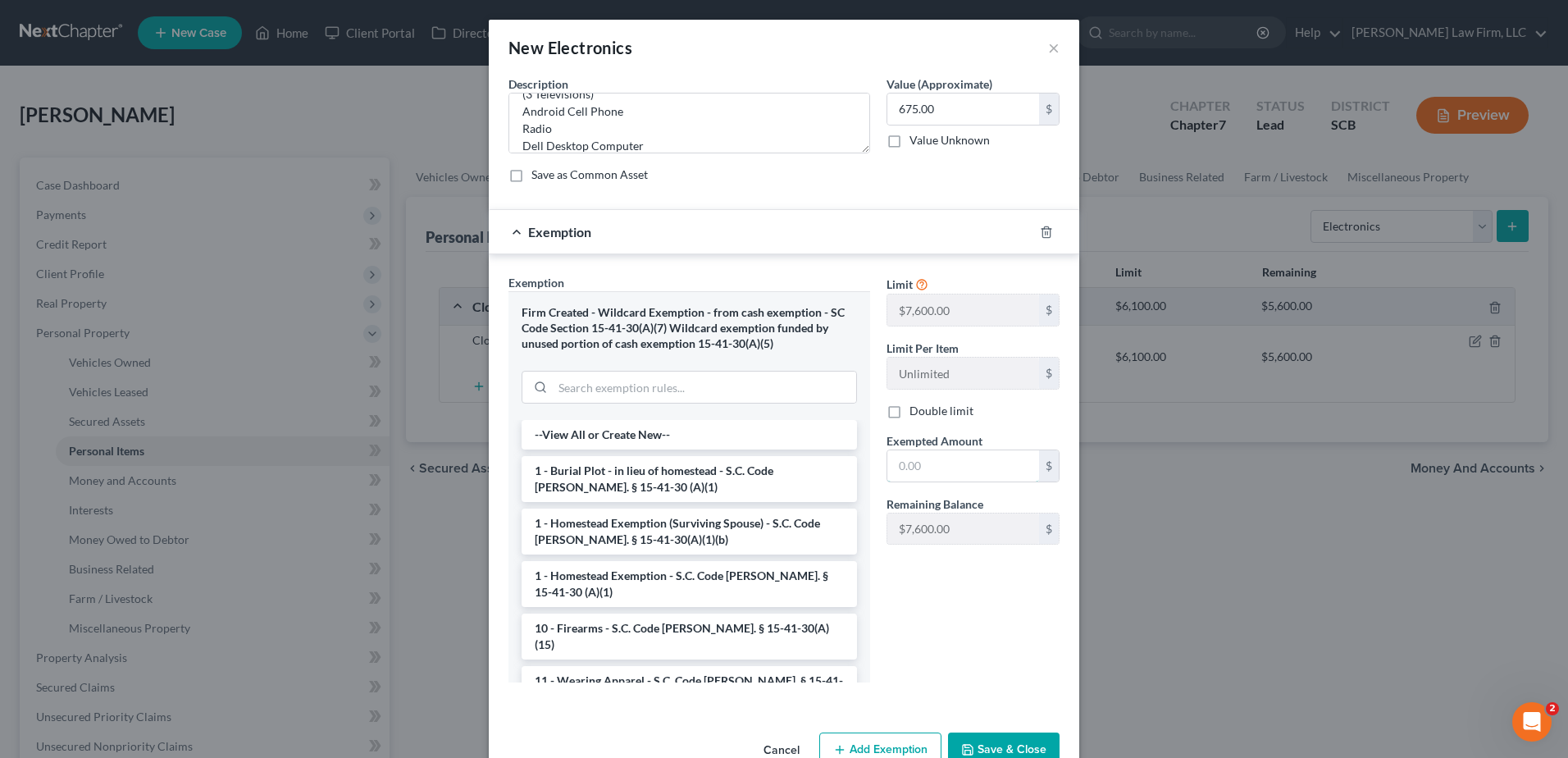
click at [971, 465] on input "text" at bounding box center [963, 466] width 152 height 32
type input "675.00"
click at [980, 612] on div "Limit $7,600.00 $ Limit Per Item Unlimited $ Double limit Exempted Amount * 675…" at bounding box center [973, 485] width 189 height 422
click at [1041, 235] on icon "button" at bounding box center [1047, 232] width 13 height 13
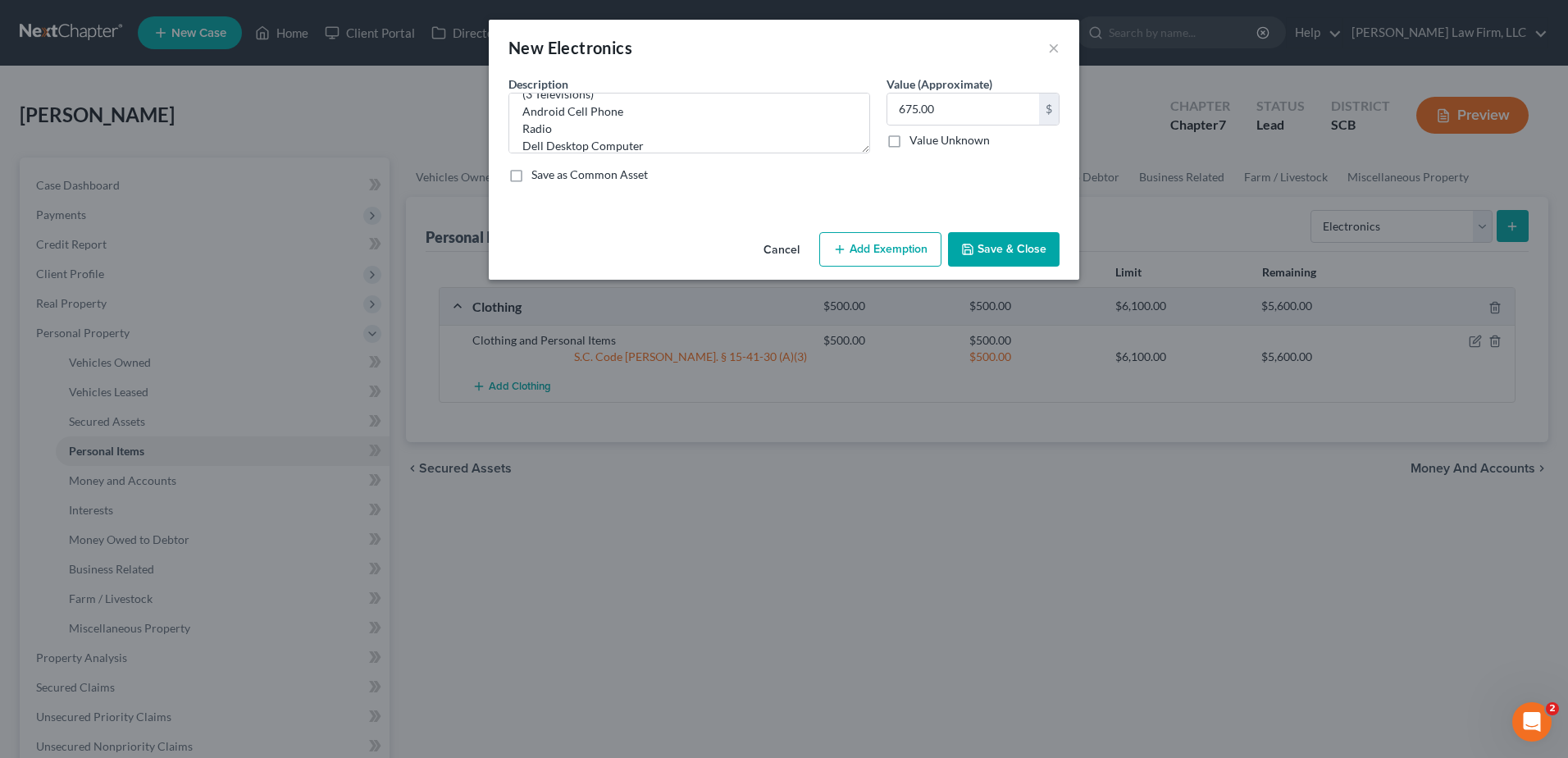
click at [853, 261] on button "Add Exemption" at bounding box center [881, 249] width 122 height 34
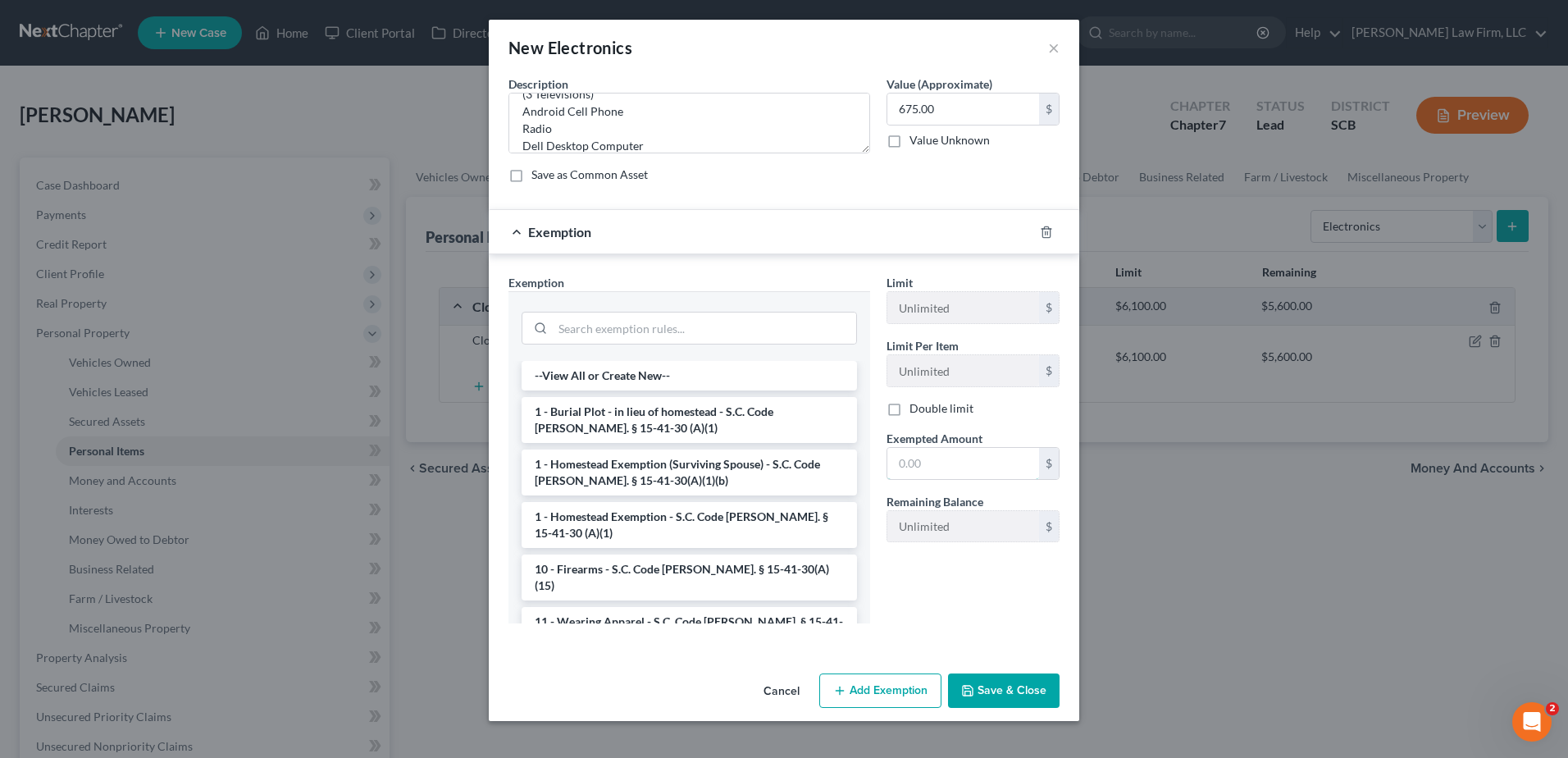
click at [942, 462] on input "text" at bounding box center [963, 464] width 152 height 32
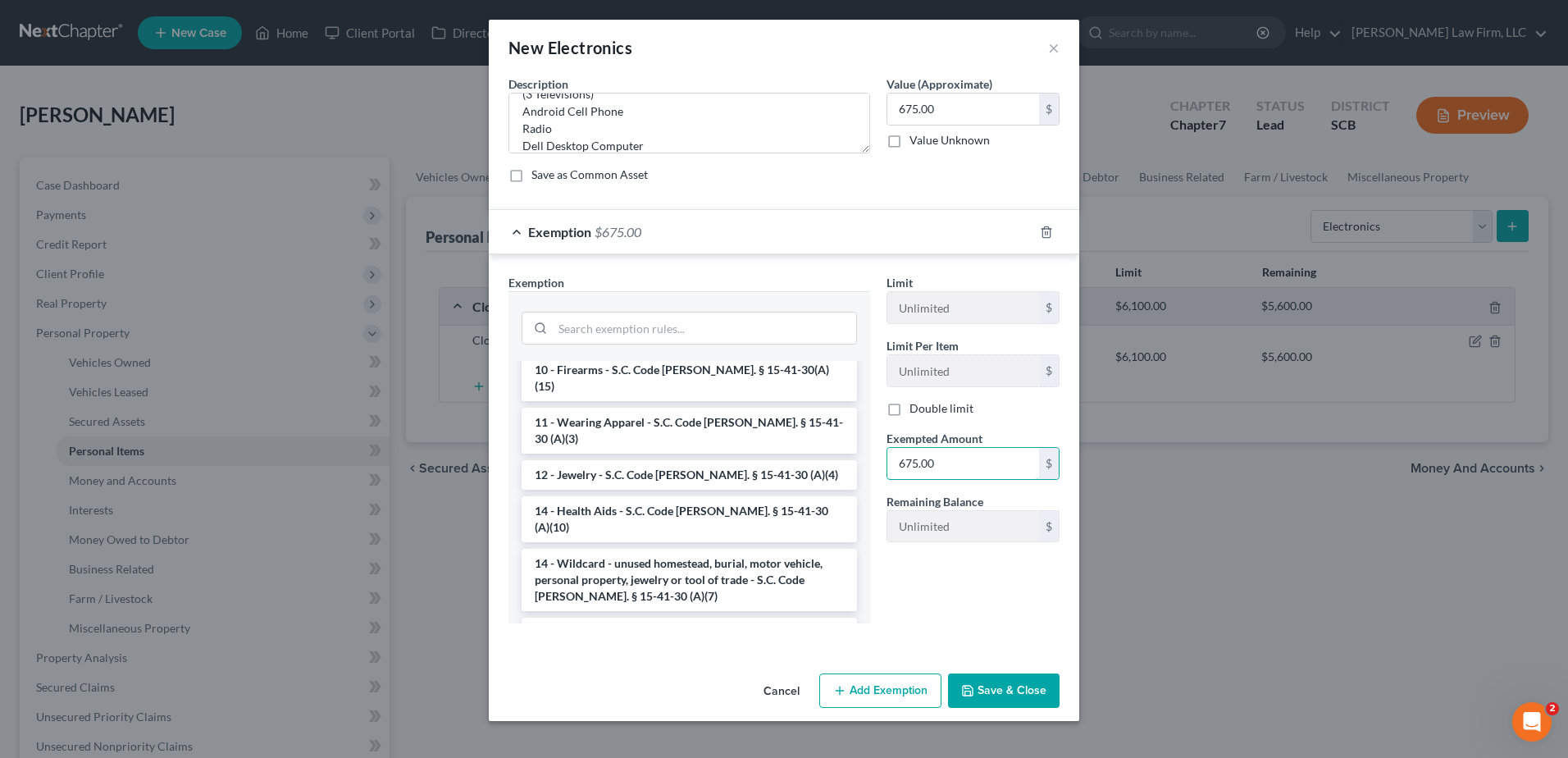
scroll to position [247, 0]
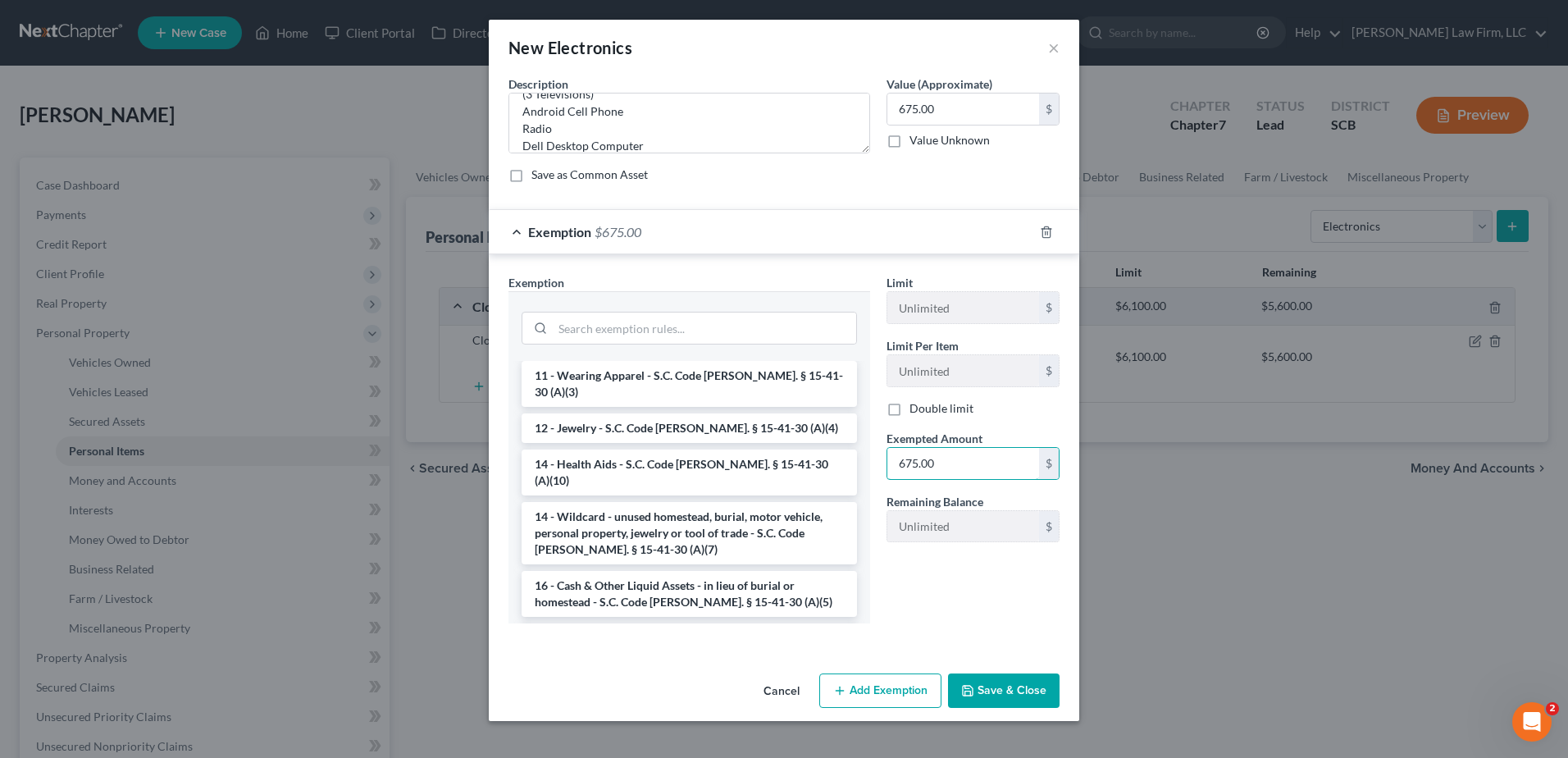
type input "675.00"
click at [940, 596] on div "Limit Unlimited $ Limit Per Item Unlimited $ Double limit Exempted Amount * 675…" at bounding box center [973, 455] width 189 height 362
click at [635, 503] on li "14 - Wildcard - unused homestead, burial, motor vehicle, personal property, jew…" at bounding box center [689, 532] width 335 height 62
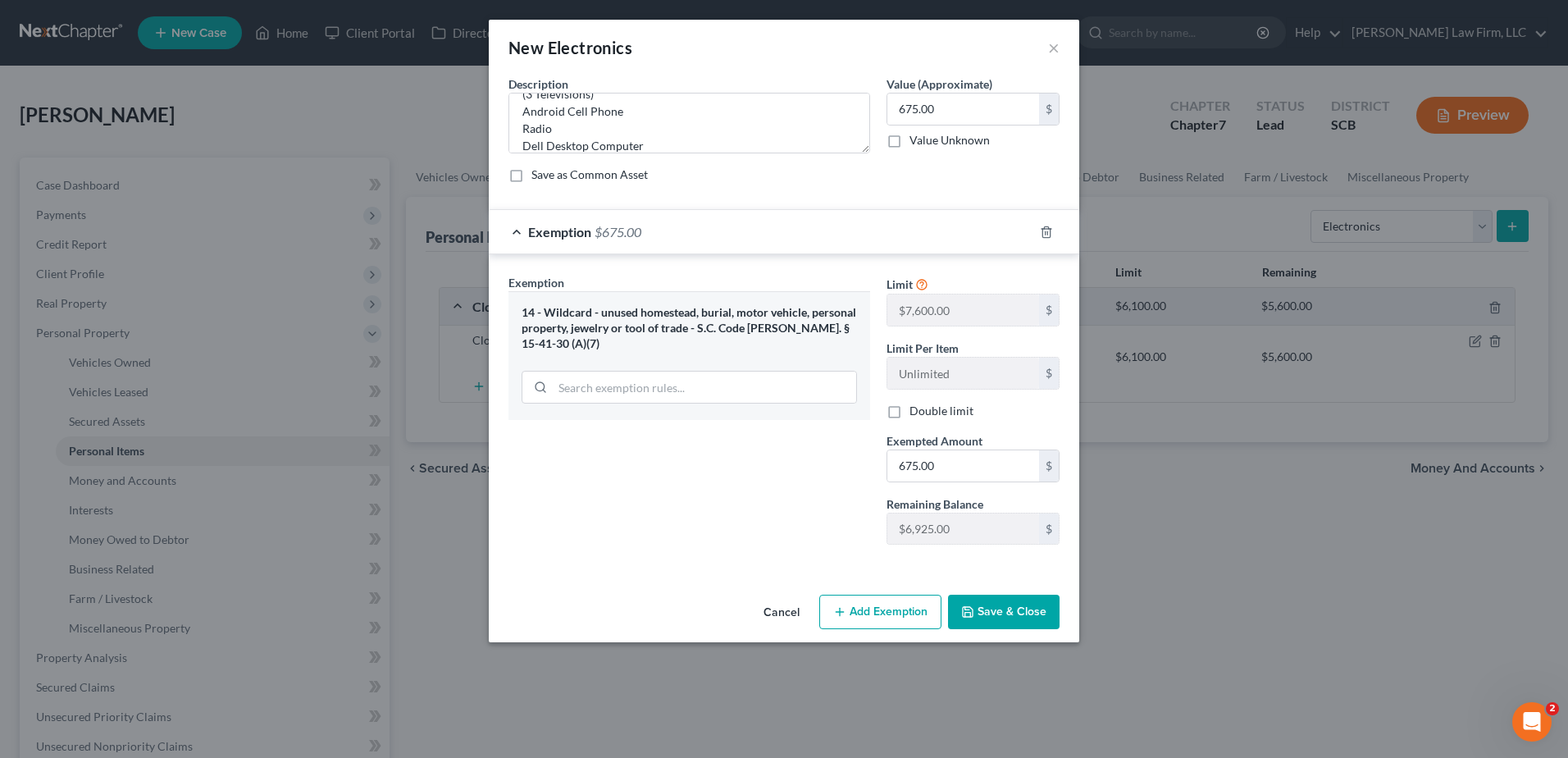
click at [987, 617] on button "Save & Close" at bounding box center [1003, 612] width 112 height 34
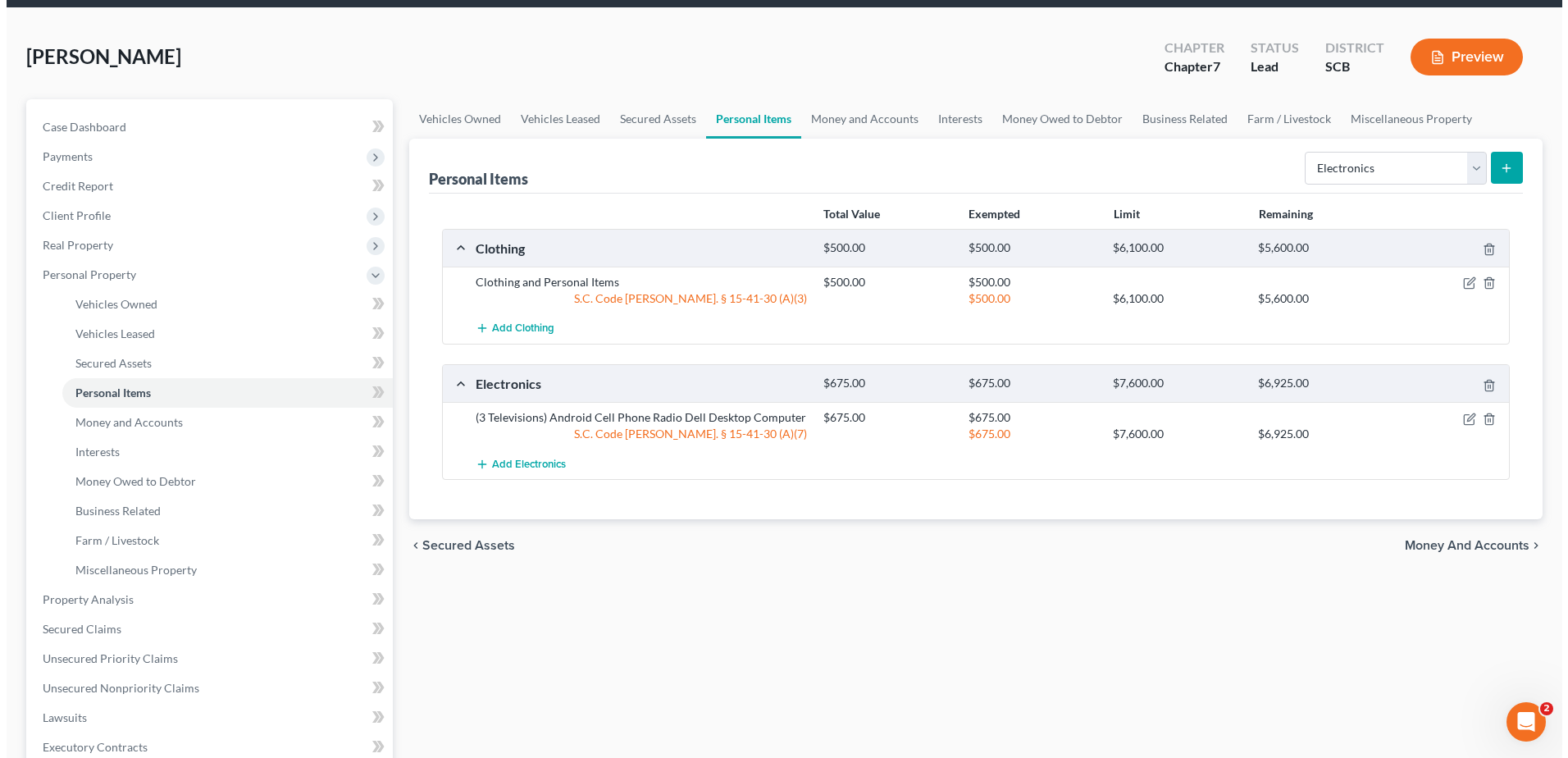
scroll to position [82, 0]
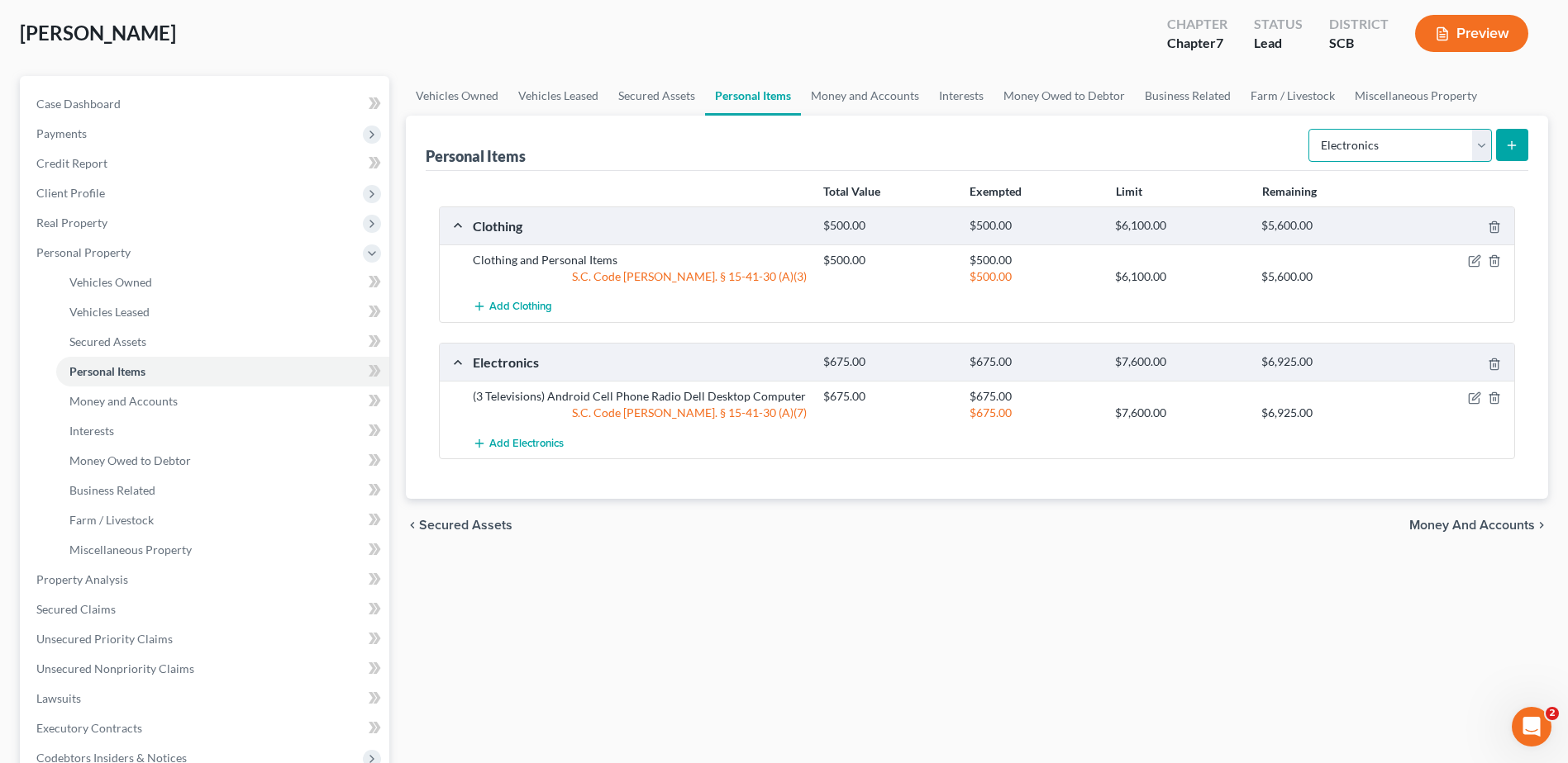
click at [1482, 158] on select "Select Item Type Clothing Collectibles Of Value Electronics Firearms Household …" at bounding box center [1400, 145] width 184 height 33
select select "household_goods"
click at [1310, 129] on select "Select Item Type Clothing Collectibles Of Value Electronics Firearms Household …" at bounding box center [1400, 145] width 184 height 33
click at [1515, 146] on icon "submit" at bounding box center [1511, 145] width 13 height 13
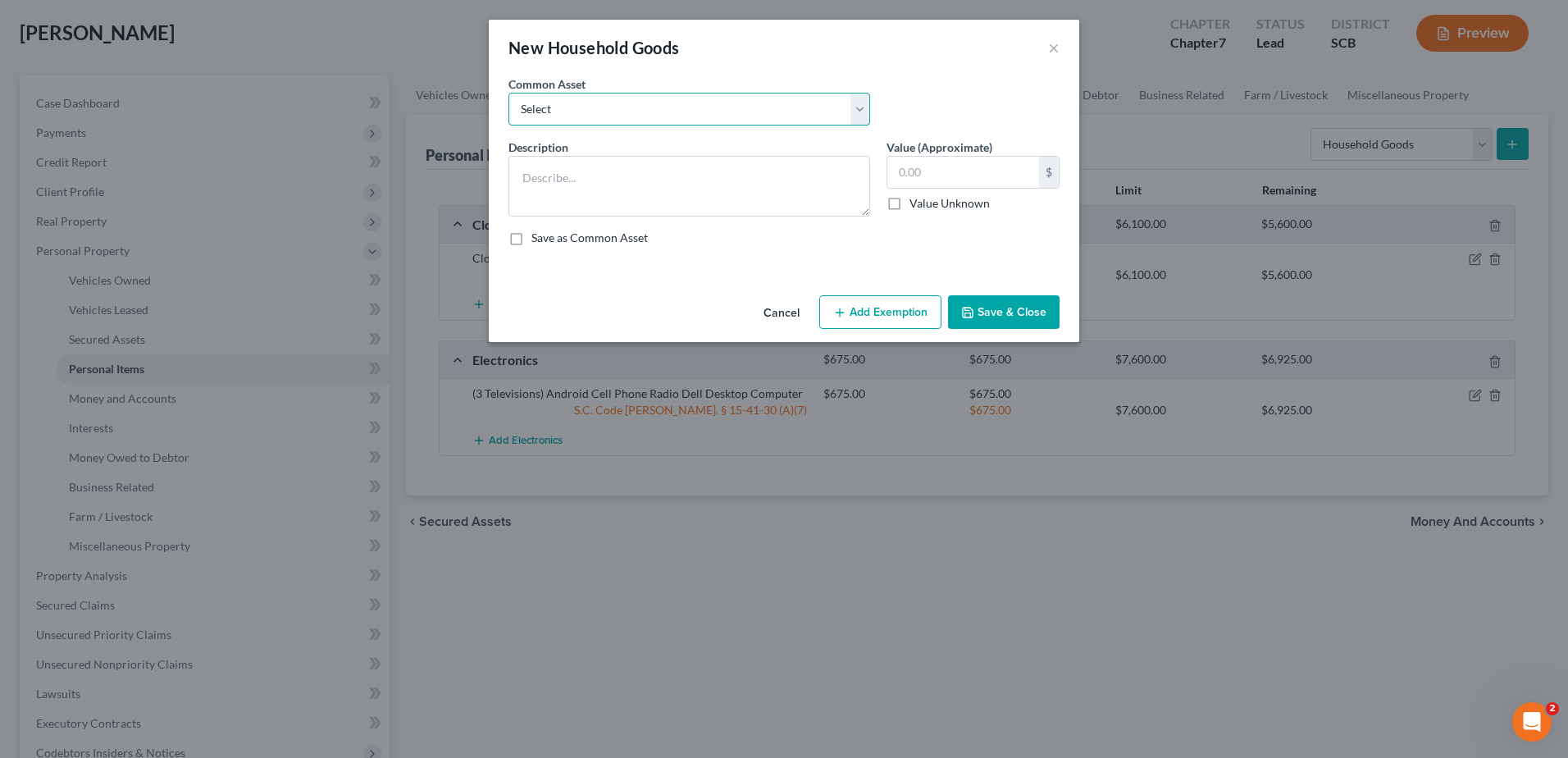
click at [855, 107] on select "Select Kitchenware Stove Refrigerator Washing Machine Dryer Living Room Furnitu…" at bounding box center [689, 109] width 362 height 32
select select "0"
click at [508, 93] on select "Select Kitchenware Stove Refrigerator Washing Machine Dryer Living Room Furnitu…" at bounding box center [689, 109] width 362 height 32
type textarea "Kitchenware Stove Refrigerator Washing Machine Dryer Living Room Furniture Bedr…"
type input "1,660.00"
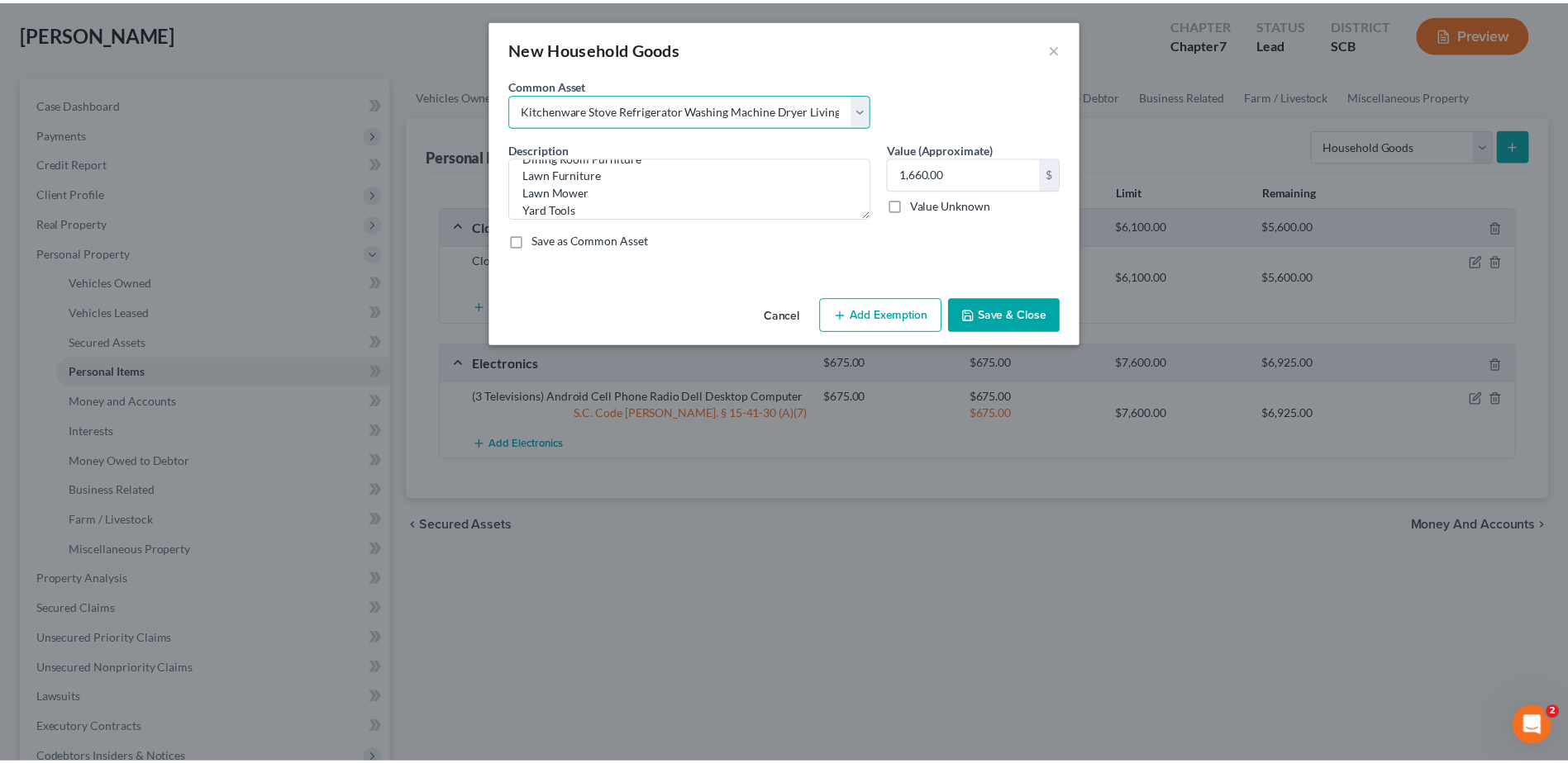
scroll to position [156, 0]
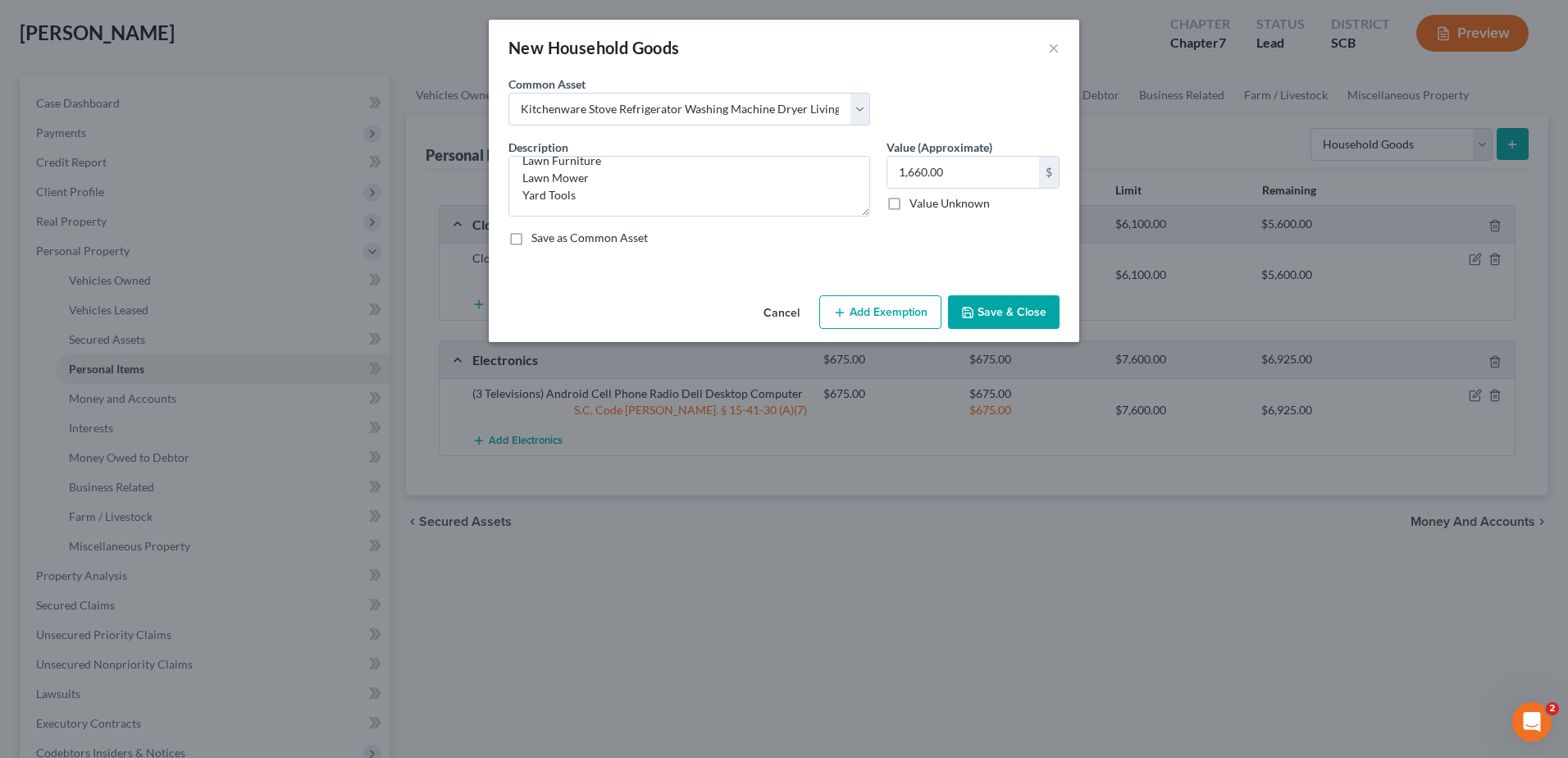
click at [867, 307] on button "Add Exemption" at bounding box center [881, 313] width 122 height 34
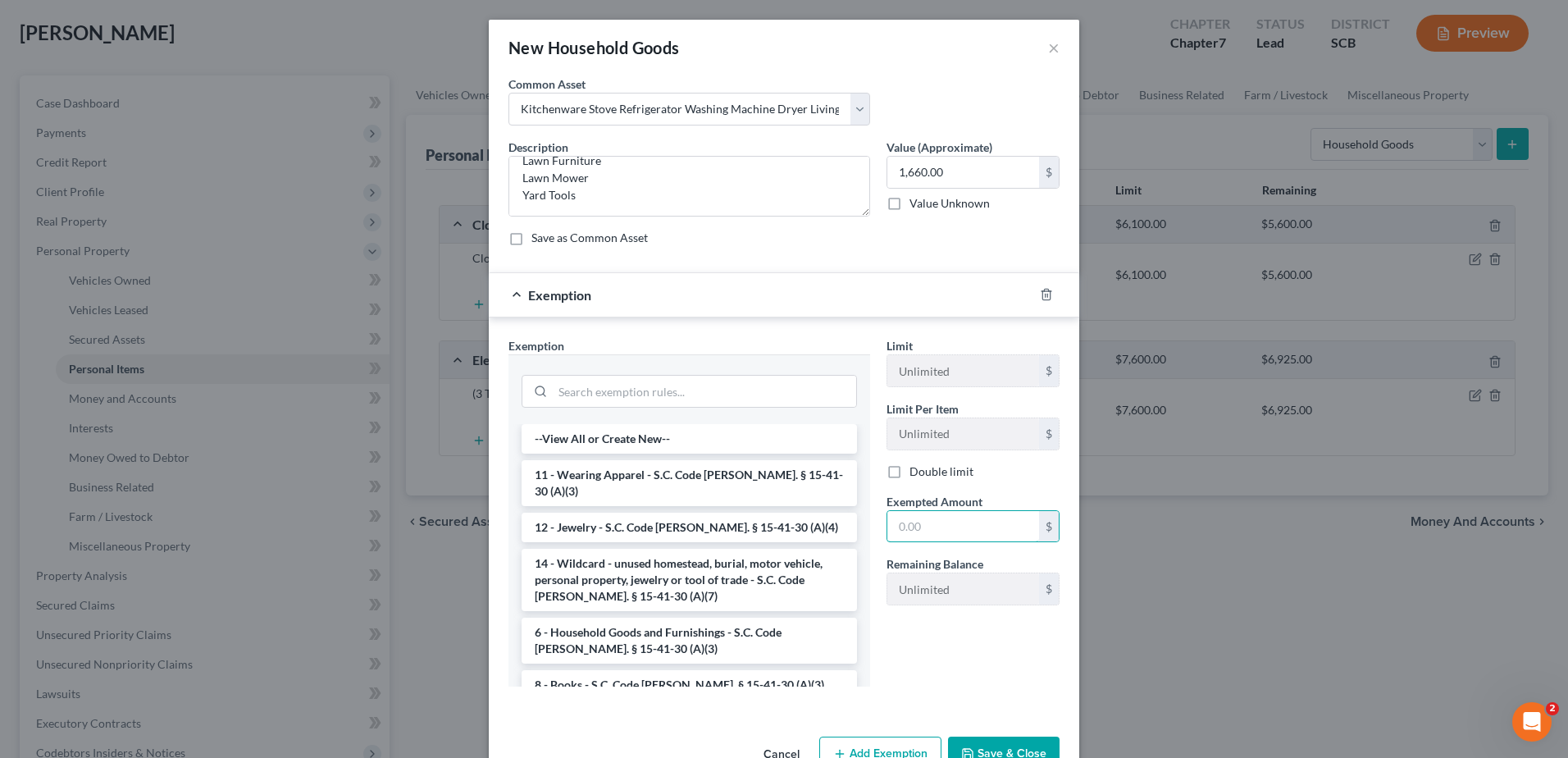
click at [975, 531] on input "text" at bounding box center [963, 527] width 152 height 32
click at [709, 634] on li "6 - Household Goods and Furnishings - S.C. Code Ann. § 15-41-30 (A)(3)" at bounding box center [689, 640] width 335 height 46
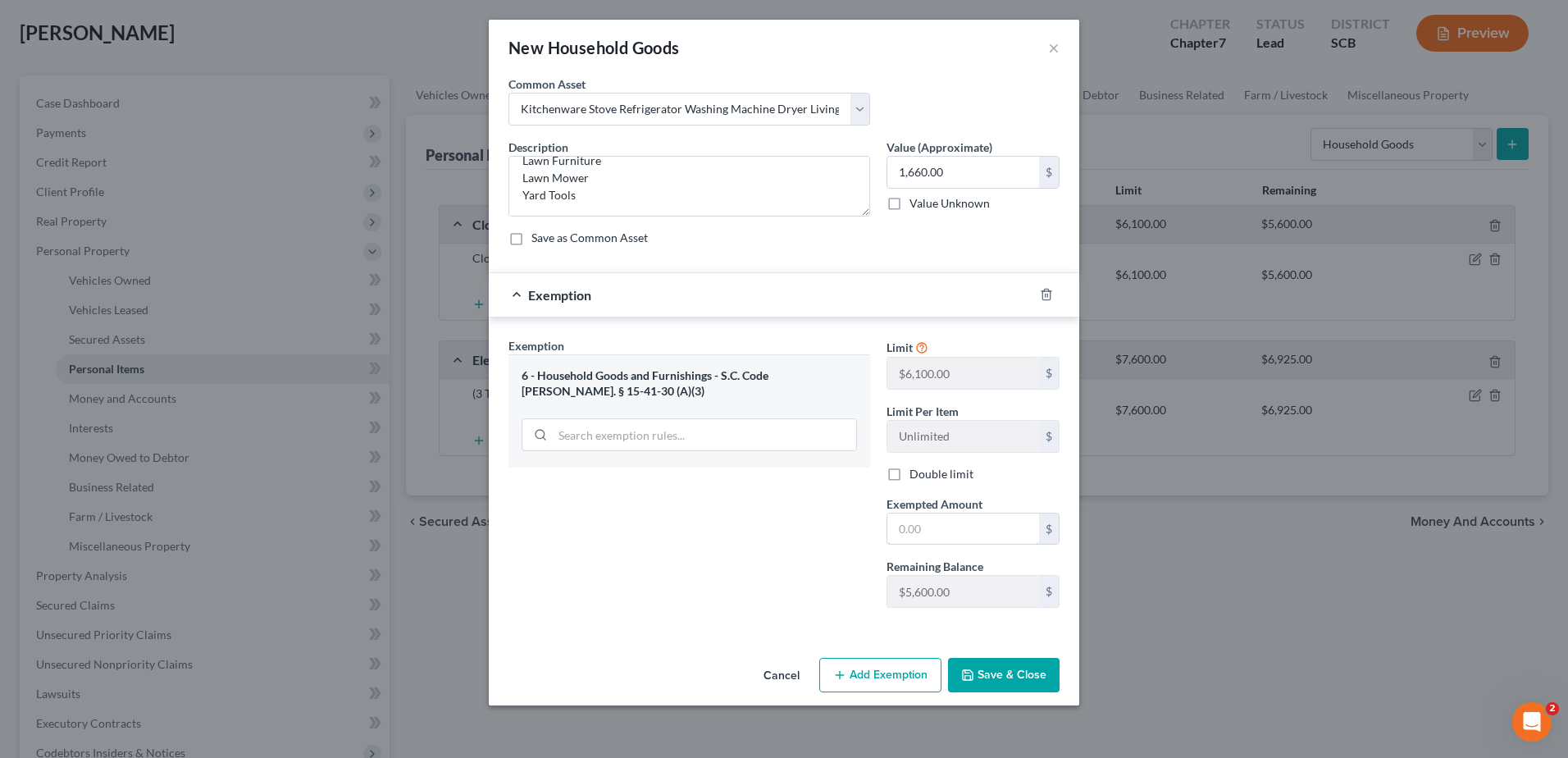
click at [986, 530] on input "text" at bounding box center [963, 529] width 152 height 32
type input "4,650.00"
click at [677, 584] on div "Exemption Set must be selected for CA. Exemption * 6 - Household Goods and Furn…" at bounding box center [690, 479] width 378 height 284
click at [1010, 676] on button "Save & Close" at bounding box center [1003, 675] width 112 height 34
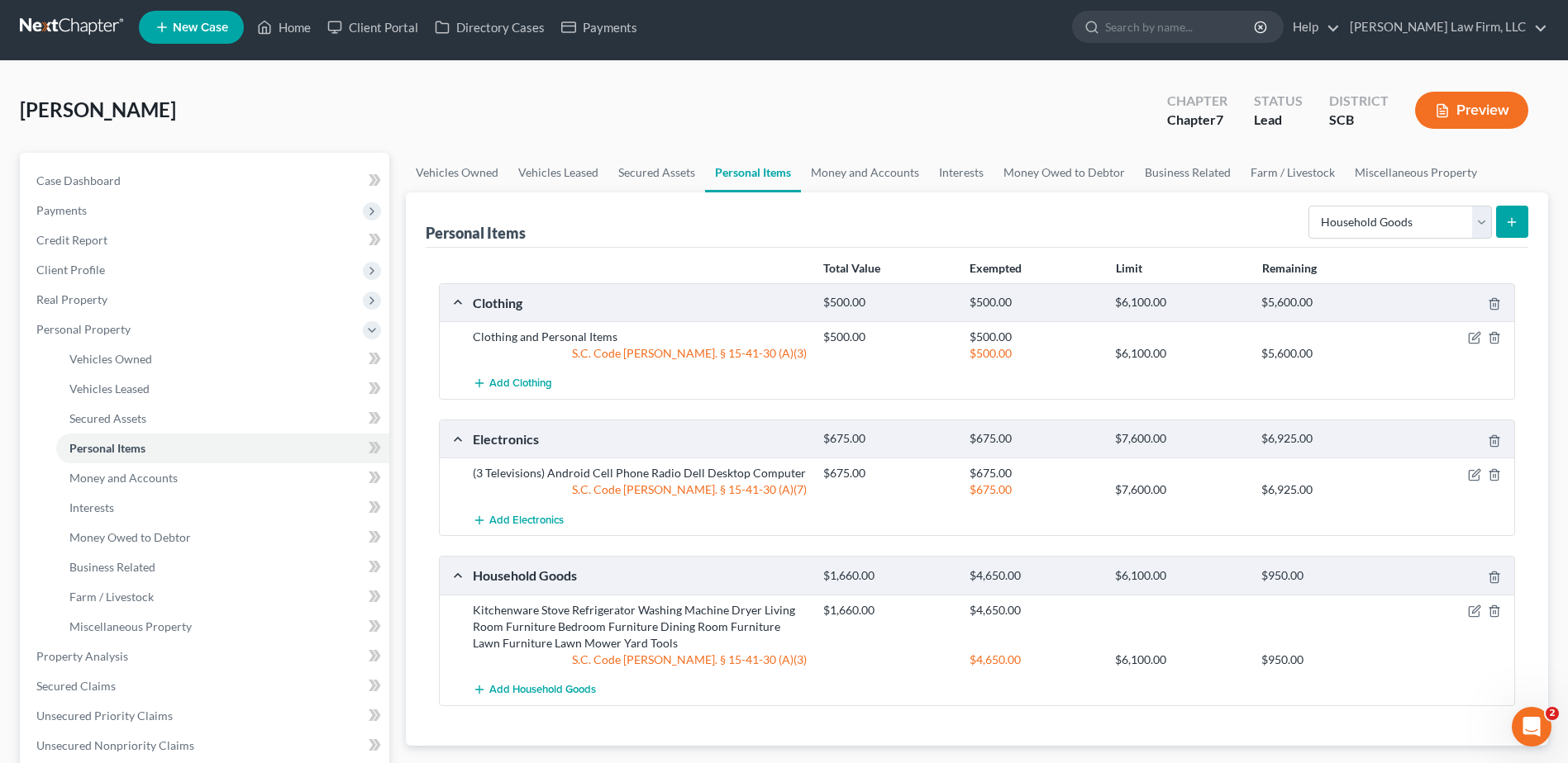
scroll to position [0, 0]
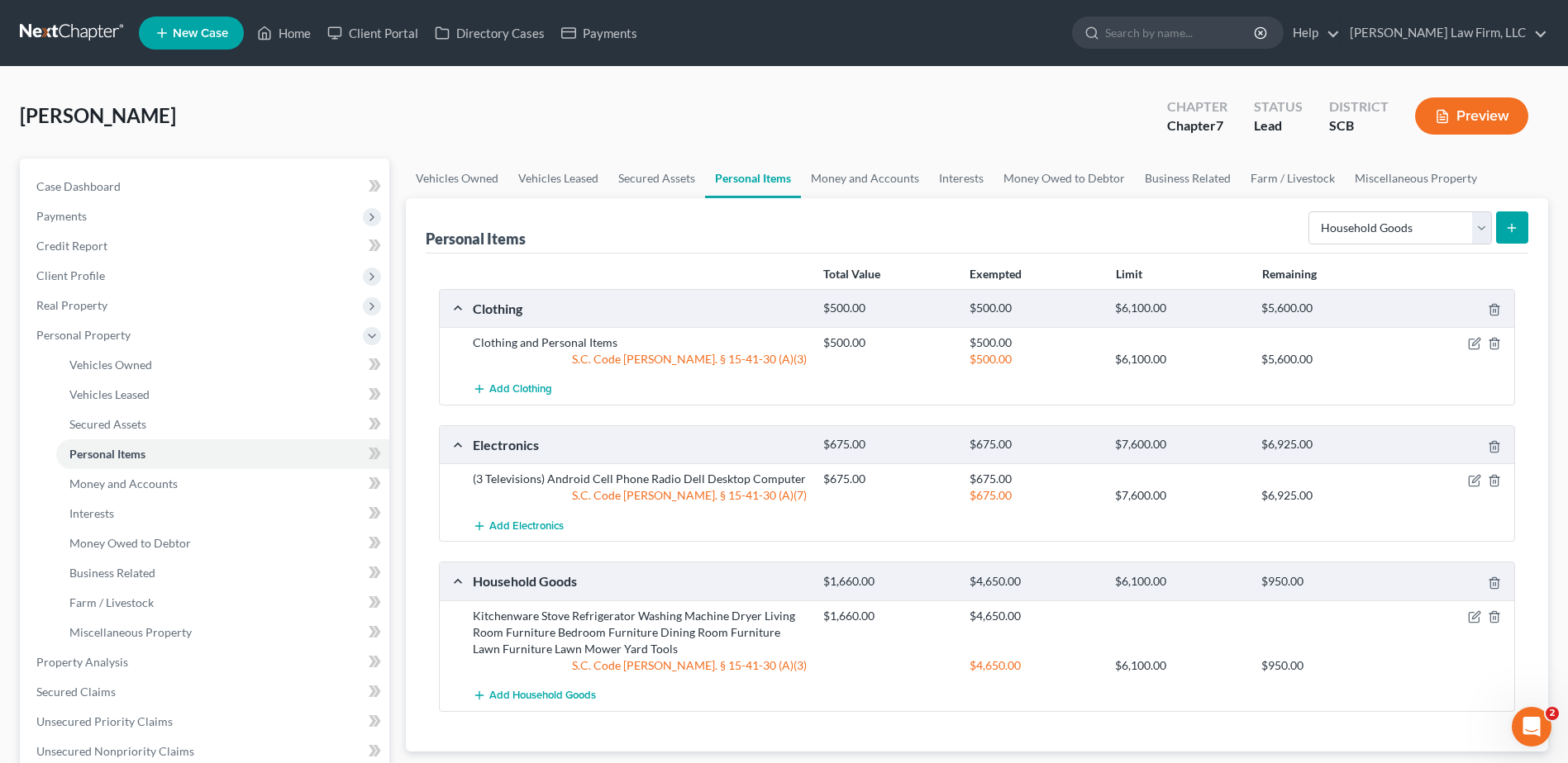
click at [1492, 214] on form "Select Item Type Clothing Collectibles Of Value Electronics Firearms Household …" at bounding box center [1418, 228] width 219 height 34
click at [1486, 222] on select "Select Item Type Clothing Collectibles Of Value Electronics Firearms Household …" at bounding box center [1400, 228] width 184 height 33
click at [1310, 212] on select "Select Item Type Clothing Collectibles Of Value Electronics Firearms Household …" at bounding box center [1400, 228] width 184 height 33
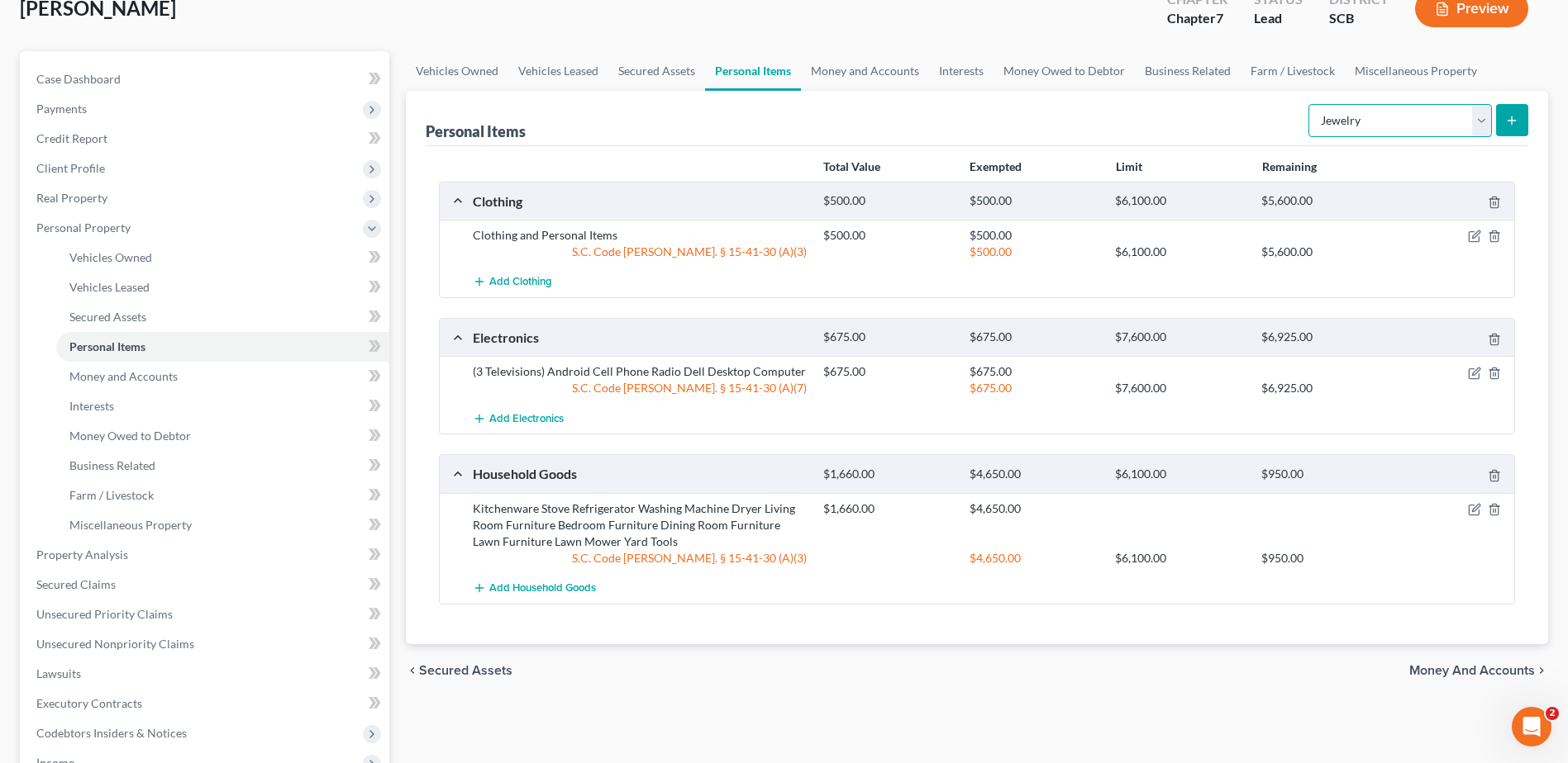
scroll to position [83, 0]
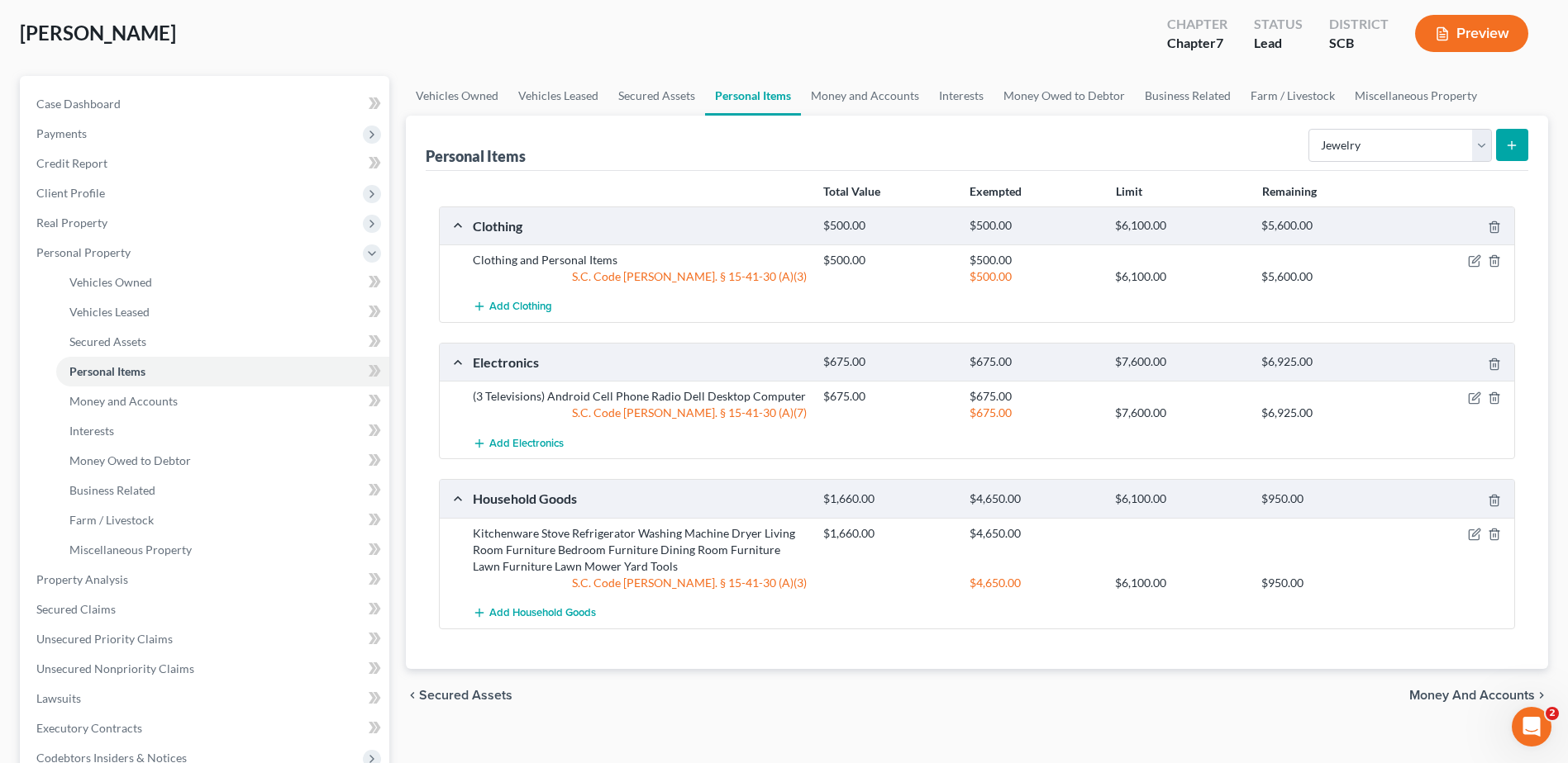
click at [1496, 142] on button "submit" at bounding box center [1511, 144] width 32 height 32
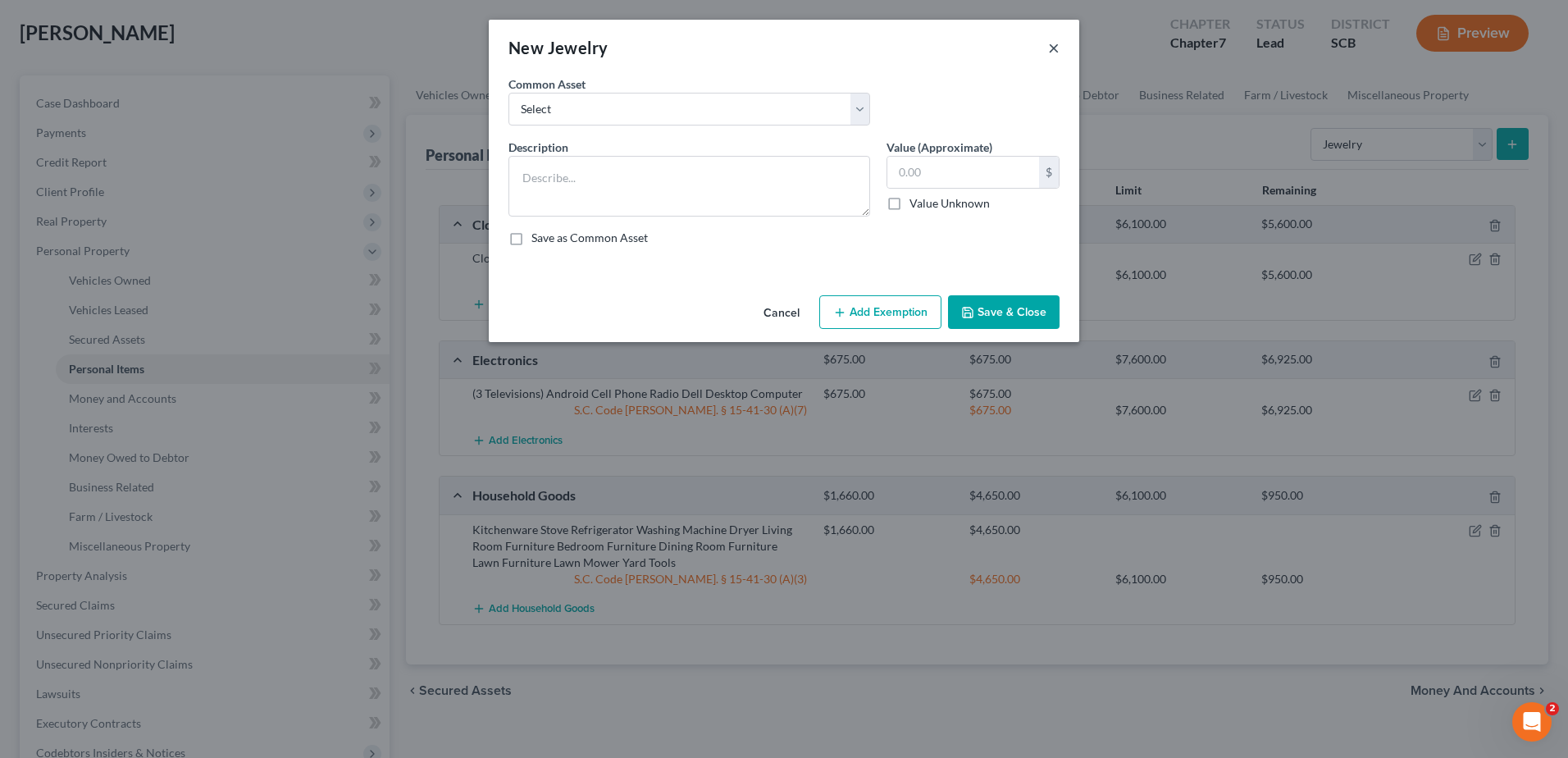
click at [1055, 54] on button "×" at bounding box center [1054, 47] width 11 height 20
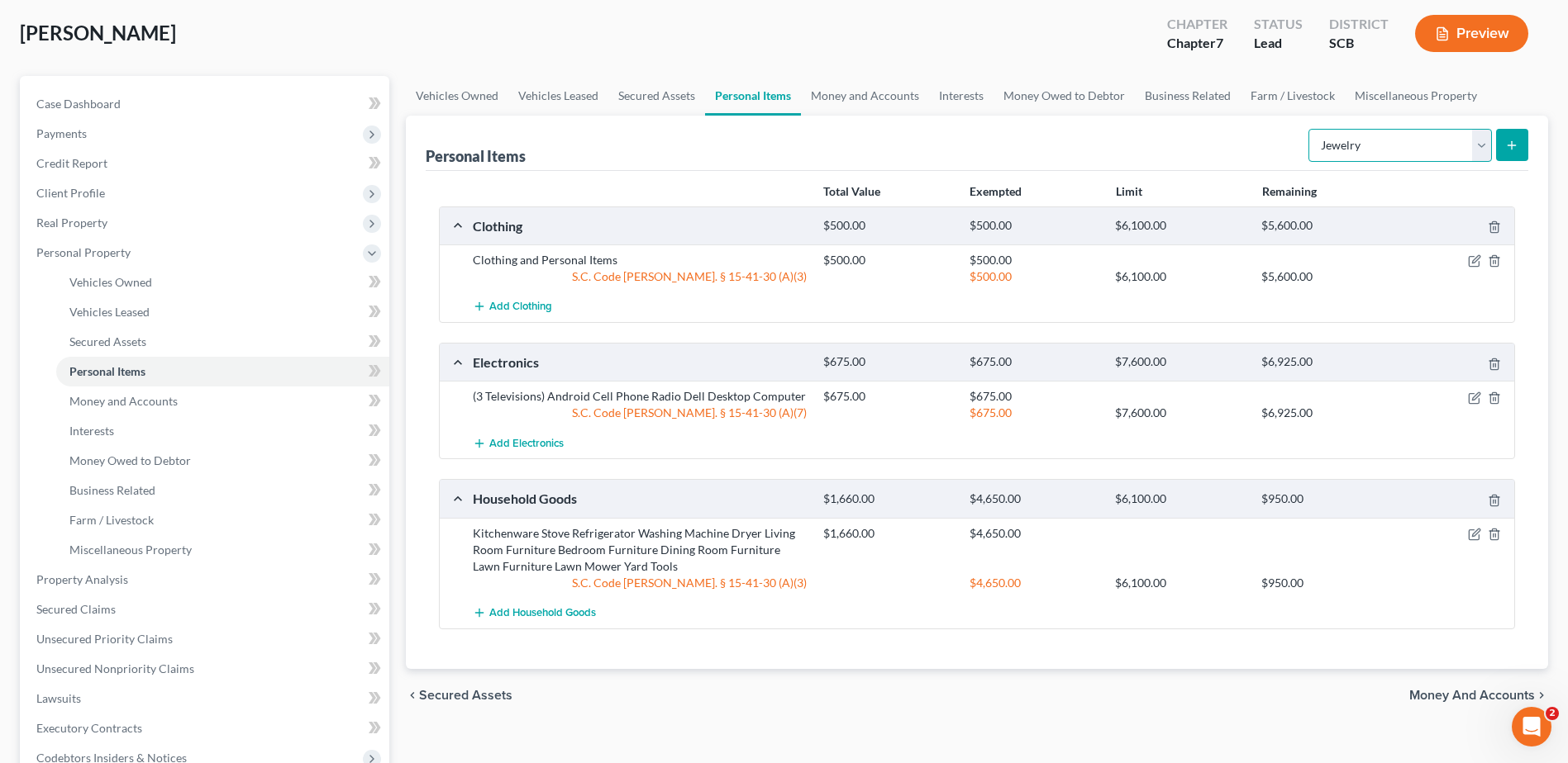
click at [1480, 148] on select "Select Item Type Clothing Collectibles Of Value Electronics Firearms Household …" at bounding box center [1400, 145] width 184 height 33
select select "other"
click at [1310, 129] on select "Select Item Type Clothing Collectibles Of Value Electronics Firearms Household …" at bounding box center [1400, 145] width 184 height 33
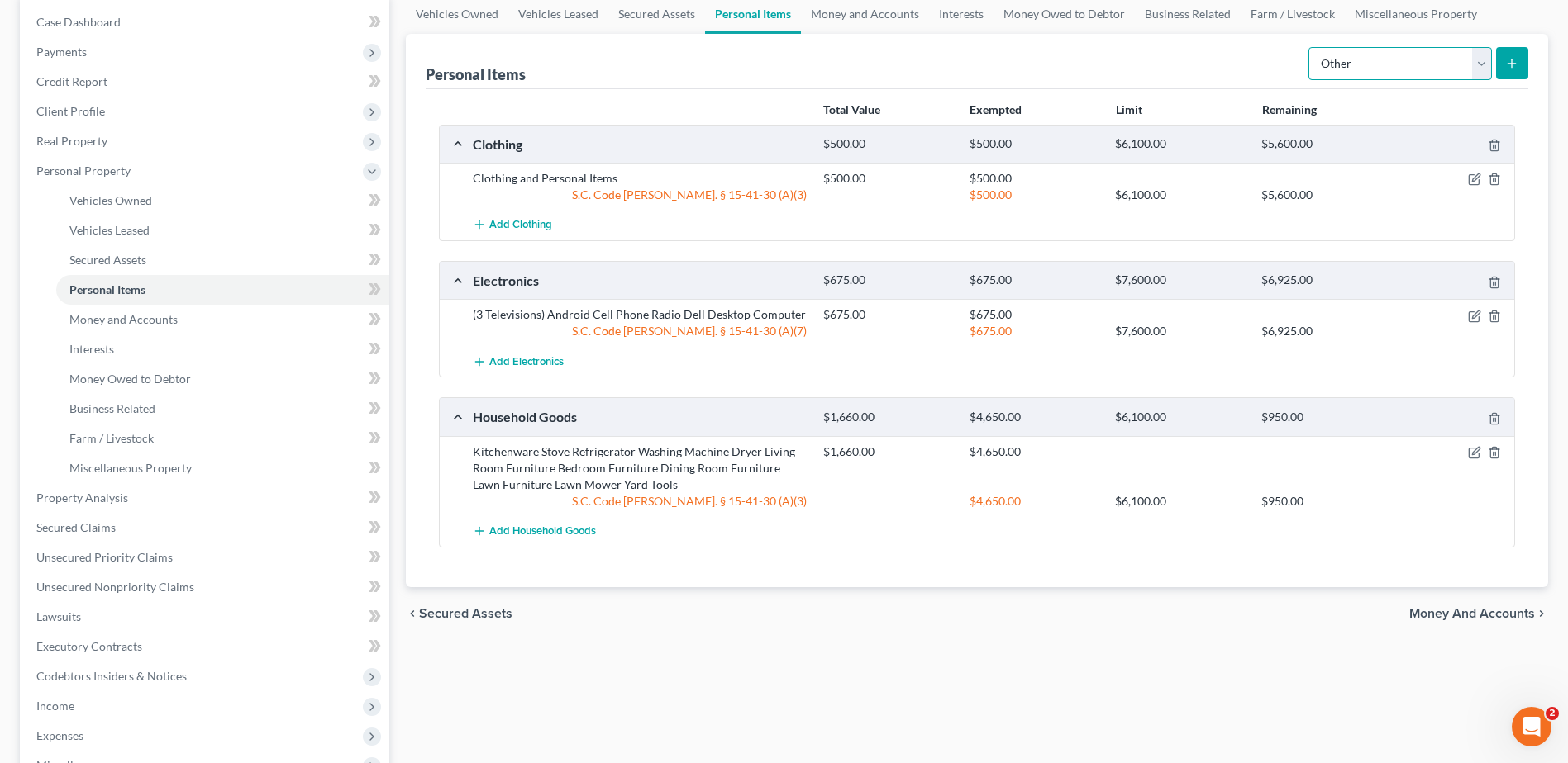
scroll to position [165, 0]
click at [677, 724] on div "Vehicles Owned Vehicles Leased Secured Assets Personal Items Money and Accounts…" at bounding box center [977, 499] width 1159 height 1013
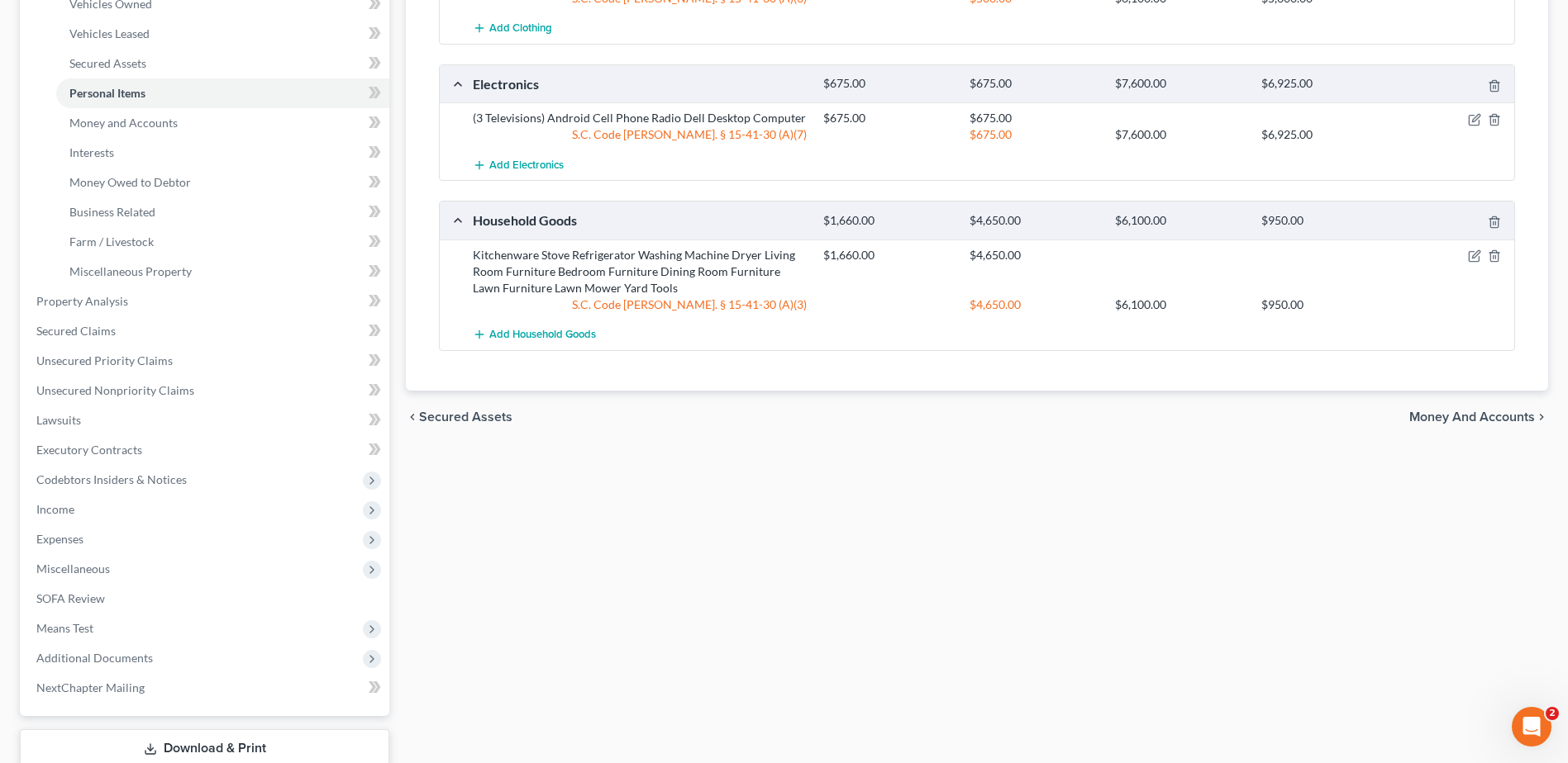
scroll to position [471, 0]
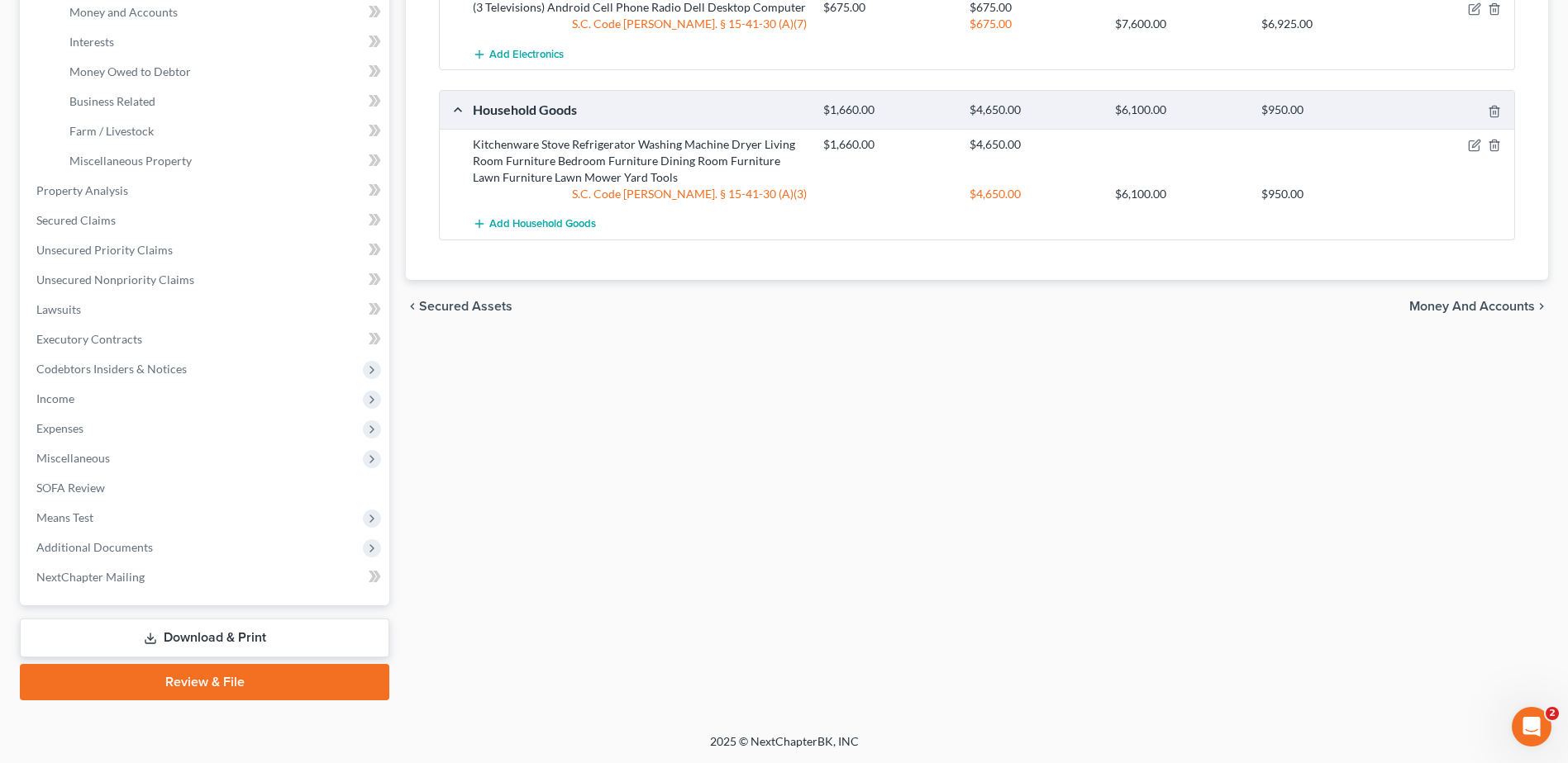
click at [306, 636] on link "Download & Print" at bounding box center [205, 638] width 370 height 38
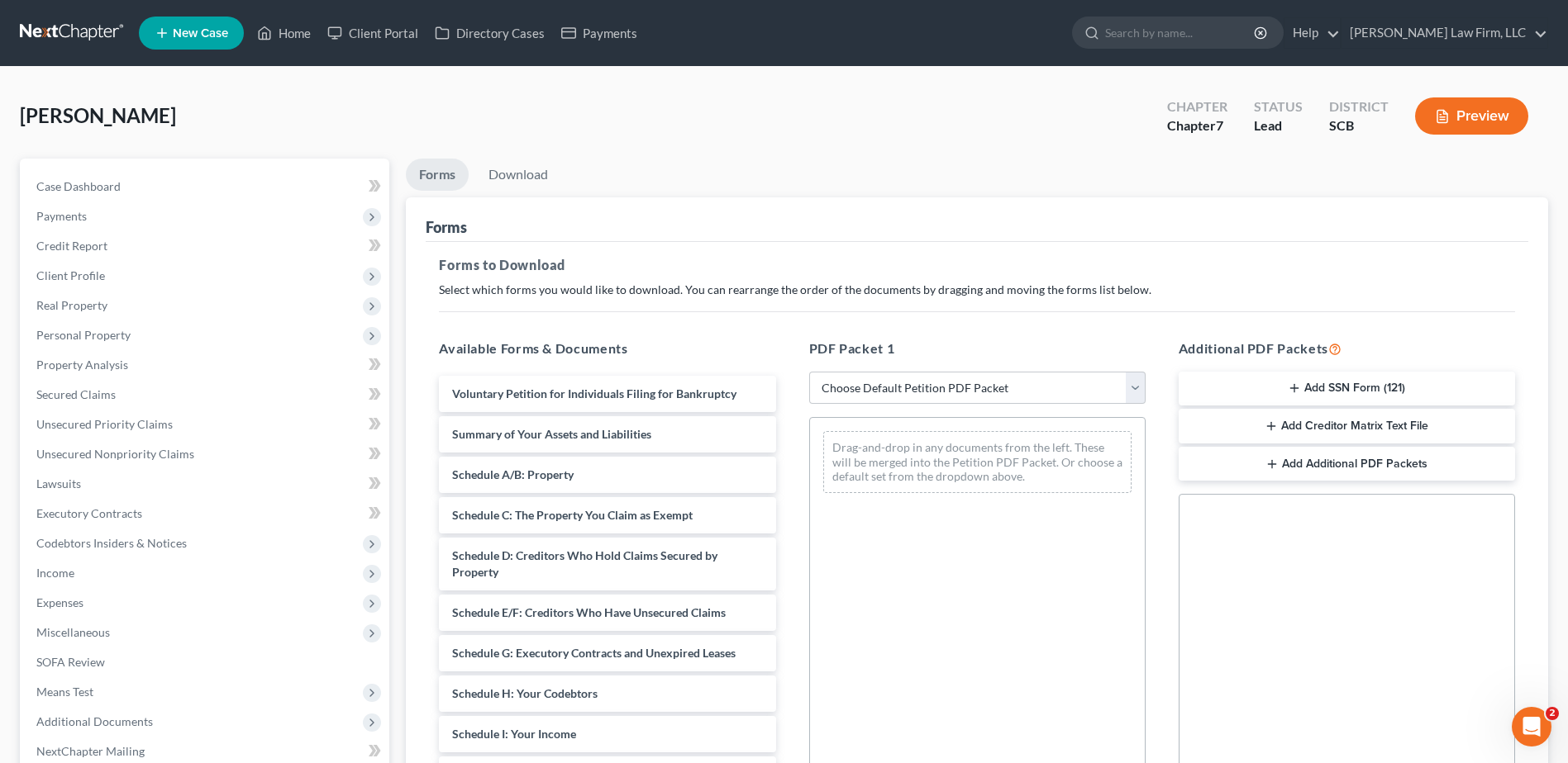
click at [689, 166] on ul "Forms Download" at bounding box center [977, 178] width 1142 height 38
click at [92, 191] on span "Case Dashboard" at bounding box center [79, 186] width 85 height 14
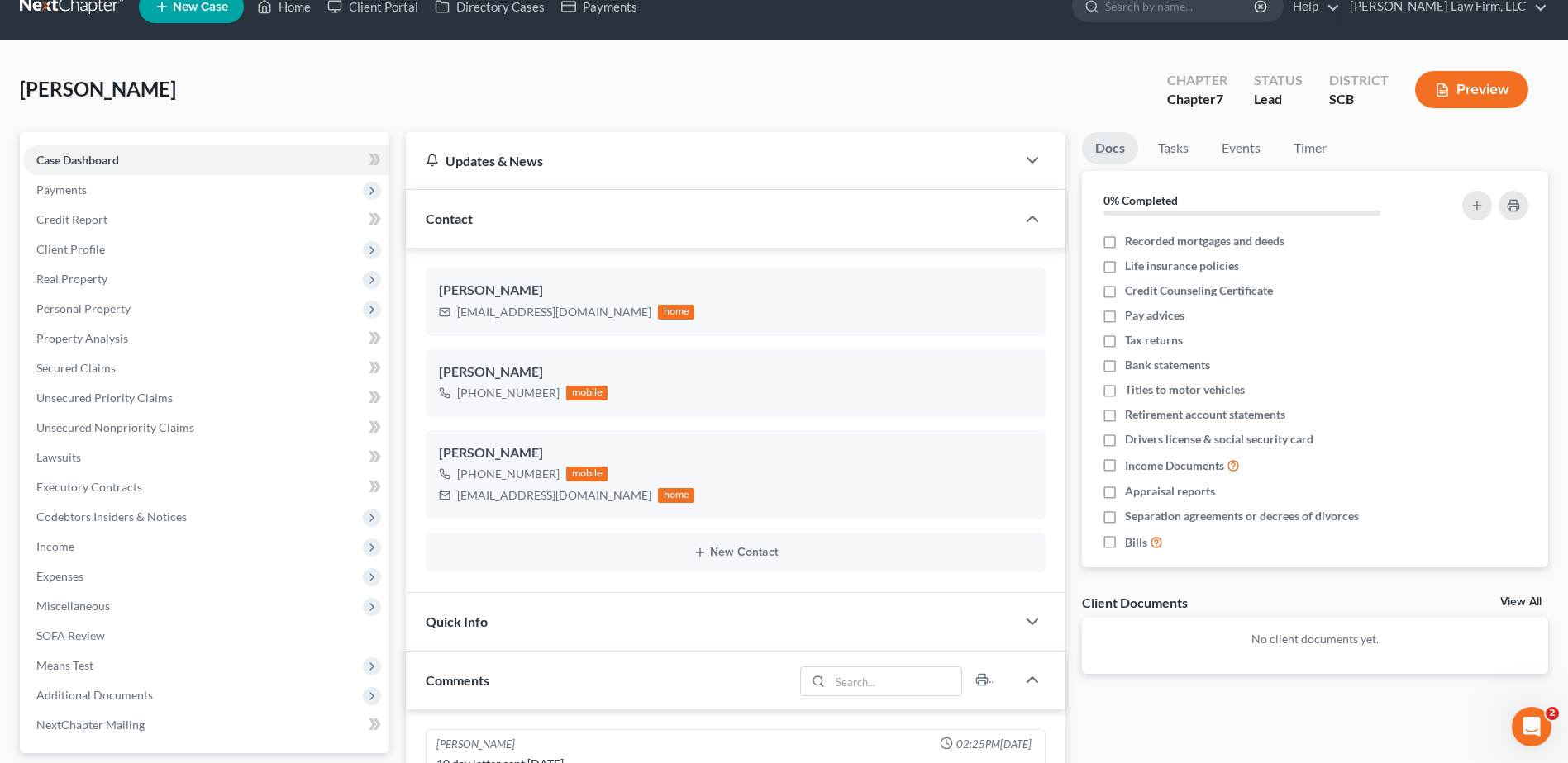
scroll to position [13, 0]
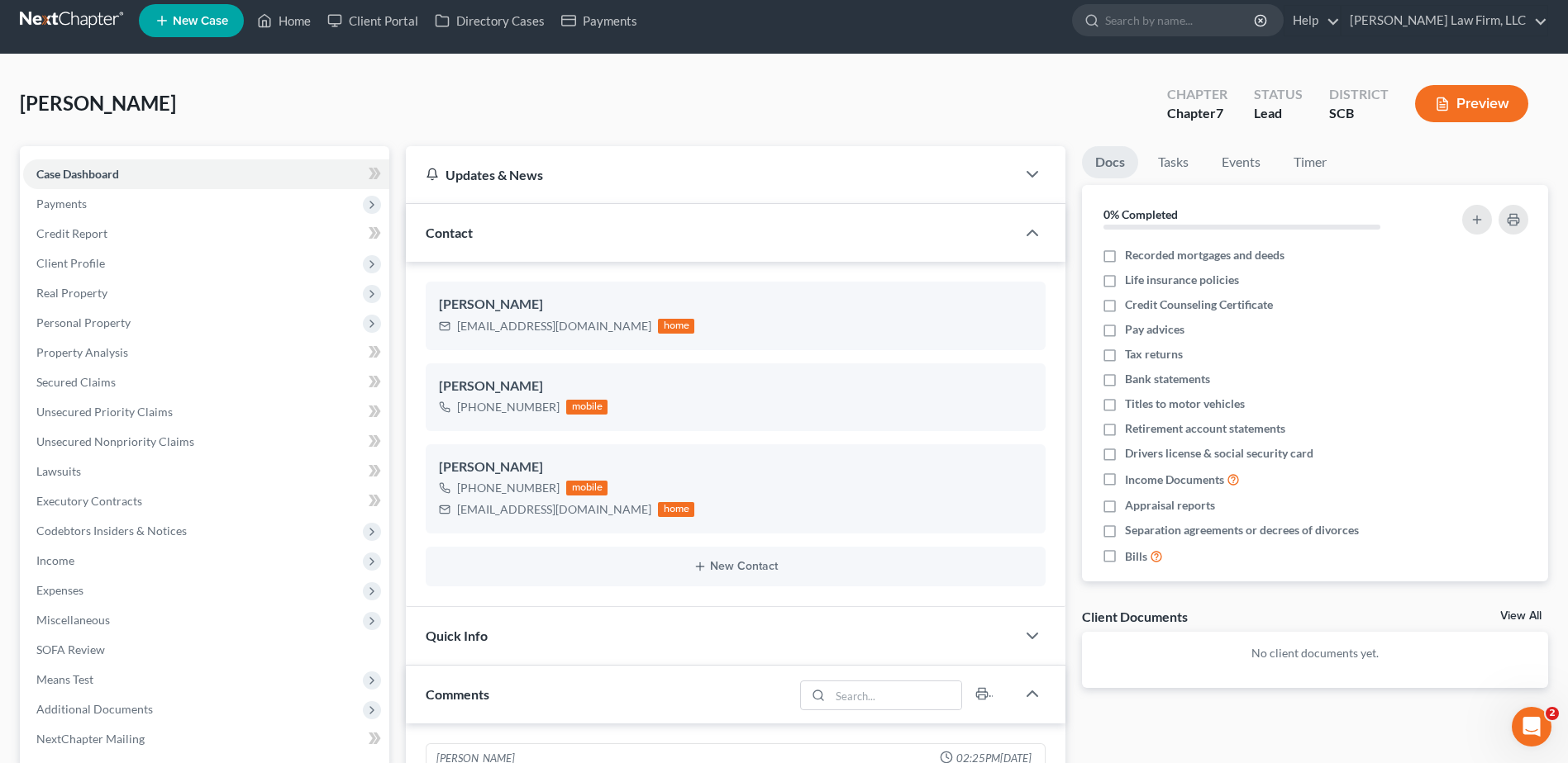
click at [73, 213] on span "Payments" at bounding box center [206, 204] width 366 height 30
click at [122, 235] on link "Invoices" at bounding box center [222, 233] width 333 height 30
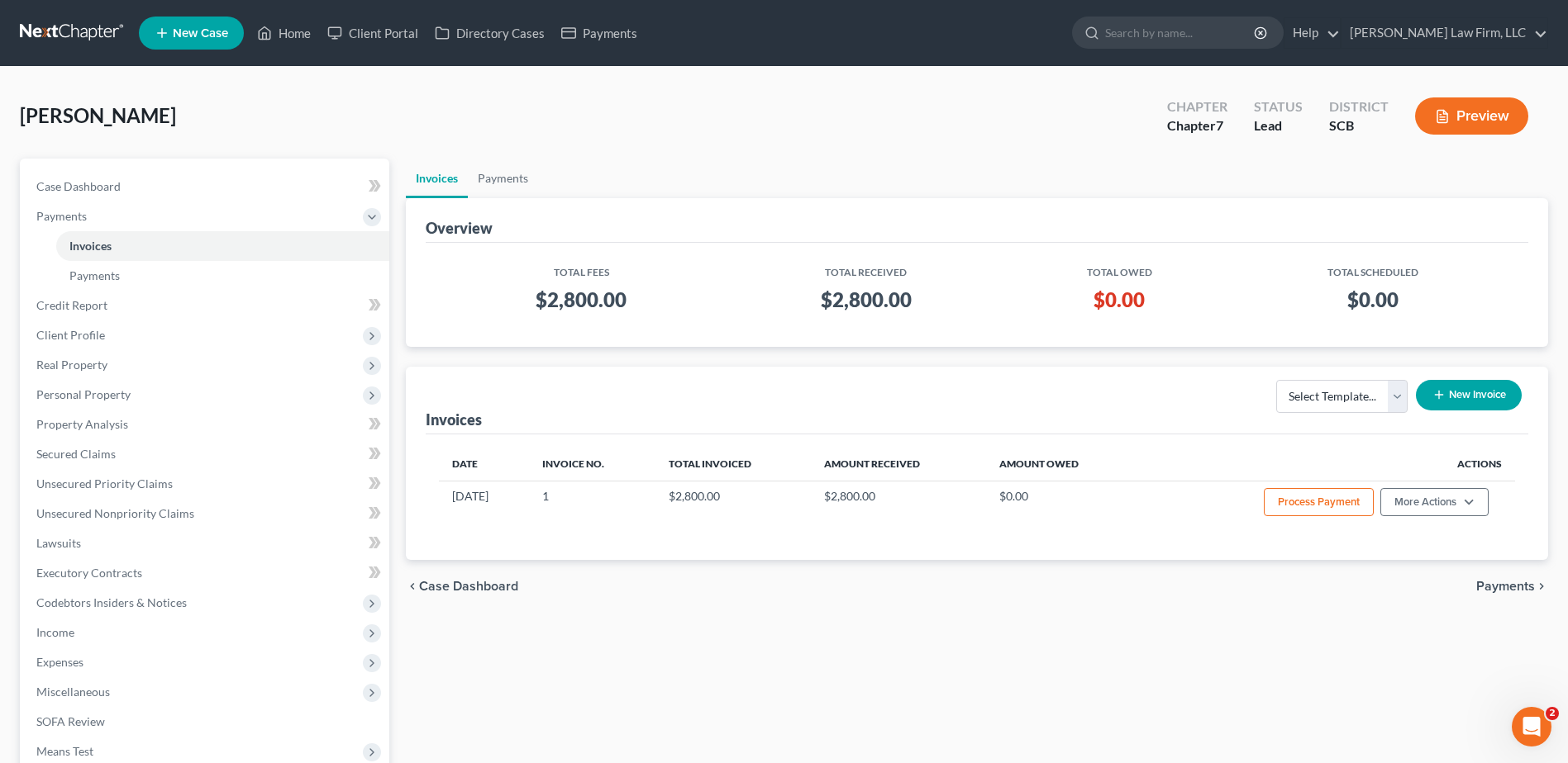
click at [534, 115] on div "Nowell, Laurina Upgraded Chapter Chapter 7 Status Lead District SCB Preview" at bounding box center [784, 122] width 1528 height 72
click at [137, 395] on span "Personal Property" at bounding box center [206, 394] width 366 height 30
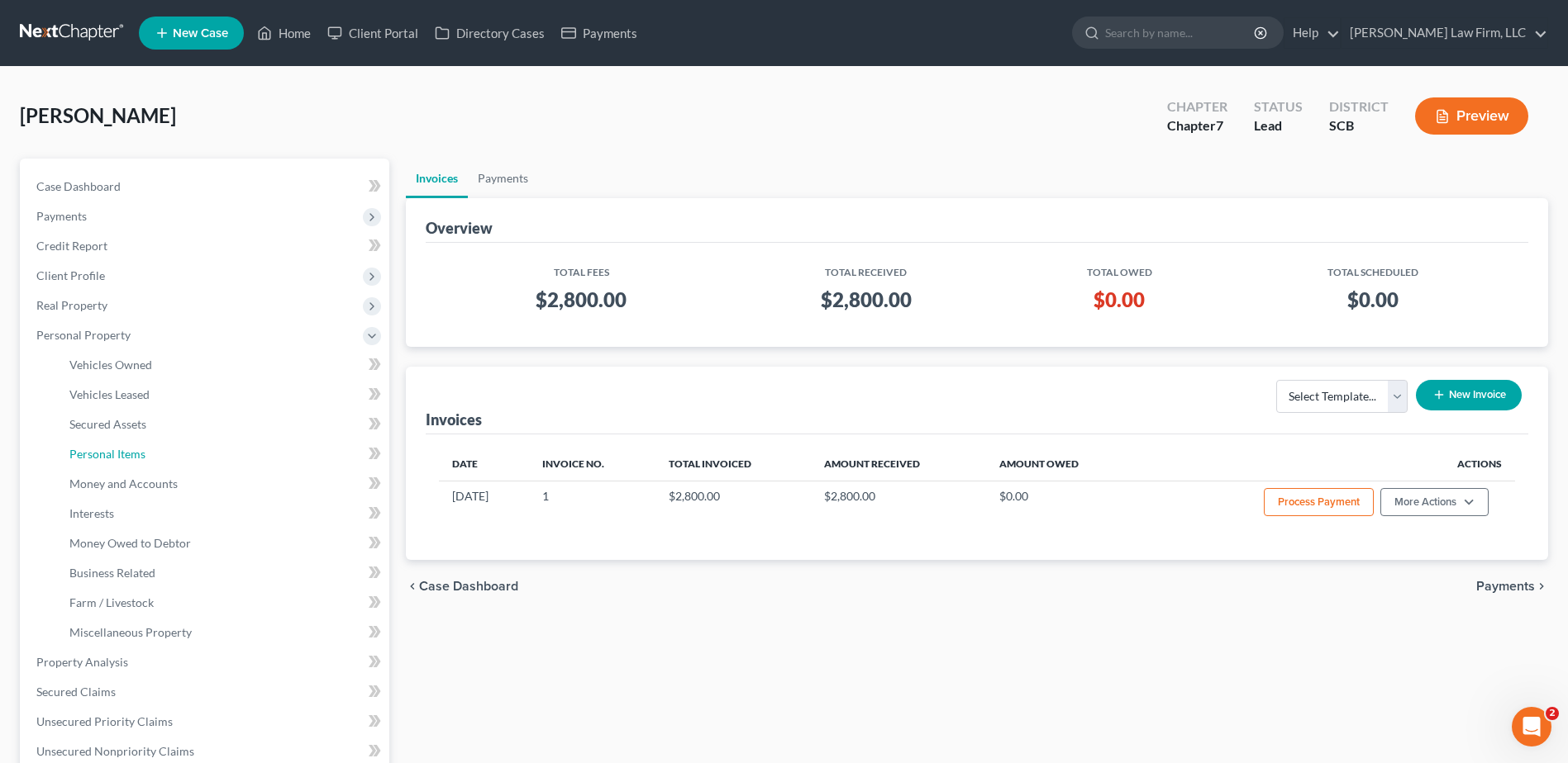
click at [135, 452] on span "Personal Items" at bounding box center [107, 453] width 76 height 14
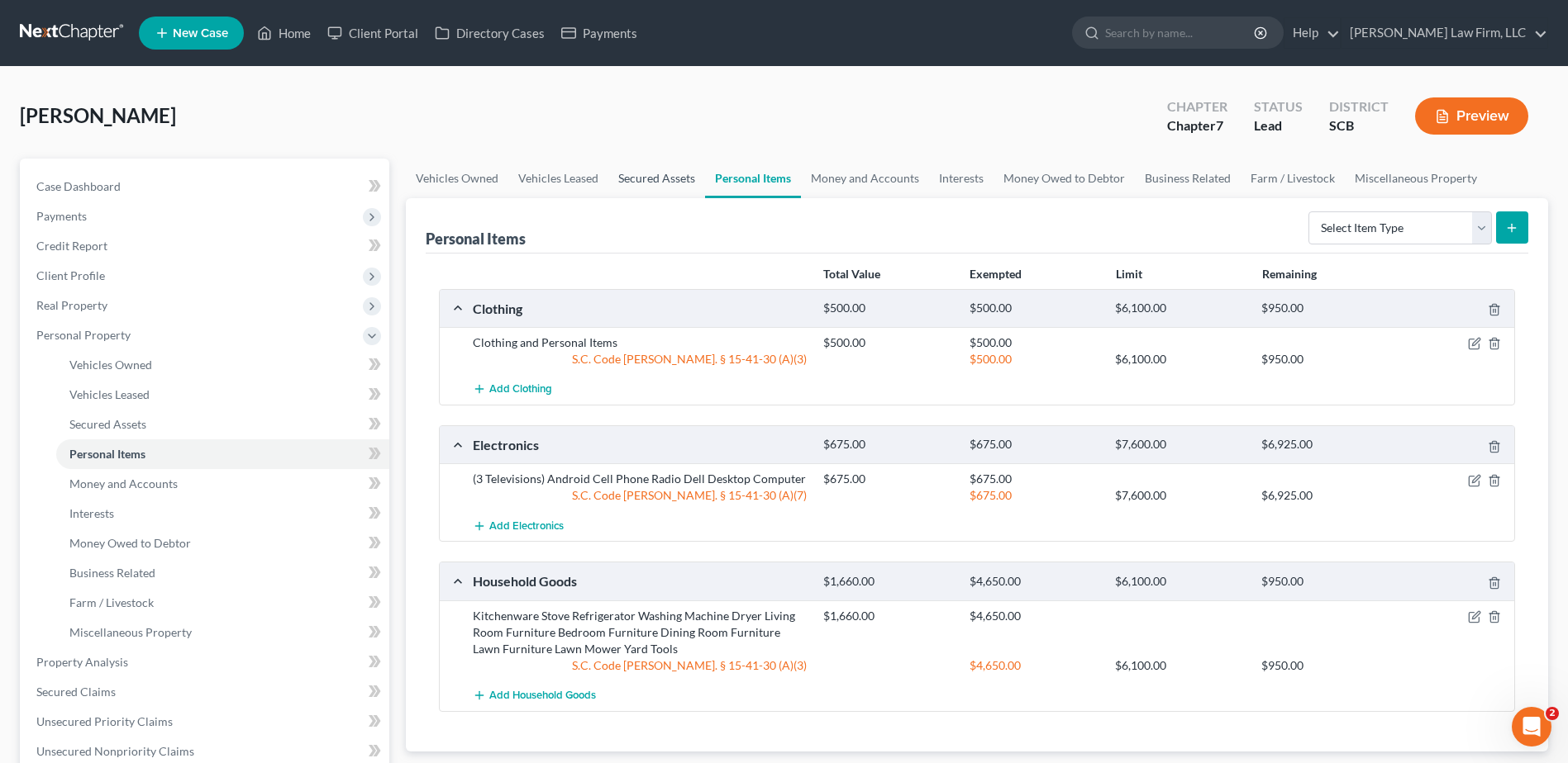
click at [644, 159] on link "Secured Assets" at bounding box center [656, 178] width 96 height 39
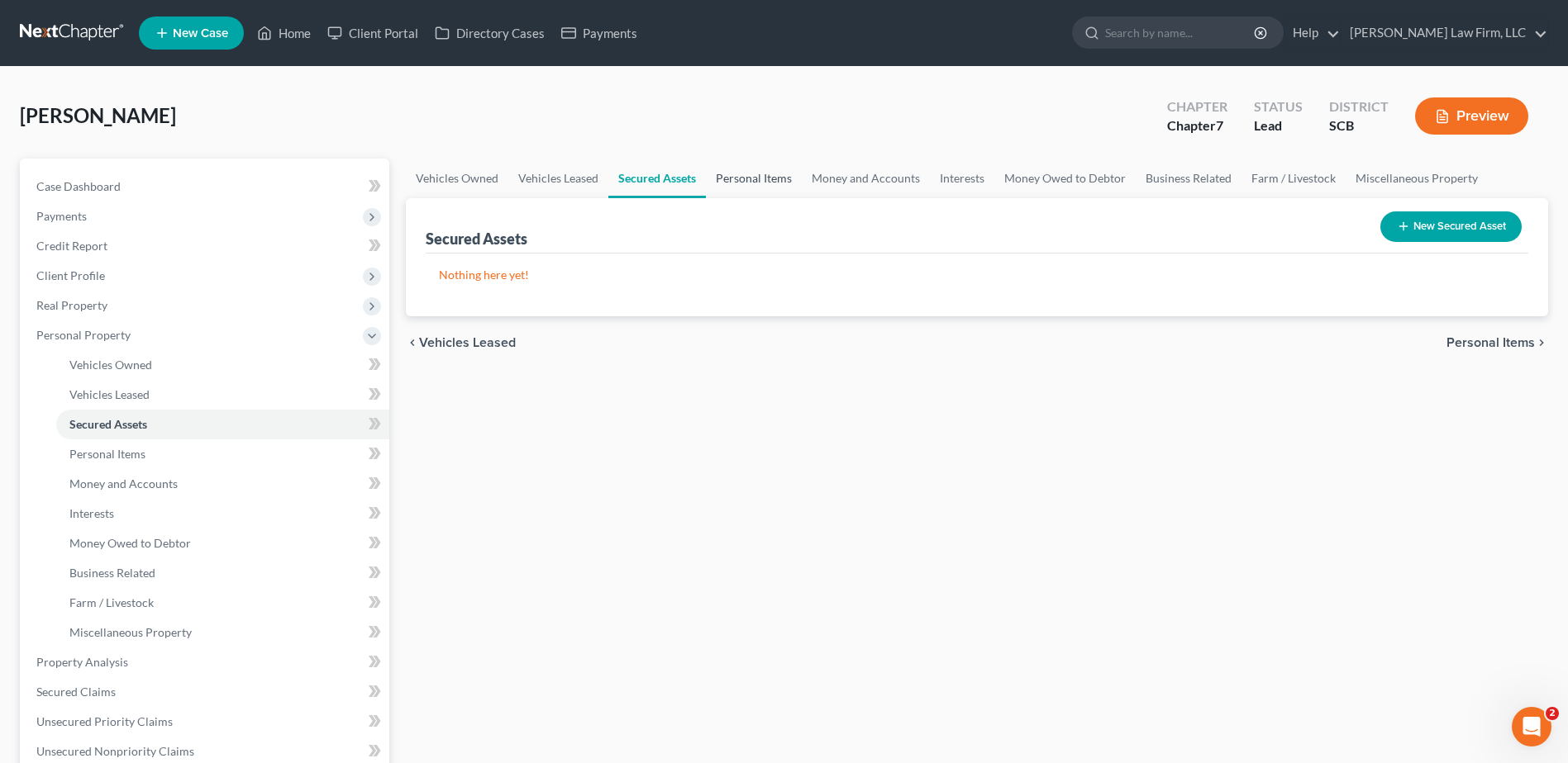
click at [731, 165] on link "Personal Items" at bounding box center [754, 178] width 96 height 39
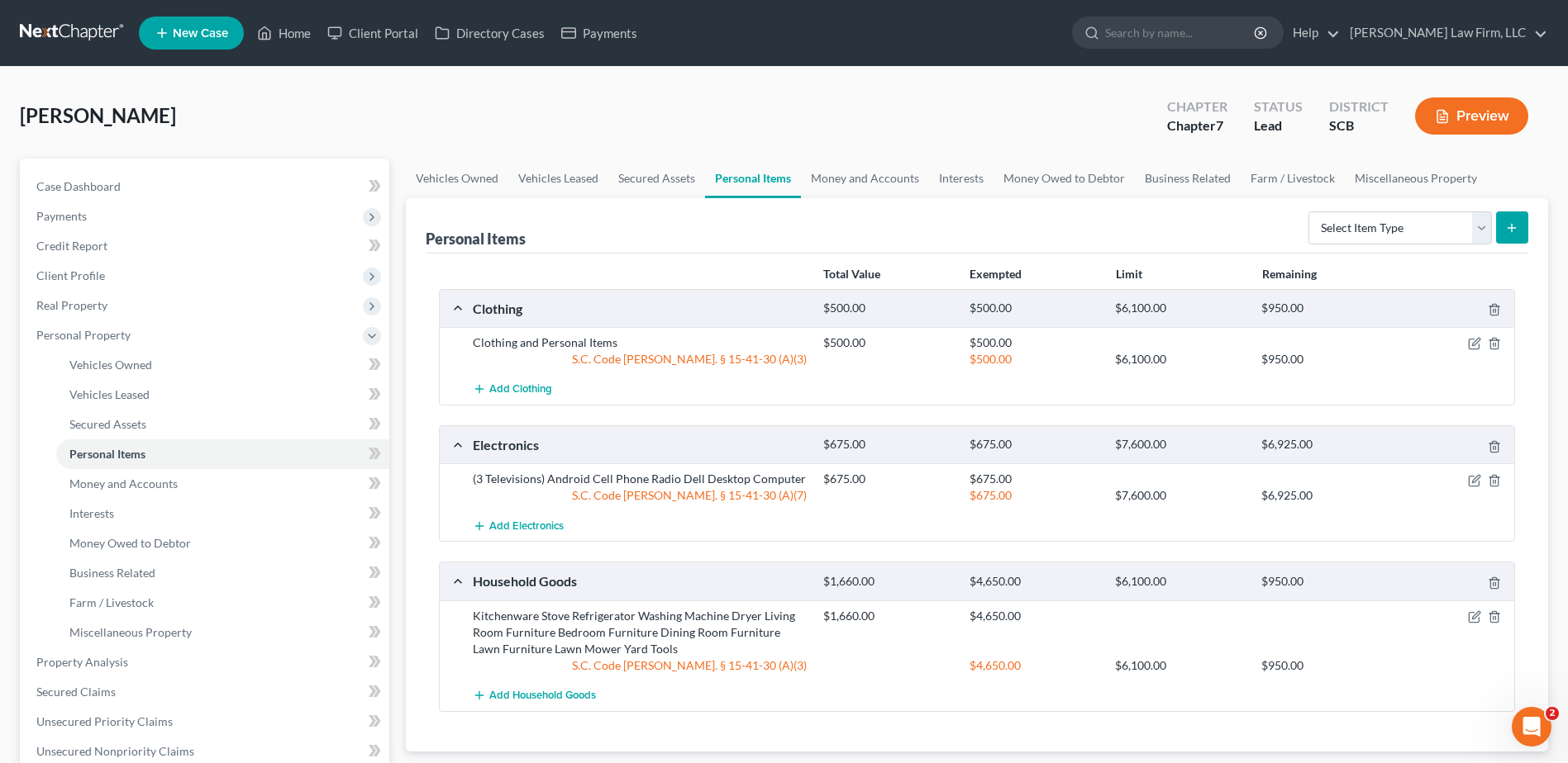
click at [96, 36] on link at bounding box center [73, 33] width 106 height 30
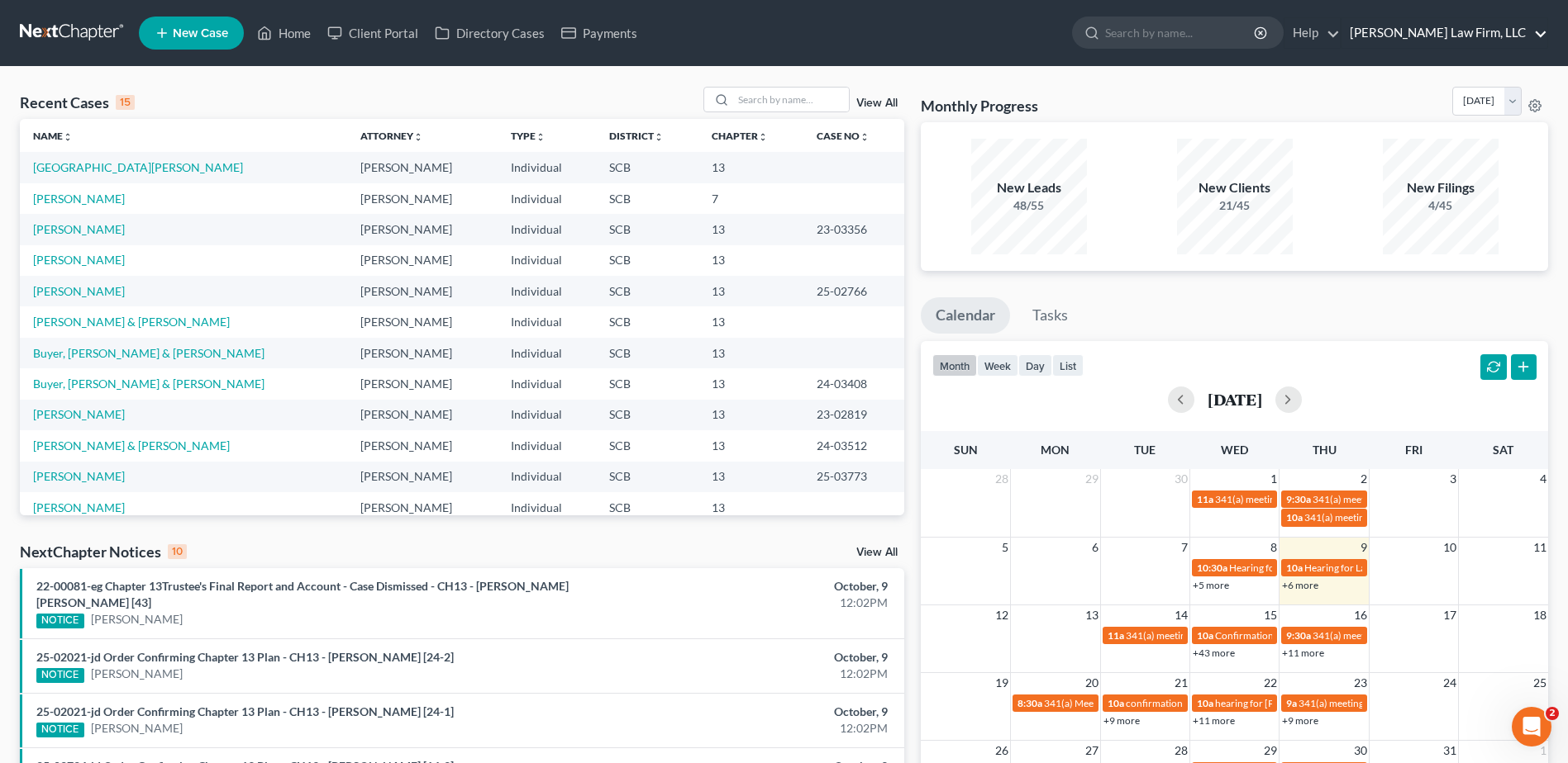
click at [1481, 29] on link "[PERSON_NAME] Law Firm, LLC" at bounding box center [1444, 33] width 206 height 30
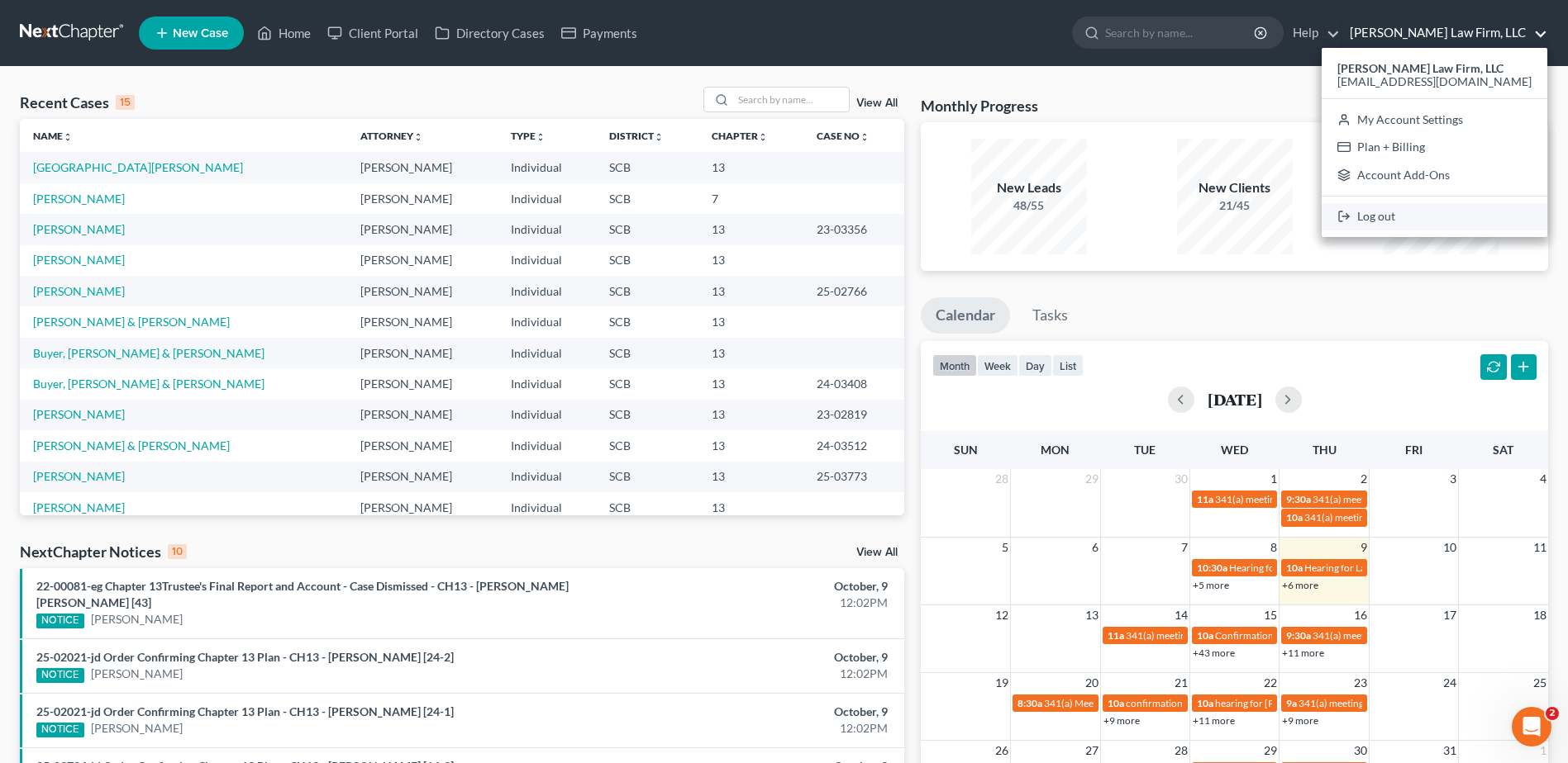
click at [1401, 222] on link "Log out" at bounding box center [1434, 216] width 225 height 28
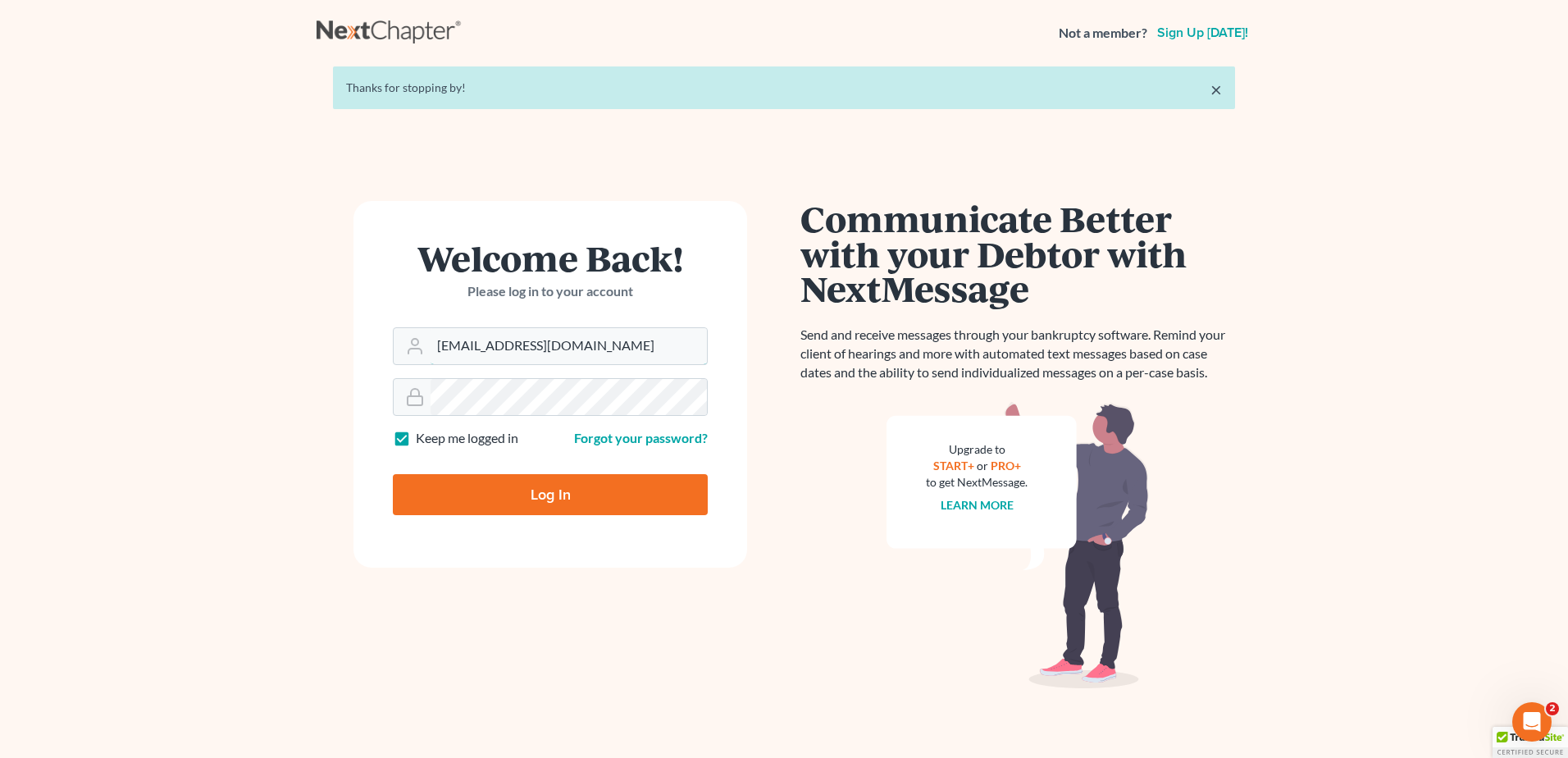
drag, startPoint x: 646, startPoint y: 341, endPoint x: 0, endPoint y: 509, distance: 667.5
click at [0, 505] on html "Not a member? Sign up [DATE]! × Thanks for stopping by! Welcome Back! Please lo…" at bounding box center [784, 402] width 1568 height 805
type input "[EMAIL_ADDRESS][DOMAIN_NAME]"
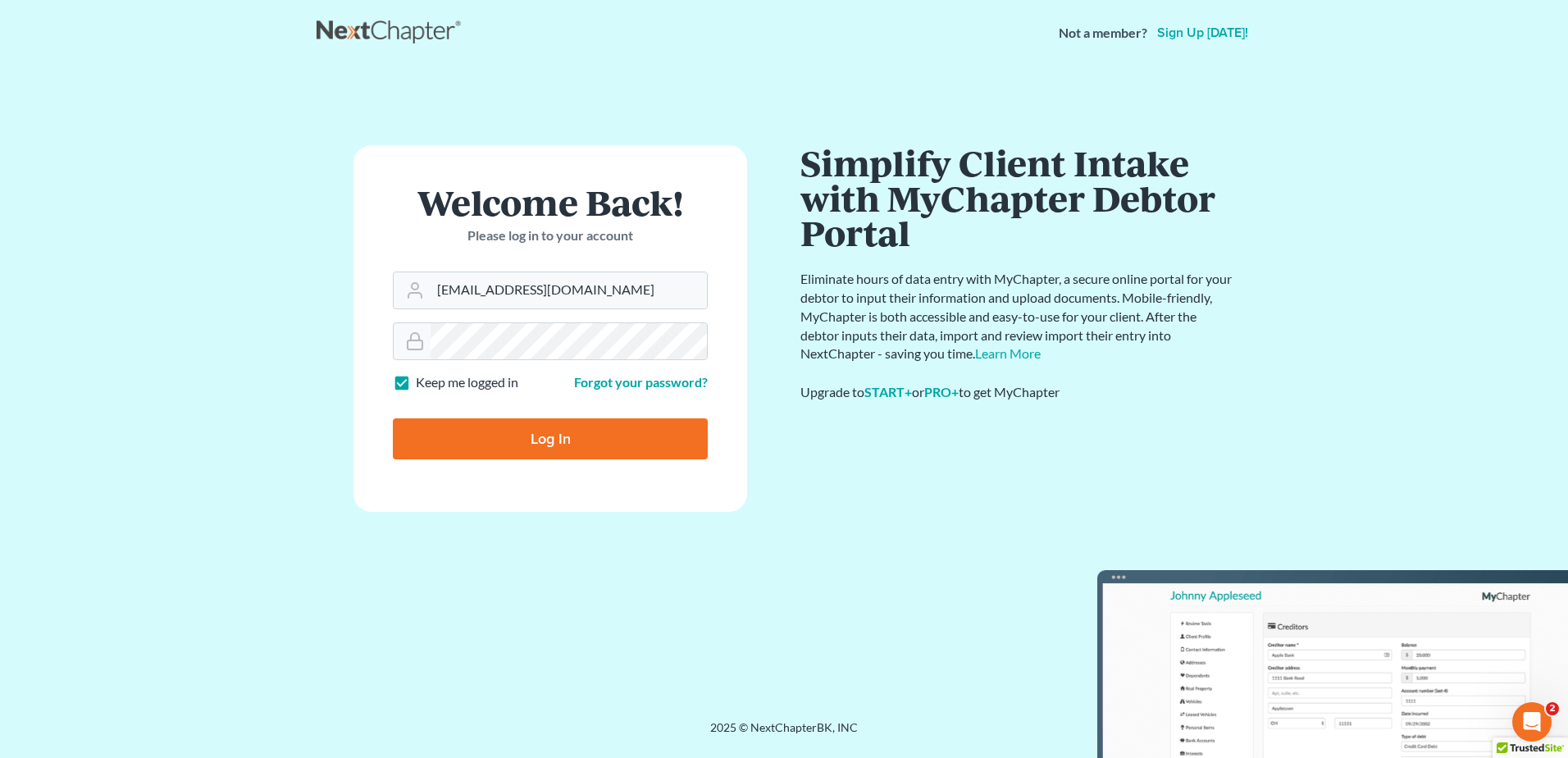
click at [549, 430] on input "Log In" at bounding box center [550, 439] width 315 height 41
type input "Thinking..."
